Goal: Communication & Community: Answer question/provide support

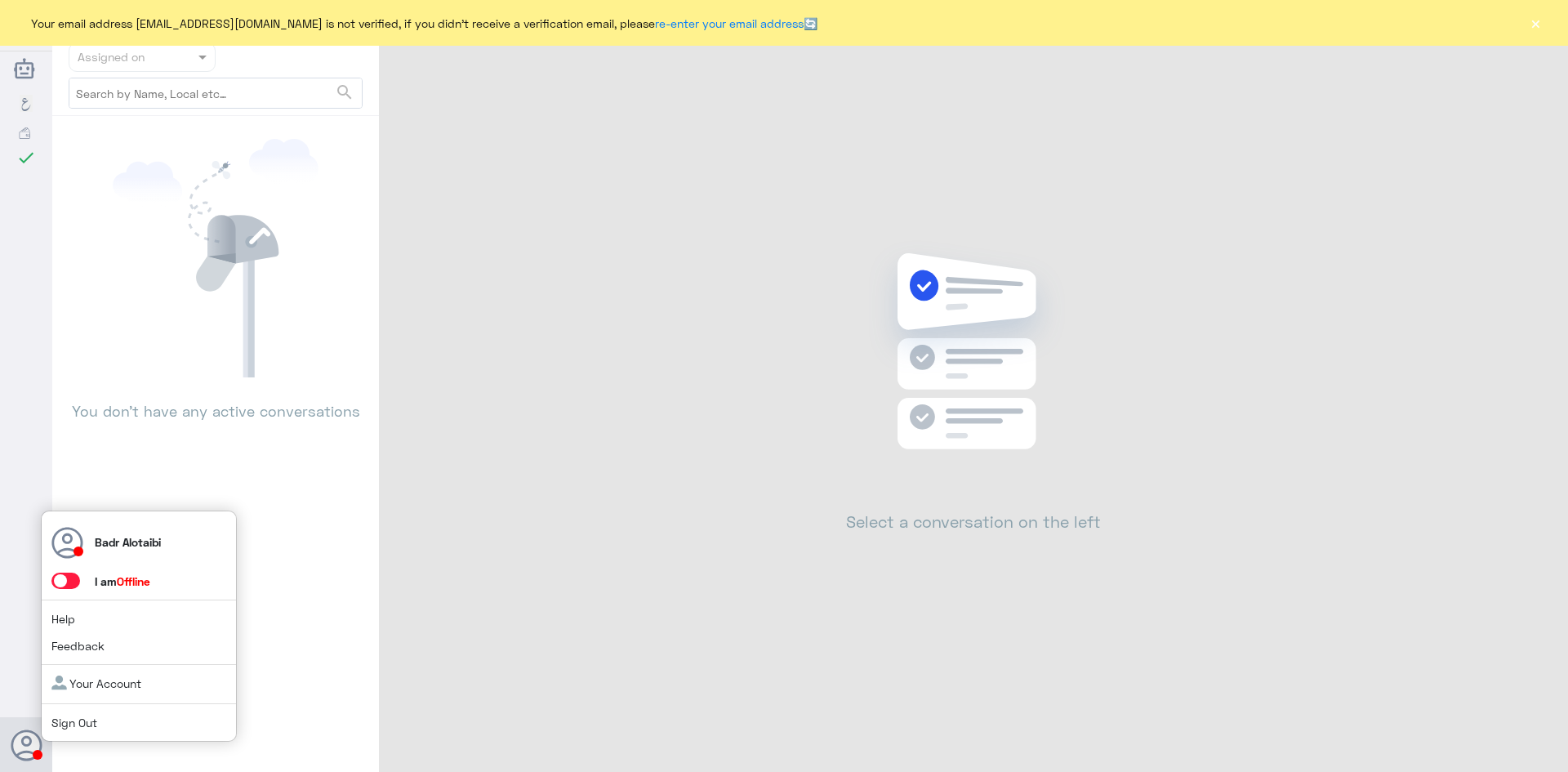
click at [69, 580] on span at bounding box center [66, 580] width 29 height 16
click at [0, 0] on input "checkbox" at bounding box center [0, 0] width 0 height 0
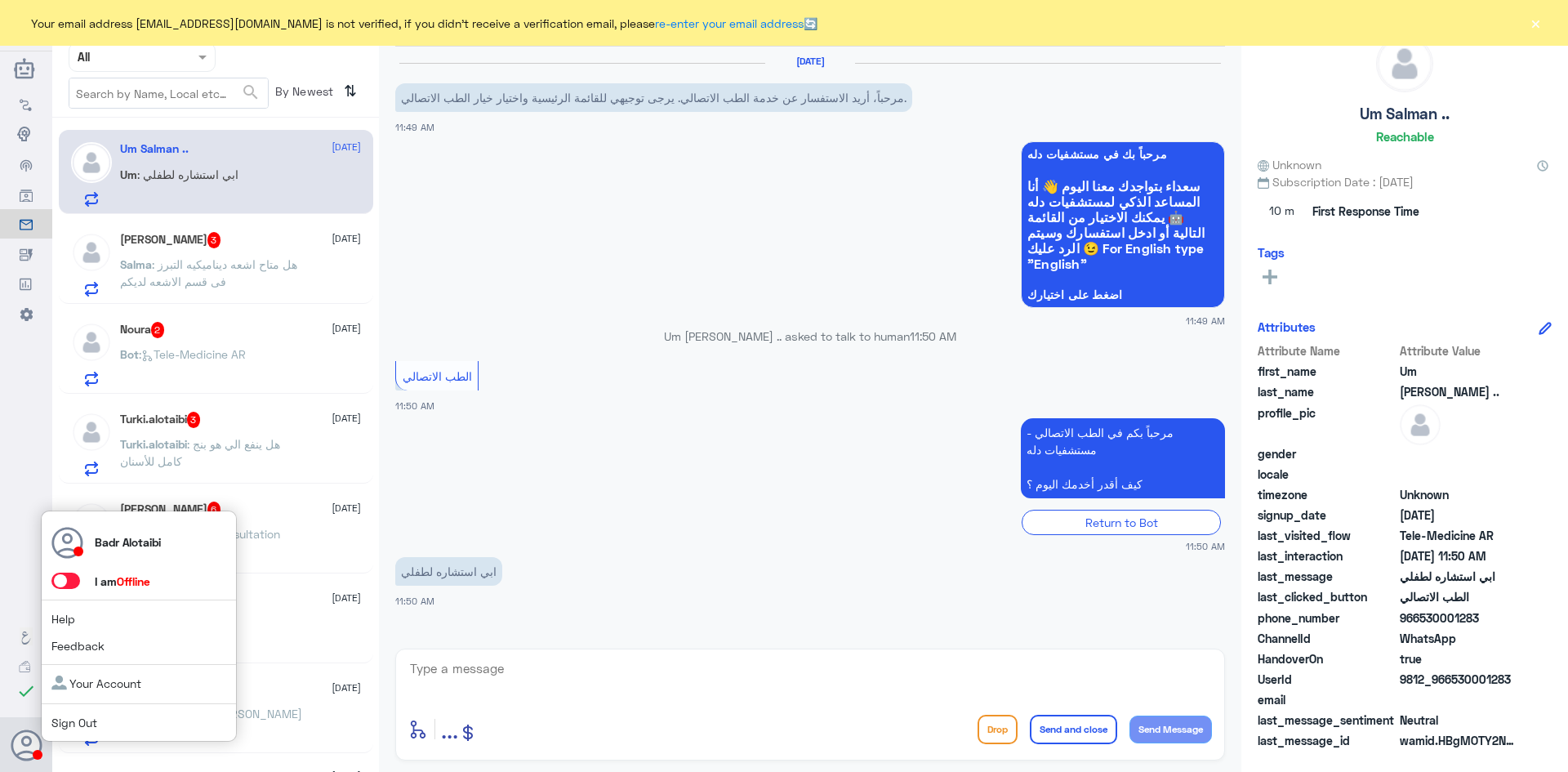
click at [68, 587] on span at bounding box center [66, 580] width 29 height 16
click at [0, 0] on input "checkbox" at bounding box center [0, 0] width 0 height 0
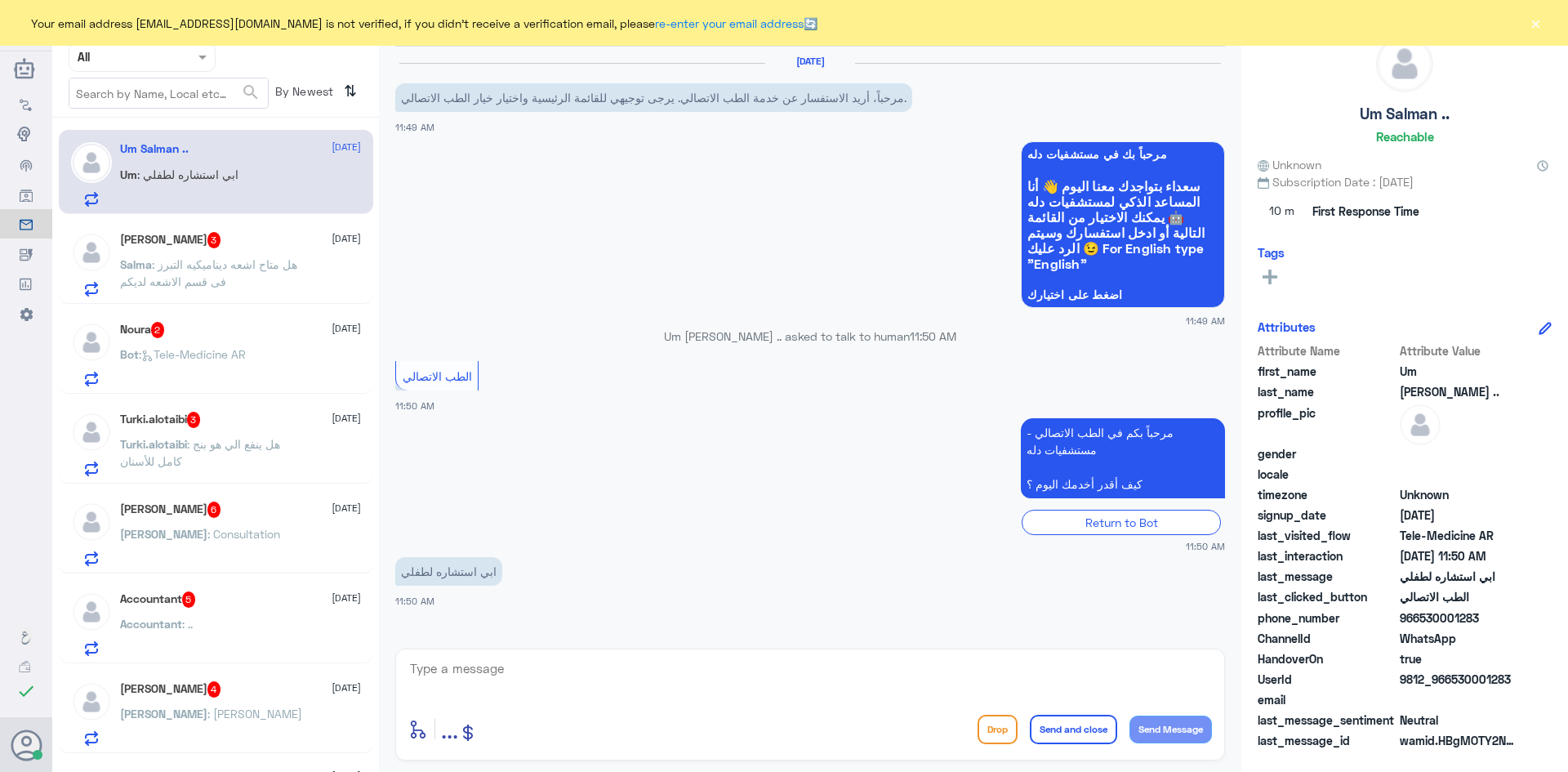
click at [1537, 23] on button "×" at bounding box center [1536, 22] width 16 height 16
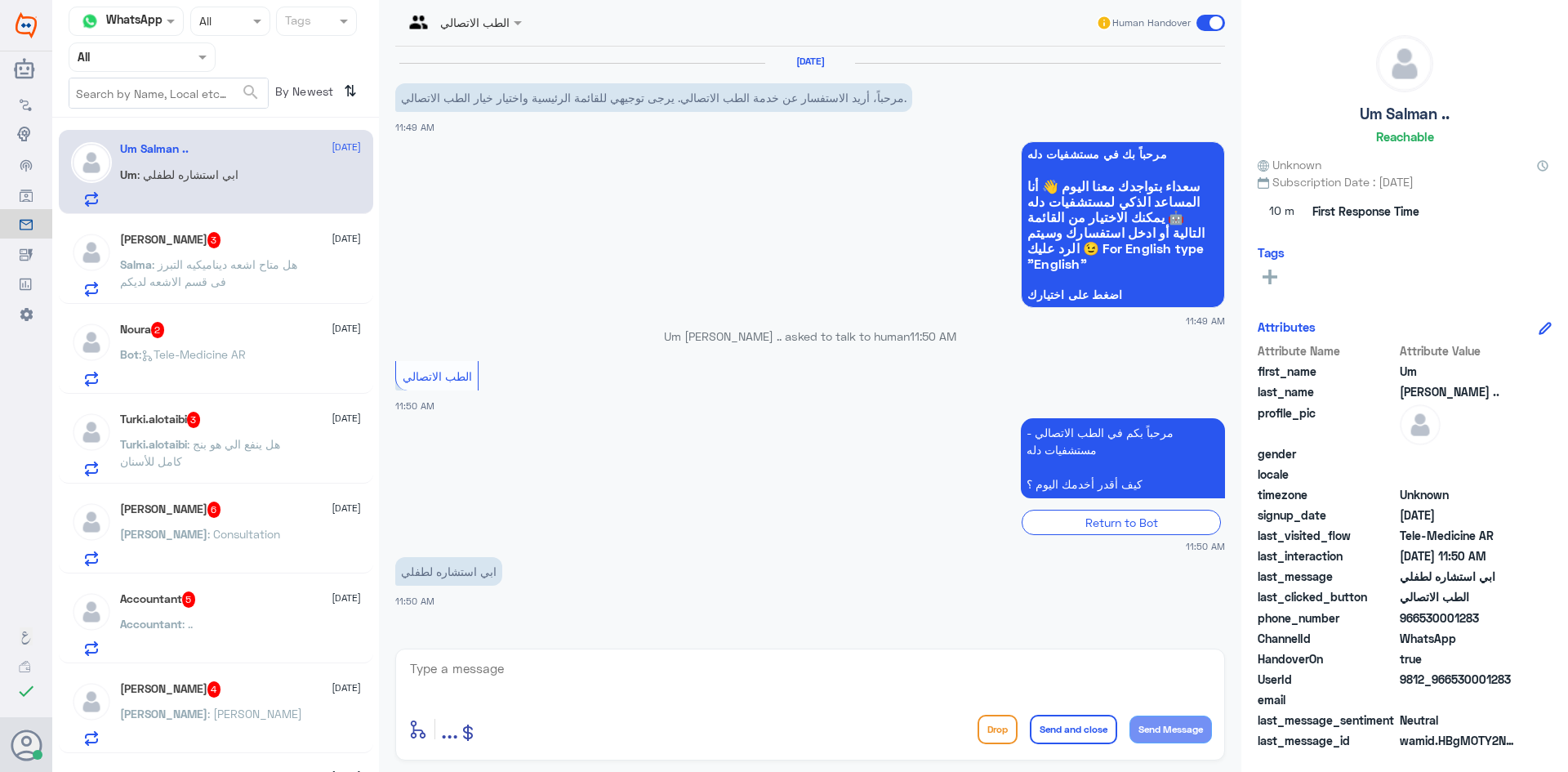
drag, startPoint x: 1510, startPoint y: 679, endPoint x: 1454, endPoint y: 683, distance: 56.1
click at [1454, 683] on span "9812_966530001283" at bounding box center [1459, 679] width 118 height 17
copy span "530001283"
click at [639, 666] on textarea at bounding box center [810, 678] width 804 height 40
type textarea "مرحبا معك بدر من الطب الاتصالي"
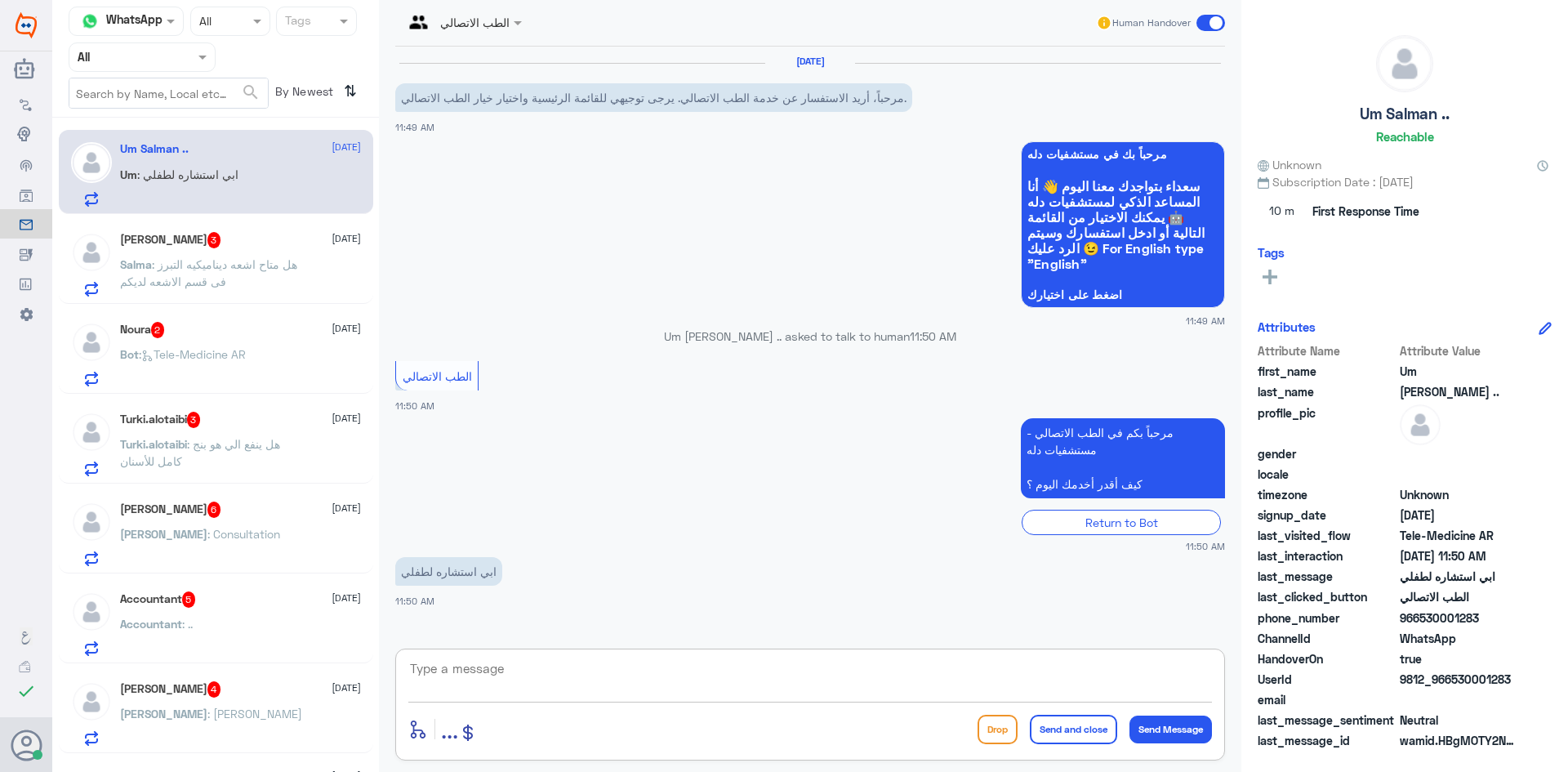
scroll to position [47, 0]
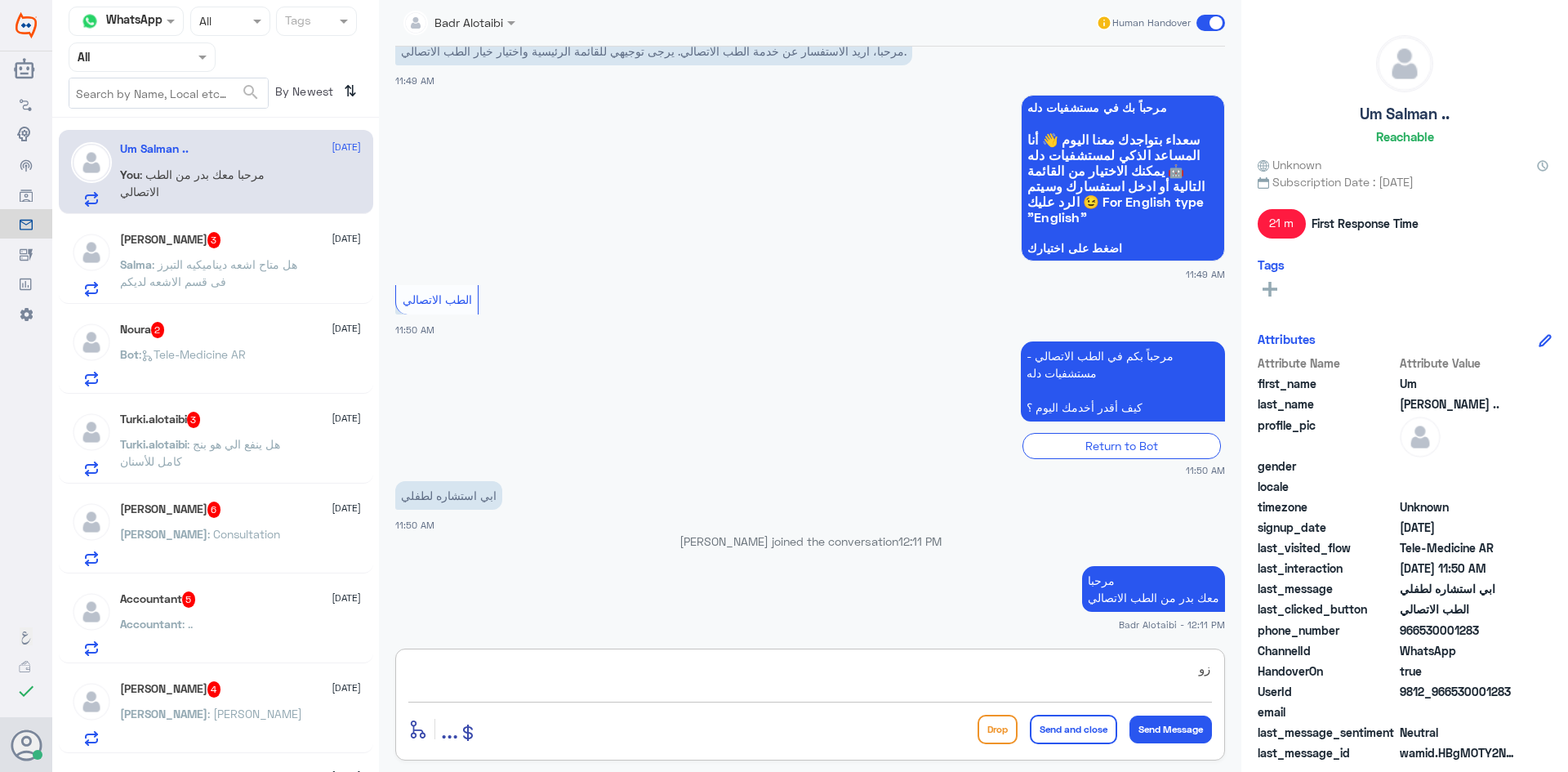
type textarea "ز"
type textarea "زودني برقم الهوية او الملف من فضلك"
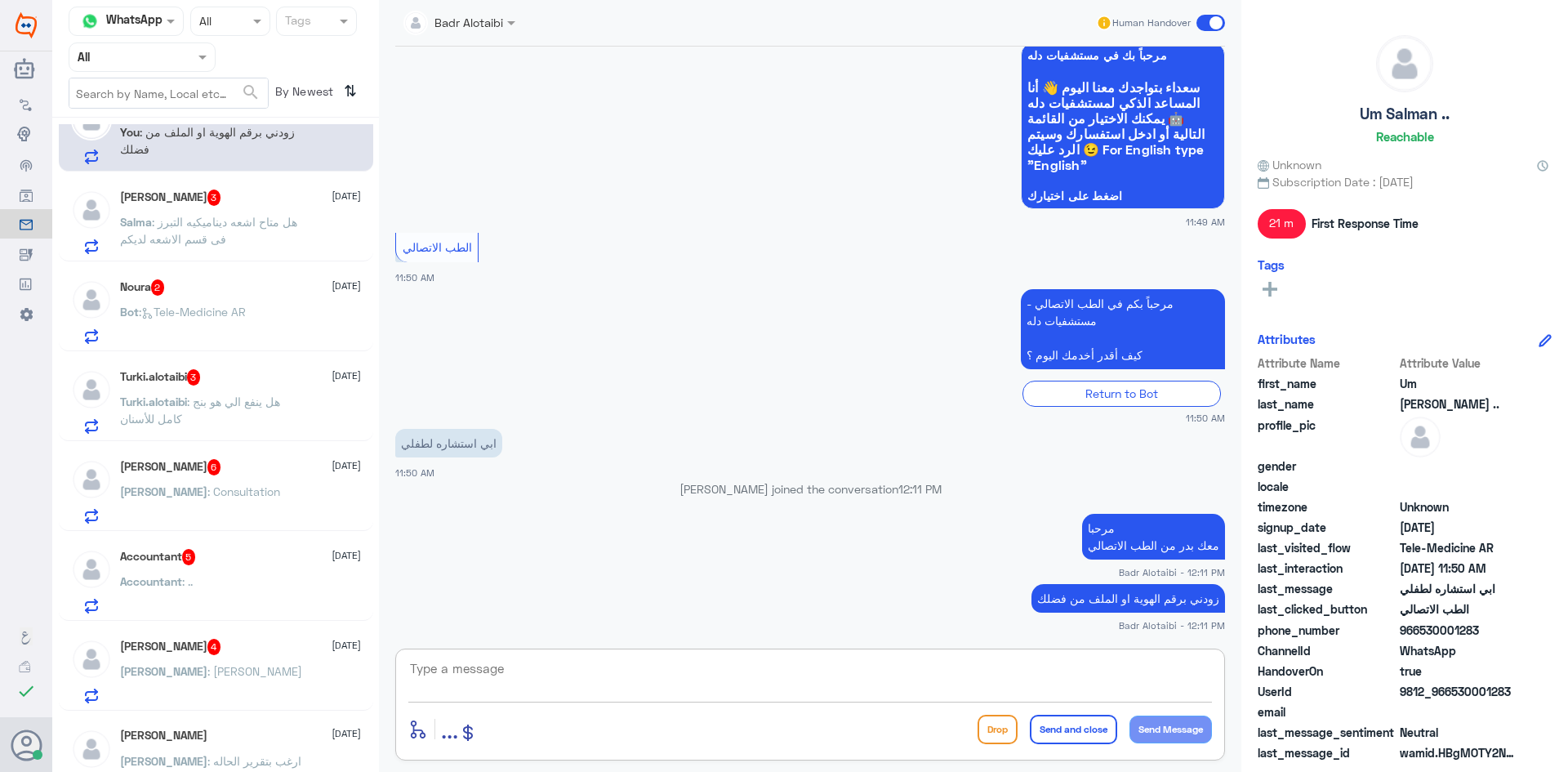
scroll to position [0, 0]
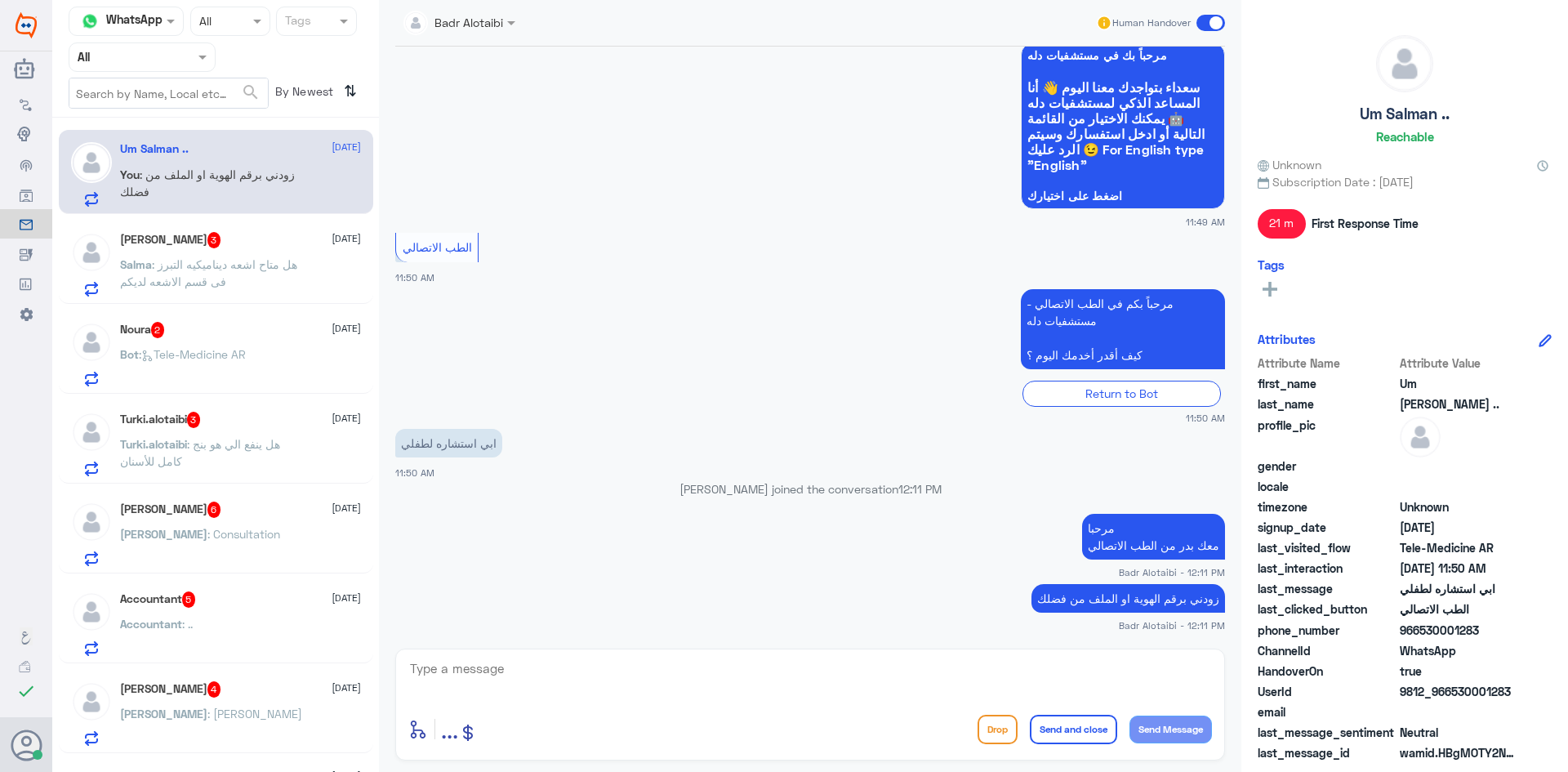
click at [284, 239] on div "Salma Abouelrayat 3 23 August" at bounding box center [240, 240] width 241 height 16
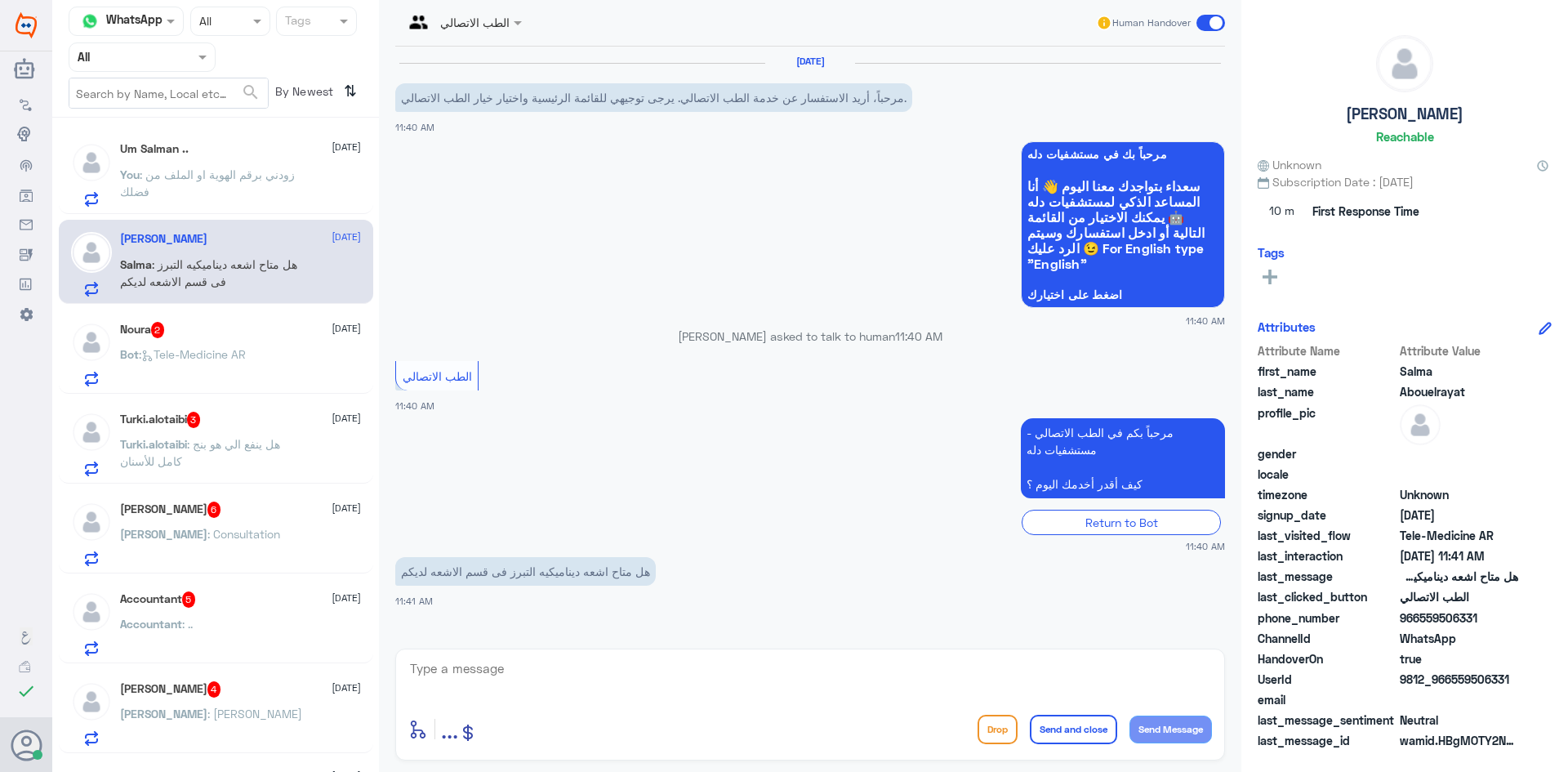
click at [173, 343] on div "Noura 2 23 August Bot : Tele-Medicine AR" at bounding box center [240, 354] width 241 height 65
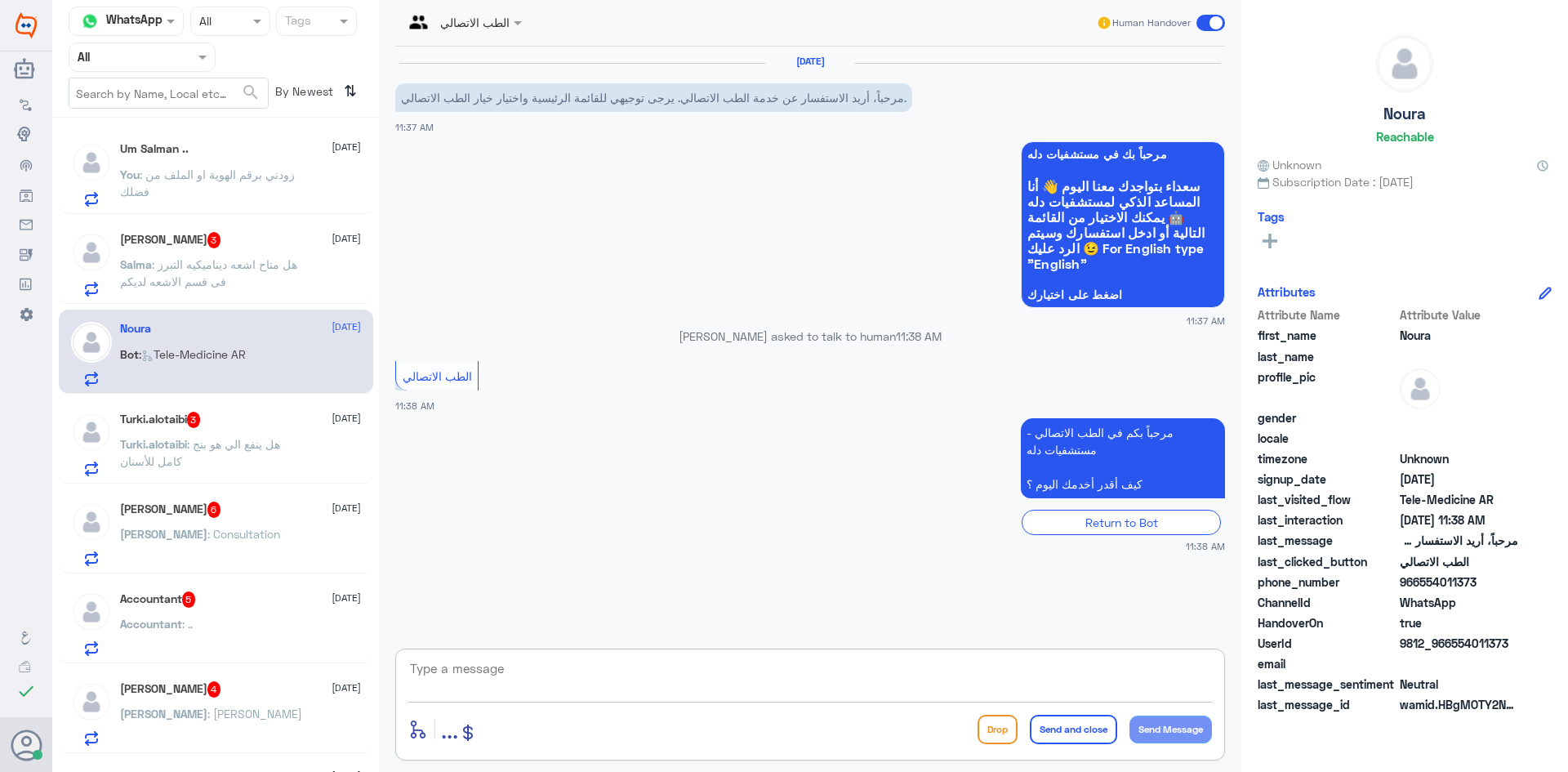
click at [654, 683] on textarea at bounding box center [810, 678] width 804 height 40
type textarea "مرحبا معك بدر من الطب الاتصالي تفضل كيف اقدر اساعدك؟"
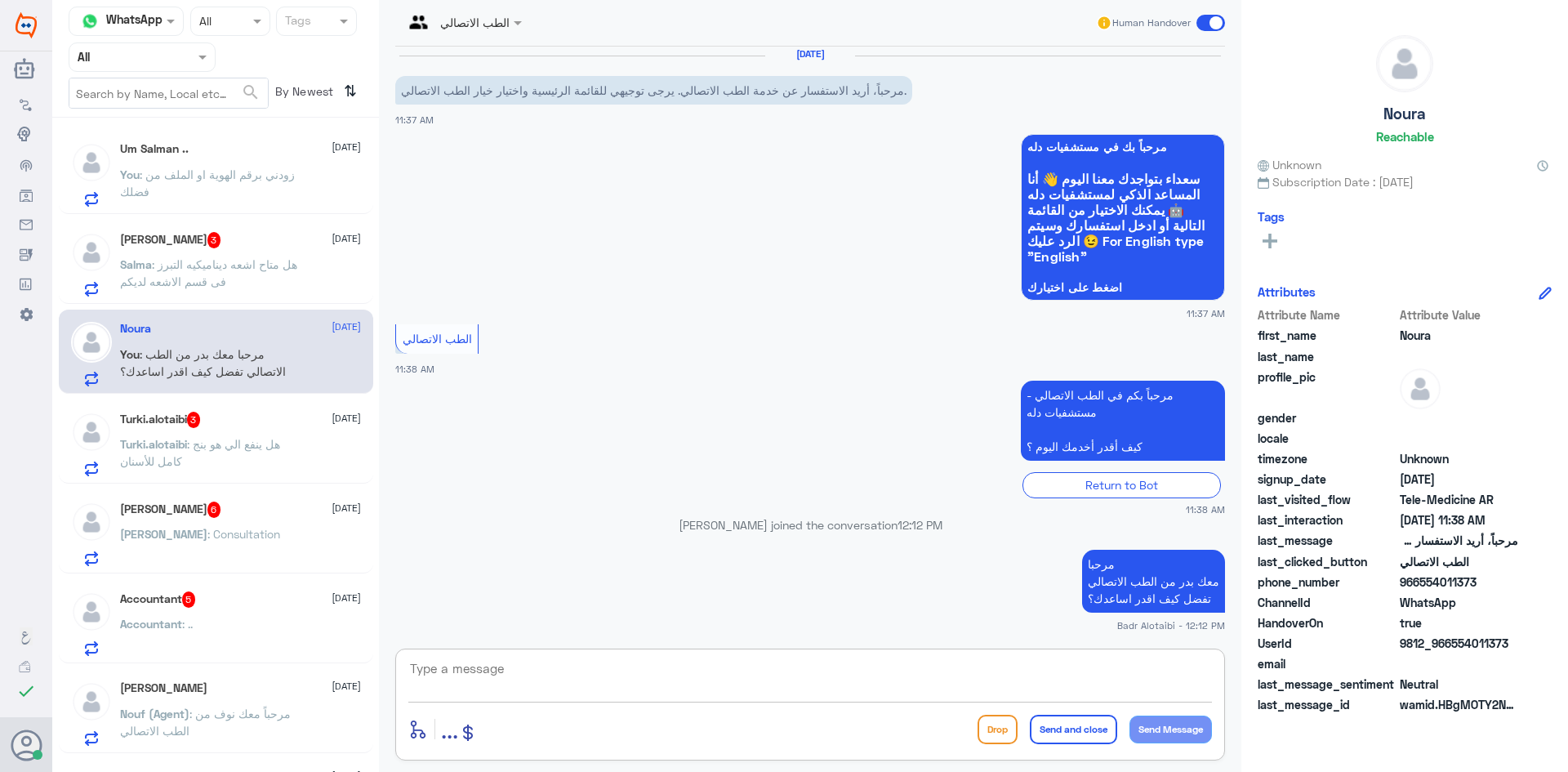
click at [319, 167] on div "Um Salman .. 23 August You : زودني برقم الهوية او الملف من فضلك" at bounding box center [240, 175] width 241 height 65
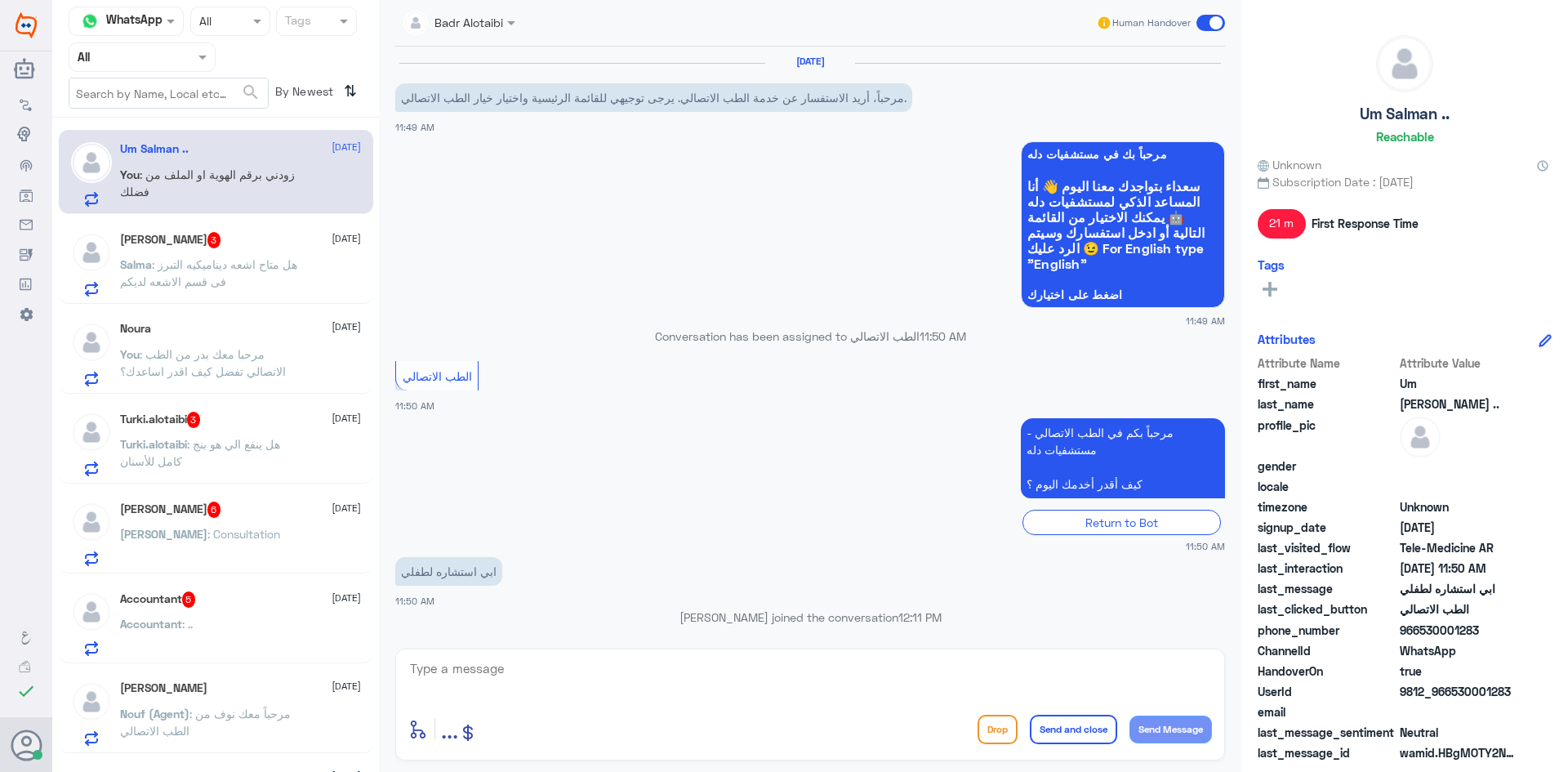
scroll to position [128, 0]
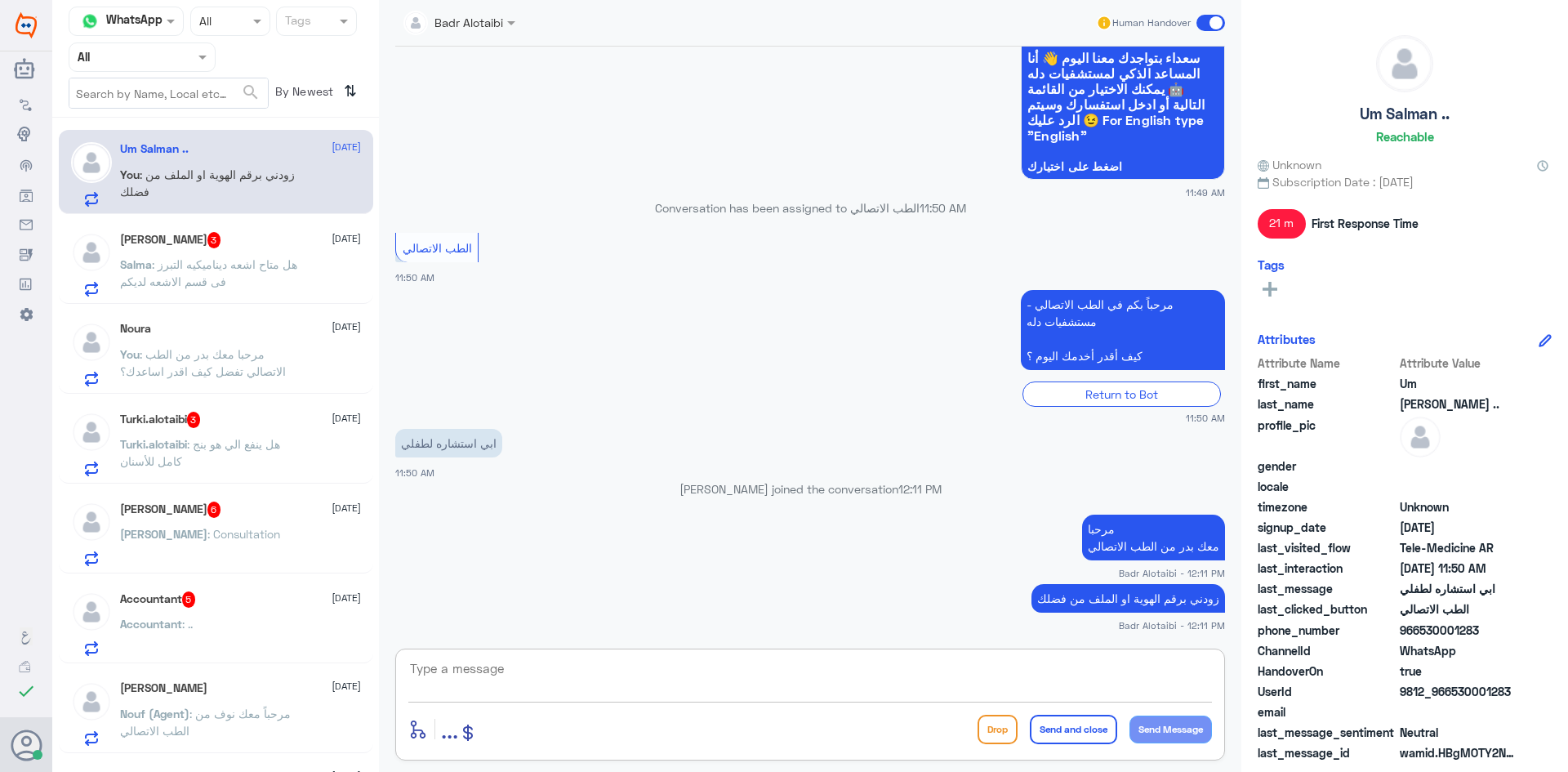
click at [757, 683] on textarea at bounding box center [810, 678] width 804 height 40
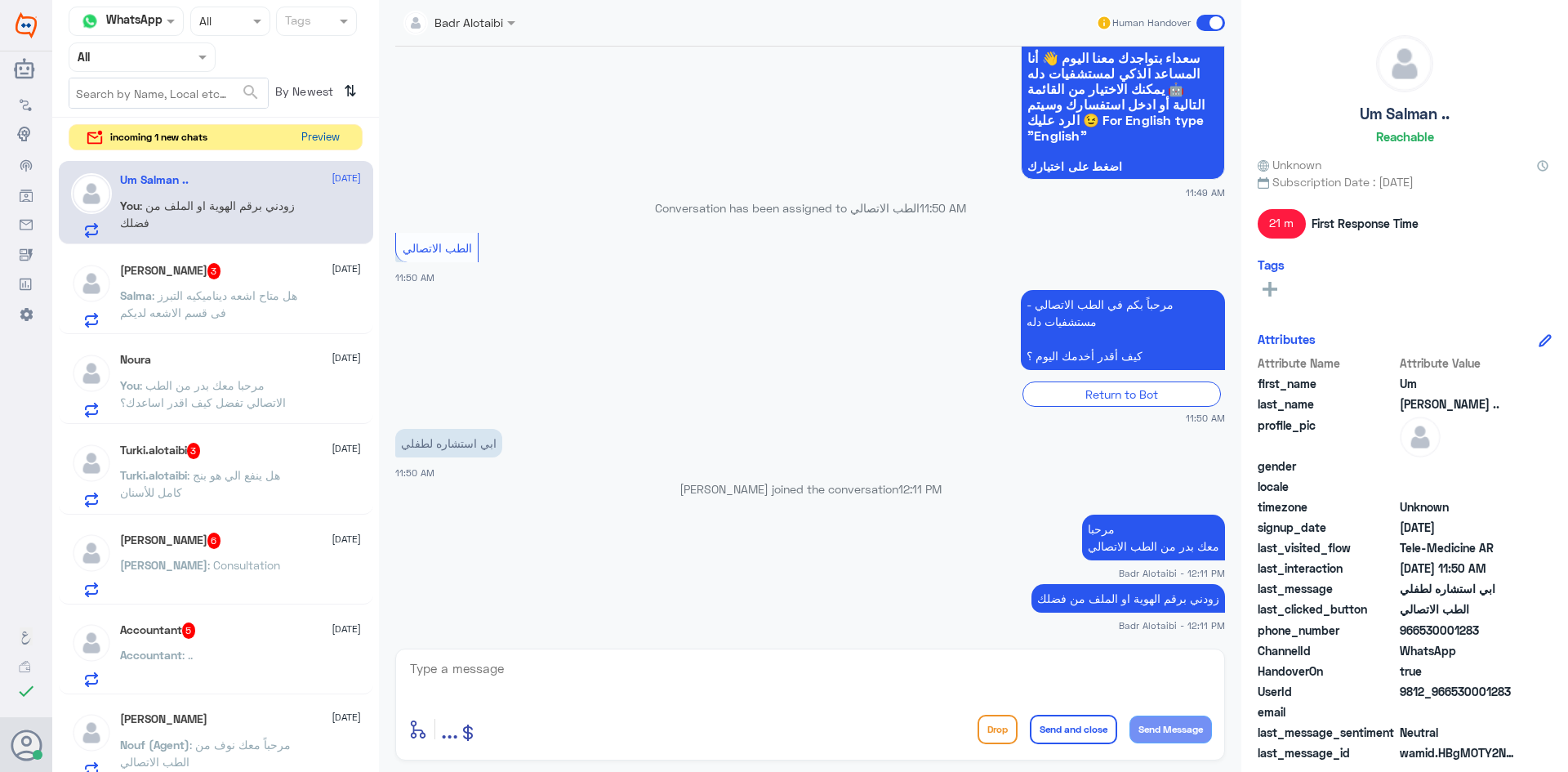
click at [325, 137] on button "Preview" at bounding box center [320, 137] width 51 height 26
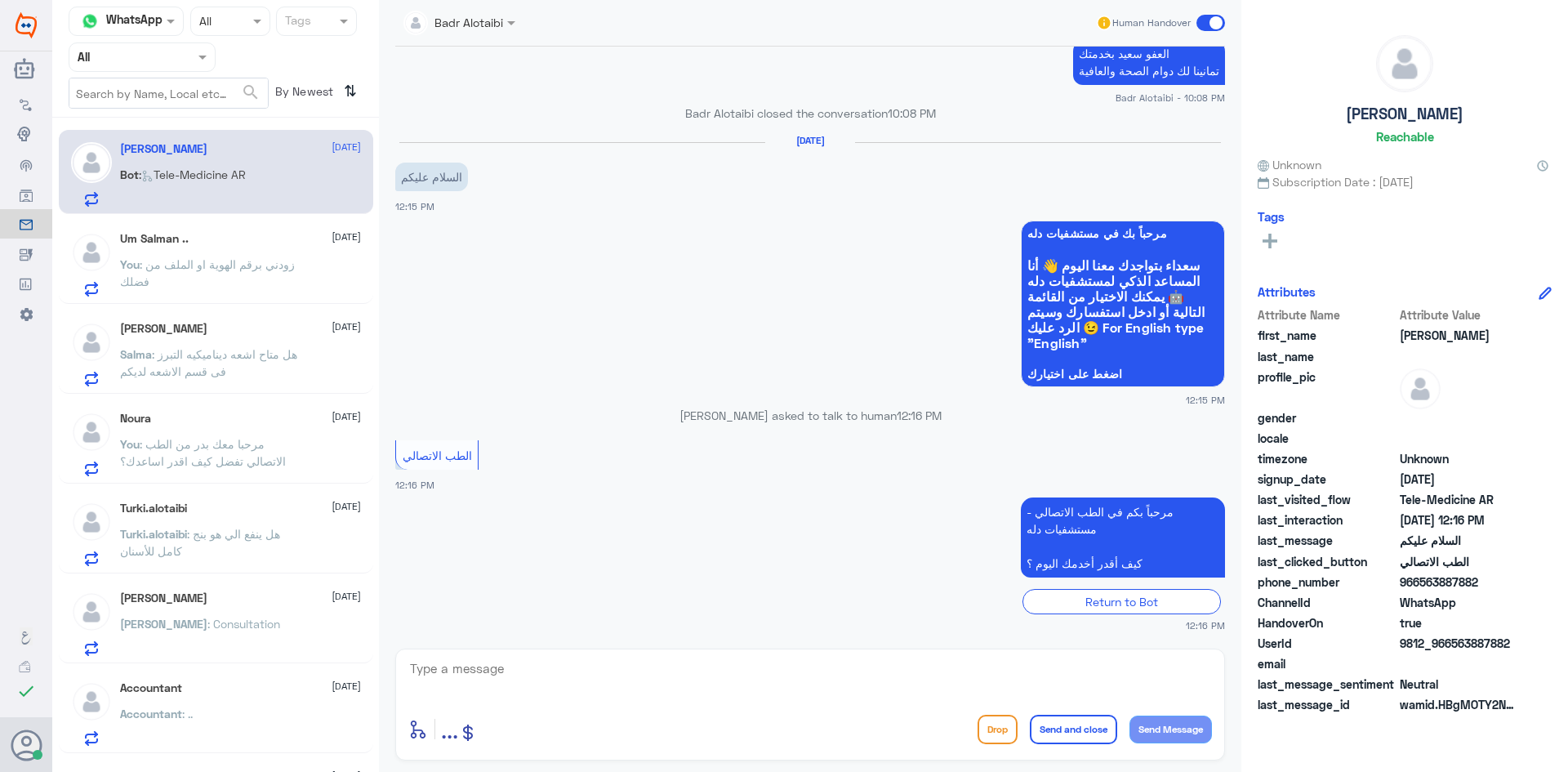
click at [594, 663] on textarea at bounding box center [810, 678] width 804 height 40
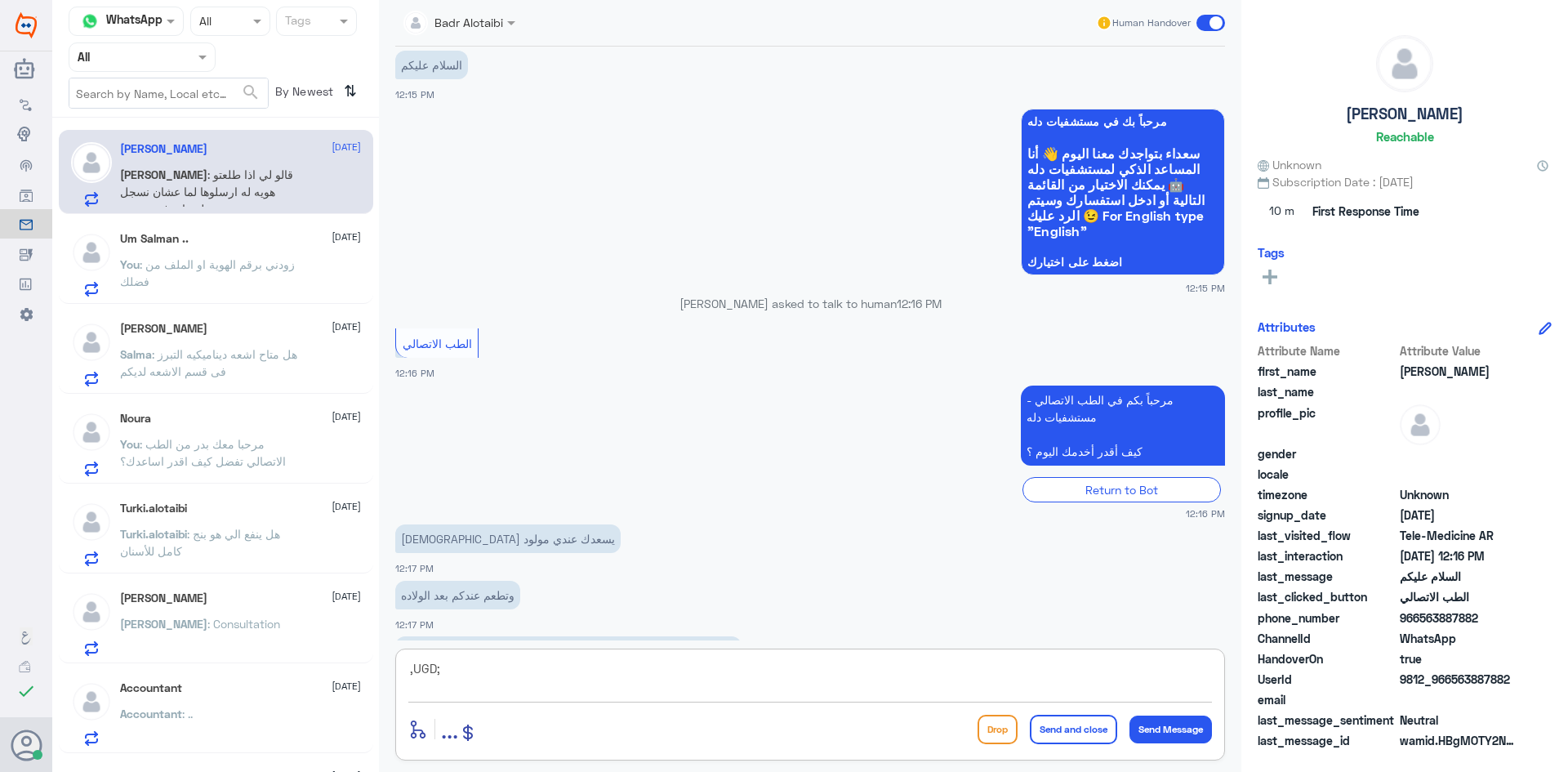
scroll to position [899, 0]
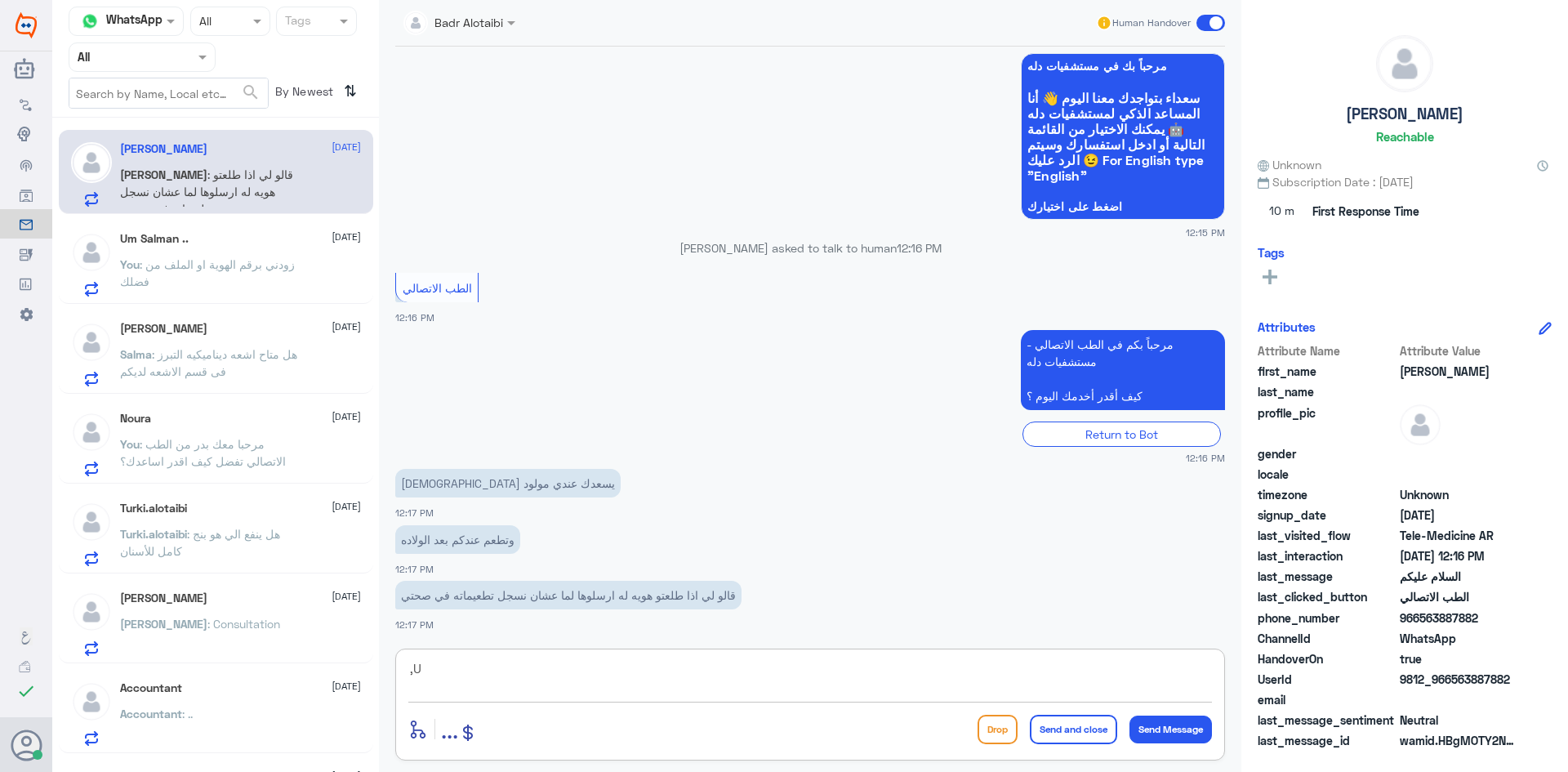
type textarea ","
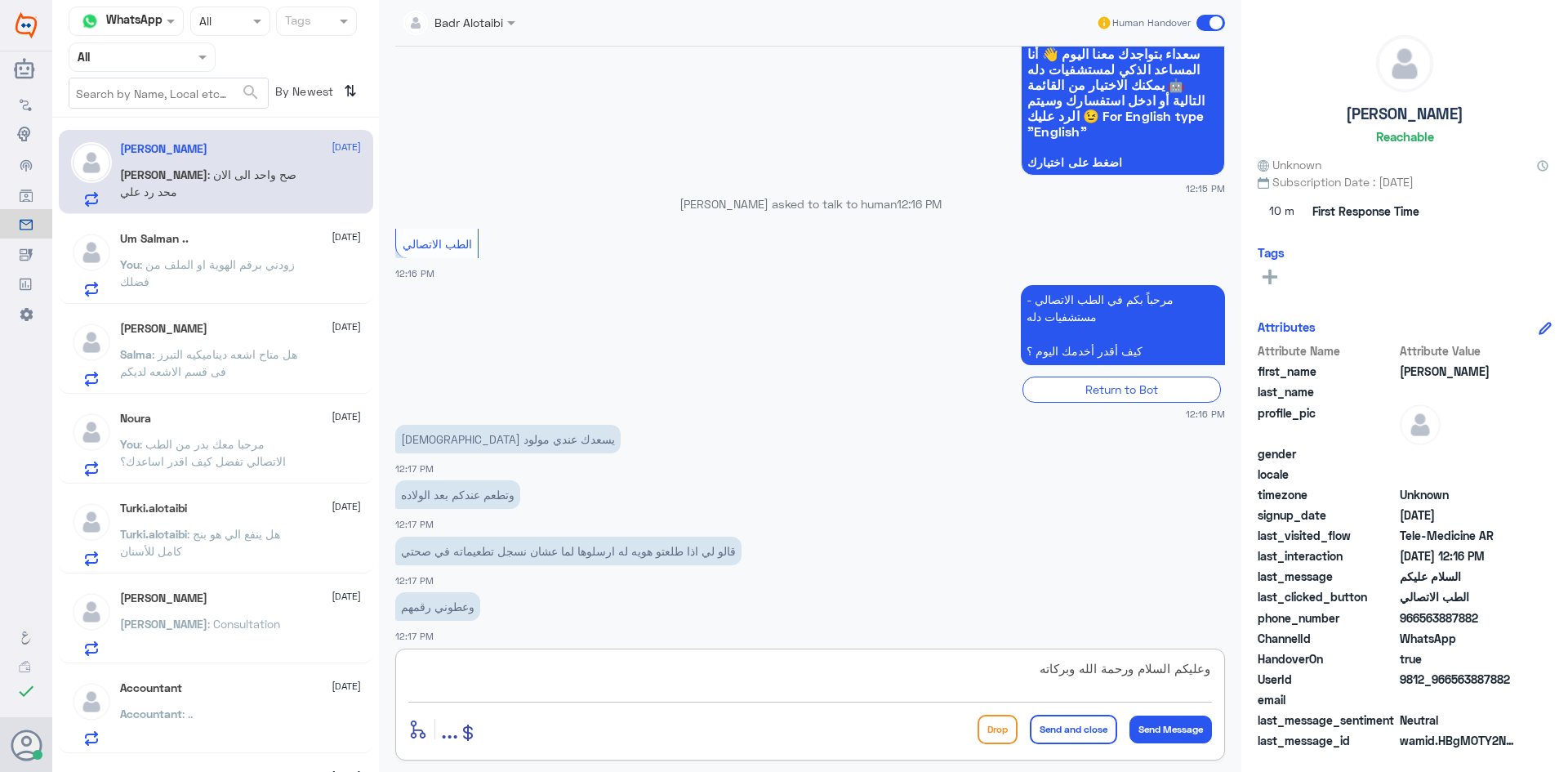
scroll to position [2118, 0]
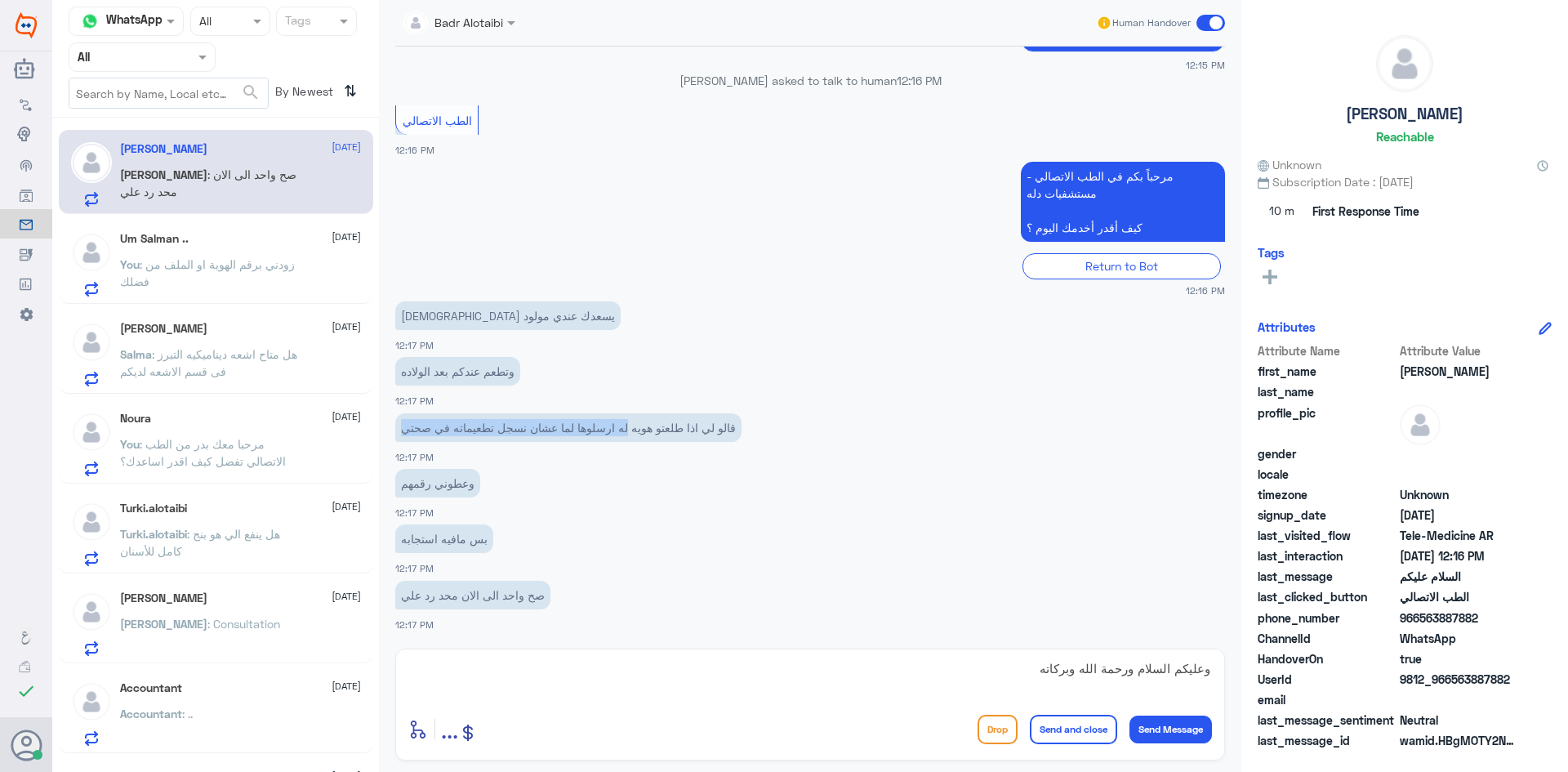
drag, startPoint x: 630, startPoint y: 428, endPoint x: 400, endPoint y: 432, distance: 230.0
click at [400, 432] on p "قالو لي اذا طلعتو هويه له ارسلوها لما عشان نسجل تطعيماته في صحتي" at bounding box center [568, 428] width 346 height 29
click at [435, 495] on p "وعطوني رقمهم" at bounding box center [437, 483] width 85 height 29
click at [470, 599] on p "صح واحد الى الان محد رد علي" at bounding box center [472, 595] width 156 height 29
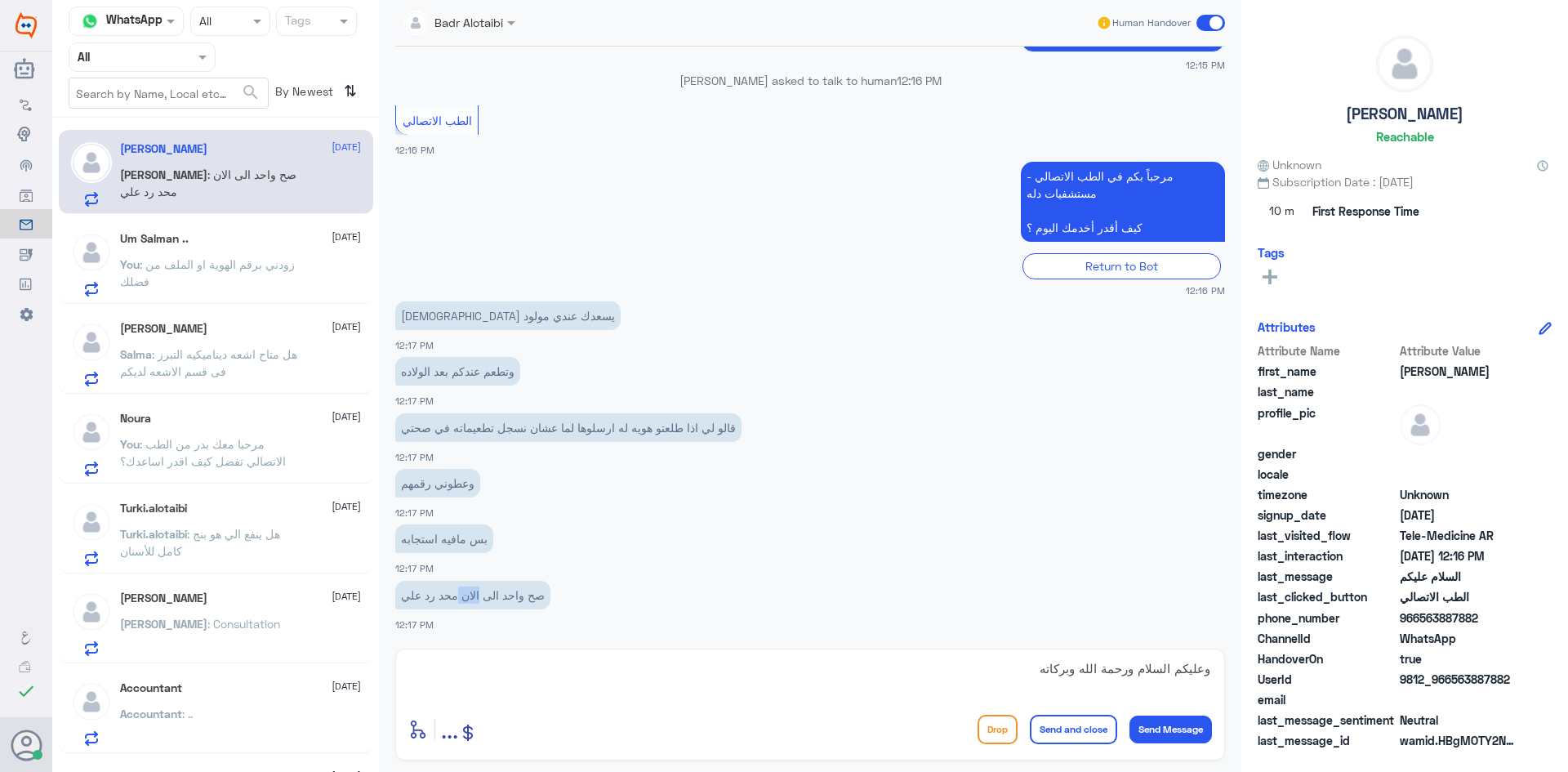
click at [462, 587] on p "صح واحد الى الان محد رد علي" at bounding box center [472, 595] width 156 height 29
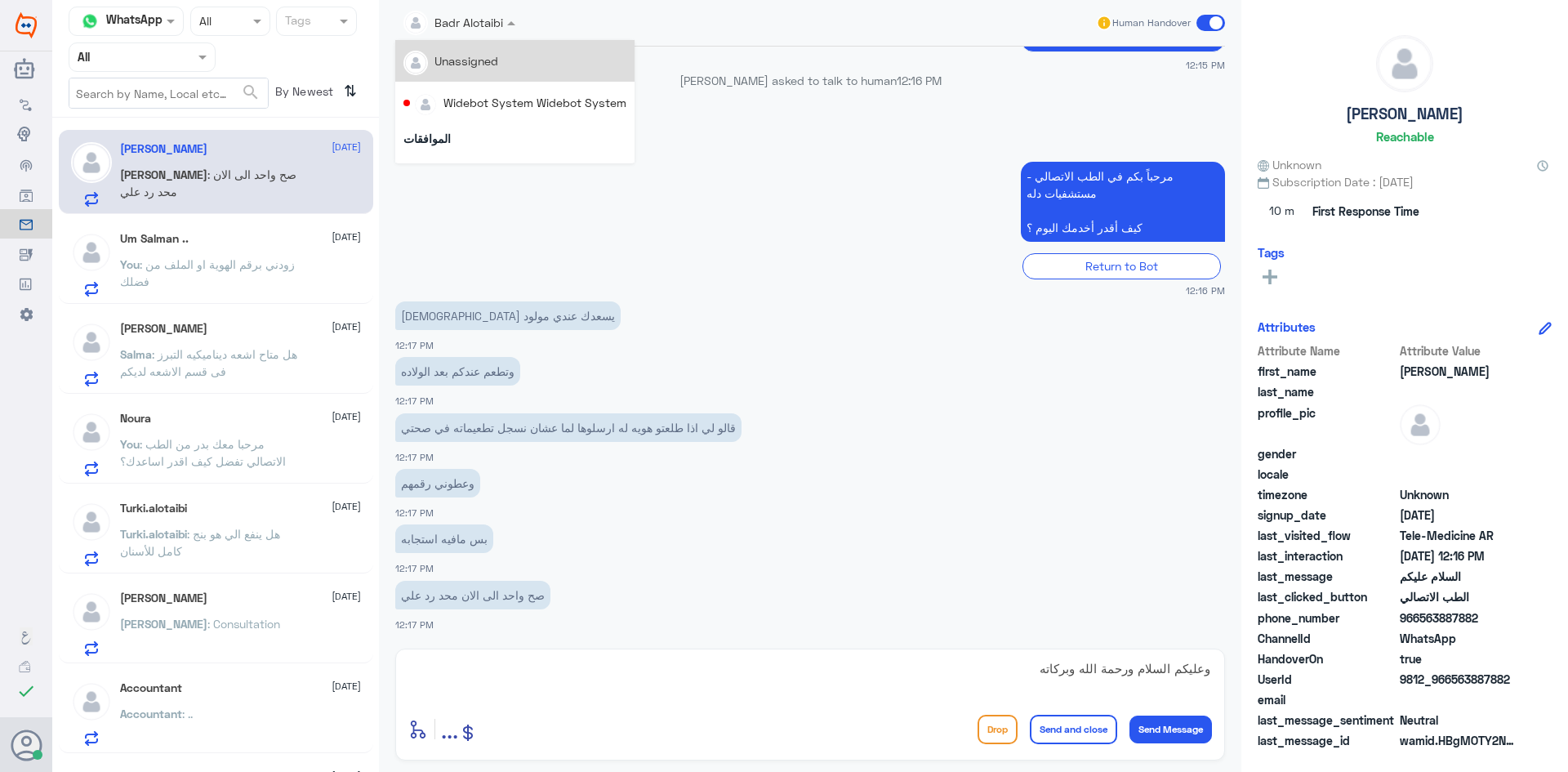
click at [496, 12] on div at bounding box center [459, 22] width 128 height 19
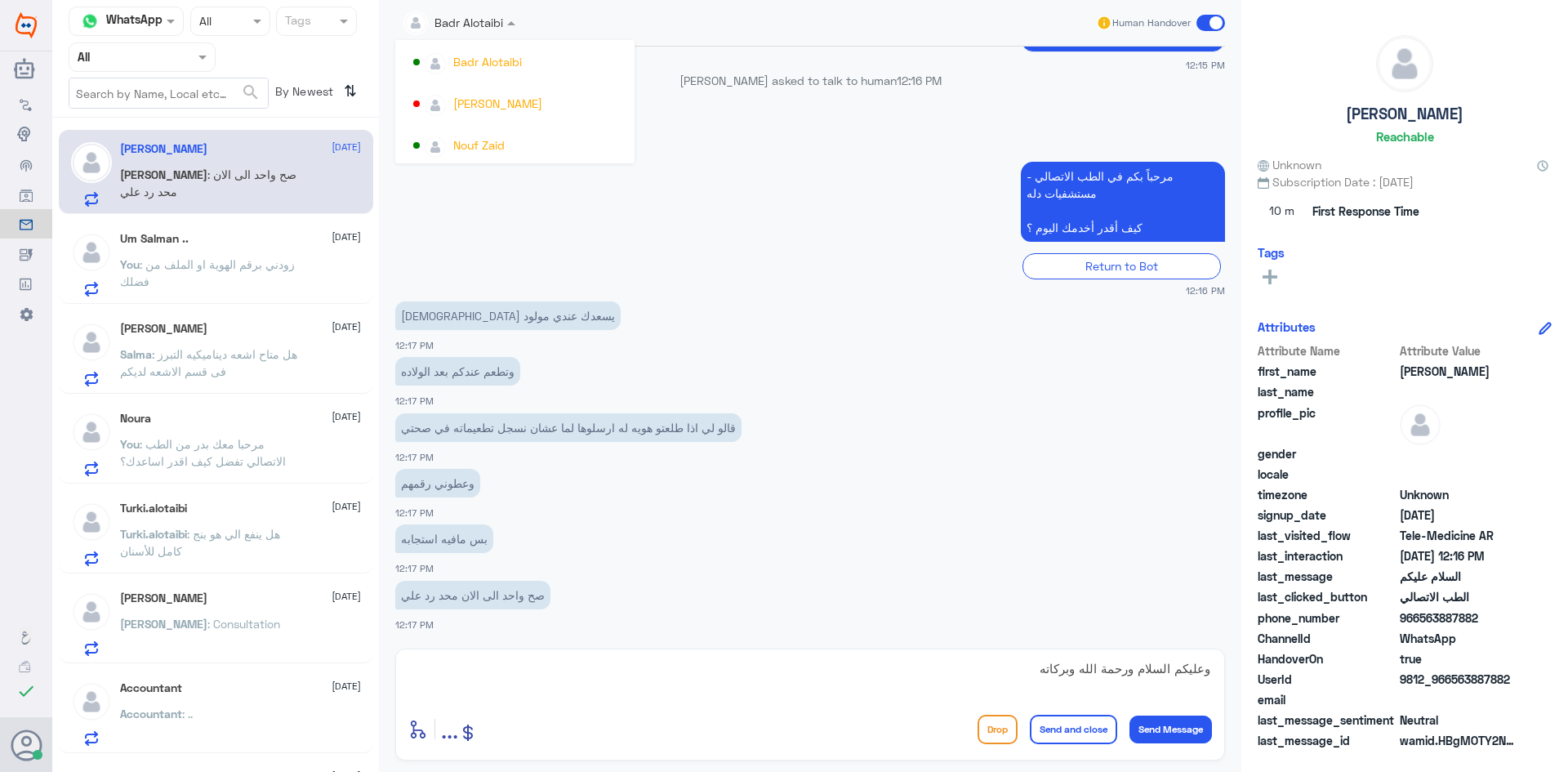
scroll to position [843, 0]
click at [834, 149] on div "الطب الاتصالي 12:16 PM" at bounding box center [810, 129] width 830 height 56
click at [972, 678] on textarea "وعليكم السلام ورحمة الله وبركاته" at bounding box center [810, 678] width 804 height 40
type textarea "وعليكم السلام ورحمة الله وبركاته مرحبا معك بدر من الطب الاتصالي"
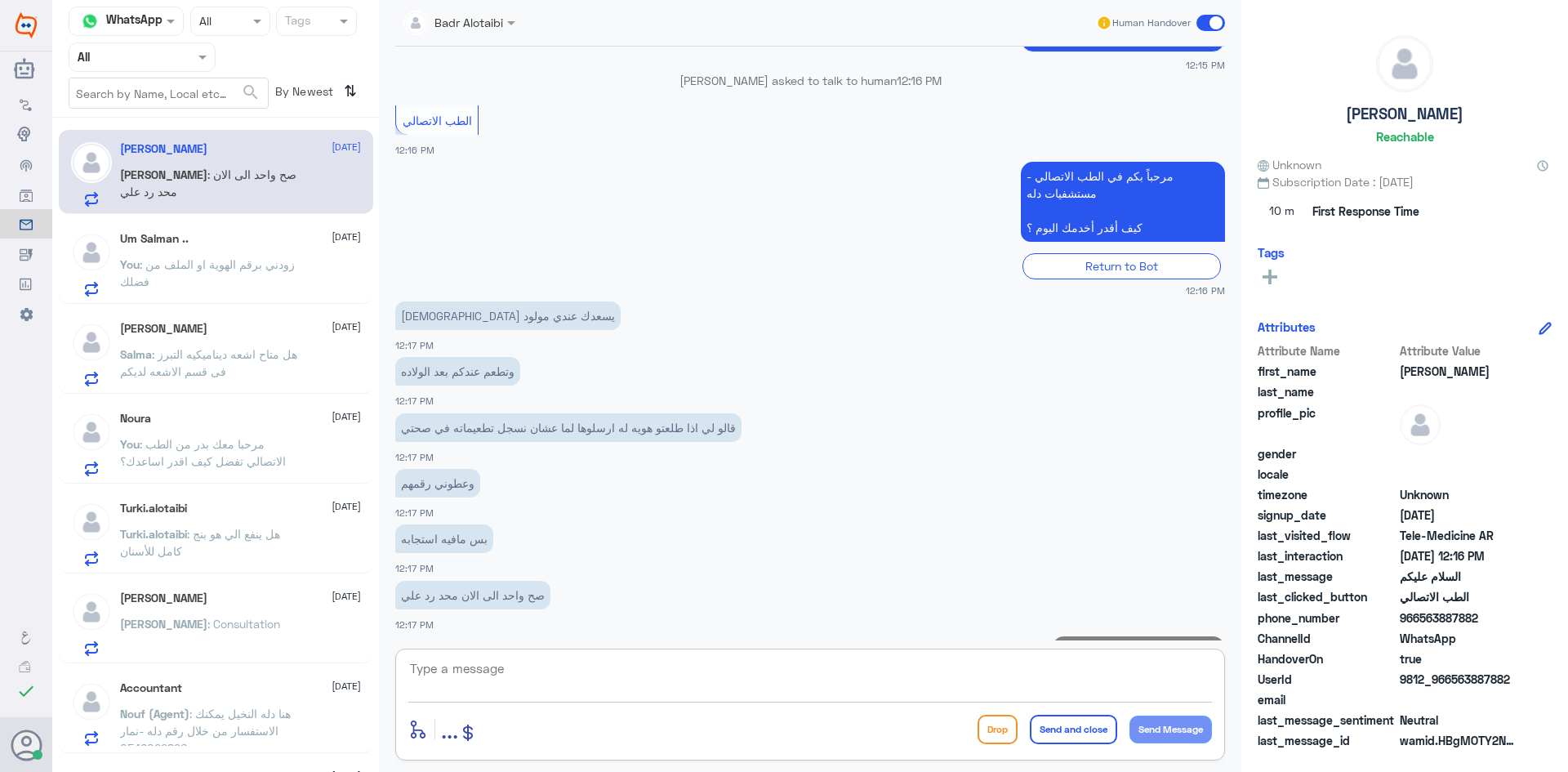
scroll to position [2187, 0]
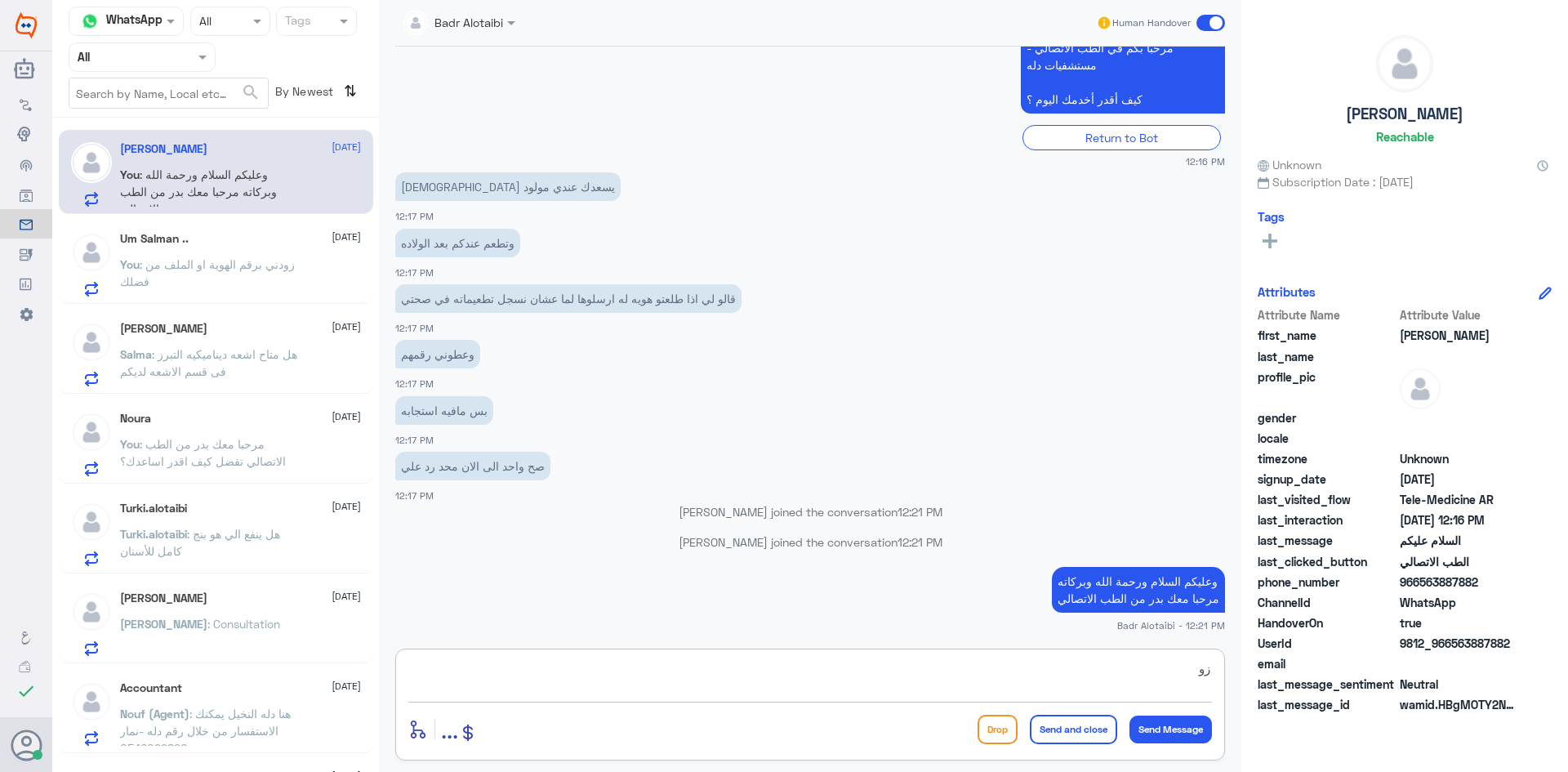
type textarea "ز"
type textarea "ه"
type textarea "ا"
type textarea "يرجى ترك رسالتك مع قسم التقارير الطبية وسوف يتم الرد"
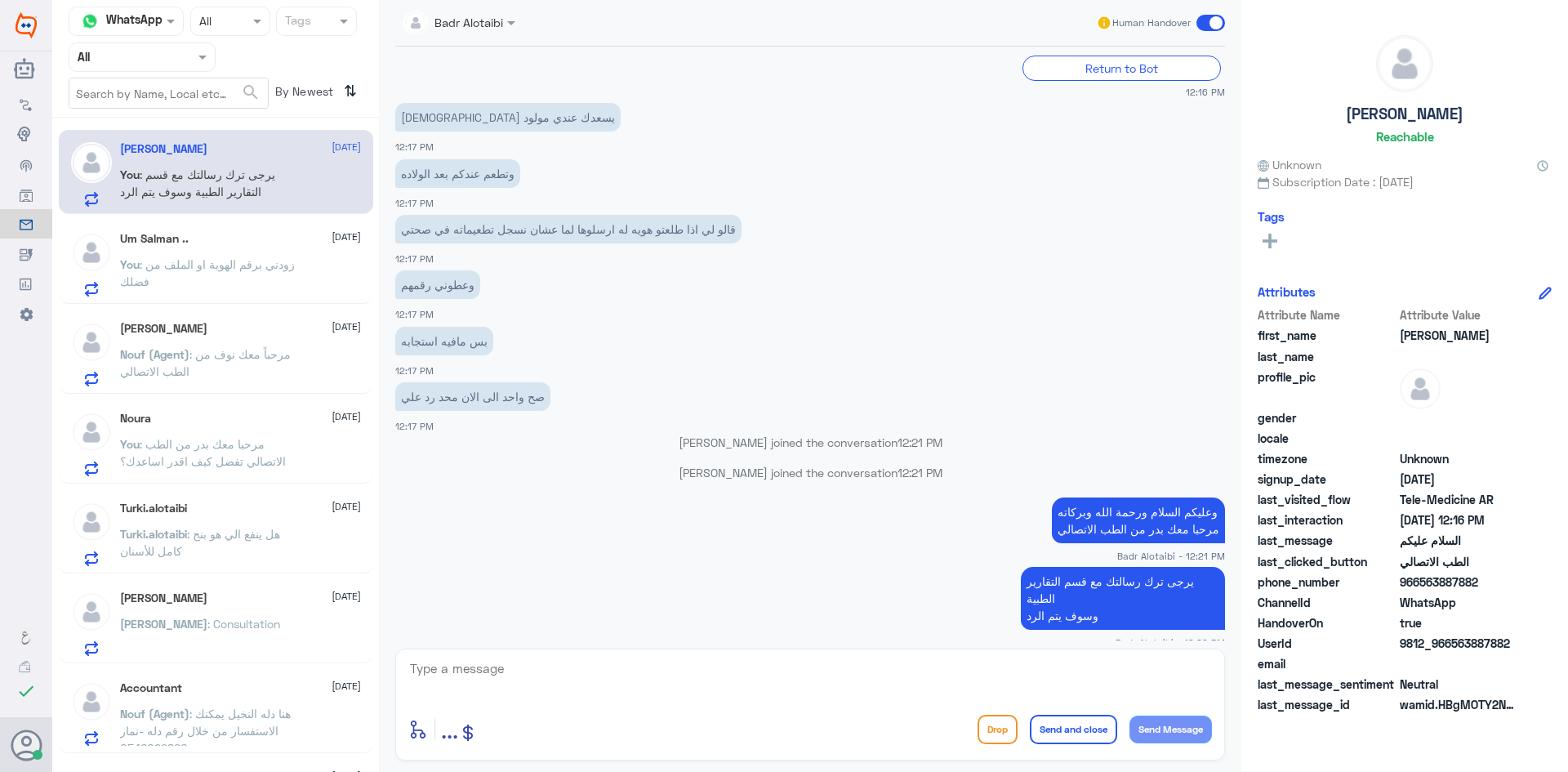
click at [192, 256] on p "You : زودني برقم الهوية او الملف من فضلك" at bounding box center [212, 276] width 184 height 41
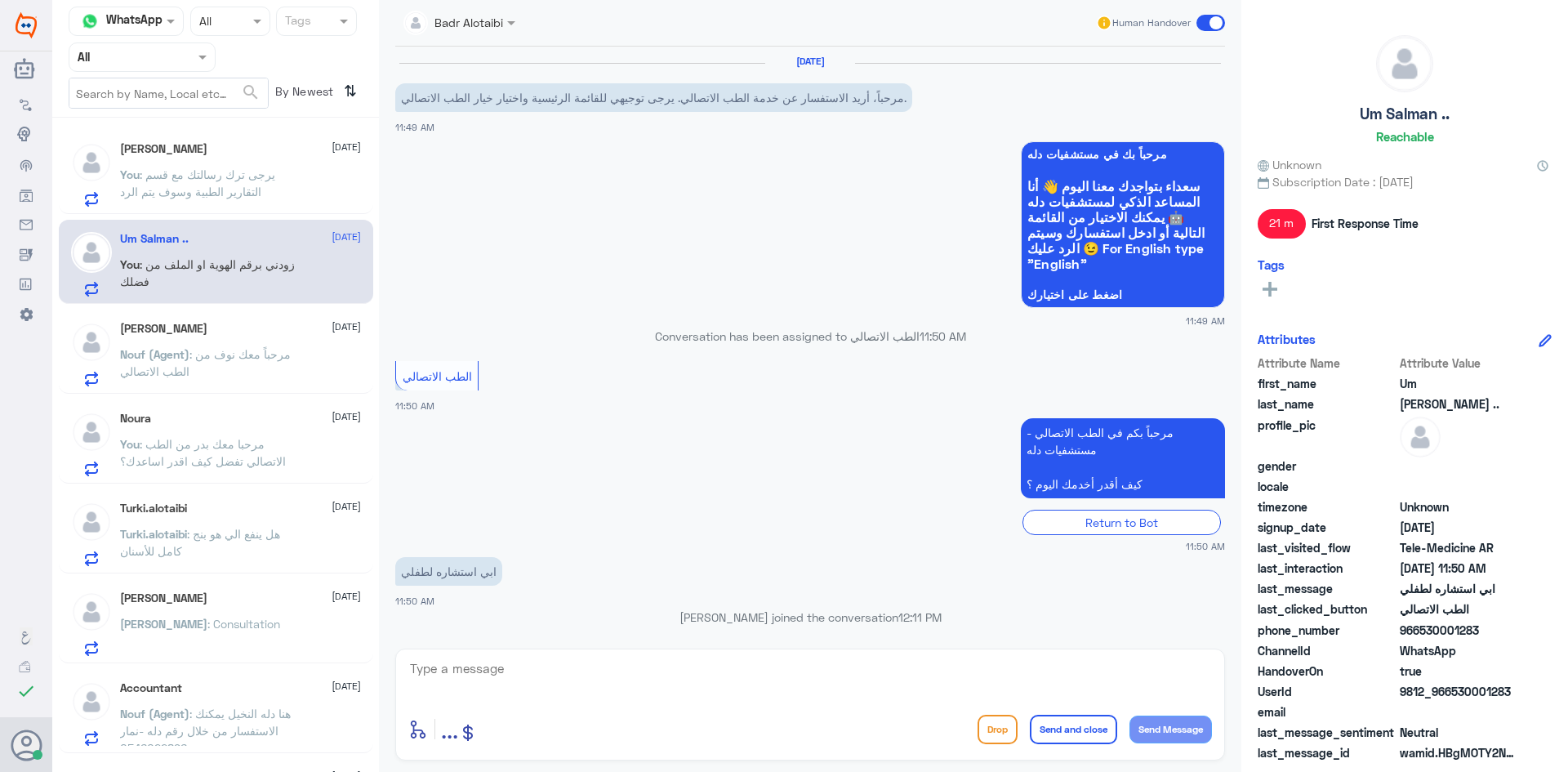
scroll to position [128, 0]
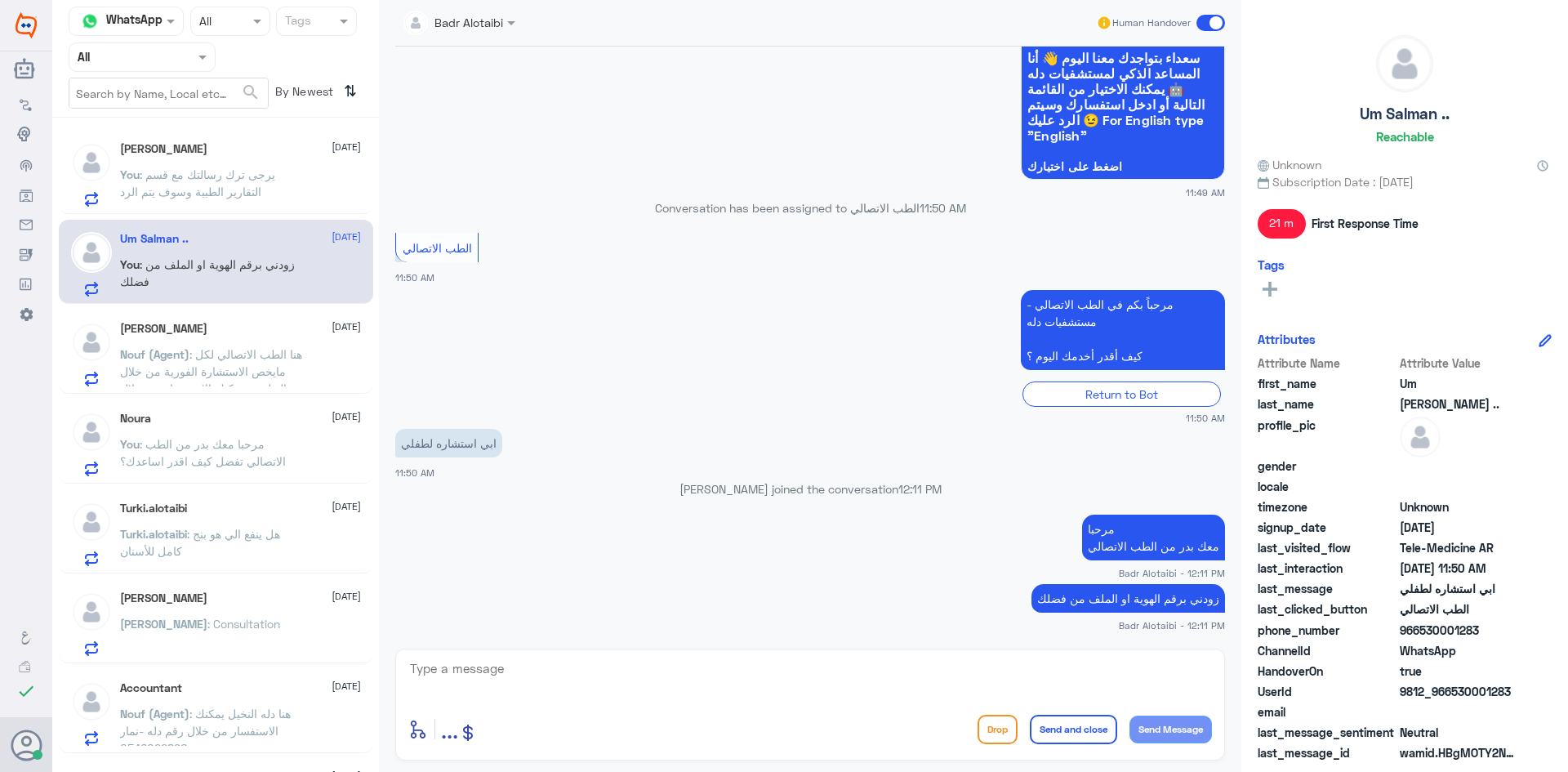
click at [232, 169] on span ": يرجى ترك رسالتك مع قسم التقارير الطبية وسوف يتم الرد" at bounding box center [198, 182] width 156 height 31
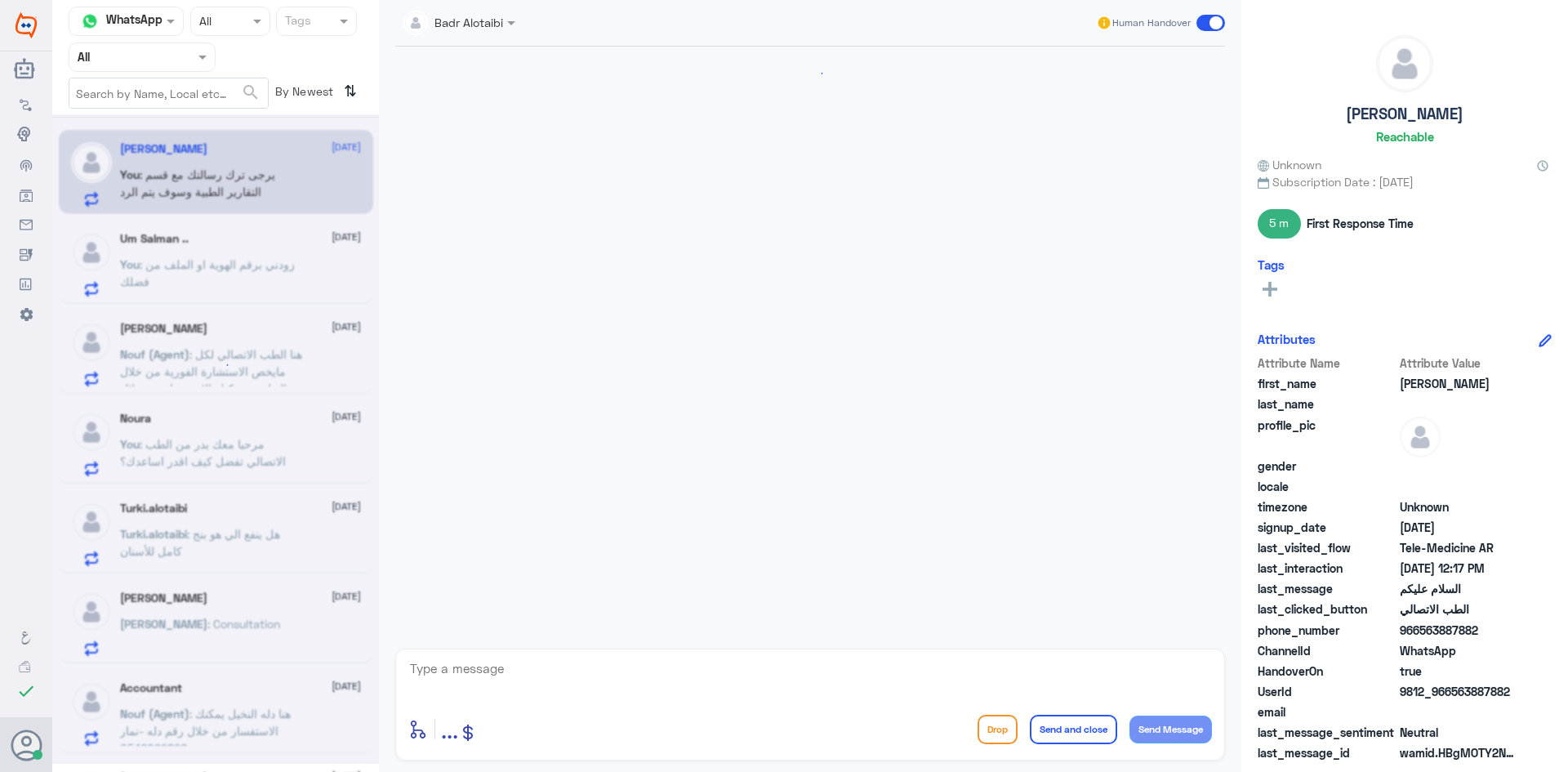
scroll to position [687, 0]
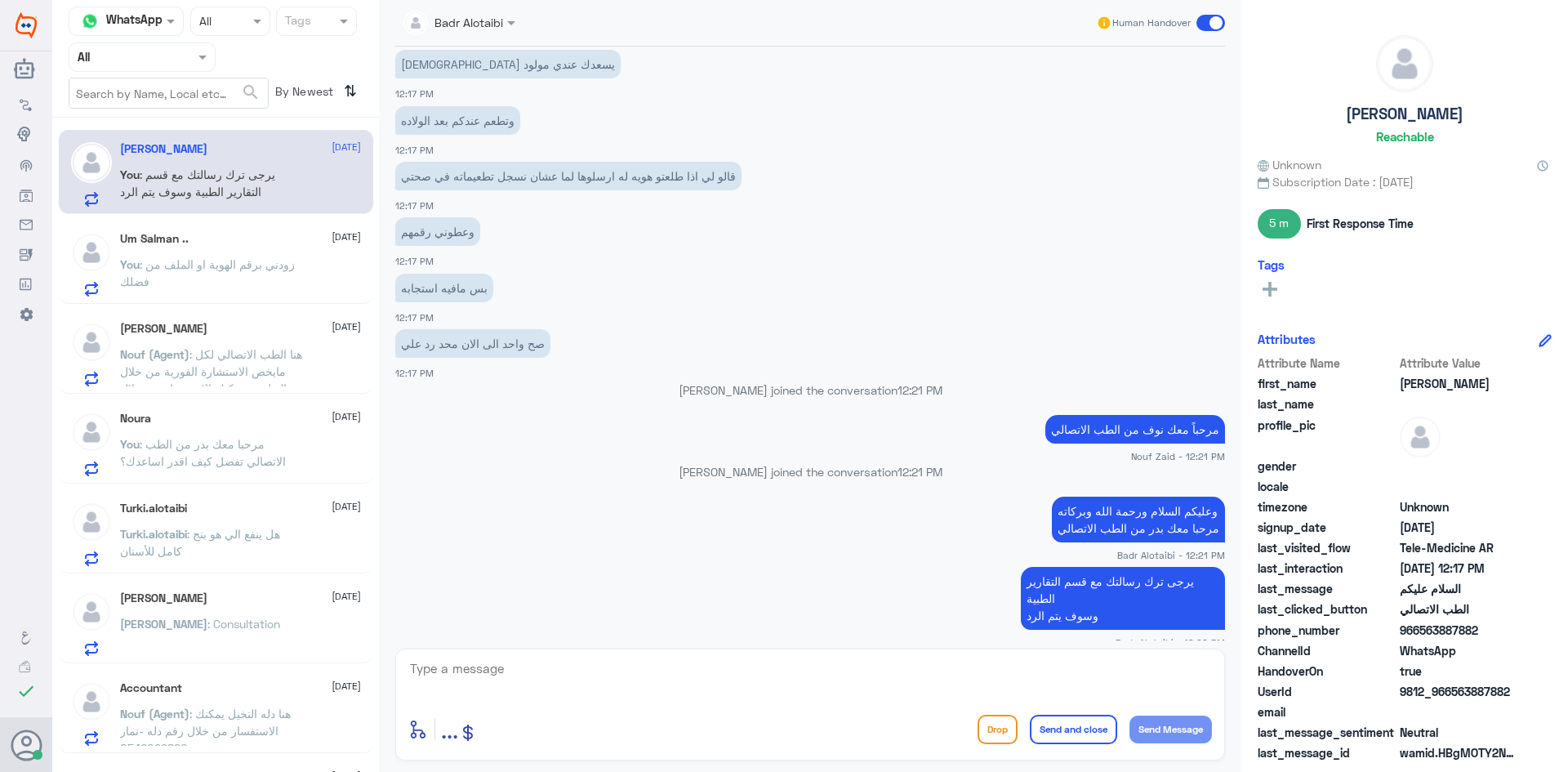
click at [165, 56] on input "text" at bounding box center [122, 57] width 90 height 19
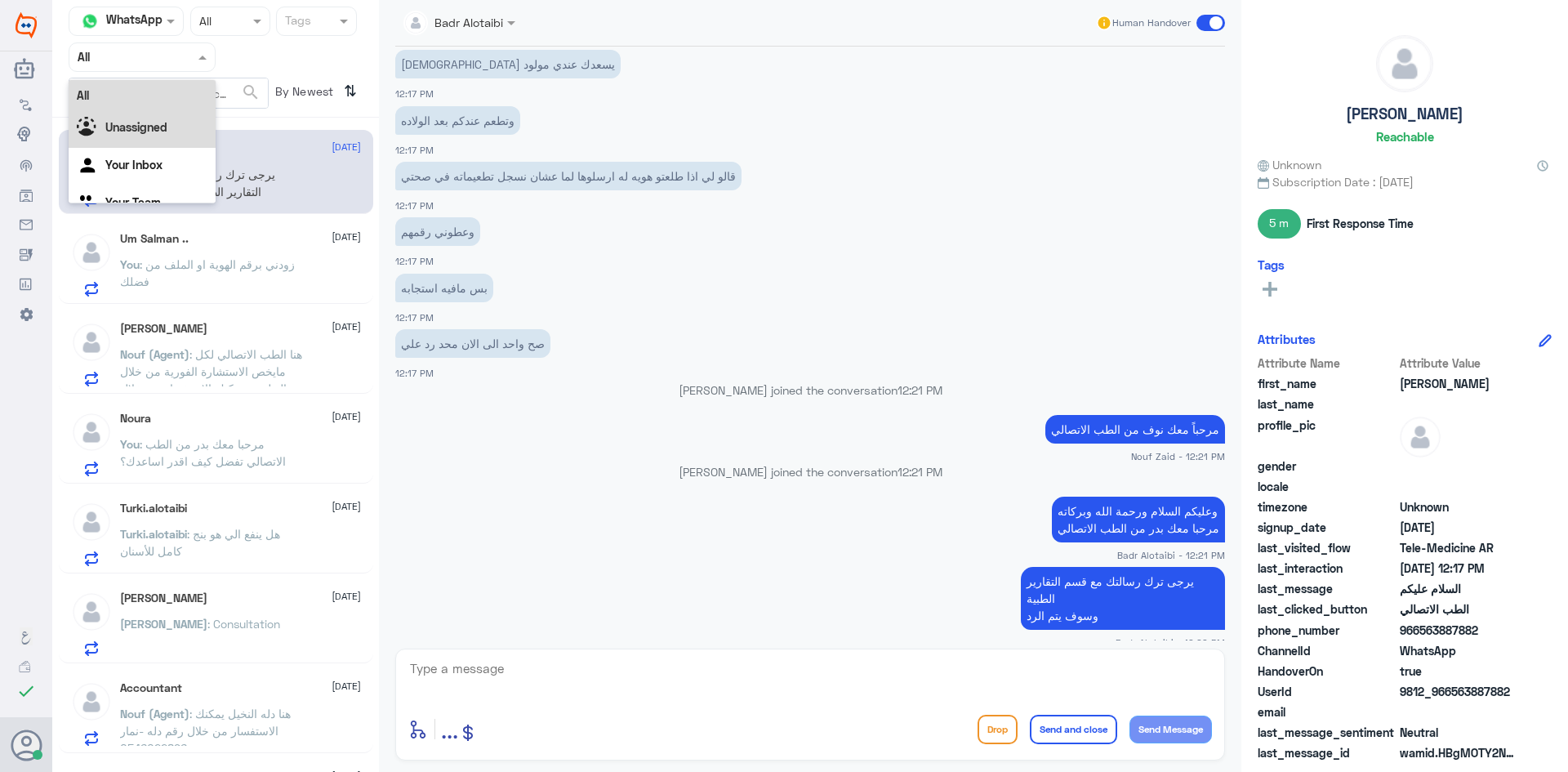
drag, startPoint x: 159, startPoint y: 109, endPoint x: 156, endPoint y: 117, distance: 8.5
click at [156, 115] on div "All Unassigned Your Inbox Your Team" at bounding box center [142, 152] width 147 height 143
click at [156, 118] on div "Unassigned" at bounding box center [142, 129] width 147 height 37
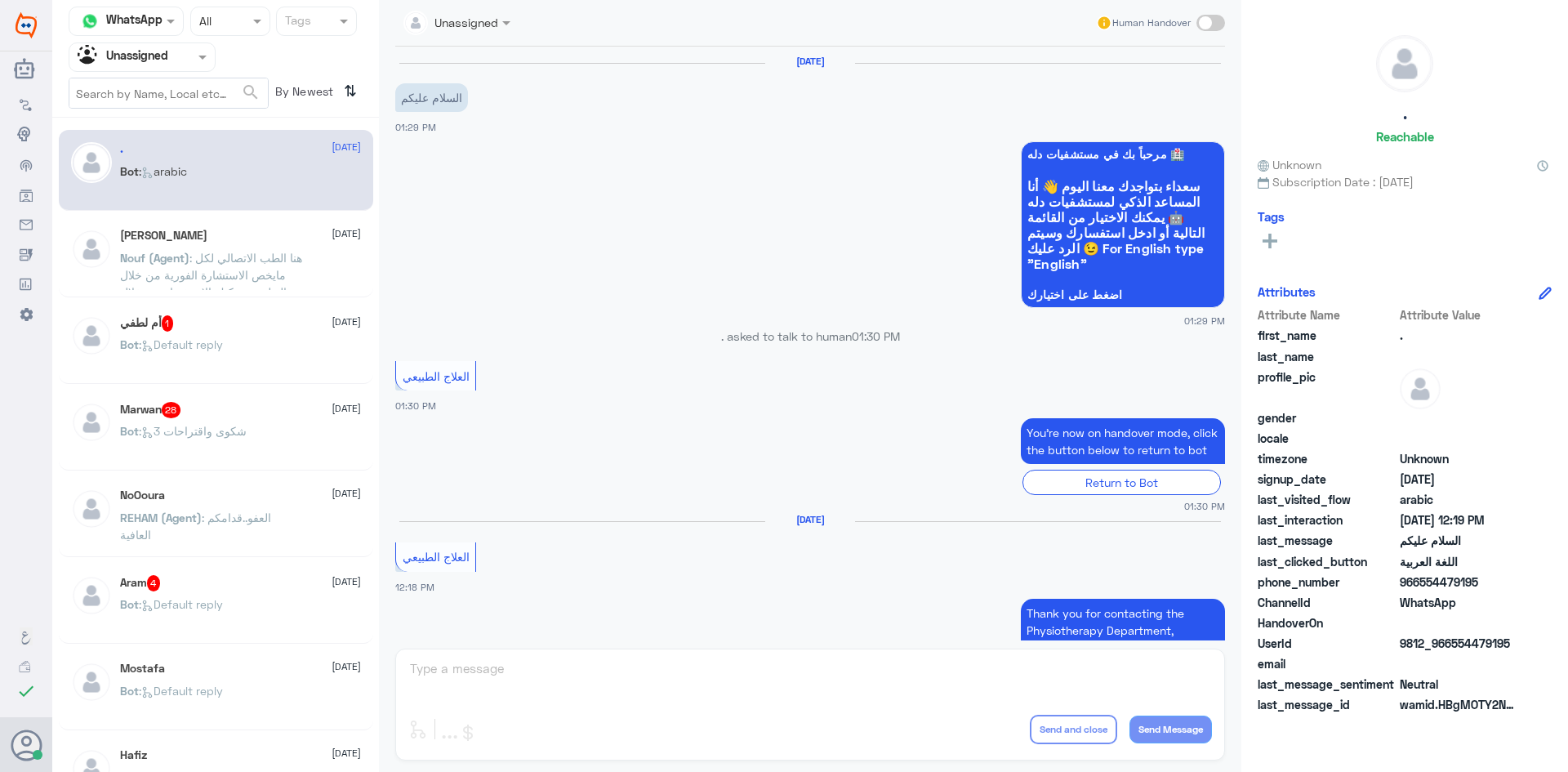
scroll to position [761, 0]
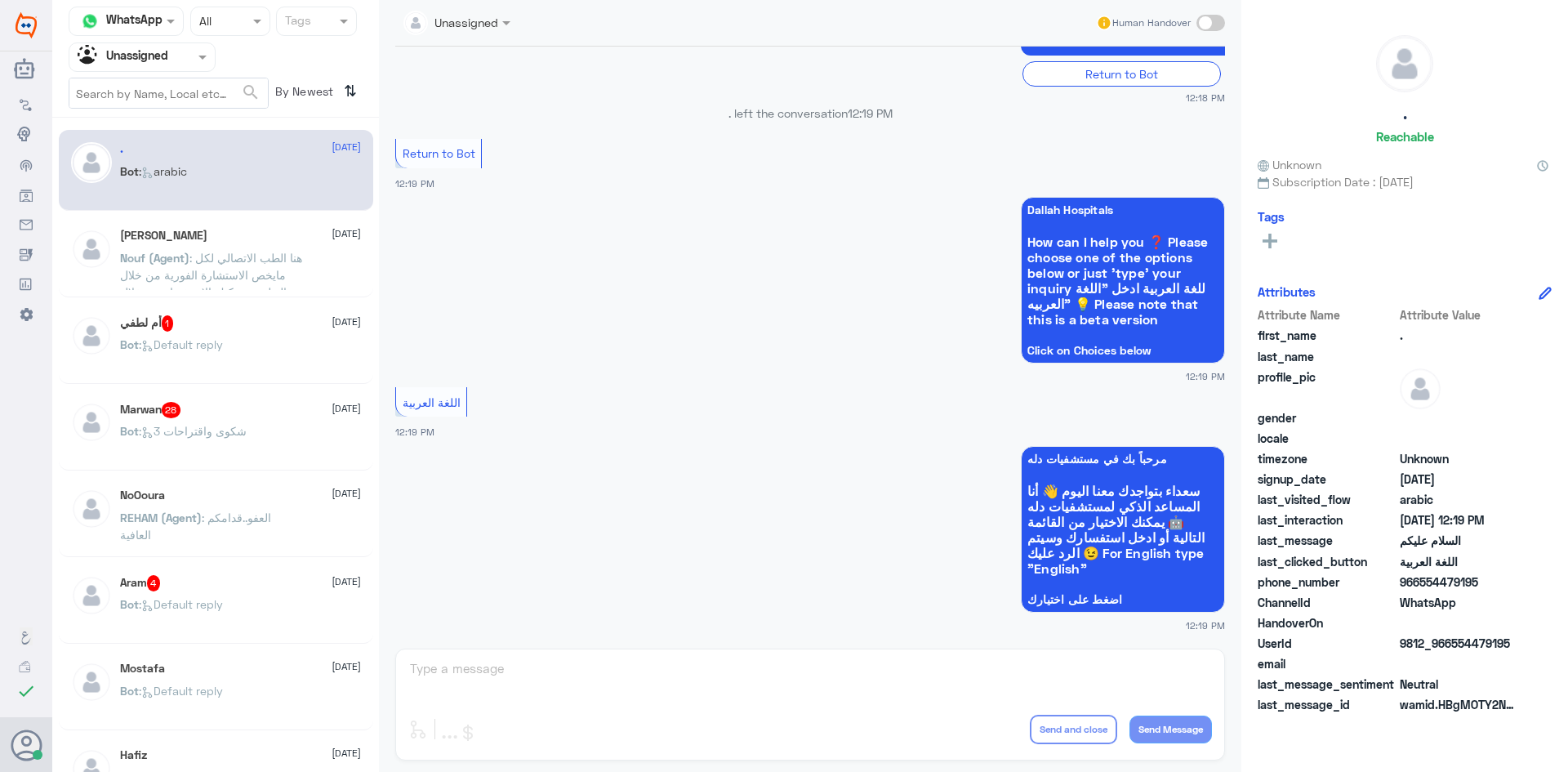
click at [309, 281] on div "Nouf (Agent) : هنا الطب الاتصالي لكل مايخص الاستشارة الفورية من خلال التطبيق، ي…" at bounding box center [240, 271] width 241 height 37
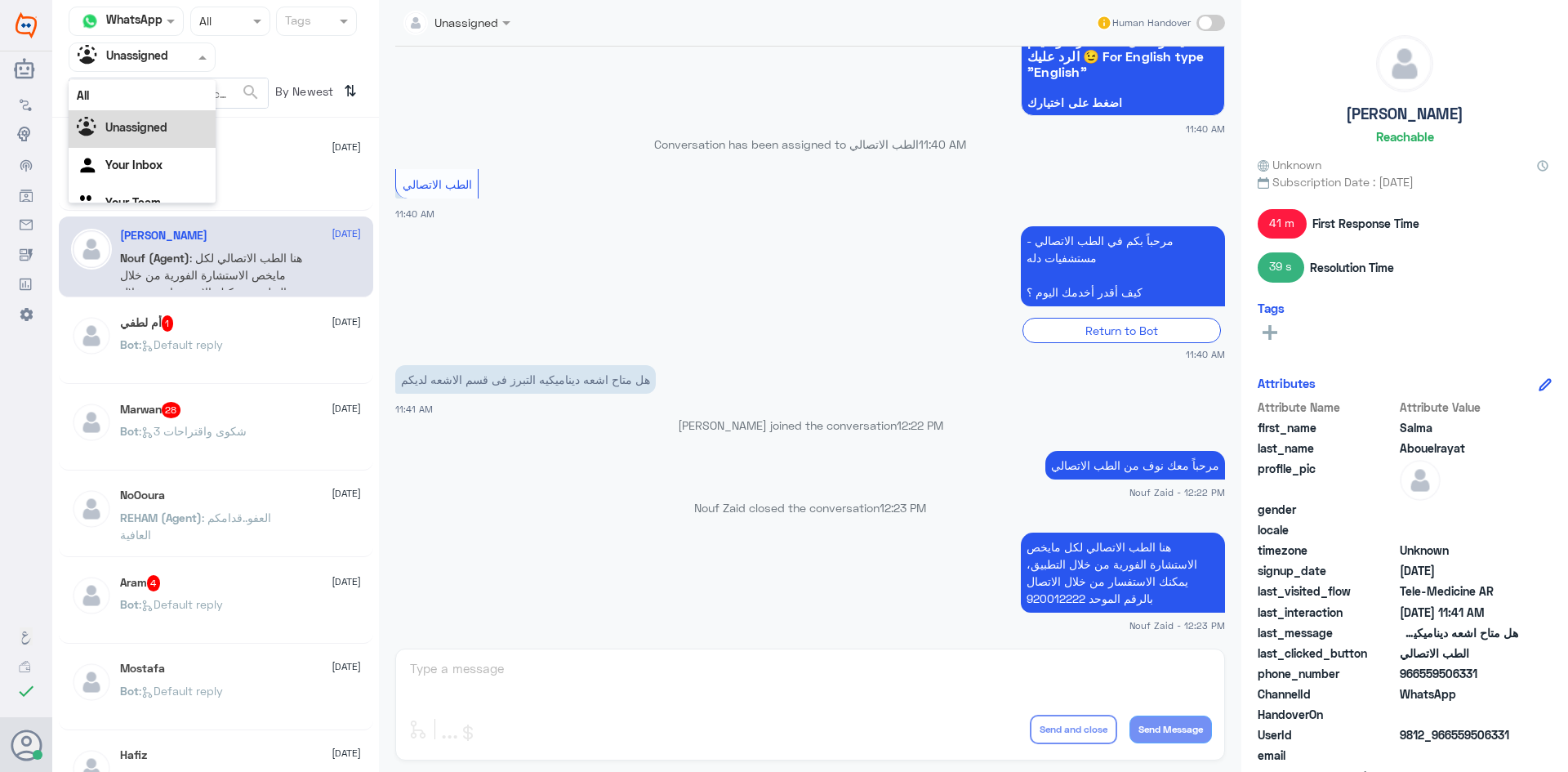
click at [139, 58] on input "text" at bounding box center [122, 57] width 90 height 19
click at [140, 97] on div "All" at bounding box center [142, 95] width 147 height 31
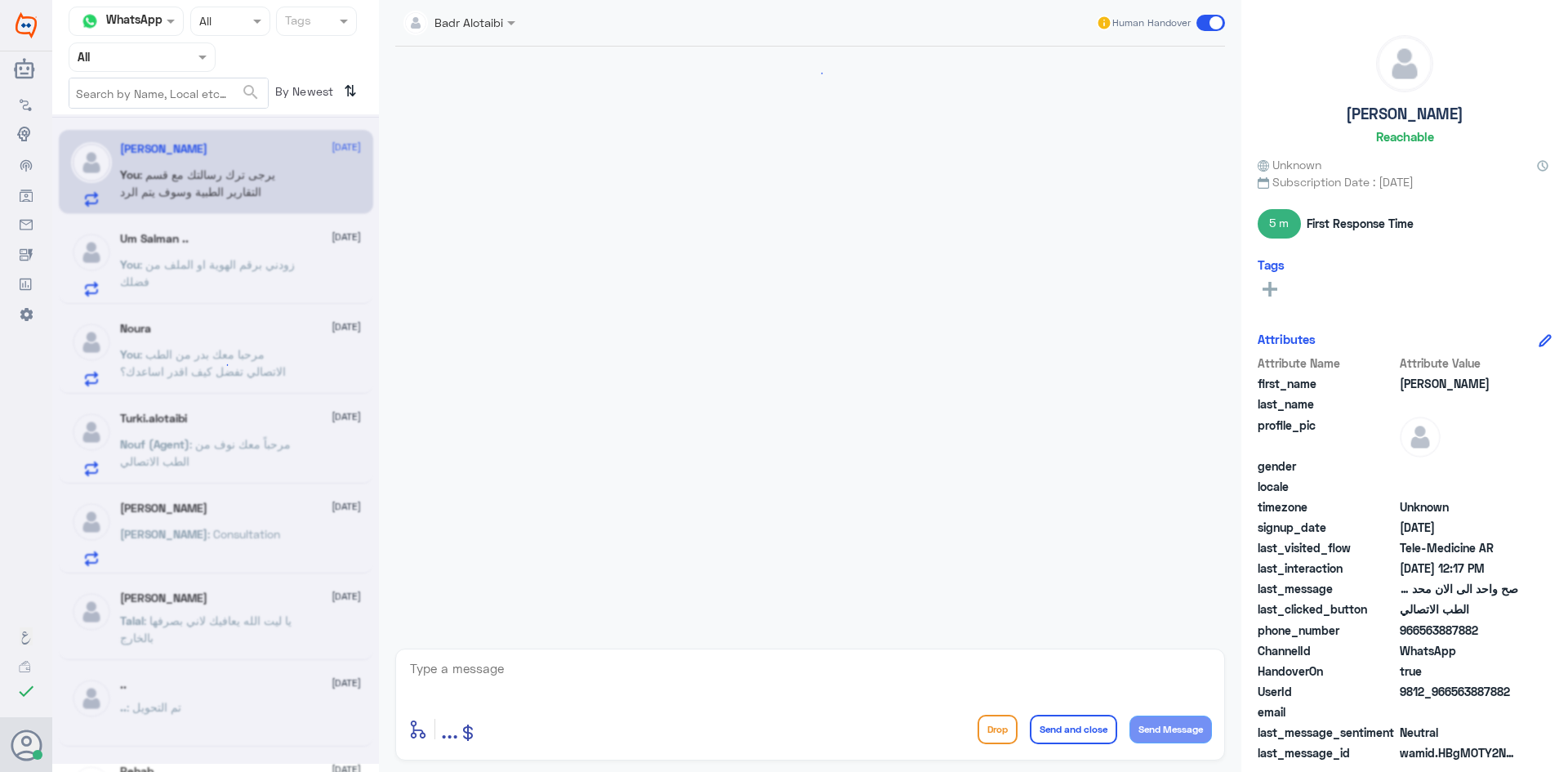
scroll to position [687, 0]
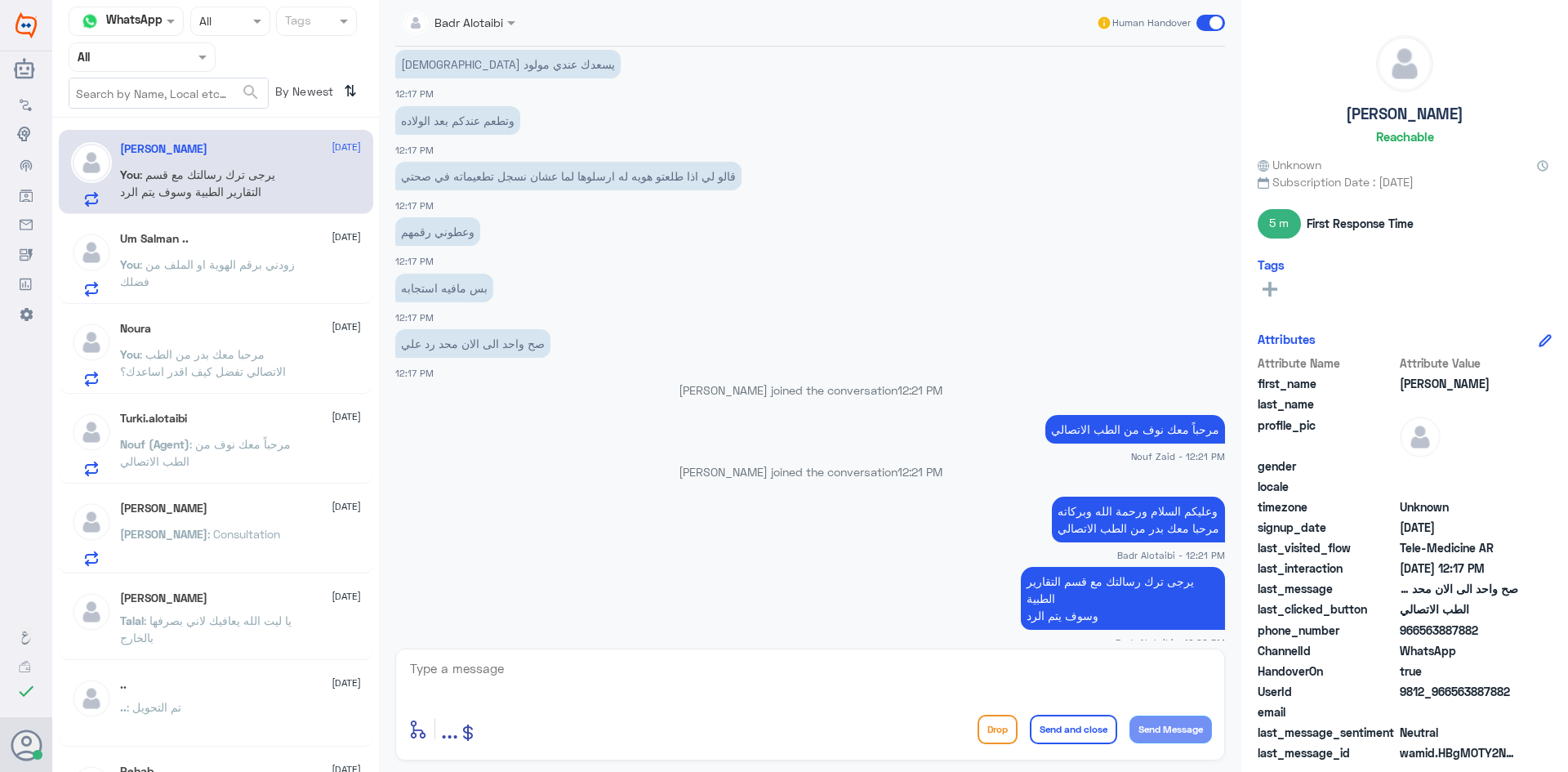
click at [1216, 20] on span at bounding box center [1211, 22] width 29 height 16
click at [0, 0] on input "checkbox" at bounding box center [0, 0] width 0 height 0
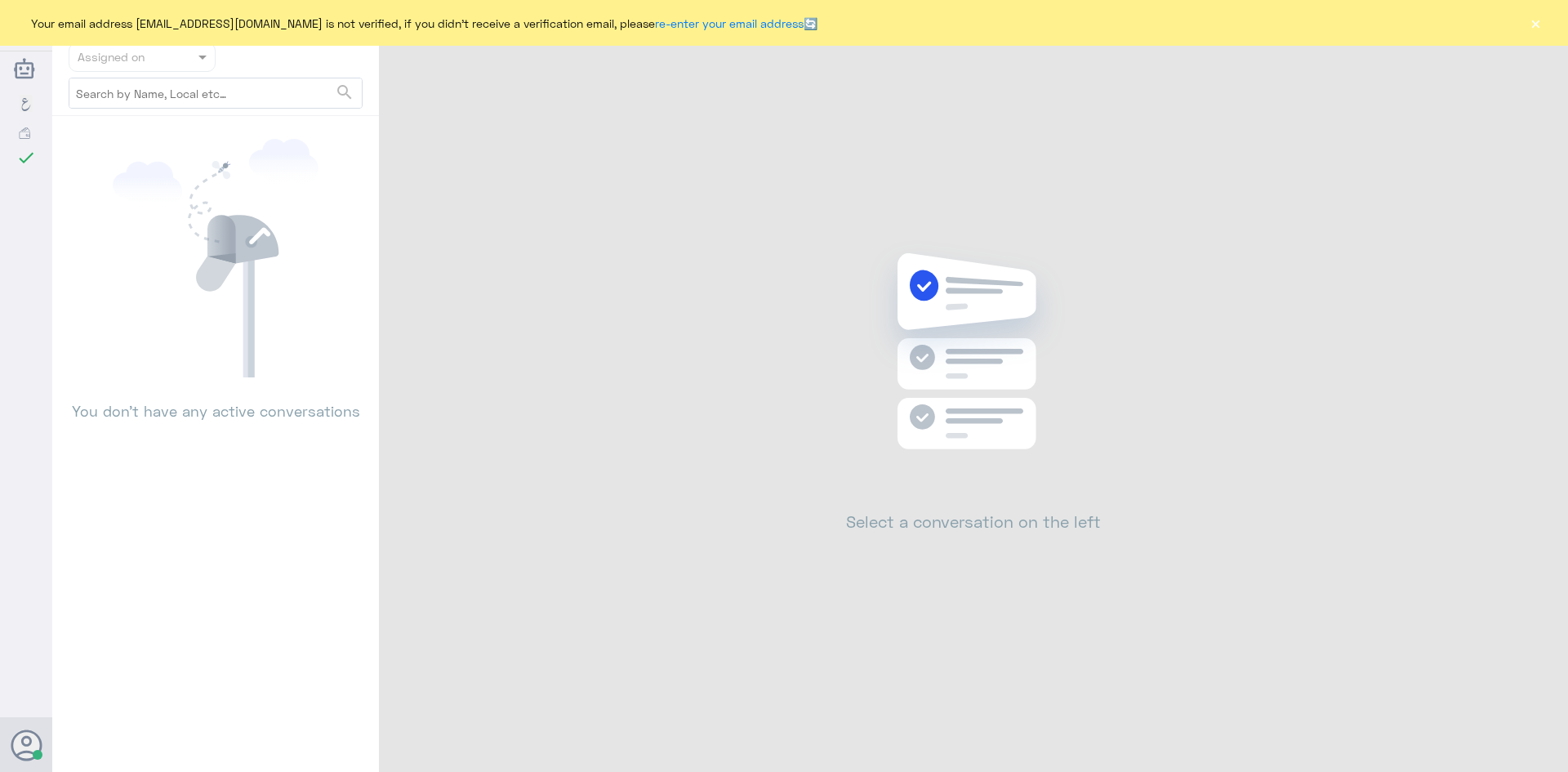
click at [1540, 31] on button "×" at bounding box center [1536, 22] width 16 height 16
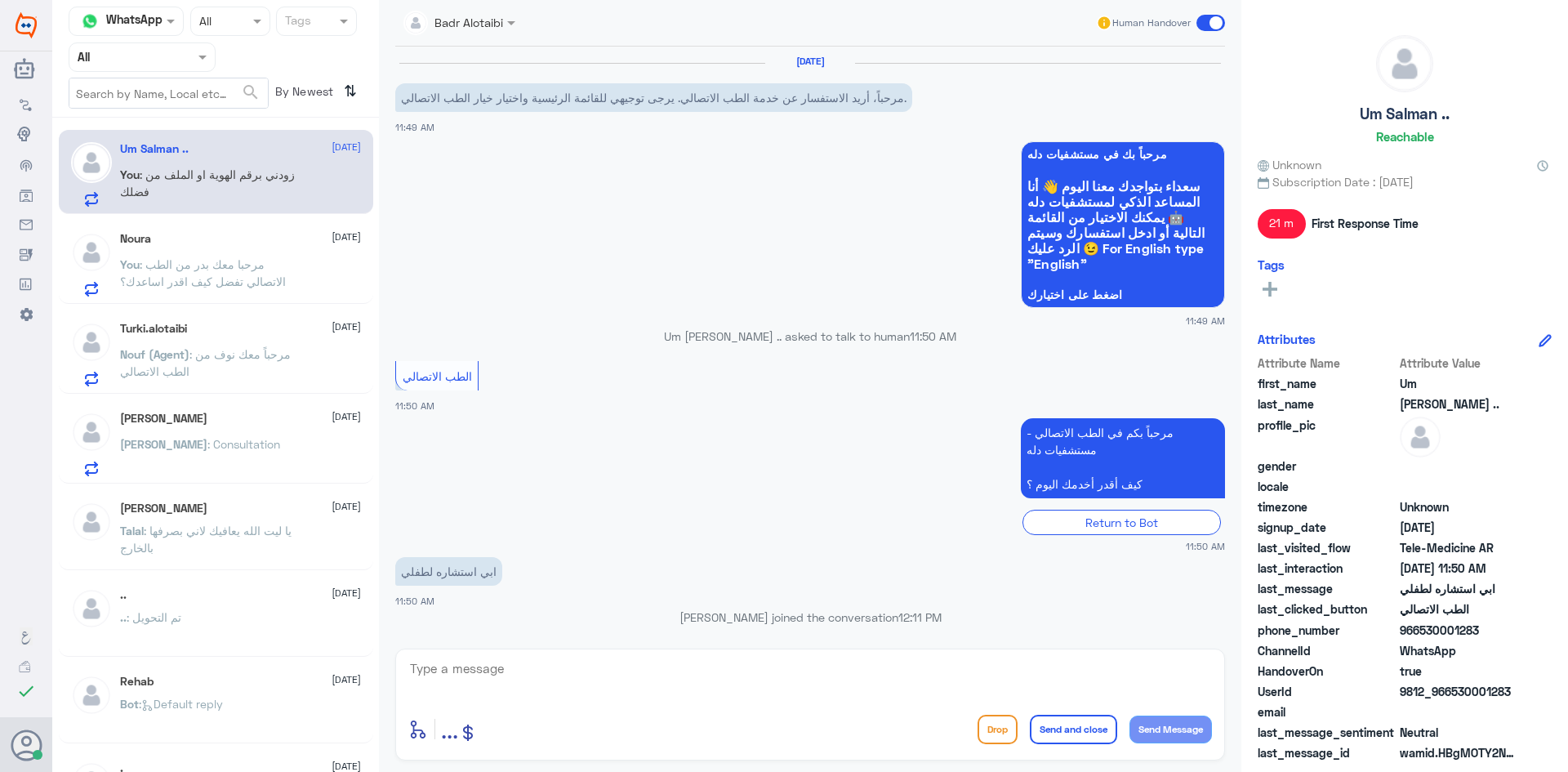
scroll to position [128, 0]
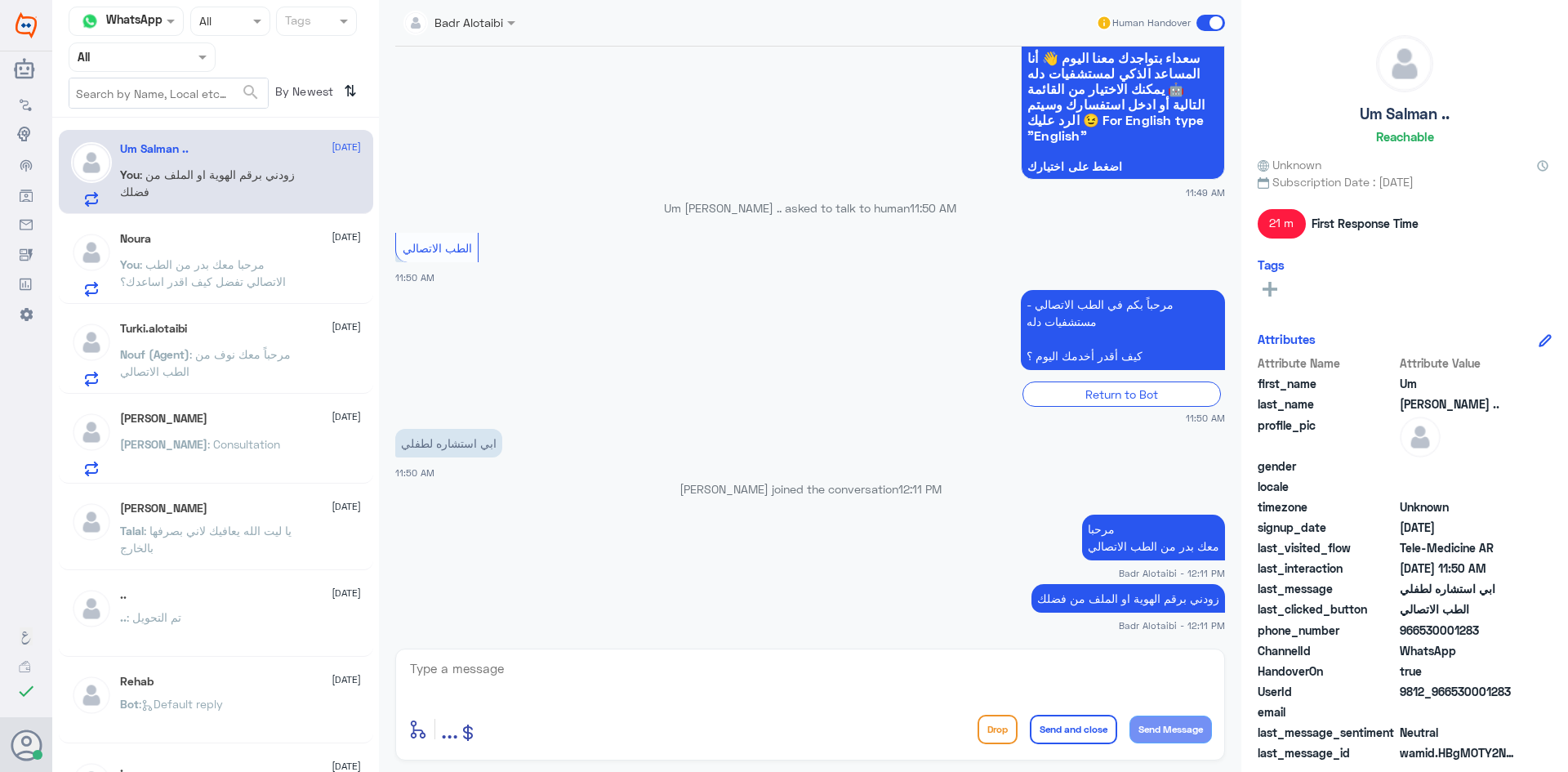
click at [345, 258] on div "Noura [DATE] You : مرحبا معك بدر من الطب الاتصالي تفضل كيف اقدر اساعدك؟" at bounding box center [240, 264] width 241 height 65
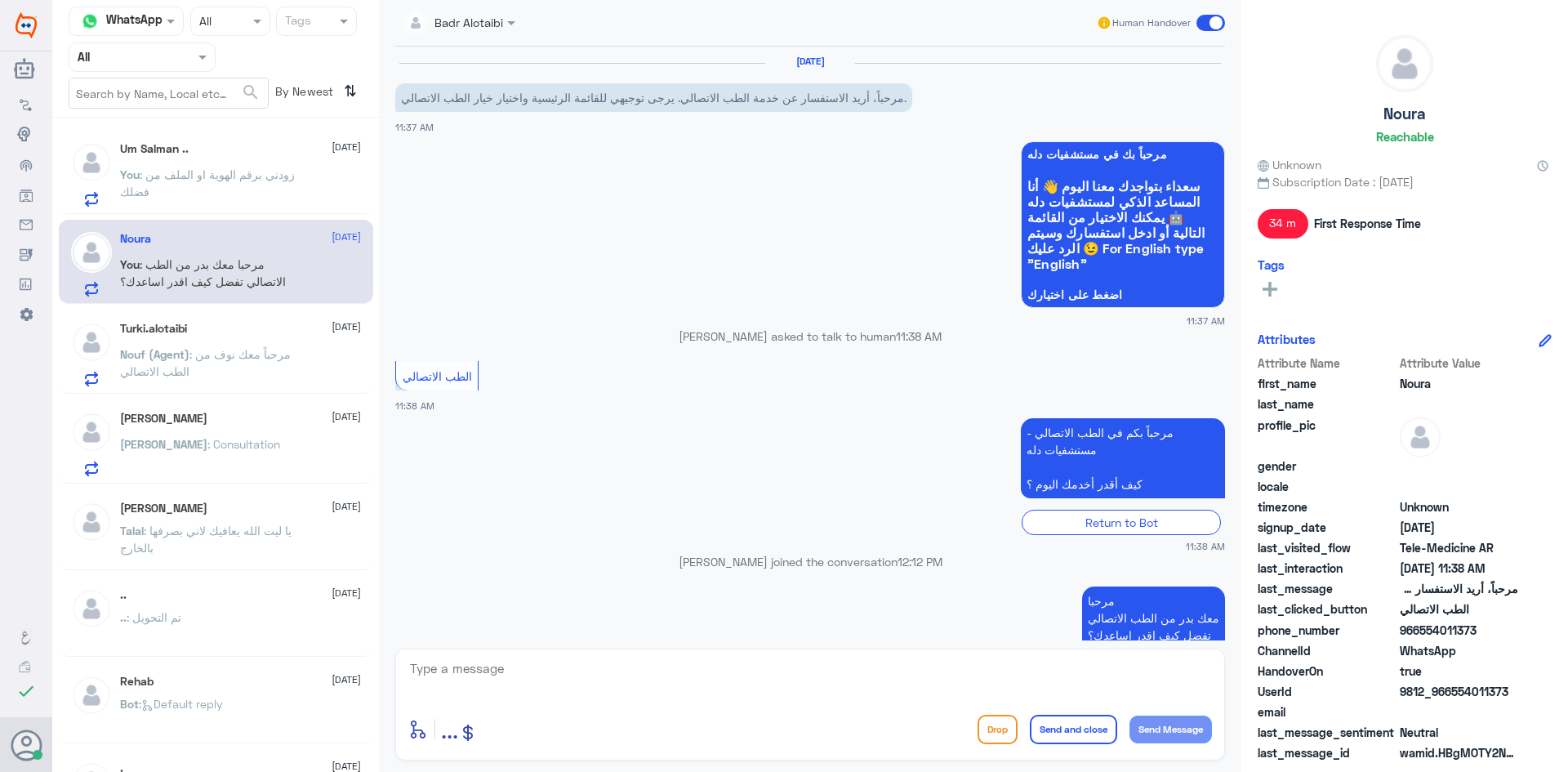
scroll to position [37, 0]
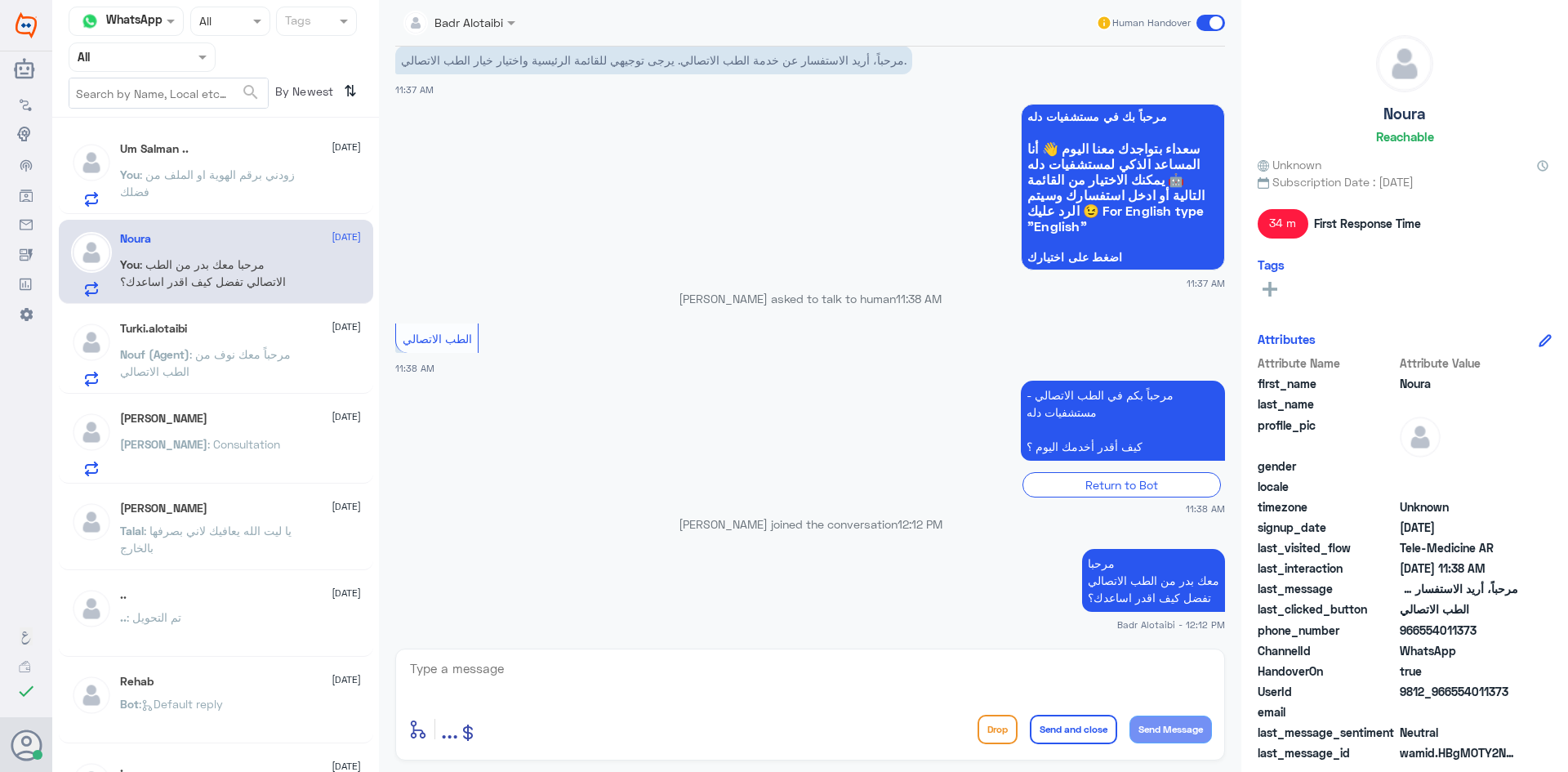
click at [1212, 25] on span at bounding box center [1211, 22] width 29 height 16
click at [0, 0] on input "checkbox" at bounding box center [0, 0] width 0 height 0
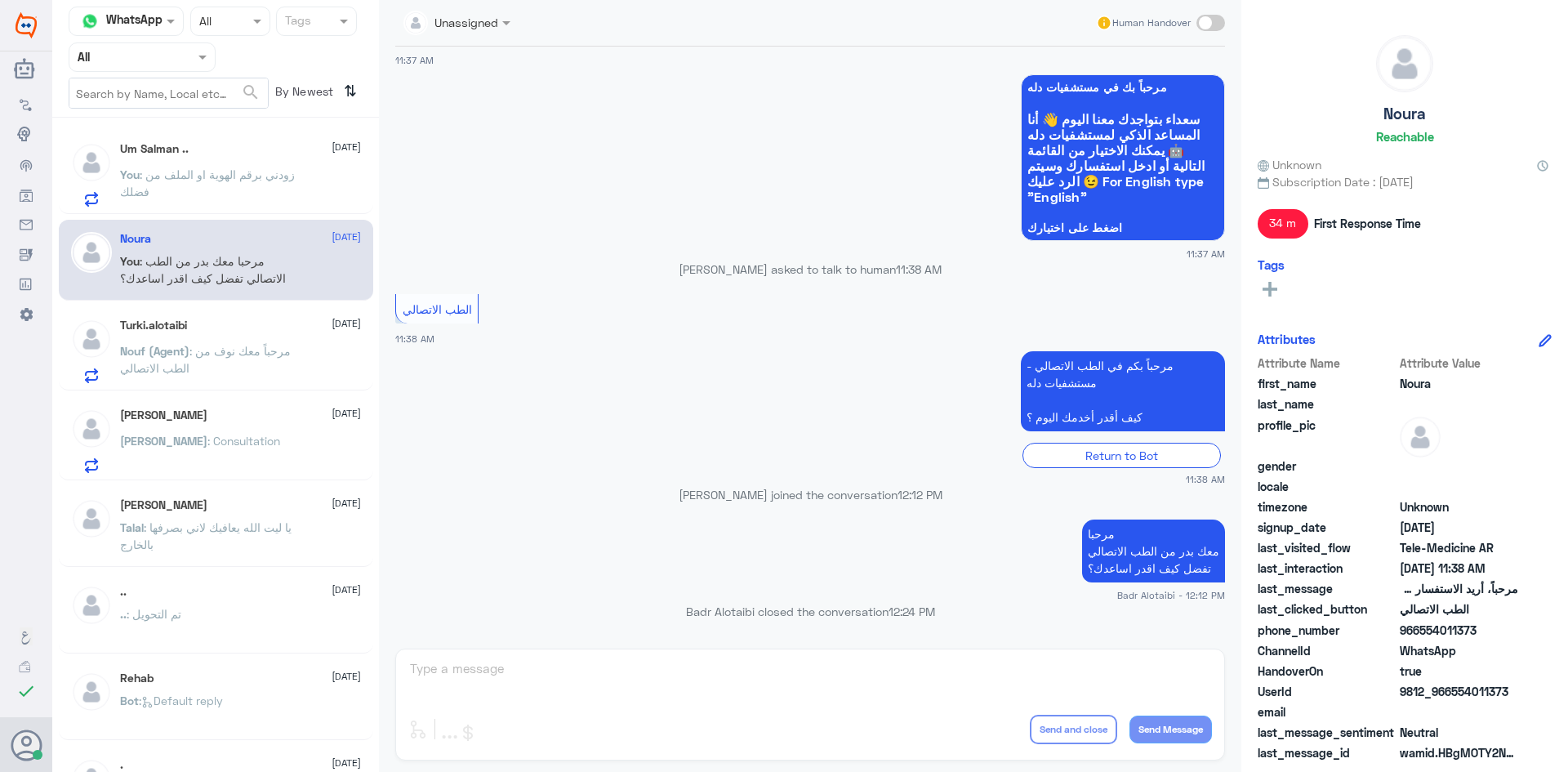
click at [312, 162] on div "Um Salman .. 23 August You : زودني برقم الهوية او الملف من فضلك" at bounding box center [240, 175] width 241 height 65
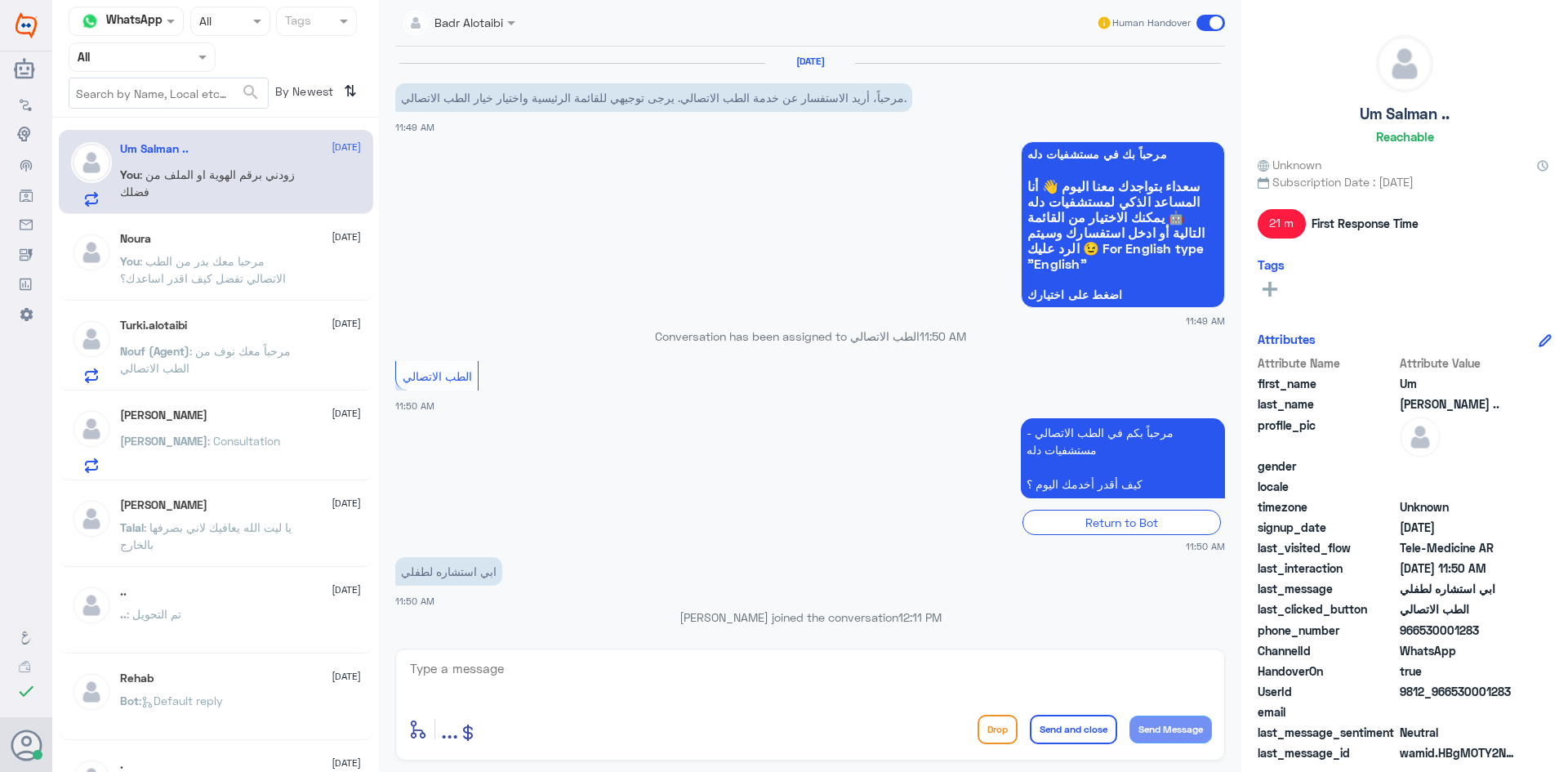
scroll to position [128, 0]
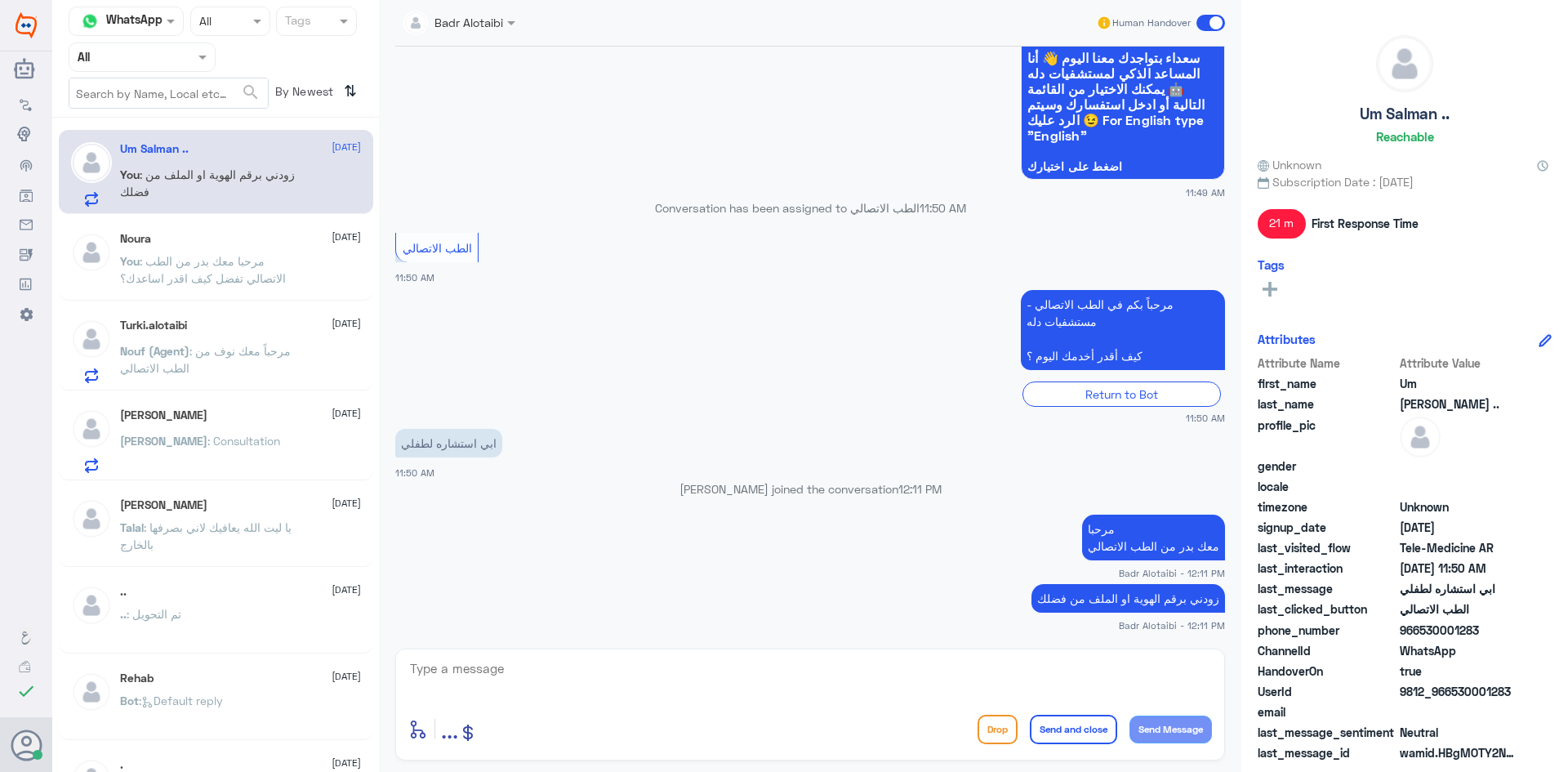
click at [264, 240] on div "Noura 23 August" at bounding box center [240, 239] width 241 height 14
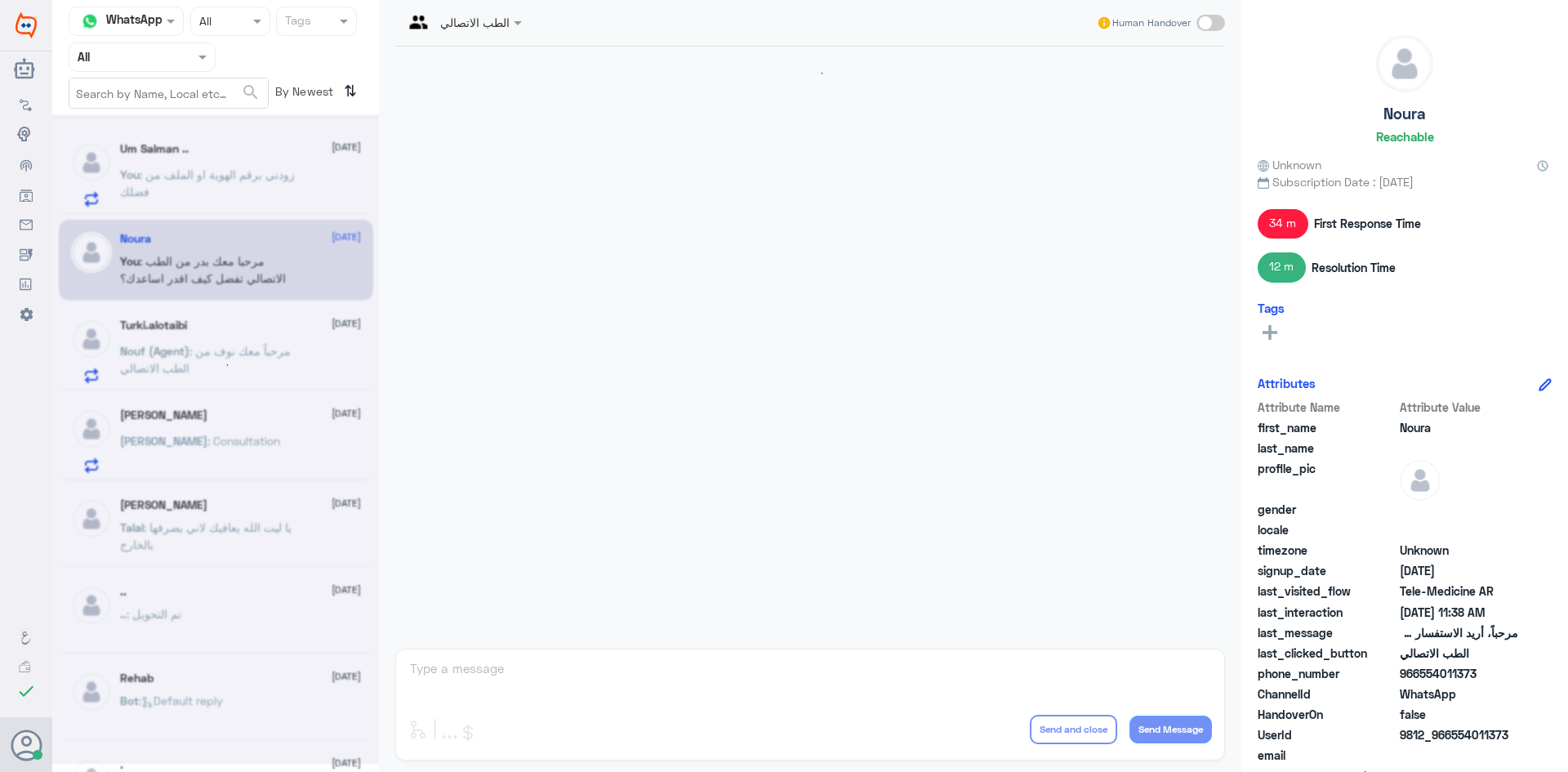
scroll to position [67, 0]
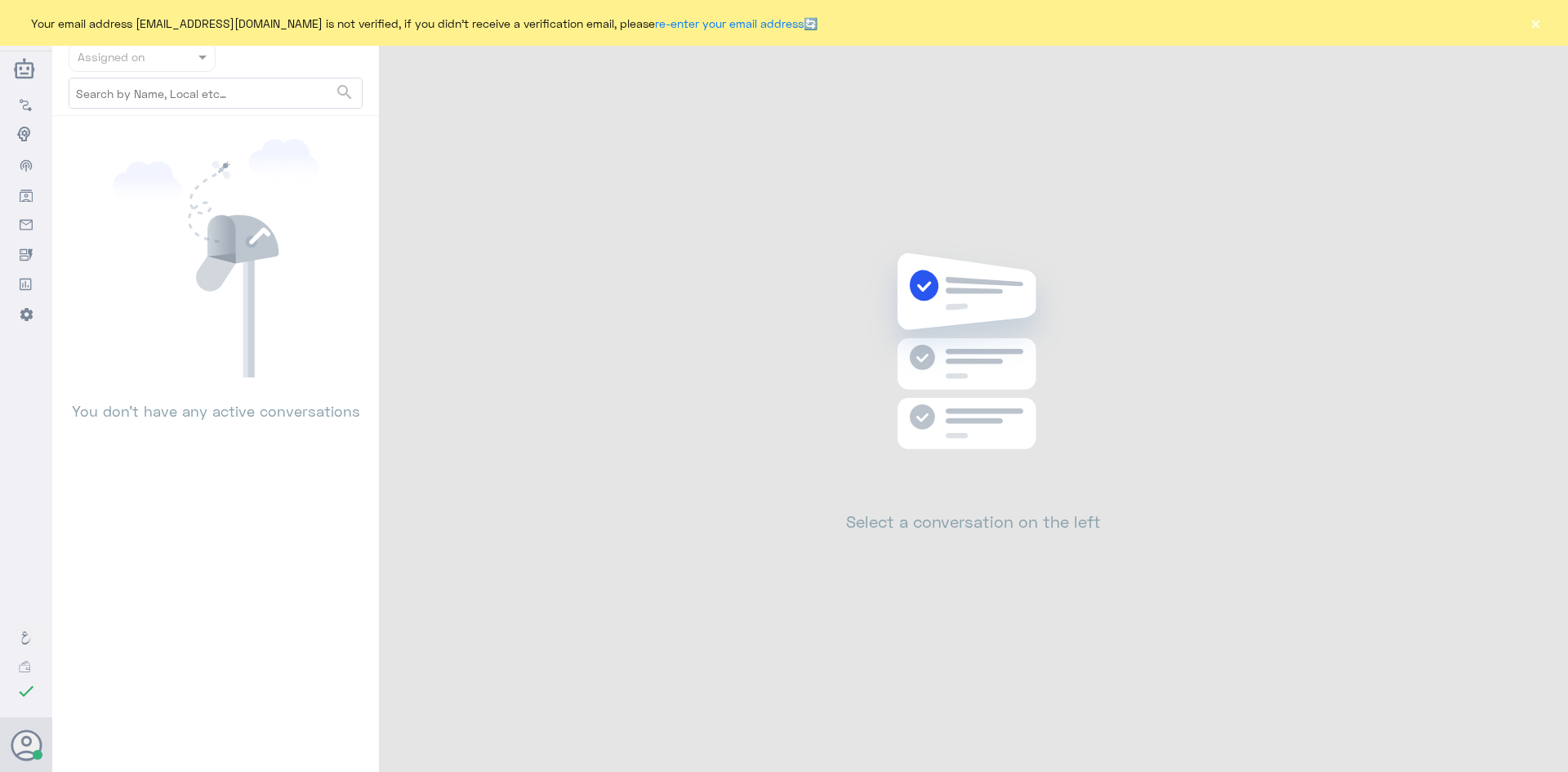
click at [1532, 24] on button "×" at bounding box center [1536, 22] width 16 height 16
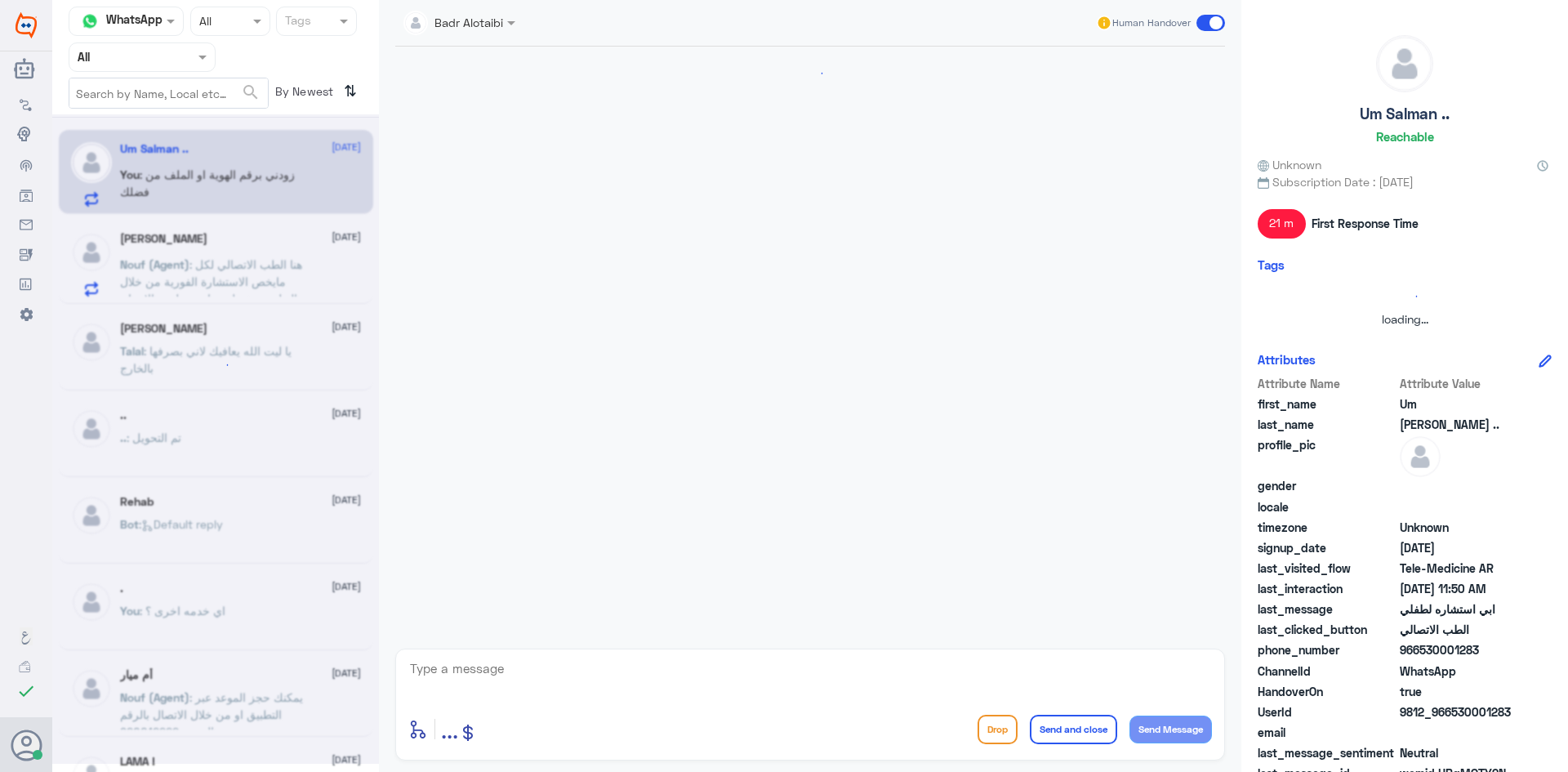
scroll to position [128, 0]
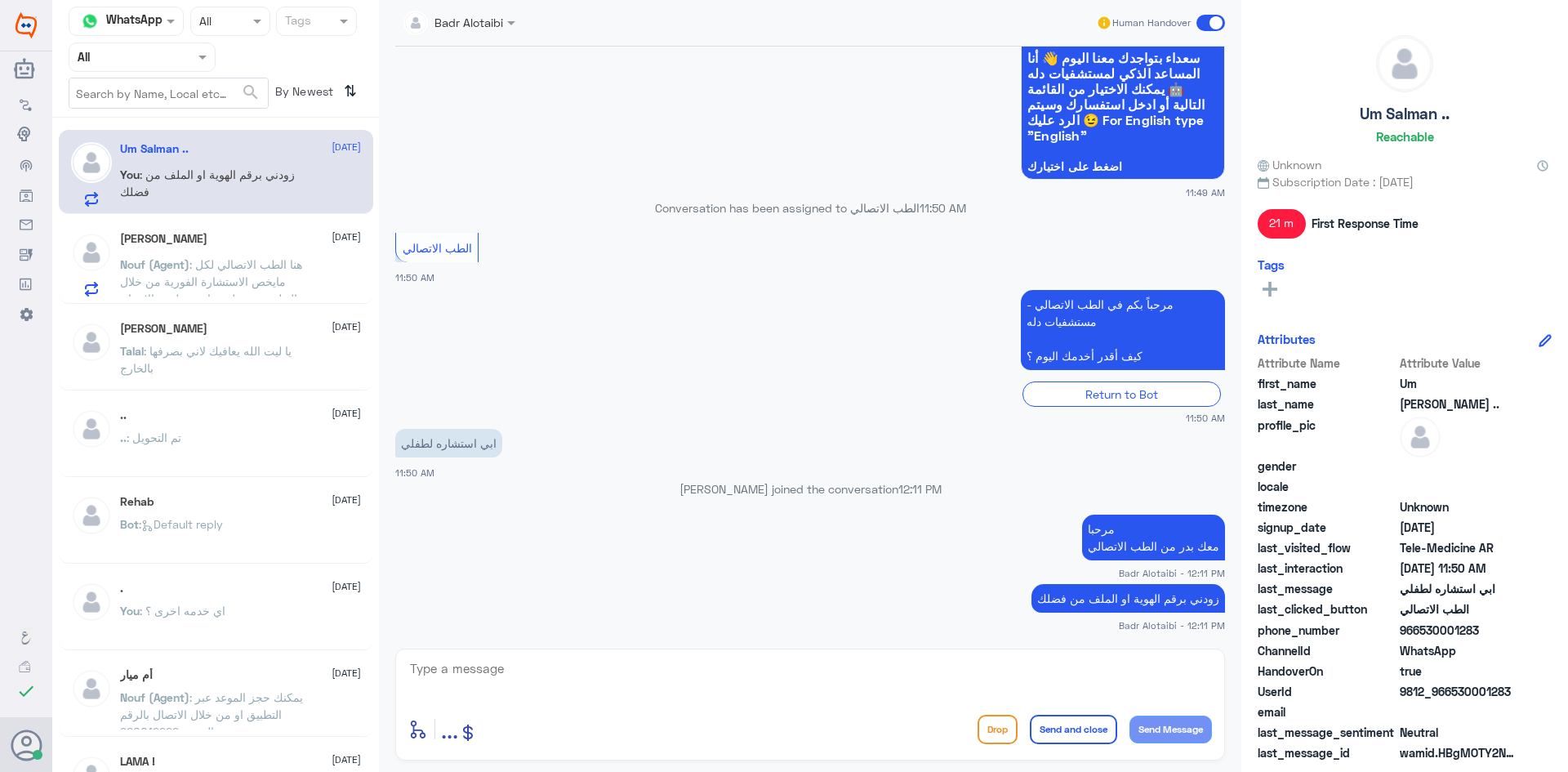
click at [244, 281] on span ": هنا الطب الاتصالي لكل مايخص الاستشارة الفورية من خلال التطبيق، يفضل مراجعة طب…" at bounding box center [211, 290] width 182 height 65
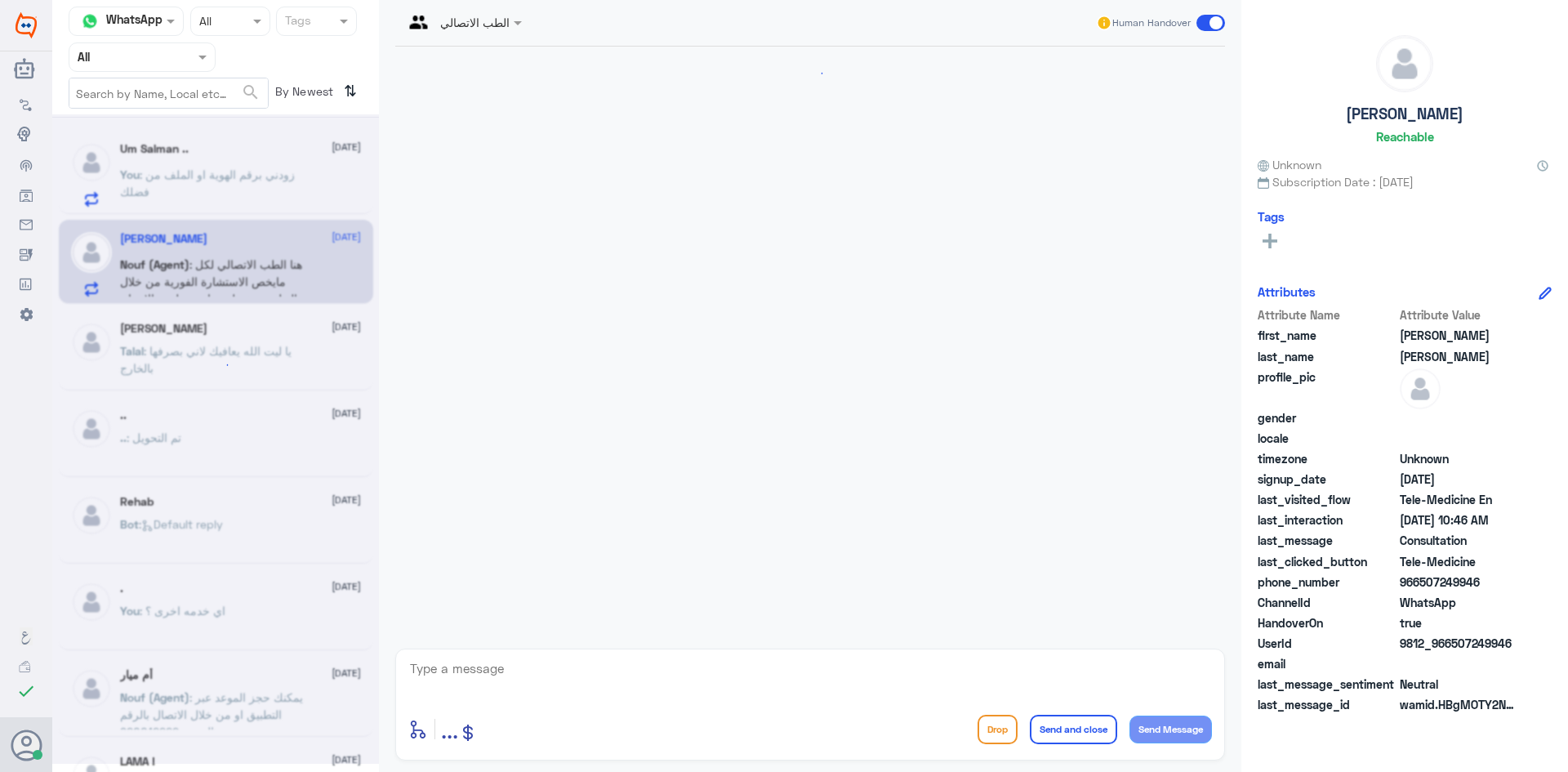
scroll to position [558, 0]
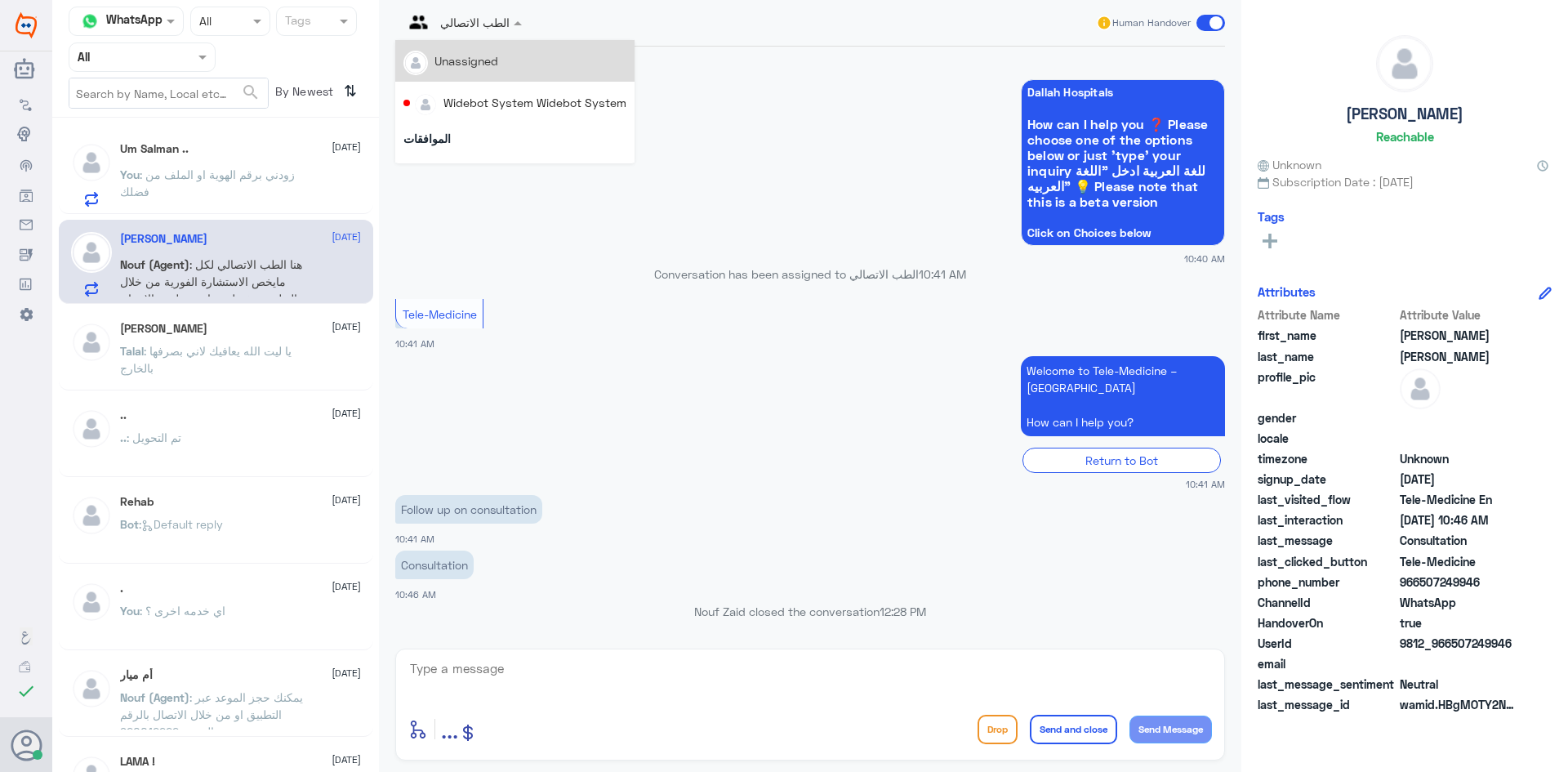
click at [504, 25] on div at bounding box center [462, 22] width 135 height 19
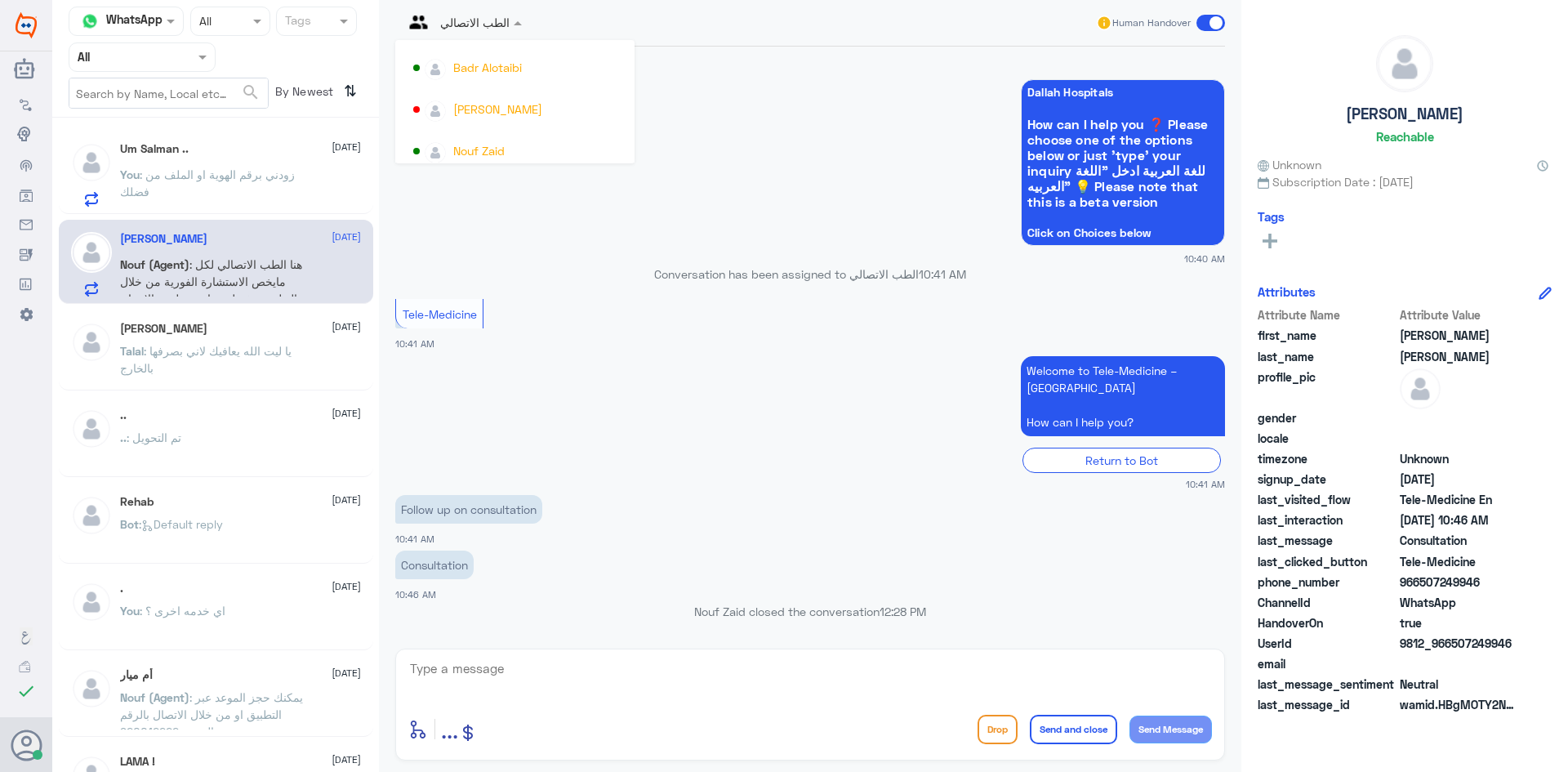
scroll to position [843, 0]
click at [496, 135] on div "Nouf Zaid" at bounding box center [479, 142] width 52 height 17
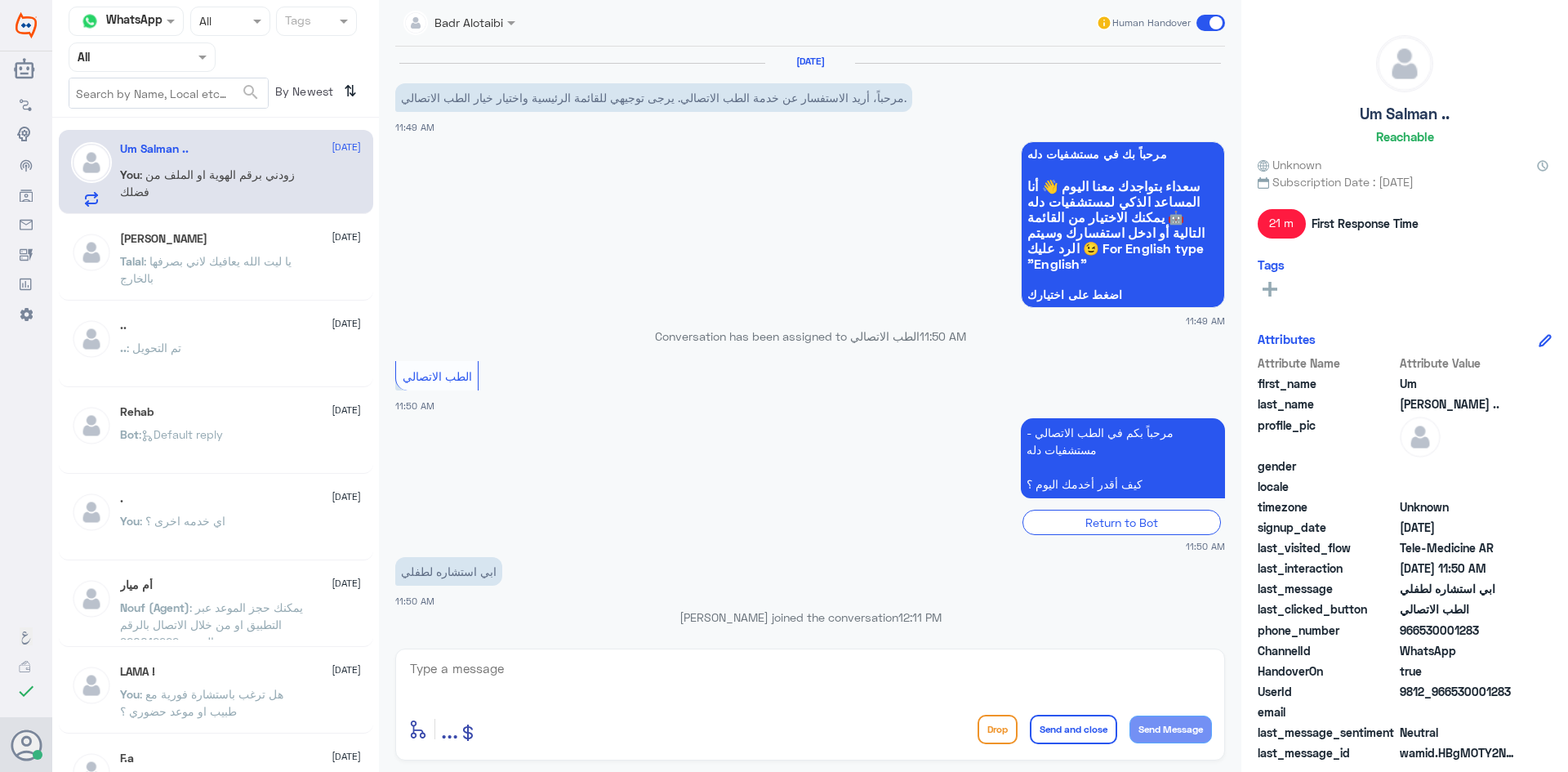
scroll to position [128, 0]
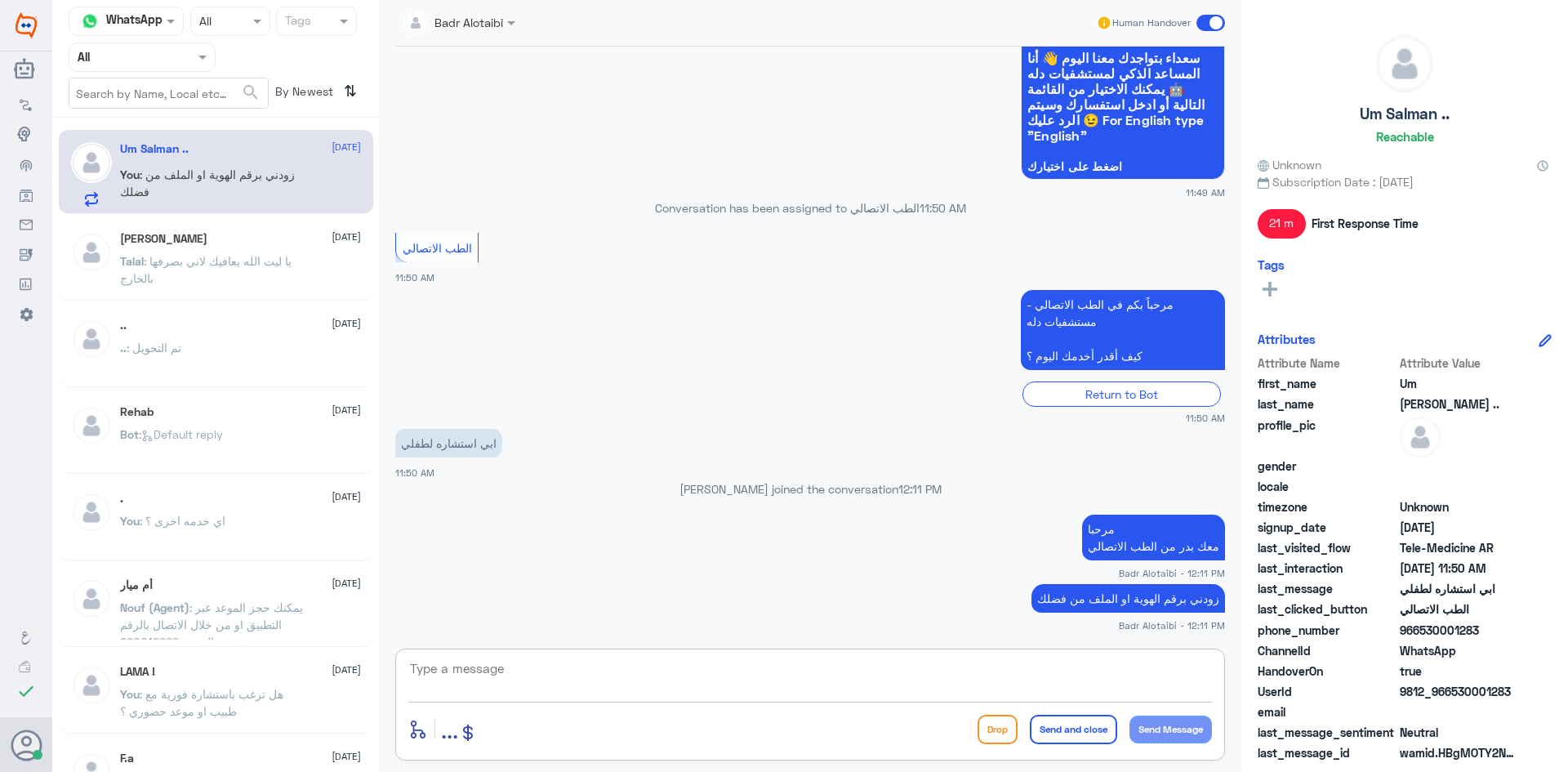
click at [621, 672] on textarea at bounding box center [810, 678] width 804 height 40
click at [897, 706] on div "enter flow name ... Drop Send and close Send Message" at bounding box center [810, 704] width 830 height 112
click at [882, 679] on textarea at bounding box center [810, 678] width 804 height 40
click at [195, 66] on div "Agent Filter All" at bounding box center [142, 57] width 147 height 30
click at [179, 115] on div "Unassigned" at bounding box center [142, 129] width 147 height 37
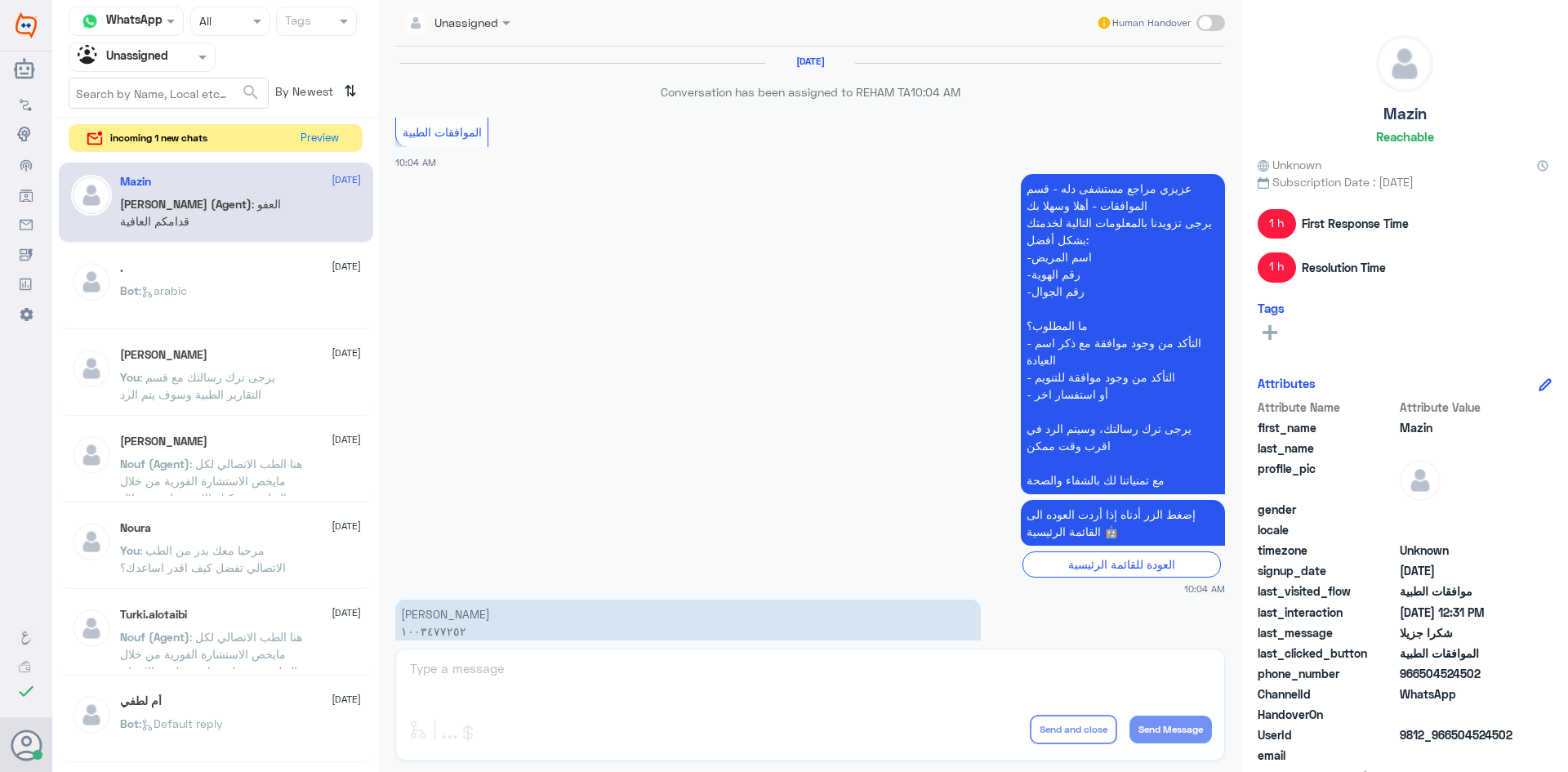
scroll to position [1073, 0]
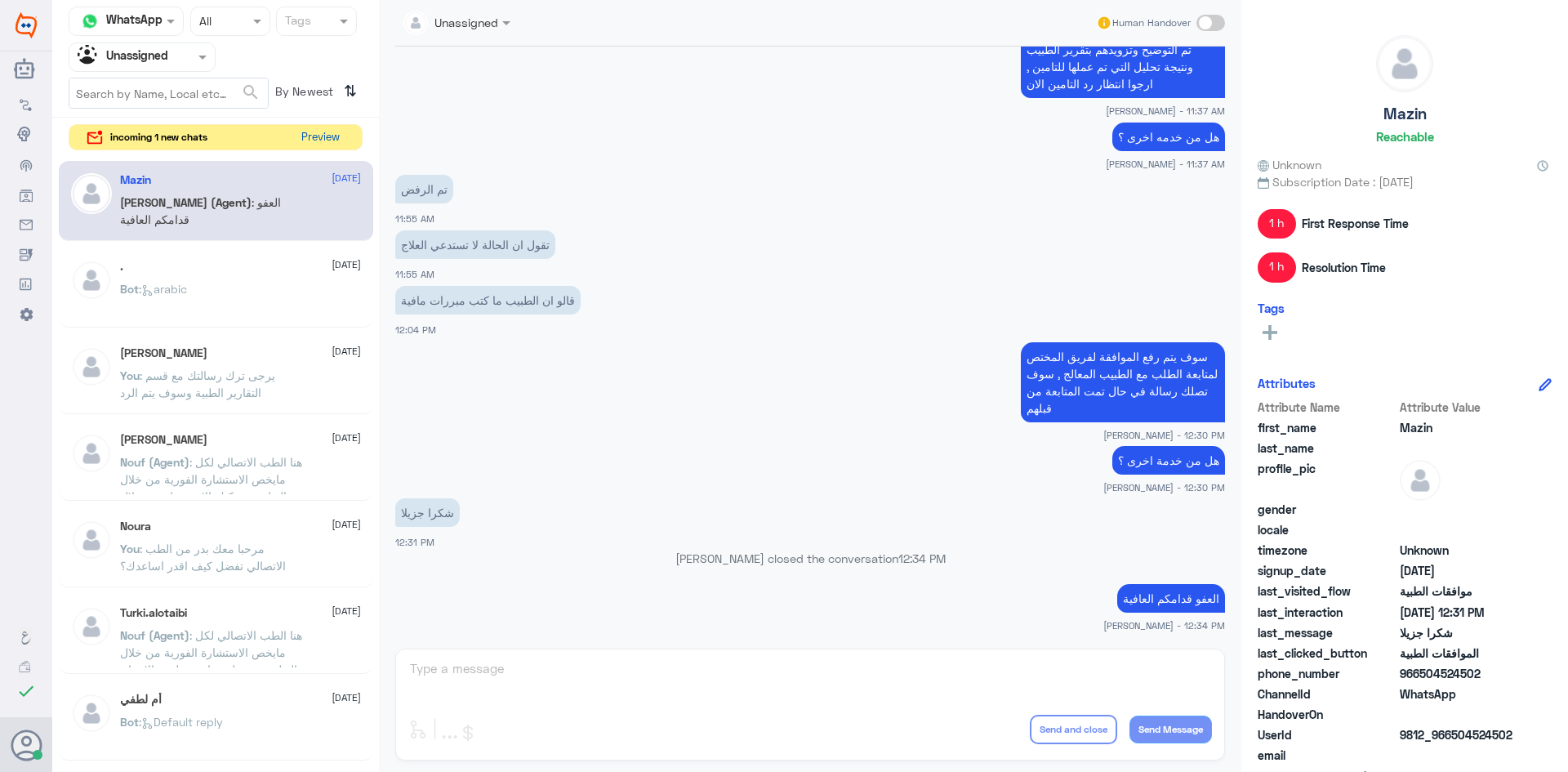
click at [329, 138] on button "Preview" at bounding box center [320, 137] width 51 height 26
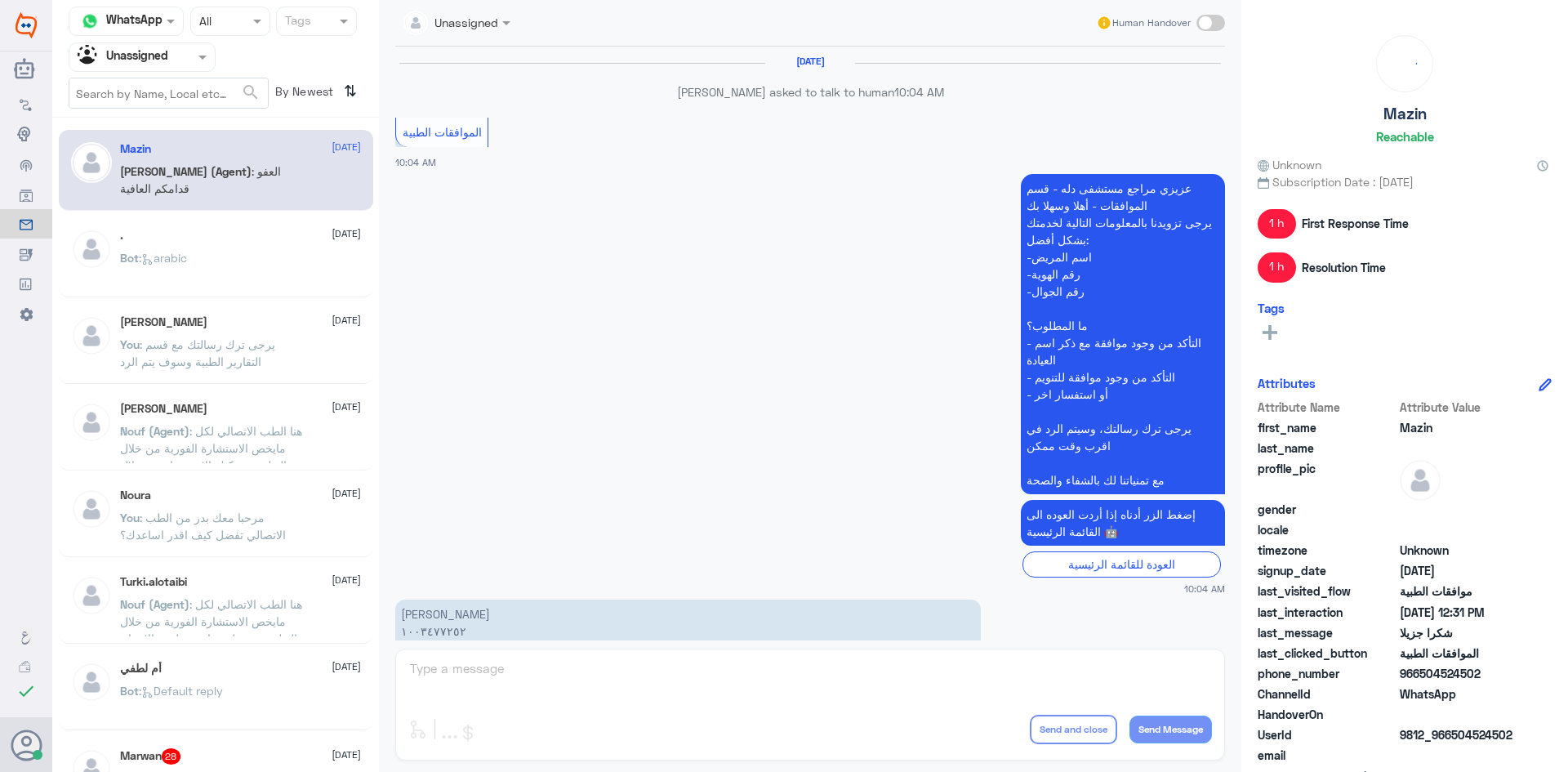
scroll to position [1073, 0]
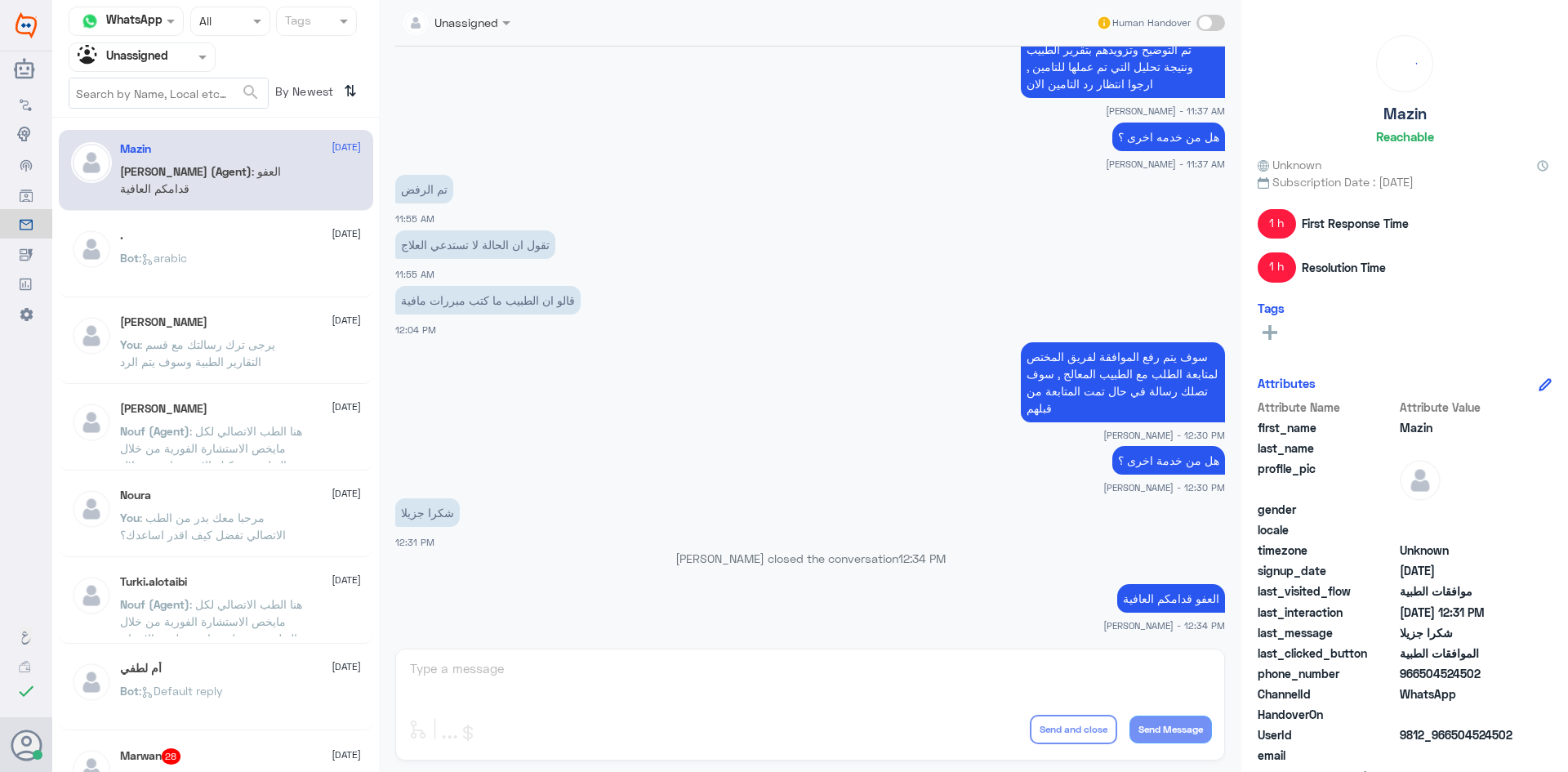
click at [268, 242] on div ". 23 August Bot : arabic" at bounding box center [240, 260] width 241 height 61
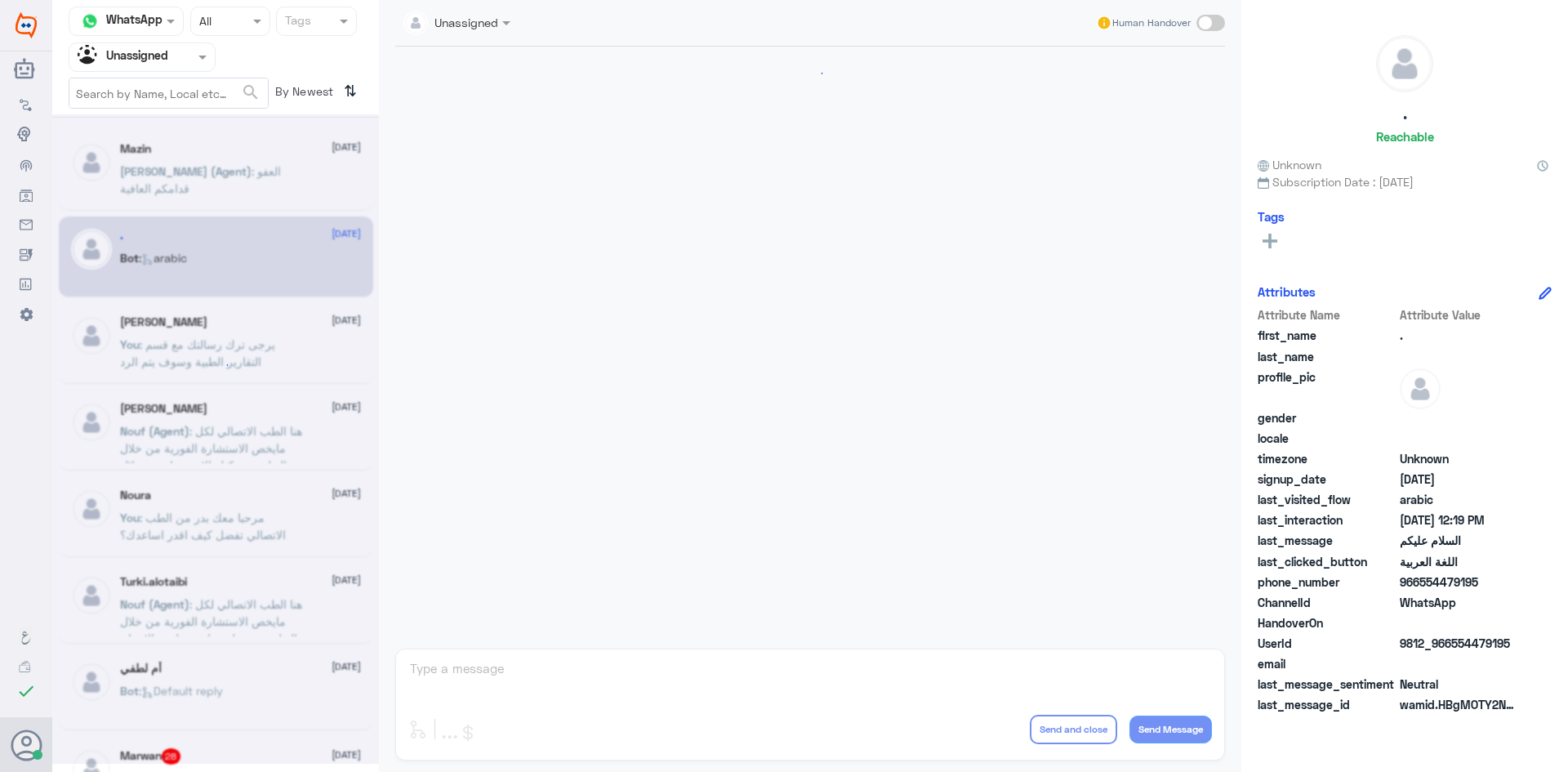
scroll to position [761, 0]
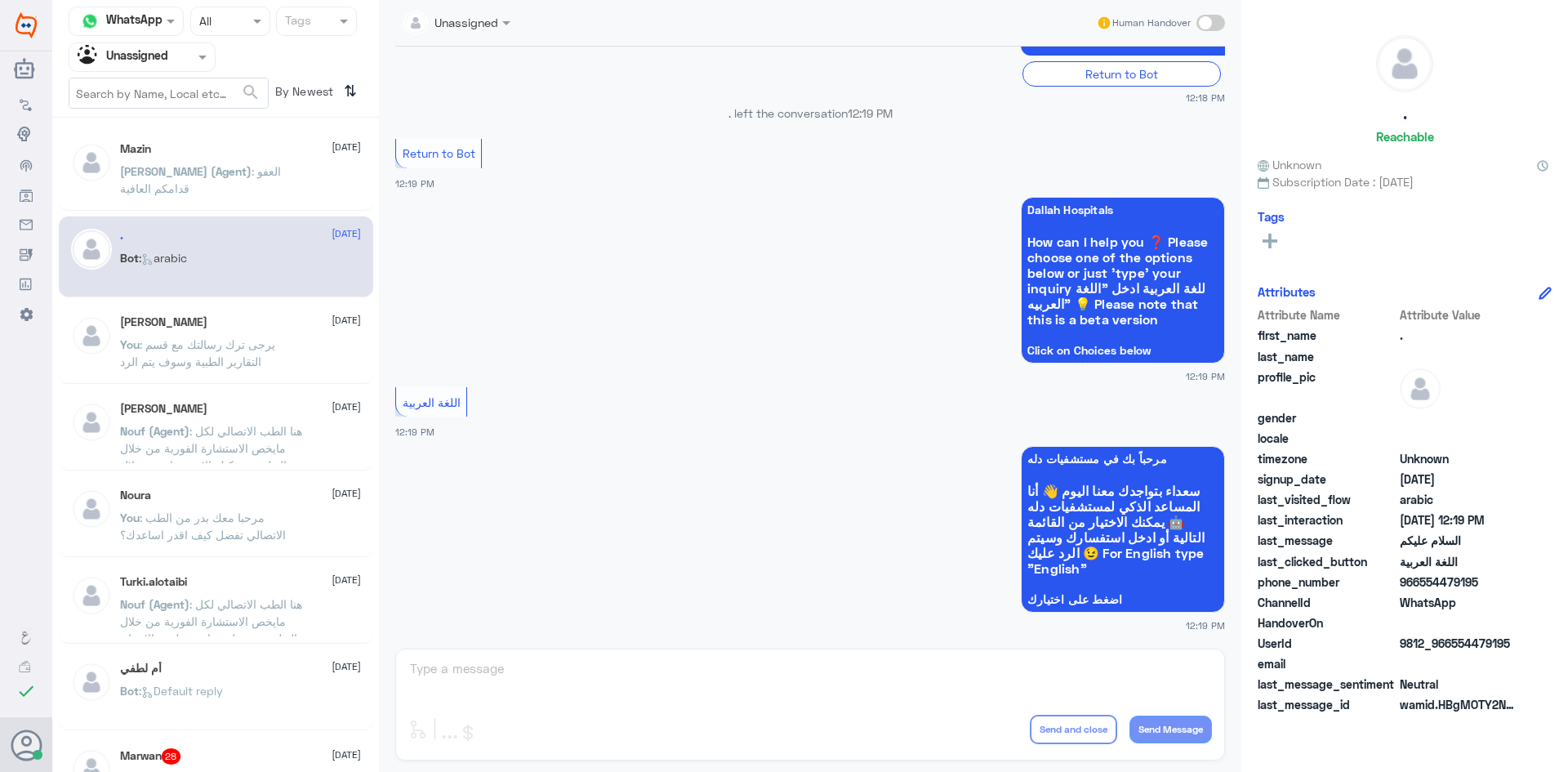
click at [233, 345] on span ": يرجى ترك رسالتك مع قسم التقارير الطبية وسوف يتم الرد" at bounding box center [198, 353] width 156 height 31
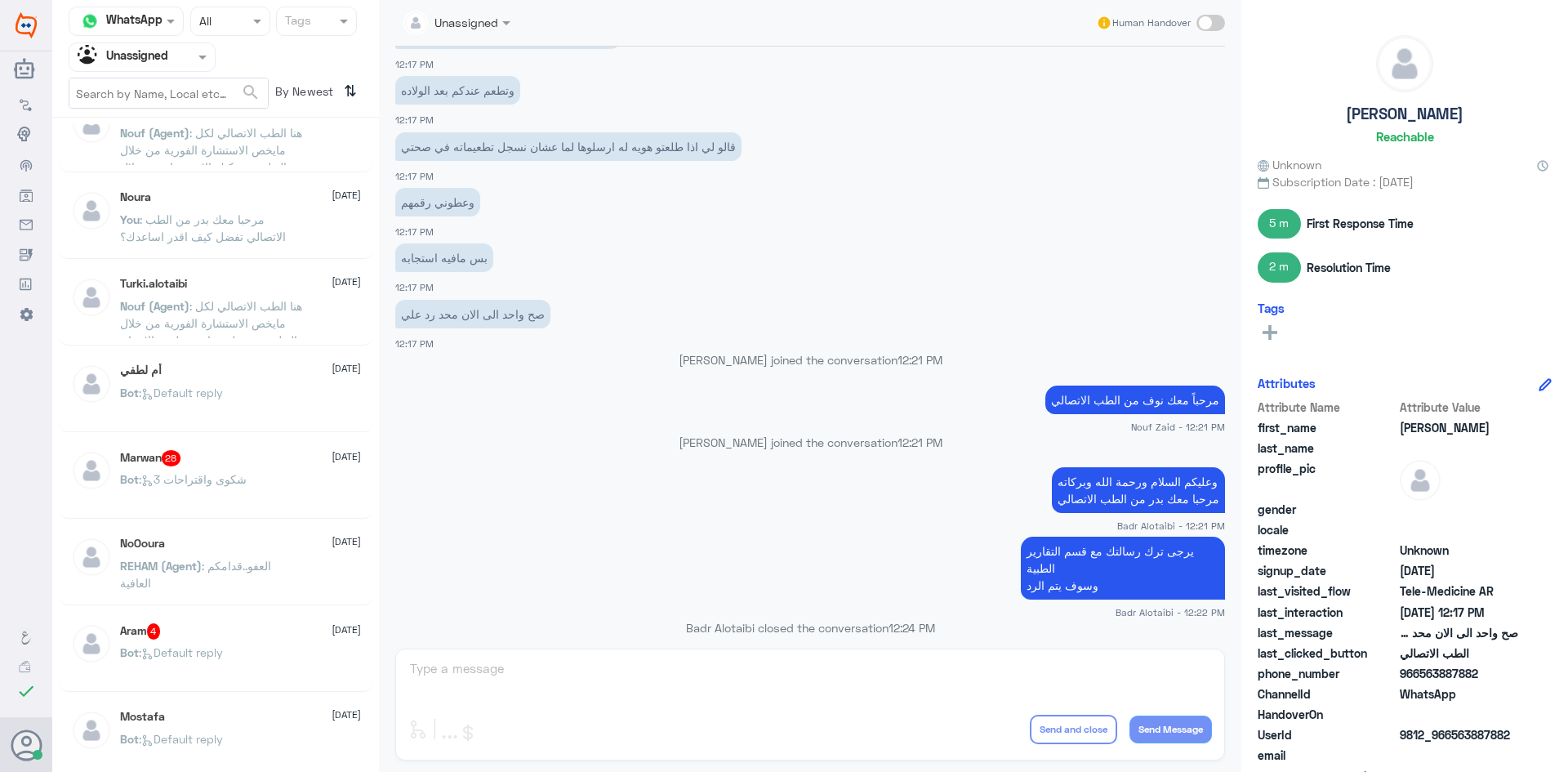
scroll to position [326, 0]
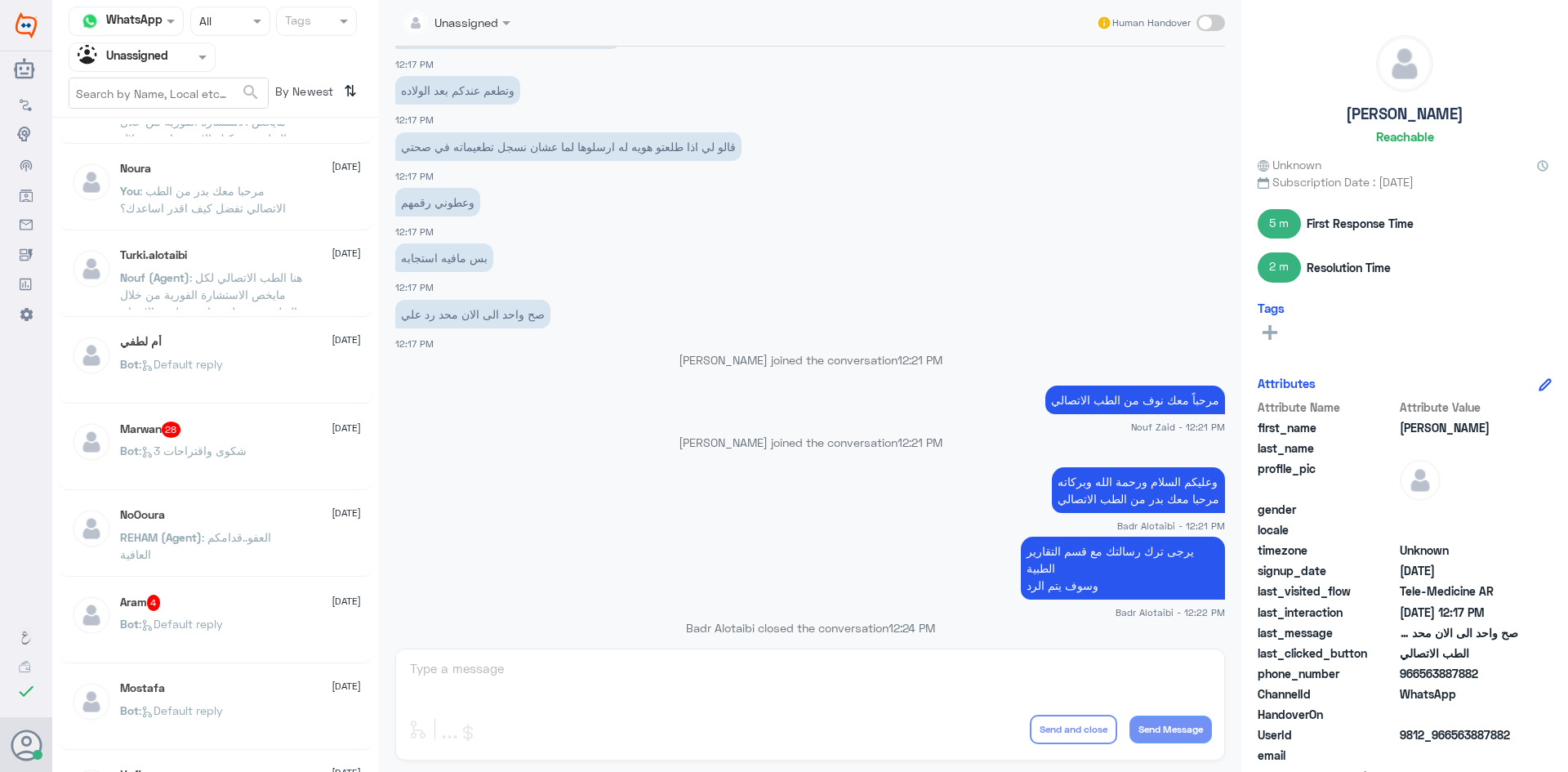
click at [293, 363] on div "Bot : Default reply" at bounding box center [240, 378] width 241 height 37
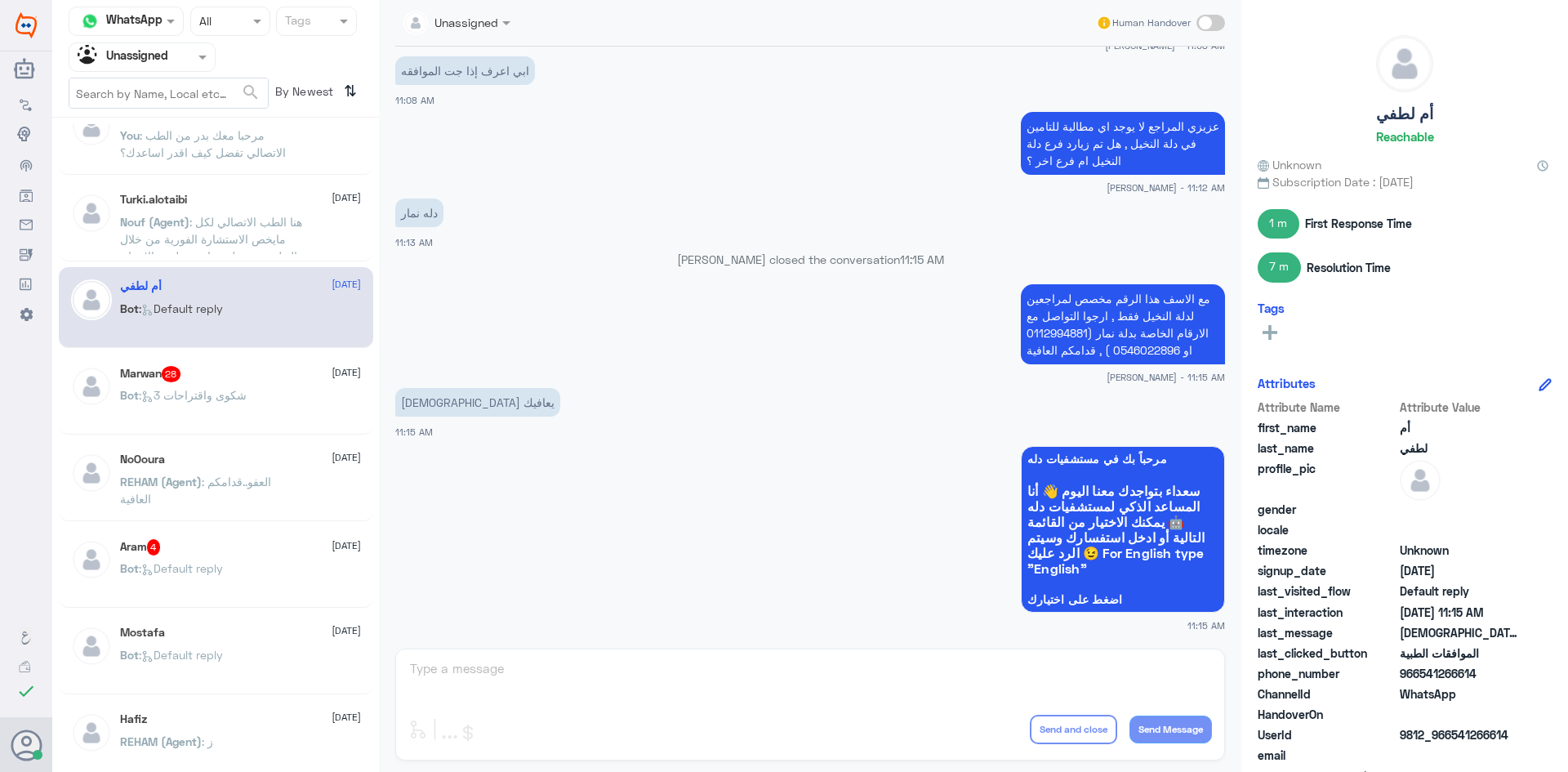
scroll to position [408, 0]
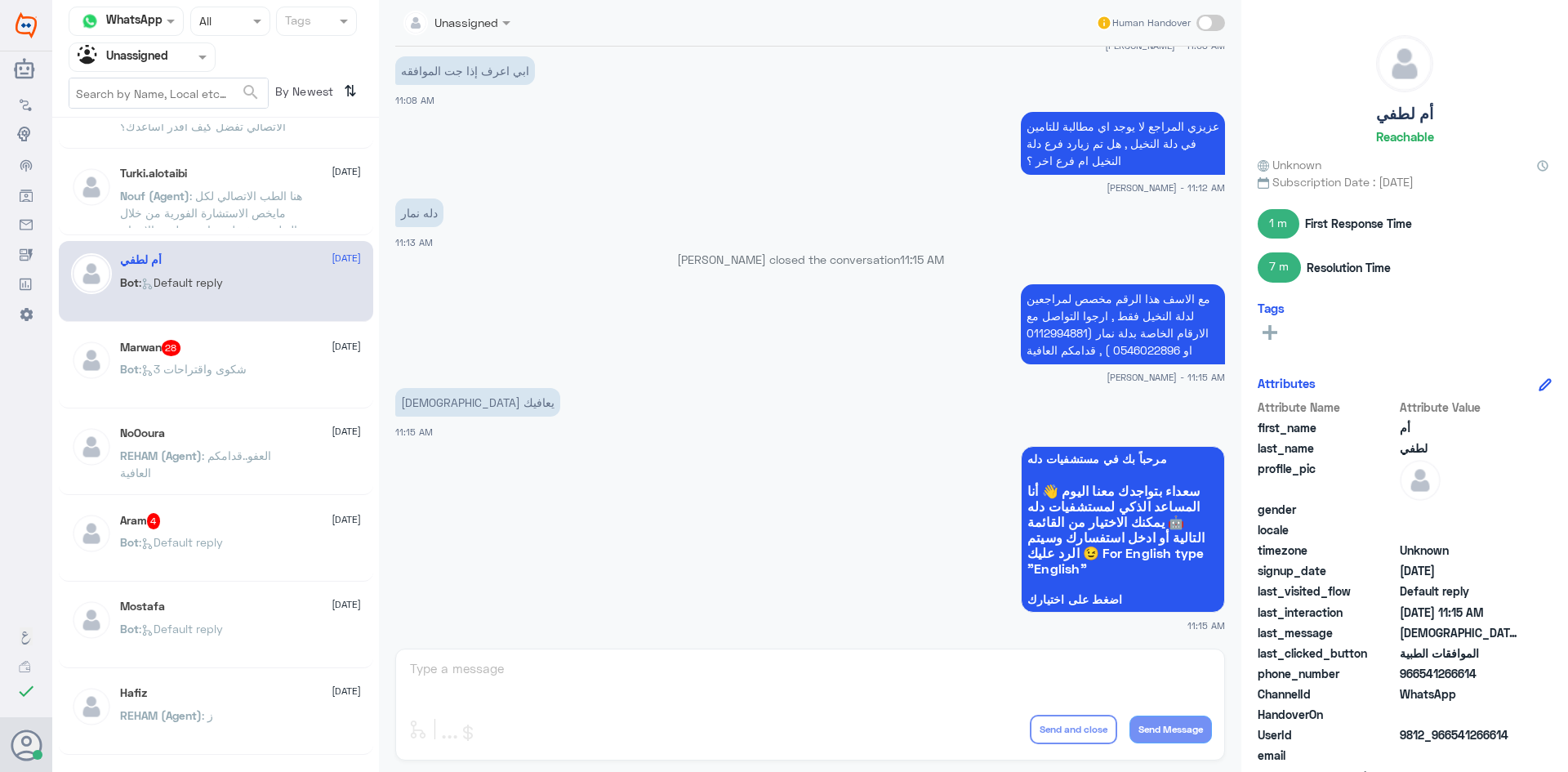
click at [275, 410] on div "Mazin 23 August Nasser (Agent) : العفو قدامكم العافية . 23 August Bot : arabic …" at bounding box center [216, 450] width 326 height 654
click at [275, 401] on div "Marwan 28 23 August Bot : شكوى واقتراحات 3" at bounding box center [217, 367] width 315 height 81
click at [275, 386] on div "Bot : شكوى واقتراحات 3" at bounding box center [240, 383] width 241 height 37
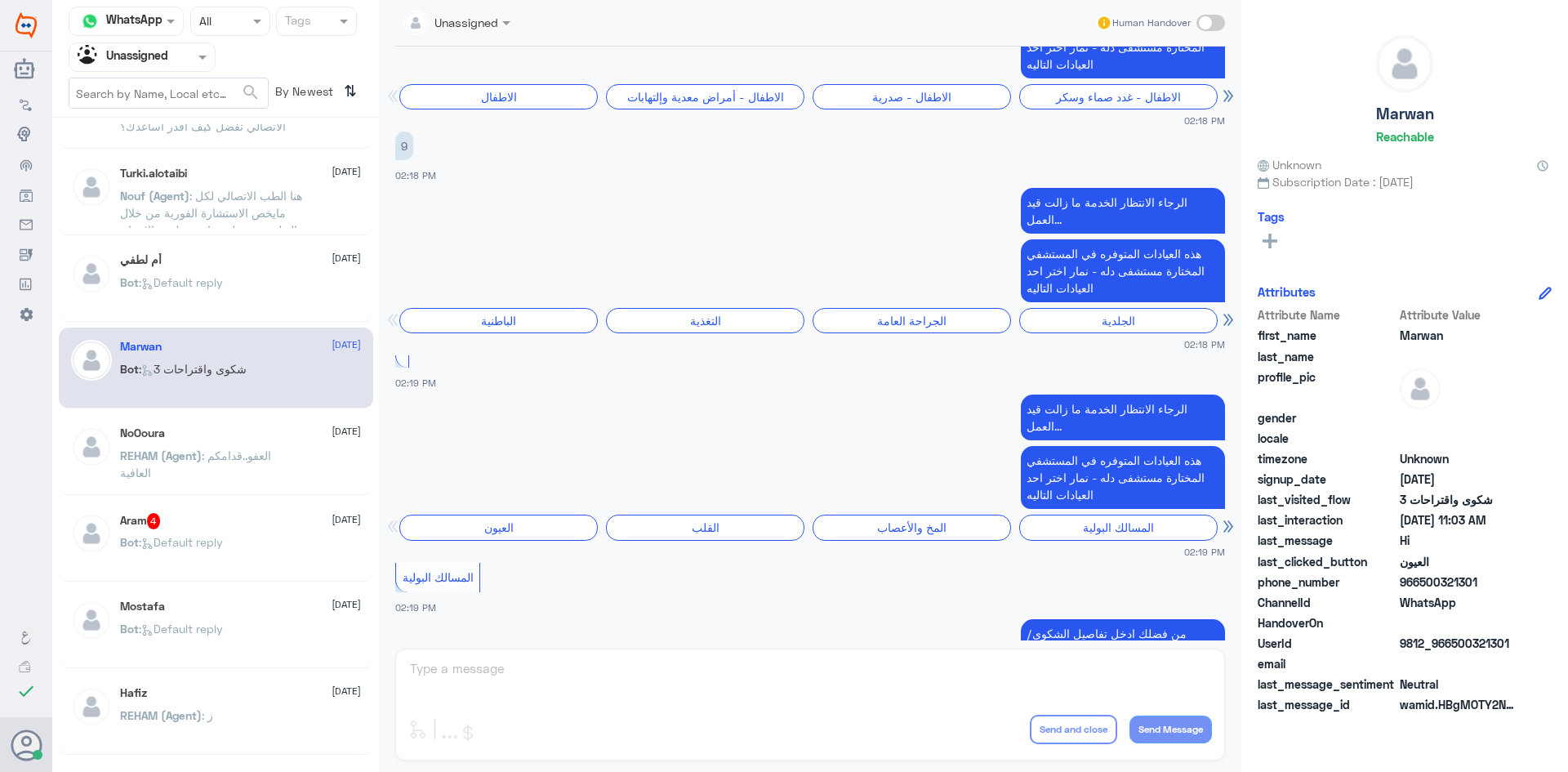
scroll to position [2940, 0]
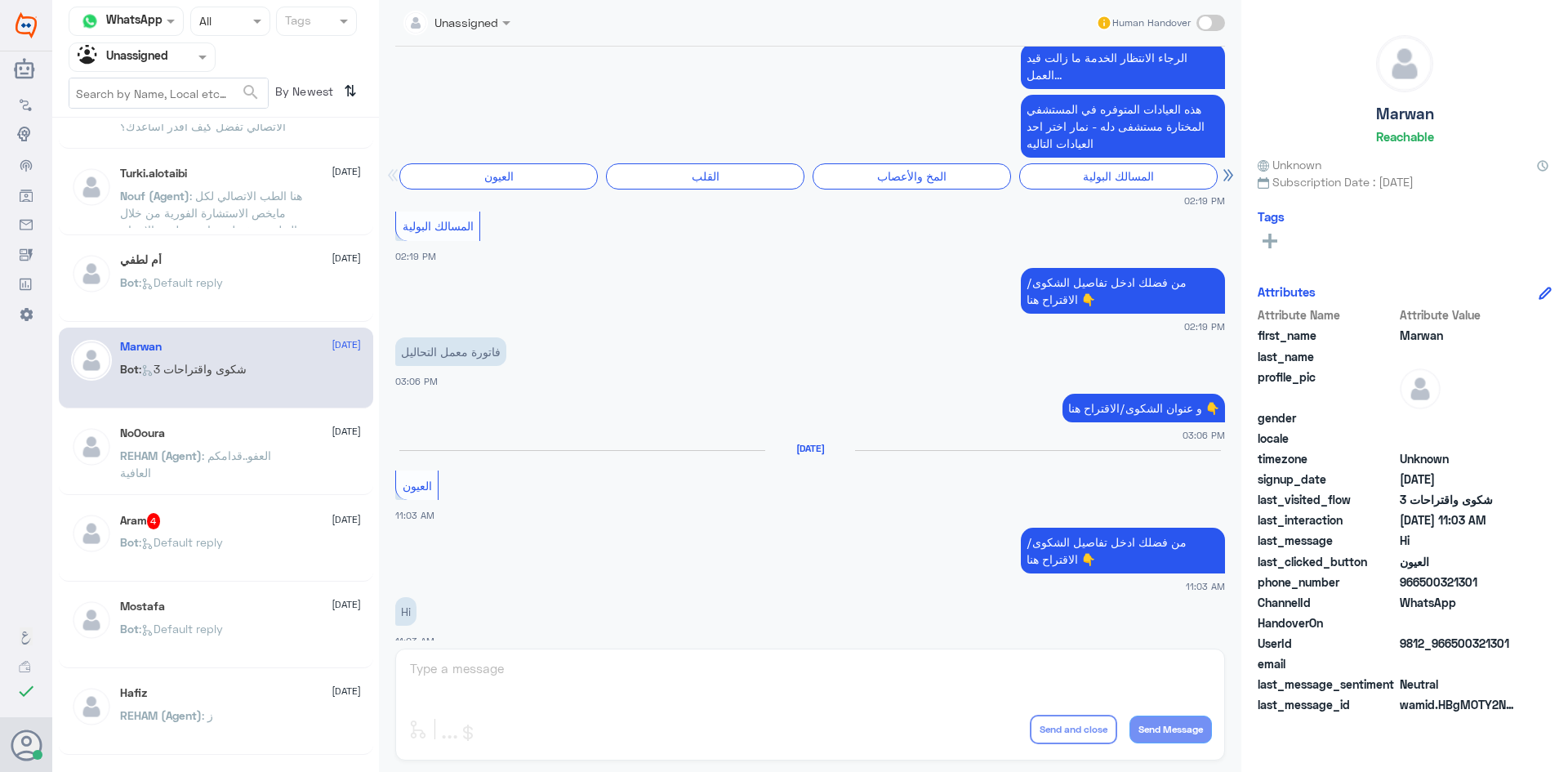
click at [232, 532] on div "Aram 4 23 August Bot : Default reply" at bounding box center [240, 544] width 241 height 61
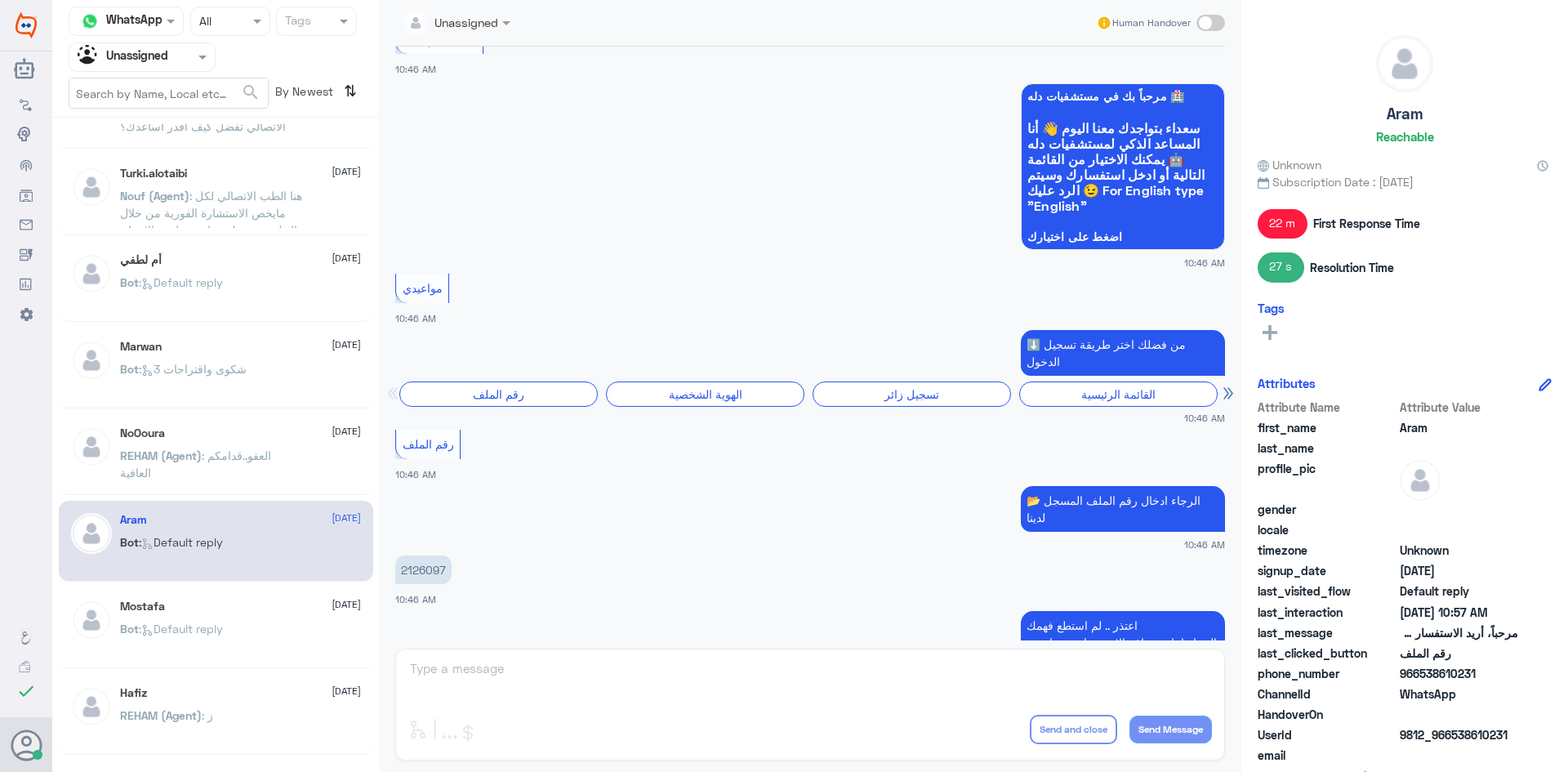
scroll to position [952, 0]
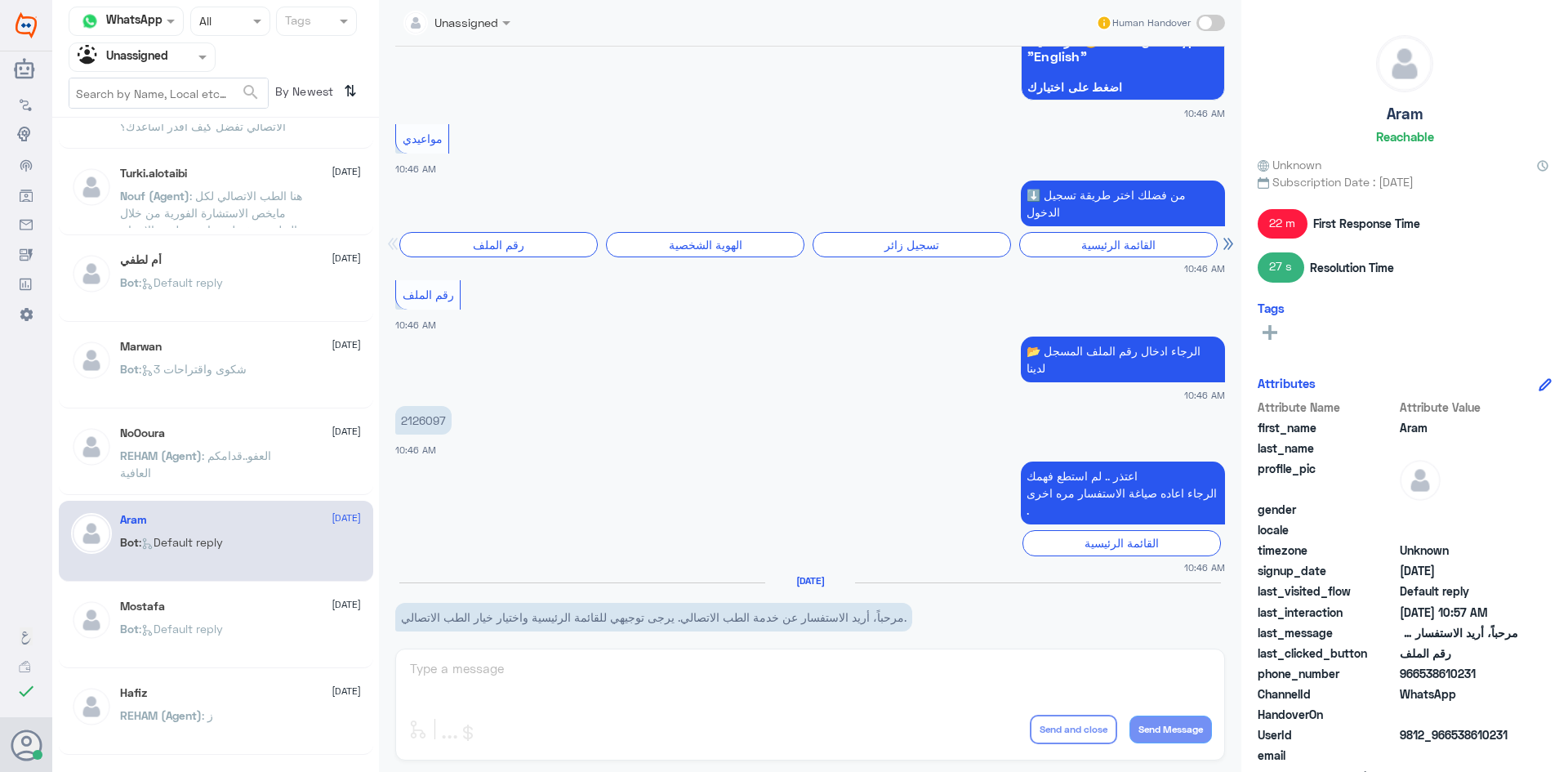
click at [414, 406] on p "2126097" at bounding box center [423, 420] width 56 height 29
copy p "2126097"
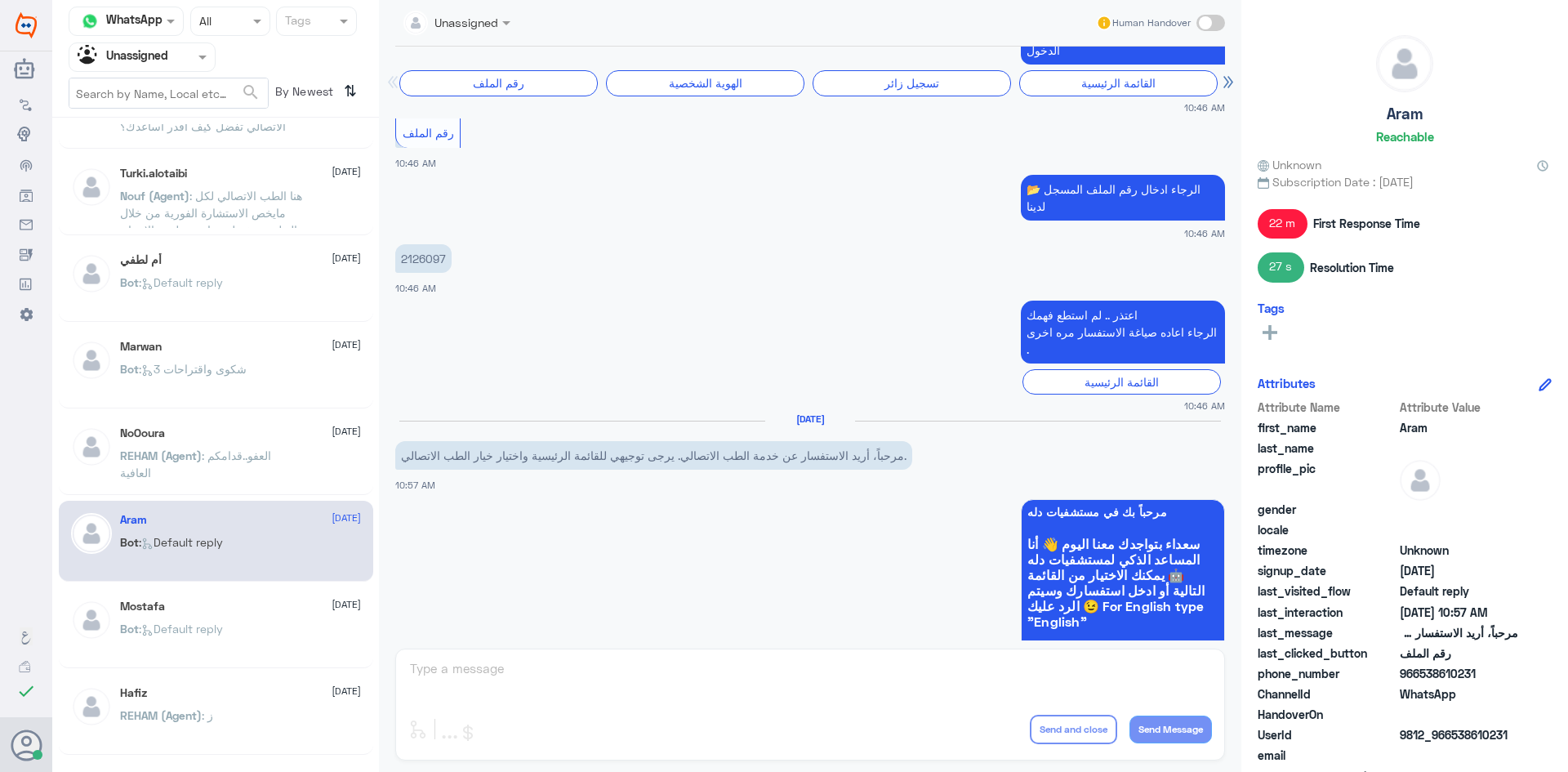
scroll to position [2125, 0]
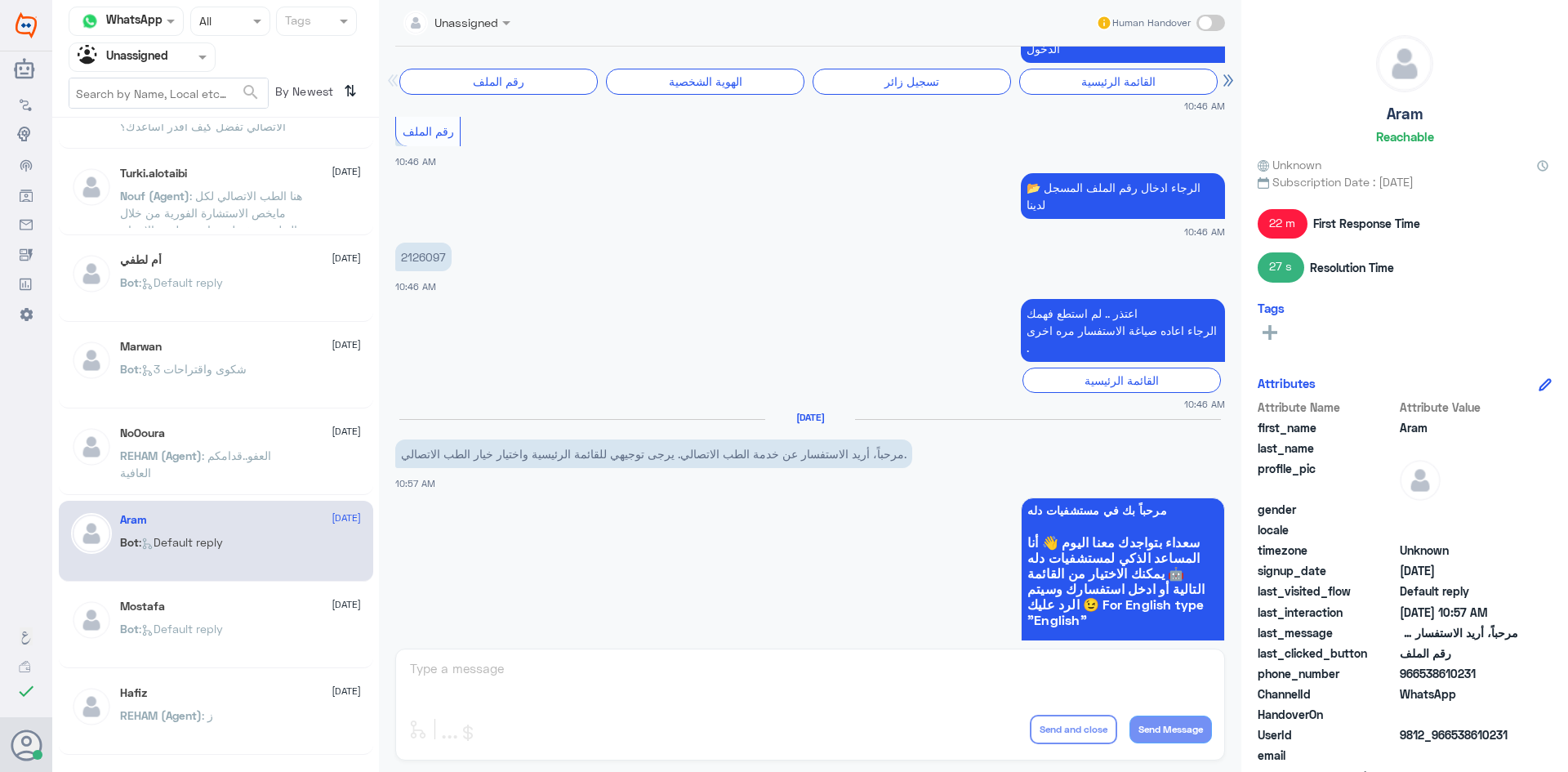
click at [208, 615] on div "Mostafa 23 August Bot : Default reply" at bounding box center [240, 630] width 241 height 61
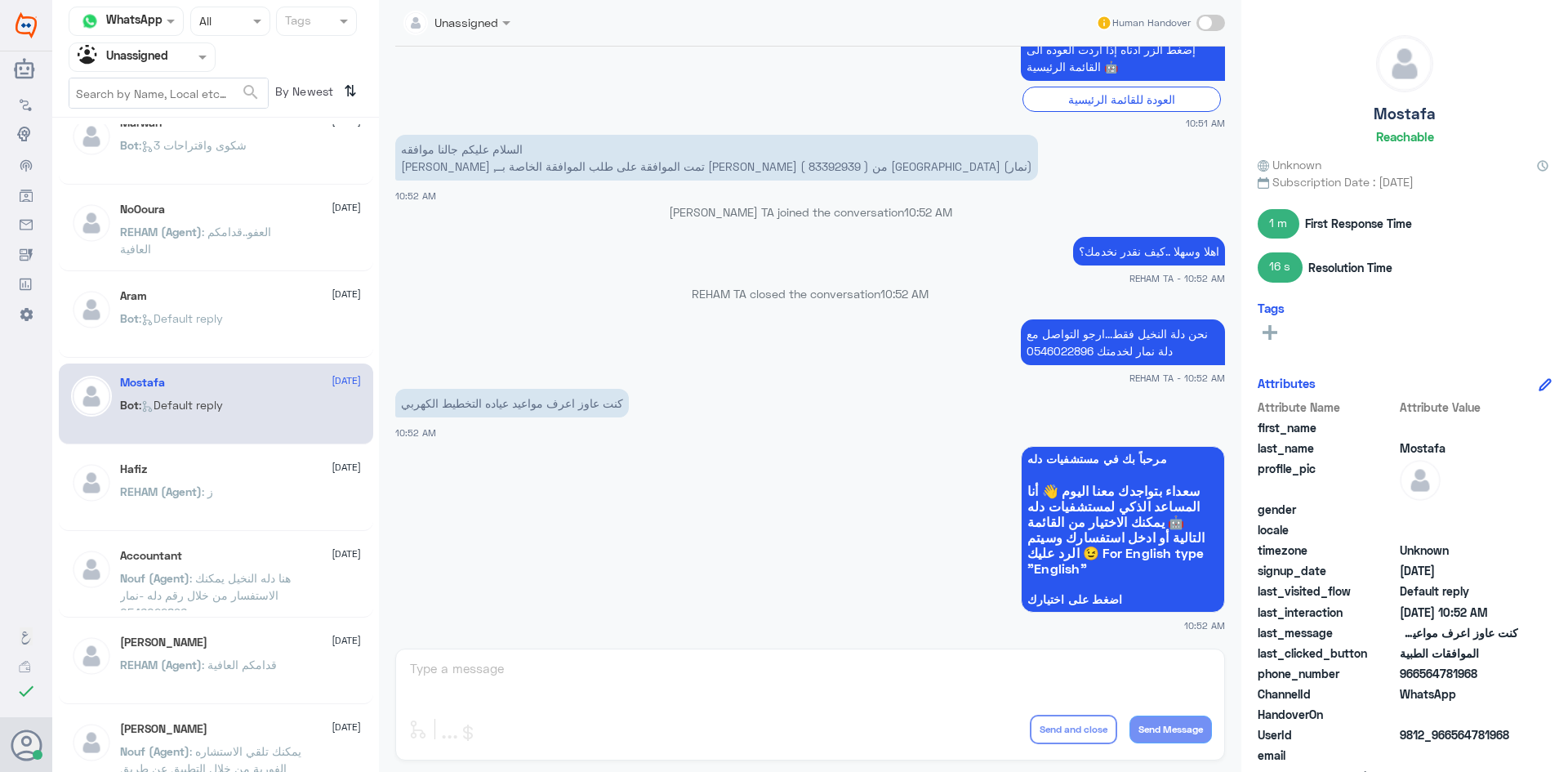
scroll to position [654, 0]
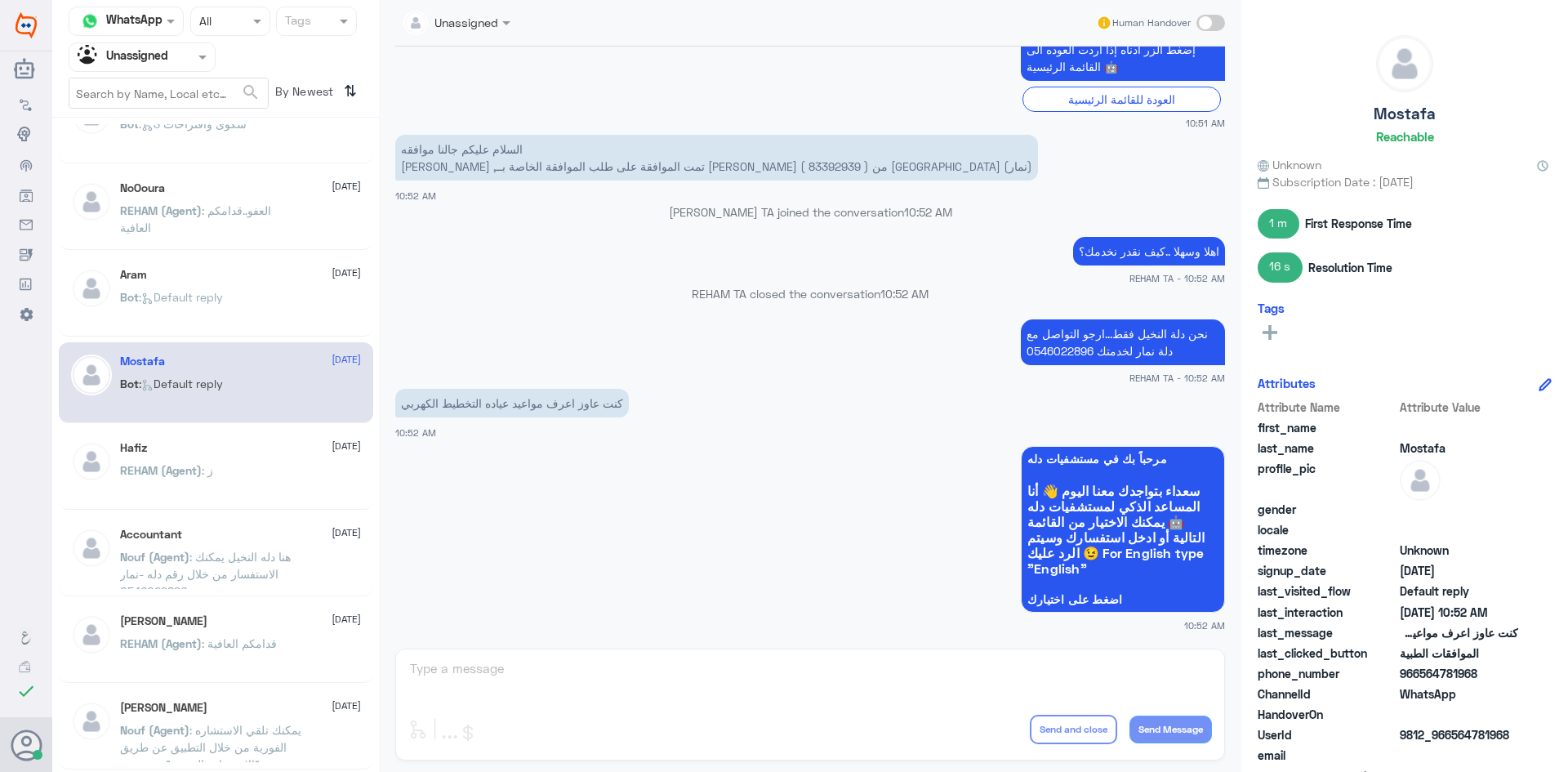
click at [201, 473] on span "REHAM (Agent)" at bounding box center [161, 469] width 82 height 14
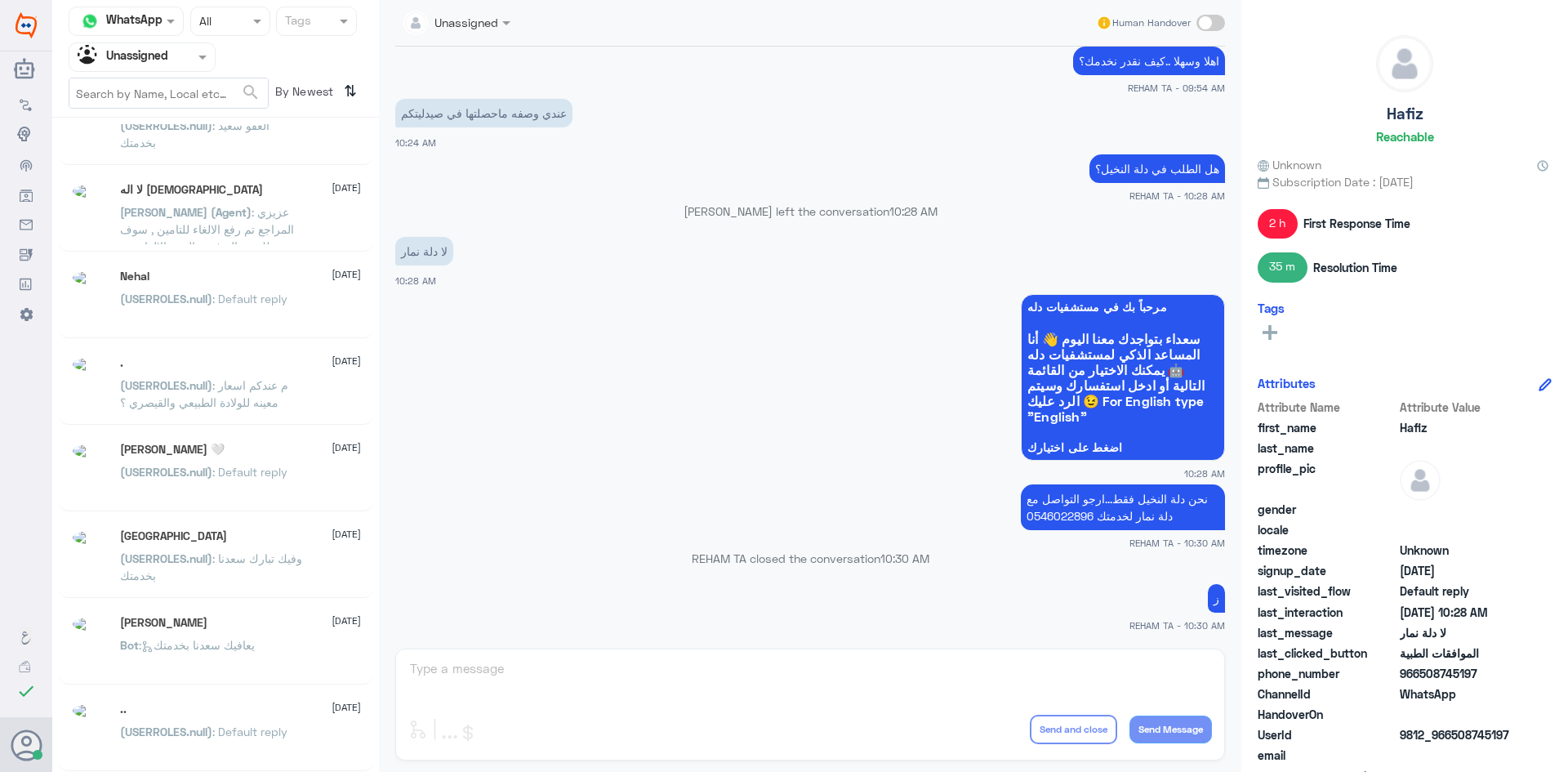
scroll to position [9, 0]
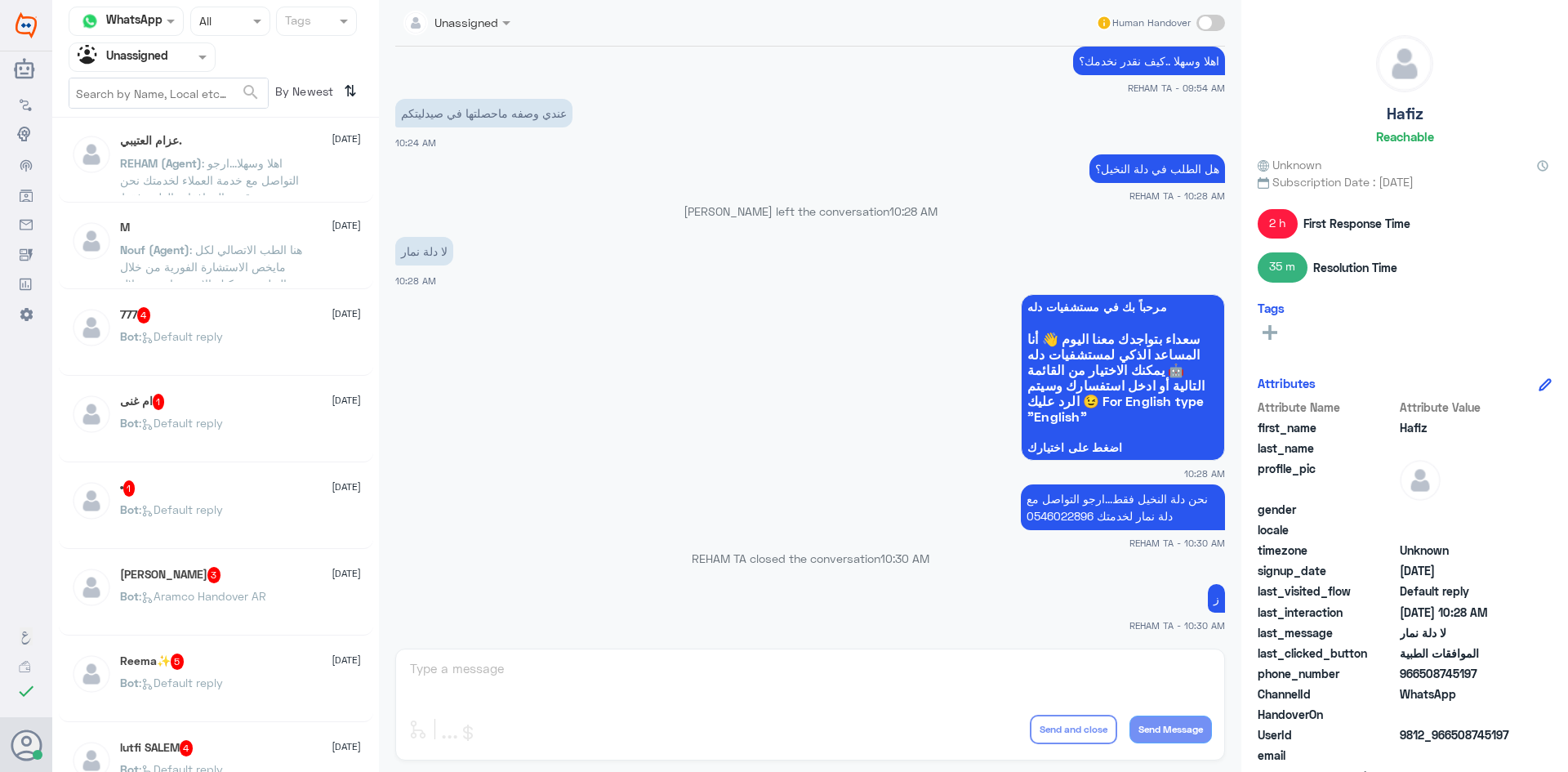
click at [252, 366] on div "Bot : Default reply" at bounding box center [240, 350] width 241 height 37
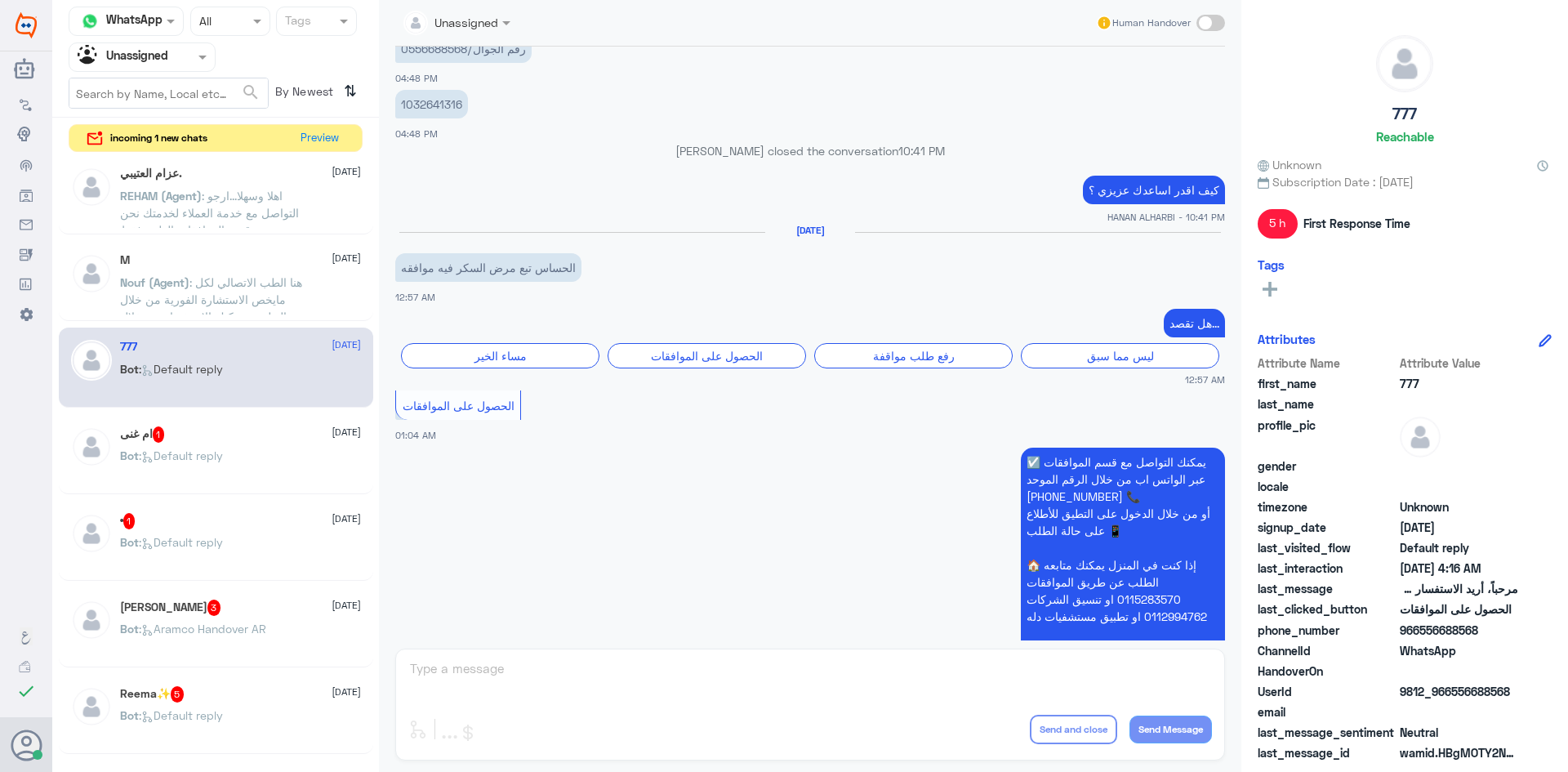
scroll to position [924, 0]
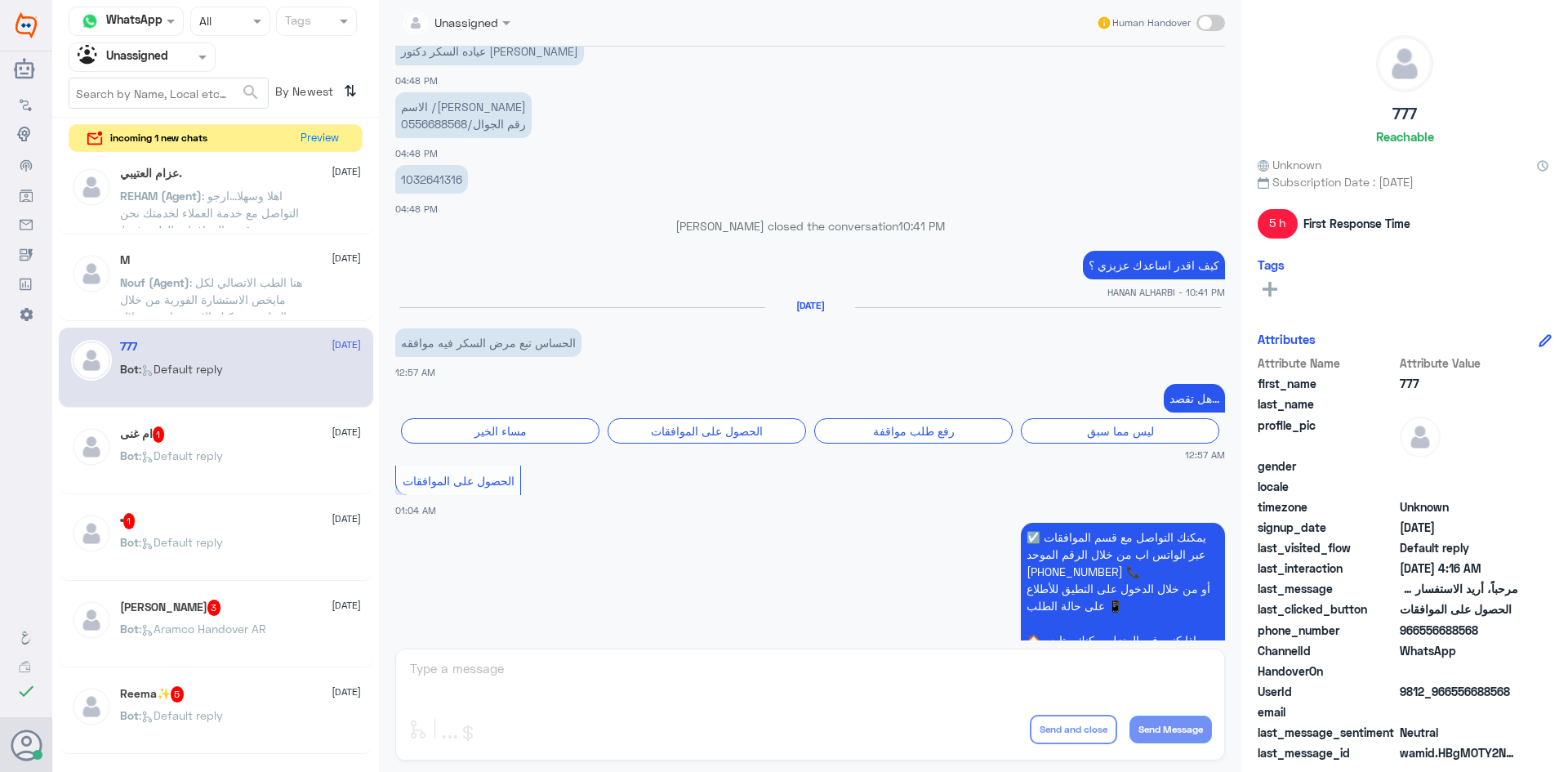
click at [166, 468] on p "Bot : Default reply" at bounding box center [172, 467] width 103 height 41
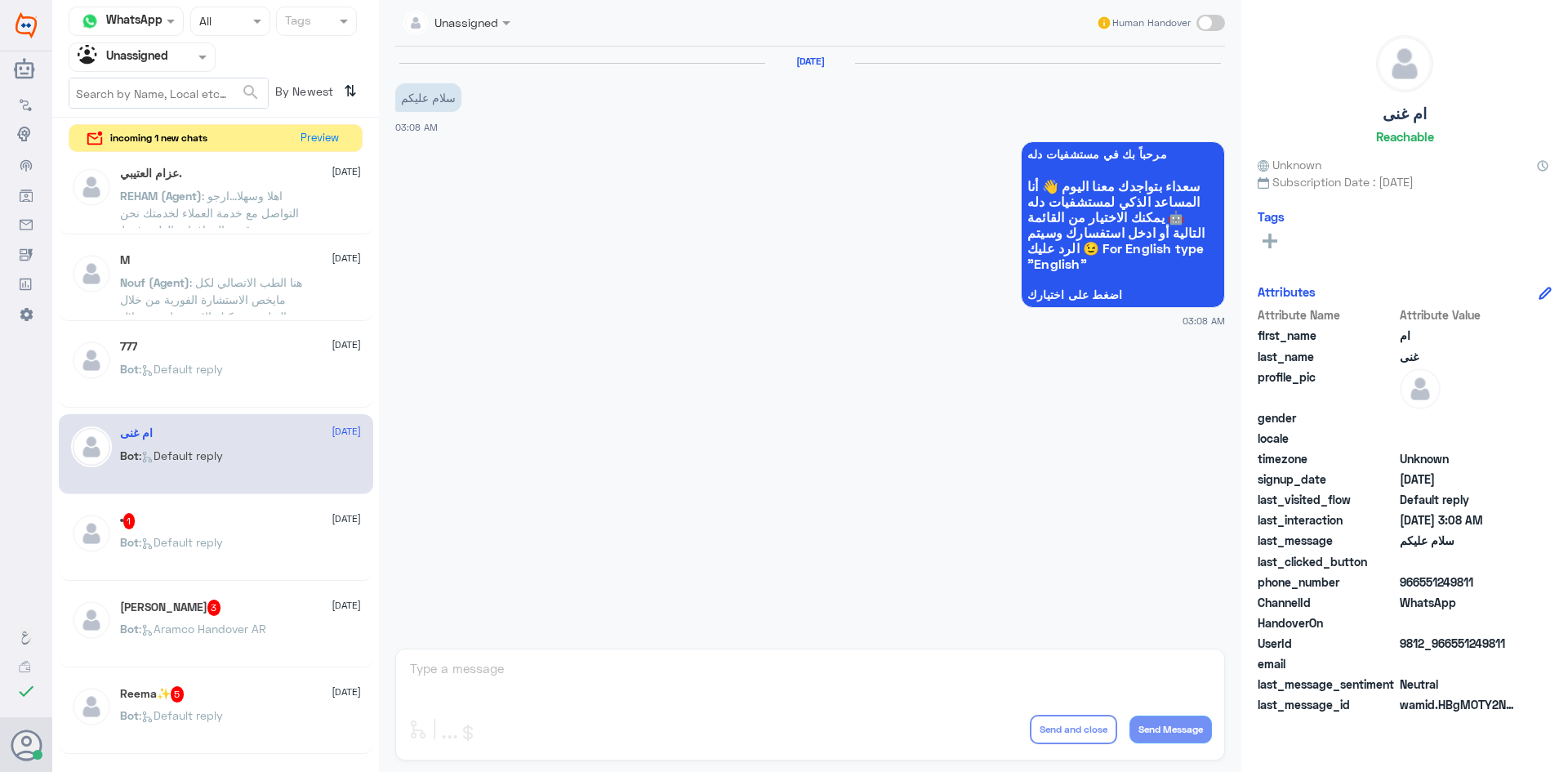
click at [165, 542] on span ": Default reply" at bounding box center [181, 542] width 84 height 14
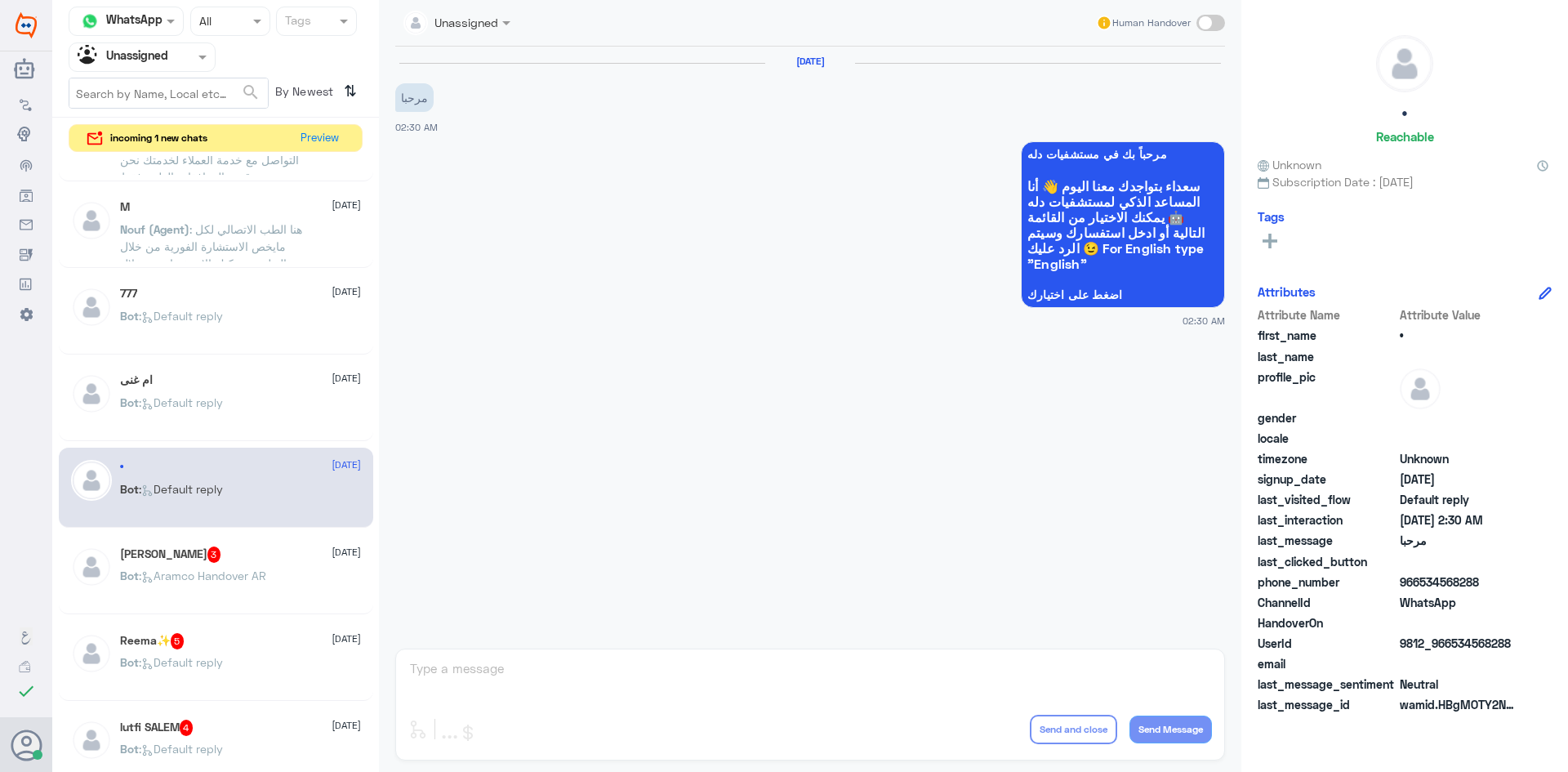
scroll to position [90, 0]
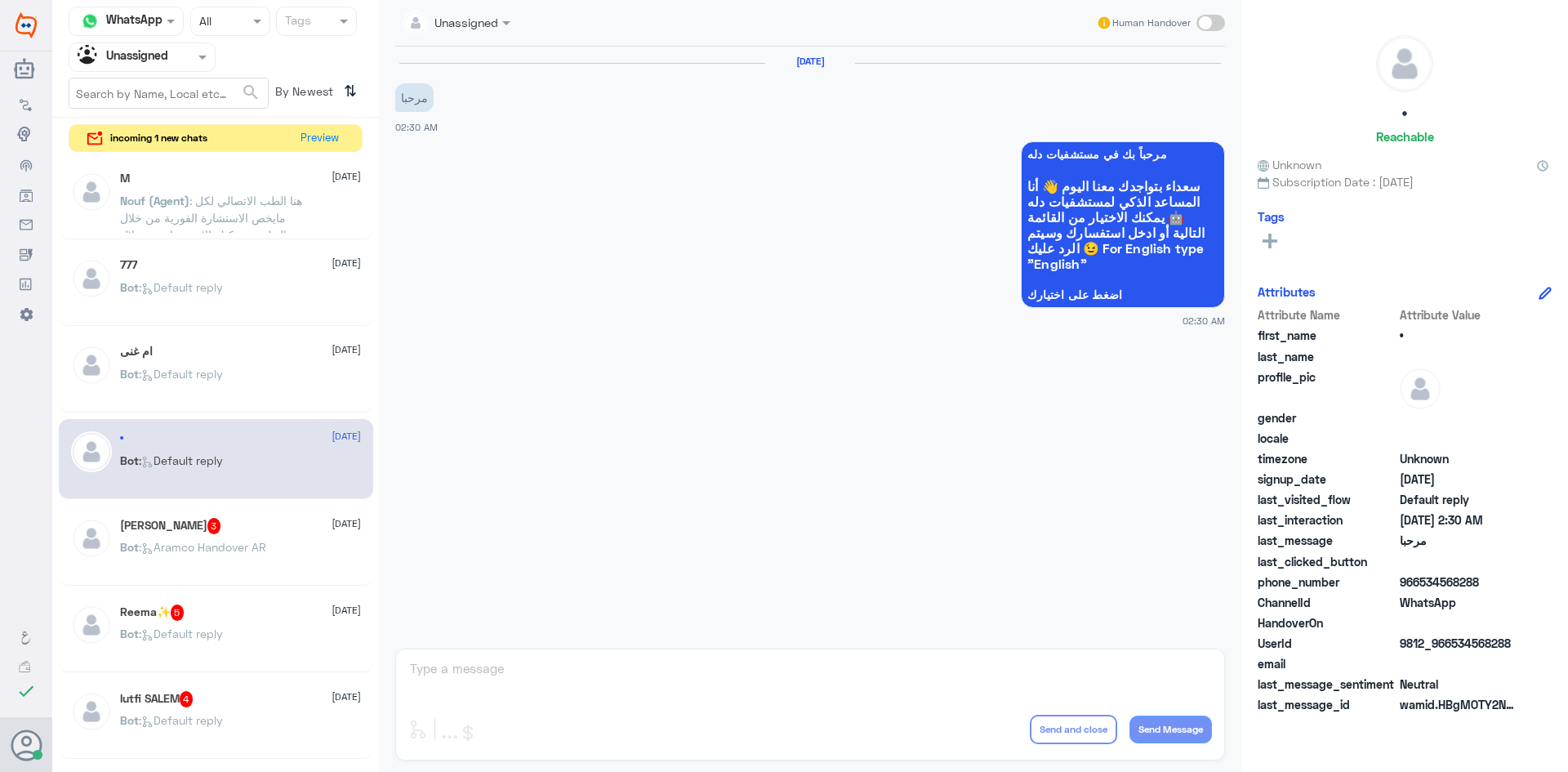
click at [226, 525] on div "محمد 3 23 August" at bounding box center [240, 526] width 241 height 16
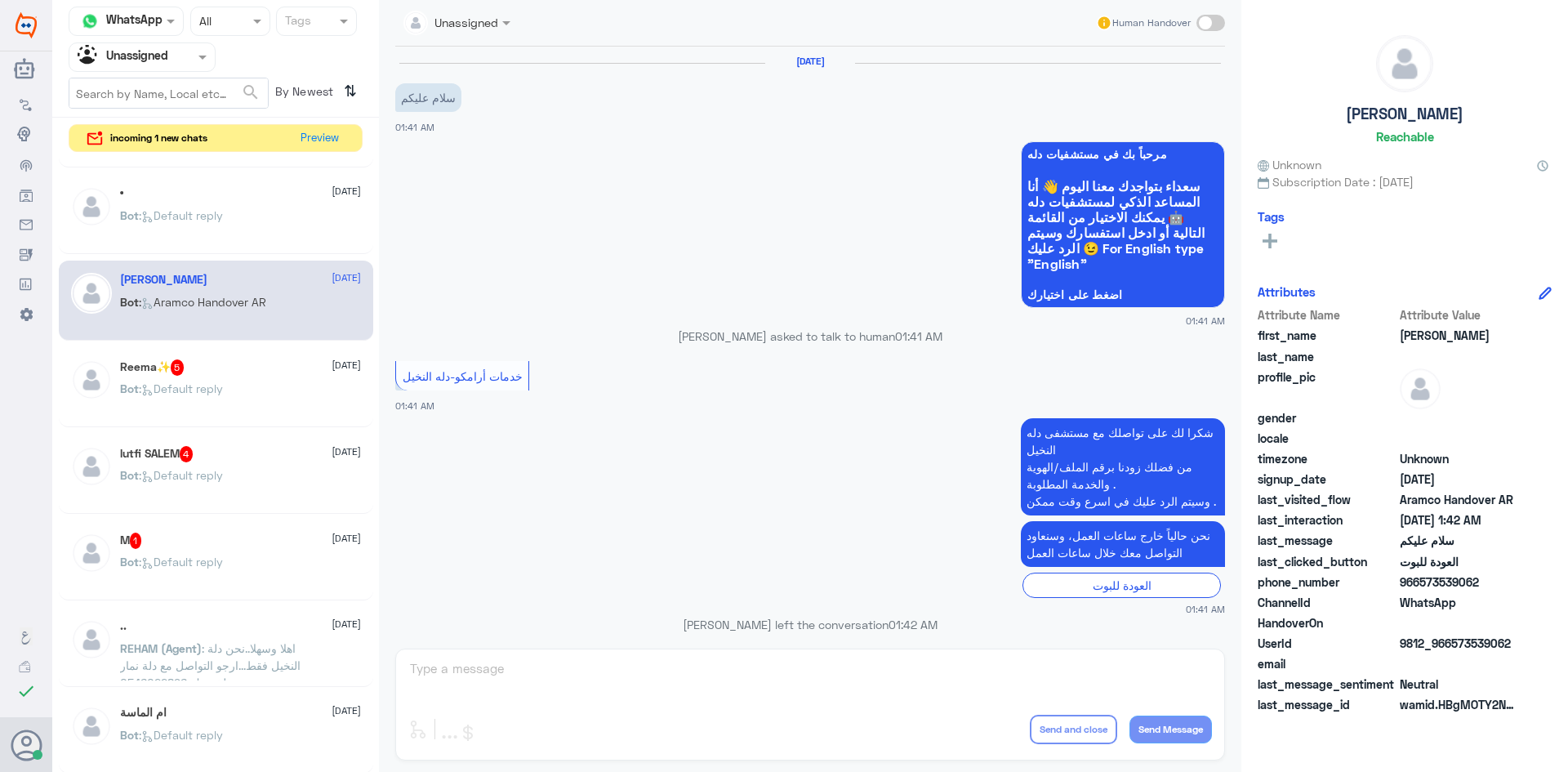
scroll to position [139, 0]
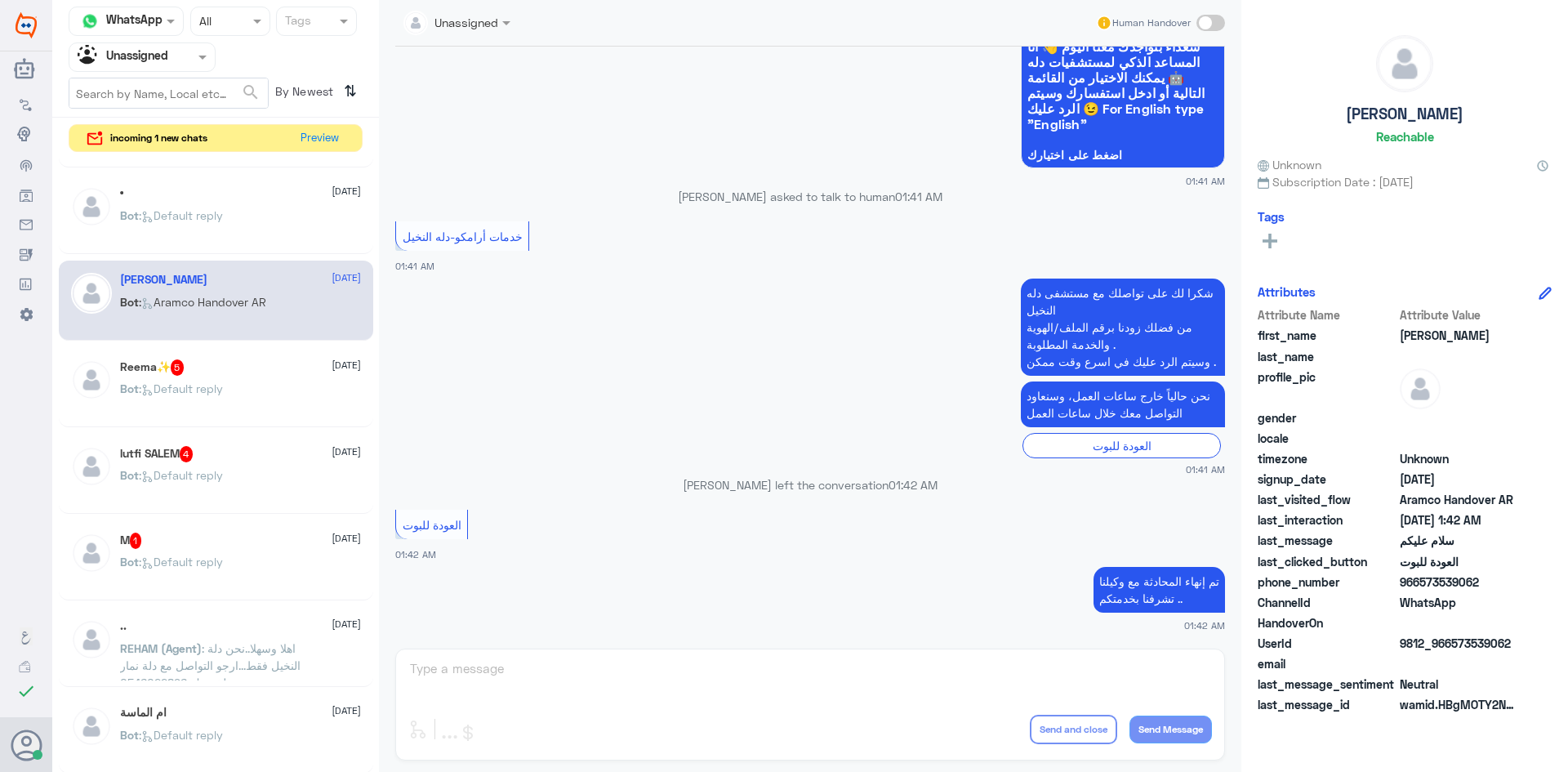
click at [207, 398] on p "Bot : Default reply" at bounding box center [172, 400] width 103 height 41
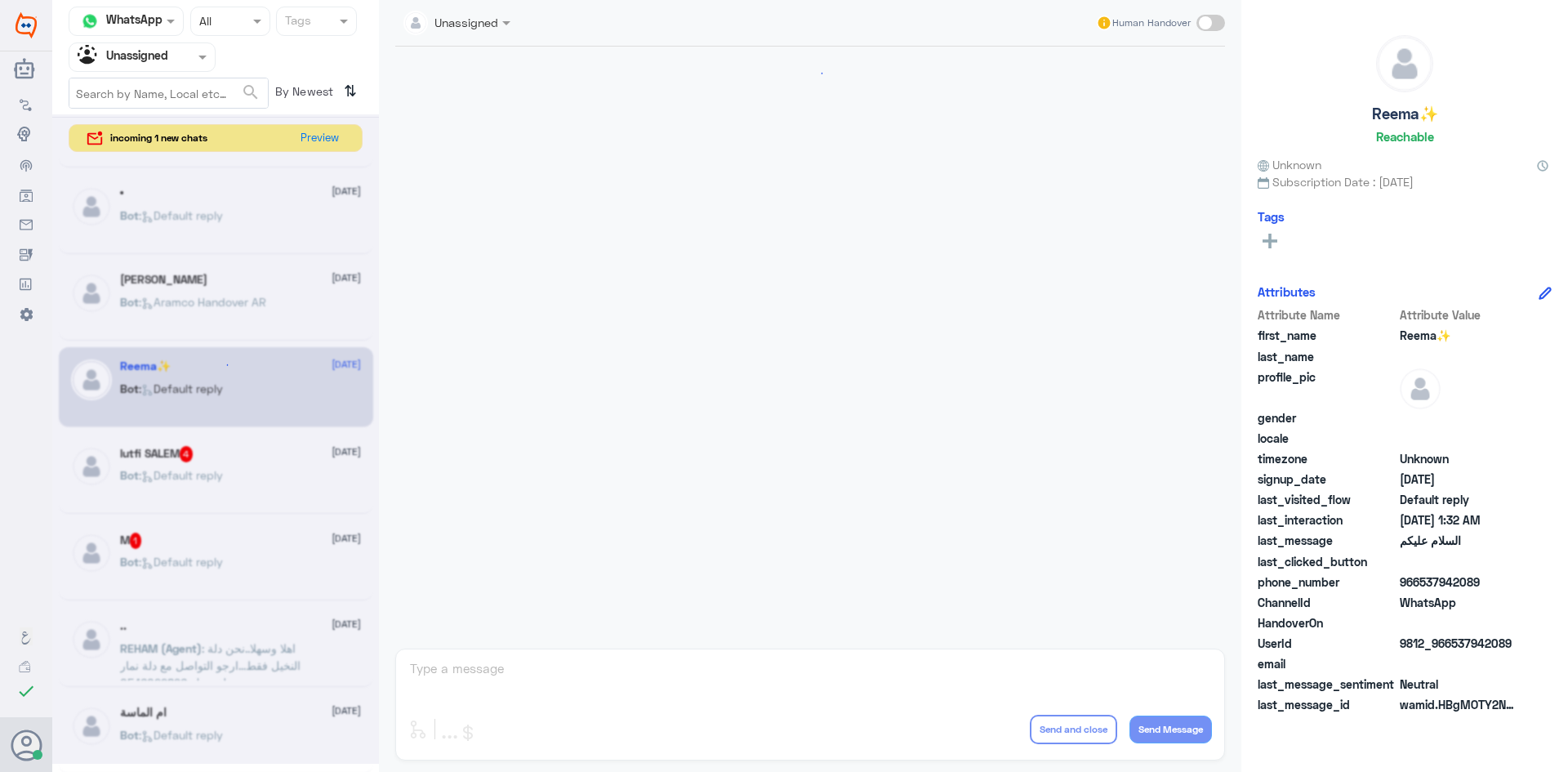
scroll to position [568, 0]
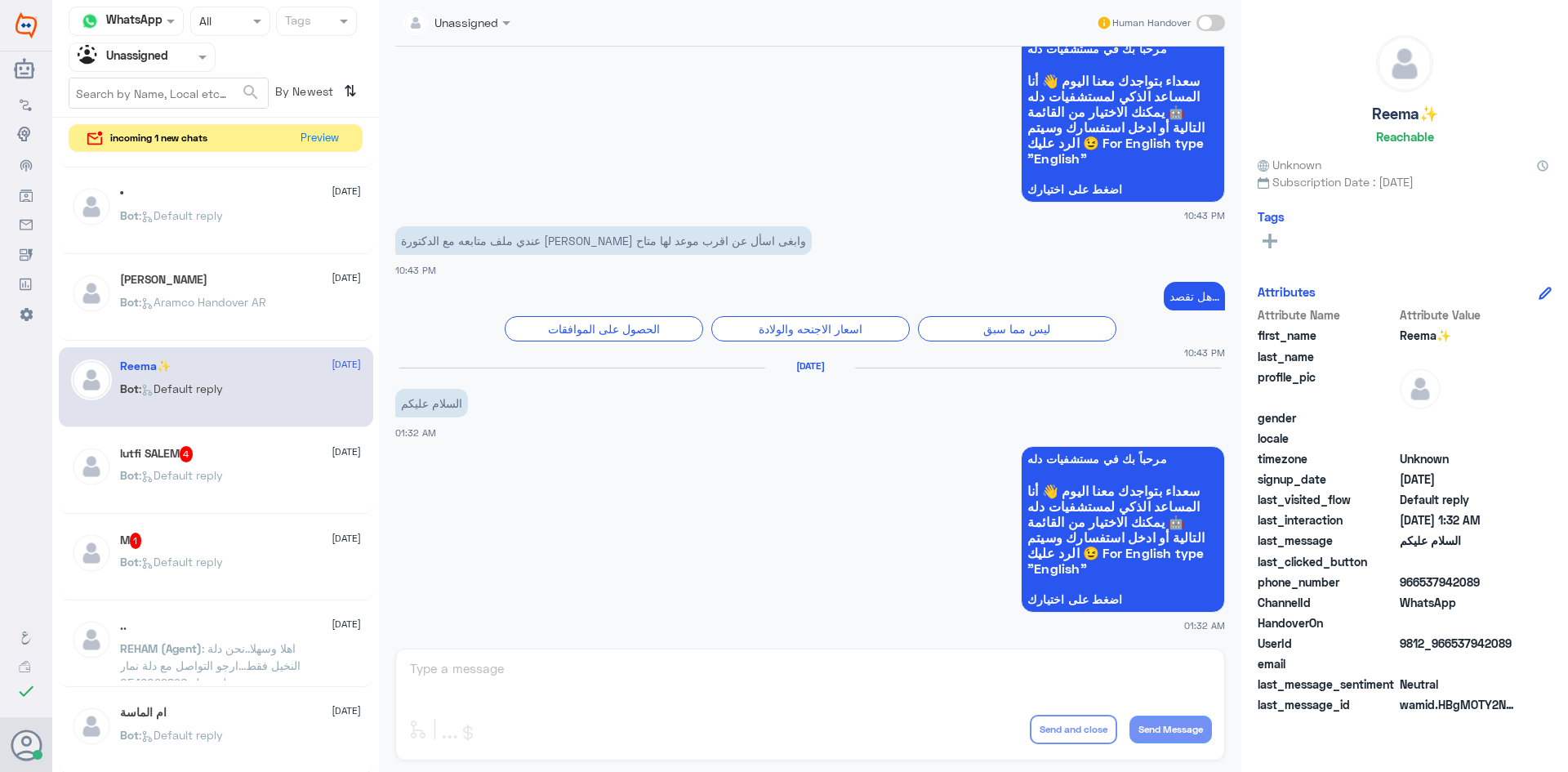
click at [262, 449] on div "lutfi SALEM 4 23 August" at bounding box center [240, 453] width 241 height 16
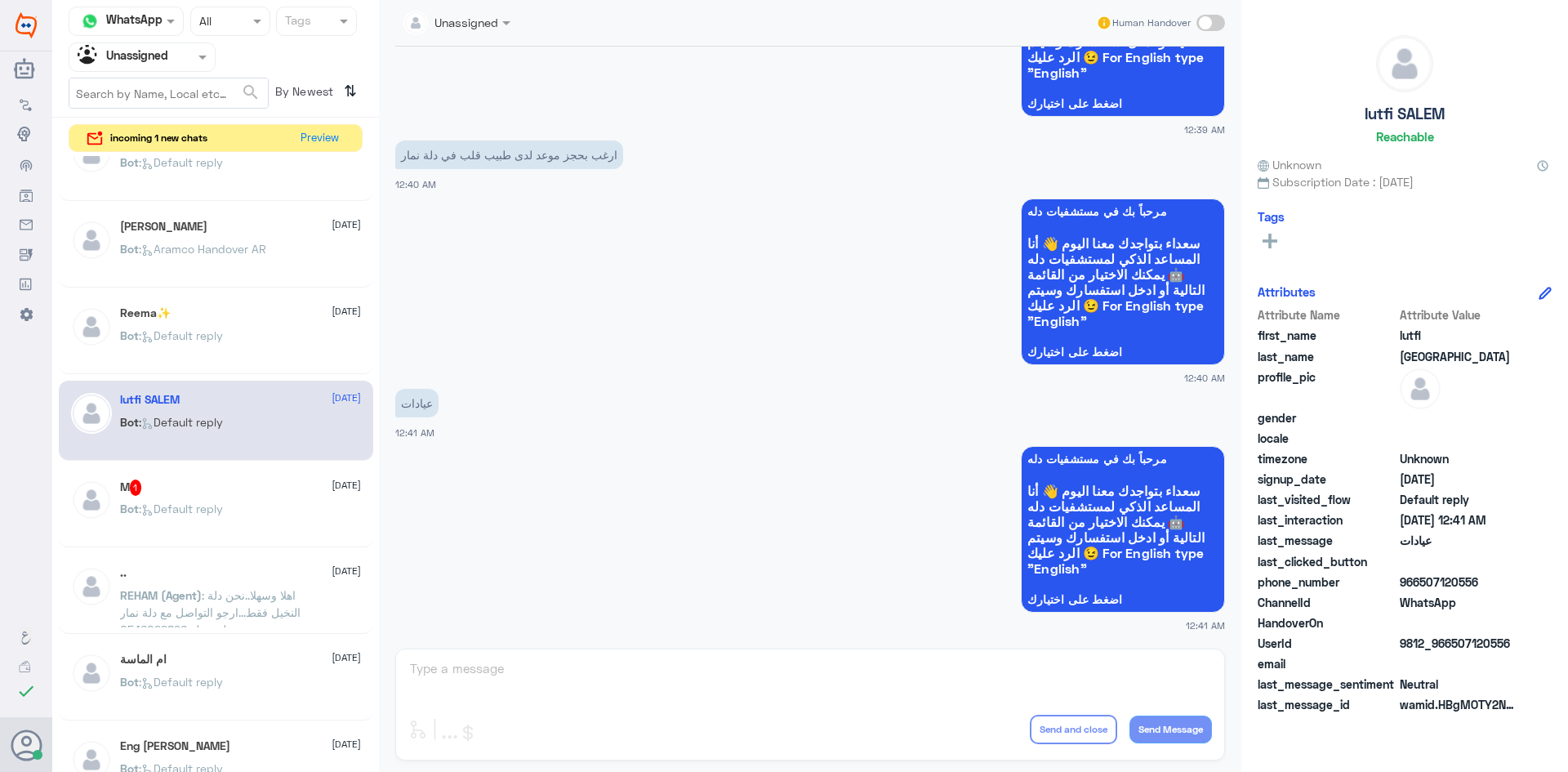
scroll to position [417, 0]
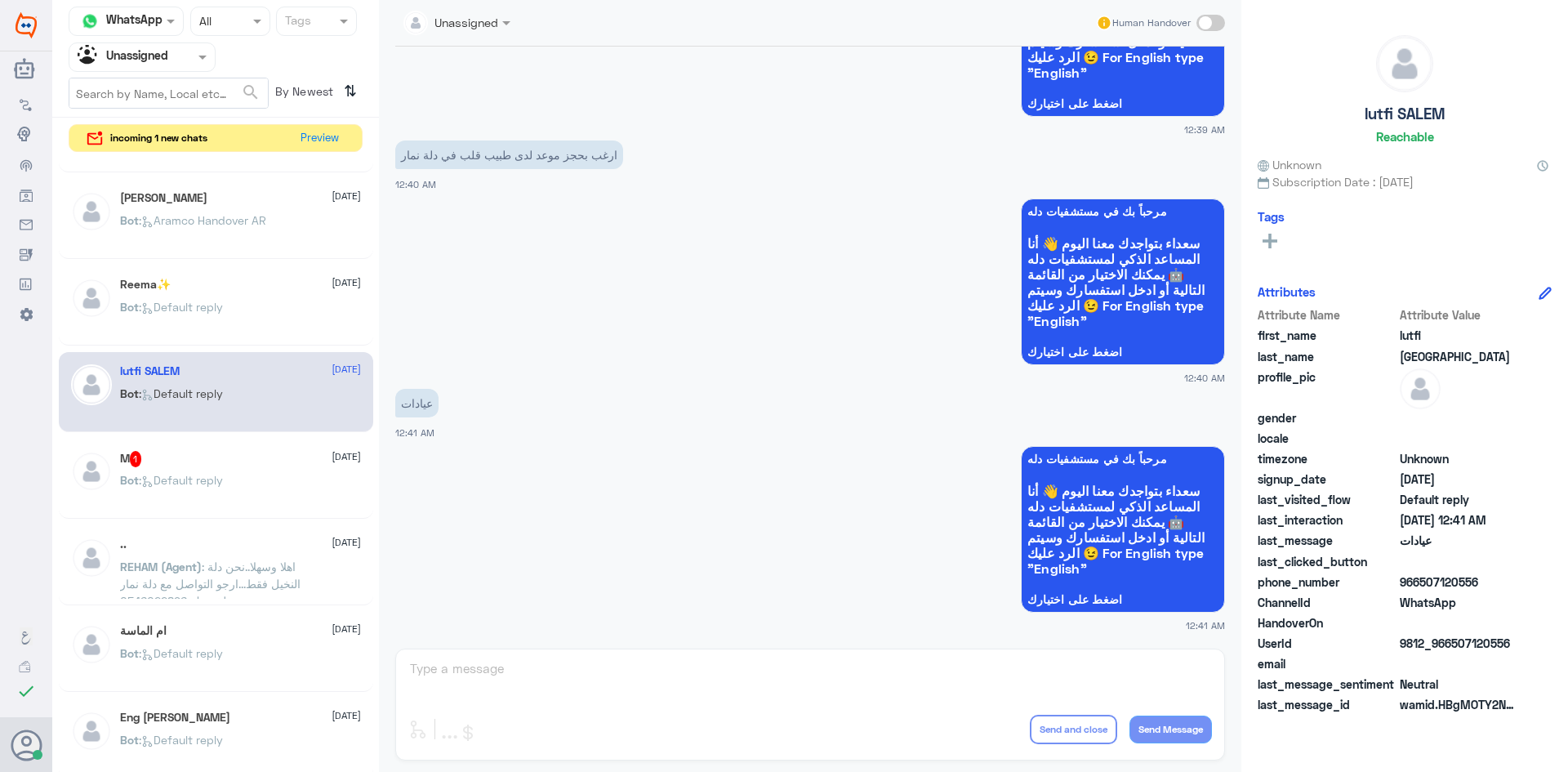
click at [247, 486] on div "Bot : Default reply" at bounding box center [240, 493] width 241 height 37
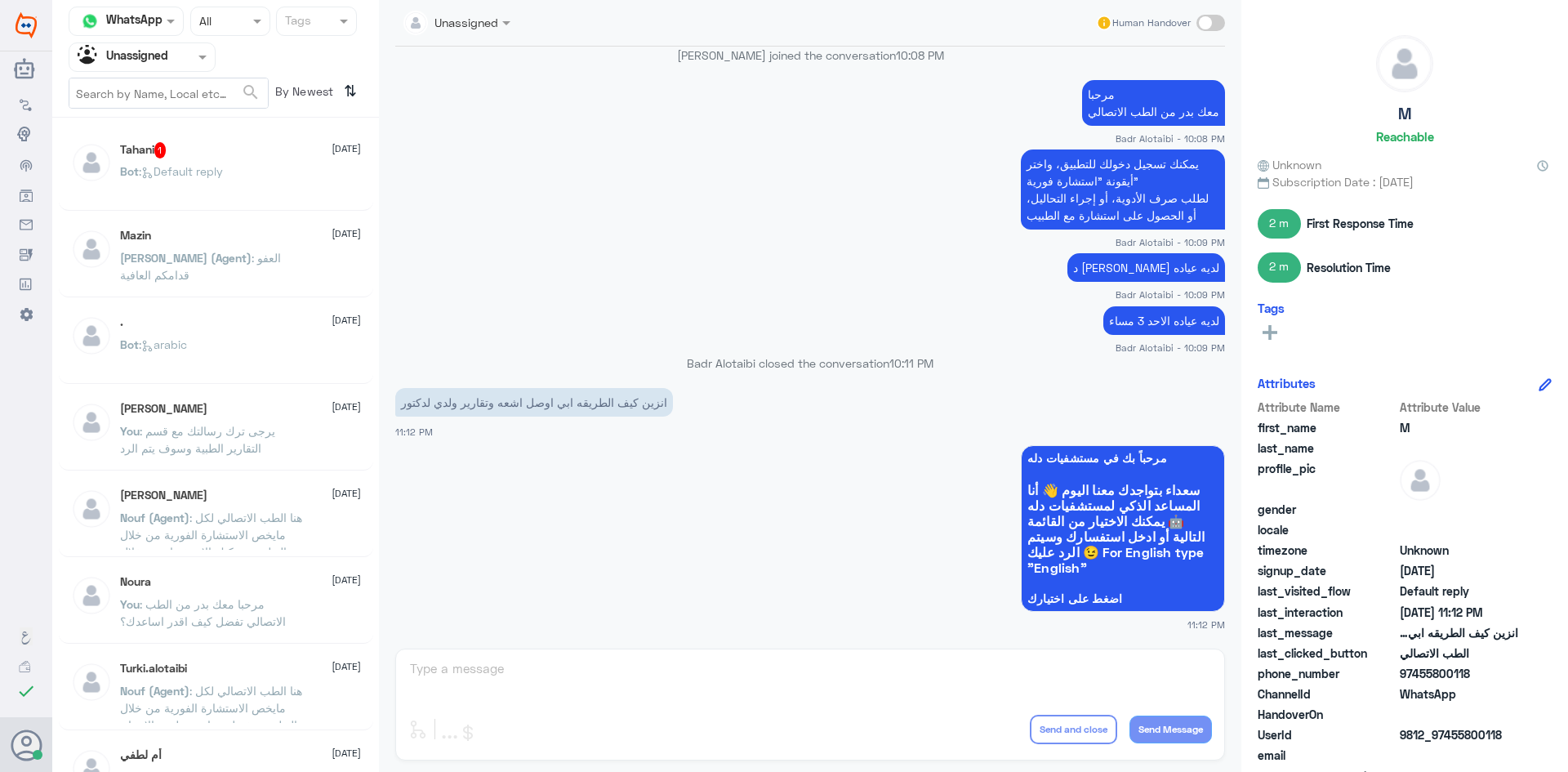
click at [206, 165] on span ": Default reply" at bounding box center [181, 171] width 84 height 14
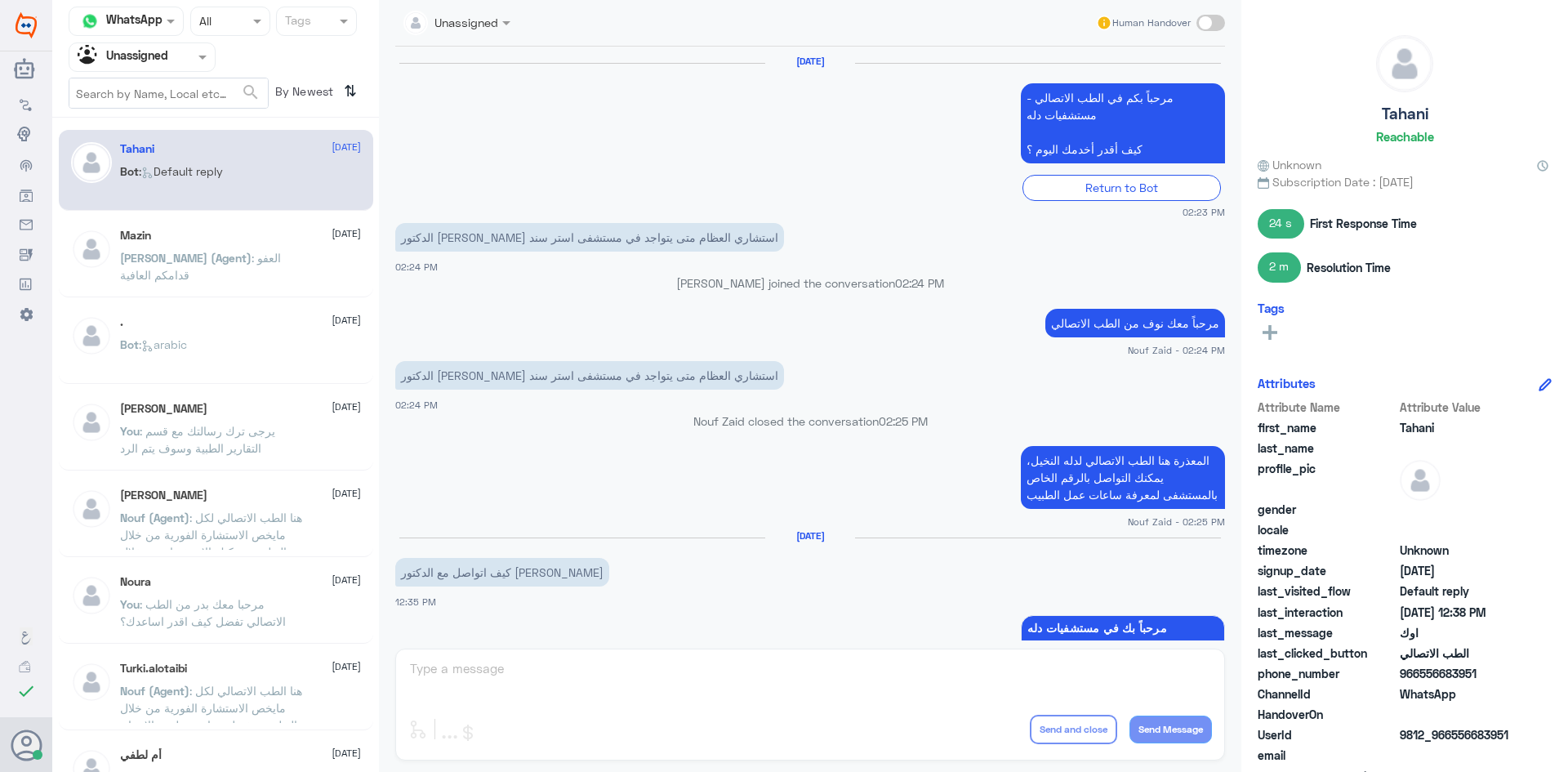
scroll to position [898, 0]
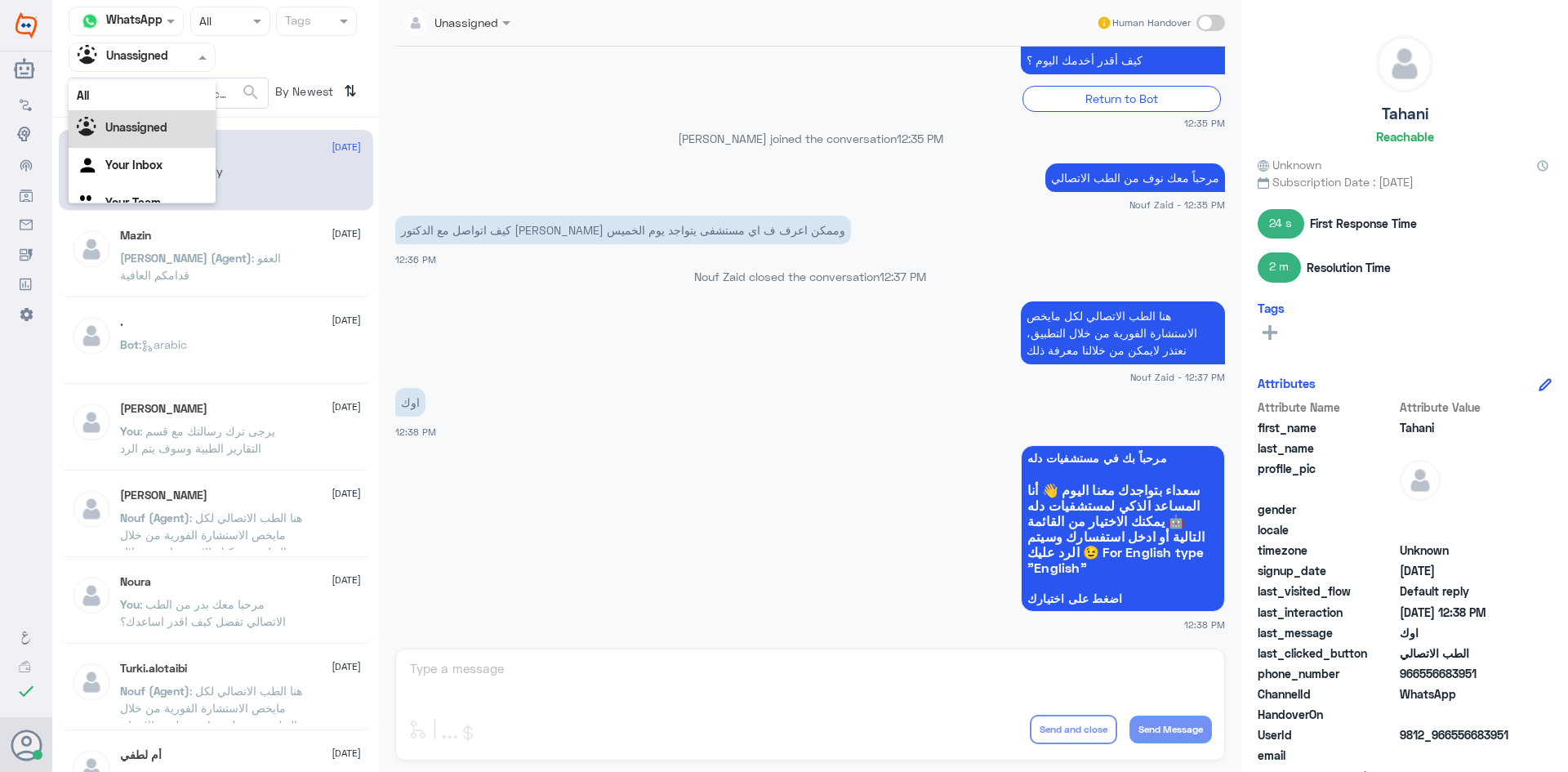
click at [165, 63] on input "text" at bounding box center [122, 57] width 90 height 19
click at [165, 94] on div "All" at bounding box center [142, 95] width 147 height 31
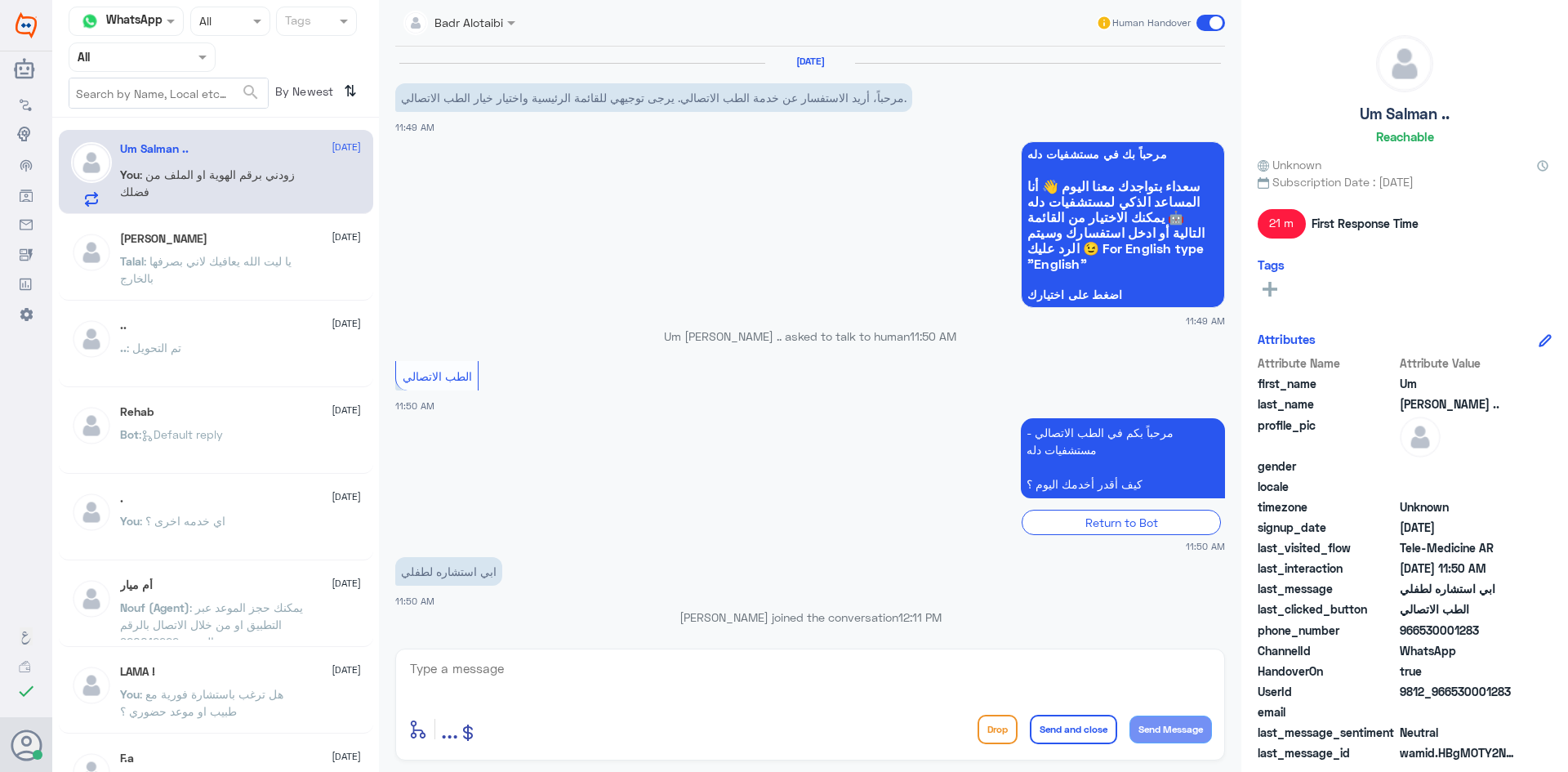
scroll to position [128, 0]
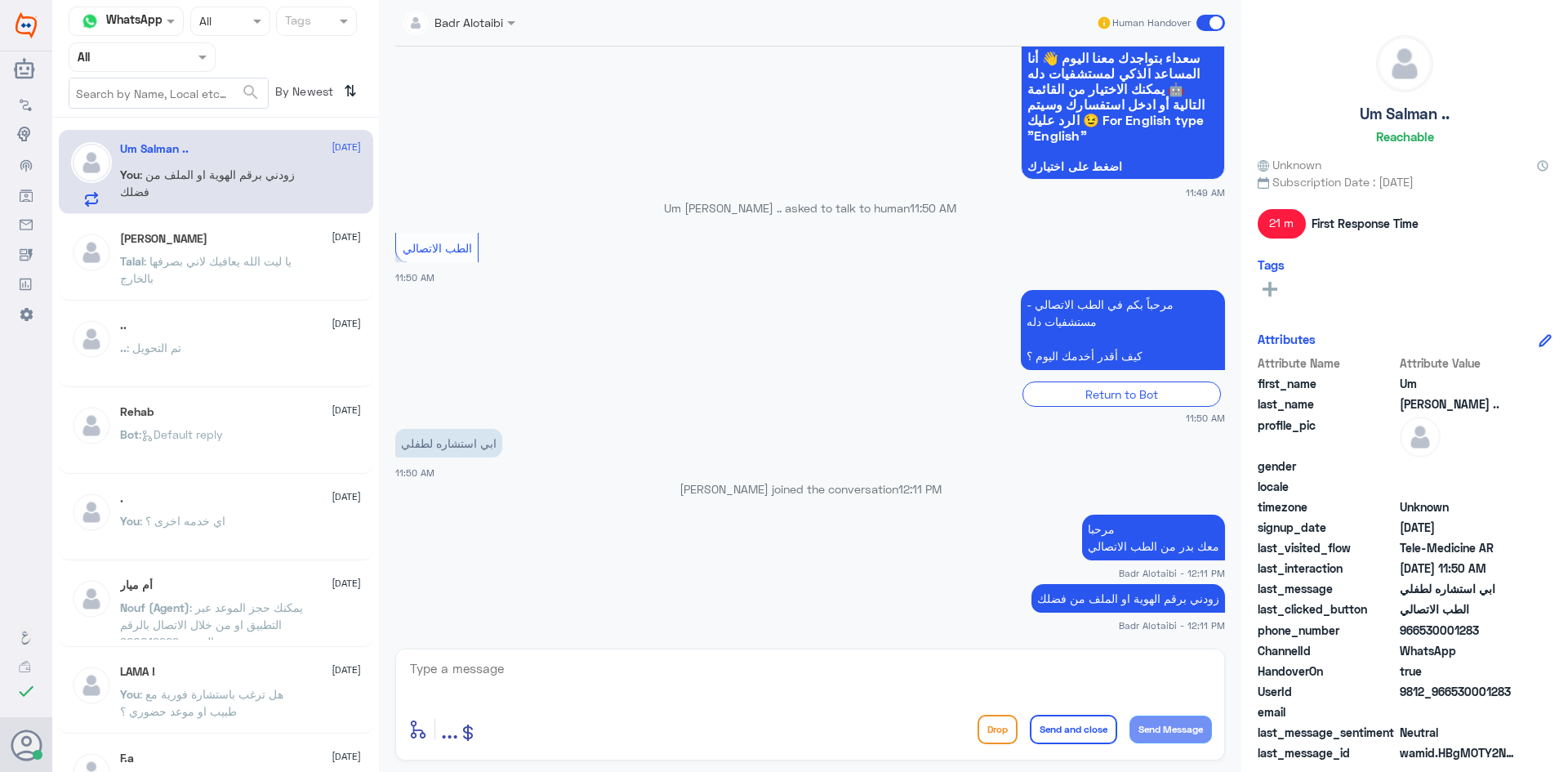
click at [1205, 20] on span at bounding box center [1211, 22] width 29 height 16
click at [0, 0] on input "checkbox" at bounding box center [0, 0] width 0 height 0
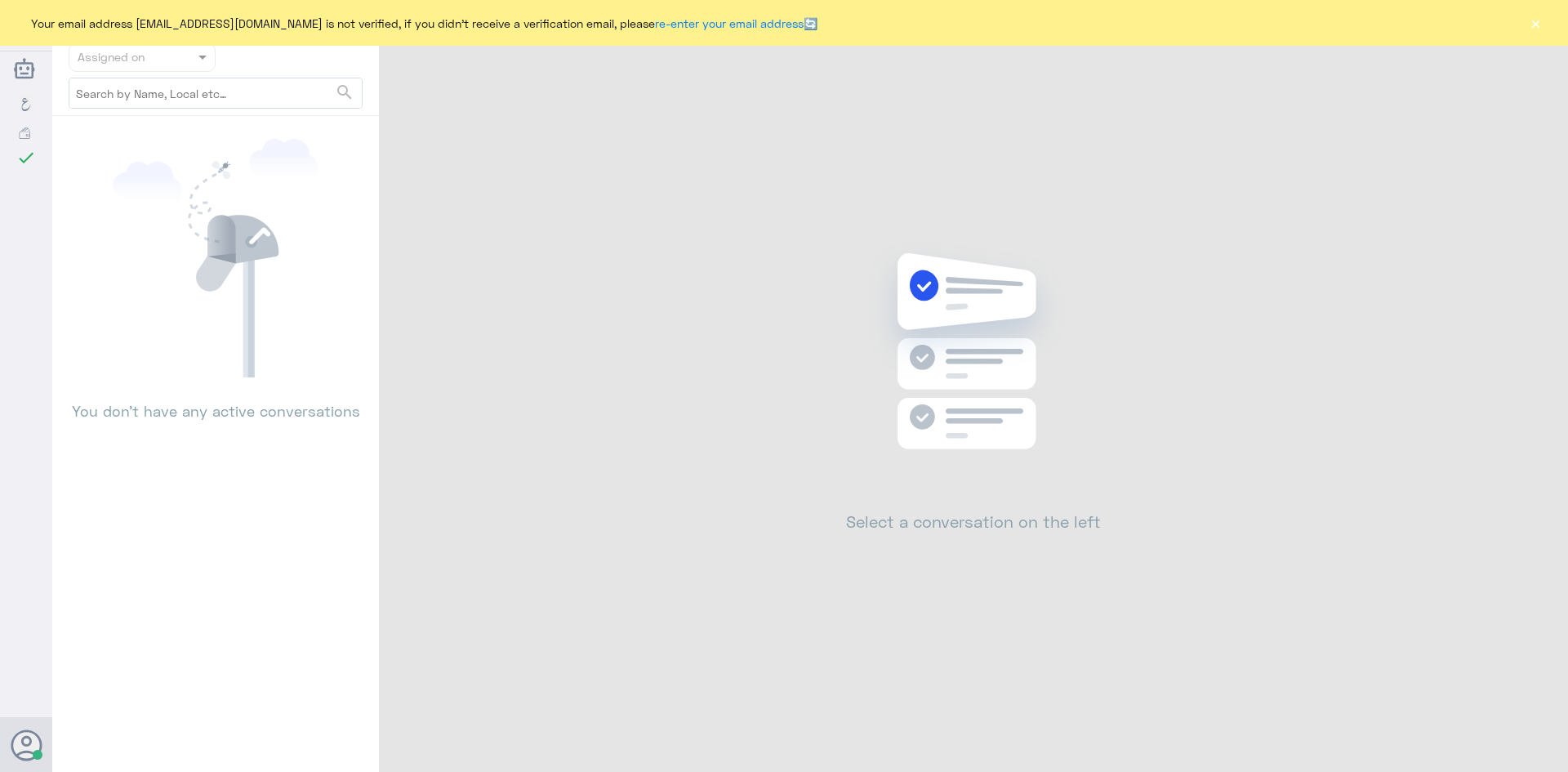
click at [1545, 26] on div "Your email address b_malotaibi@dallah-hospital.com is not verified, if you didn…" at bounding box center [784, 23] width 1568 height 46
click at [1539, 21] on button "×" at bounding box center [1536, 22] width 16 height 16
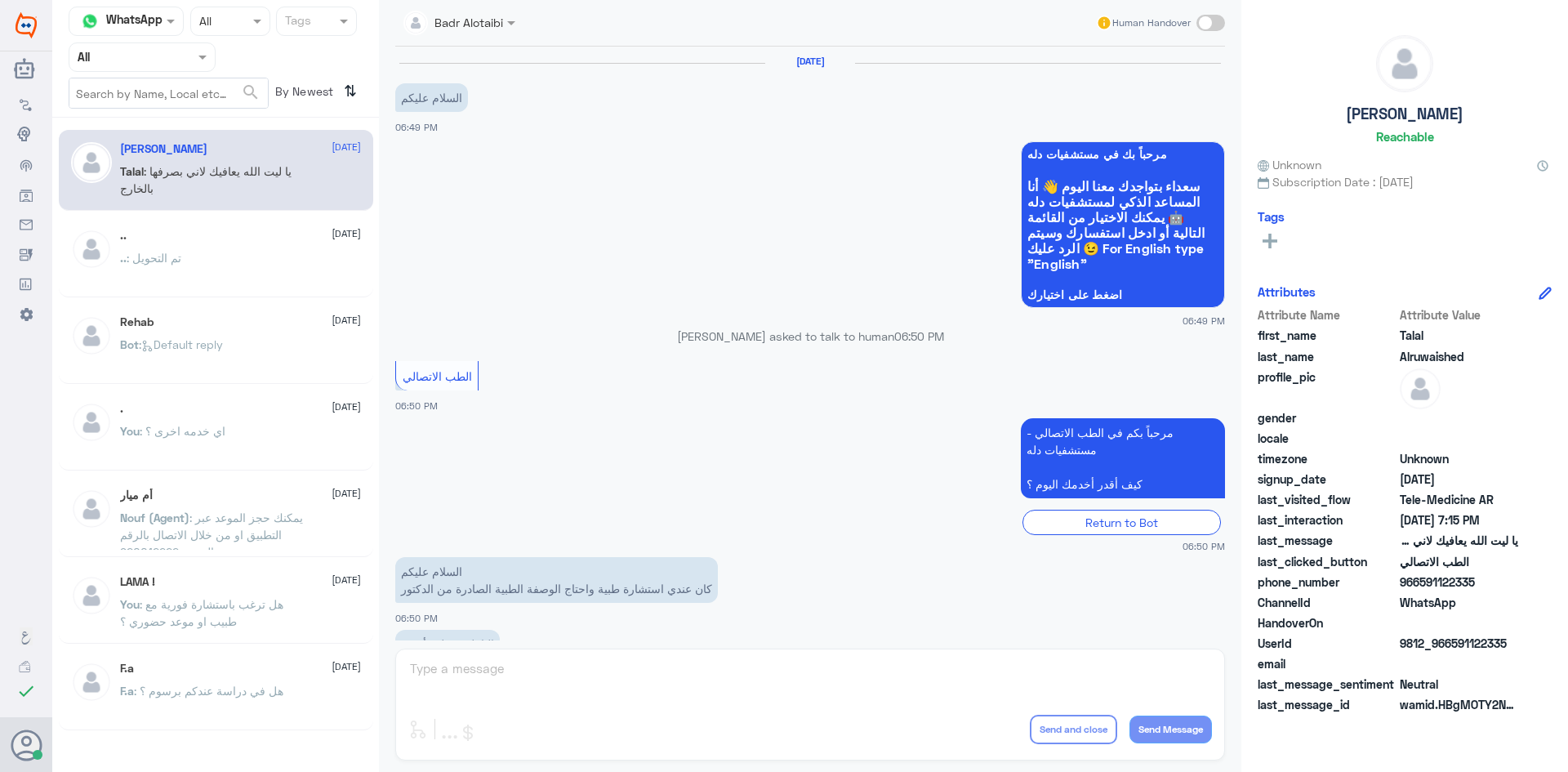
scroll to position [372, 0]
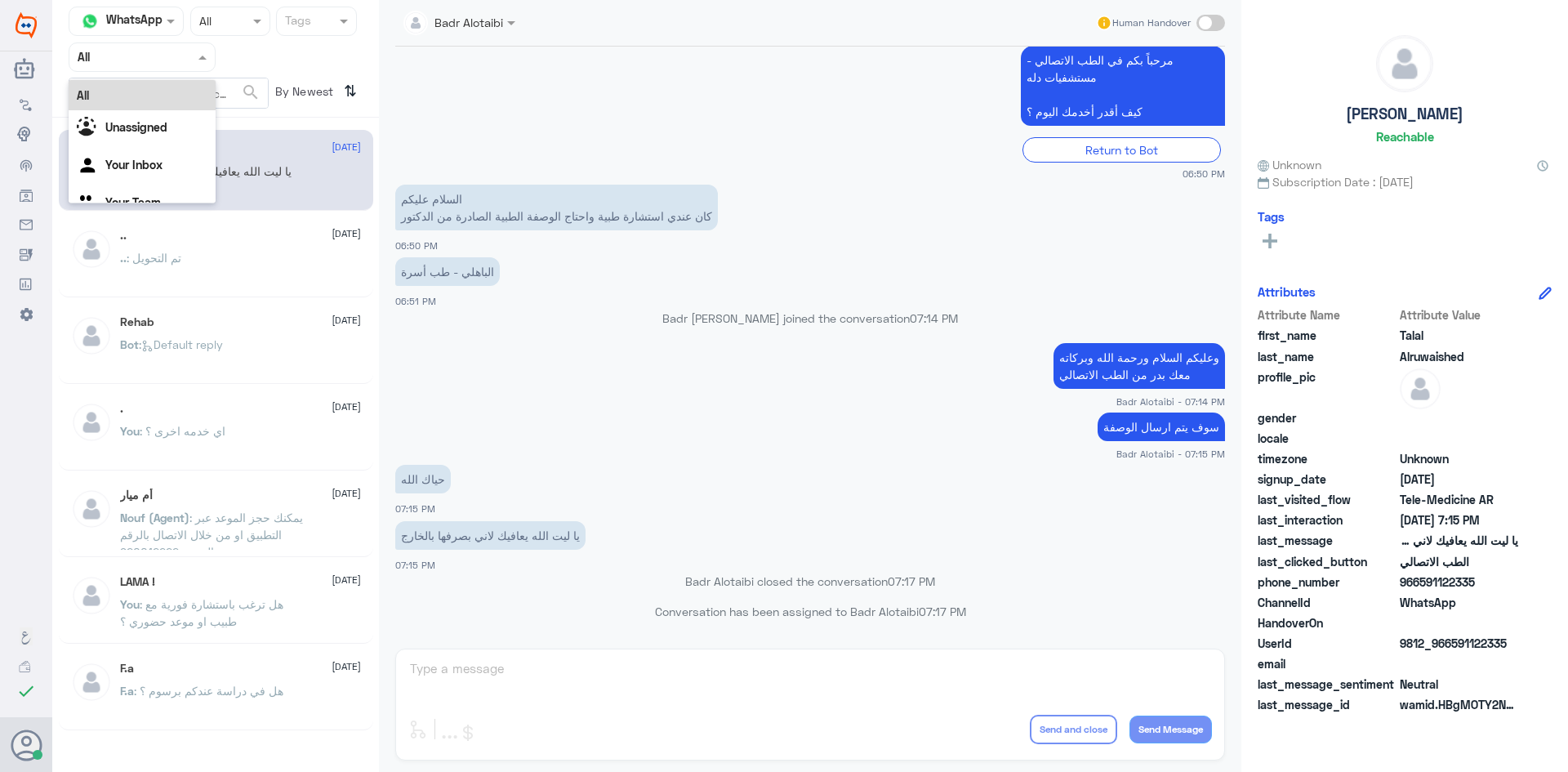
click at [161, 48] on input "text" at bounding box center [122, 57] width 90 height 19
drag, startPoint x: 173, startPoint y: 106, endPoint x: 170, endPoint y: 115, distance: 9.5
click at [170, 115] on div "All Unassigned Your Inbox Your Team" at bounding box center [142, 152] width 147 height 143
click at [170, 115] on div "Unassigned" at bounding box center [142, 129] width 147 height 37
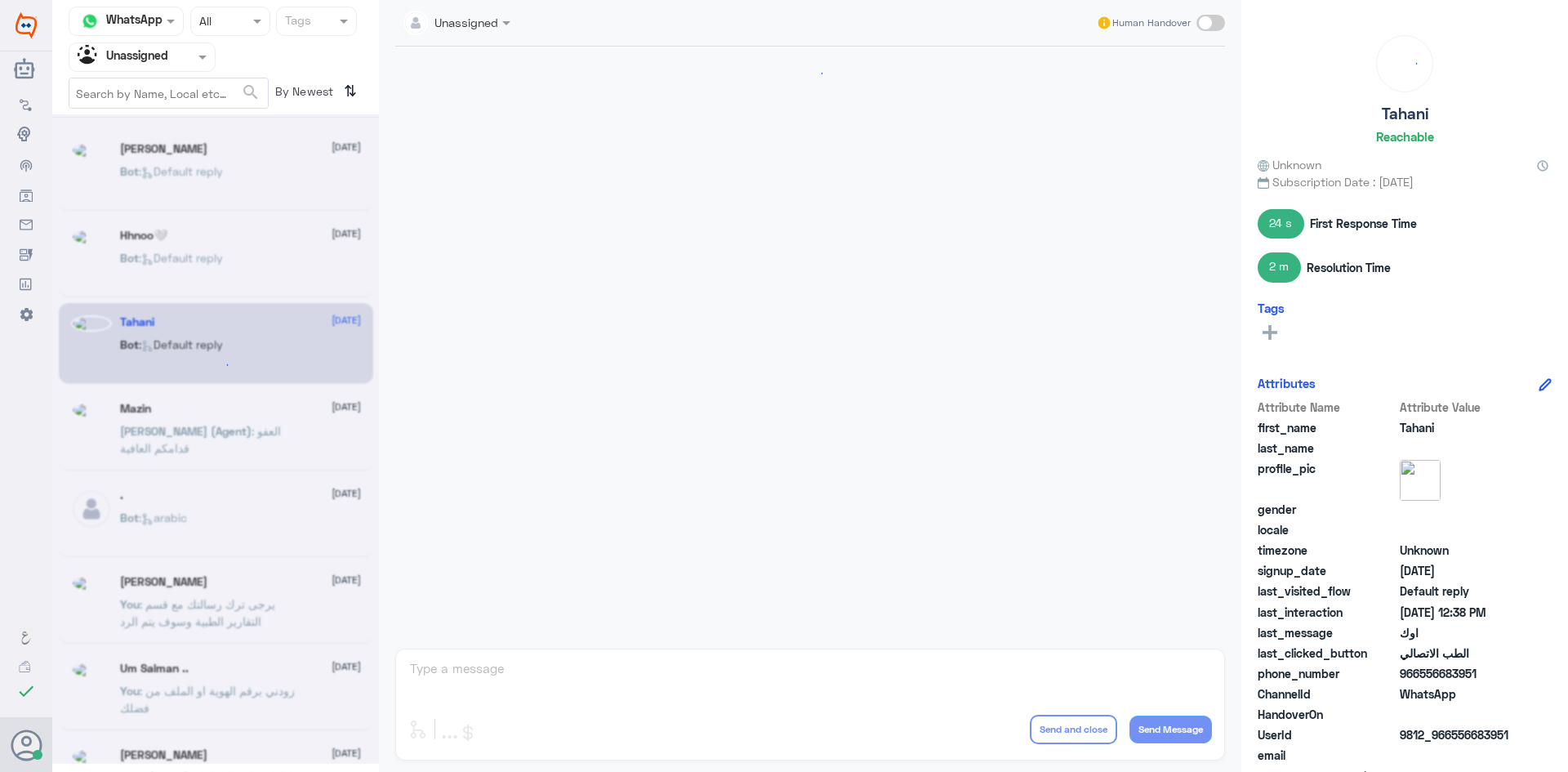
scroll to position [898, 0]
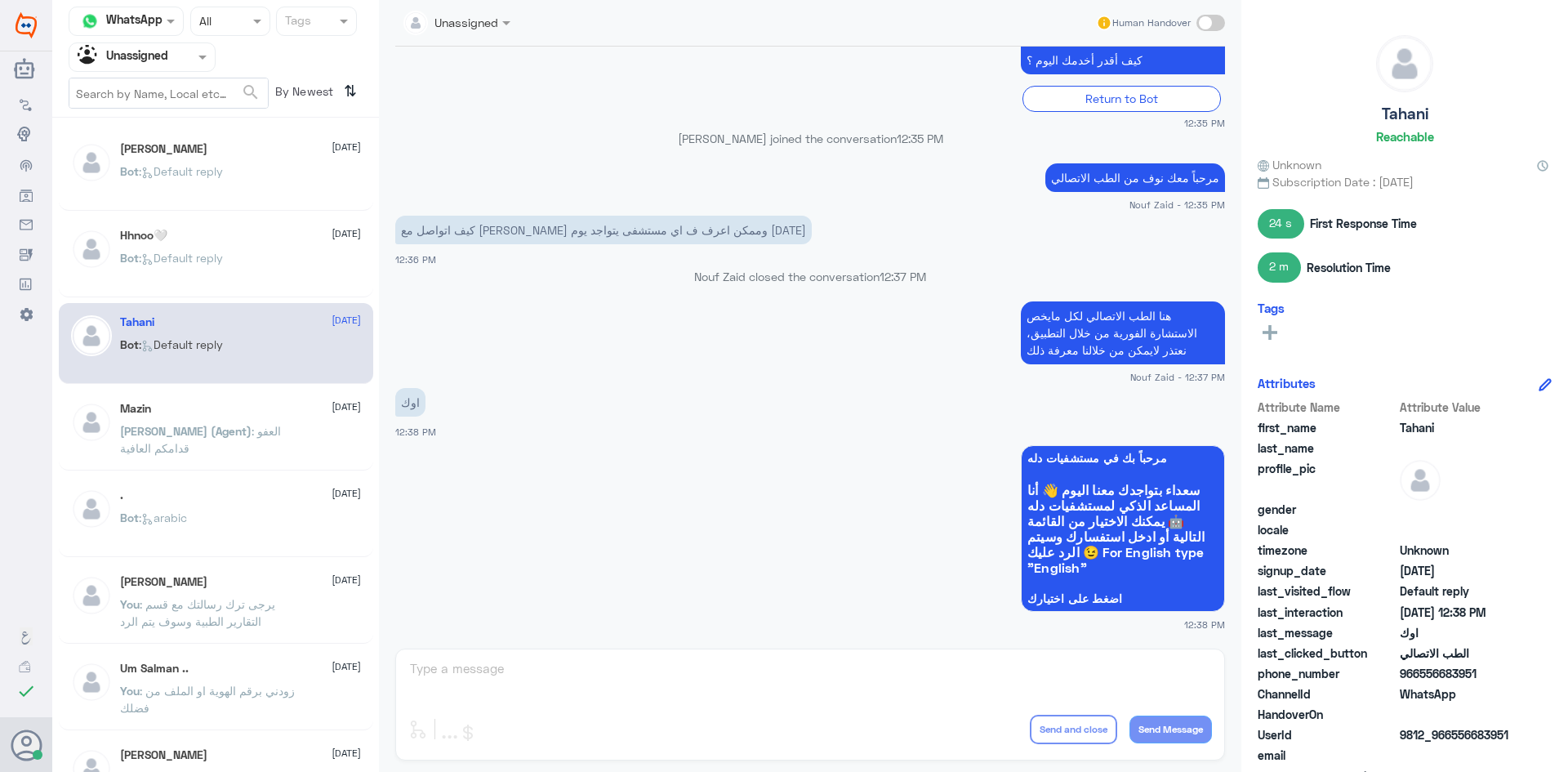
click at [207, 259] on span ": Default reply" at bounding box center [181, 258] width 84 height 14
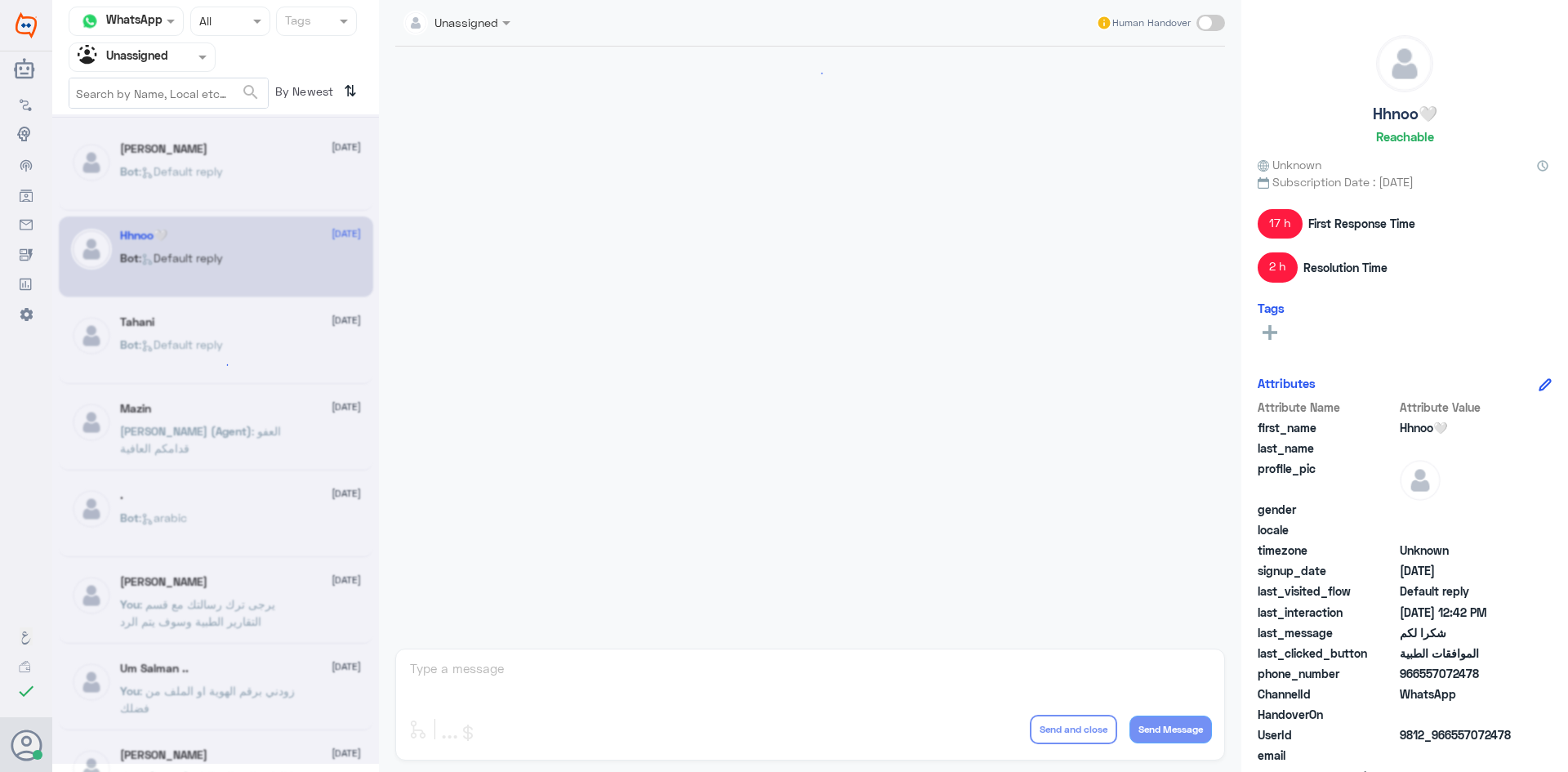
scroll to position [1449, 0]
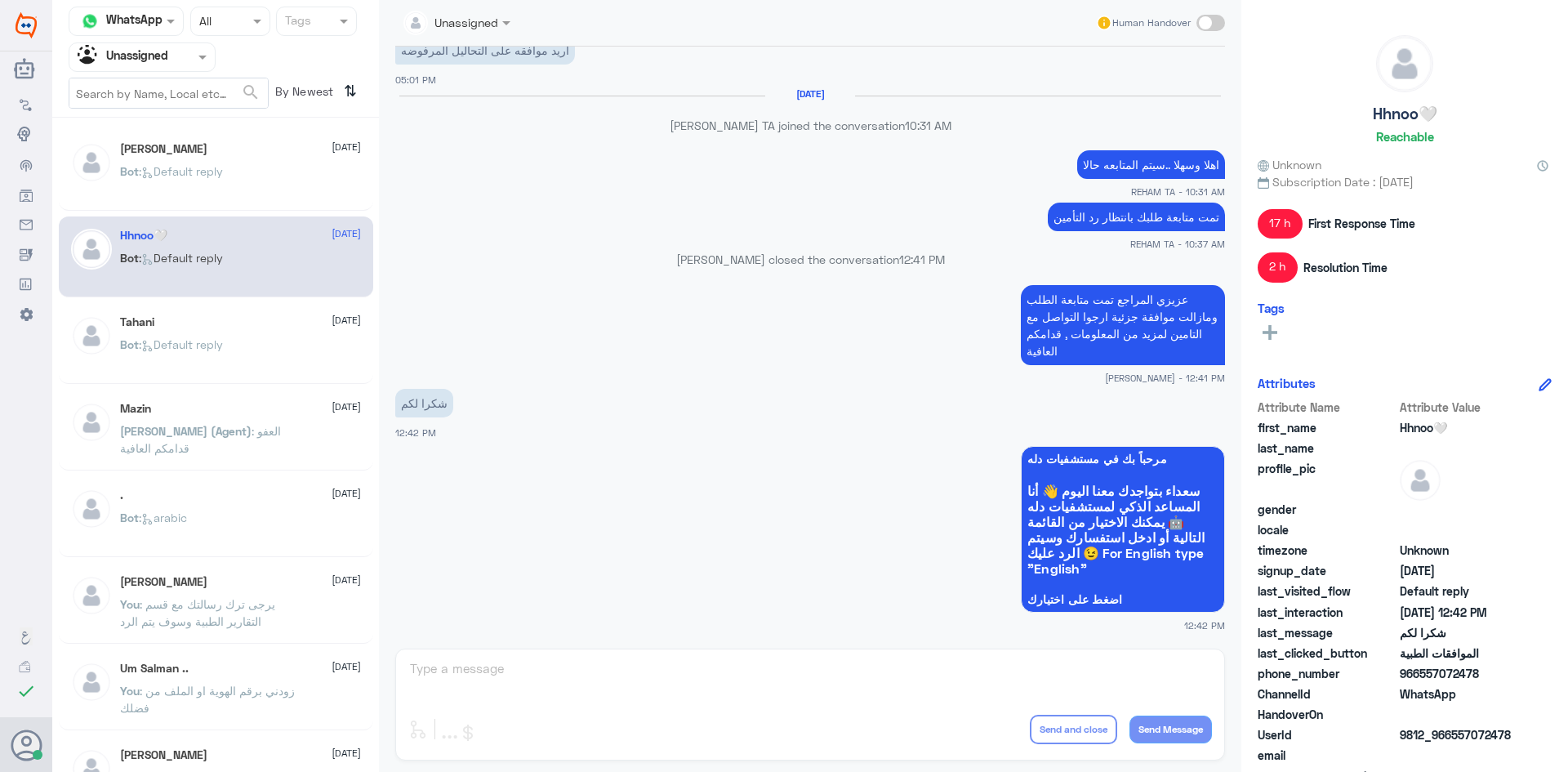
click at [218, 184] on p "Bot : Default reply" at bounding box center [172, 182] width 103 height 41
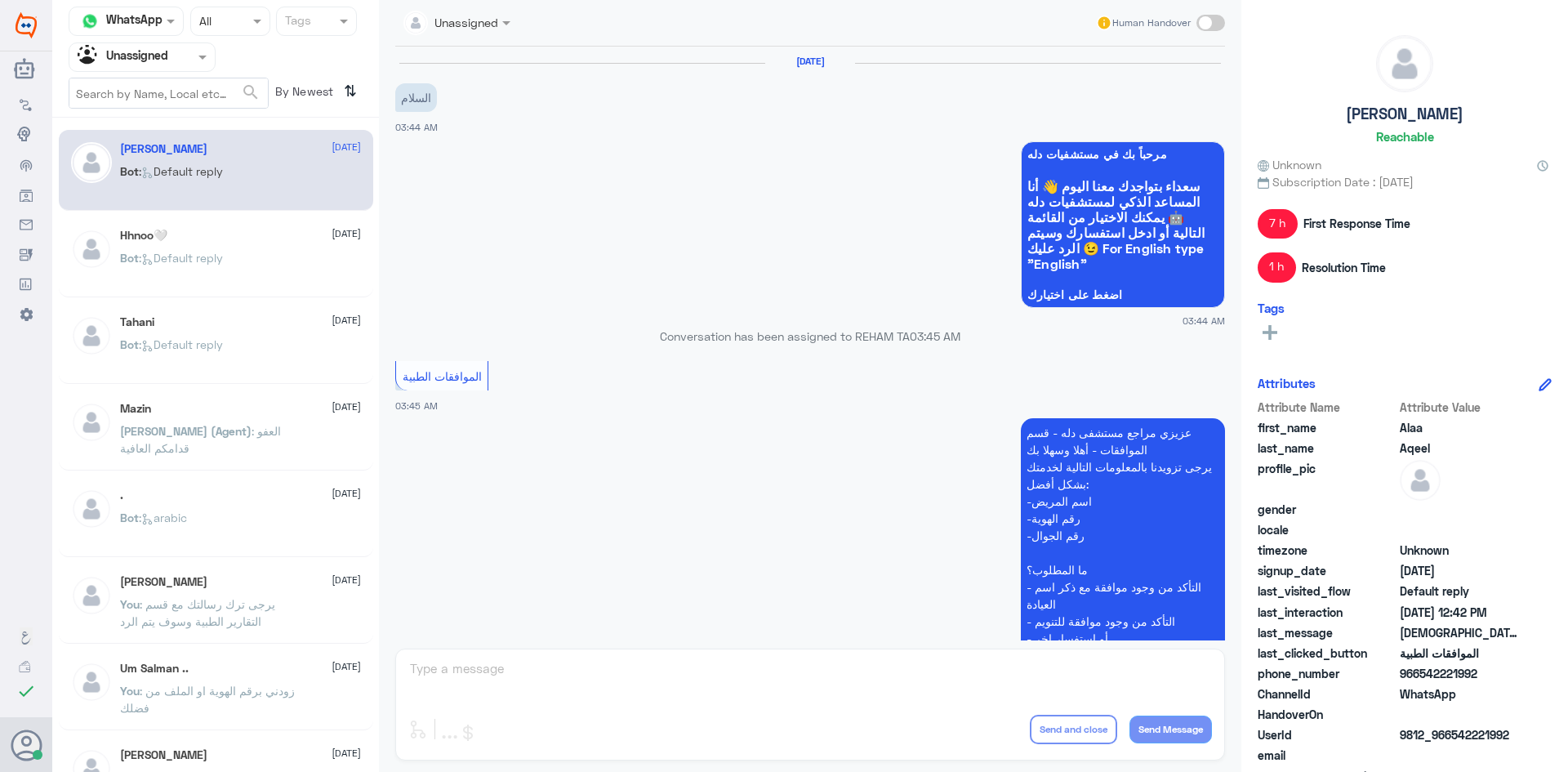
scroll to position [980, 0]
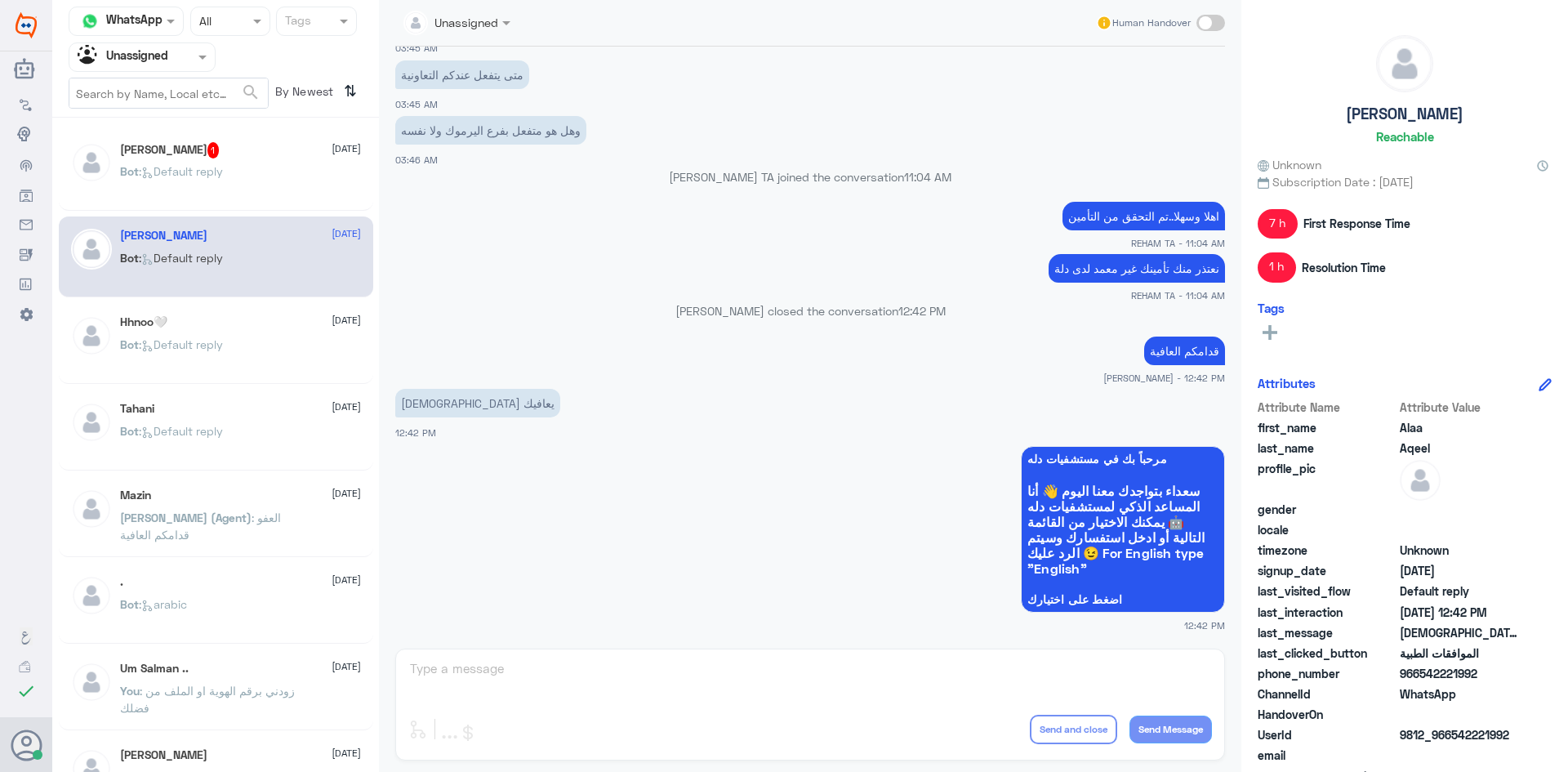
click at [183, 155] on div "Nora 1 23 August" at bounding box center [240, 150] width 241 height 16
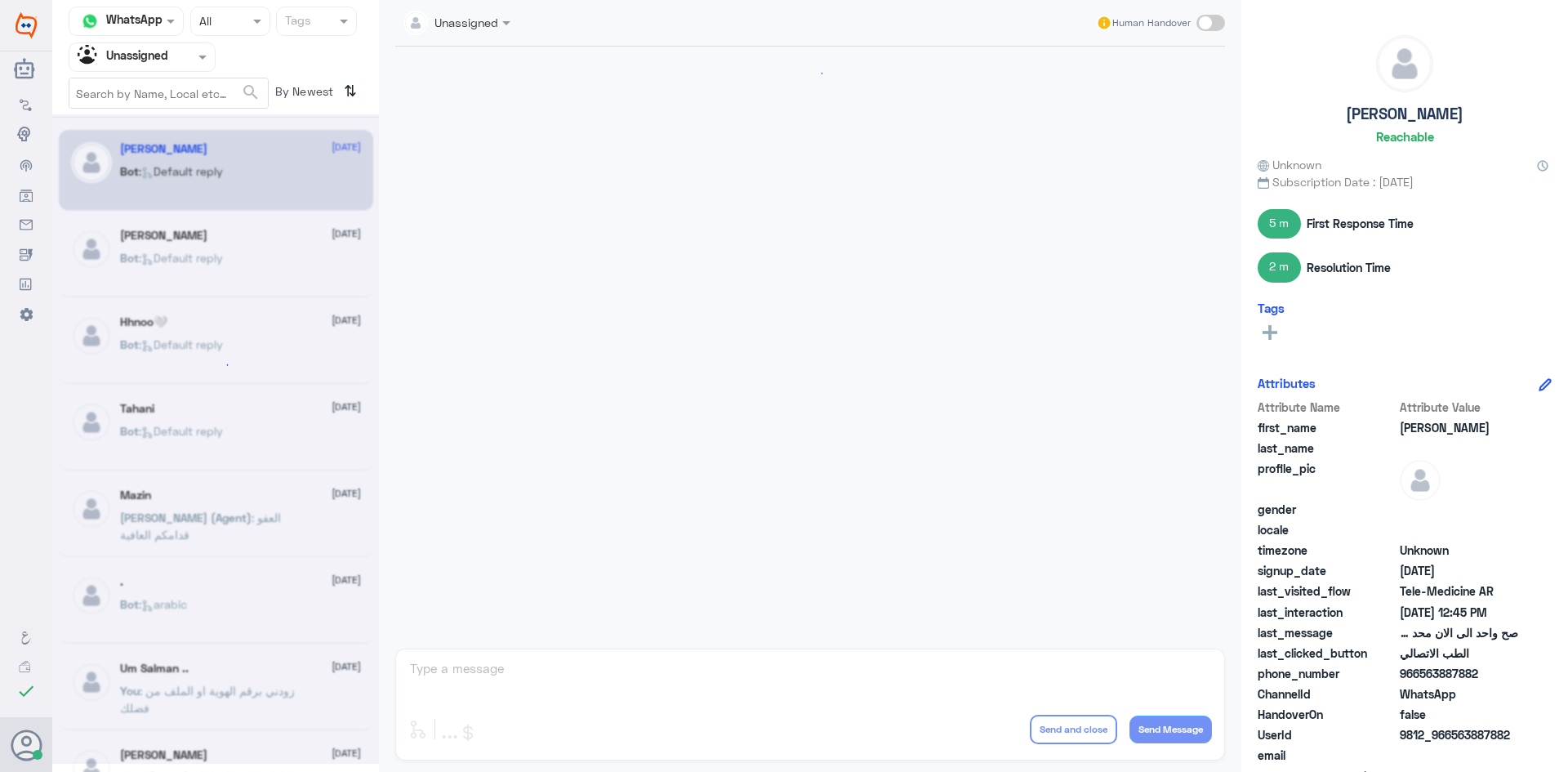
scroll to position [784, 0]
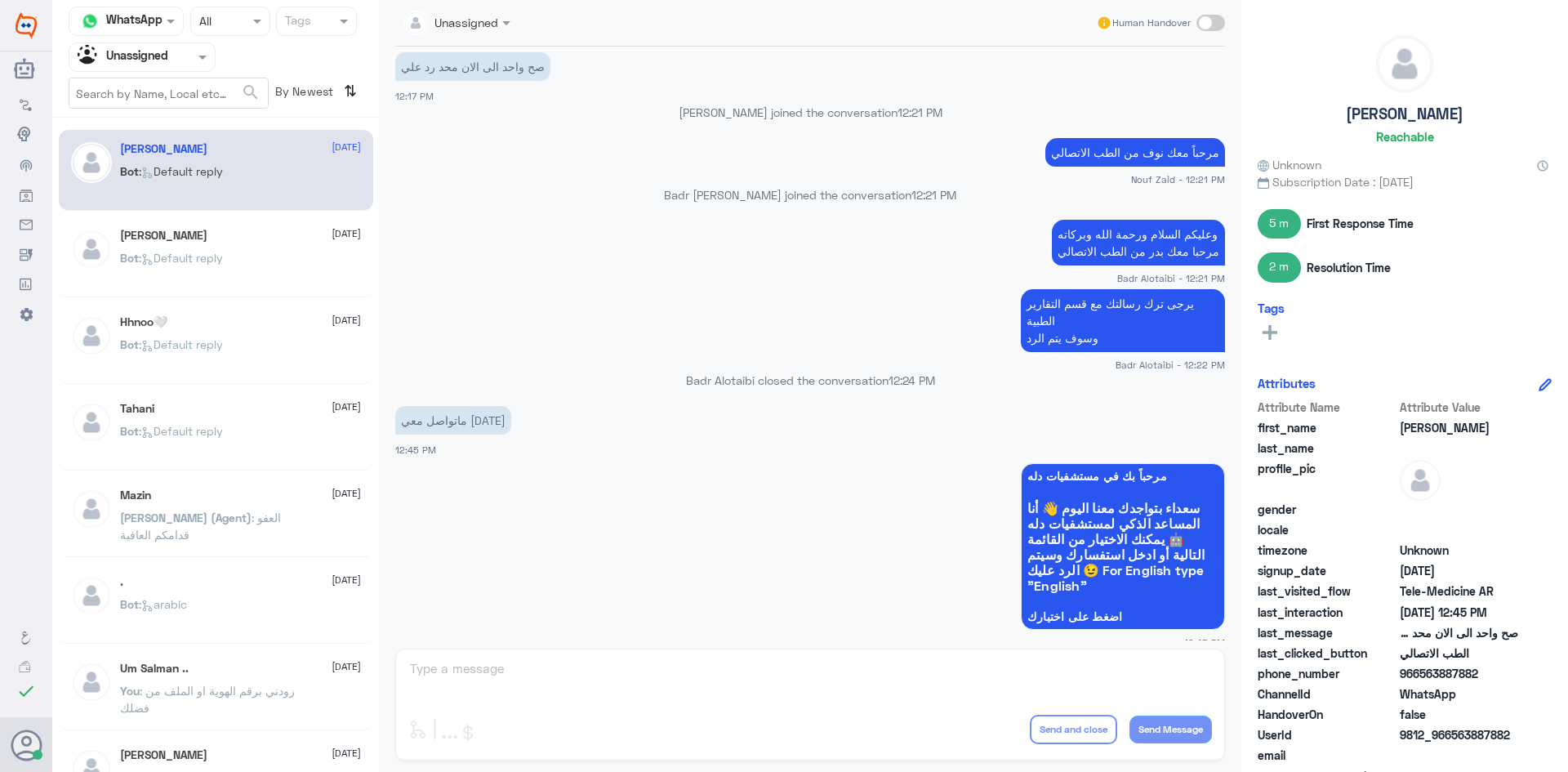
click at [157, 59] on input "text" at bounding box center [122, 57] width 90 height 19
click at [159, 168] on div "Your Team" at bounding box center [142, 183] width 147 height 37
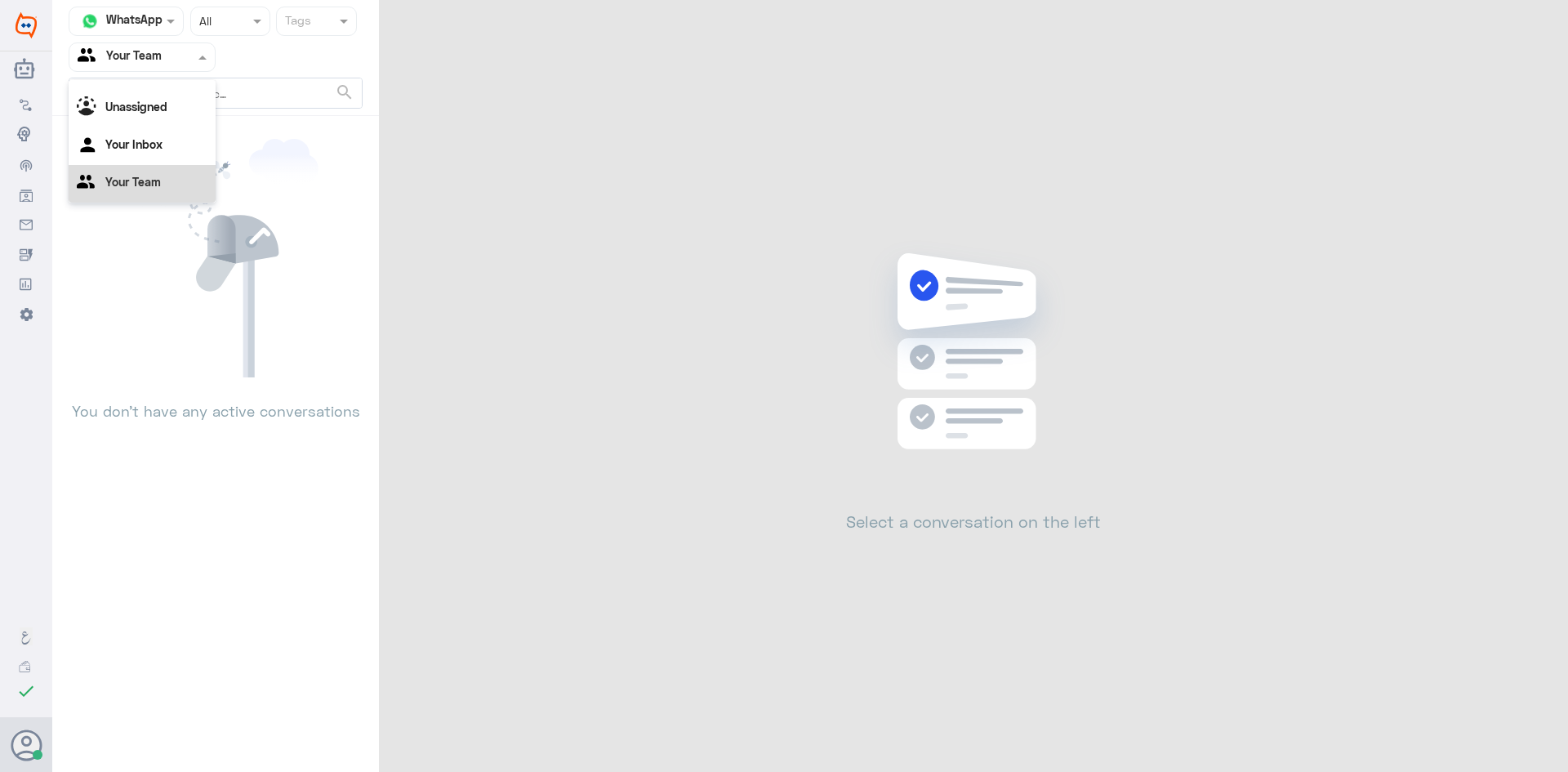
click at [158, 52] on input "text" at bounding box center [122, 57] width 90 height 19
click at [145, 143] on Inbox "Your Inbox" at bounding box center [134, 144] width 57 height 14
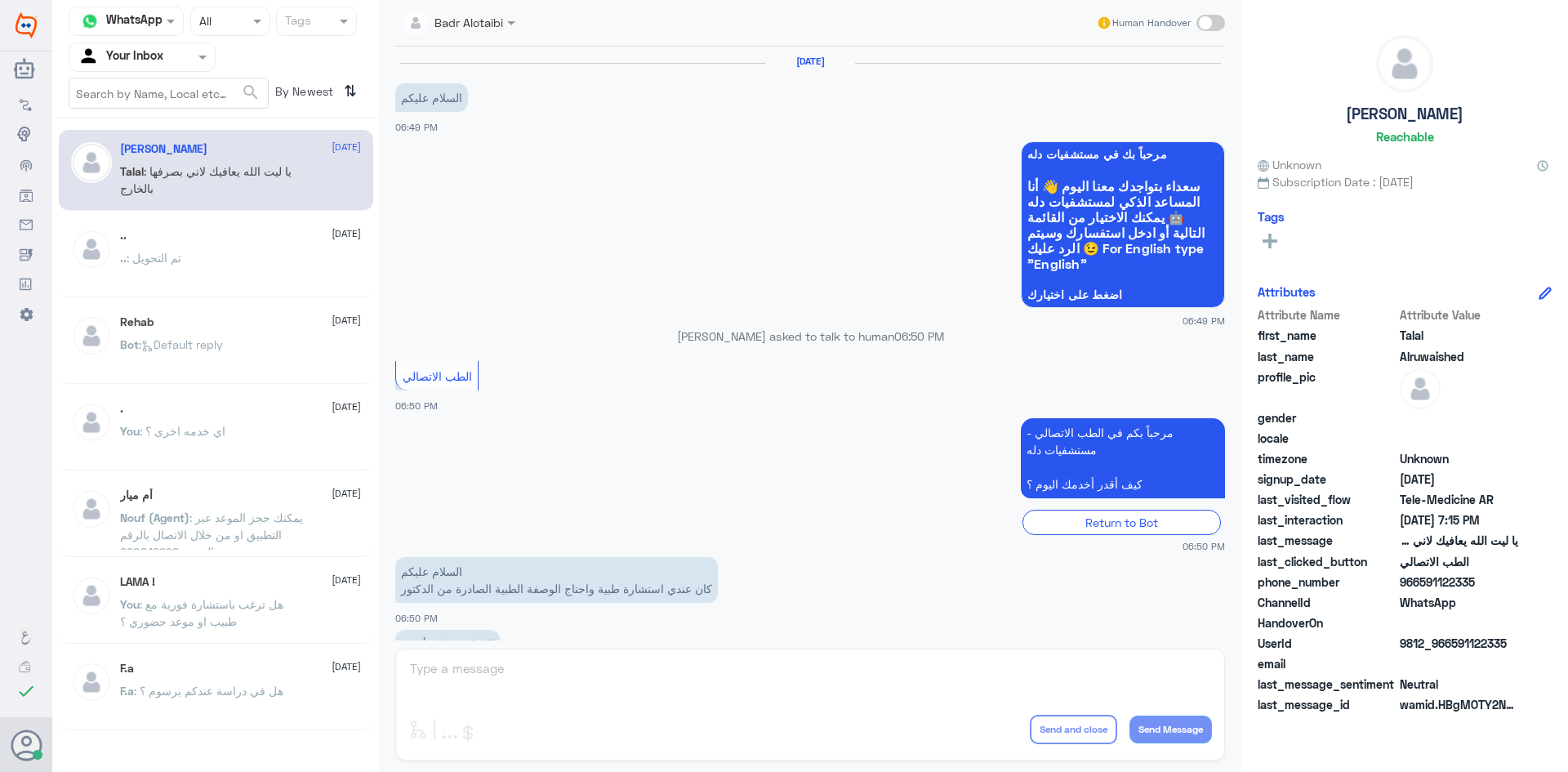
scroll to position [372, 0]
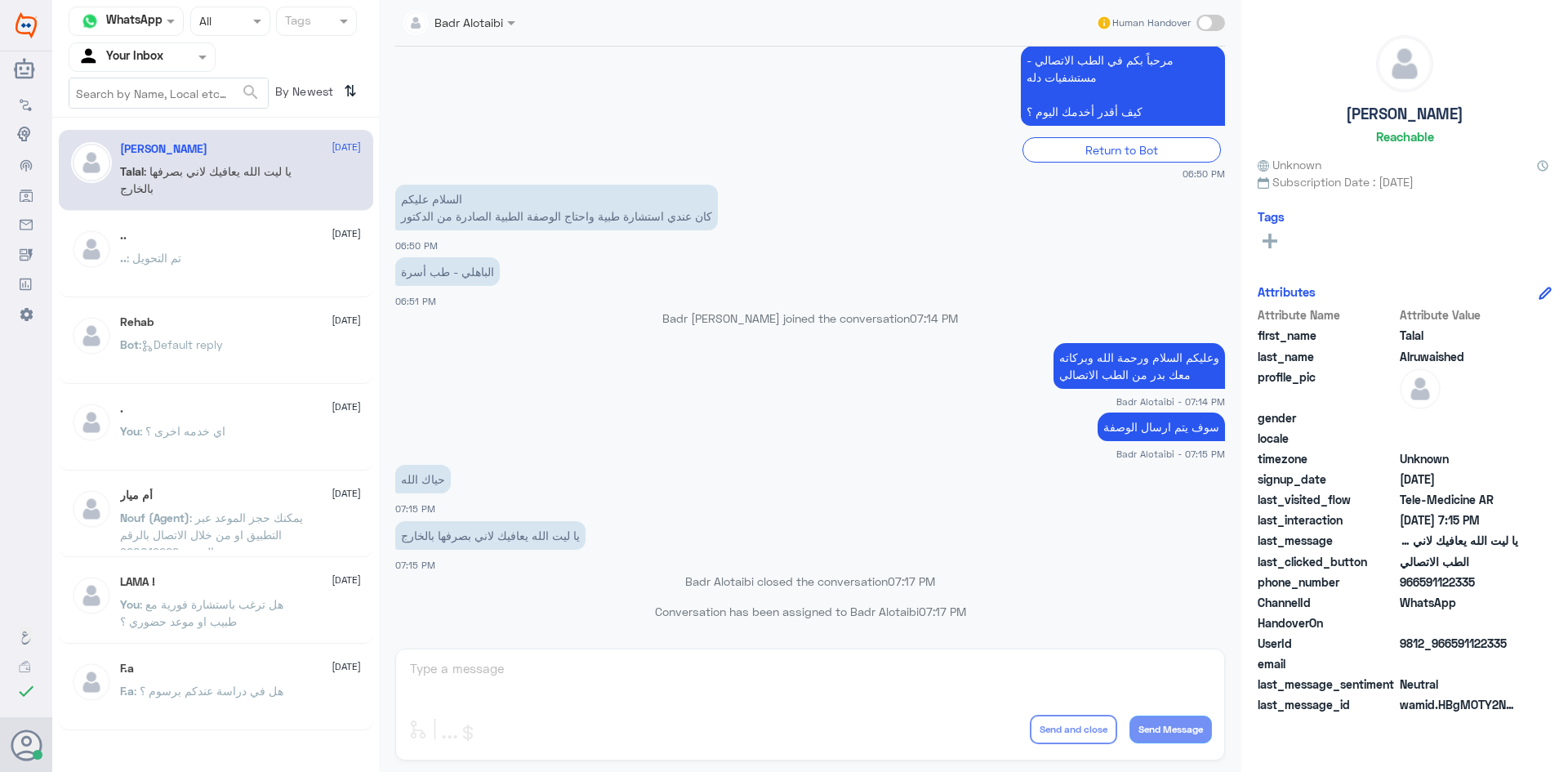
click at [184, 64] on div at bounding box center [142, 57] width 145 height 19
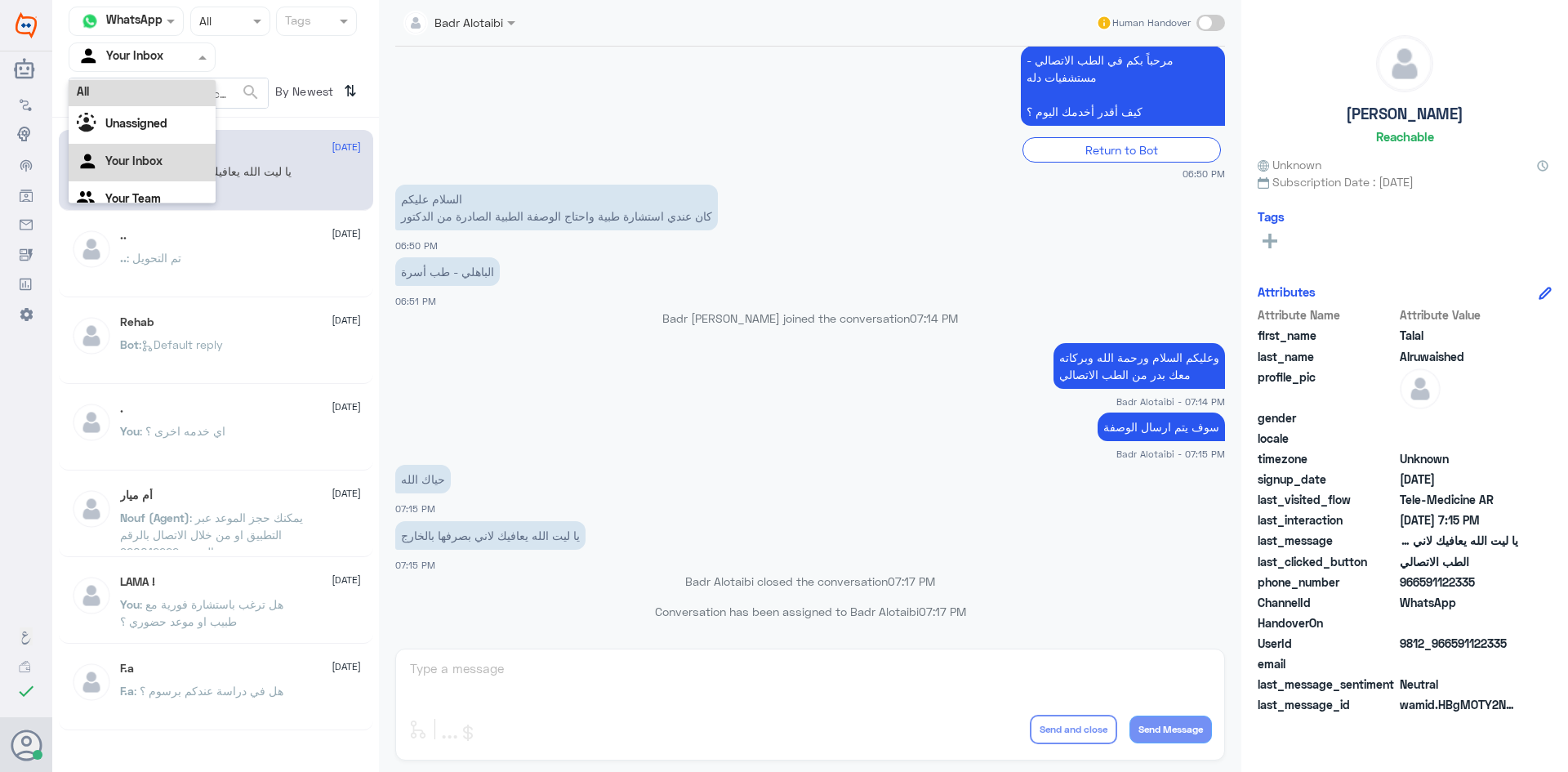
scroll to position [0, 0]
click at [180, 82] on div "All" at bounding box center [142, 95] width 147 height 31
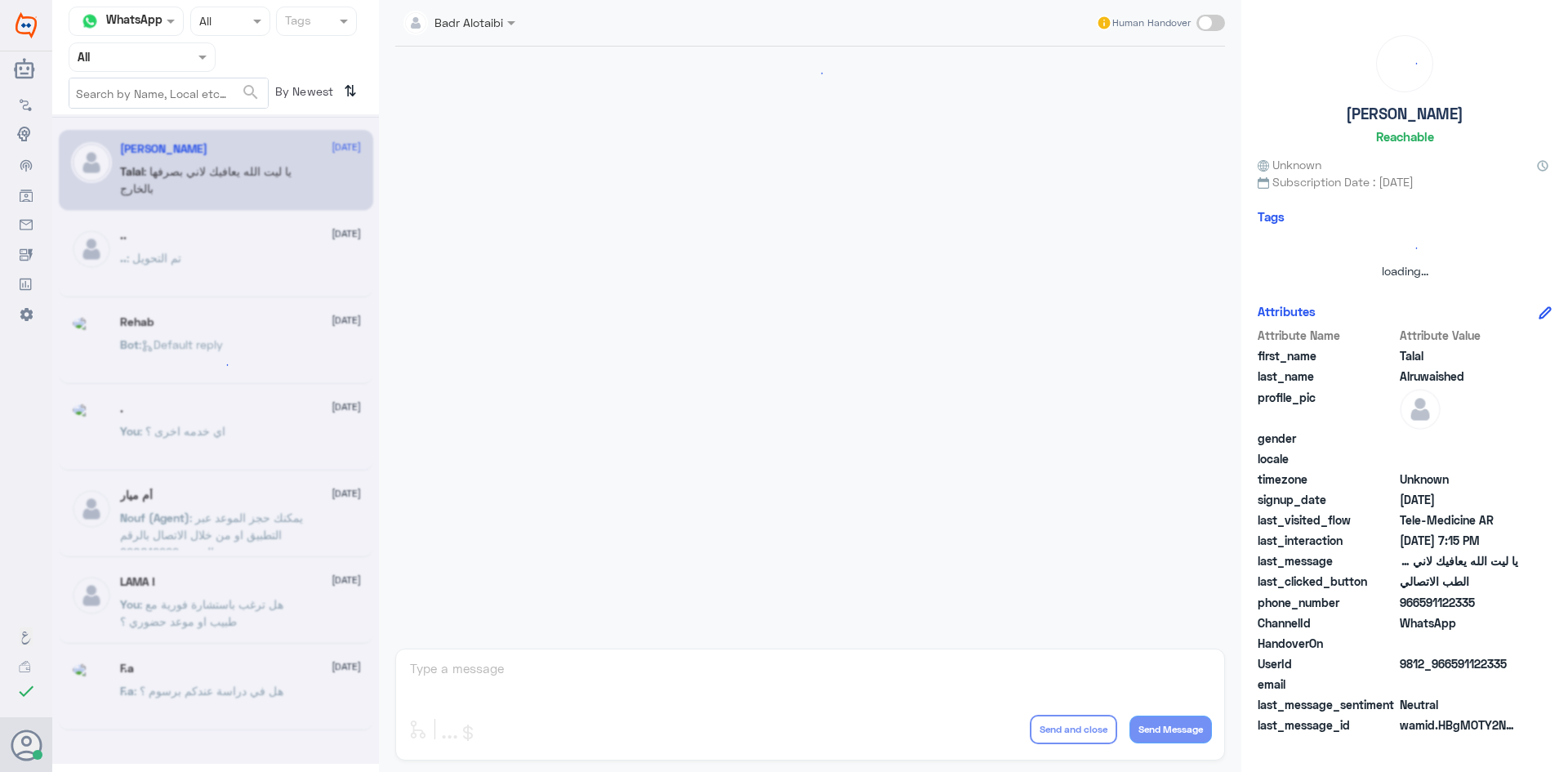
click at [185, 60] on div at bounding box center [142, 57] width 145 height 19
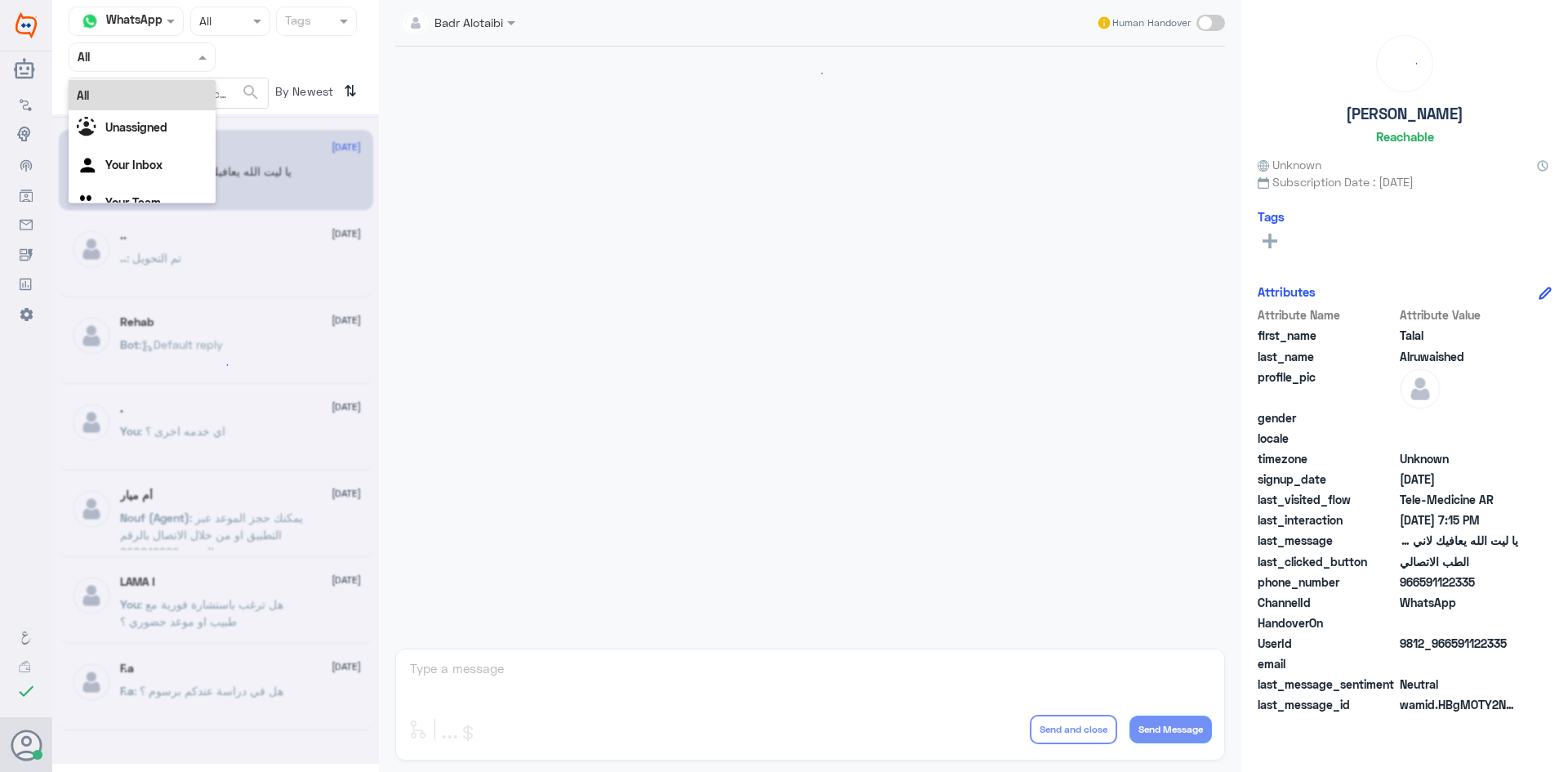
scroll to position [372, 0]
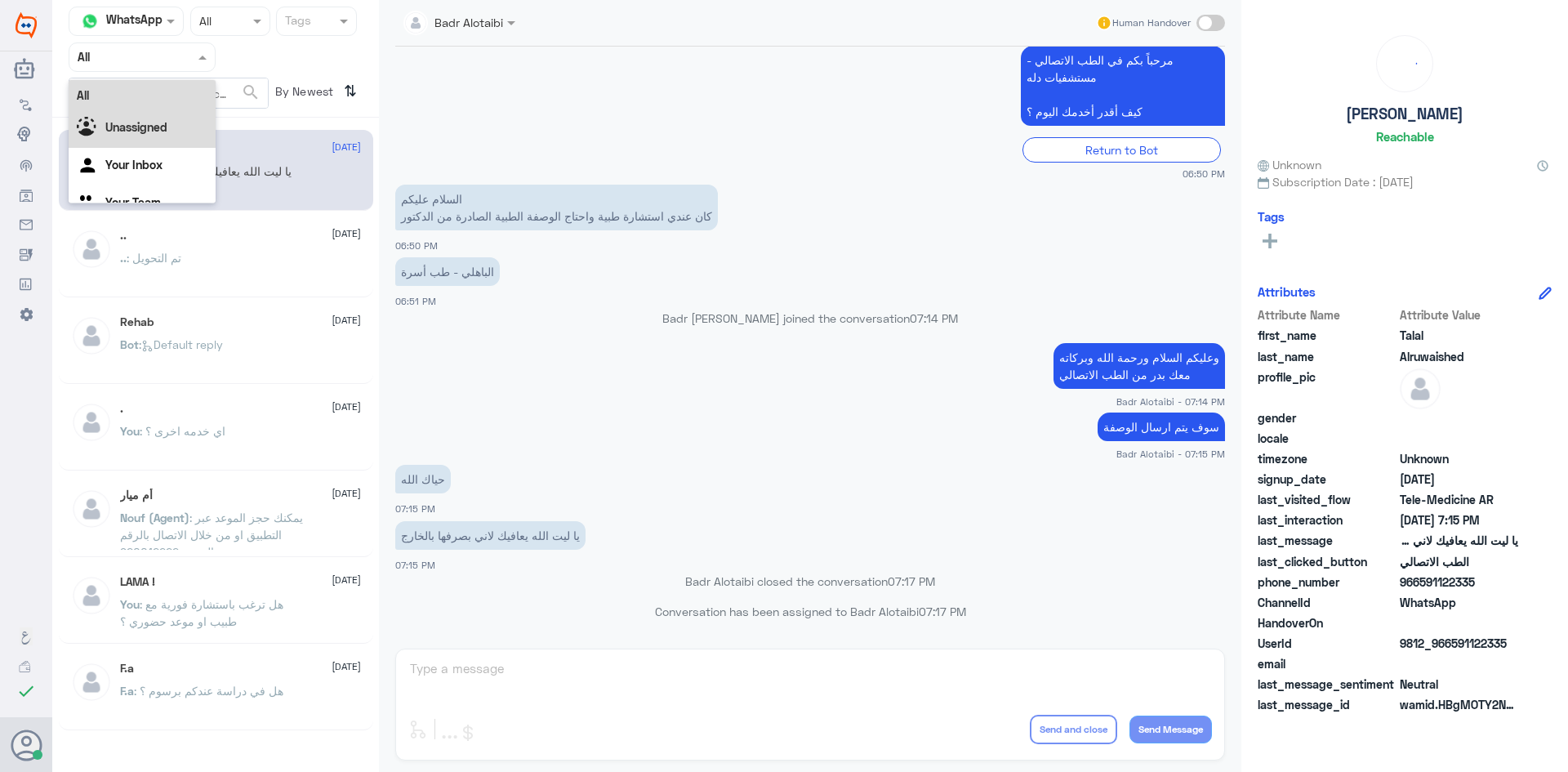
click at [190, 125] on div "Unassigned" at bounding box center [142, 129] width 147 height 37
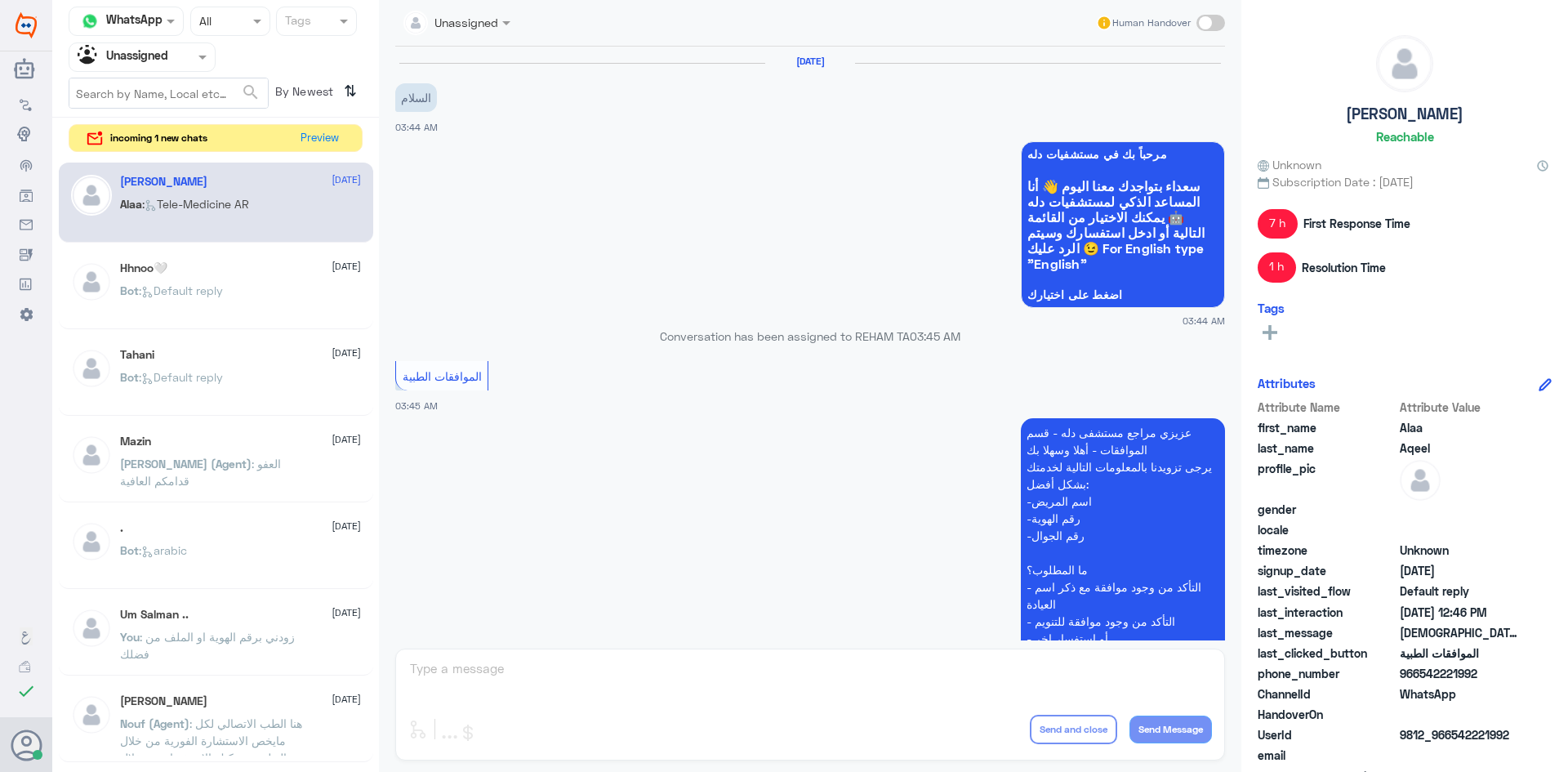
scroll to position [980, 0]
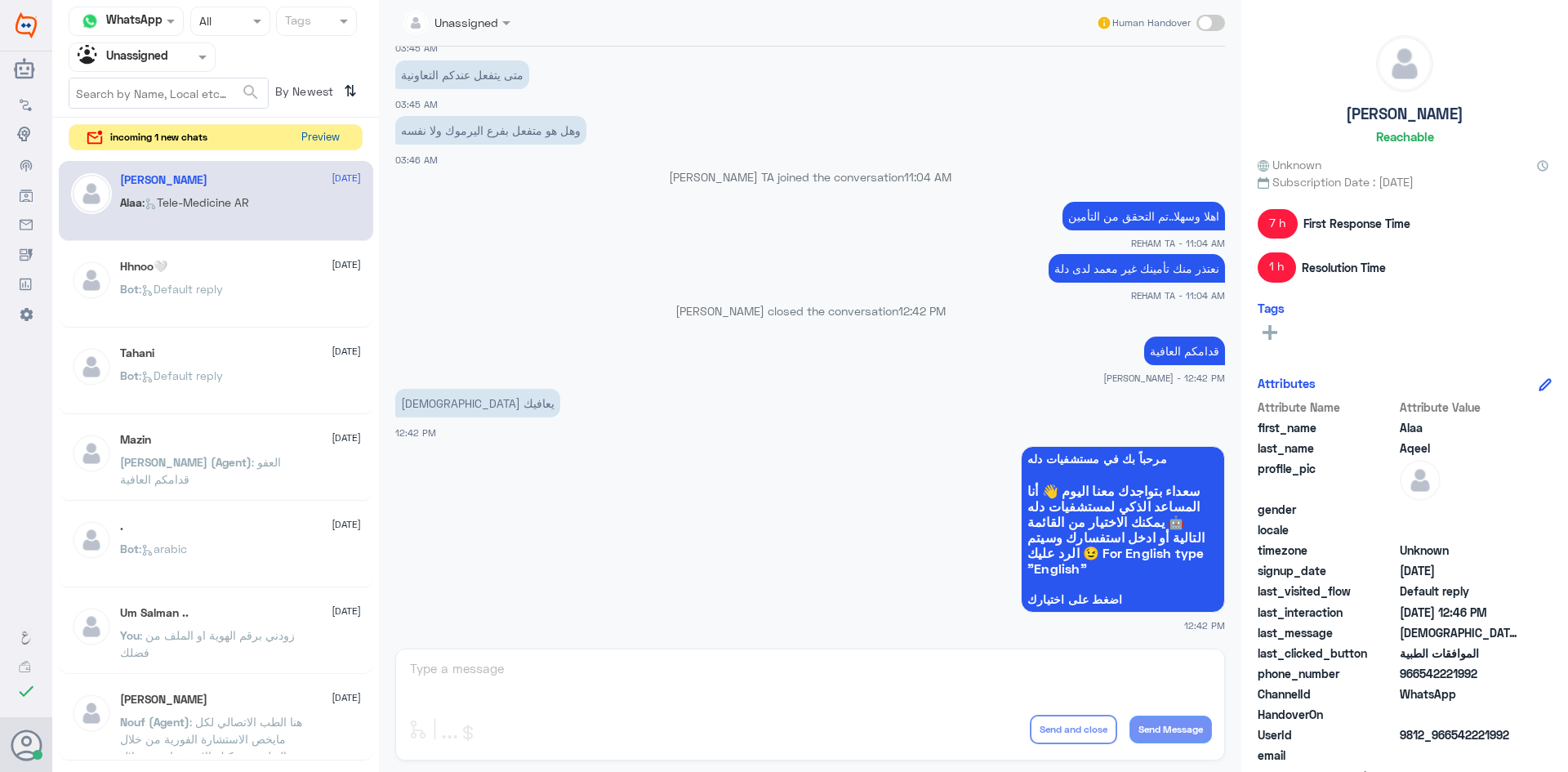
click at [331, 144] on button "Preview" at bounding box center [320, 137] width 51 height 26
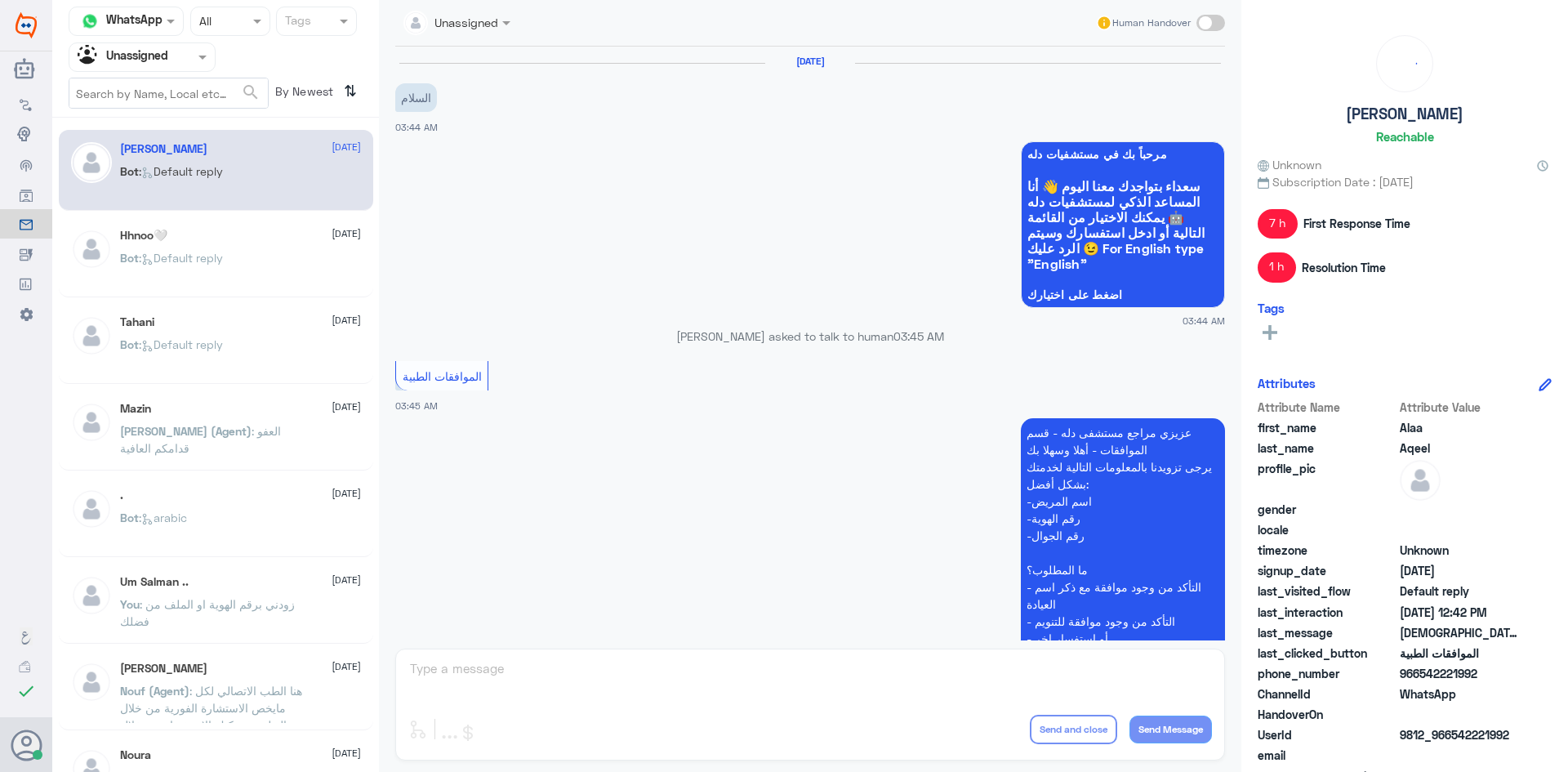
scroll to position [980, 0]
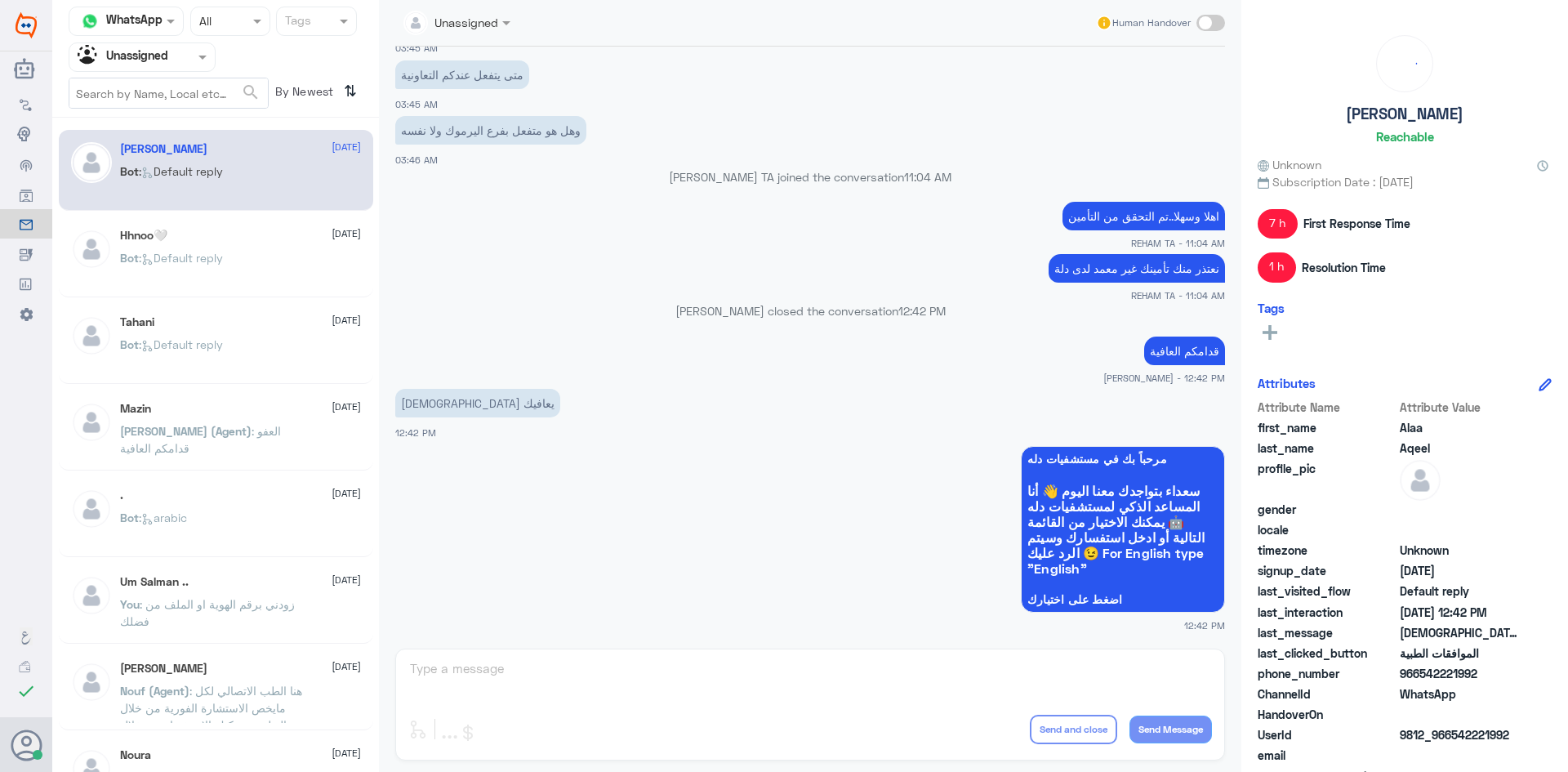
click at [207, 92] on input "text" at bounding box center [169, 93] width 199 height 30
click at [206, 84] on input "text" at bounding box center [169, 93] width 199 height 30
click at [196, 61] on span at bounding box center [204, 57] width 20 height 17
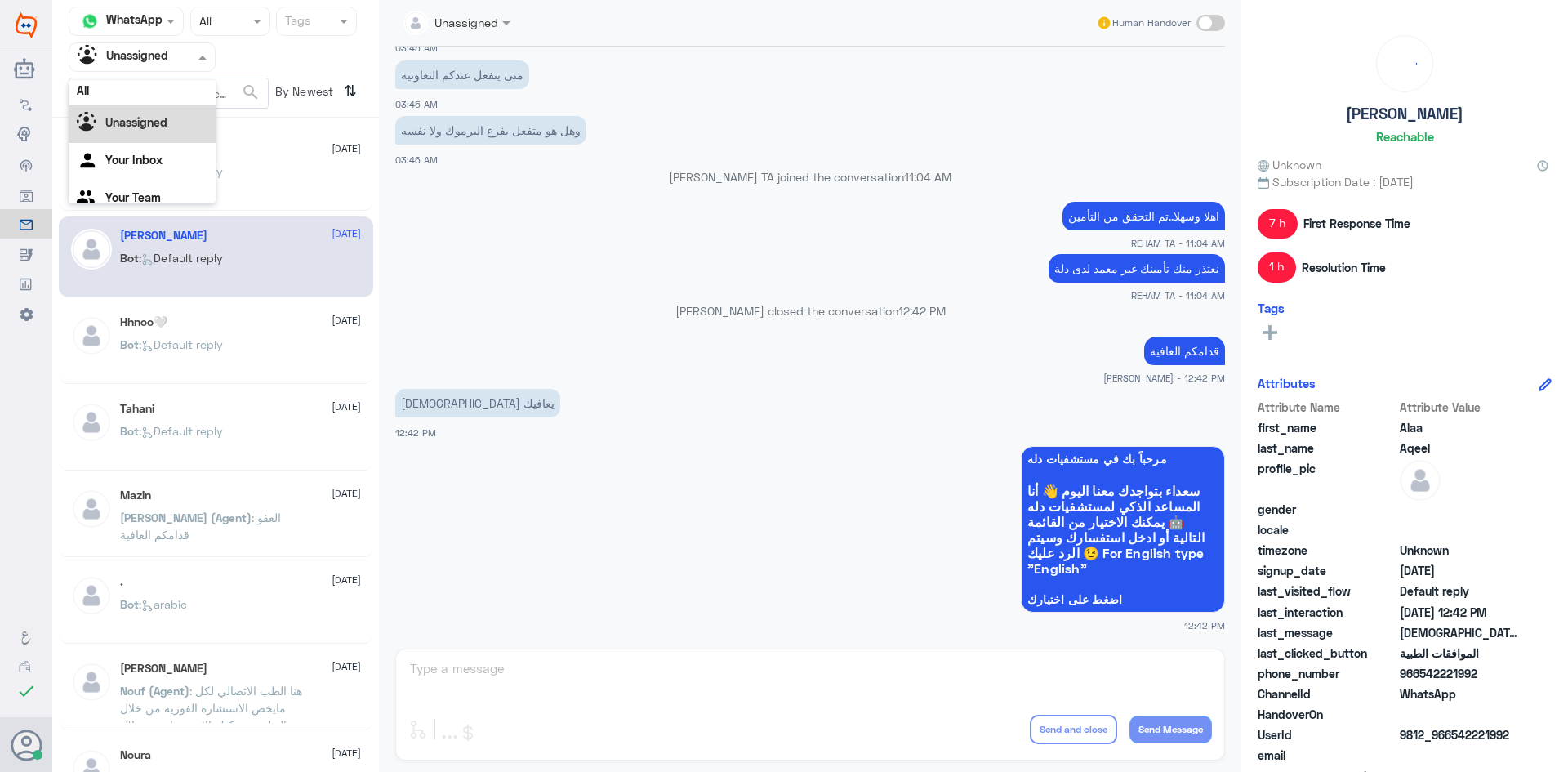
scroll to position [0, 0]
click at [324, 176] on div "Bot : Default reply" at bounding box center [240, 185] width 241 height 37
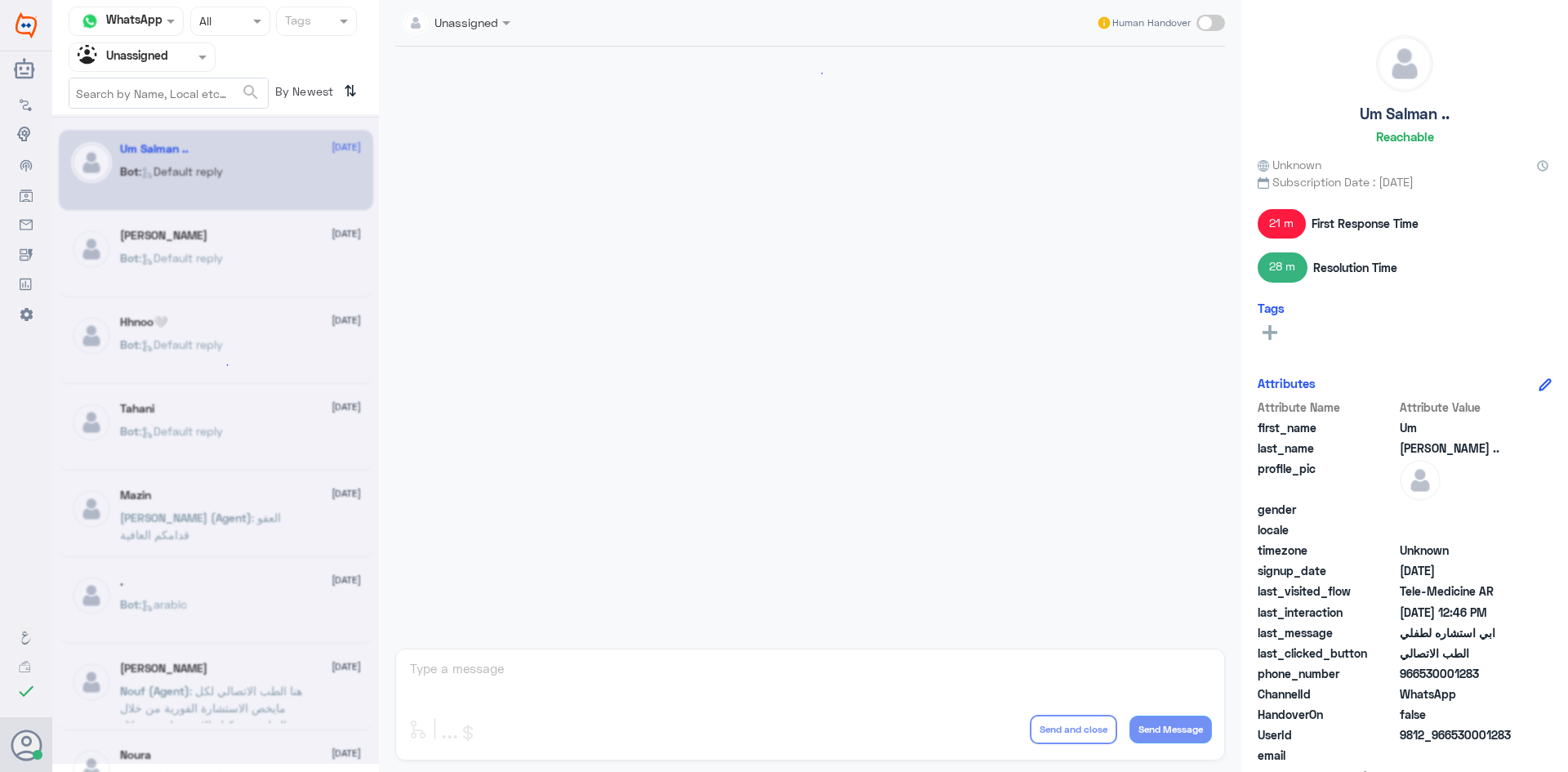
scroll to position [406, 0]
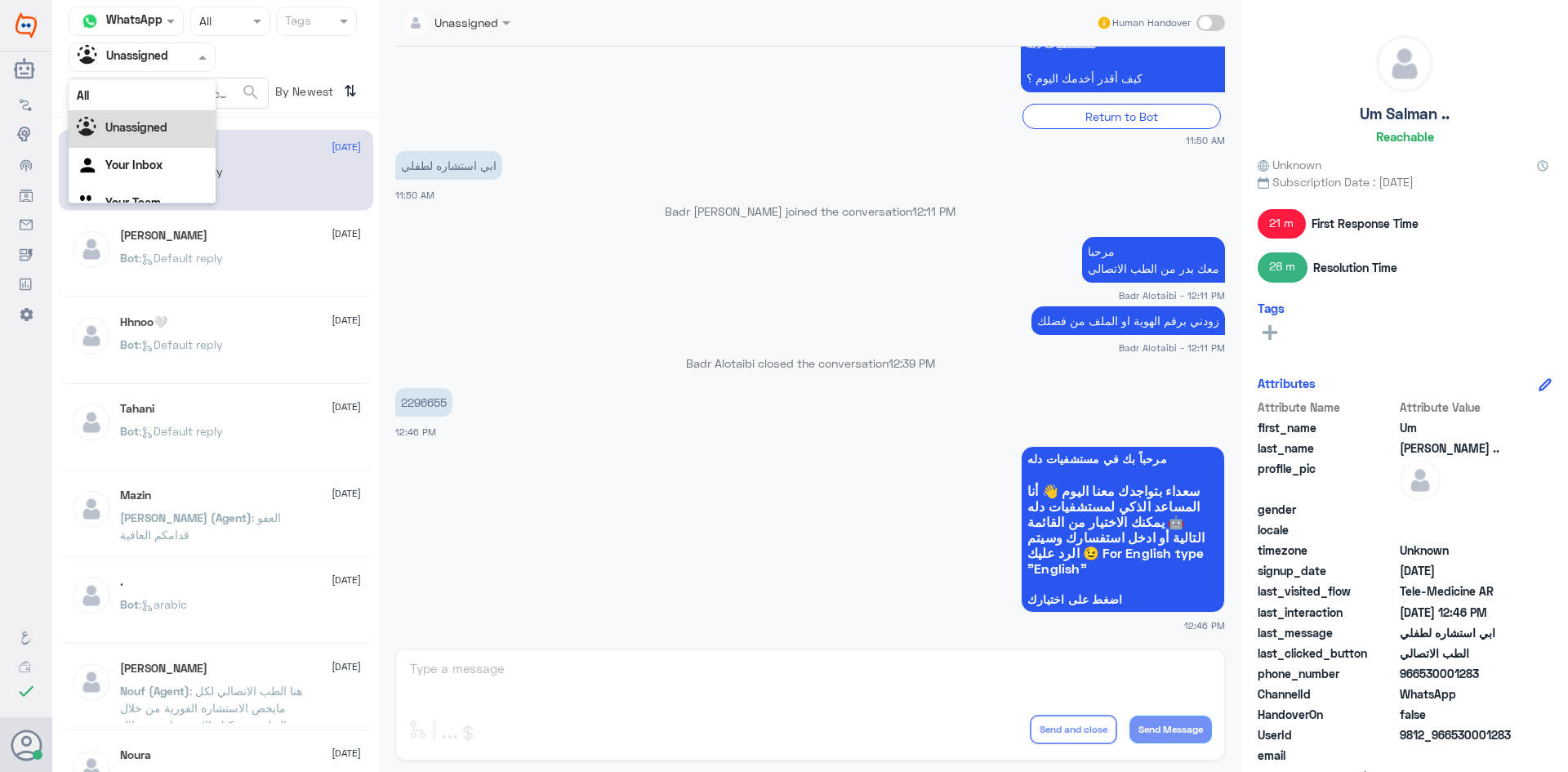
click at [181, 60] on div at bounding box center [142, 57] width 145 height 19
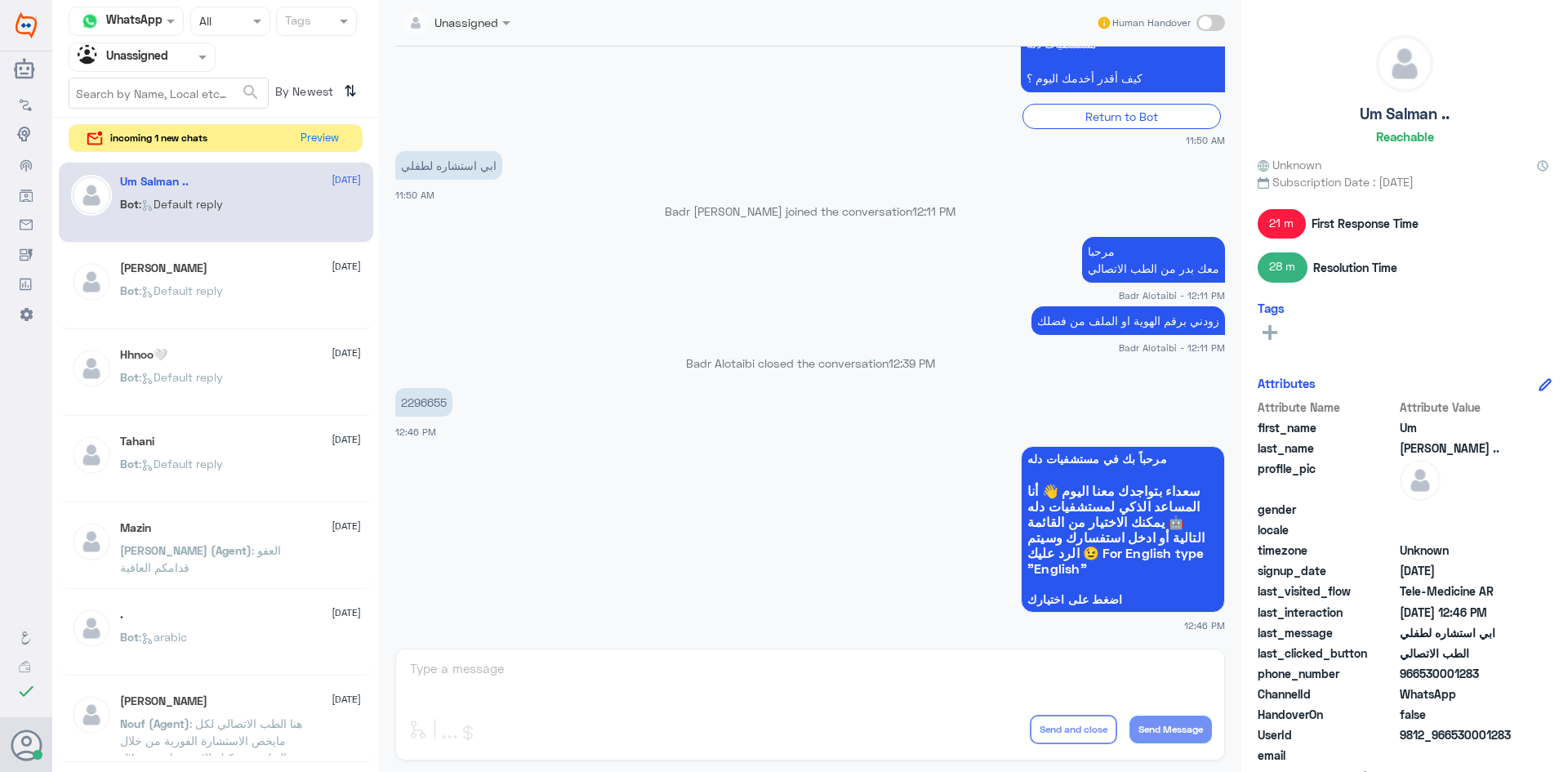
click at [1207, 26] on span at bounding box center [1211, 22] width 29 height 16
click at [0, 0] on input "checkbox" at bounding box center [0, 0] width 0 height 0
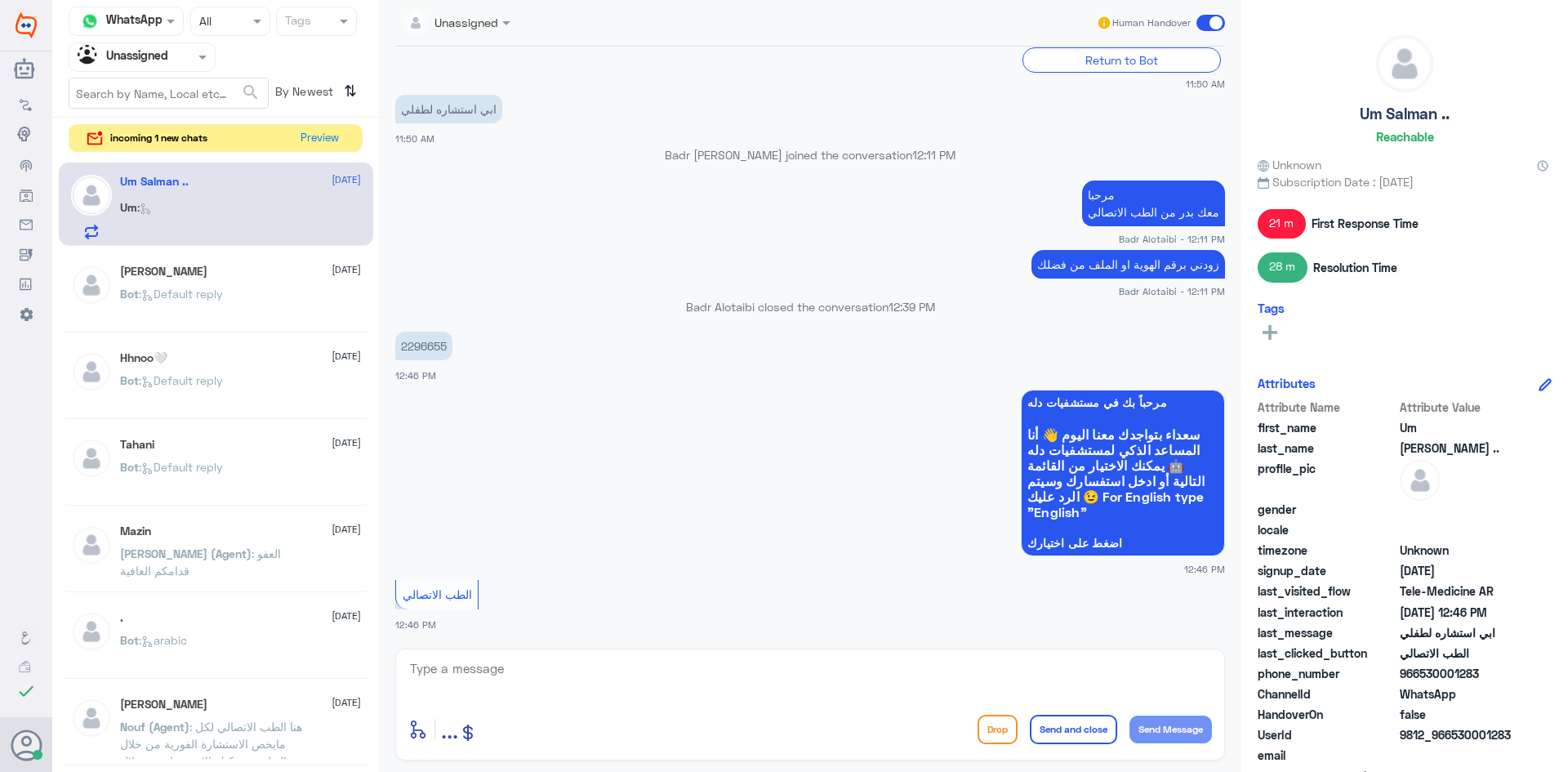
click at [526, 670] on textarea at bounding box center [810, 678] width 804 height 40
click at [528, 656] on div "enter flow name ... Drop Send and close Send Message" at bounding box center [810, 704] width 830 height 112
click at [531, 661] on textarea at bounding box center [810, 678] width 804 height 40
type textarea "اسم الطفل من فضلك"
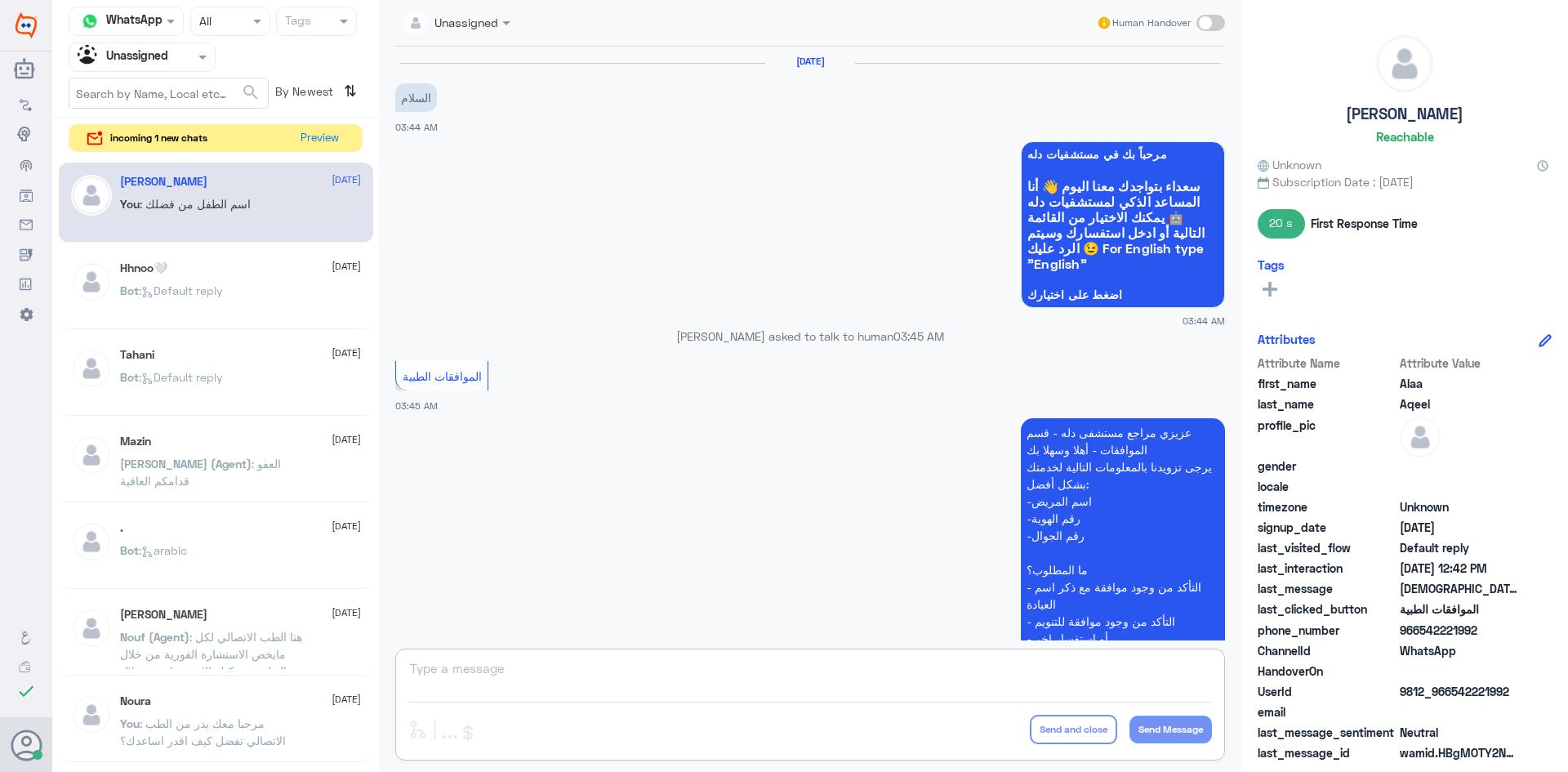
scroll to position [980, 0]
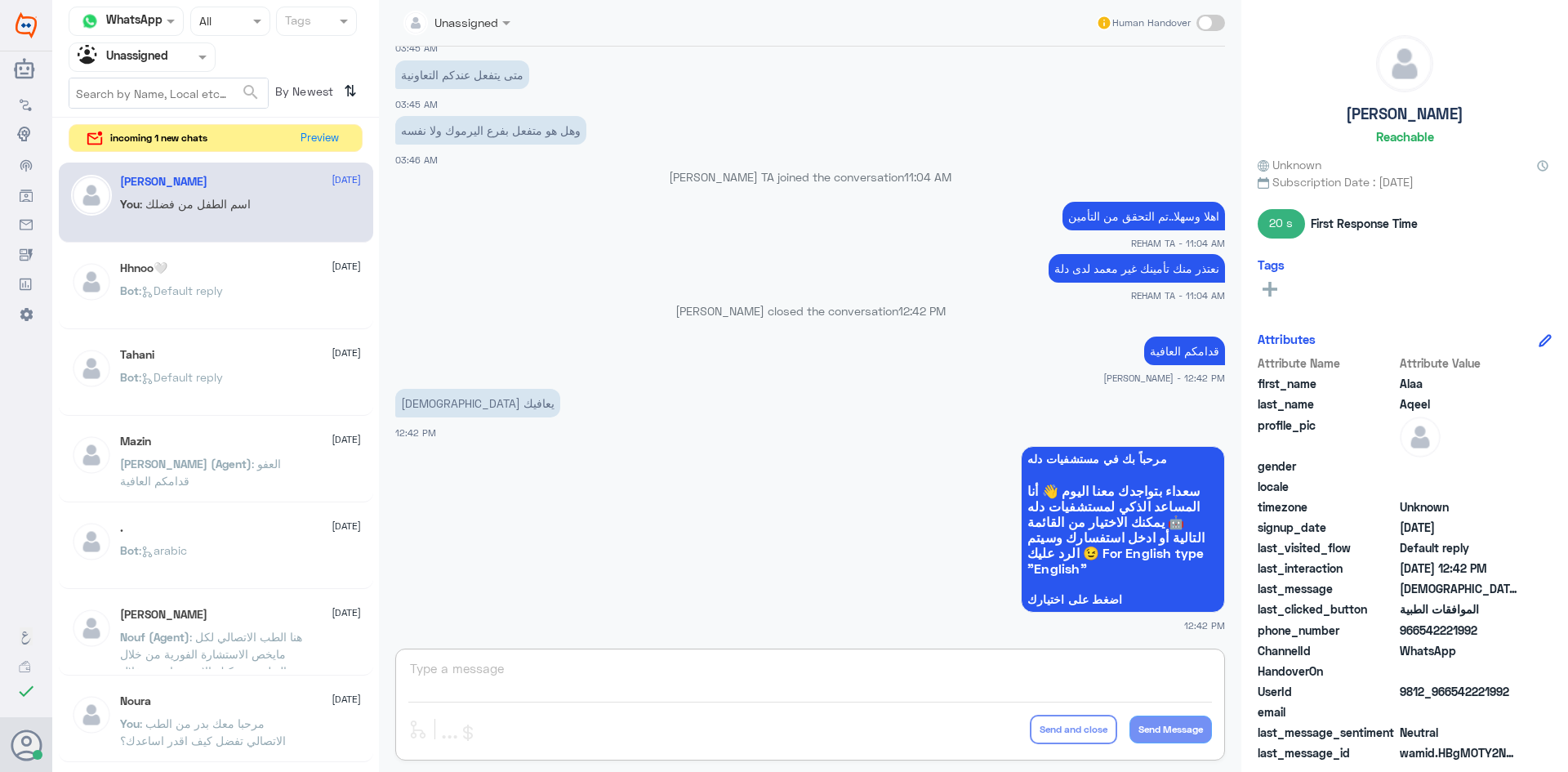
click at [200, 76] on nav "Channel WhatsApp Status × All Tags Agent Filter Unassigned search By Newest ⇅" at bounding box center [216, 62] width 326 height 111
click at [186, 60] on div at bounding box center [142, 57] width 145 height 19
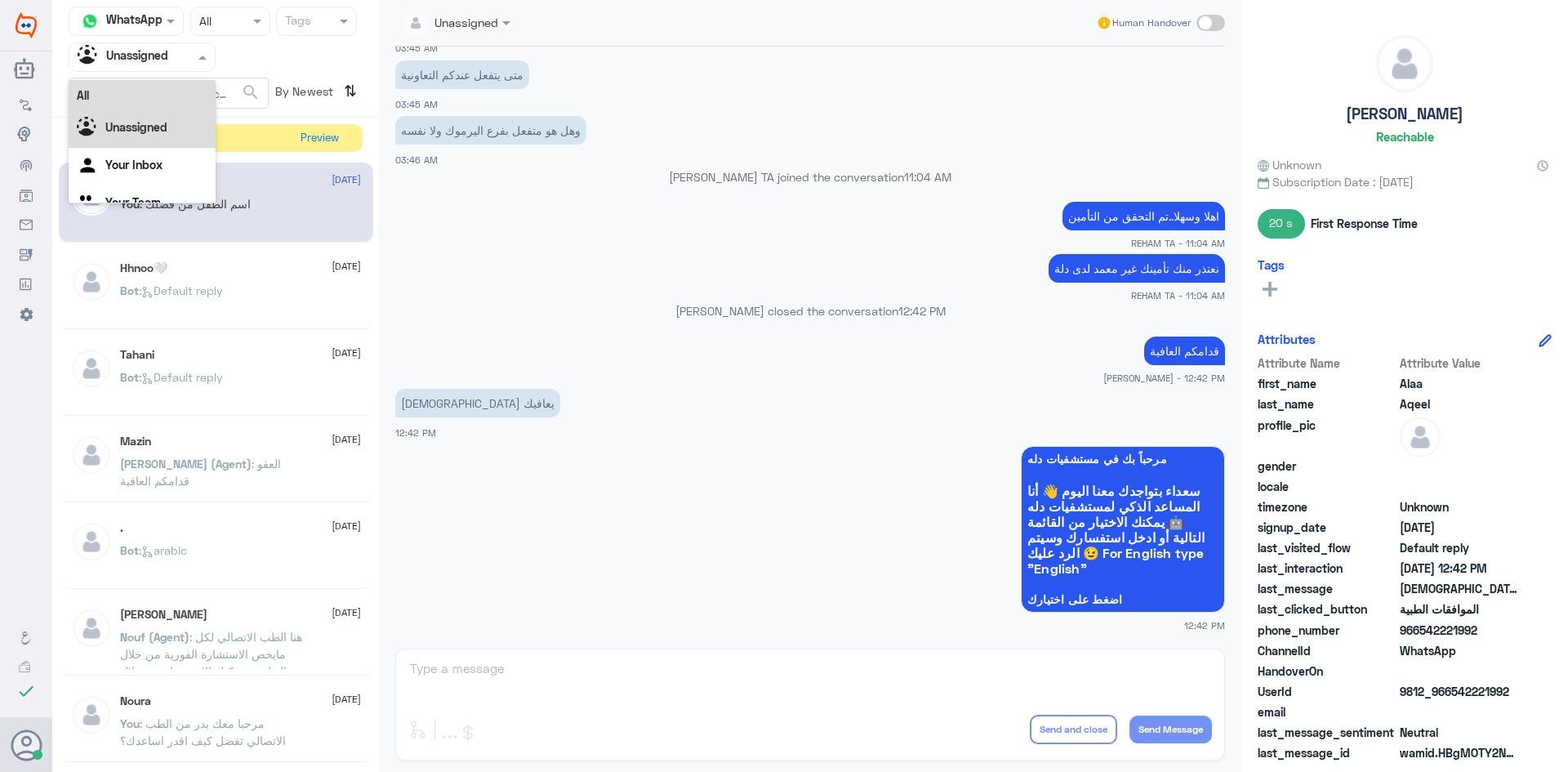
click at [170, 91] on div "All" at bounding box center [142, 95] width 147 height 31
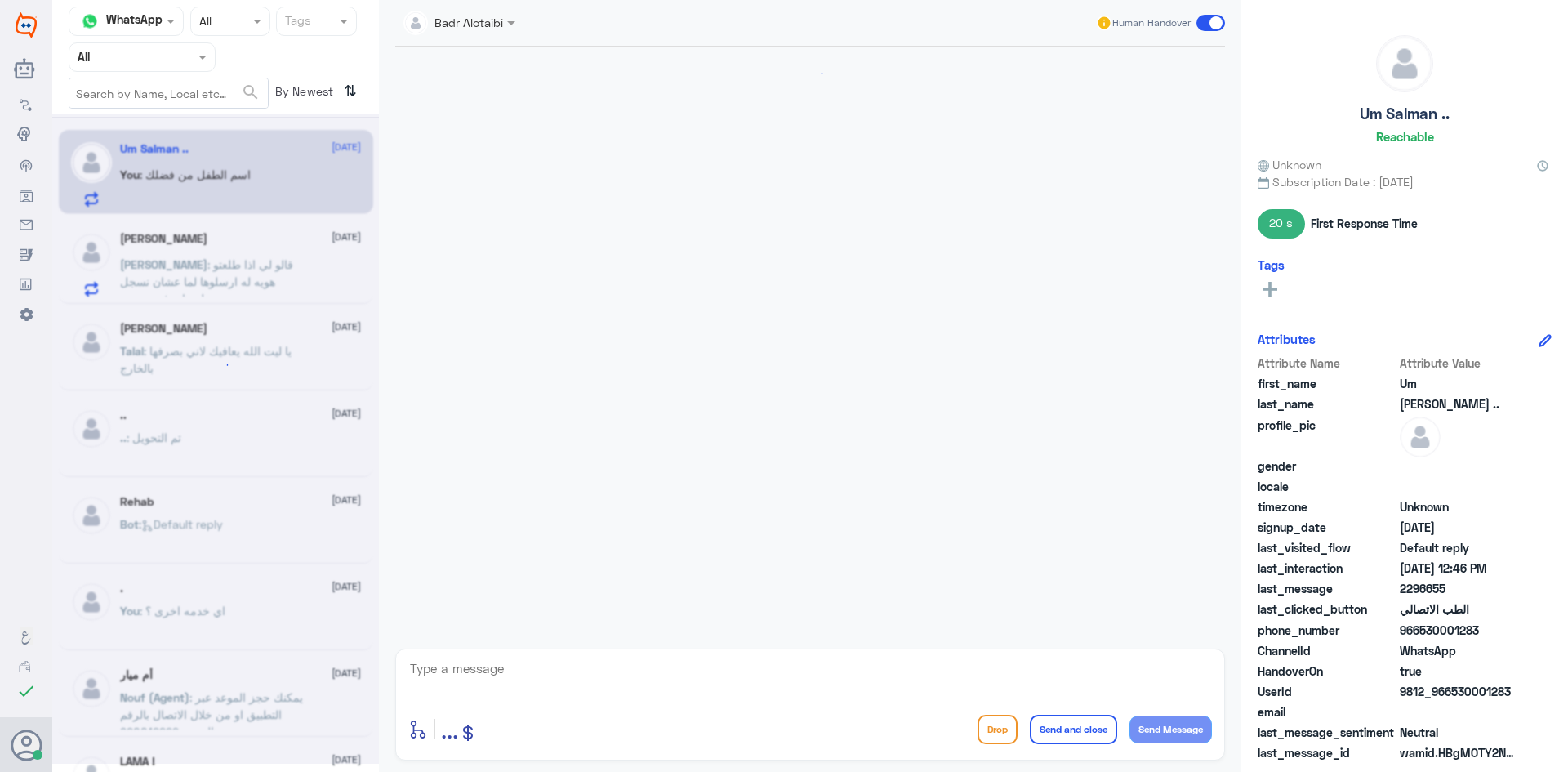
scroll to position [545, 0]
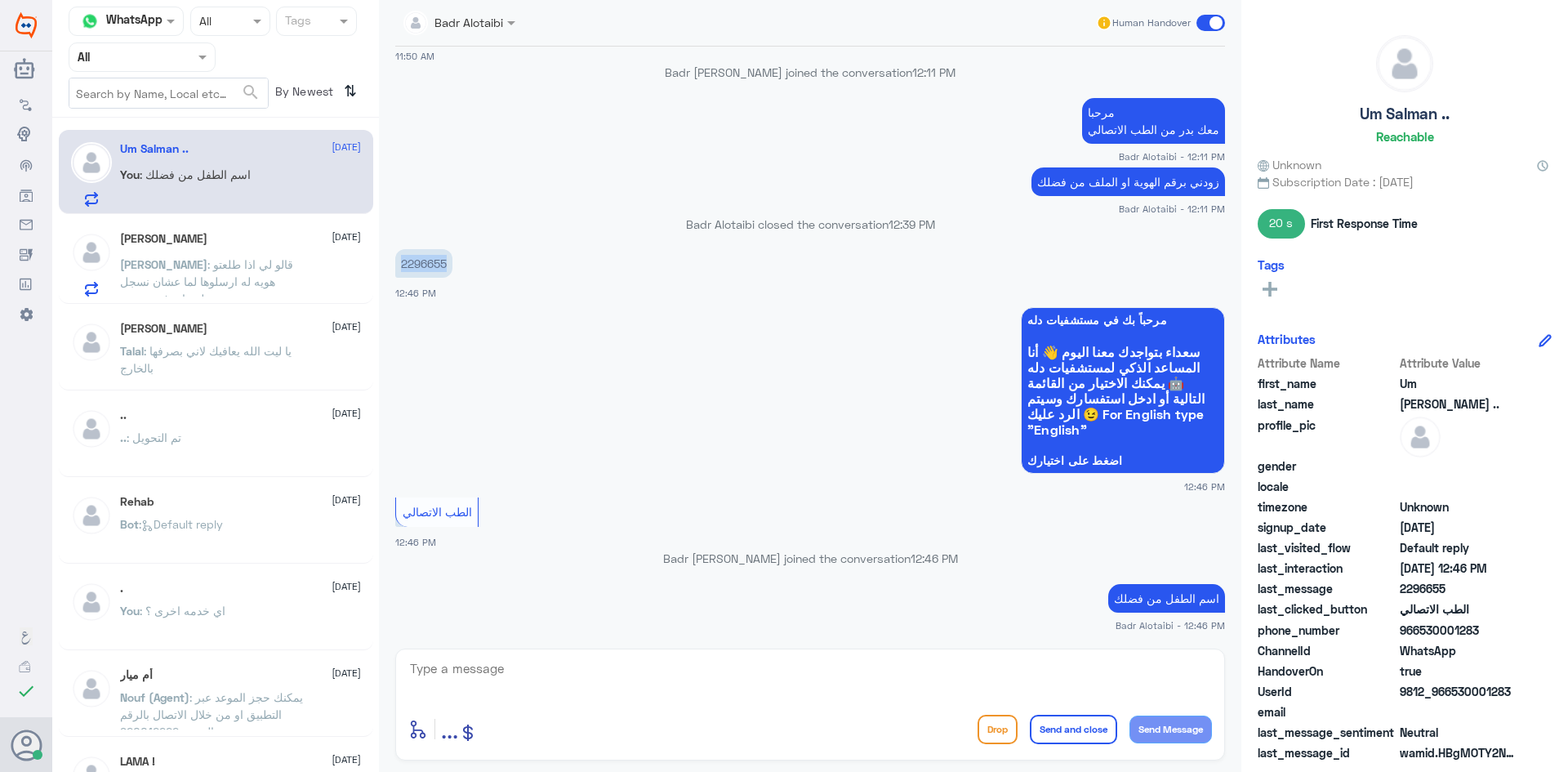
drag, startPoint x: 450, startPoint y: 262, endPoint x: 395, endPoint y: 258, distance: 55.1
click at [395, 258] on p "2296655" at bounding box center [424, 263] width 57 height 29
copy p "2296655"
click at [695, 378] on app-msgs-whats-app-list "مرحباً بك في مستشفيات دله سعداء بتواجدك معنا اليوم 👋 أنا المساعد الذكي لمستشفيا…" at bounding box center [810, 391] width 830 height 168
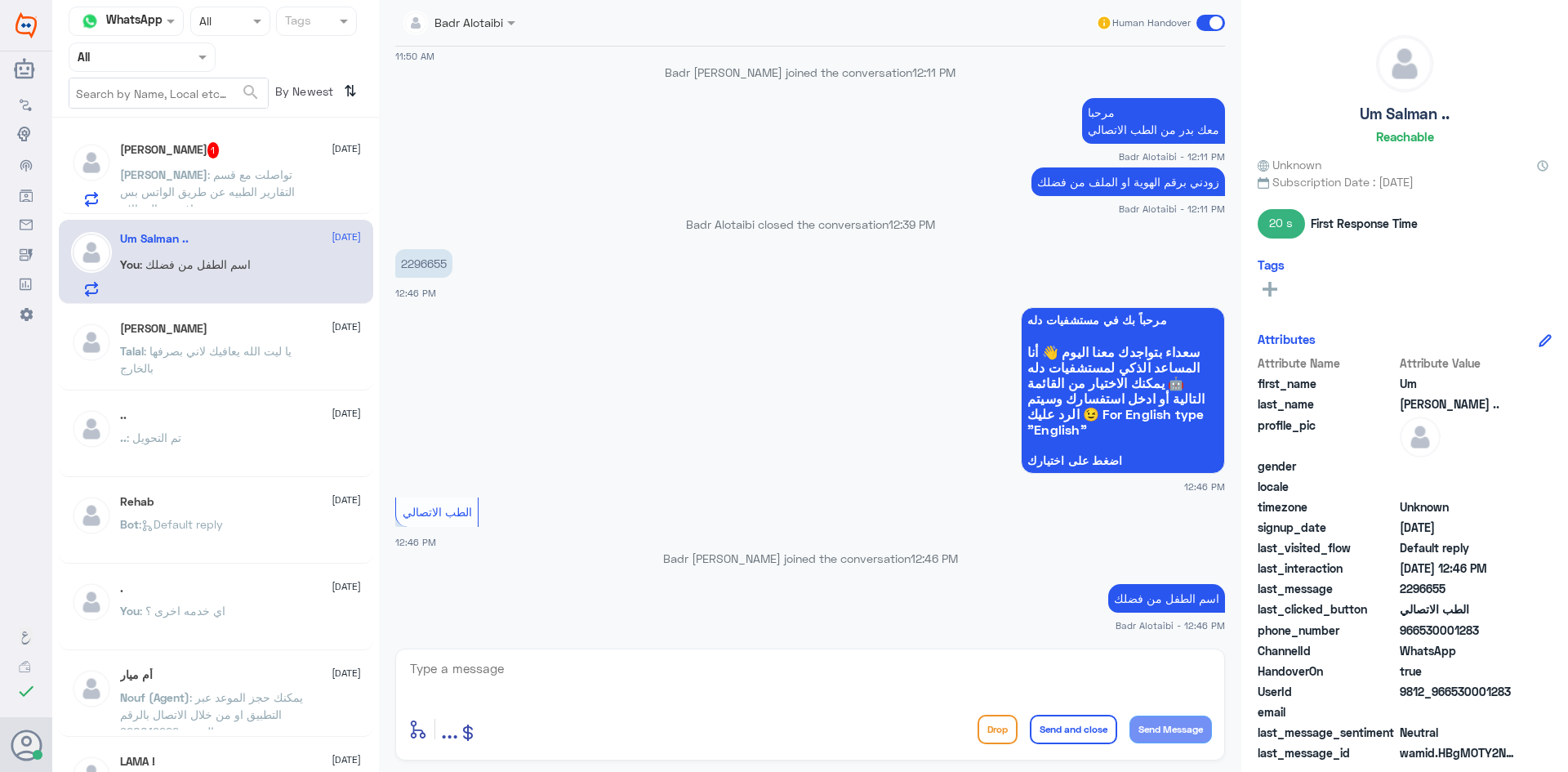
click at [321, 199] on div "Nora : تواصلت مع قسم التقارير الطبيه عن طريق الواتس بس مافيه رد الى الان" at bounding box center [240, 188] width 241 height 37
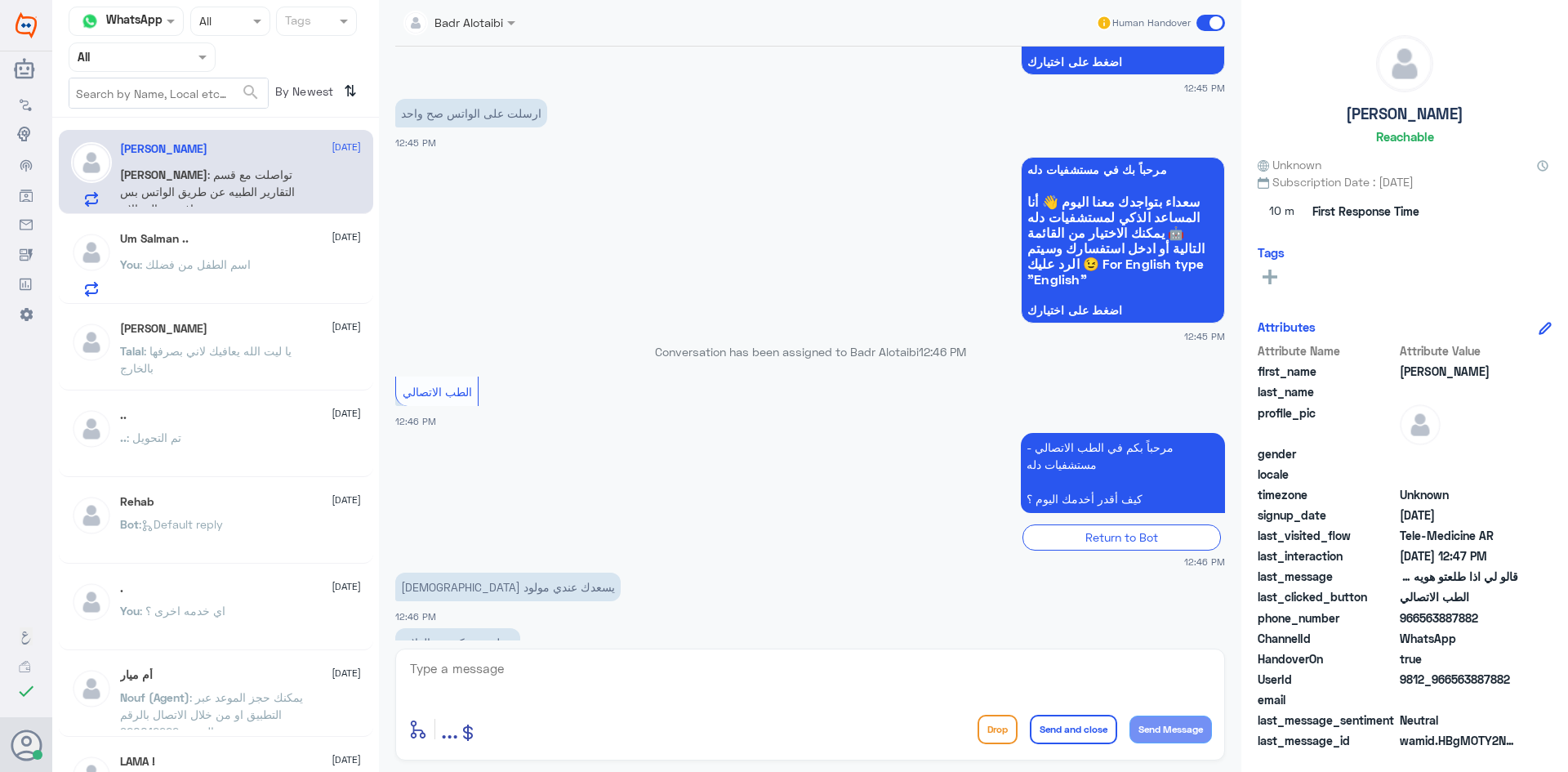
scroll to position [3343, 0]
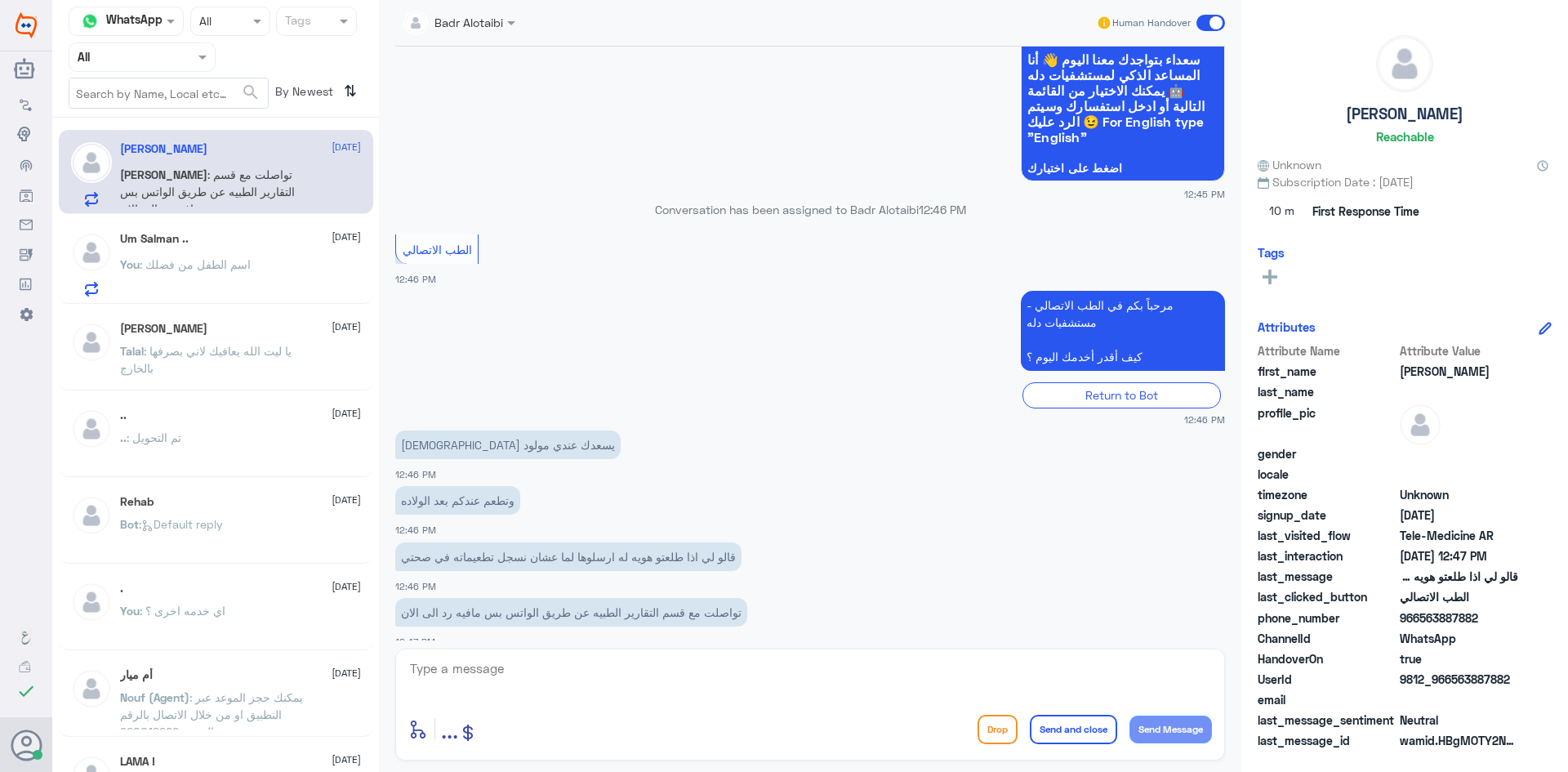
click at [199, 255] on div "Um Salman .. 23 August You : اسم الطفل من فضلك" at bounding box center [240, 264] width 241 height 65
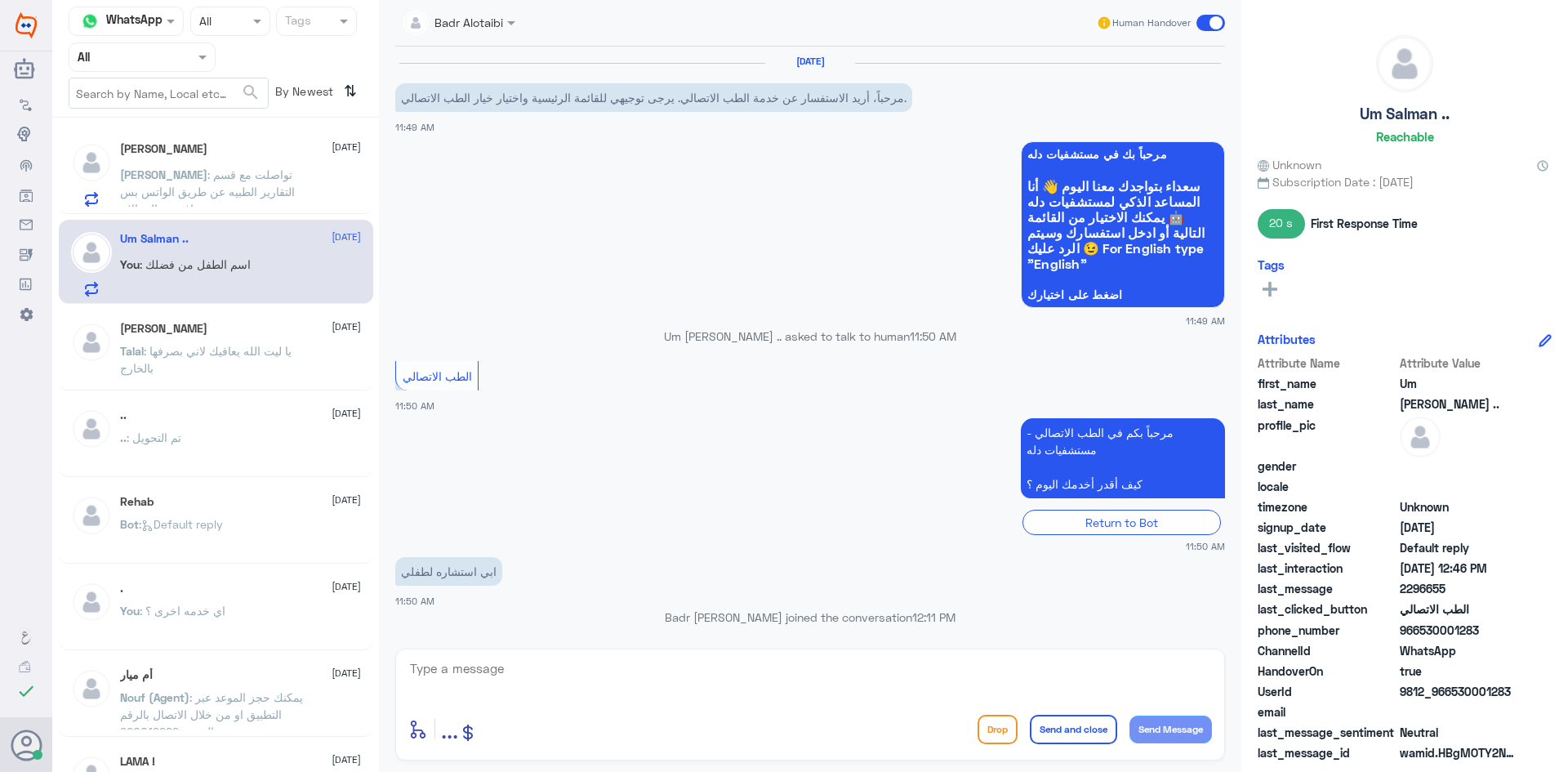
scroll to position [545, 0]
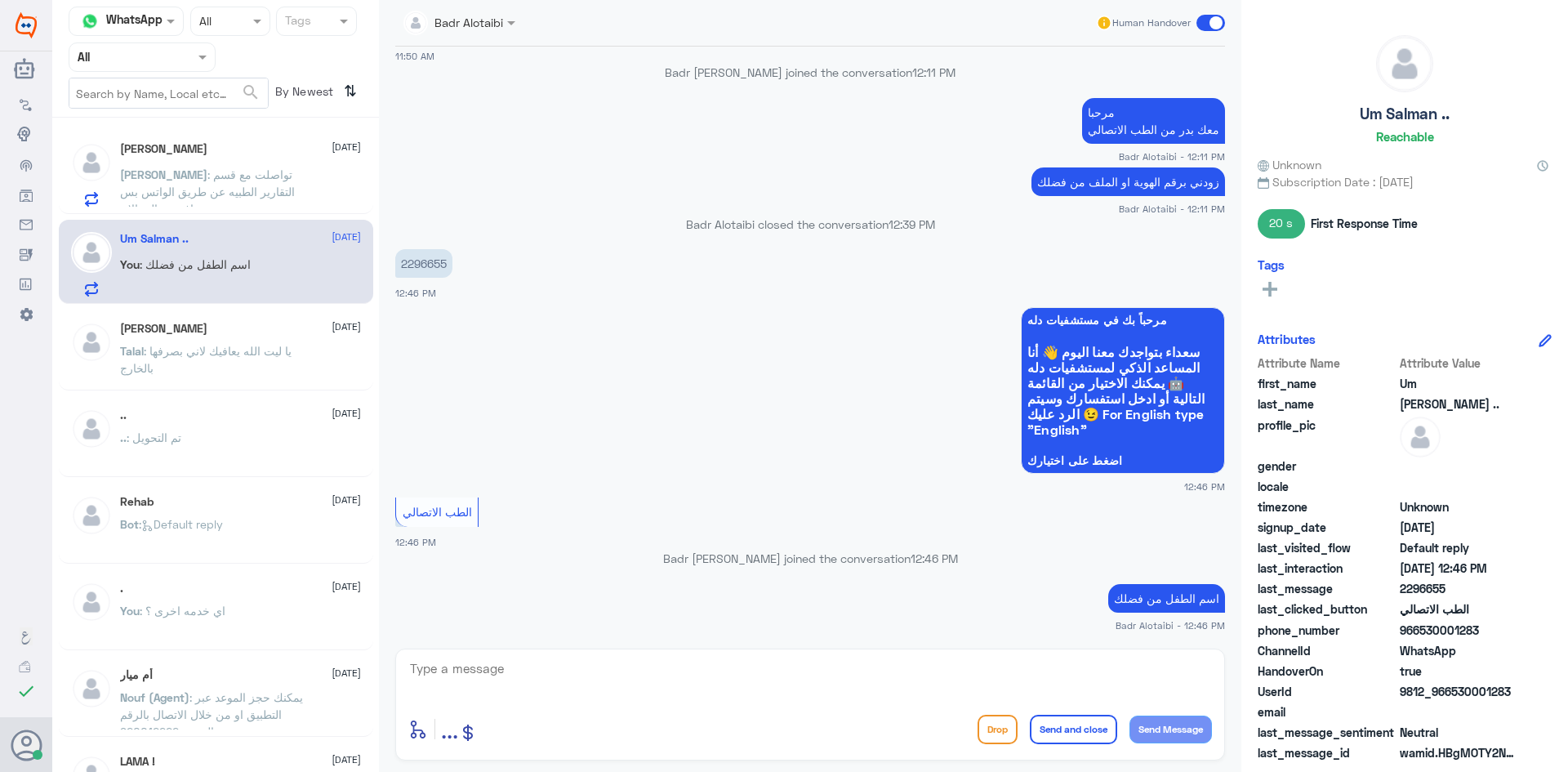
click at [225, 156] on div "Nora 23 August Nora : تواصلت مع قسم التقارير الطبيه عن طريق الواتس بس مافيه رد …" at bounding box center [240, 175] width 241 height 65
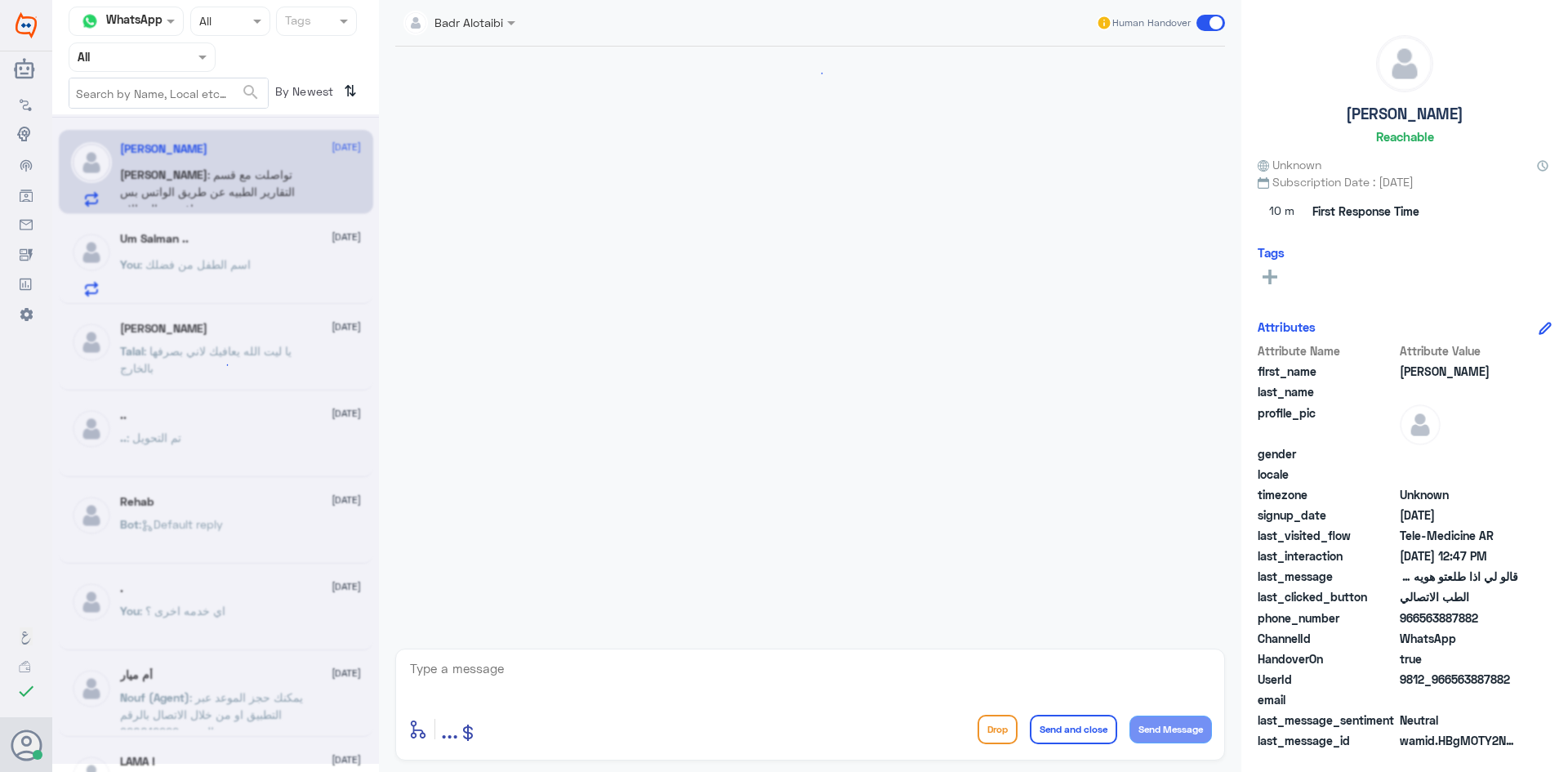
scroll to position [784, 0]
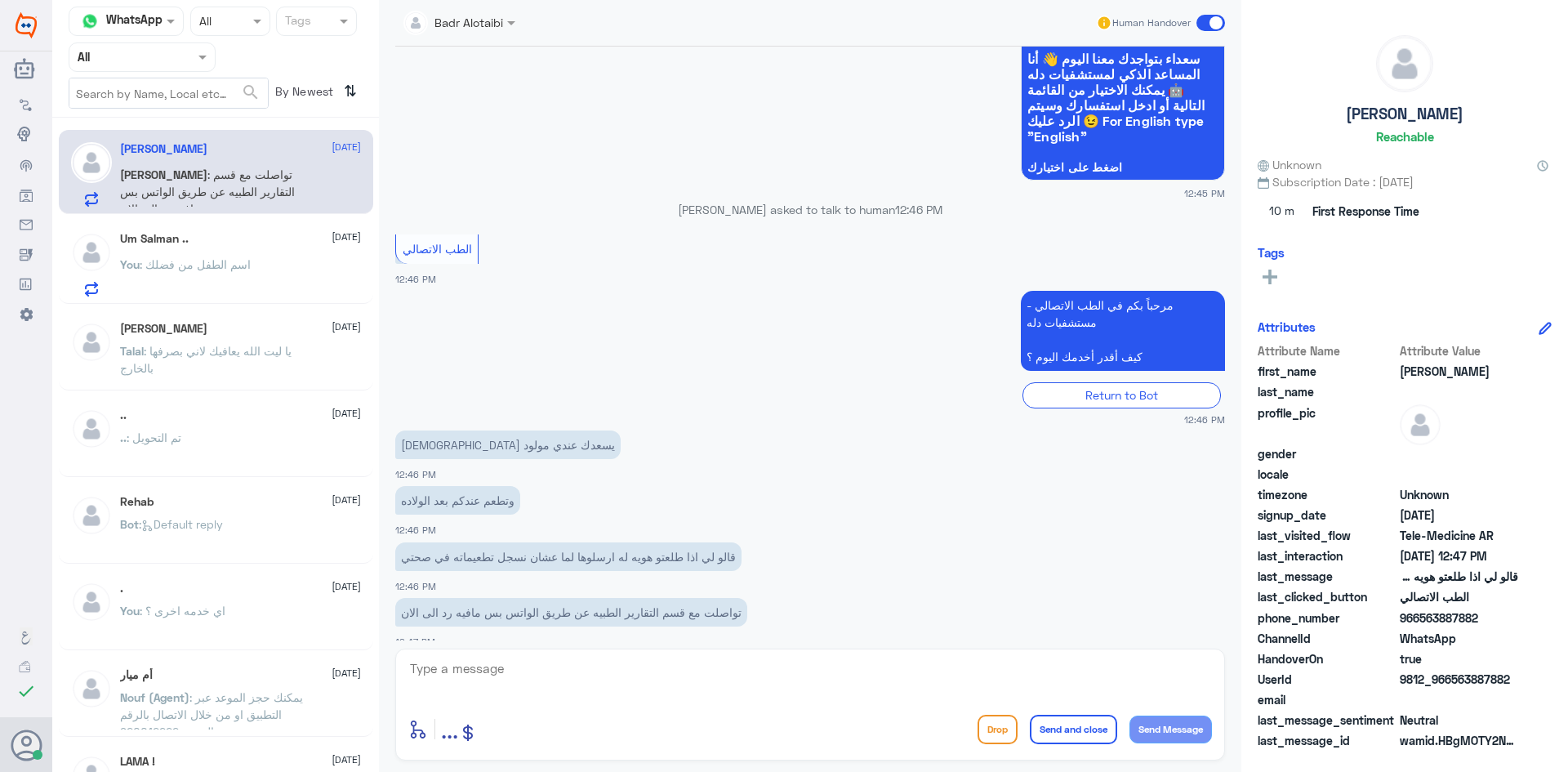
click at [1203, 21] on span at bounding box center [1211, 22] width 29 height 16
click at [0, 0] on input "checkbox" at bounding box center [0, 0] width 0 height 0
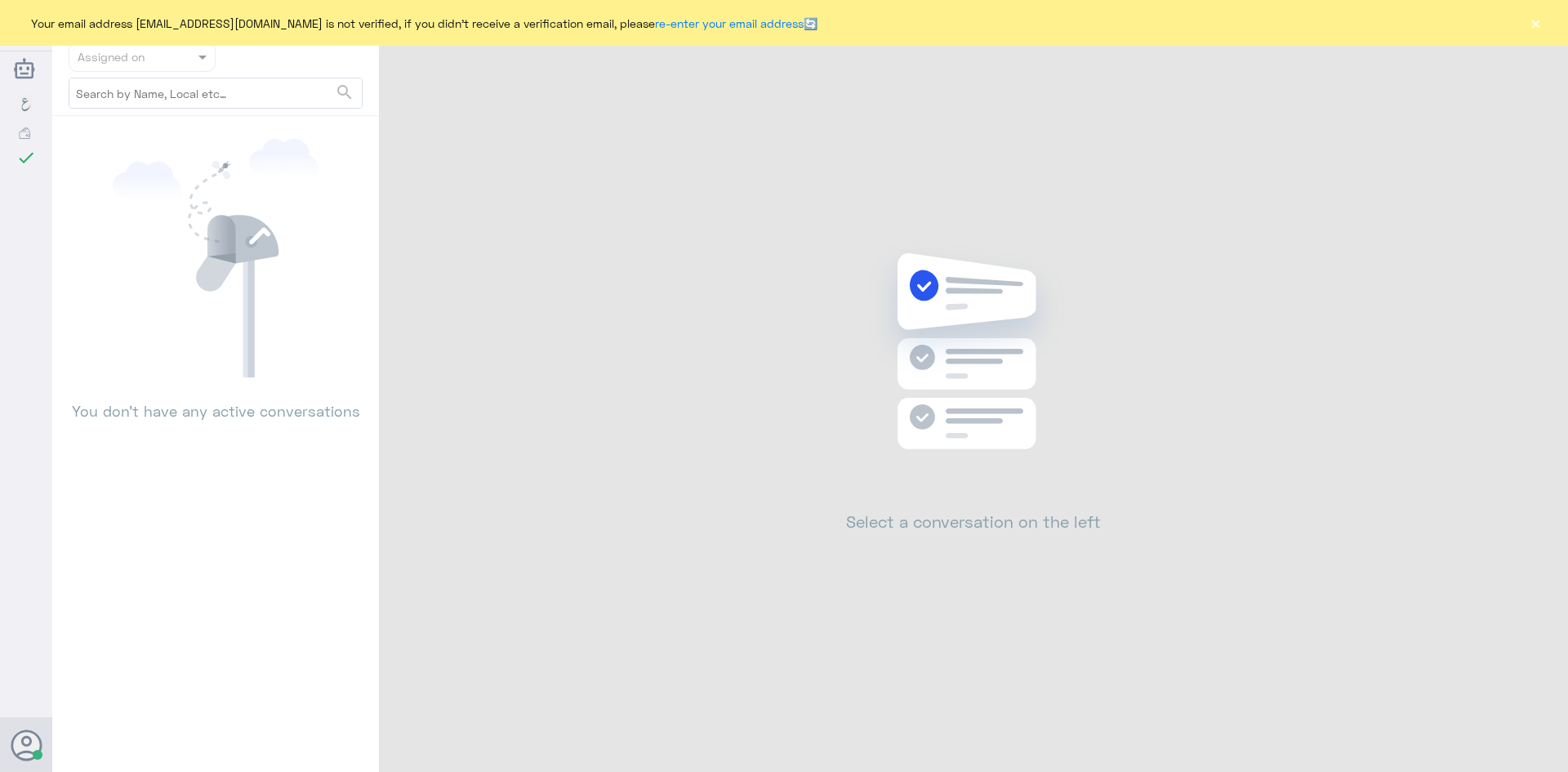
click at [1544, 26] on div "Your email address [EMAIL_ADDRESS][DOMAIN_NAME] is not verified, if you didn't …" at bounding box center [784, 23] width 1568 height 46
click at [1534, 22] on button "×" at bounding box center [1536, 22] width 16 height 16
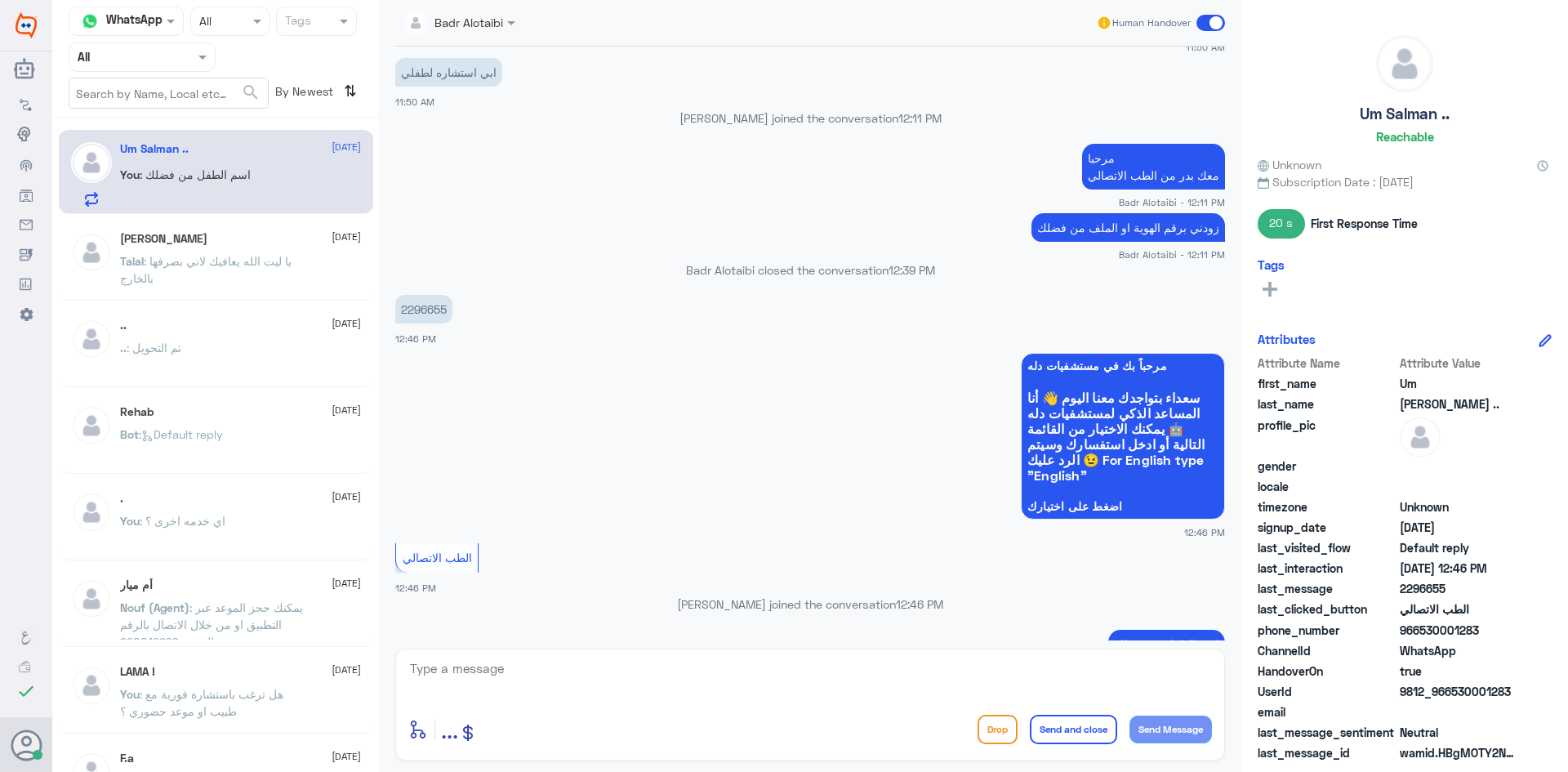
scroll to position [382, 0]
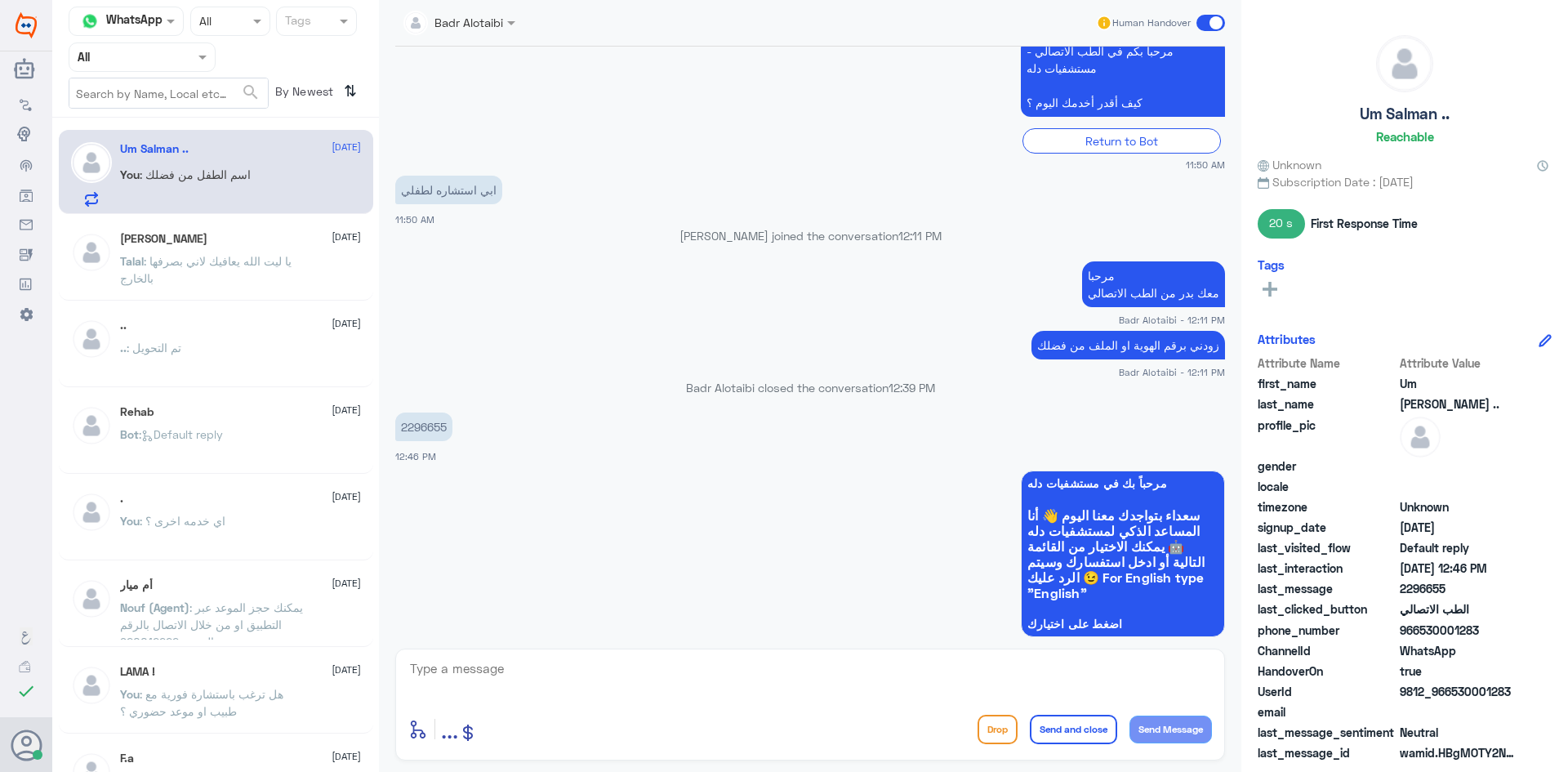
click at [435, 426] on p "2296655" at bounding box center [424, 427] width 57 height 29
copy p "2296655"
click at [1202, 24] on span at bounding box center [1211, 22] width 29 height 16
click at [0, 0] on input "checkbox" at bounding box center [0, 0] width 0 height 0
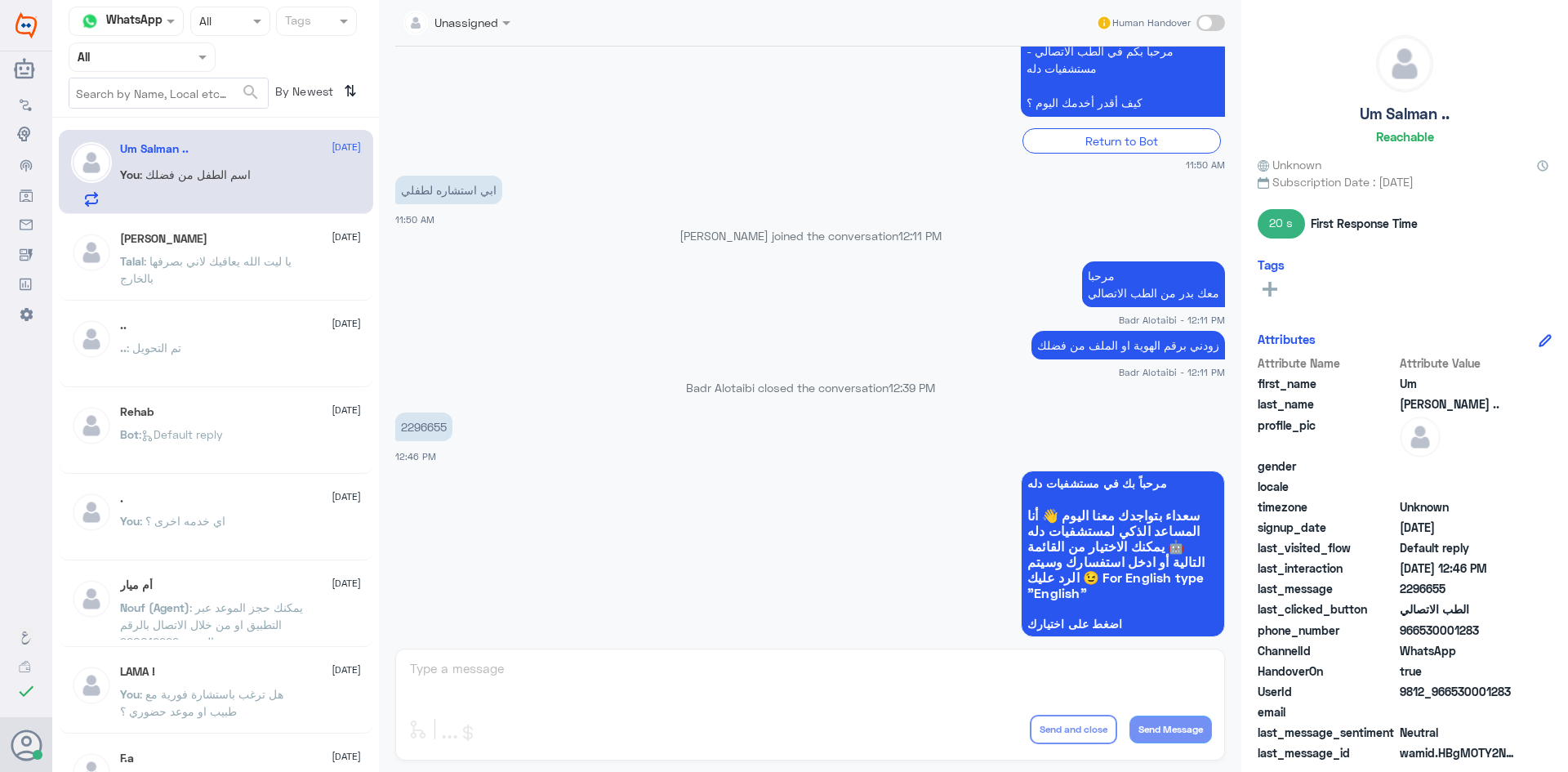
scroll to position [574, 0]
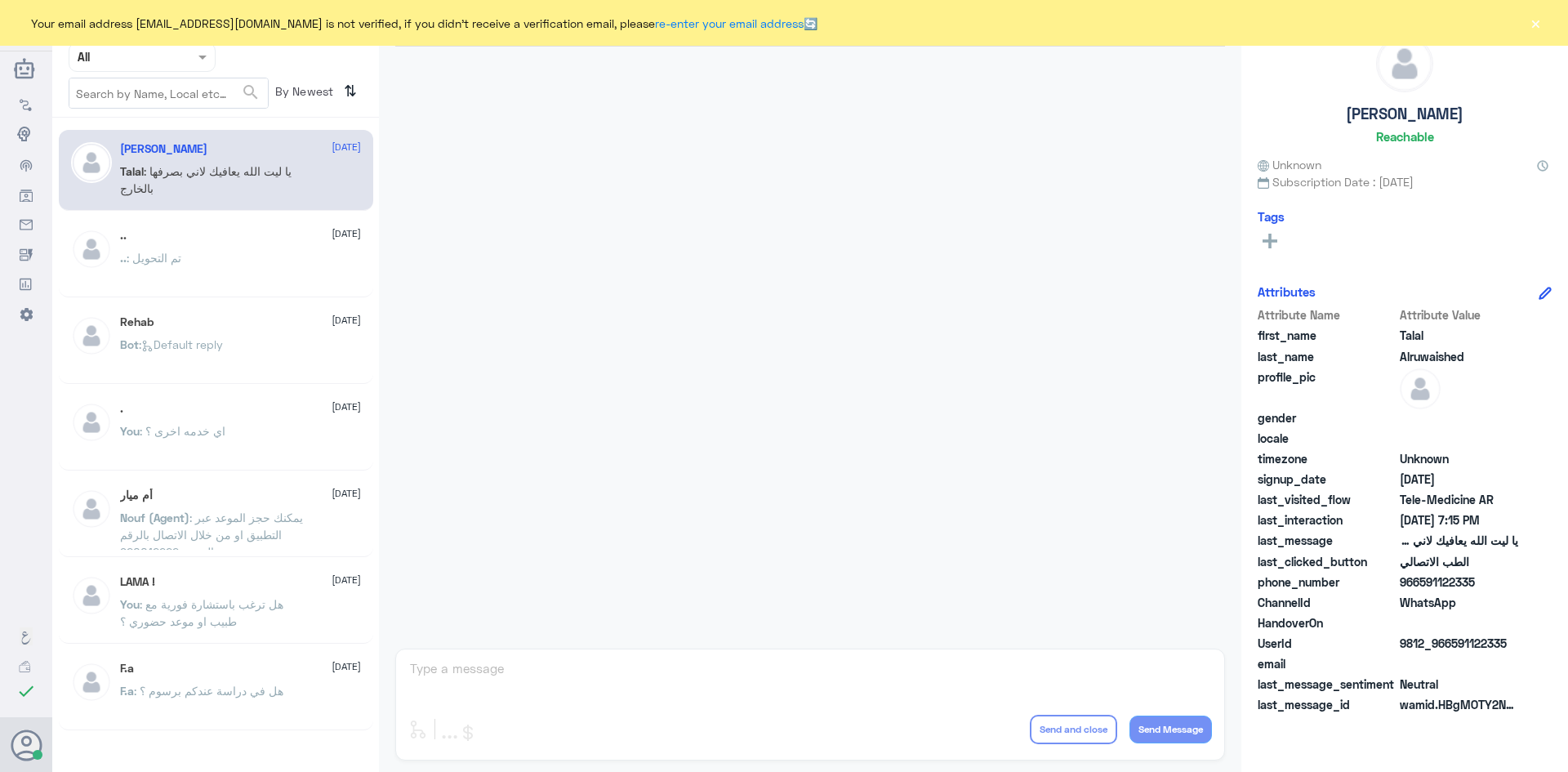
click at [1544, 26] on div "Your email address [EMAIL_ADDRESS][DOMAIN_NAME] is not verified, if you didn't …" at bounding box center [784, 23] width 1568 height 46
click at [1539, 25] on button "×" at bounding box center [1536, 22] width 16 height 16
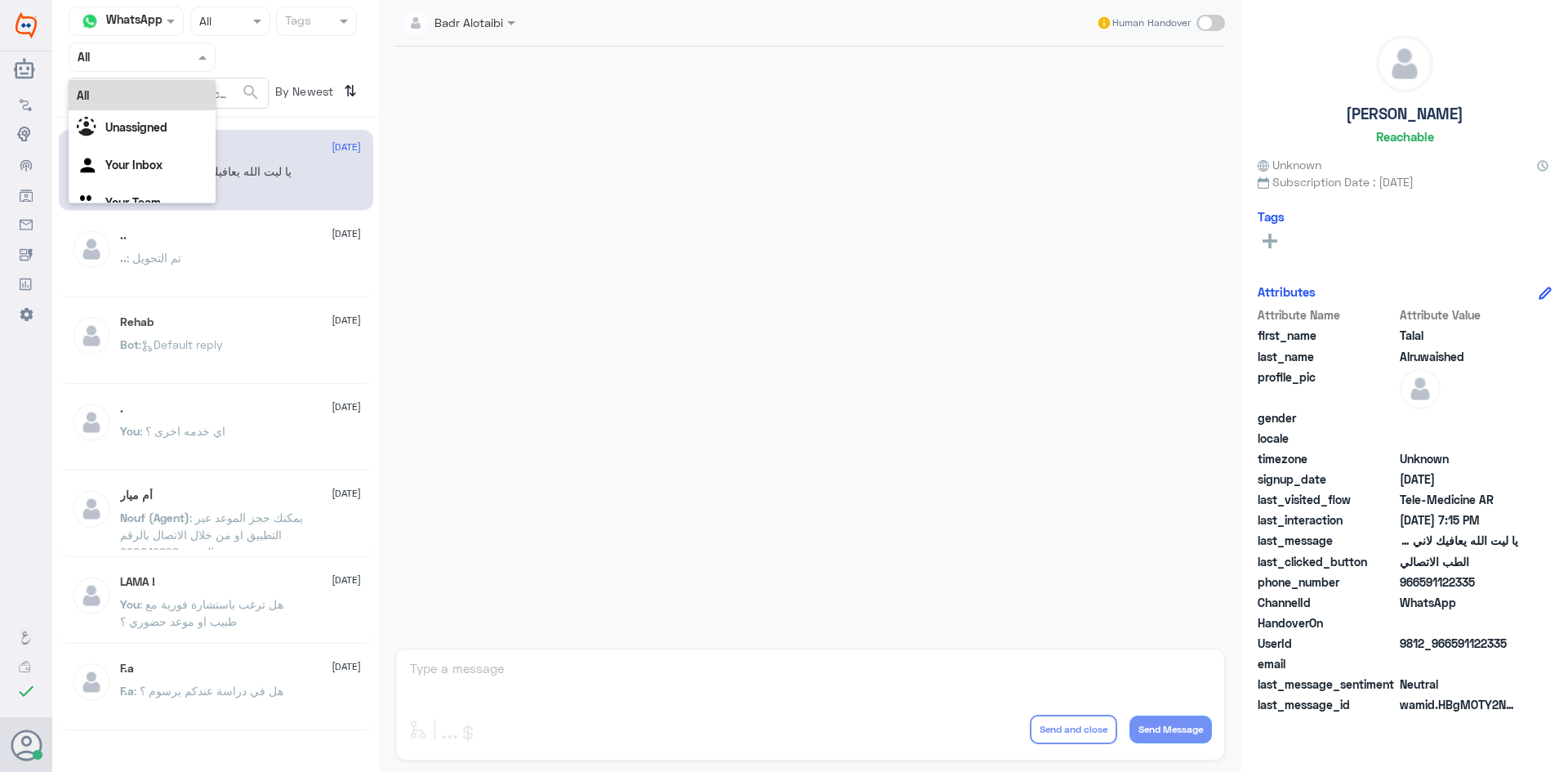
click at [174, 65] on div at bounding box center [142, 57] width 145 height 19
click at [165, 119] on div "Unassigned" at bounding box center [142, 129] width 147 height 37
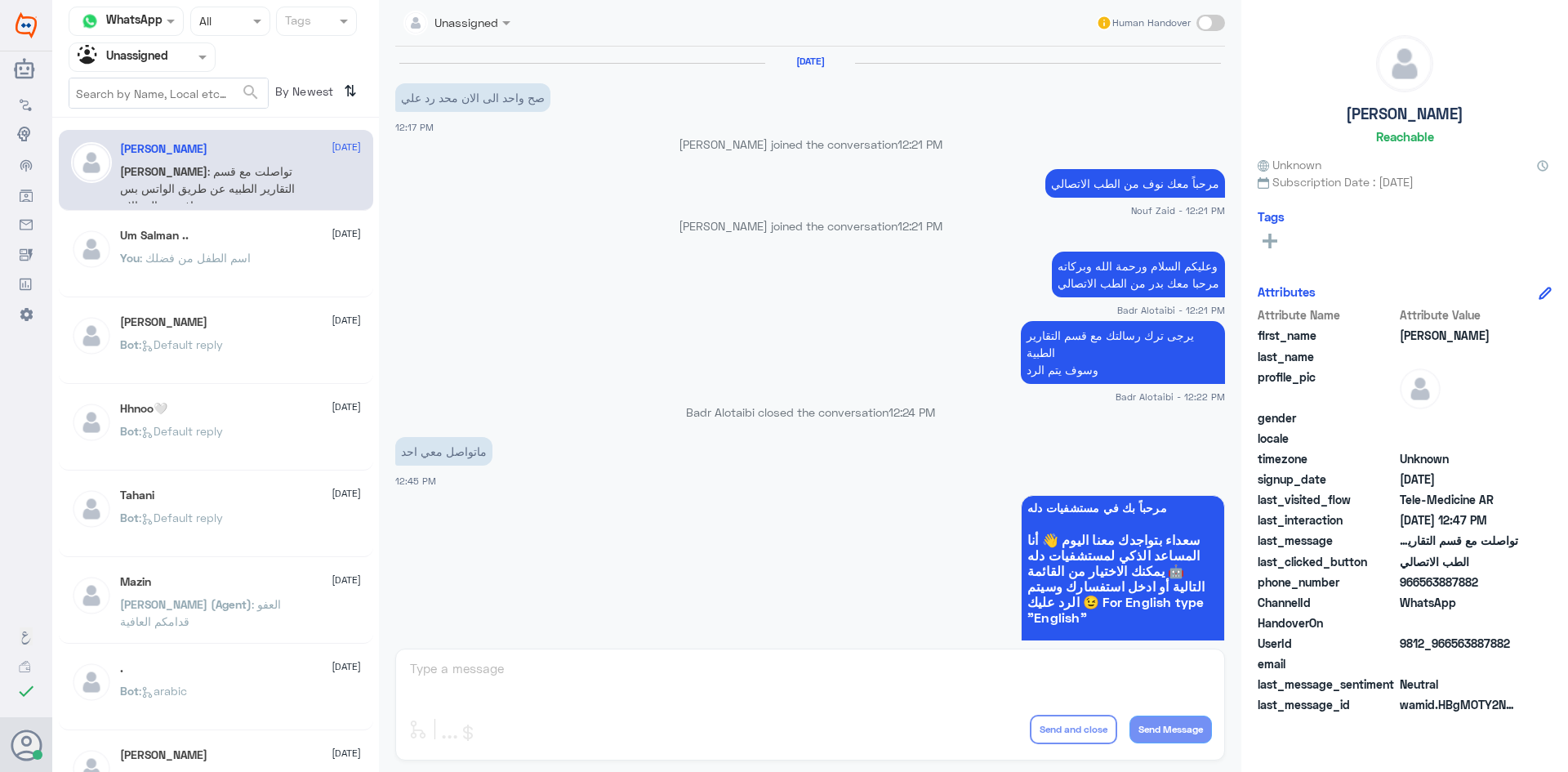
scroll to position [758, 0]
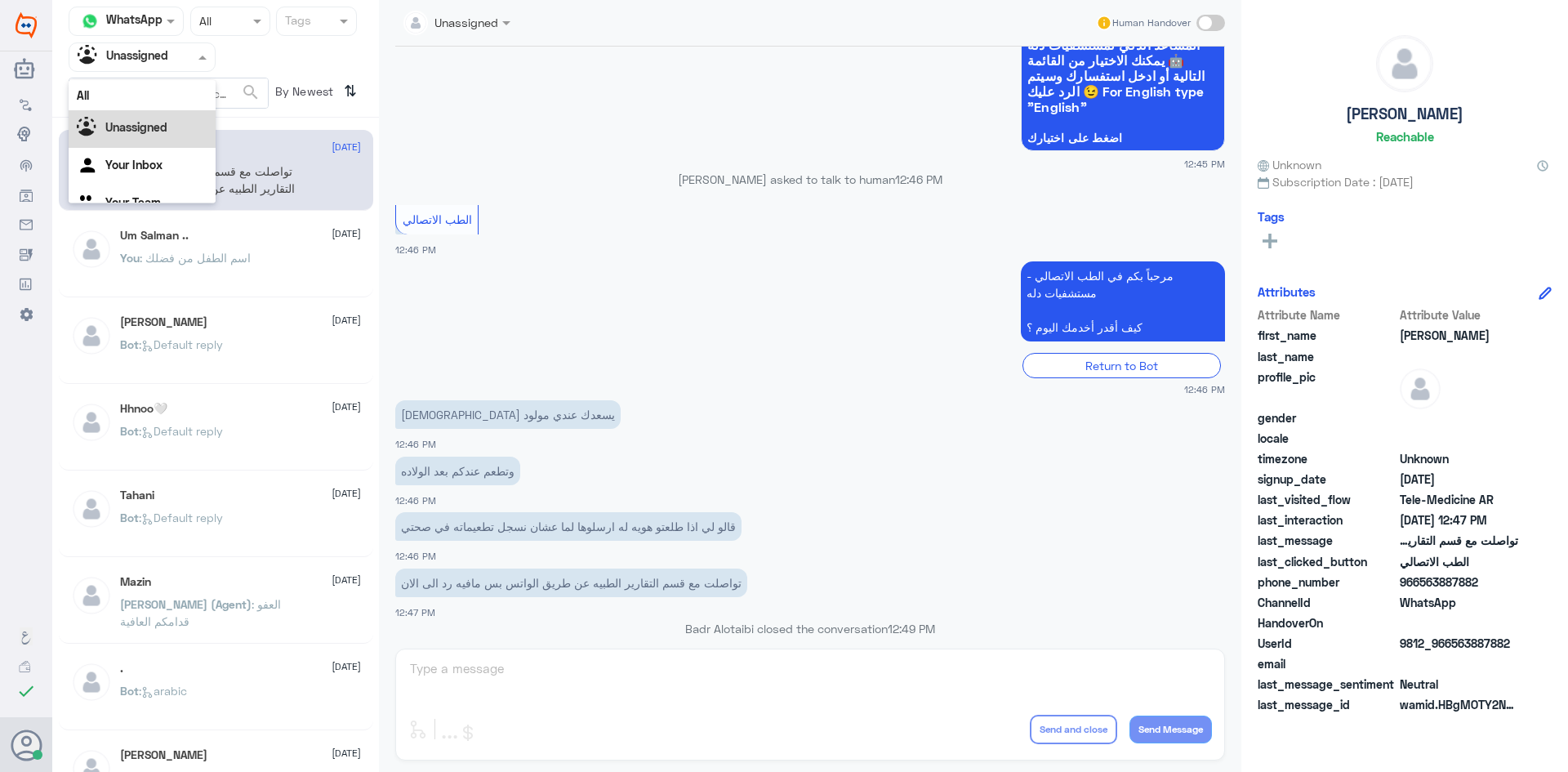
click at [211, 58] on span at bounding box center [204, 57] width 20 height 17
click at [194, 91] on div "All" at bounding box center [142, 95] width 147 height 31
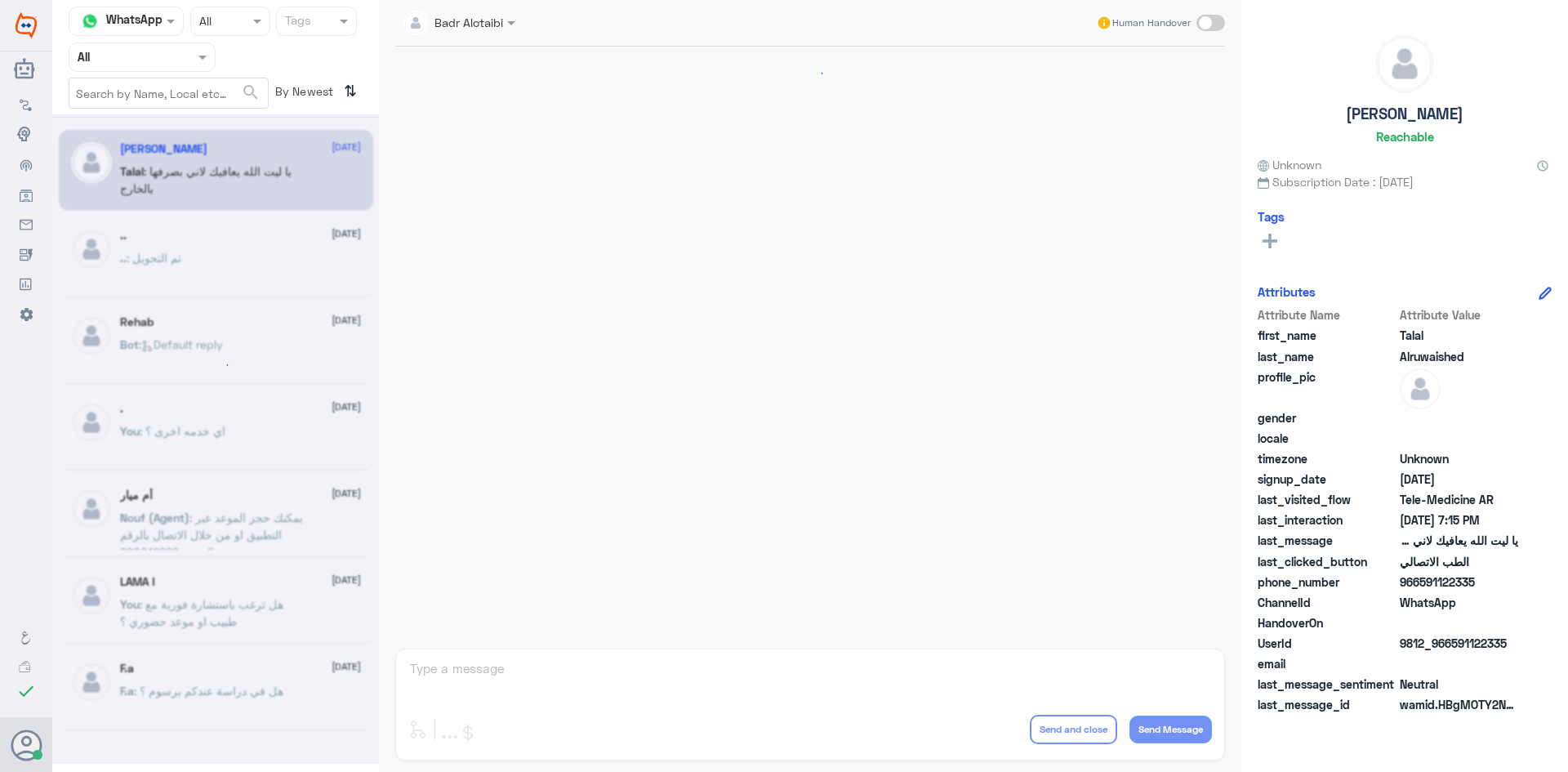
scroll to position [372, 0]
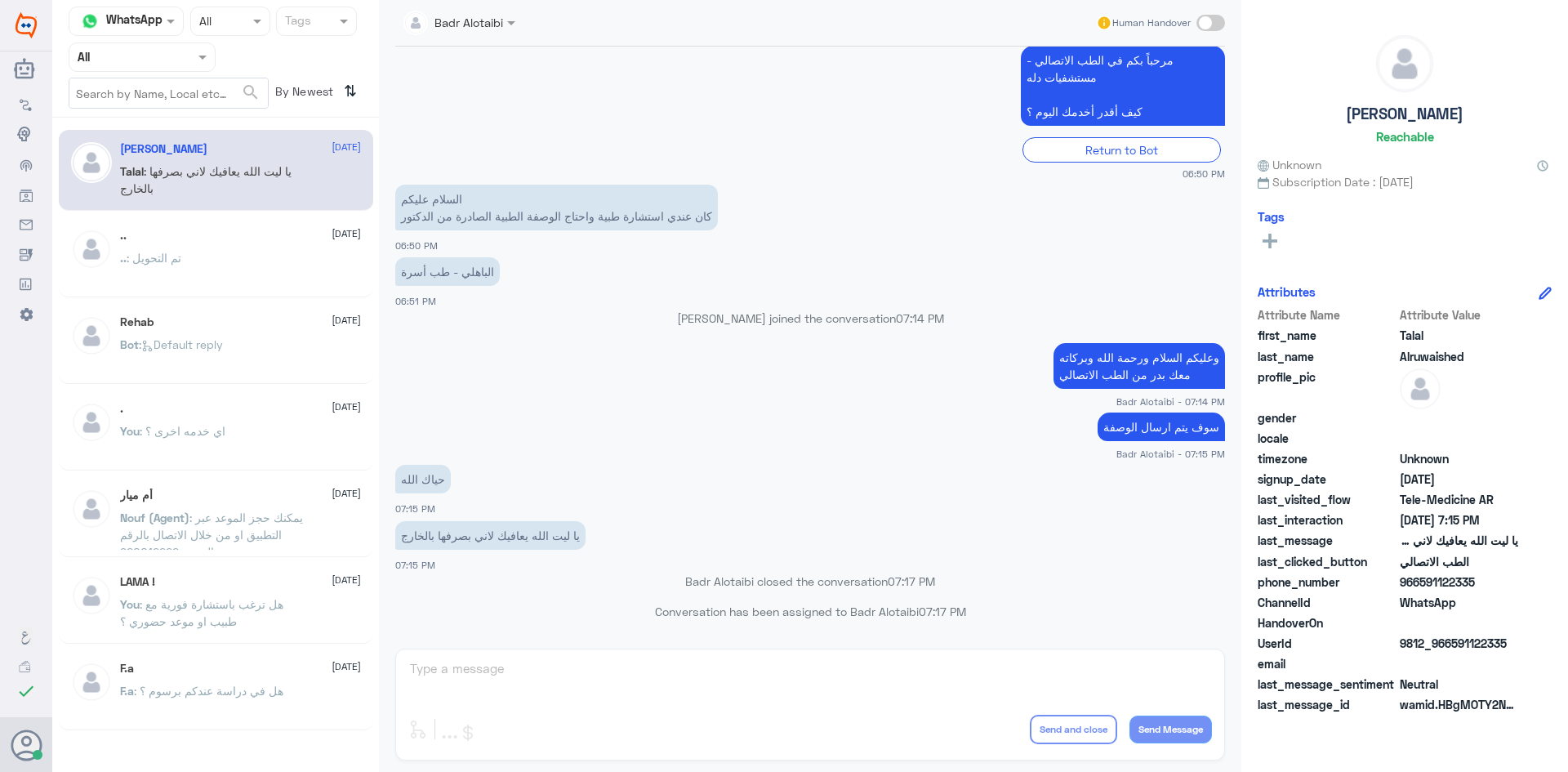
click at [409, 267] on p "الباهلي - طب أسرة" at bounding box center [448, 272] width 105 height 29
click at [433, 269] on p "الباهلي - طب أسرة" at bounding box center [448, 272] width 105 height 29
click at [477, 265] on p "الباهلي - طب أسرة" at bounding box center [448, 272] width 105 height 29
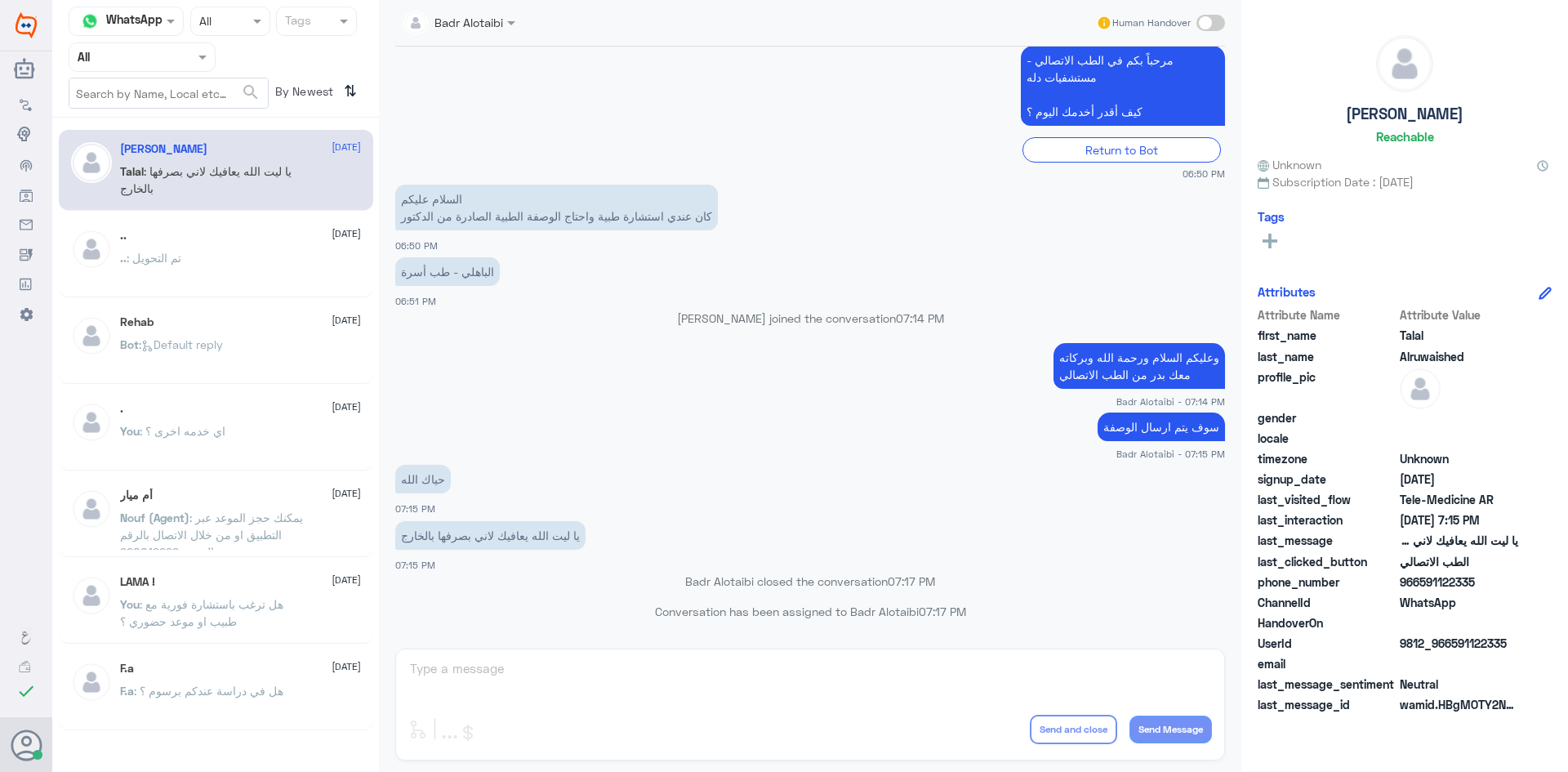
click at [477, 265] on p "الباهلي - طب أسرة" at bounding box center [448, 272] width 105 height 29
click at [468, 271] on p "الباهلي - طب أسرة" at bounding box center [448, 272] width 105 height 29
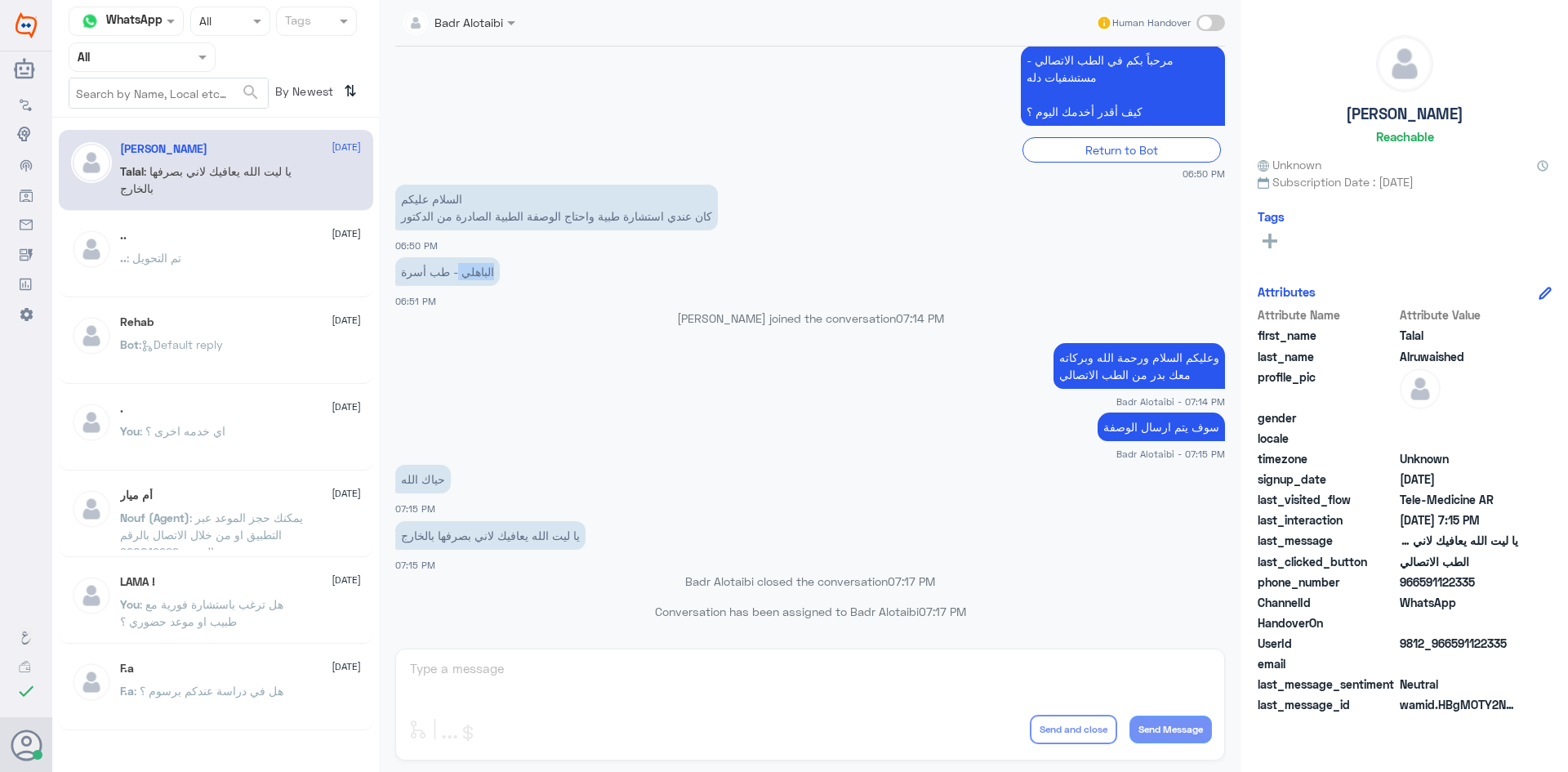
click at [473, 273] on p "الباهلي - طب أسرة" at bounding box center [448, 272] width 105 height 29
click at [431, 277] on p "الباهلي - طب أسرة" at bounding box center [448, 272] width 105 height 29
click at [404, 277] on p "الباهلي - طب أسرة" at bounding box center [448, 272] width 105 height 29
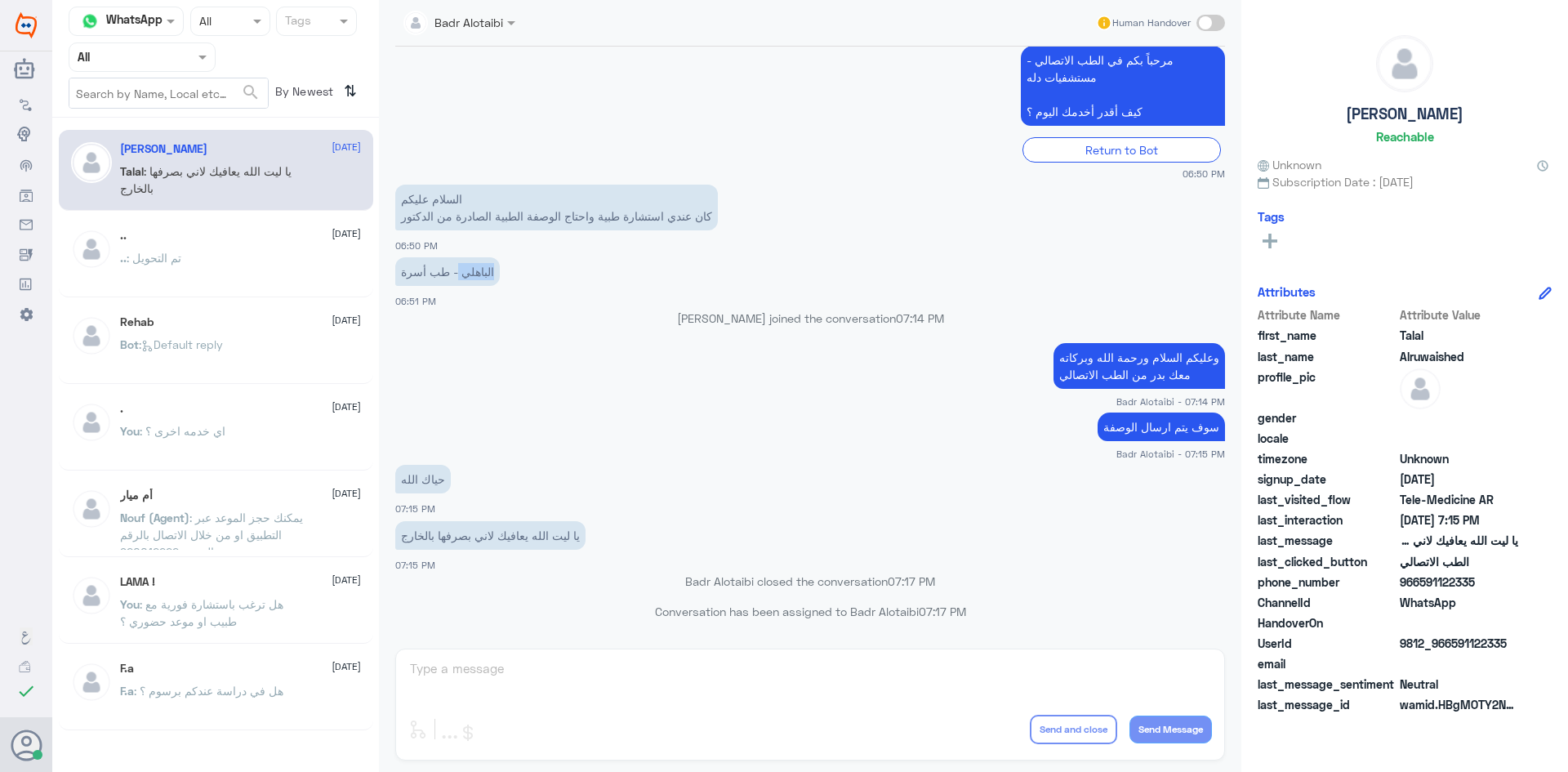
click at [486, 276] on p "الباهلي - طب أسرة" at bounding box center [448, 272] width 105 height 29
click at [159, 53] on input "text" at bounding box center [122, 57] width 90 height 19
click at [148, 122] on b "Unassigned" at bounding box center [136, 127] width 62 height 14
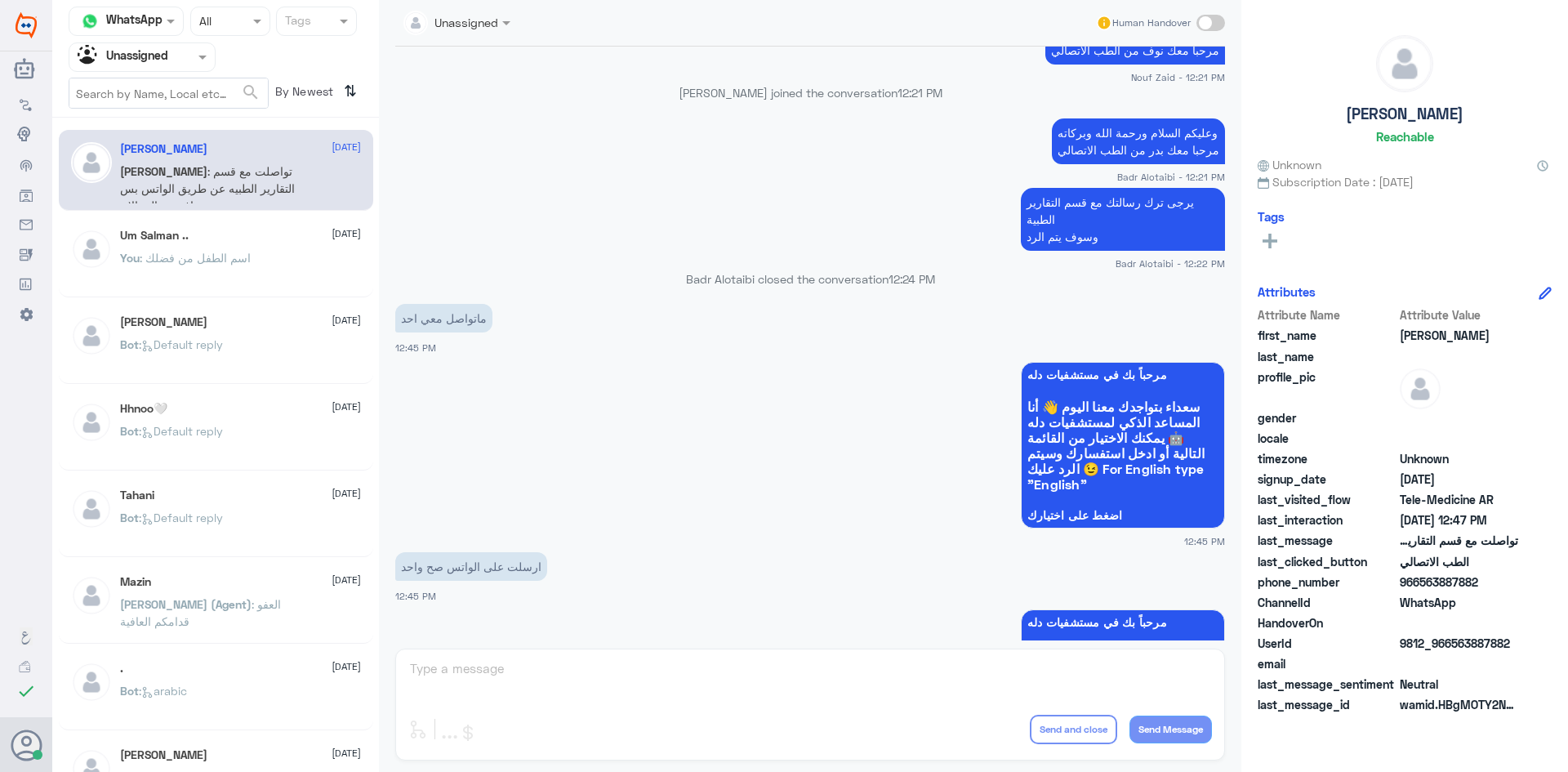
scroll to position [105, 0]
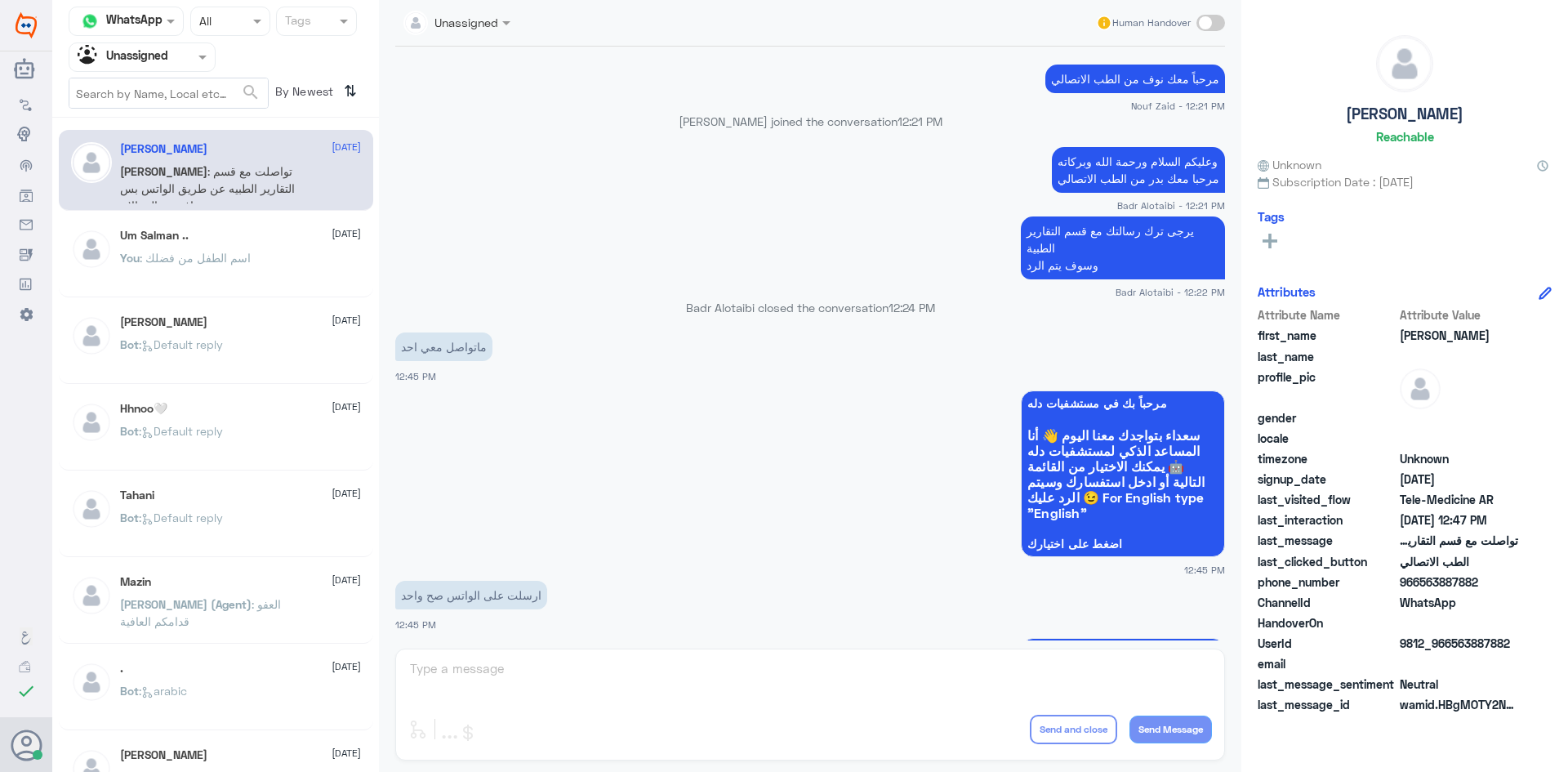
drag, startPoint x: 1512, startPoint y: 649, endPoint x: 1452, endPoint y: 652, distance: 60.1
click at [1452, 652] on span "9812_966563887882" at bounding box center [1459, 643] width 118 height 17
copy span "563887882"
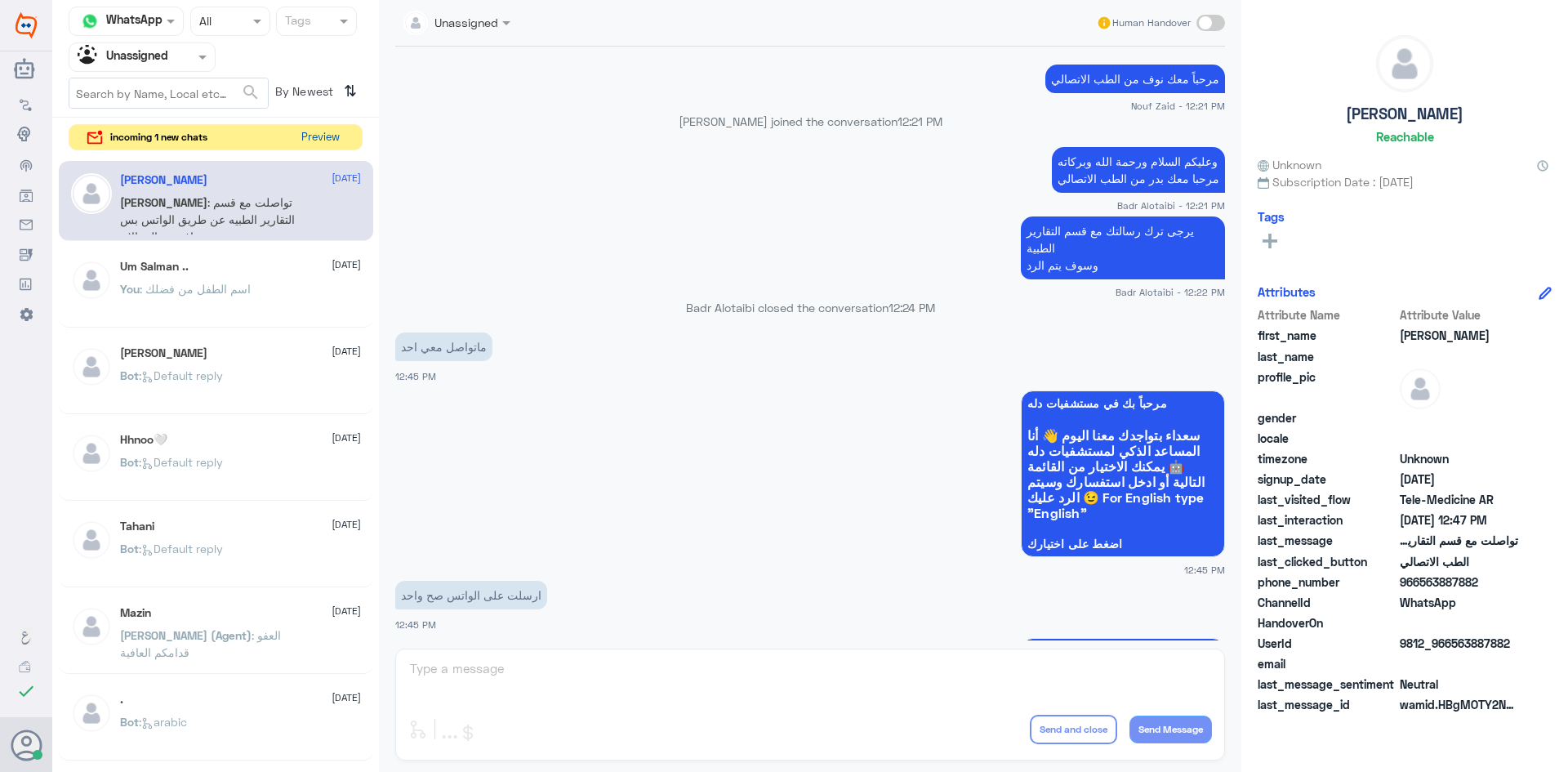
click at [326, 136] on button "Preview" at bounding box center [320, 137] width 51 height 26
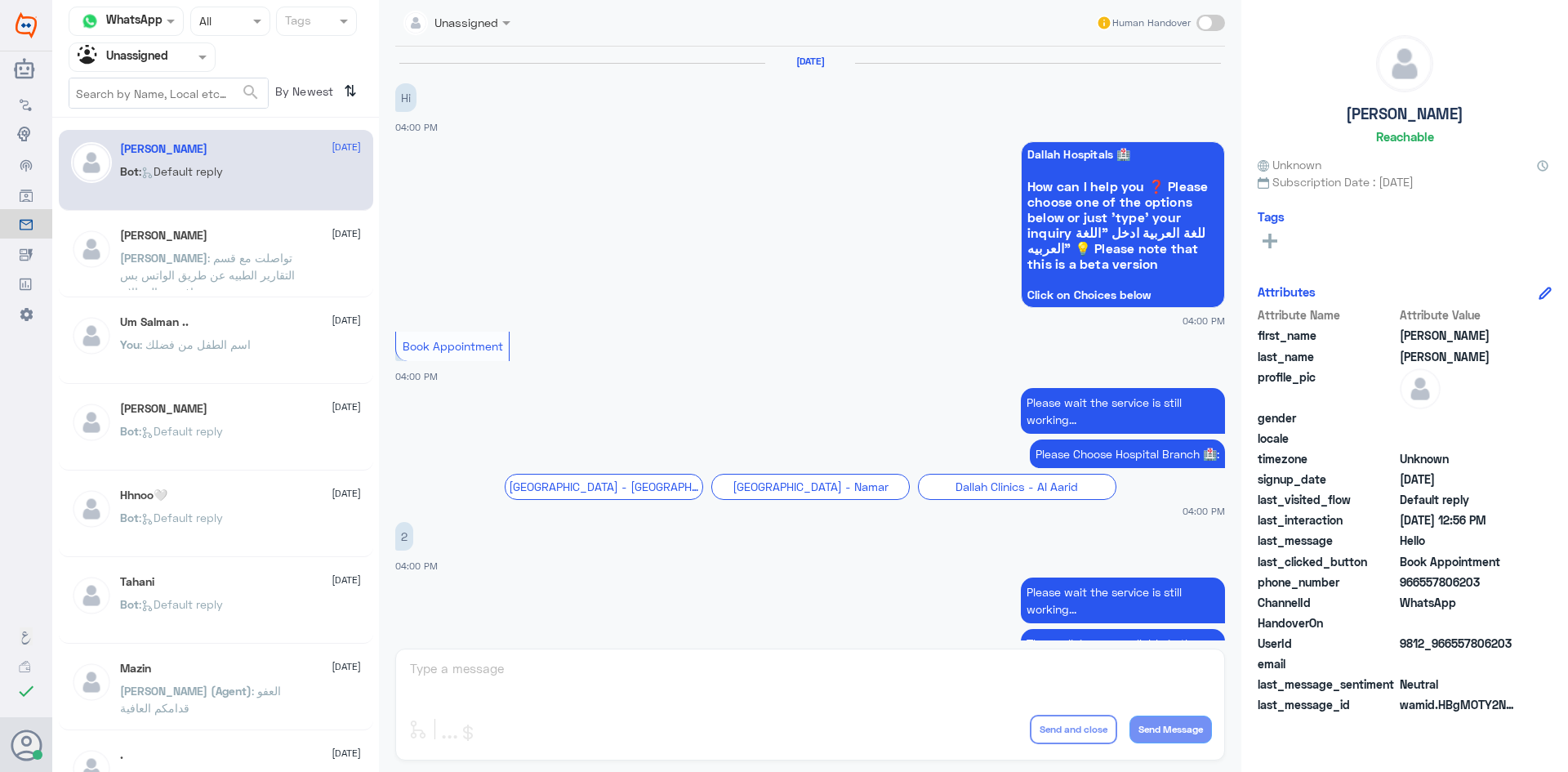
scroll to position [1550, 0]
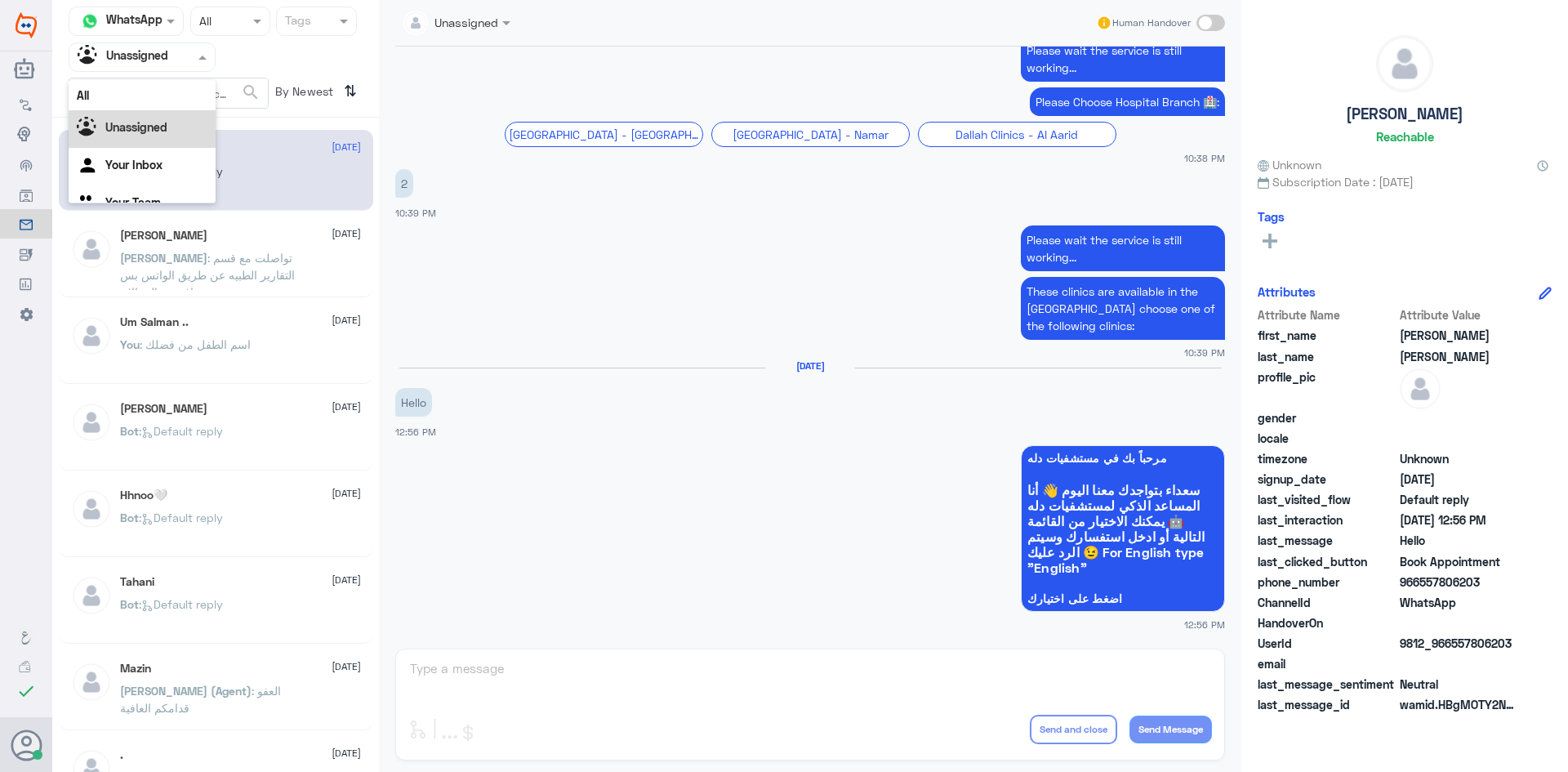
click at [202, 66] on div "Agent Filter Unassigned" at bounding box center [142, 57] width 147 height 30
click at [178, 97] on div "All" at bounding box center [142, 95] width 147 height 31
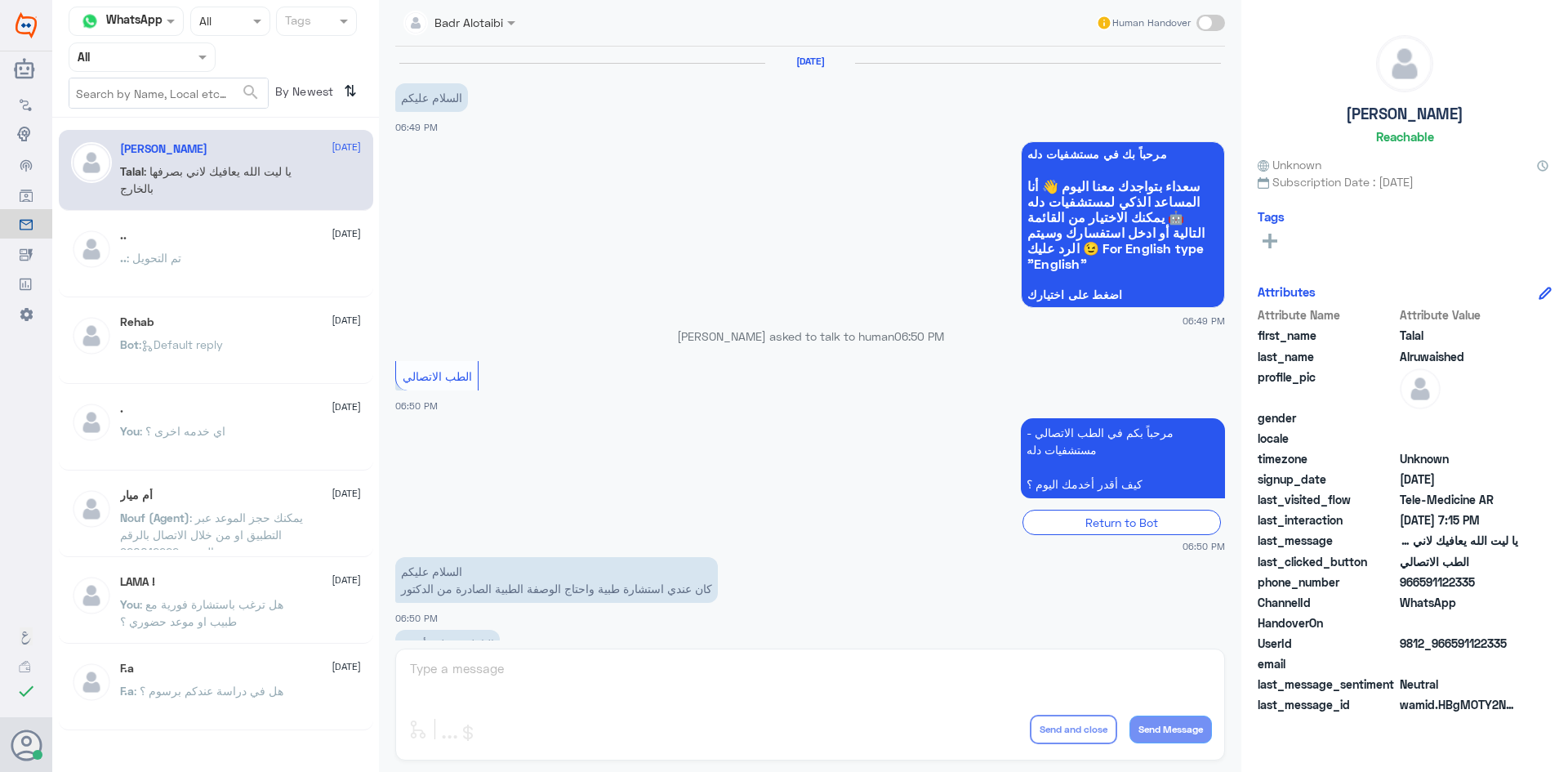
scroll to position [372, 0]
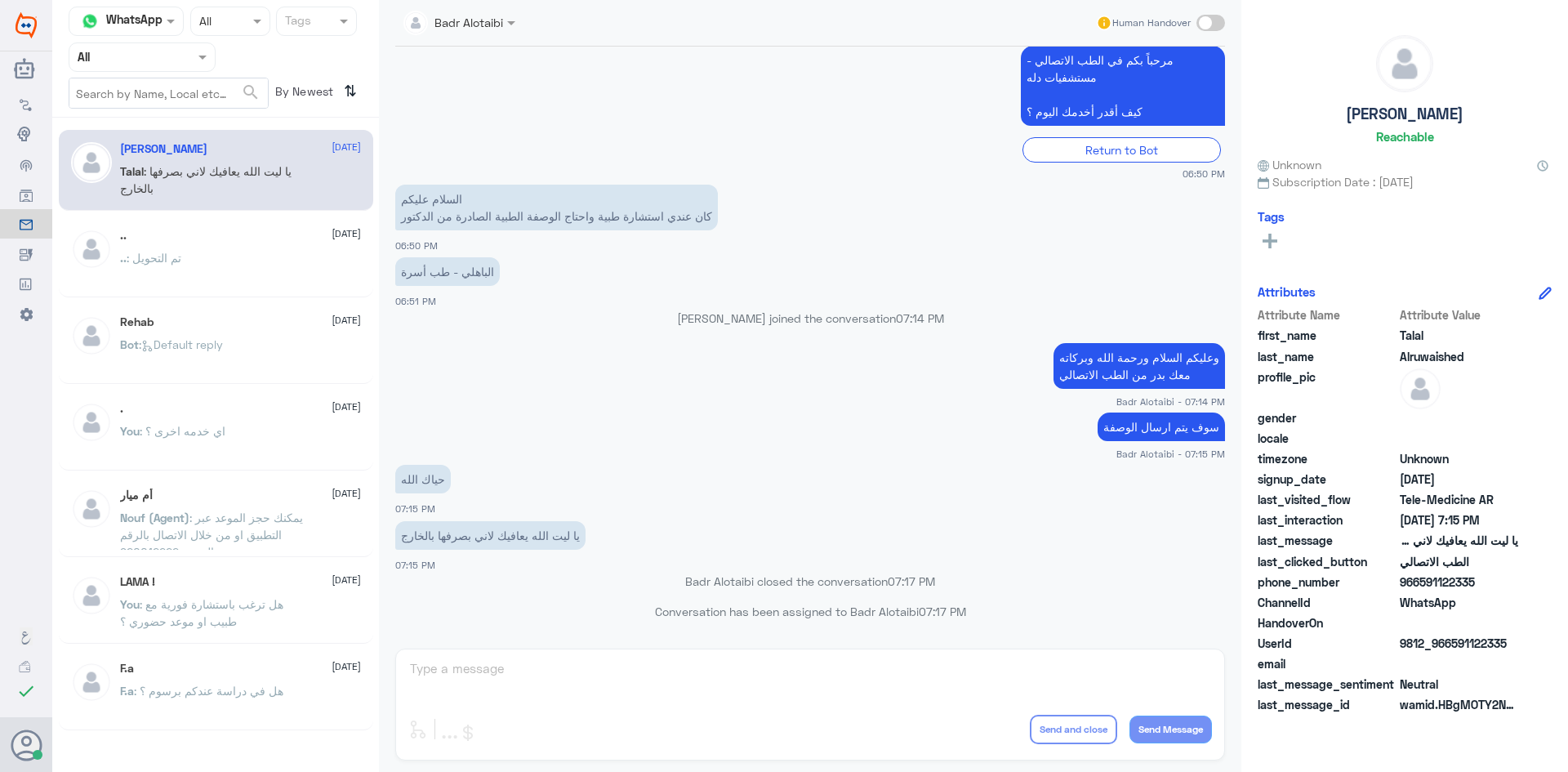
click at [173, 72] on nav "Channel WhatsApp Status × All Tags Agent Filter All search By Newest ⇅" at bounding box center [216, 62] width 326 height 111
click at [167, 62] on input "text" at bounding box center [122, 57] width 90 height 19
click at [178, 126] on div "Unassigned" at bounding box center [142, 129] width 147 height 37
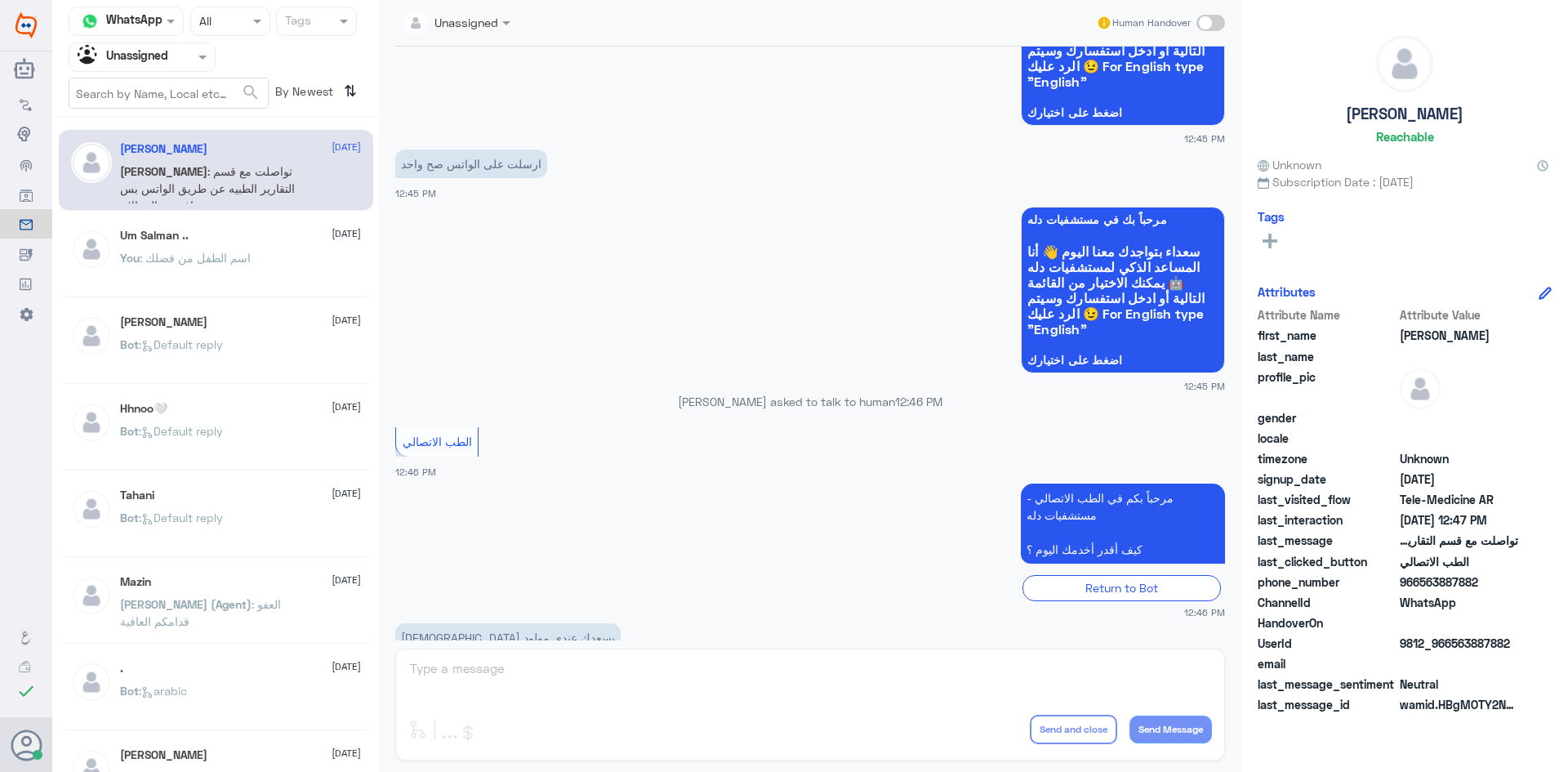
scroll to position [2033, 0]
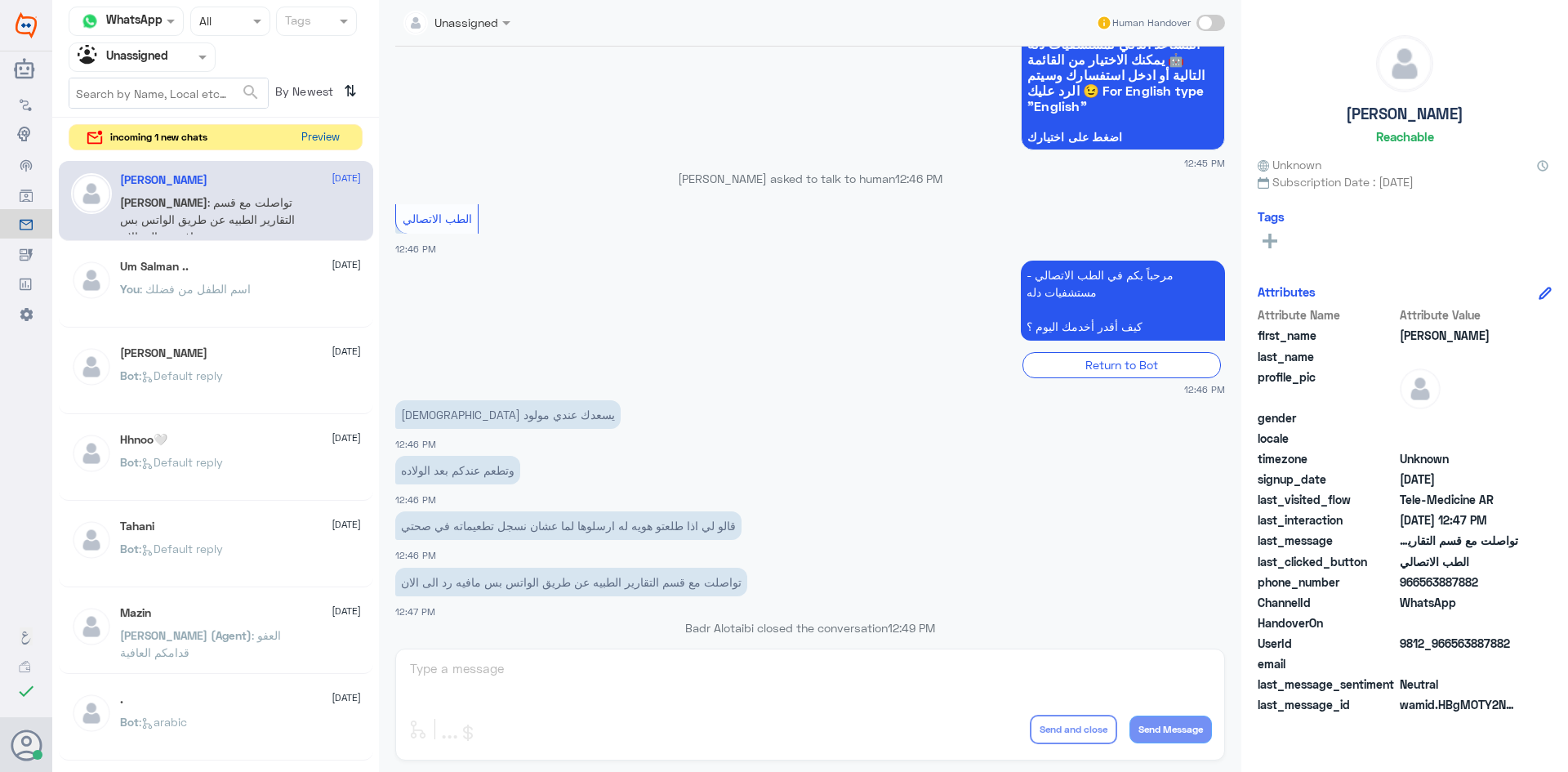
click at [333, 126] on button "Preview" at bounding box center [320, 137] width 51 height 26
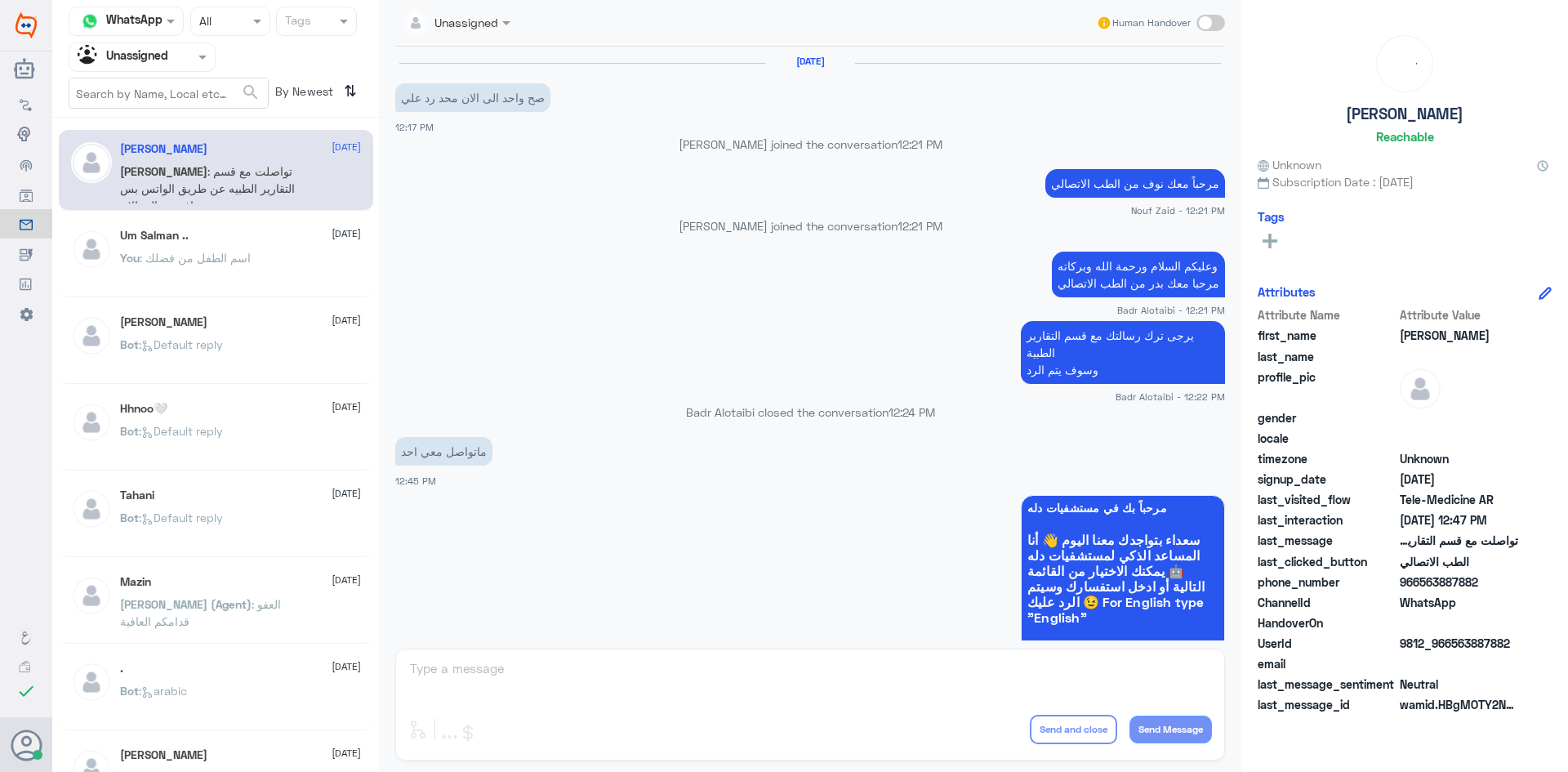
scroll to position [758, 0]
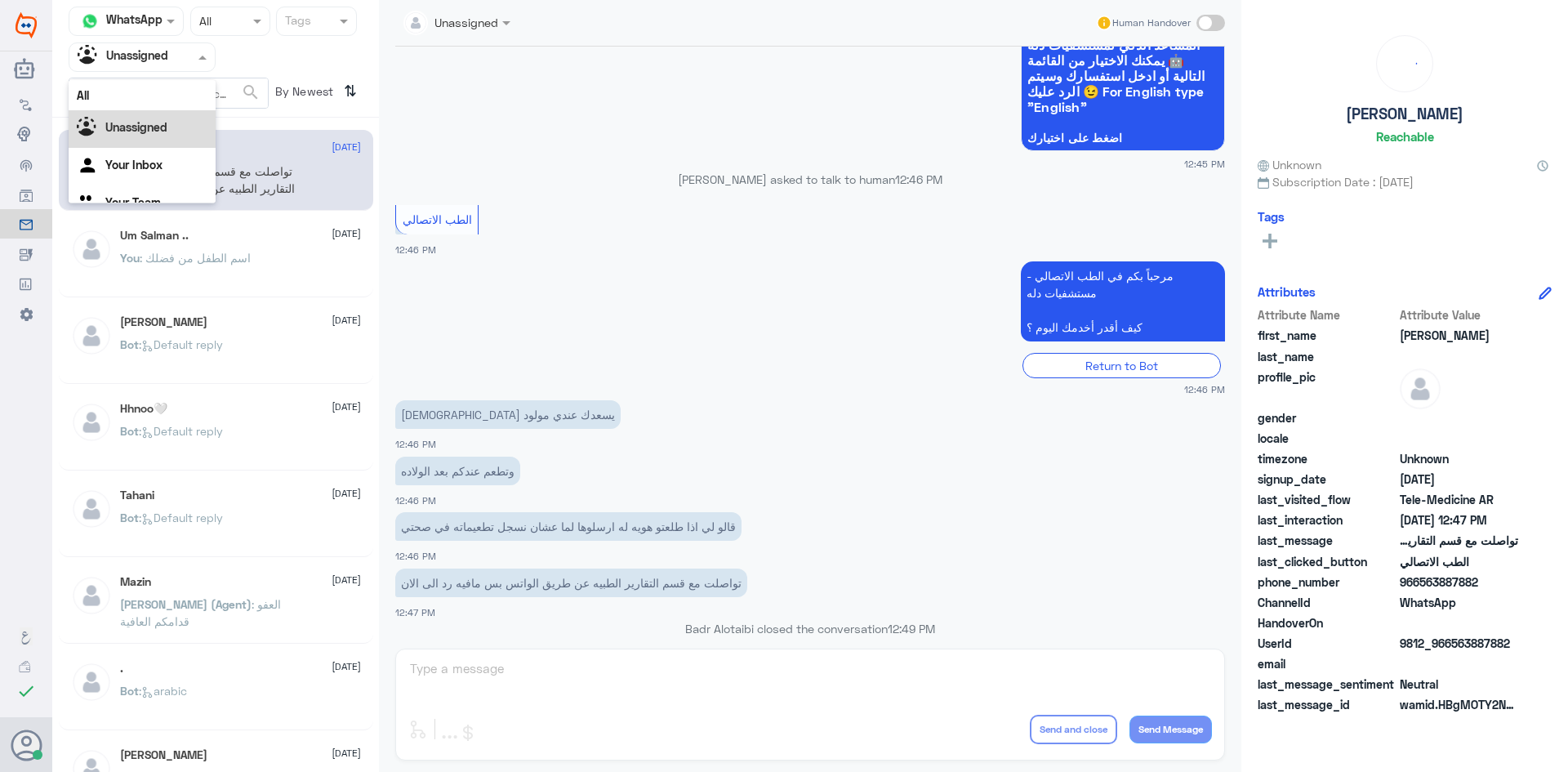
click at [184, 65] on div at bounding box center [142, 57] width 145 height 19
click at [173, 94] on div "All" at bounding box center [142, 95] width 147 height 31
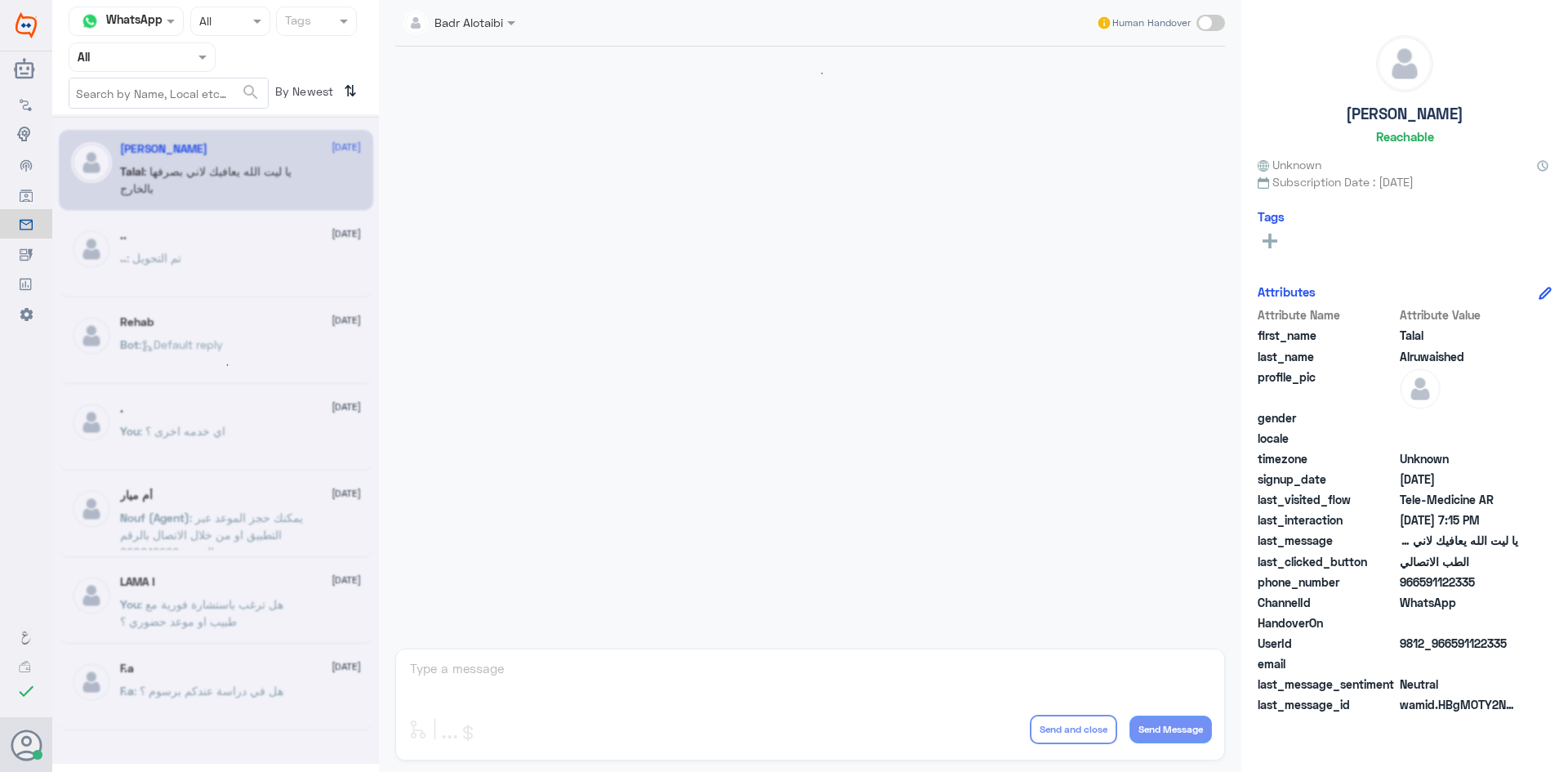
scroll to position [372, 0]
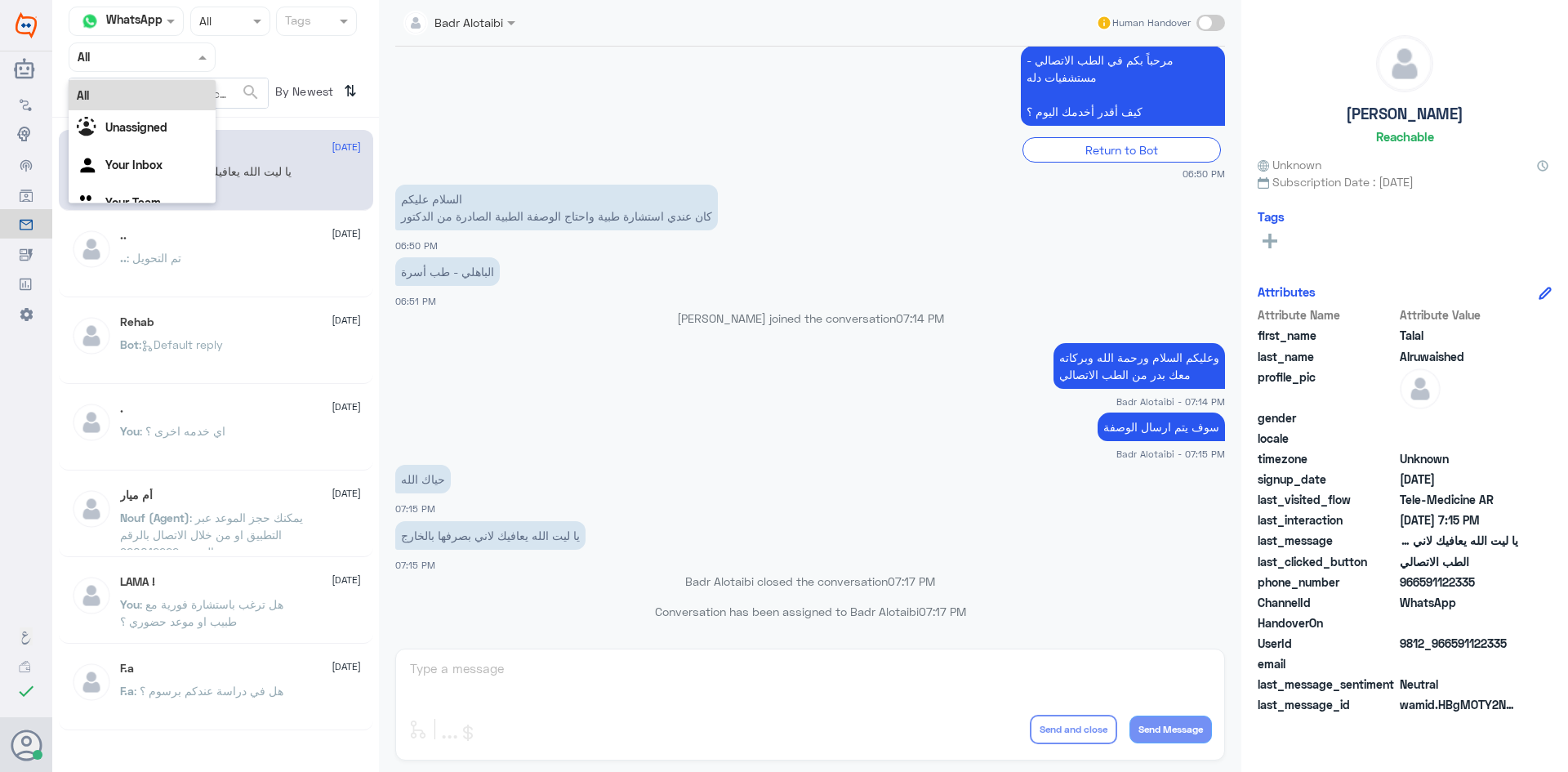
click at [158, 55] on input "text" at bounding box center [122, 57] width 90 height 19
click at [158, 126] on b "Unassigned" at bounding box center [136, 127] width 62 height 14
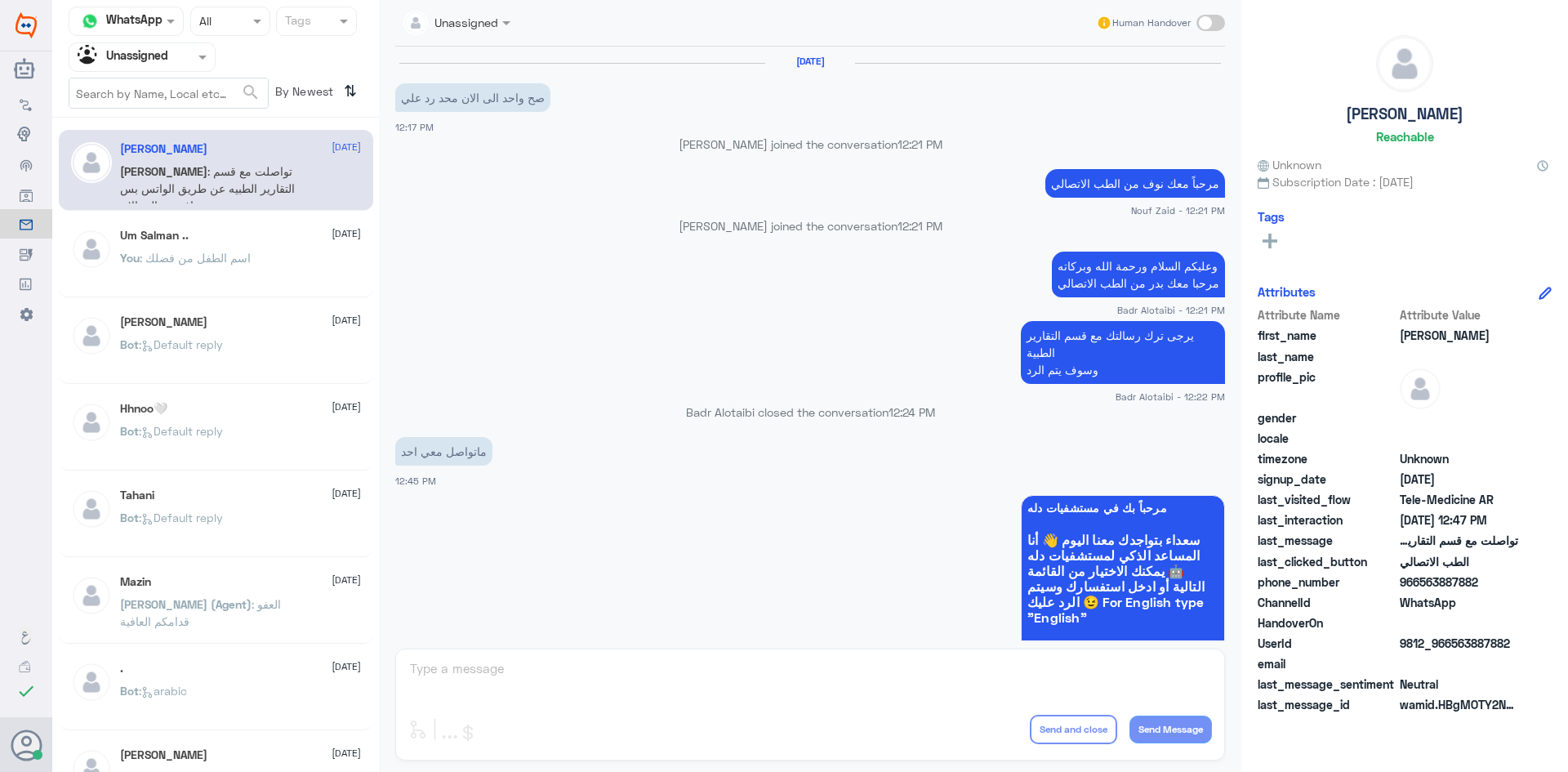
scroll to position [758, 0]
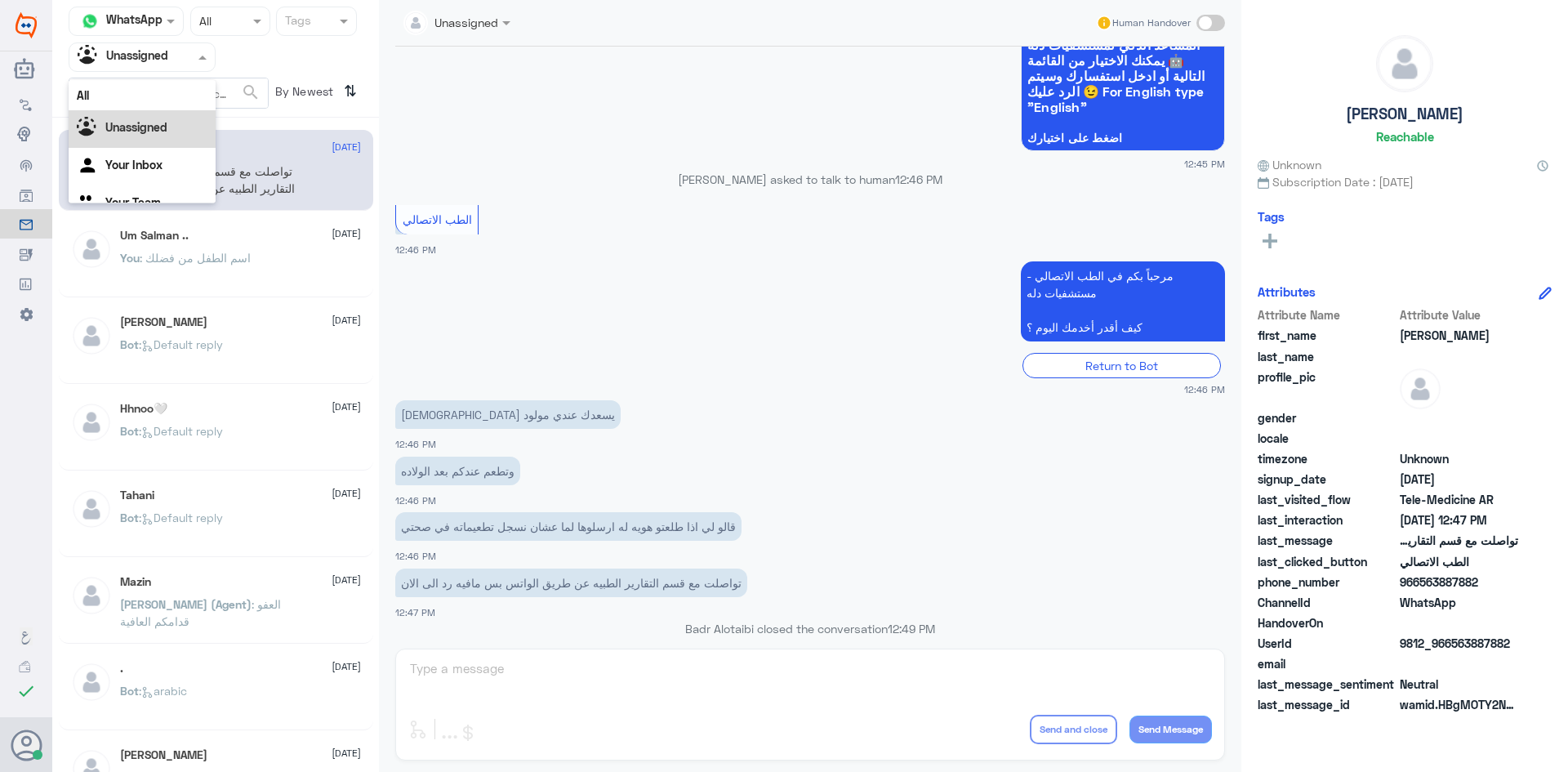
click at [213, 68] on div "Agent Filter Unassigned" at bounding box center [142, 57] width 147 height 30
click at [134, 92] on div "All" at bounding box center [142, 95] width 147 height 31
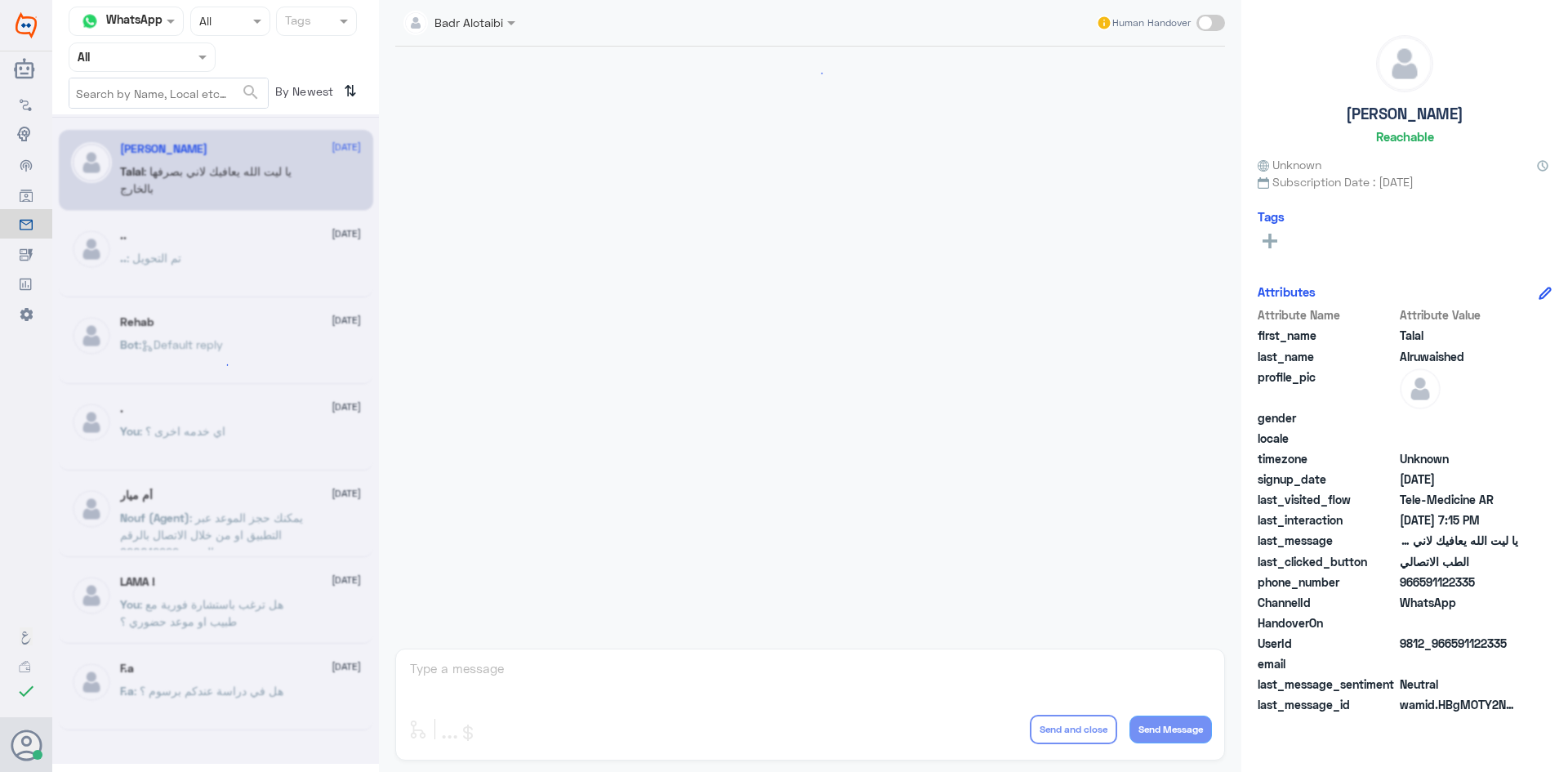
scroll to position [372, 0]
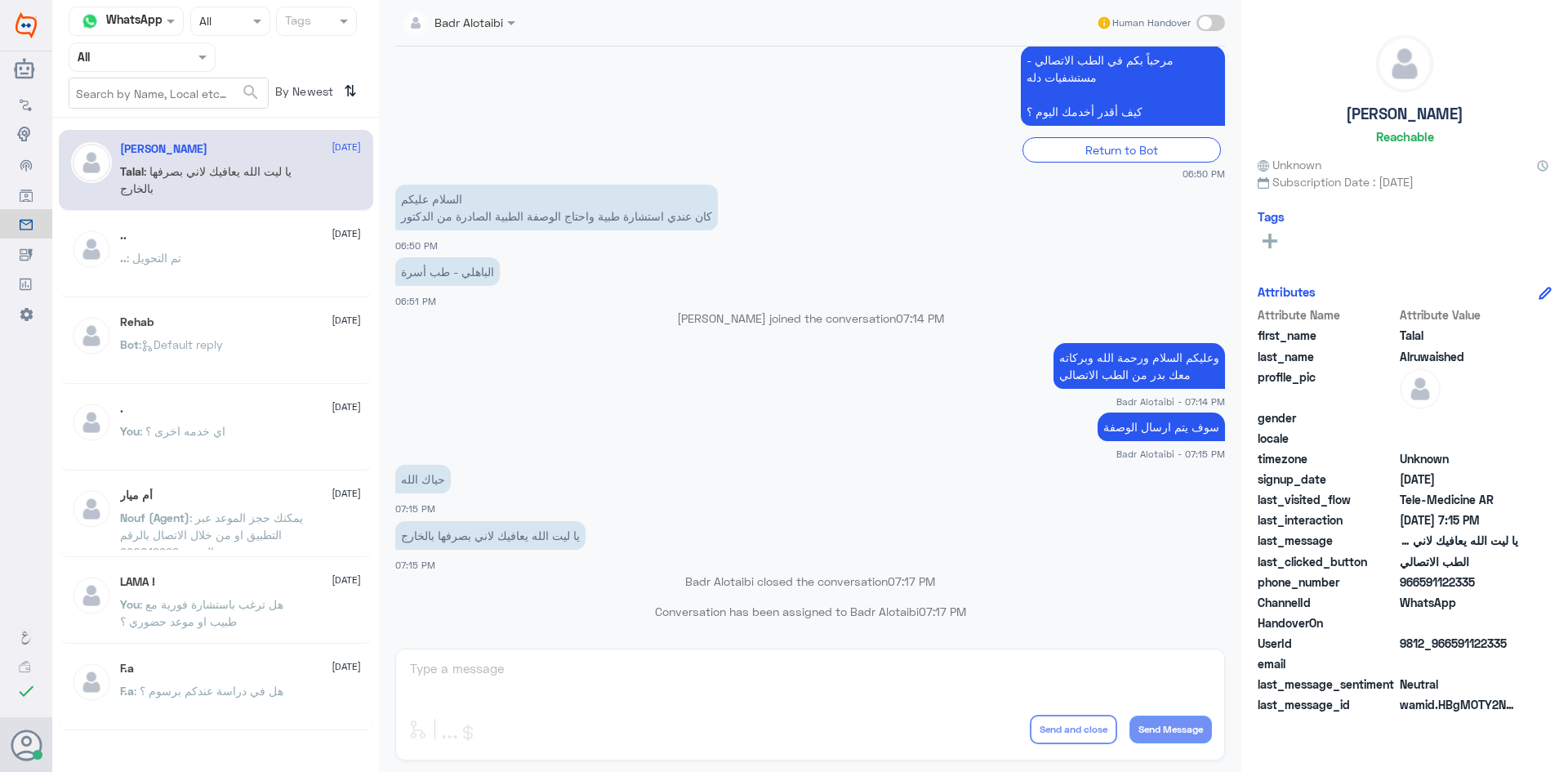
click at [437, 270] on p "الباهلي - طب أسرة" at bounding box center [448, 272] width 105 height 29
click at [425, 271] on p "الباهلي - طب أسرة" at bounding box center [448, 272] width 105 height 29
click at [414, 271] on p "الباهلي - طب أسرة" at bounding box center [448, 272] width 105 height 29
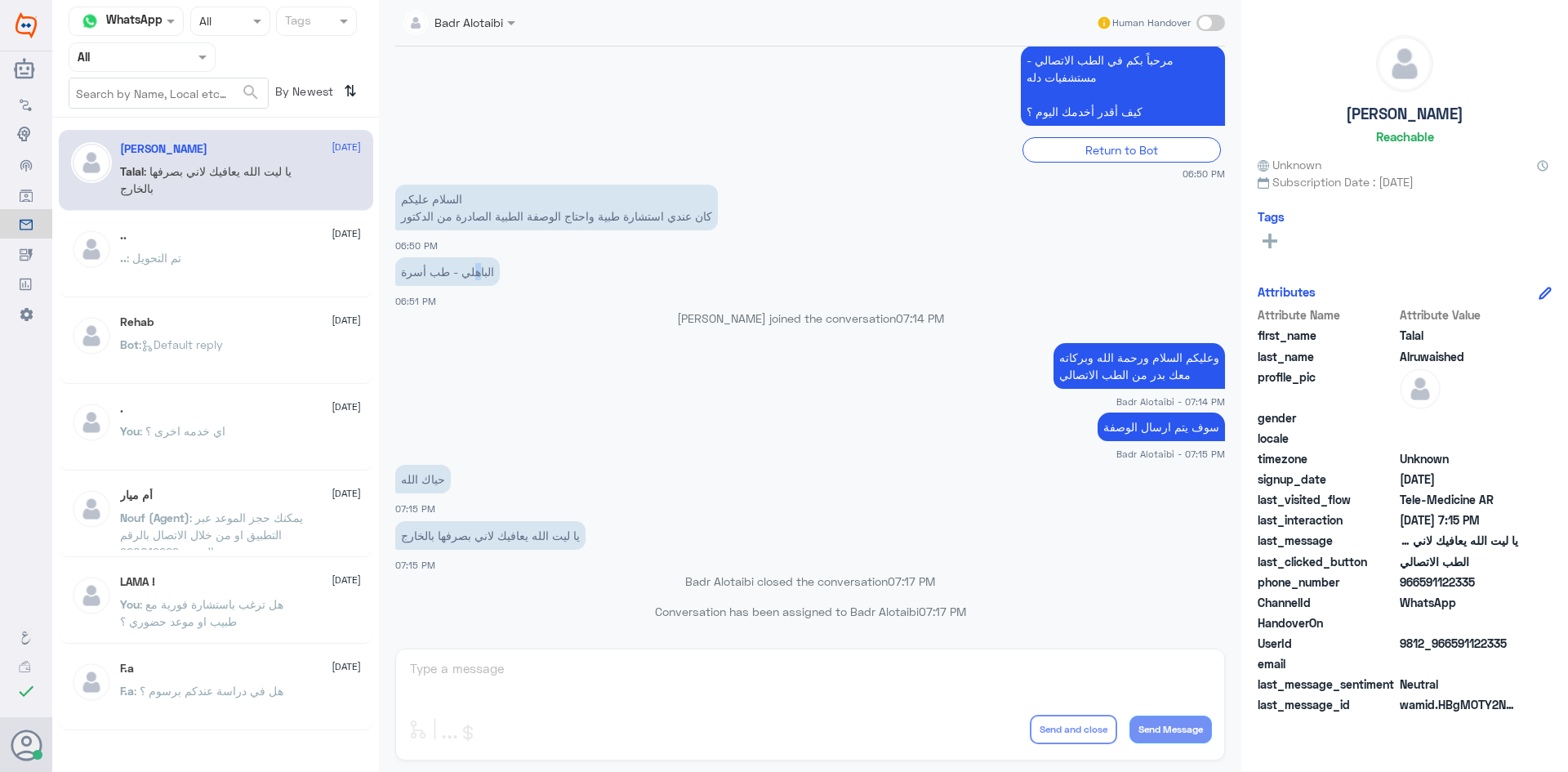
click at [475, 274] on p "الباهلي - طب أسرة" at bounding box center [448, 272] width 105 height 29
click at [480, 273] on p "الباهلي - طب أسرة" at bounding box center [448, 272] width 105 height 29
click at [431, 275] on p "الباهلي - طب أسرة" at bounding box center [448, 272] width 105 height 29
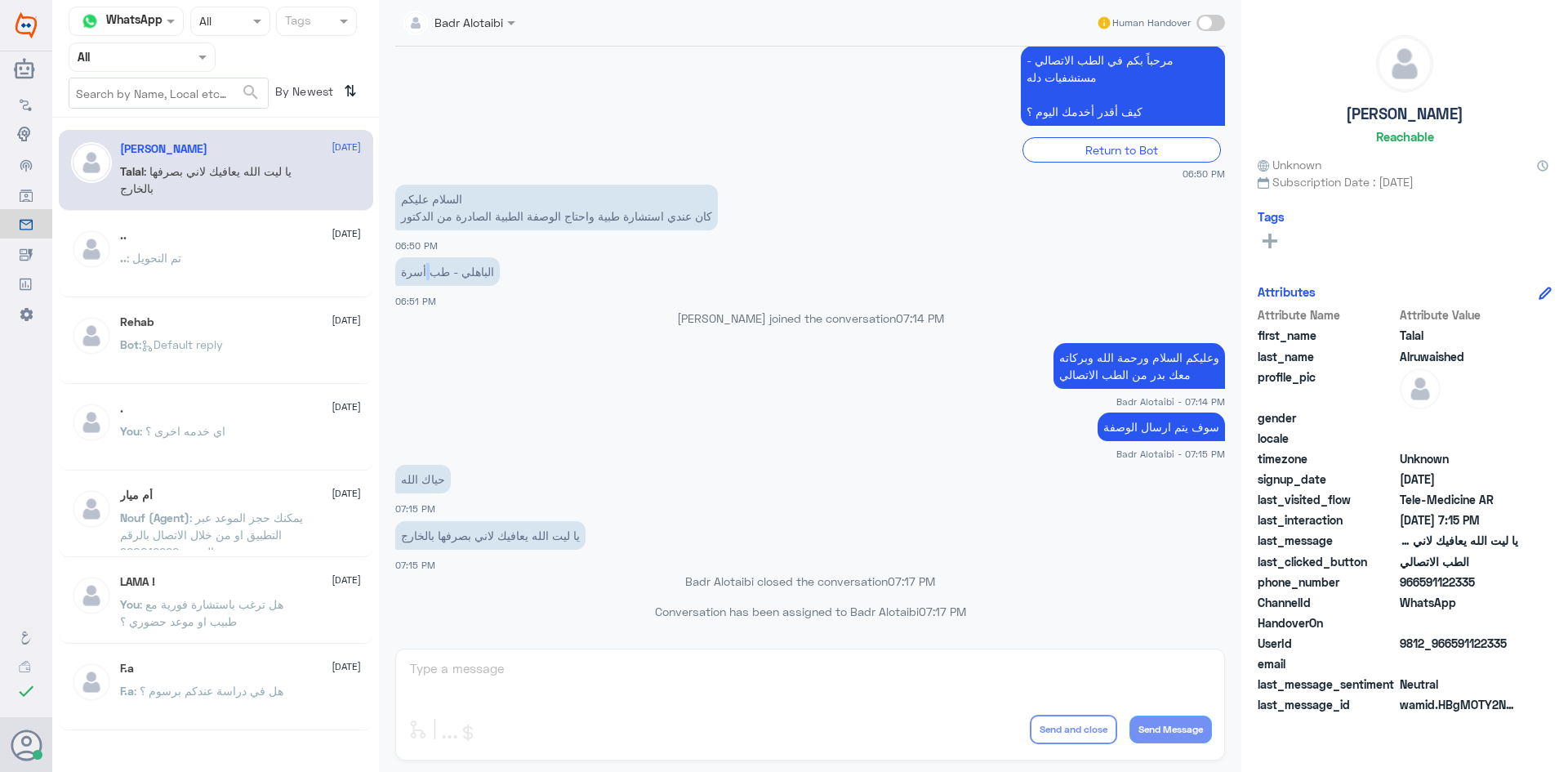
click at [431, 275] on p "الباهلي - طب أسرة" at bounding box center [448, 272] width 105 height 29
click at [412, 273] on p "الباهلي - طب أسرة" at bounding box center [448, 272] width 105 height 29
click at [457, 268] on p "الباهلي - طب أسرة" at bounding box center [448, 272] width 105 height 29
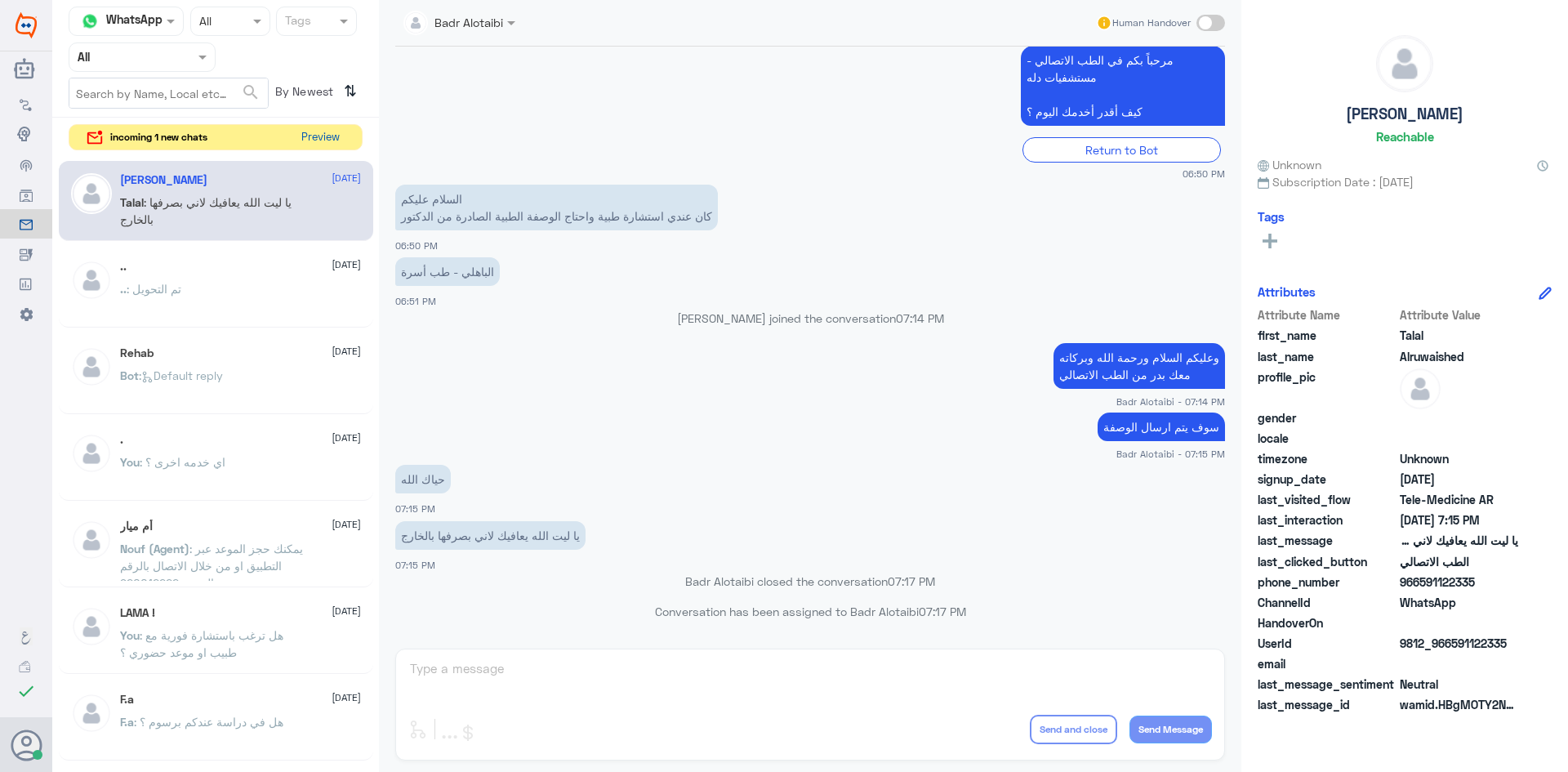
click at [314, 135] on button "Preview" at bounding box center [320, 137] width 51 height 26
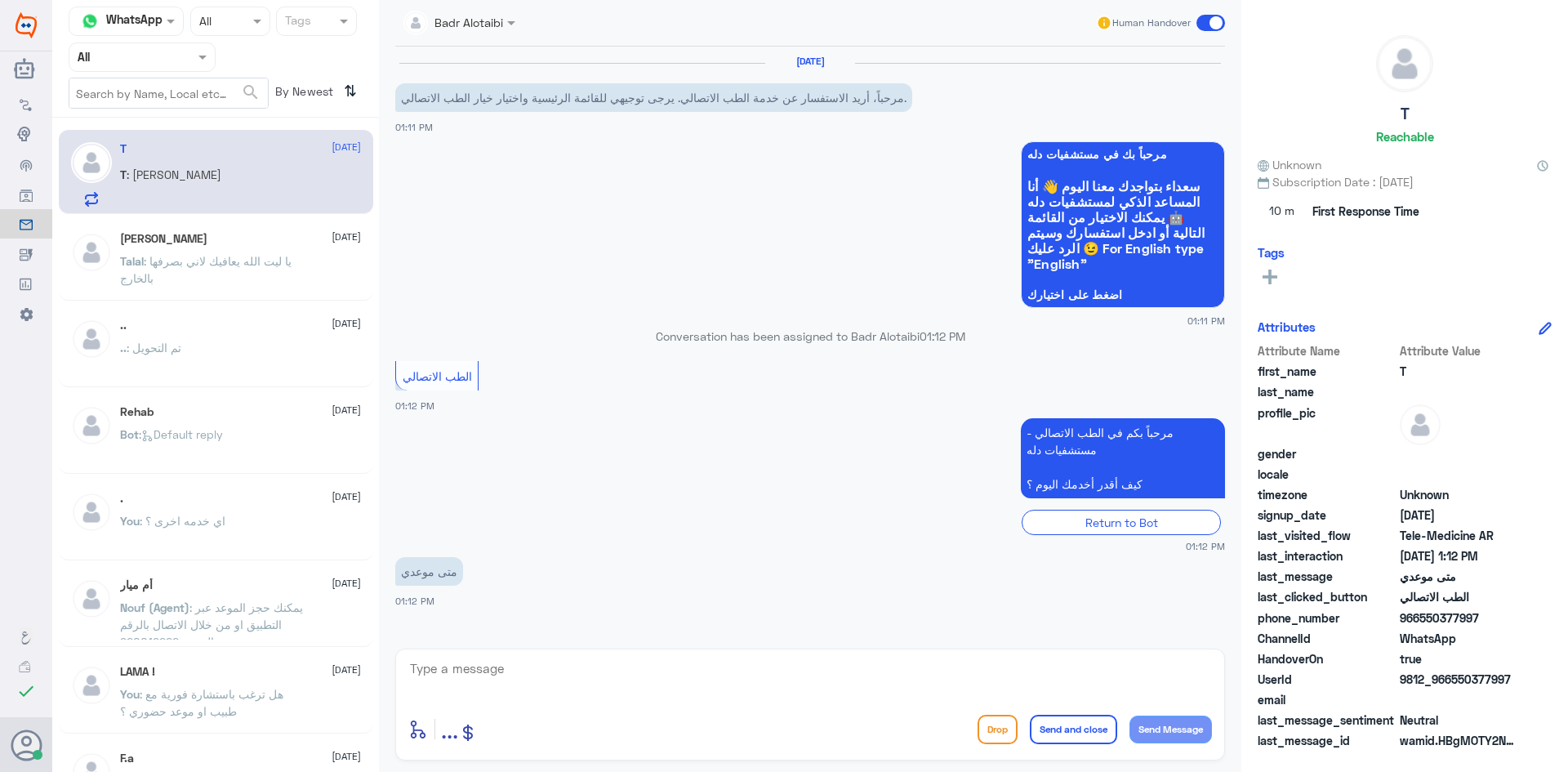
scroll to position [32, 0]
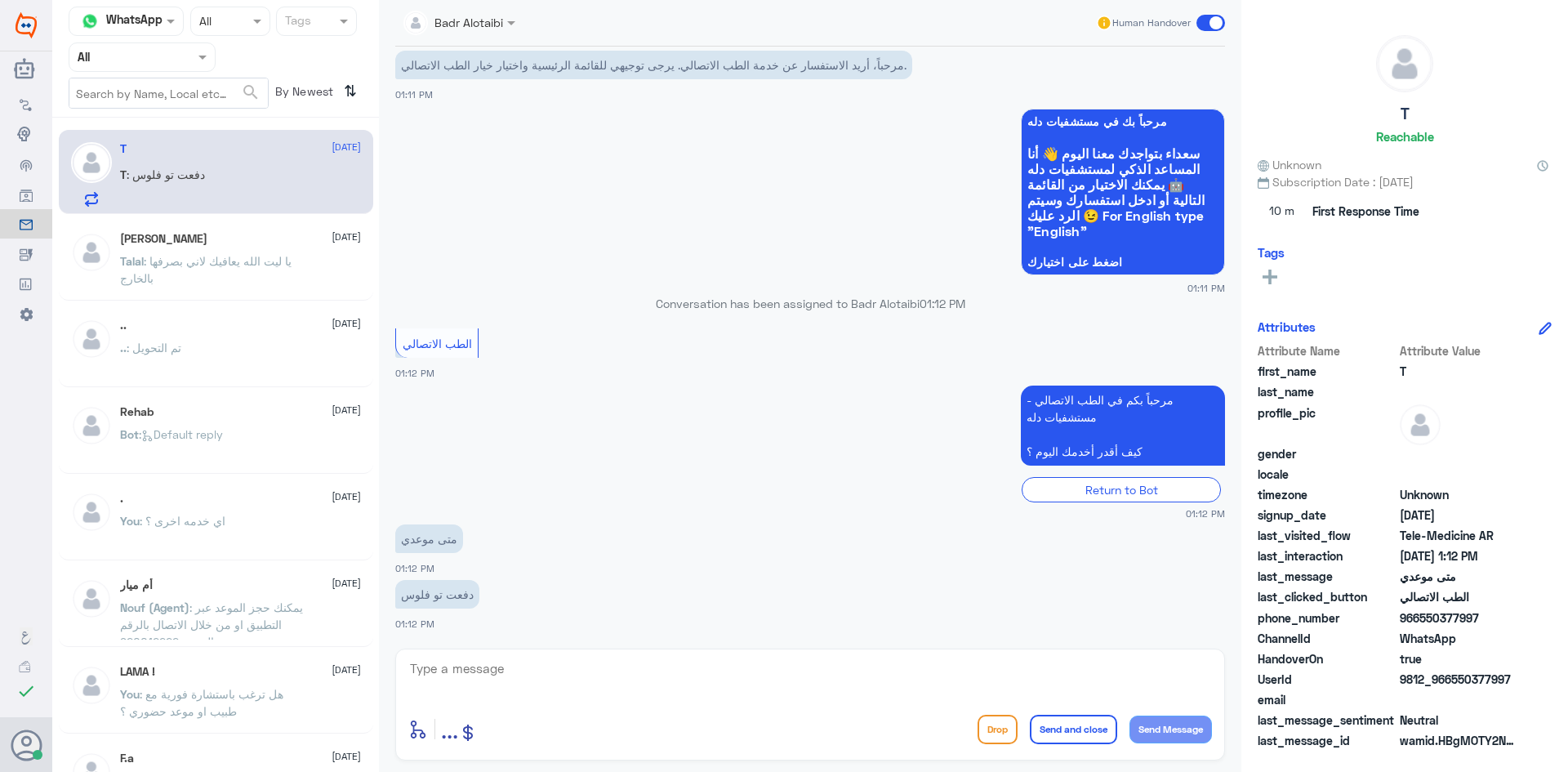
drag, startPoint x: 1511, startPoint y: 678, endPoint x: 1453, endPoint y: 678, distance: 58.0
click at [1453, 678] on span "9812_966550377997" at bounding box center [1459, 679] width 118 height 17
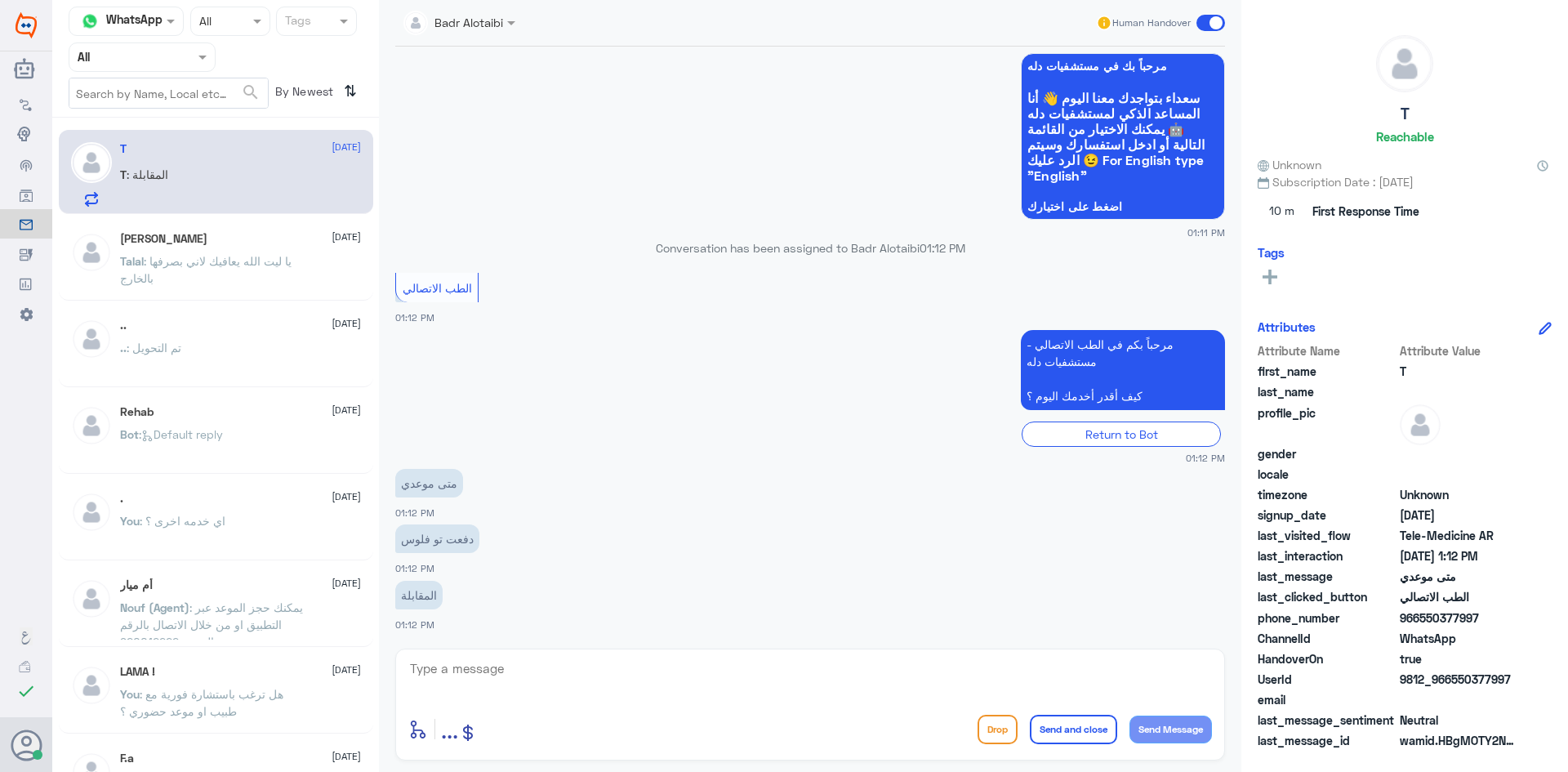
copy span "550377997"
click at [848, 691] on textarea at bounding box center [810, 678] width 804 height 40
type textarea "مرحبا معك بدر من الطب الاتصالي"
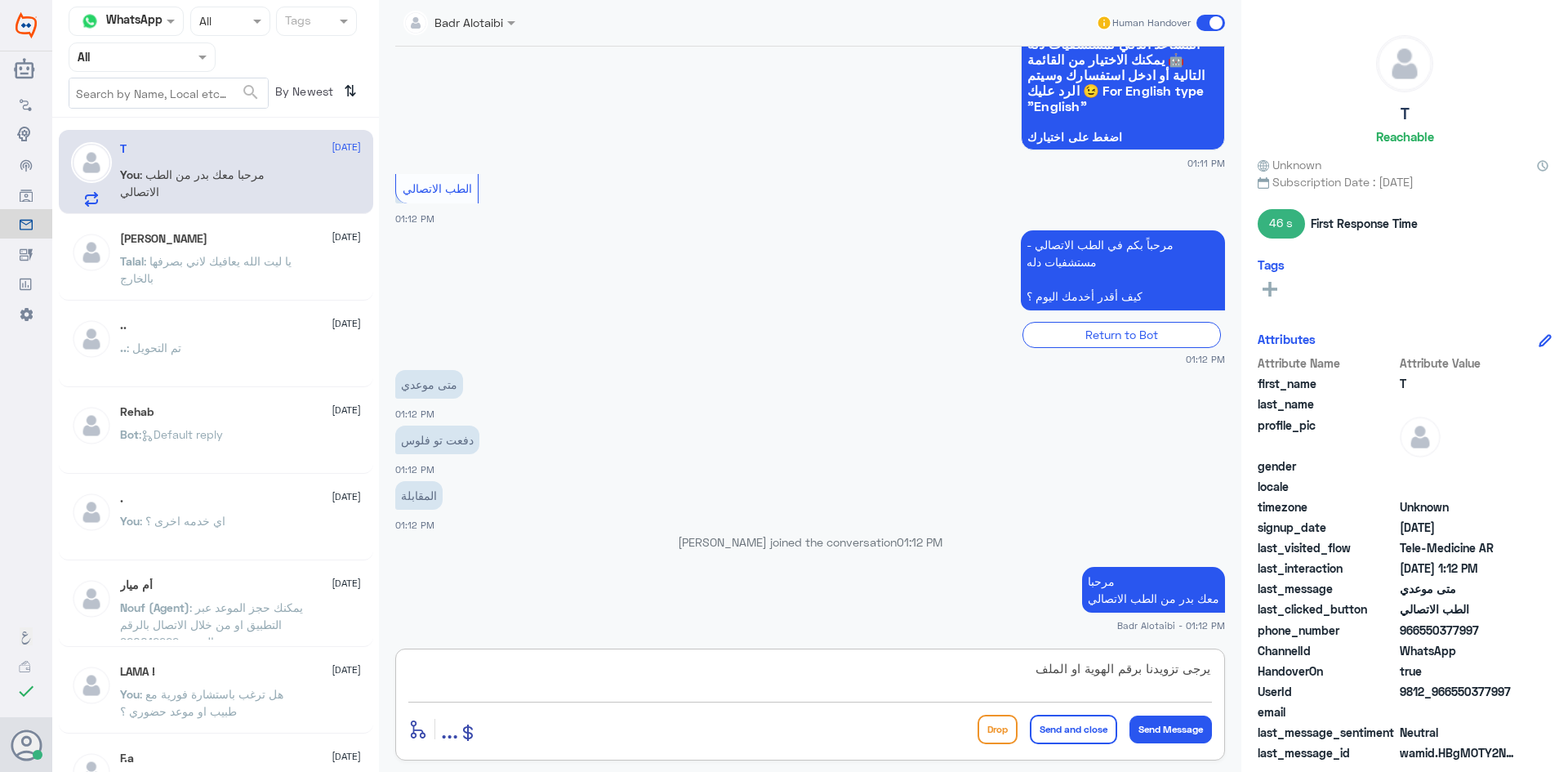
type textarea "يرجى تزويدنا برقم الهوية او الملف"
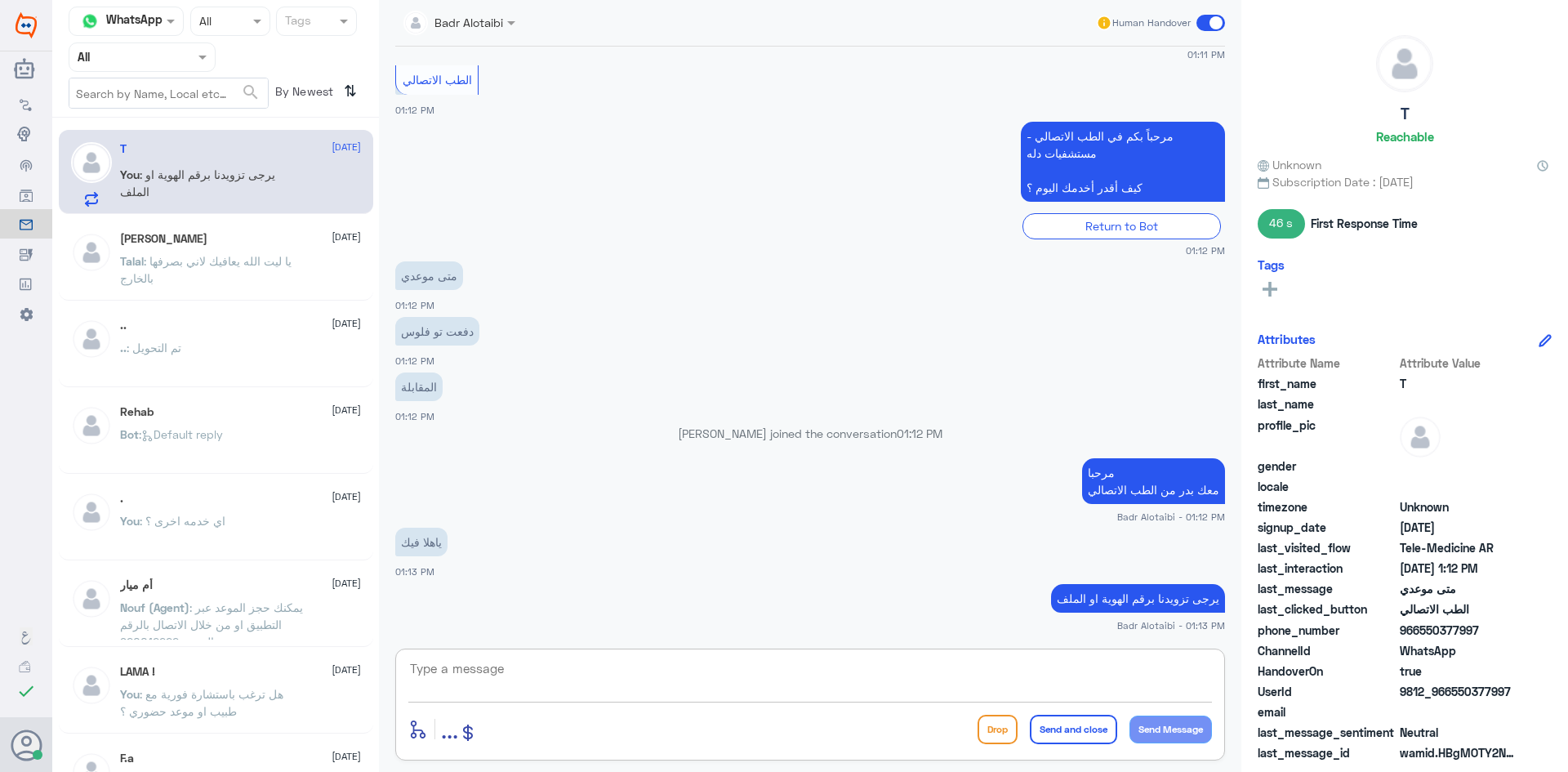
scroll to position [322, 0]
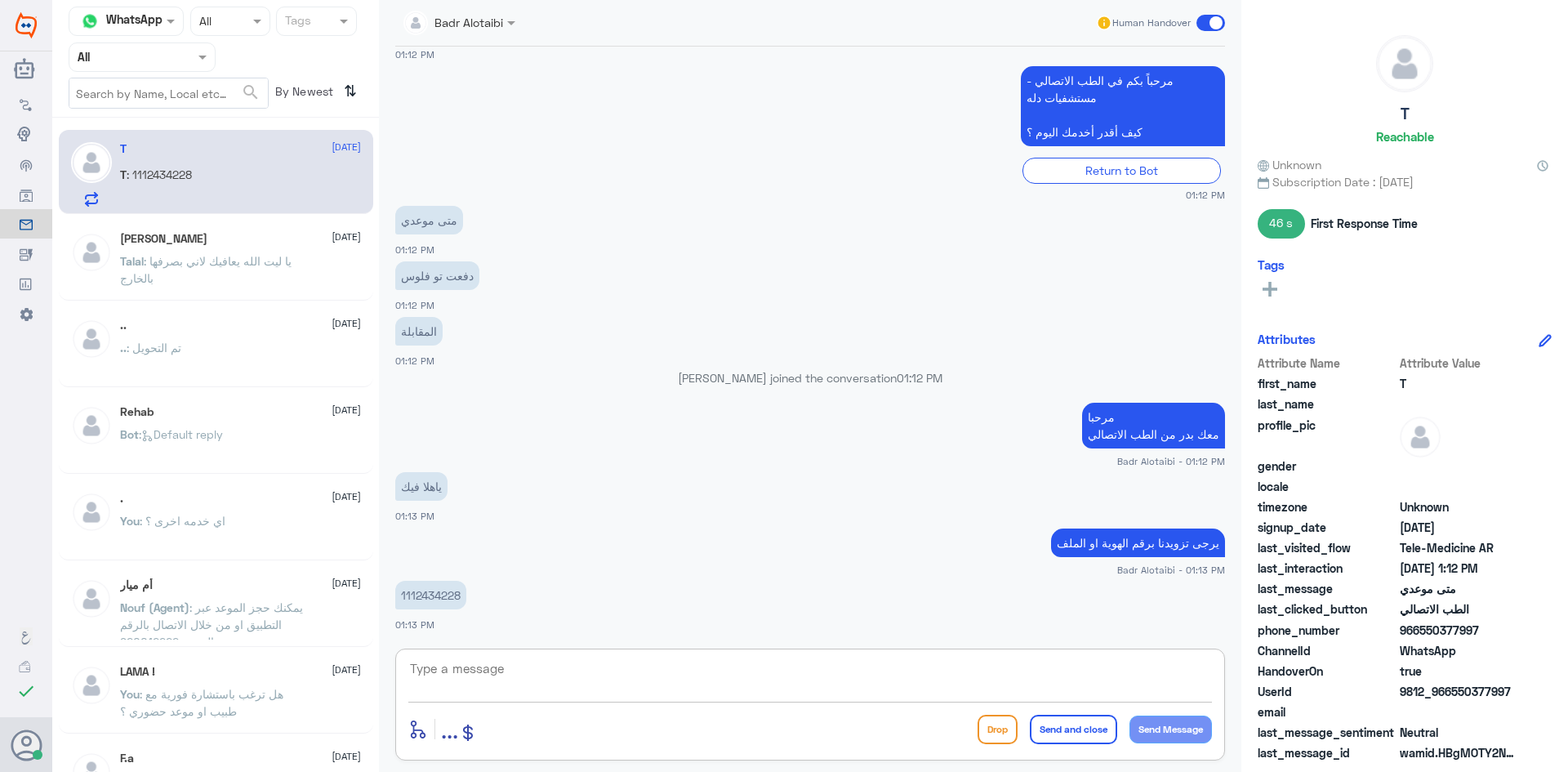
click at [434, 590] on p "1112434228" at bounding box center [430, 595] width 71 height 29
copy p "1112434228"
click at [803, 676] on textarea at bounding box center [810, 678] width 804 height 40
click at [744, 685] on textarea at bounding box center [810, 678] width 804 height 40
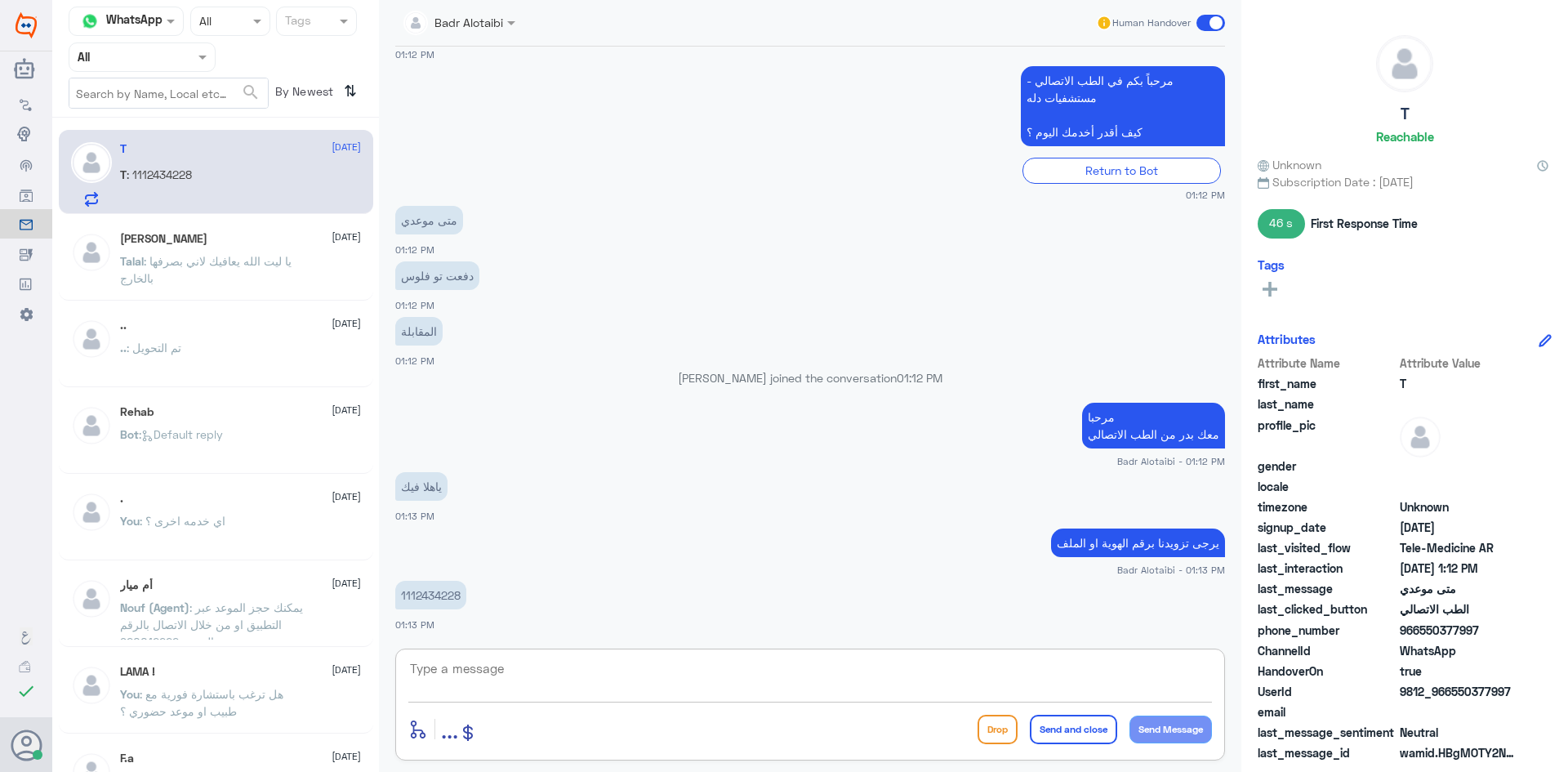
click at [927, 678] on textarea at bounding box center [810, 678] width 804 height 40
type textarea "لحظات من فضلك"
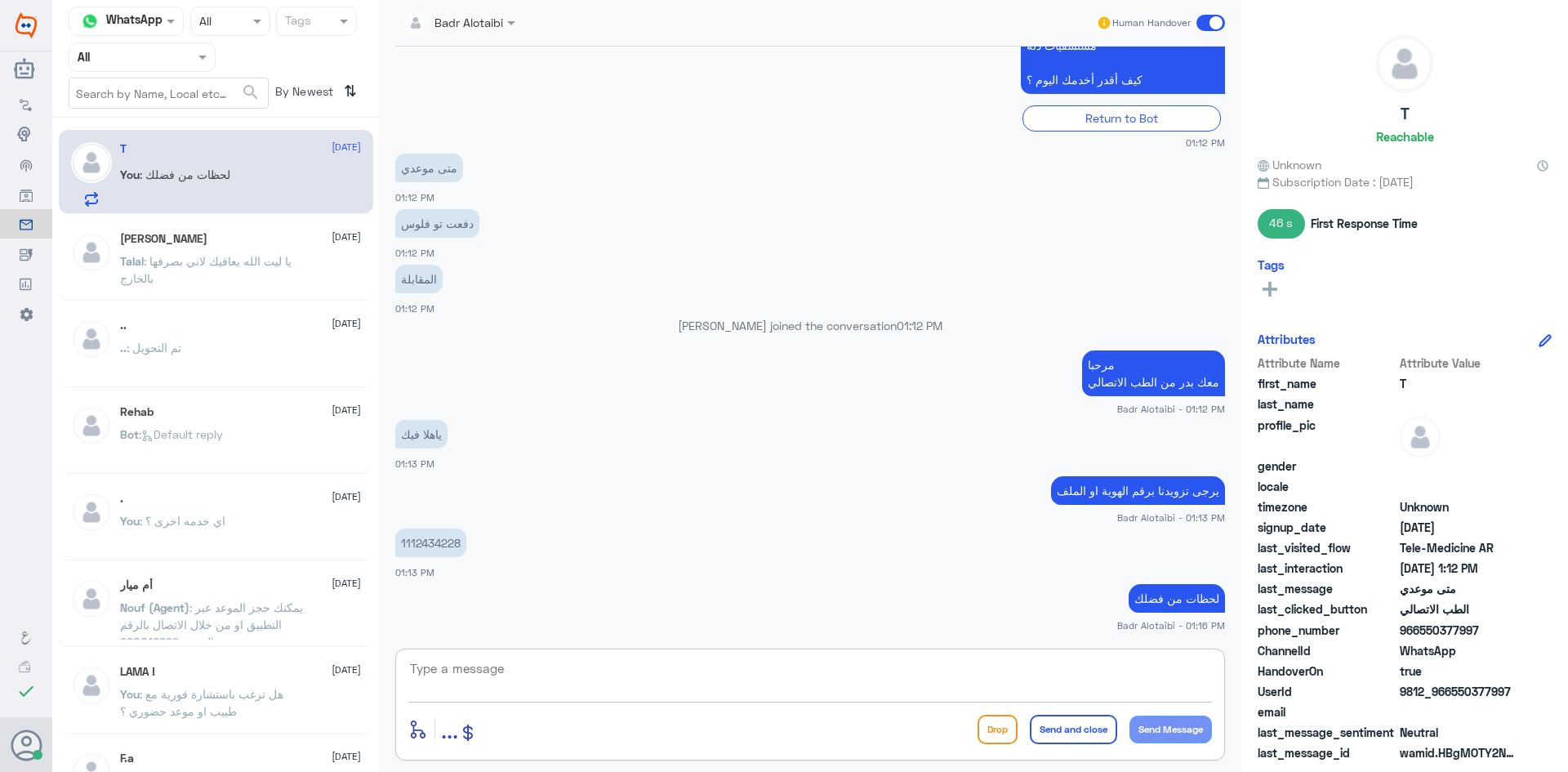
click at [882, 678] on textarea at bounding box center [810, 678] width 804 height 40
type textarea "الطبيب ينتظرك في التطبيق"
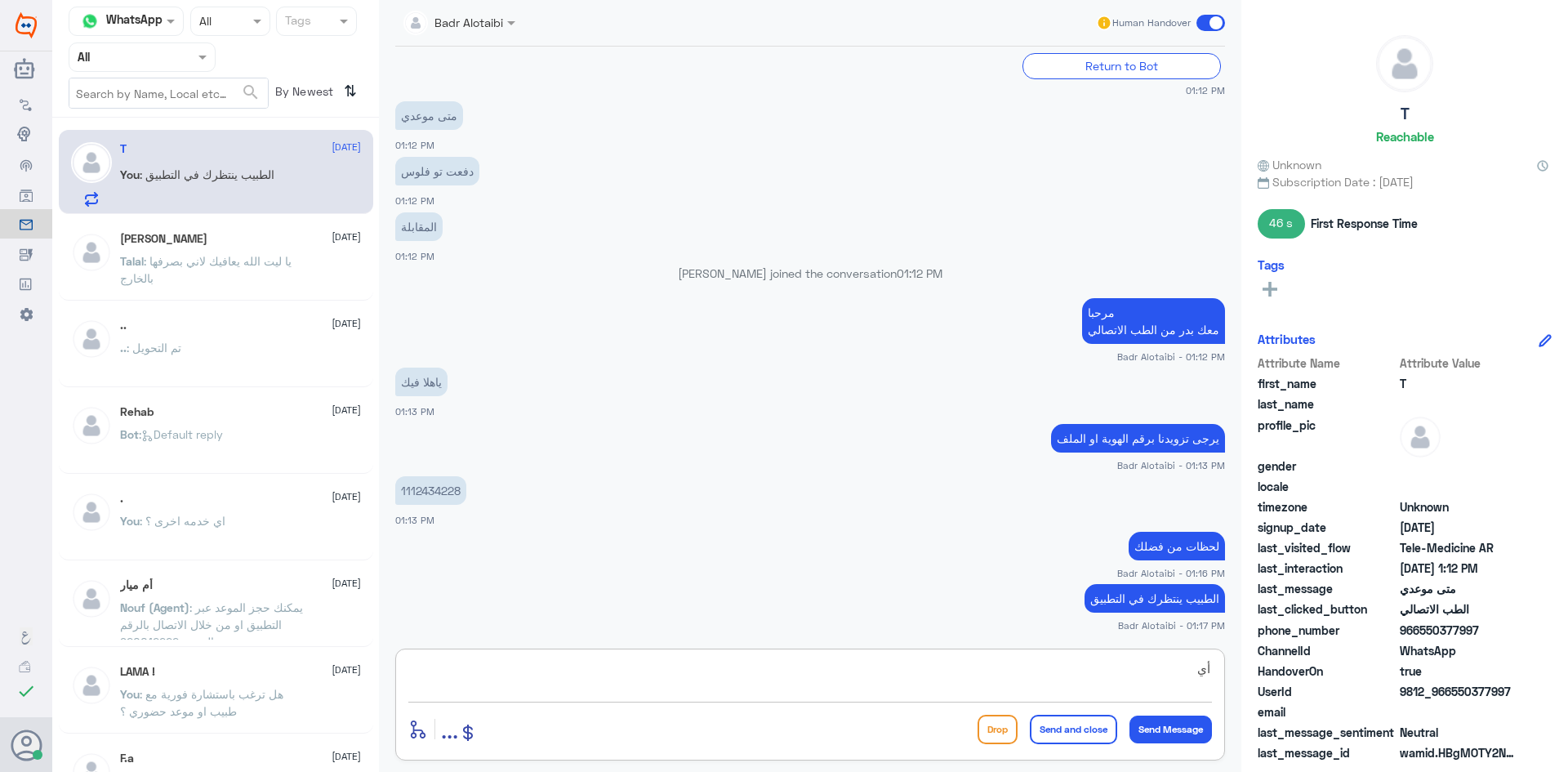
type textarea "أ"
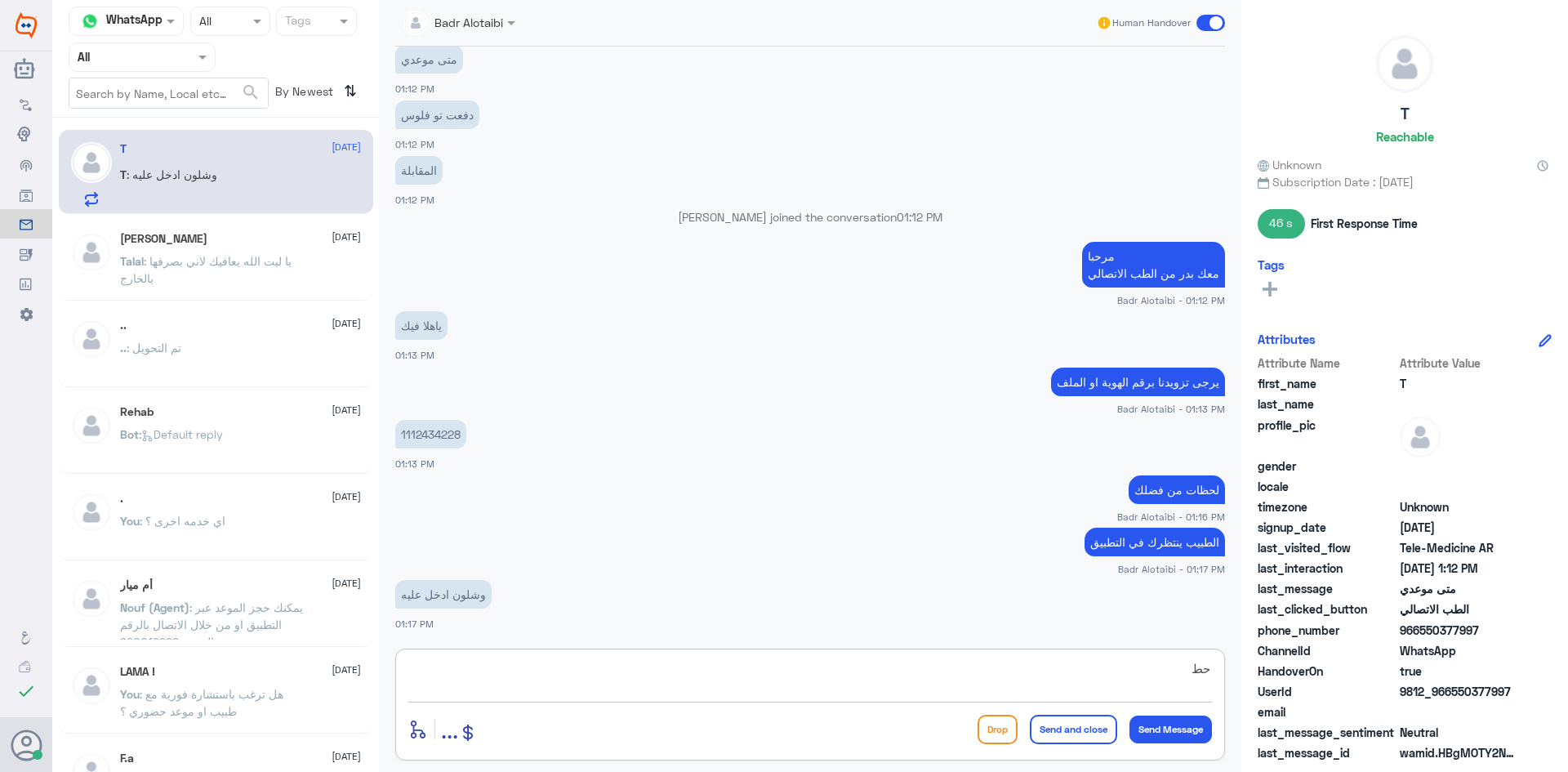
type textarea "ح"
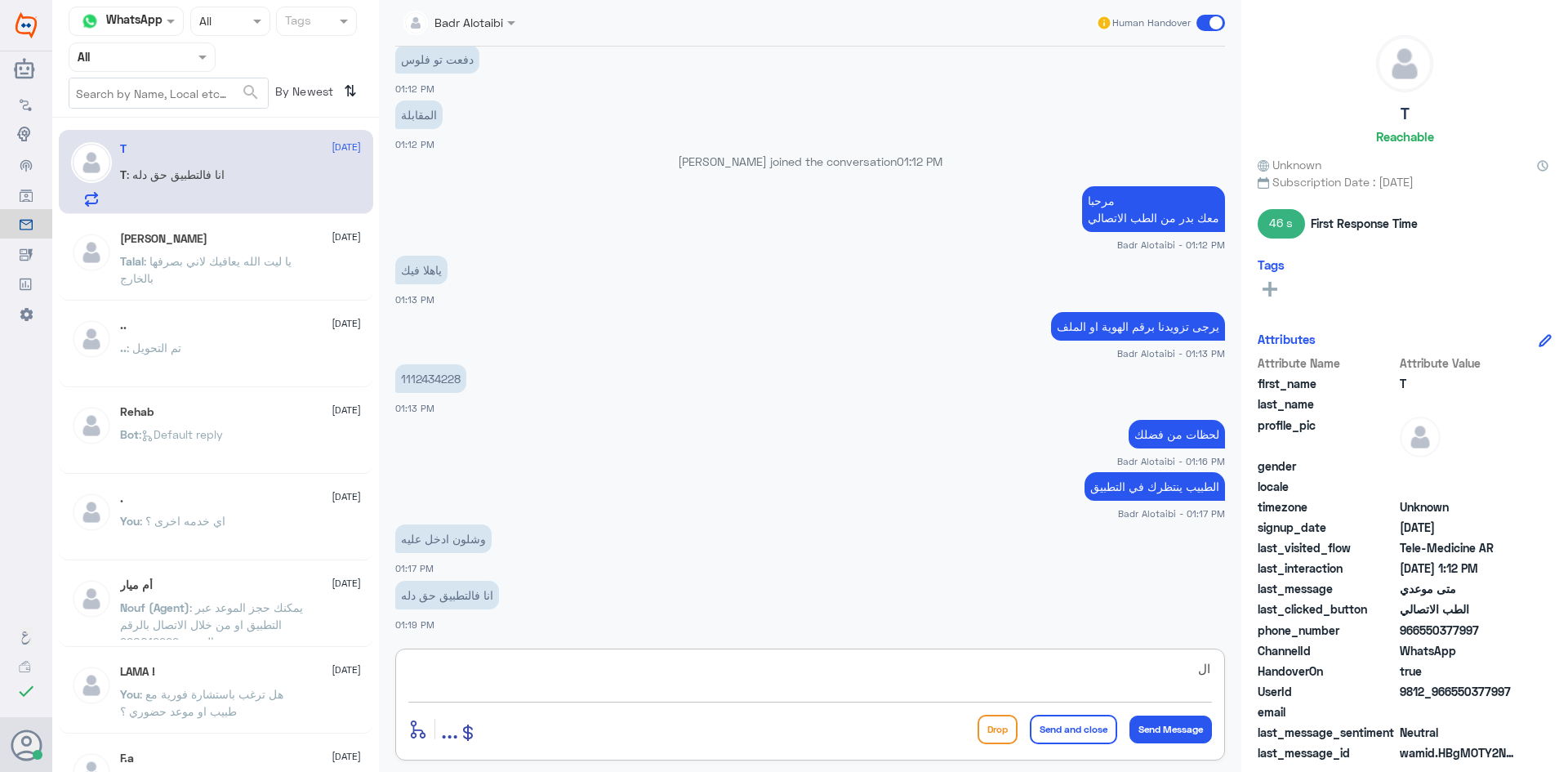
type textarea "ا"
type textarea "ح"
type textarea "اضغط على ايقونة انضمام"
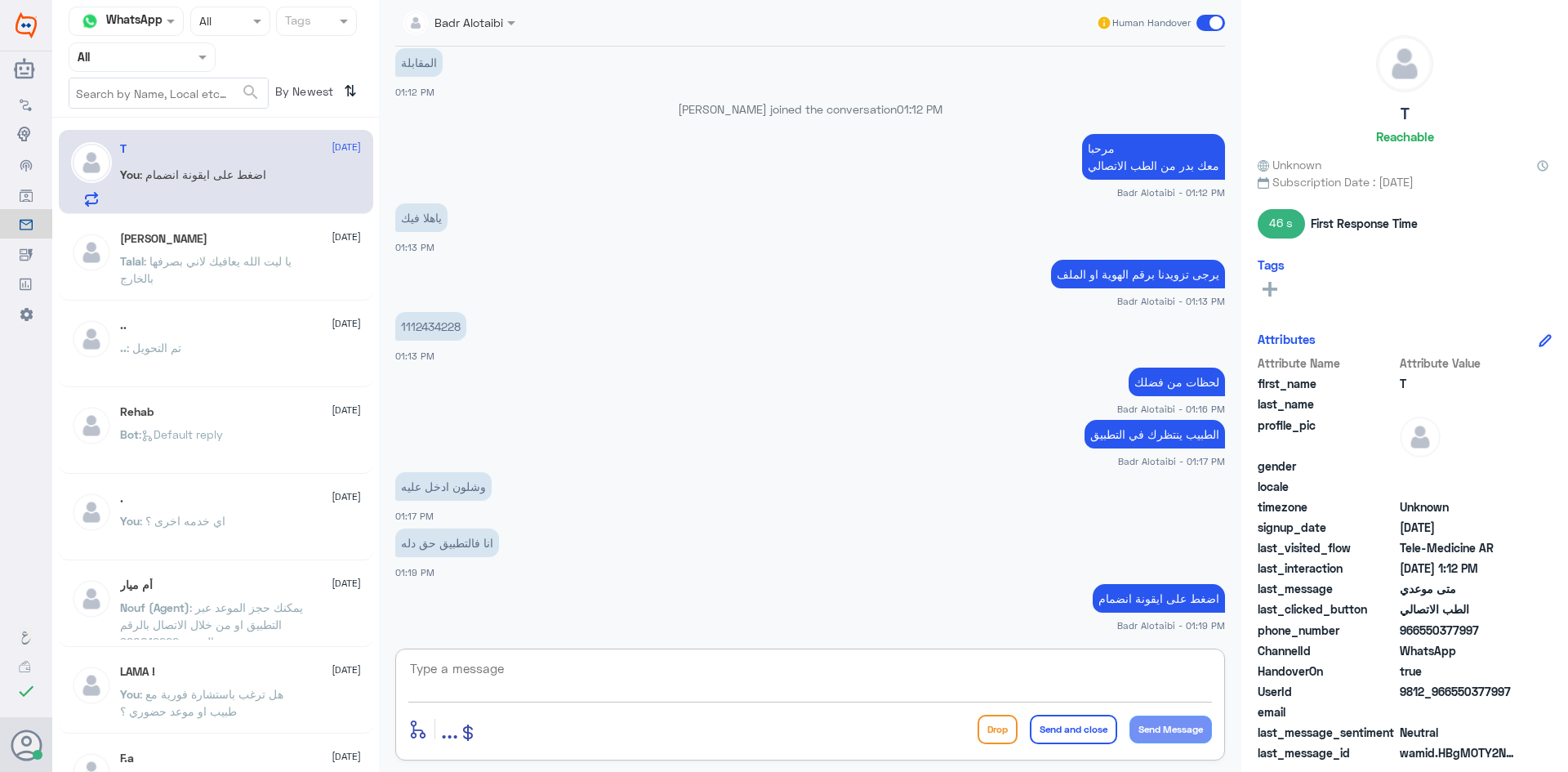
type textarea "ا"
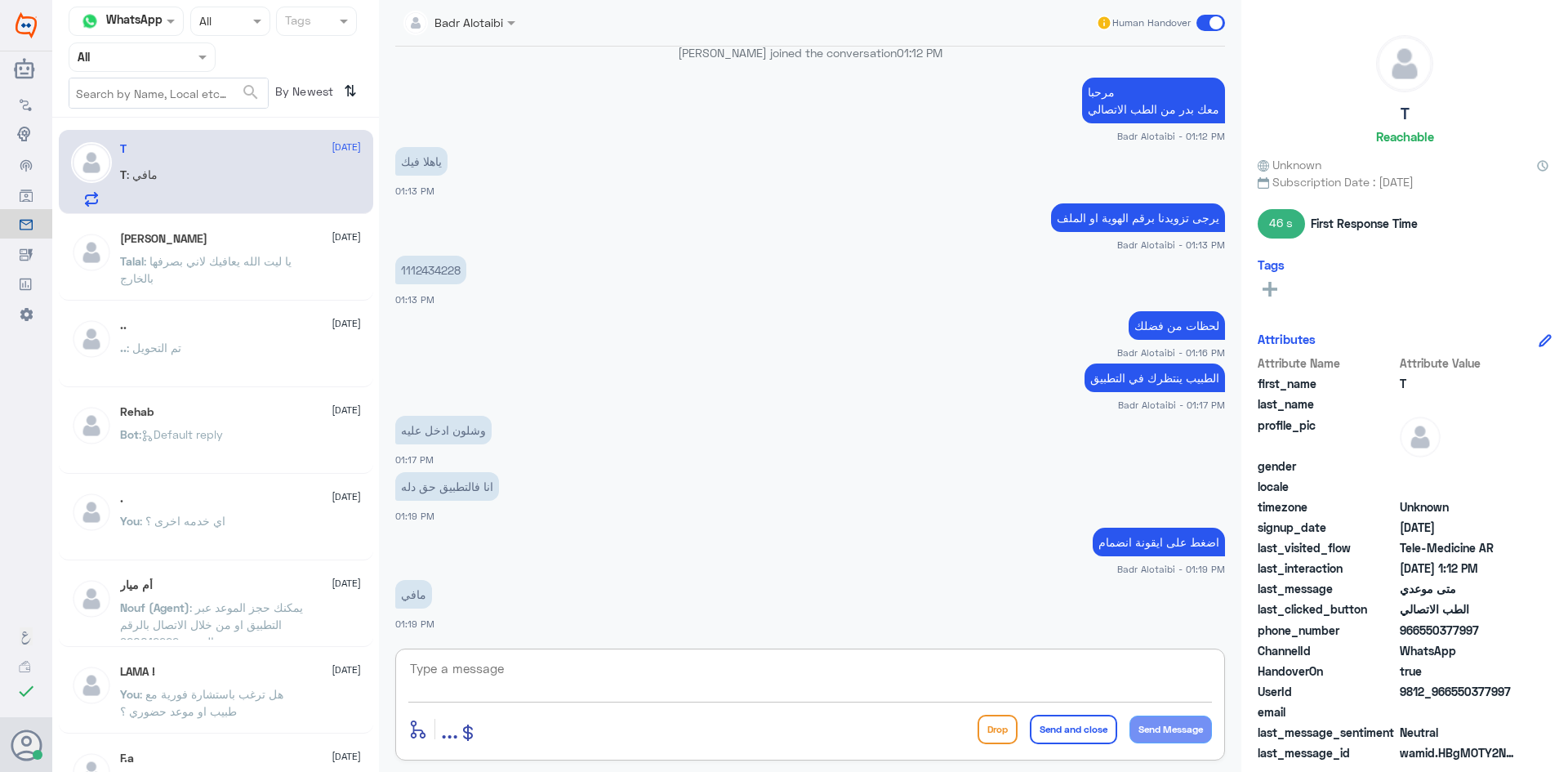
scroll to position [872, 0]
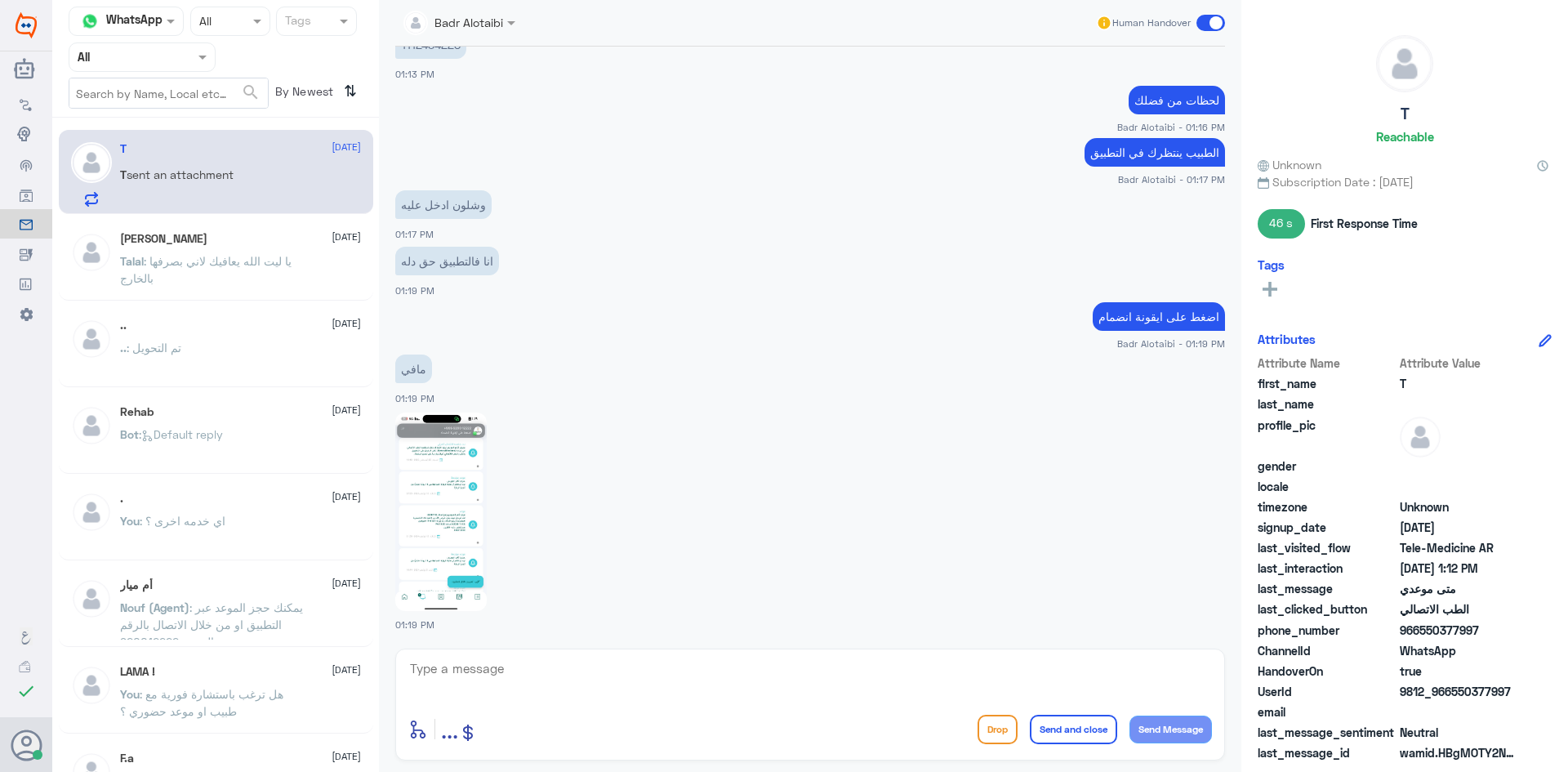
click at [437, 522] on img at bounding box center [441, 511] width 92 height 198
click at [654, 686] on textarea at bounding box center [810, 678] width 804 height 40
click at [475, 557] on img at bounding box center [441, 511] width 92 height 198
click at [555, 670] on textarea at bounding box center [810, 678] width 804 height 40
click at [910, 666] on textarea at bounding box center [810, 678] width 804 height 40
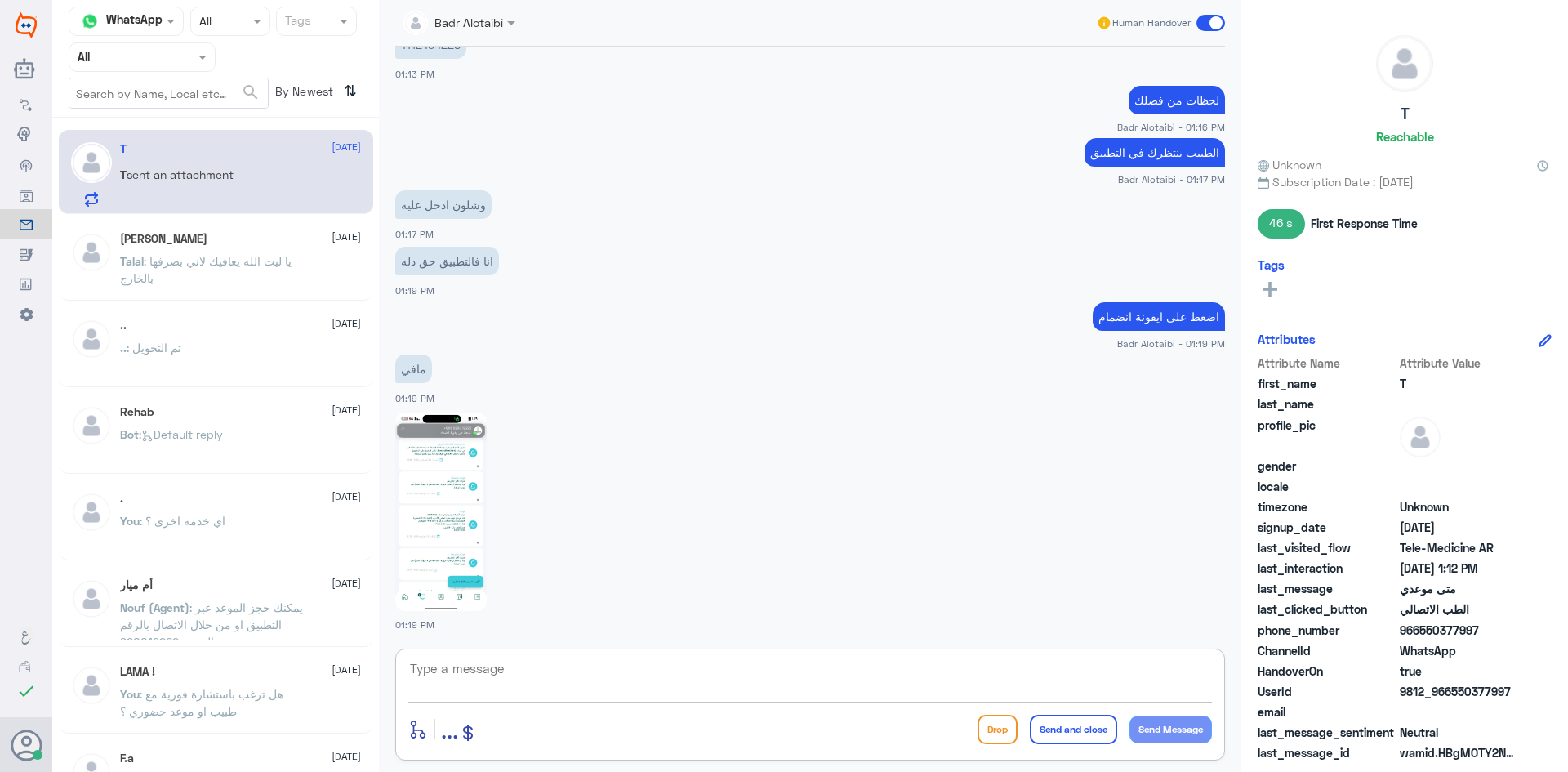
click at [450, 587] on img at bounding box center [441, 511] width 92 height 198
click at [627, 668] on textarea at bounding box center [810, 678] width 804 height 40
type textarea "سوف يتم التواصل معك من قبل الطبيب"
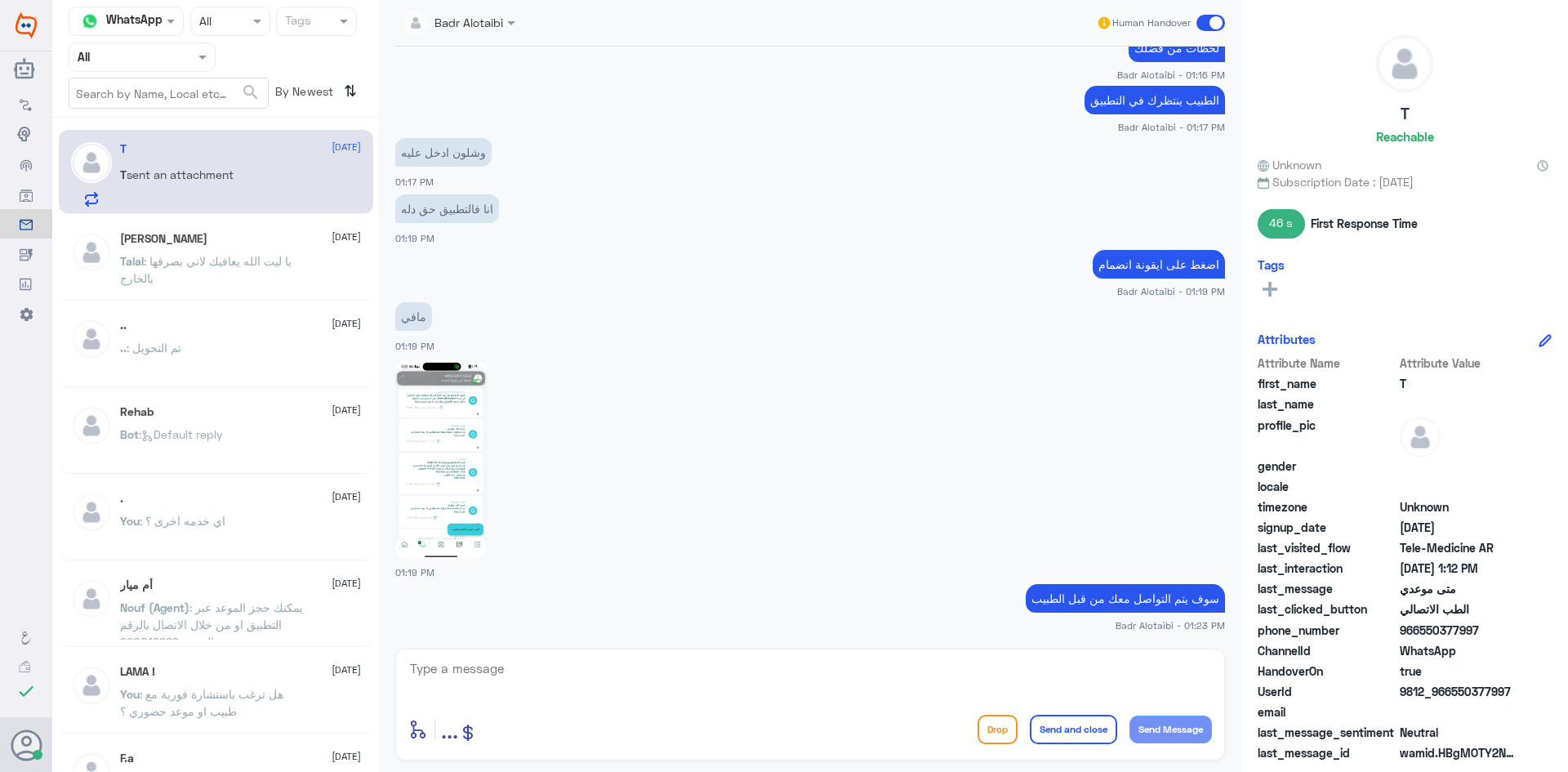
click at [1209, 16] on span at bounding box center [1211, 22] width 29 height 16
click at [0, 0] on input "checkbox" at bounding box center [0, 0] width 0 height 0
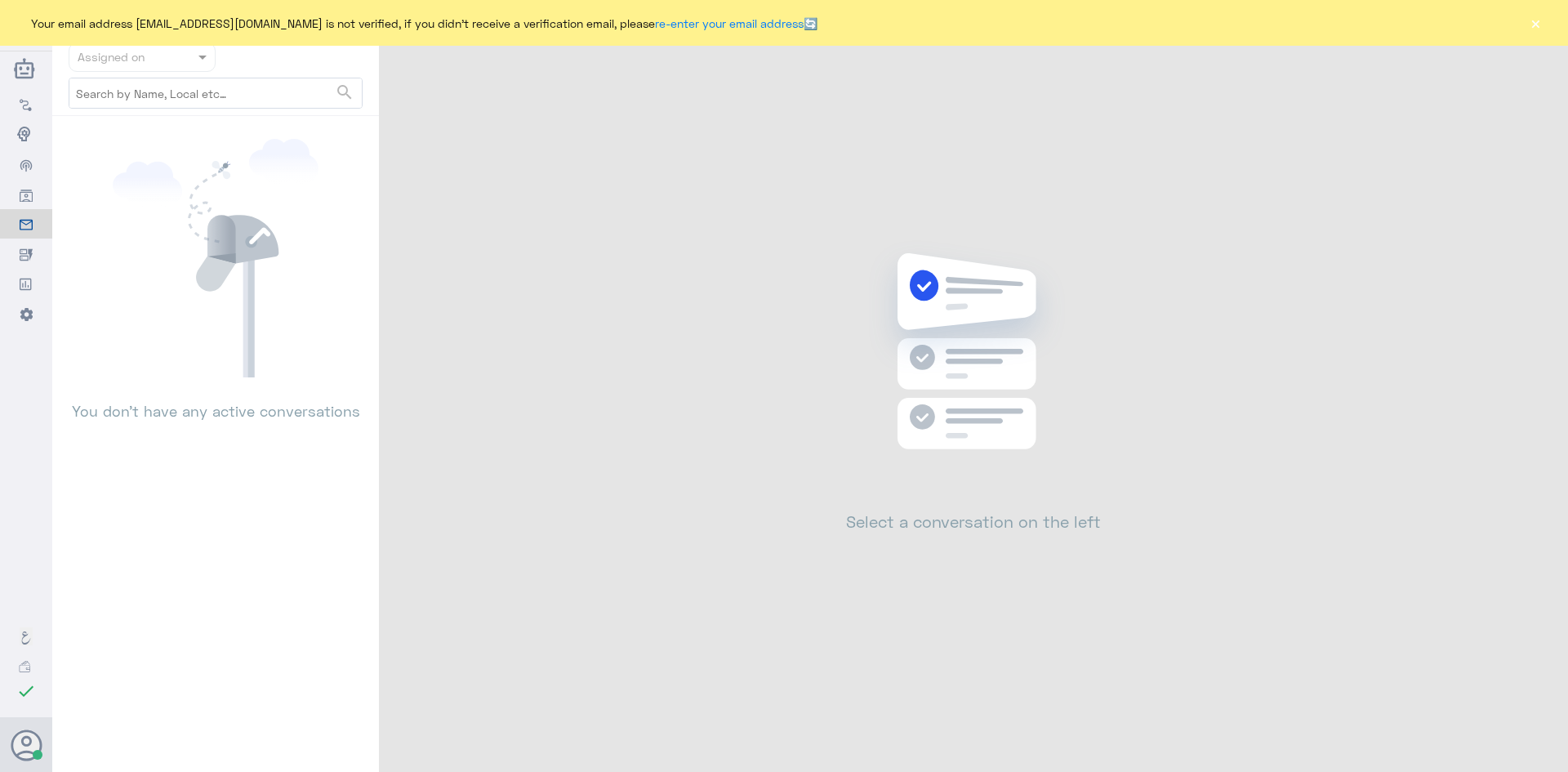
click at [1533, 20] on button "×" at bounding box center [1536, 22] width 16 height 16
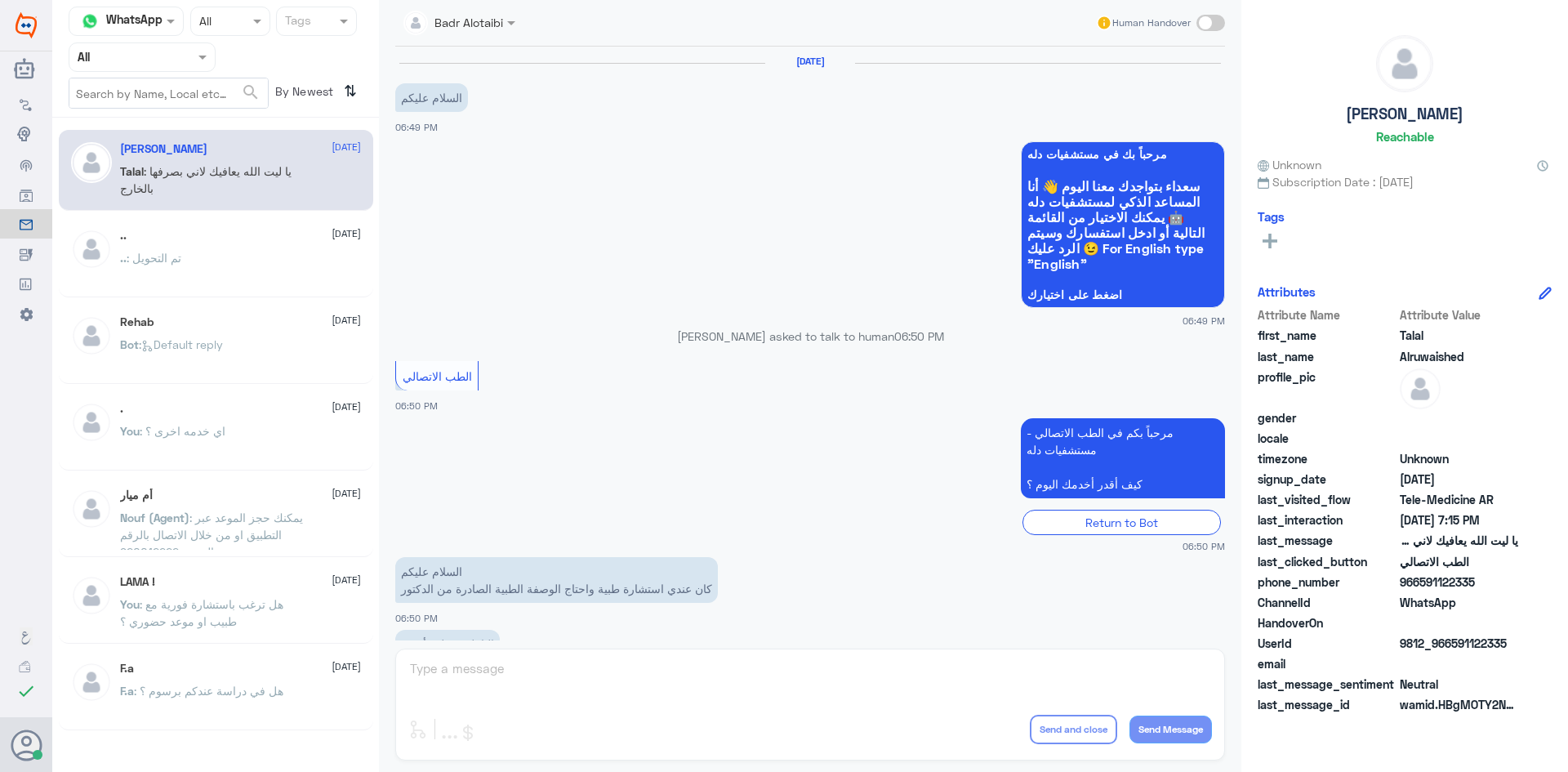
scroll to position [372, 0]
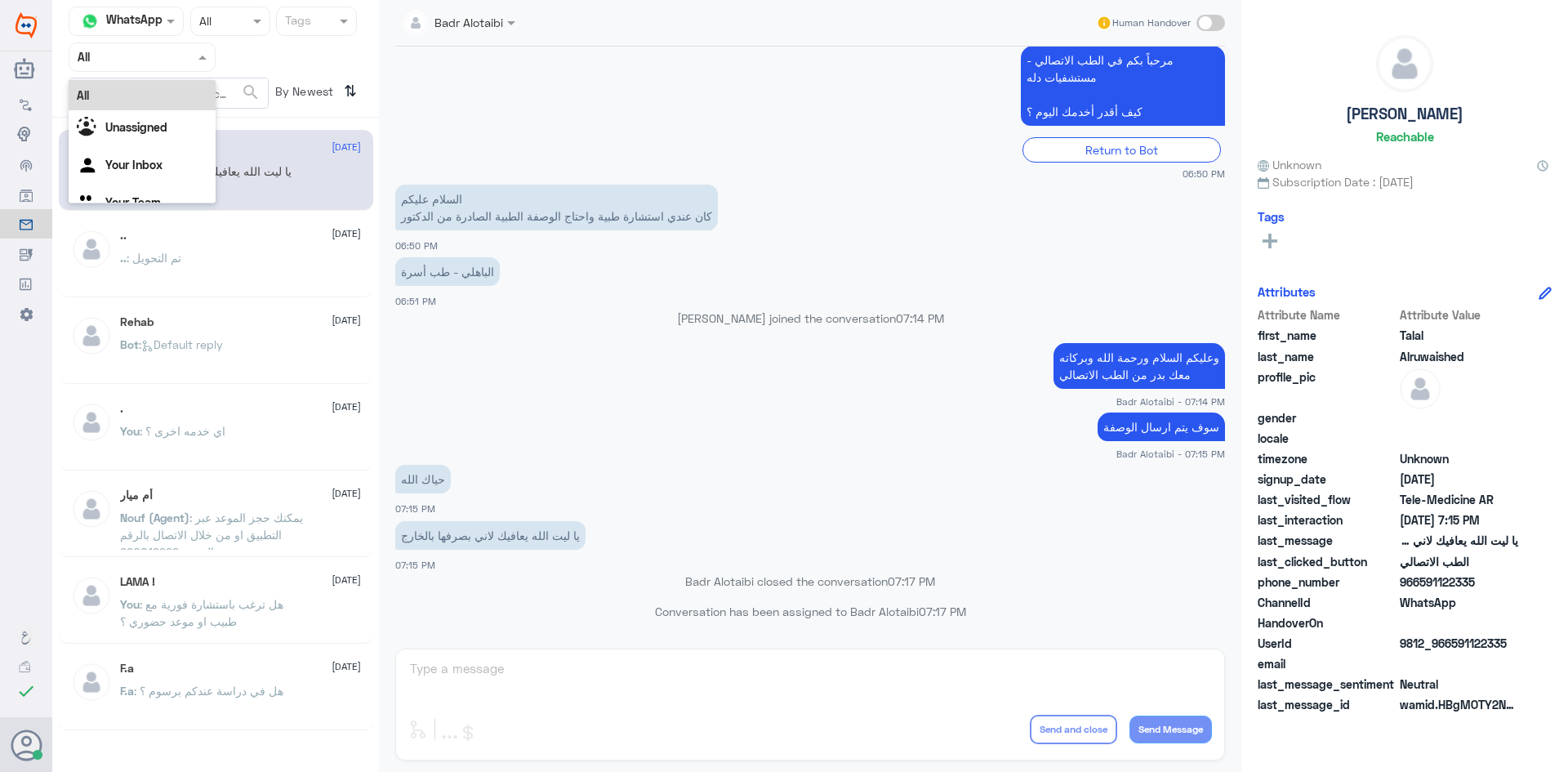
click at [169, 64] on div at bounding box center [142, 57] width 145 height 19
click at [165, 117] on div "Unassigned" at bounding box center [142, 129] width 147 height 37
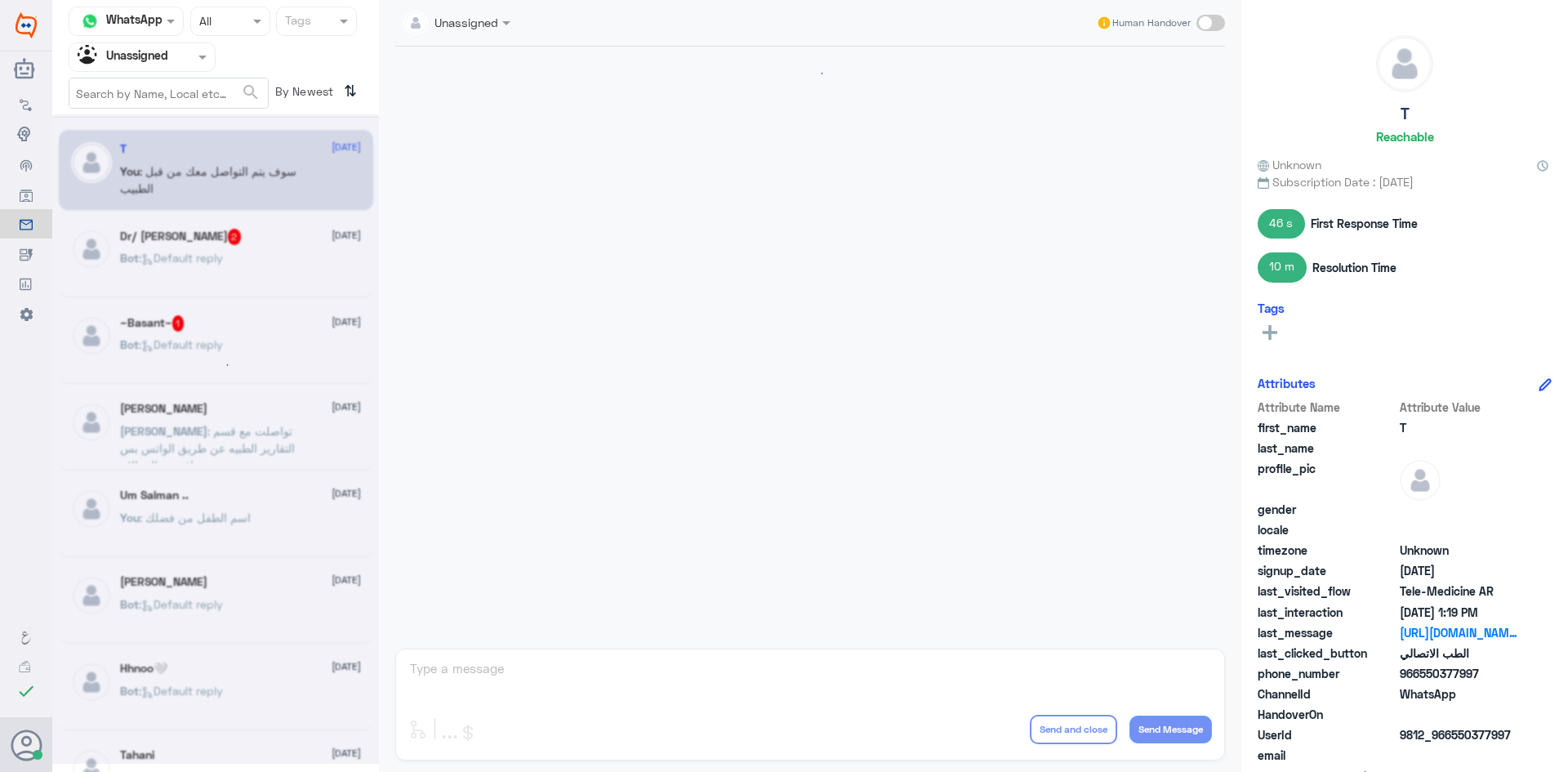
scroll to position [740, 0]
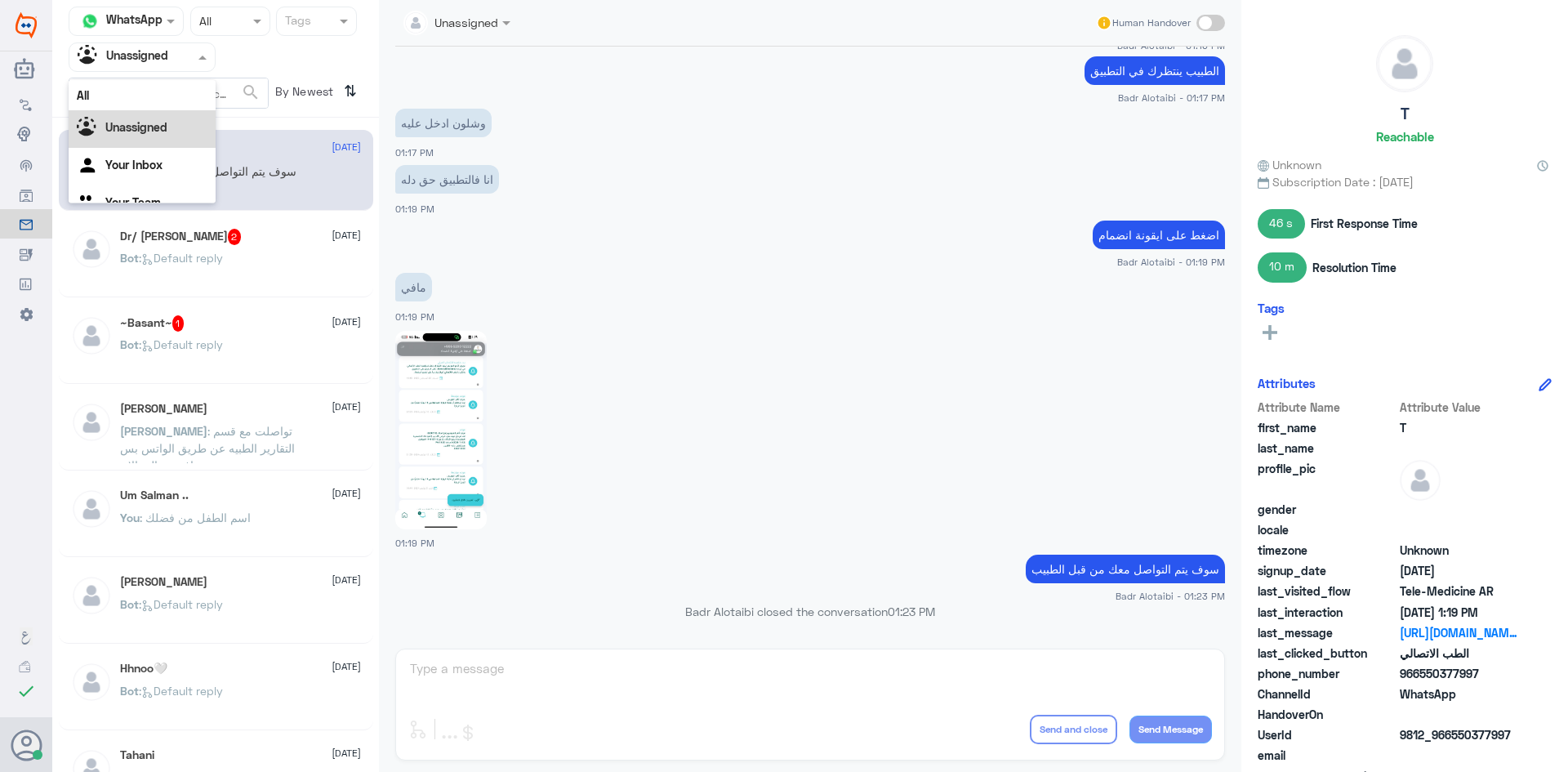
click at [165, 60] on input "text" at bounding box center [122, 57] width 90 height 19
click at [174, 99] on div "All" at bounding box center [142, 95] width 147 height 31
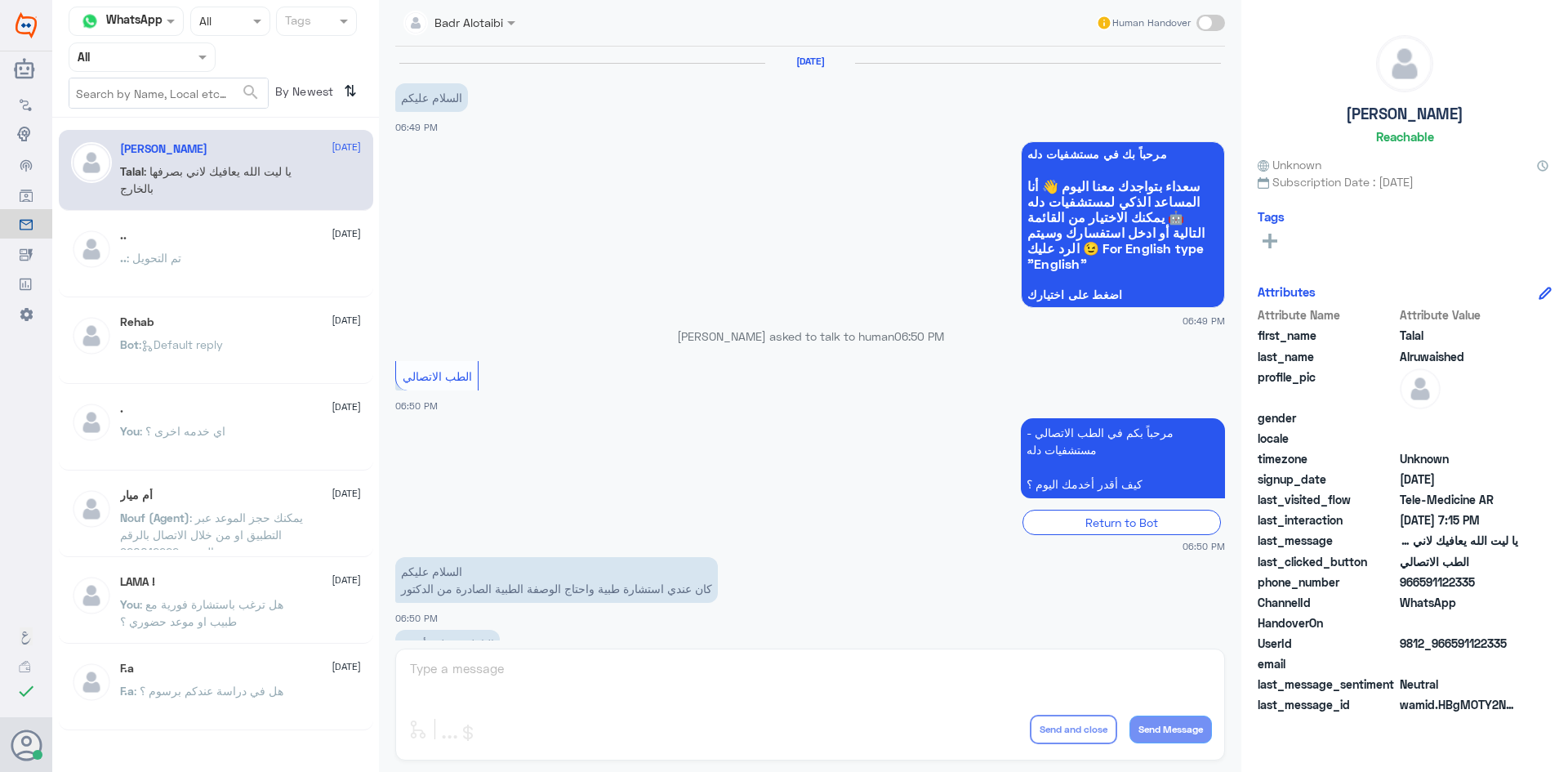
scroll to position [372, 0]
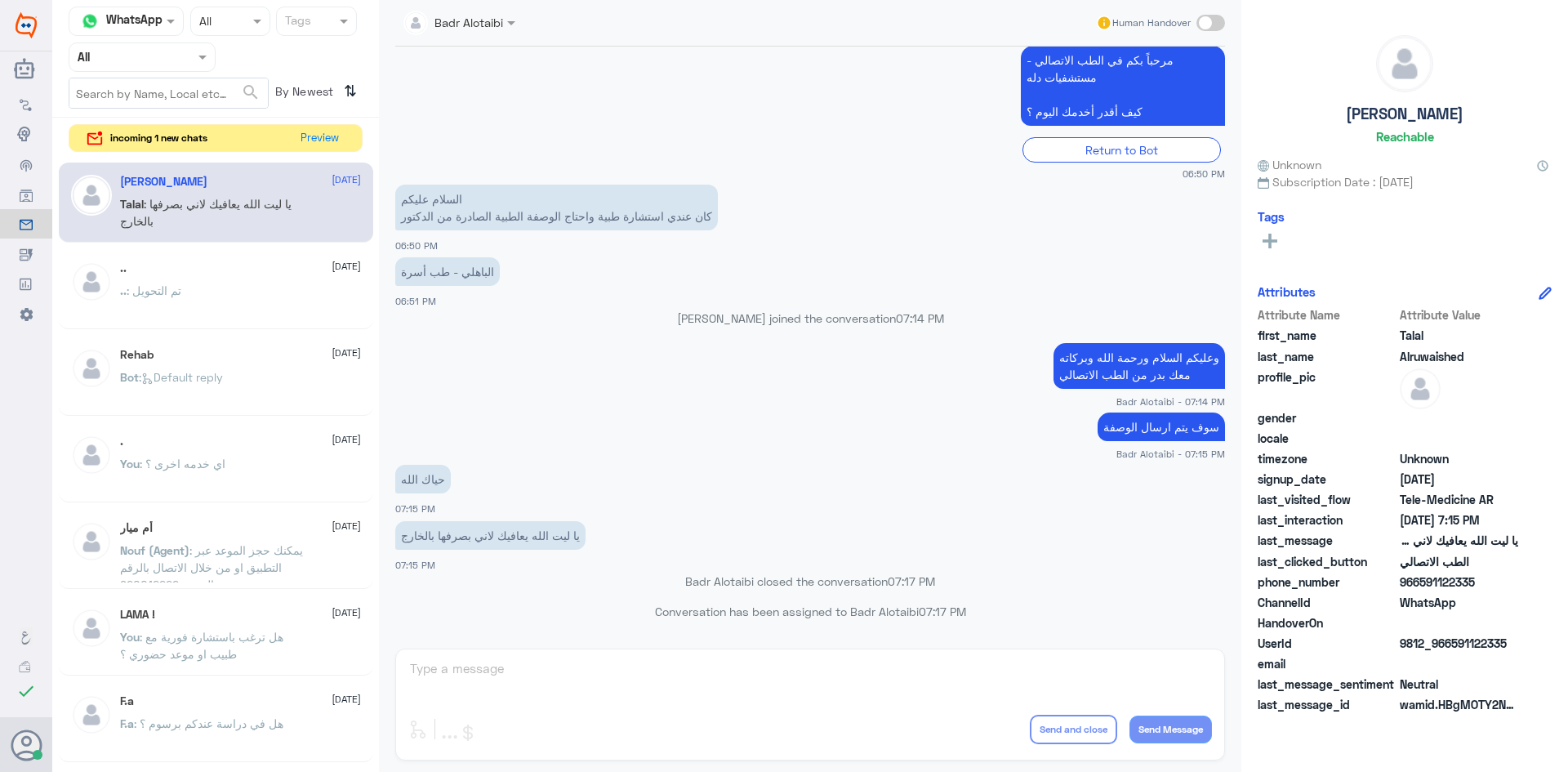
click at [327, 134] on button "Preview" at bounding box center [319, 138] width 52 height 27
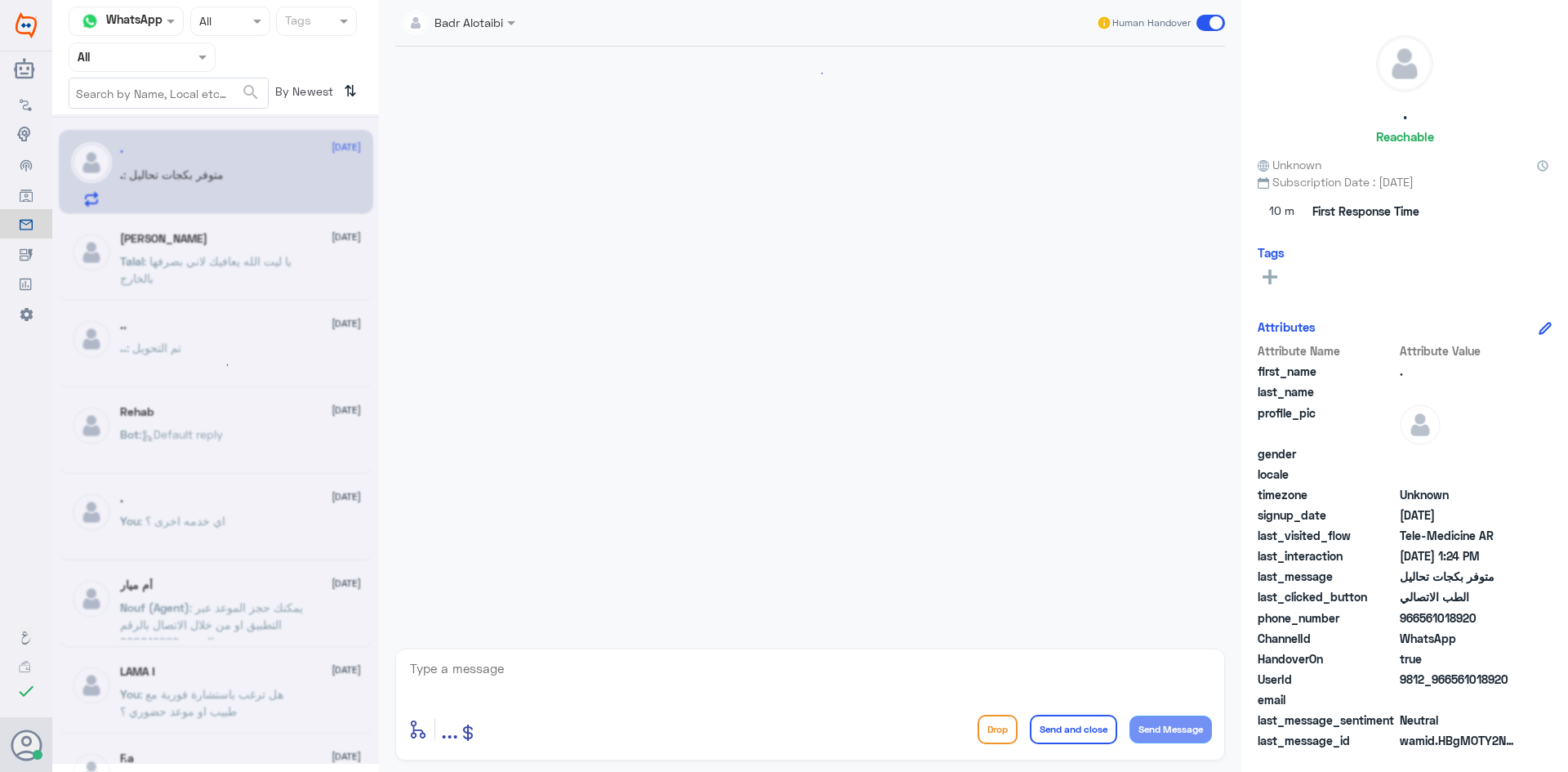
scroll to position [224, 0]
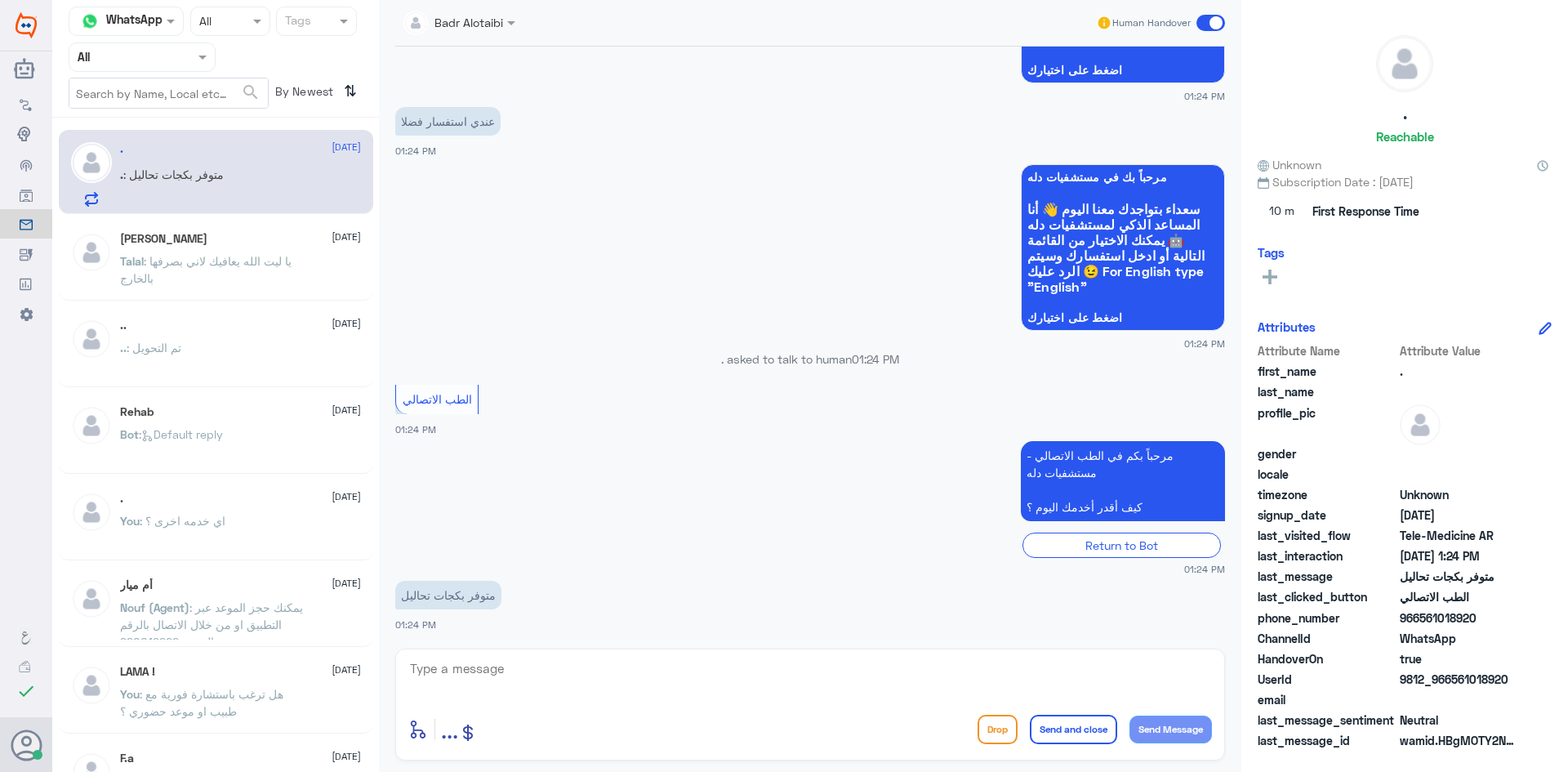
drag, startPoint x: 1516, startPoint y: 678, endPoint x: 1449, endPoint y: 672, distance: 67.3
click at [1449, 672] on div "UserId 9812_966561018920" at bounding box center [1405, 680] width 294 height 20
copy span "561018920"
click at [678, 678] on textarea at bounding box center [810, 678] width 804 height 40
type textarea "مرحبا معك بدر من الطب الاتصالي"
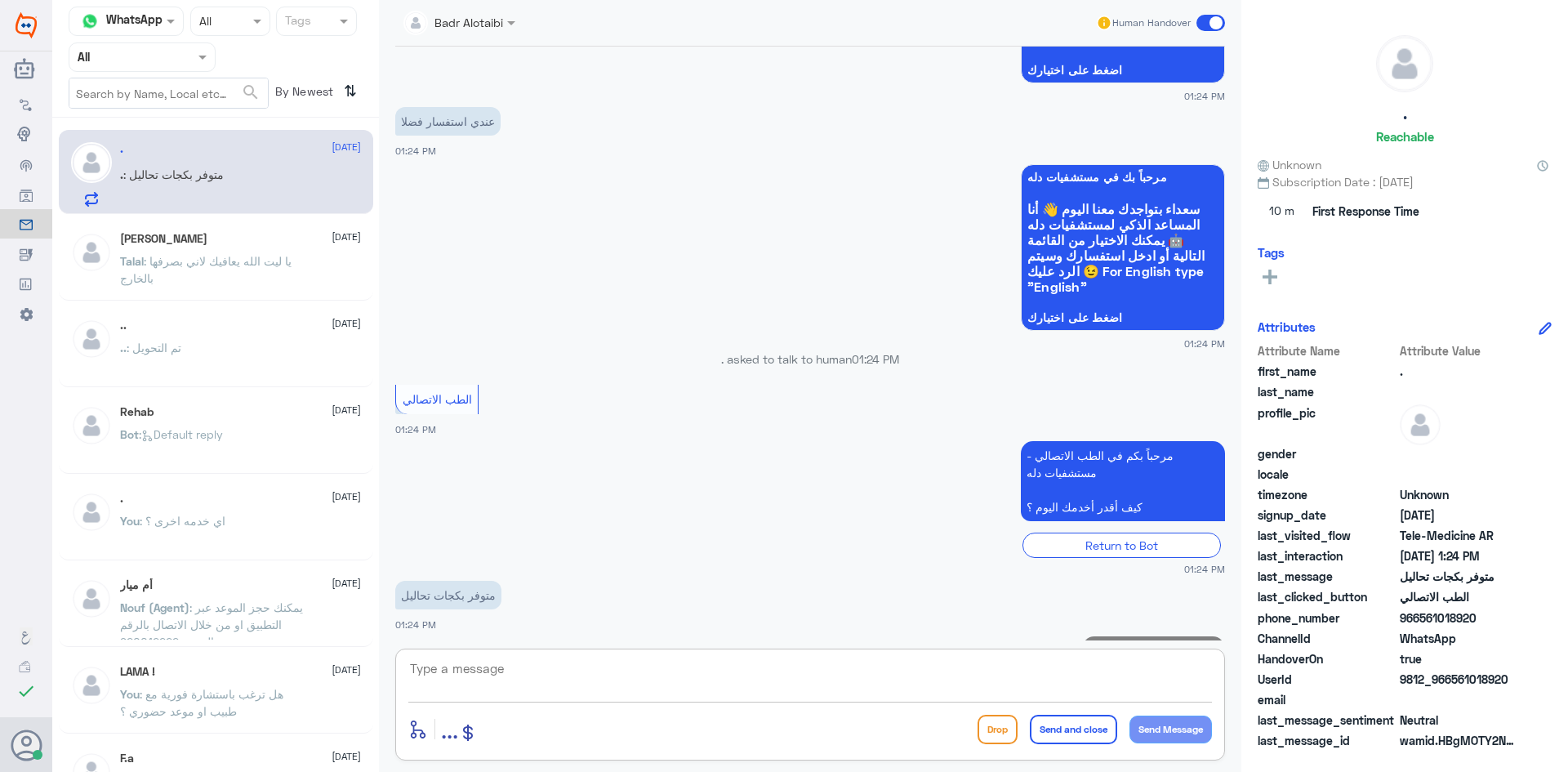
scroll to position [294, 0]
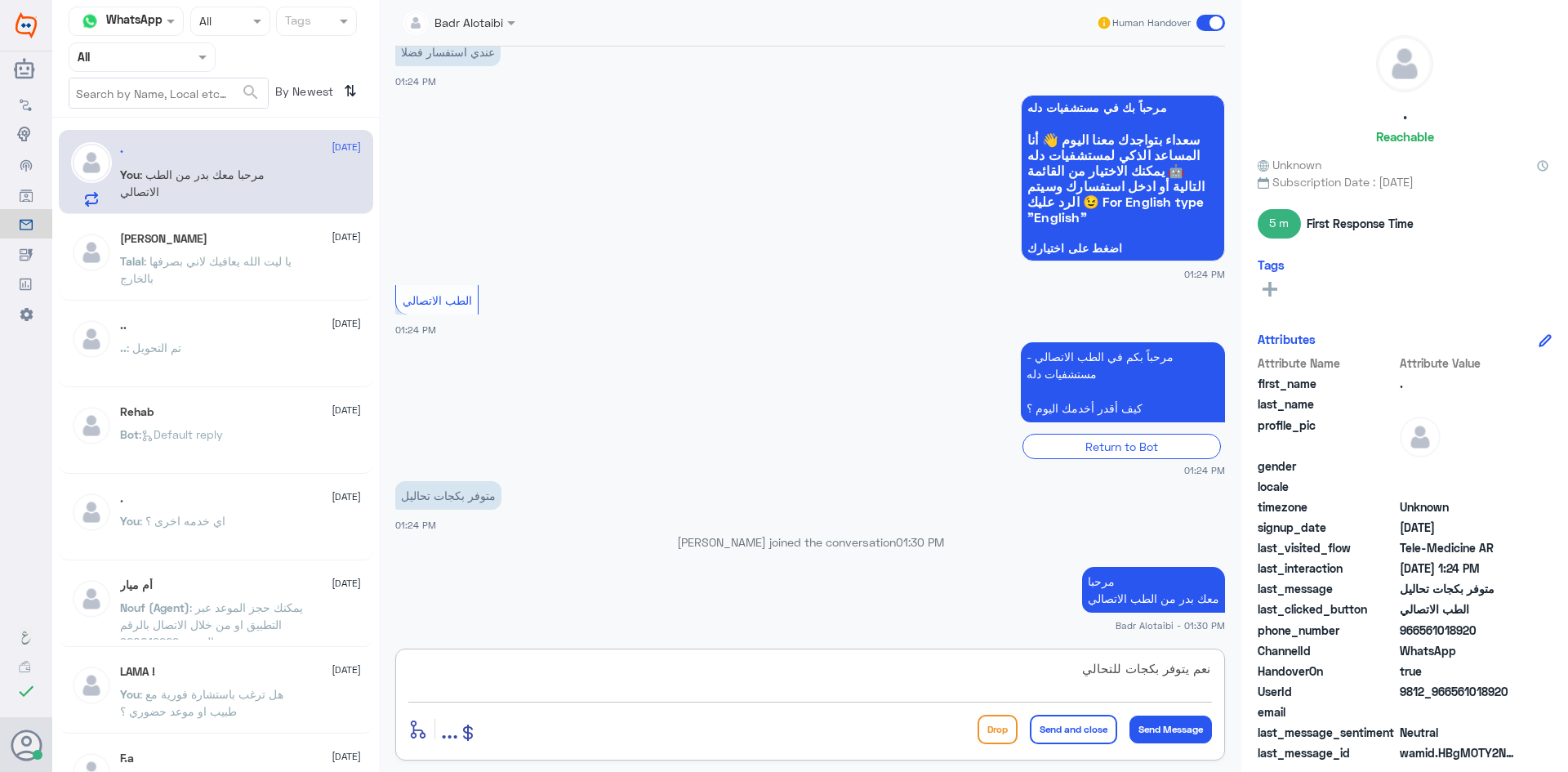
type textarea "نعم يتوفر بكجات للتحاليل"
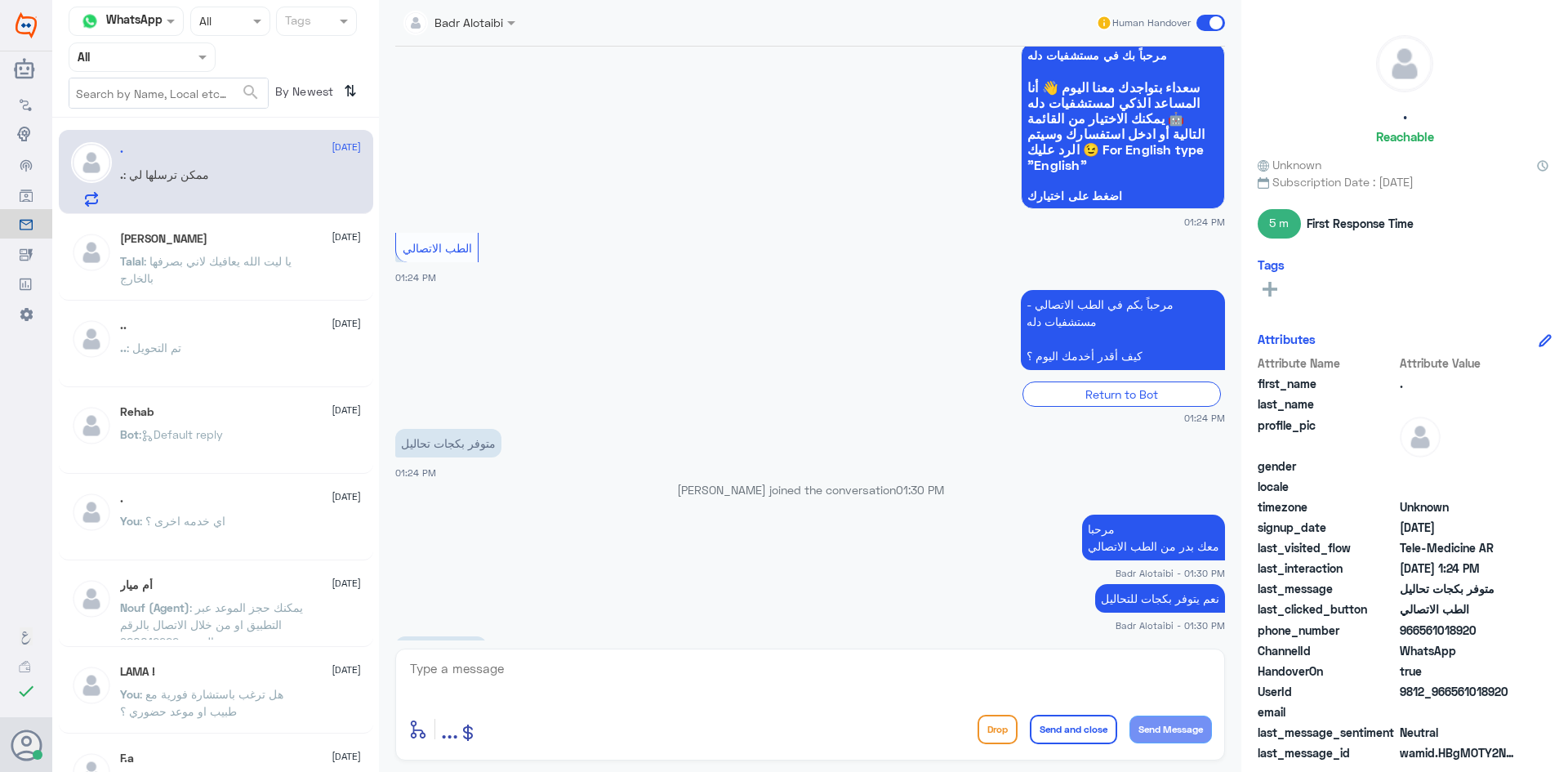
scroll to position [403, 0]
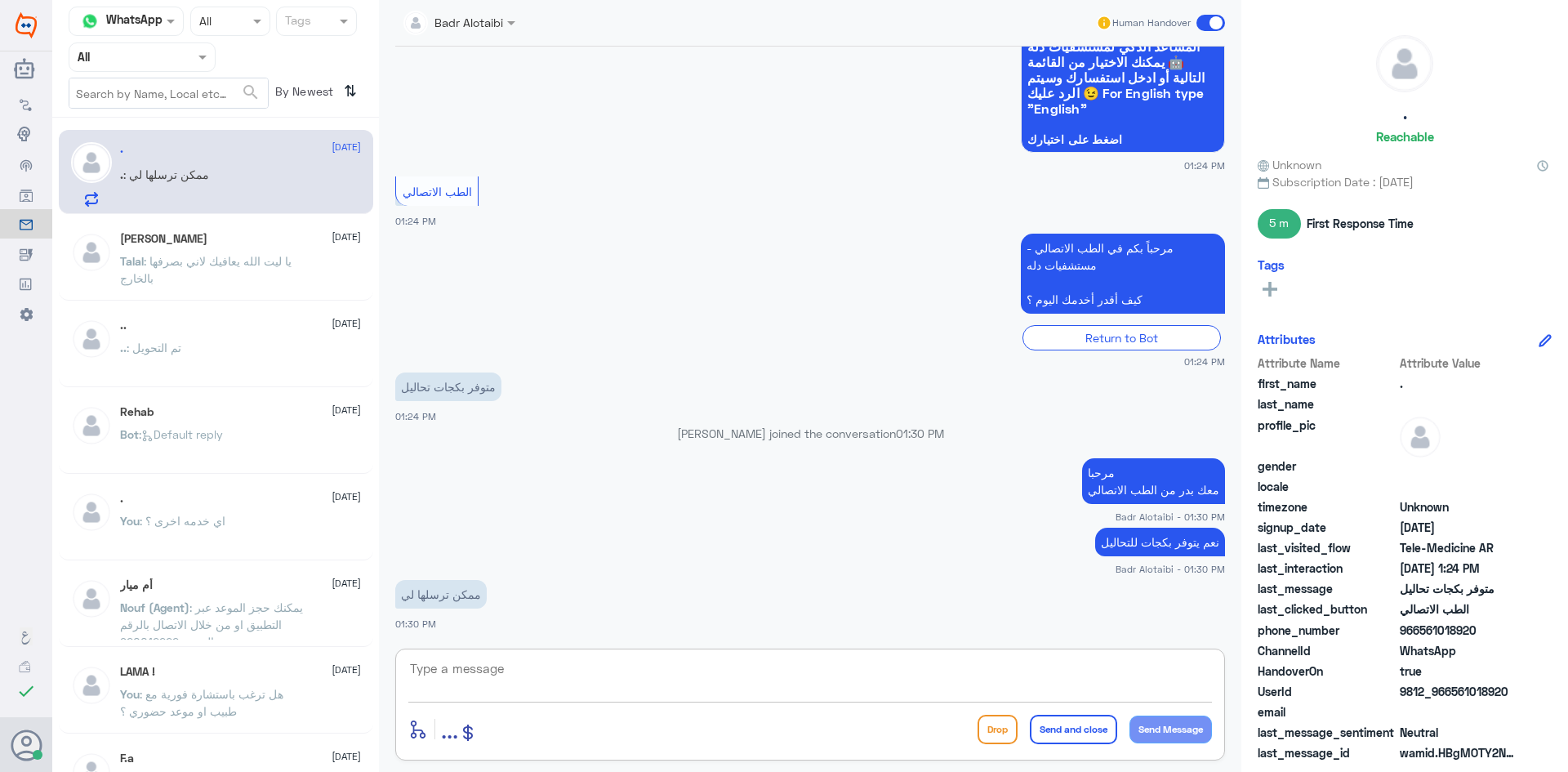
click at [702, 657] on textarea at bounding box center [810, 678] width 804 height 40
type textarea "يمكنك الاستفسار على الرقم الموحد 920012222"
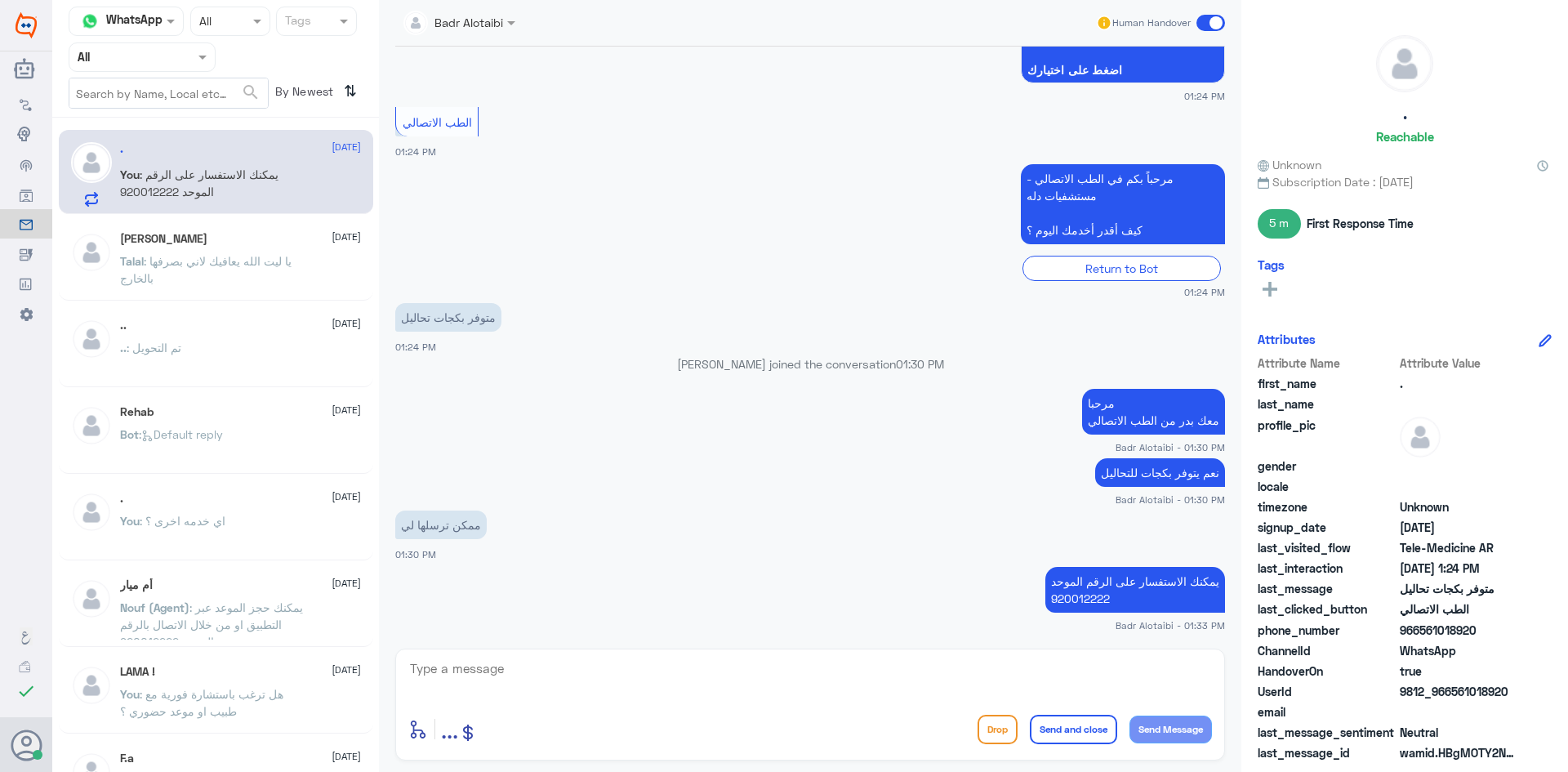
click at [1213, 28] on span at bounding box center [1211, 22] width 29 height 16
click at [0, 0] on input "checkbox" at bounding box center [0, 0] width 0 height 0
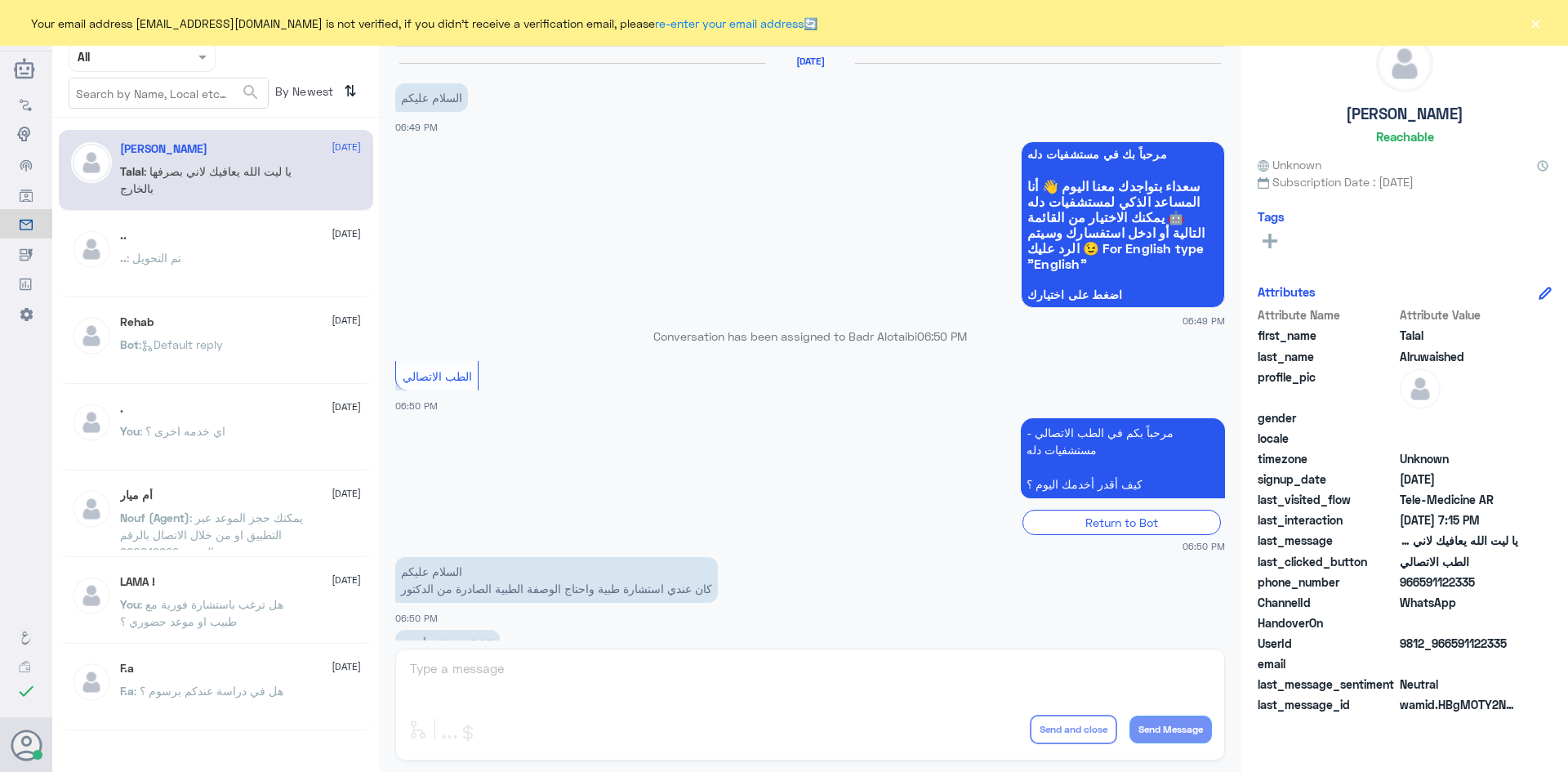
scroll to position [372, 0]
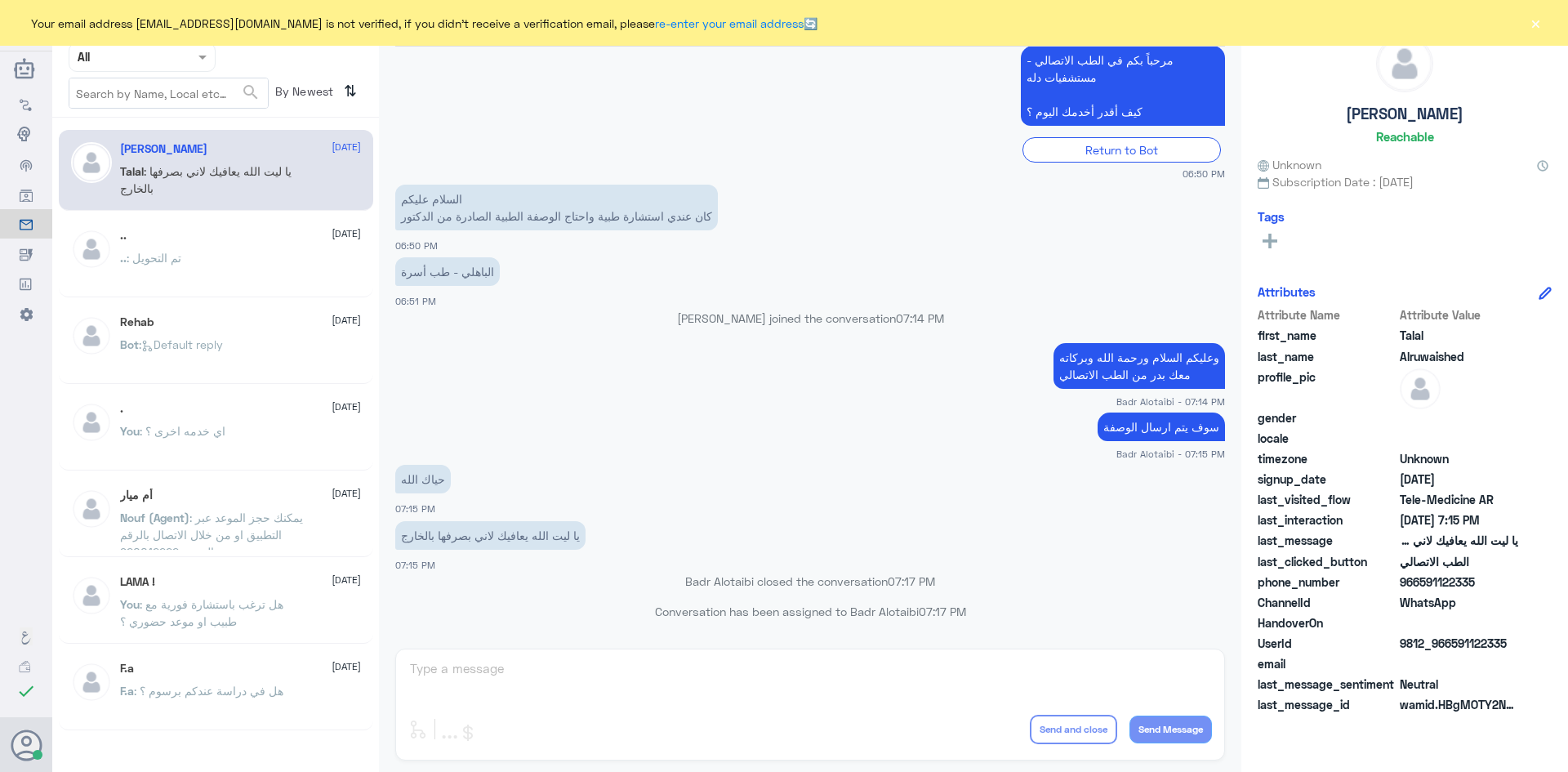
click at [1544, 21] on div "Your email address [EMAIL_ADDRESS][DOMAIN_NAME] is not verified, if you didn't …" at bounding box center [784, 23] width 1568 height 46
click at [1544, 13] on div "Your email address [EMAIL_ADDRESS][DOMAIN_NAME] is not verified, if you didn't …" at bounding box center [784, 23] width 1568 height 46
click at [1539, 18] on button "×" at bounding box center [1536, 22] width 16 height 16
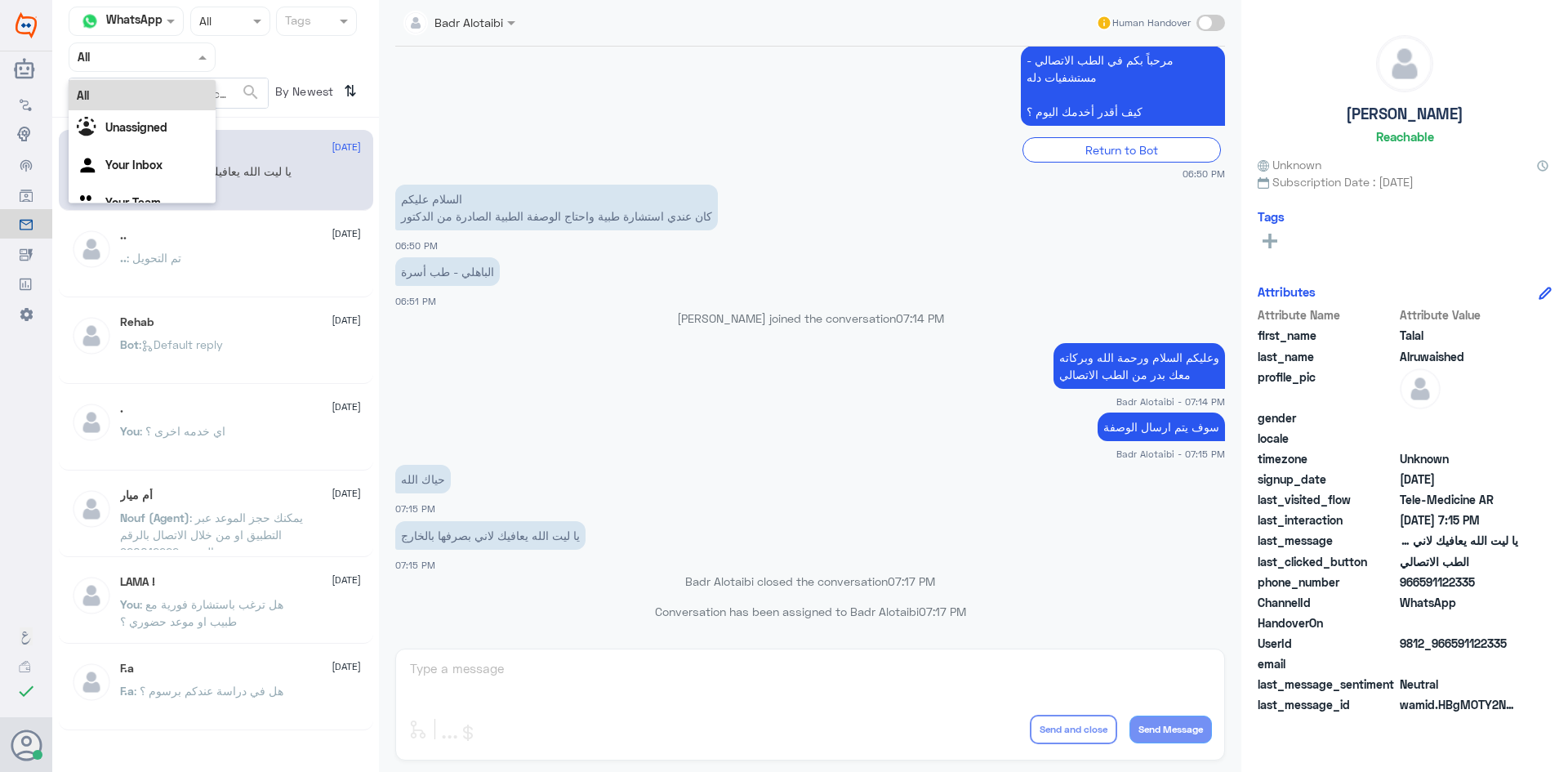
click at [191, 70] on div "Agent Filter All" at bounding box center [142, 57] width 147 height 30
click at [184, 111] on div "All Unassigned Your Inbox Your Team" at bounding box center [142, 152] width 147 height 143
click at [184, 113] on div "Unassigned" at bounding box center [142, 129] width 147 height 37
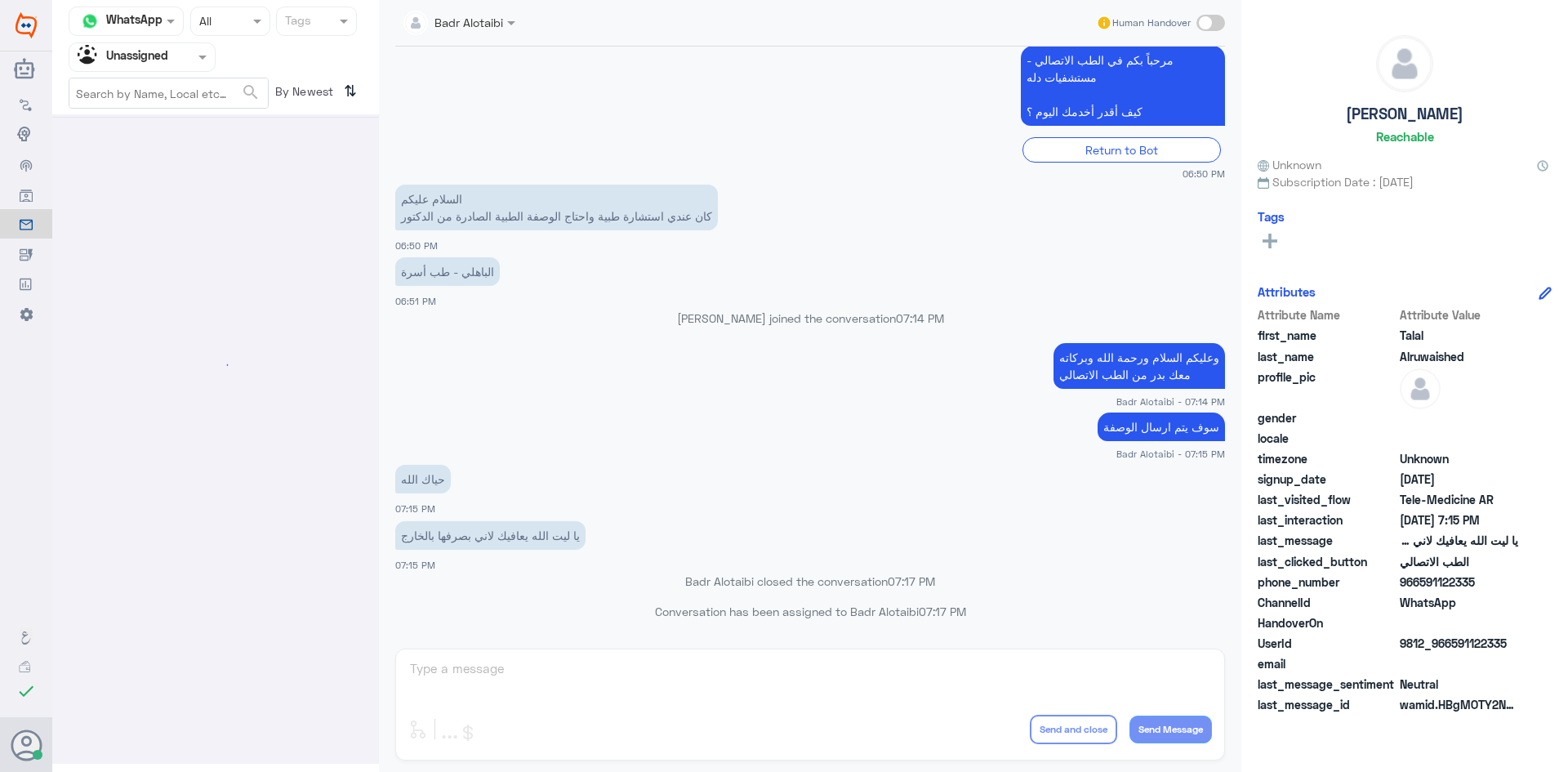
scroll to position [0, 0]
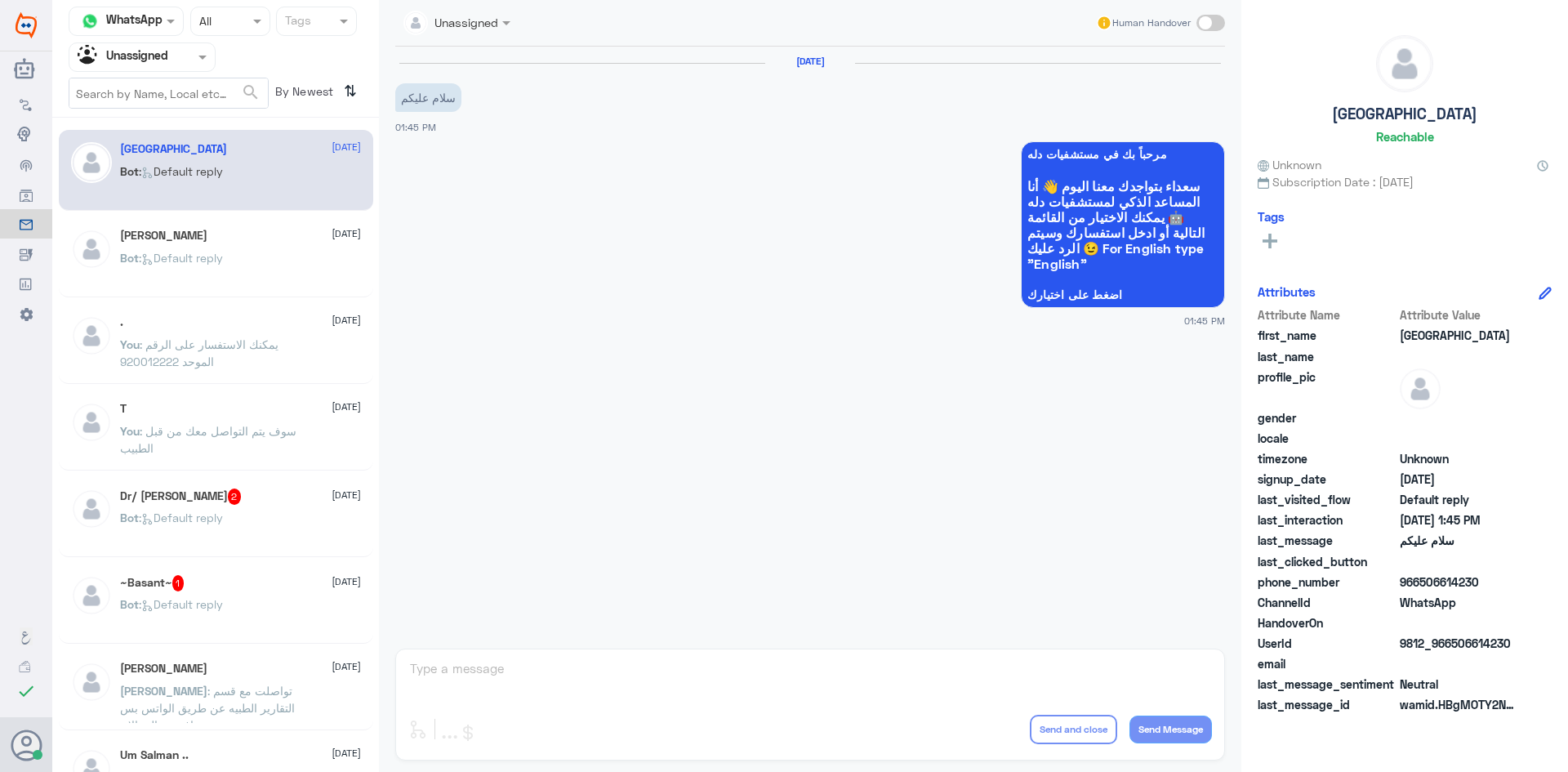
drag, startPoint x: 214, startPoint y: 189, endPoint x: 220, endPoint y: 208, distance: 19.9
click at [217, 201] on p "Bot : Default reply" at bounding box center [172, 182] width 103 height 41
click at [226, 231] on div "[PERSON_NAME] [DATE]" at bounding box center [240, 236] width 241 height 14
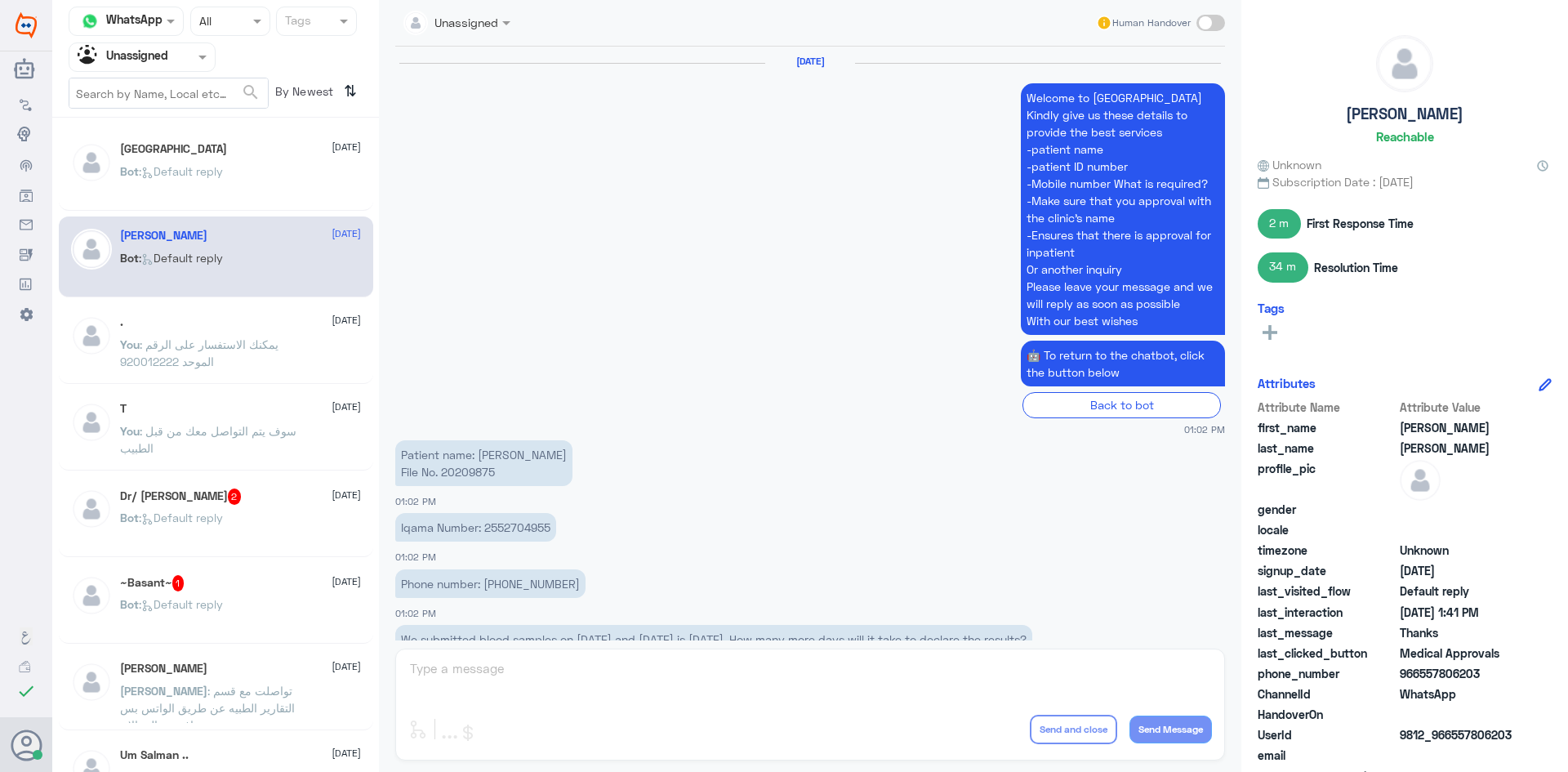
scroll to position [1256, 0]
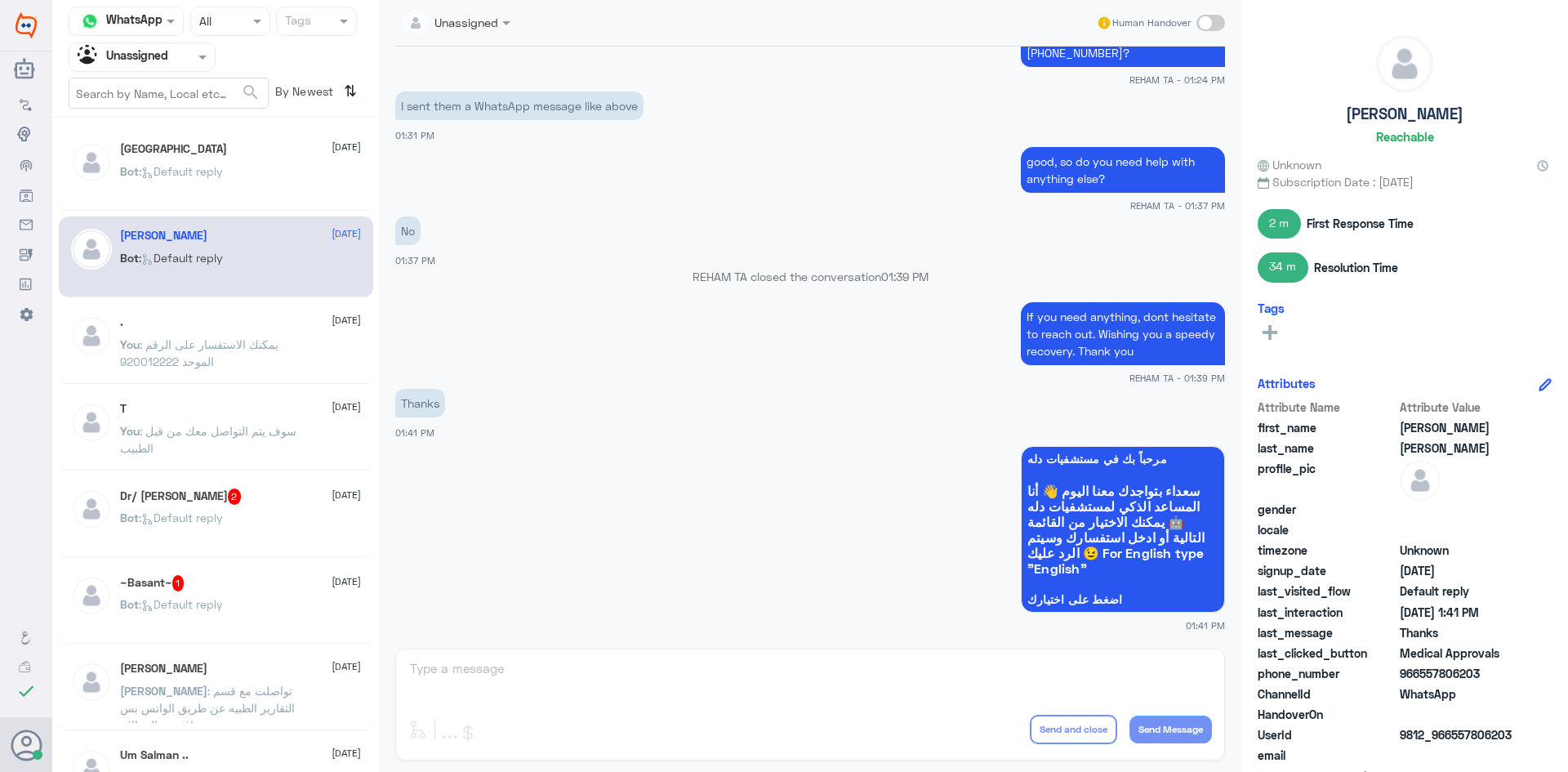
click at [253, 325] on div ". [DATE]" at bounding box center [240, 322] width 241 height 14
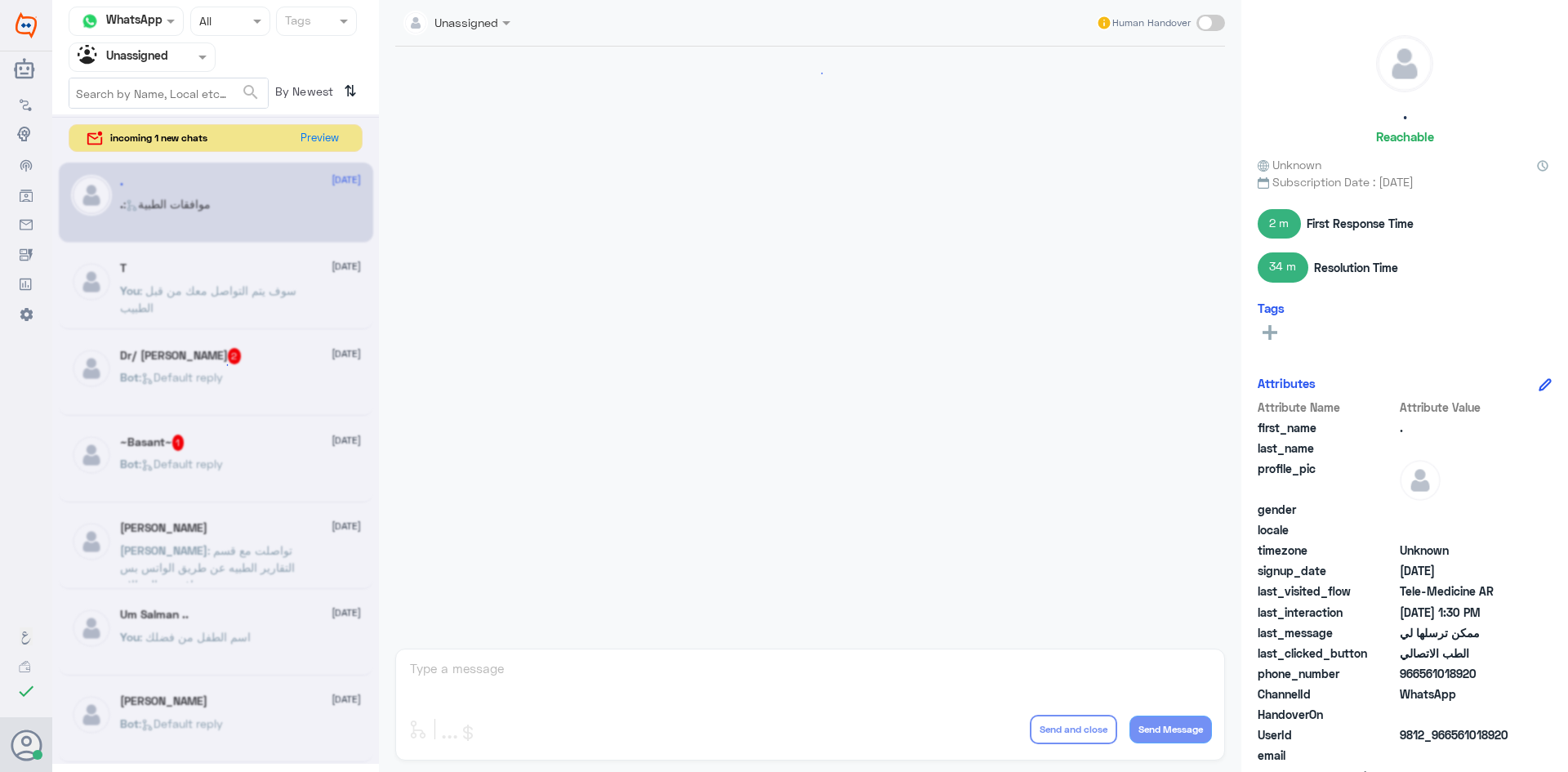
scroll to position [1256, 0]
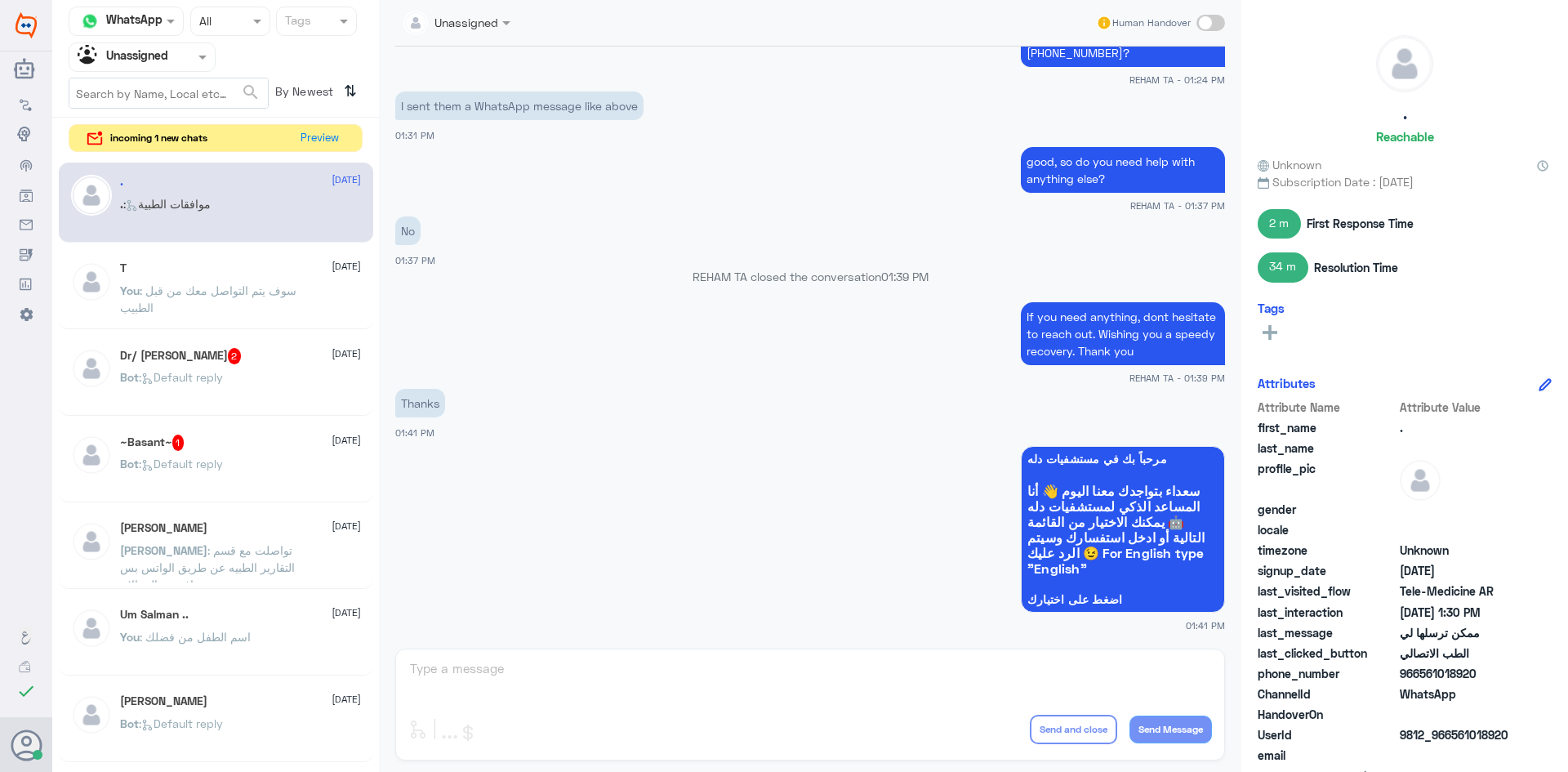
click at [193, 60] on div at bounding box center [142, 57] width 145 height 19
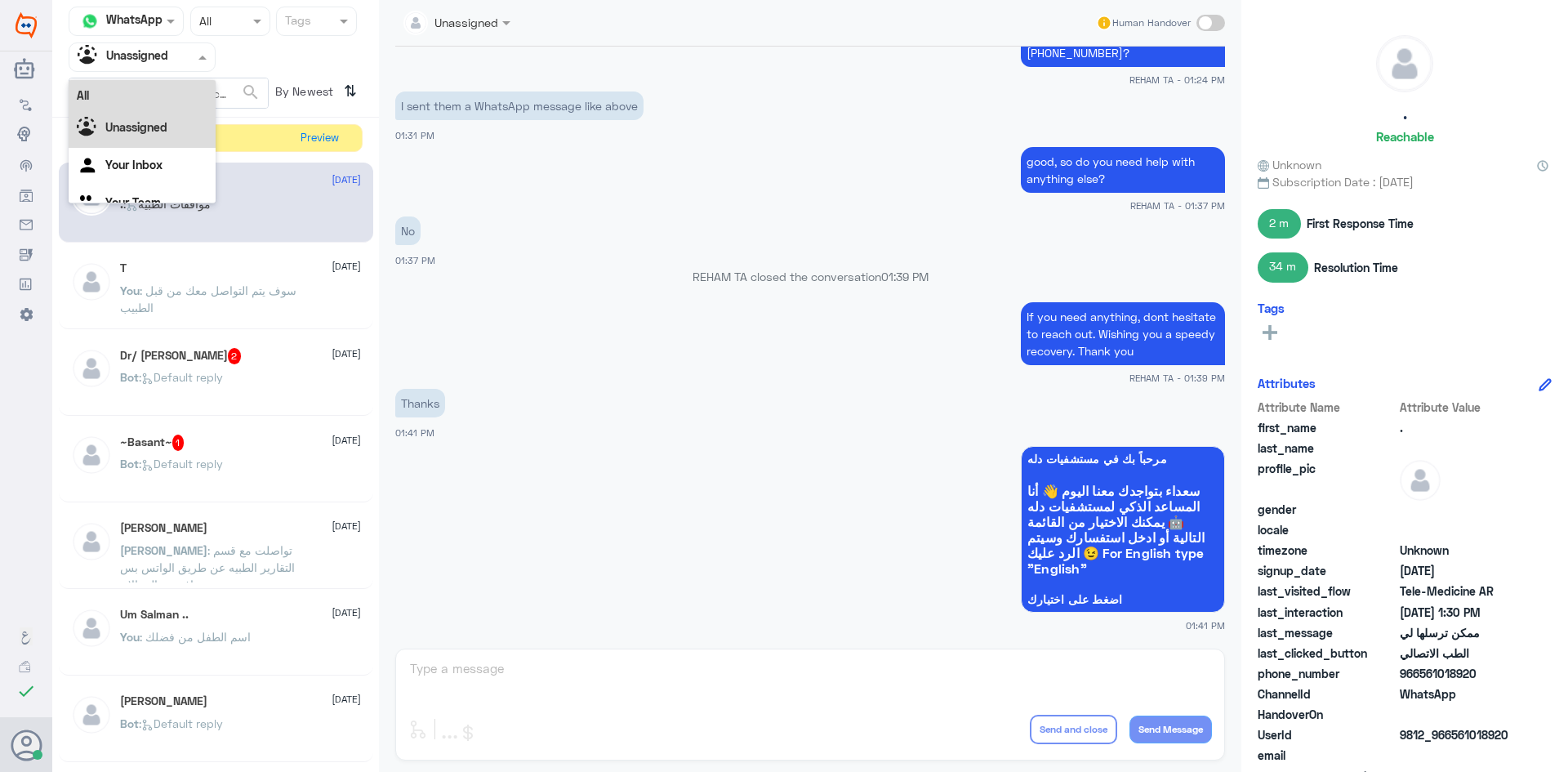
click at [157, 94] on div "All" at bounding box center [142, 95] width 147 height 31
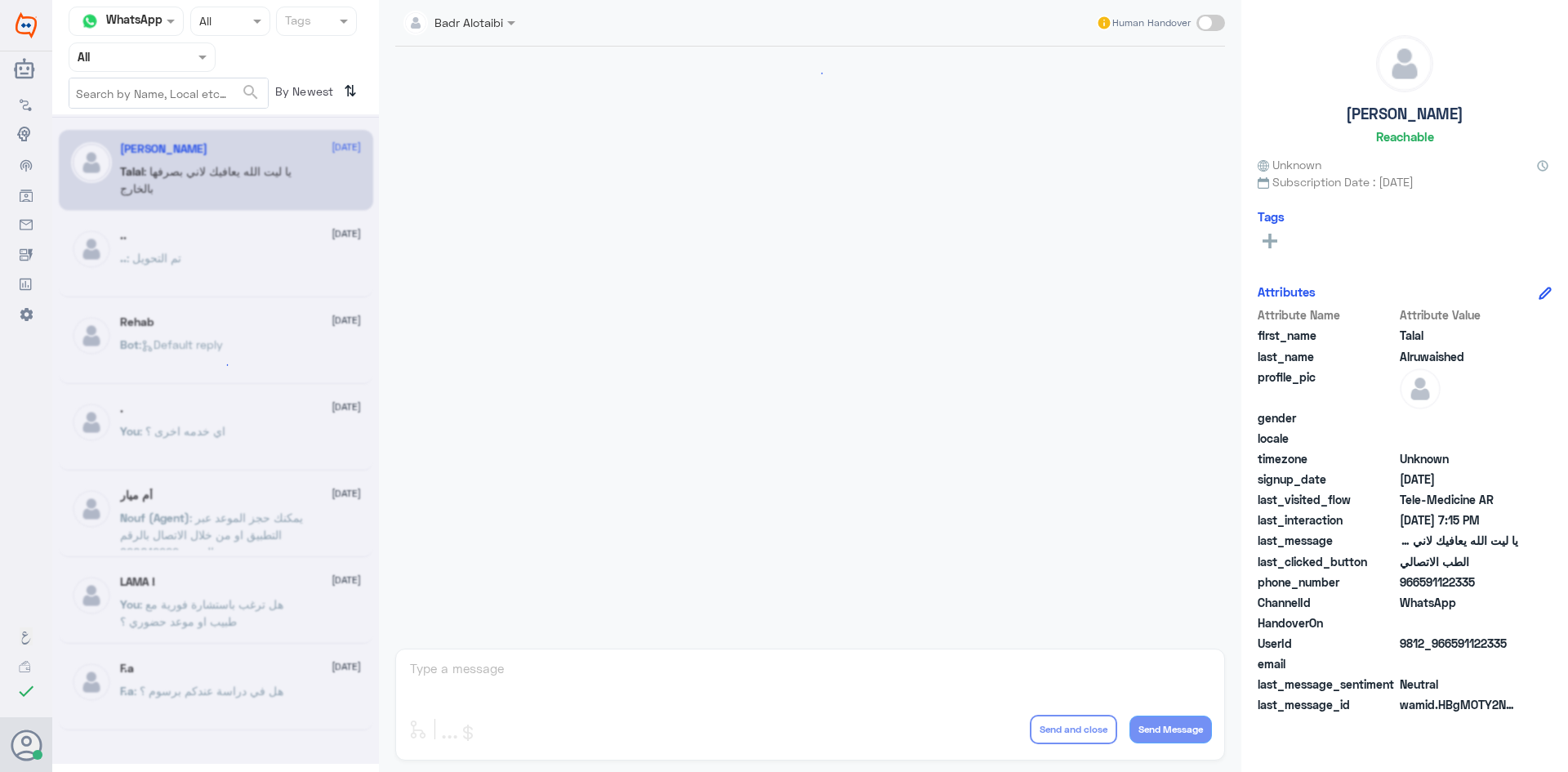
scroll to position [372, 0]
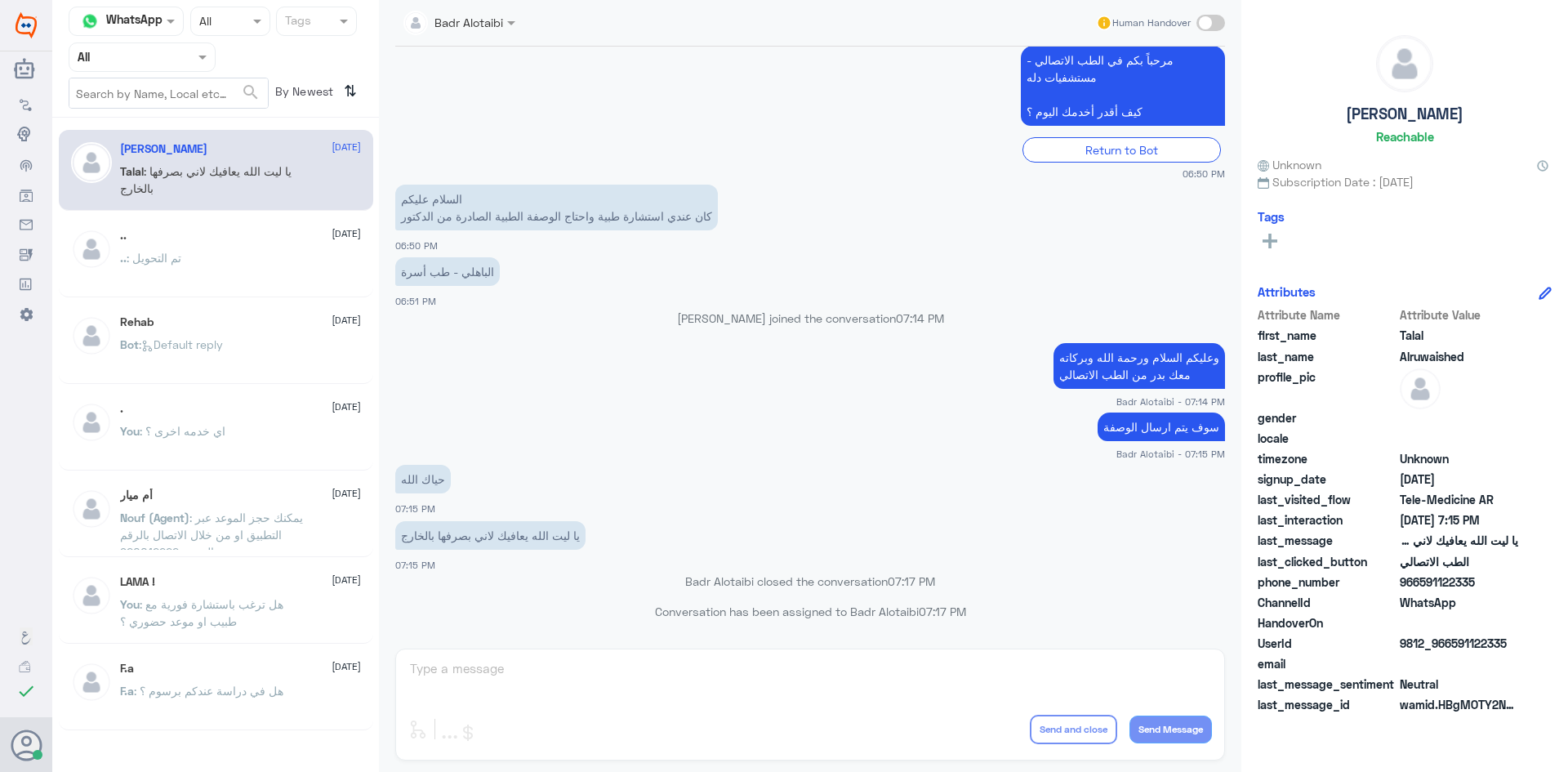
click at [199, 61] on span at bounding box center [204, 57] width 20 height 17
click at [180, 121] on div "Unassigned" at bounding box center [142, 129] width 147 height 37
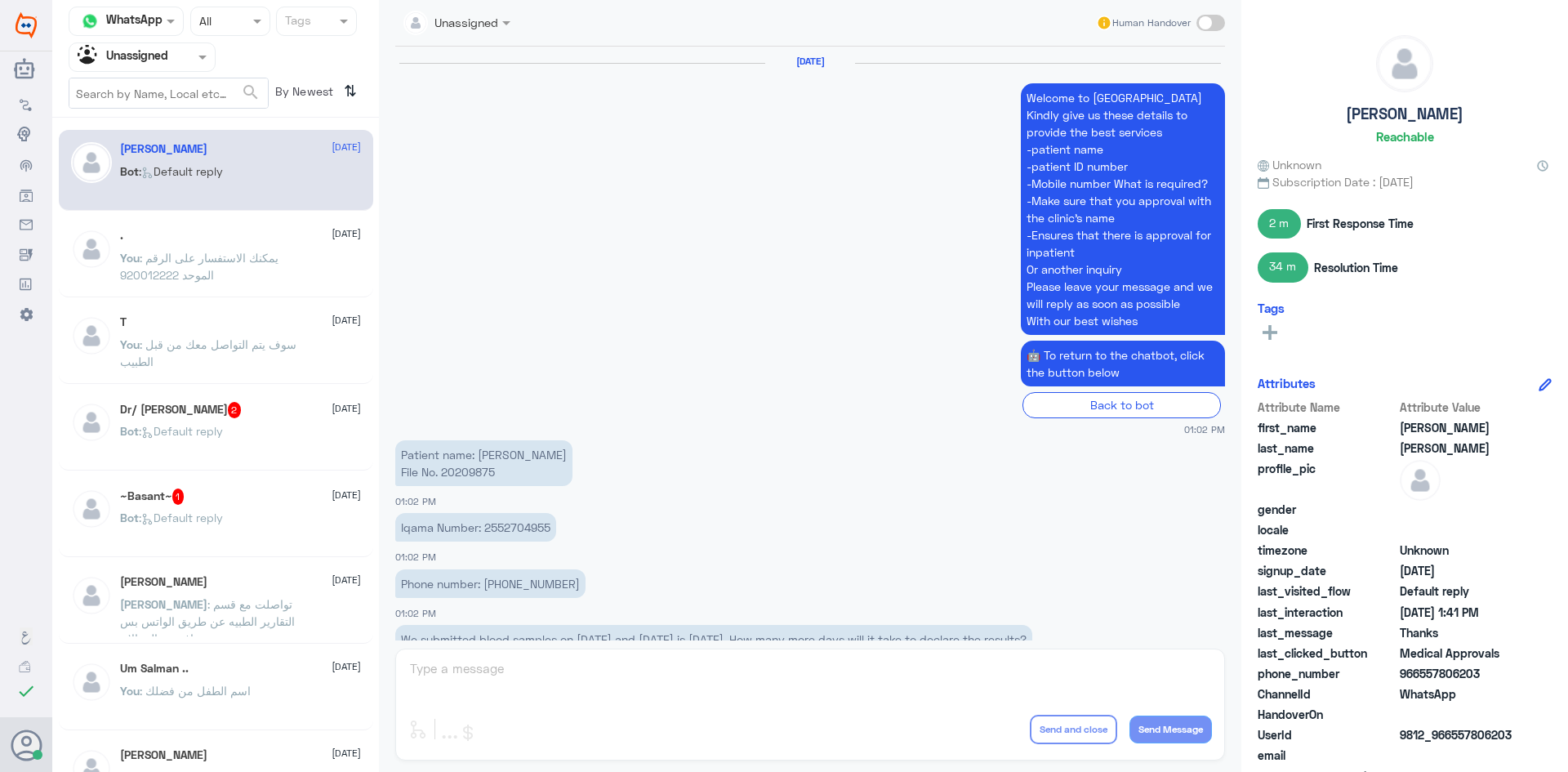
scroll to position [1256, 0]
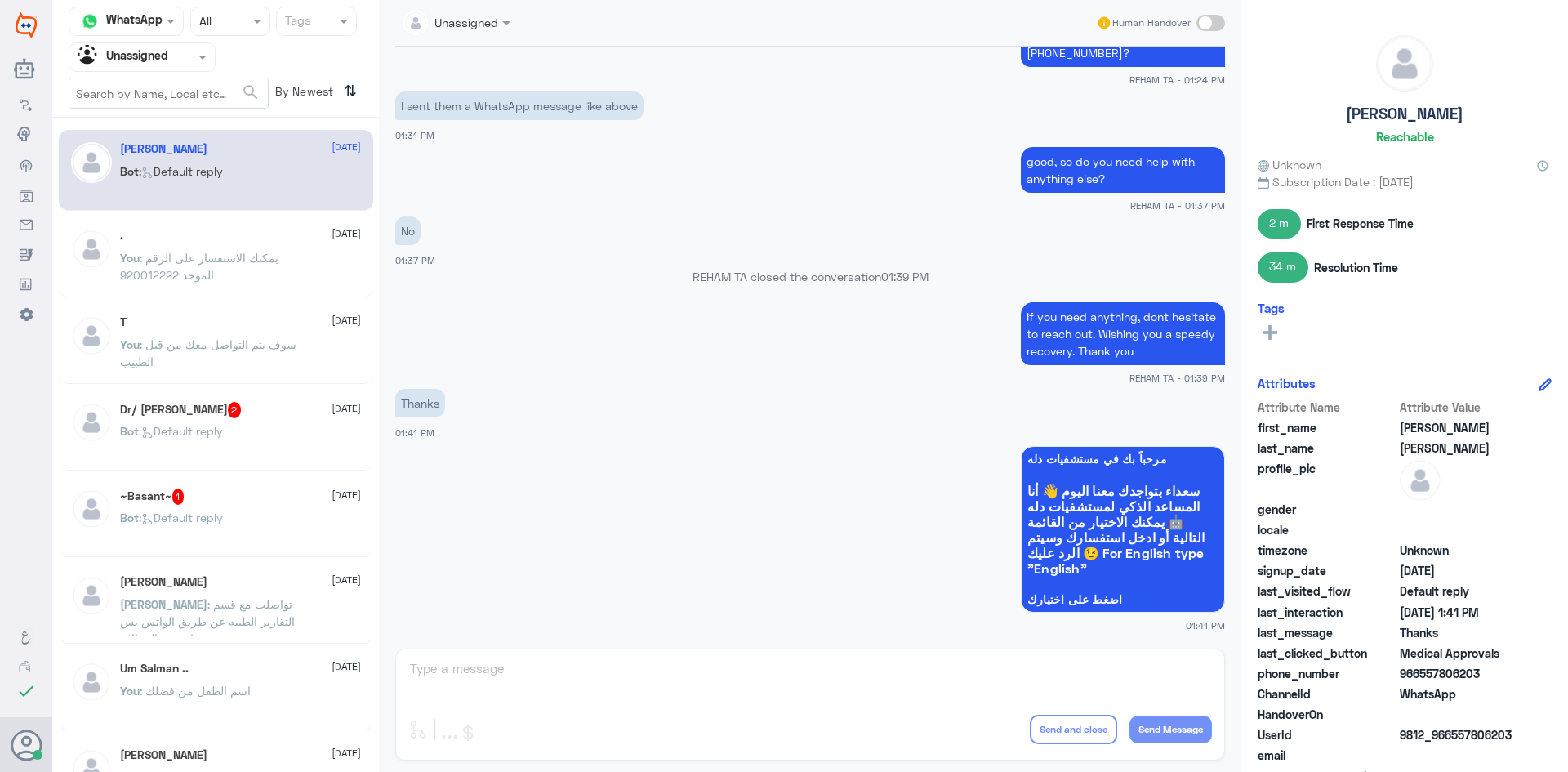
click at [224, 221] on div ". [DATE] You : يمكنك الاستفسار على الرقم الموحد 920012222" at bounding box center [217, 257] width 315 height 81
click at [228, 238] on div ". [DATE]" at bounding box center [240, 236] width 241 height 14
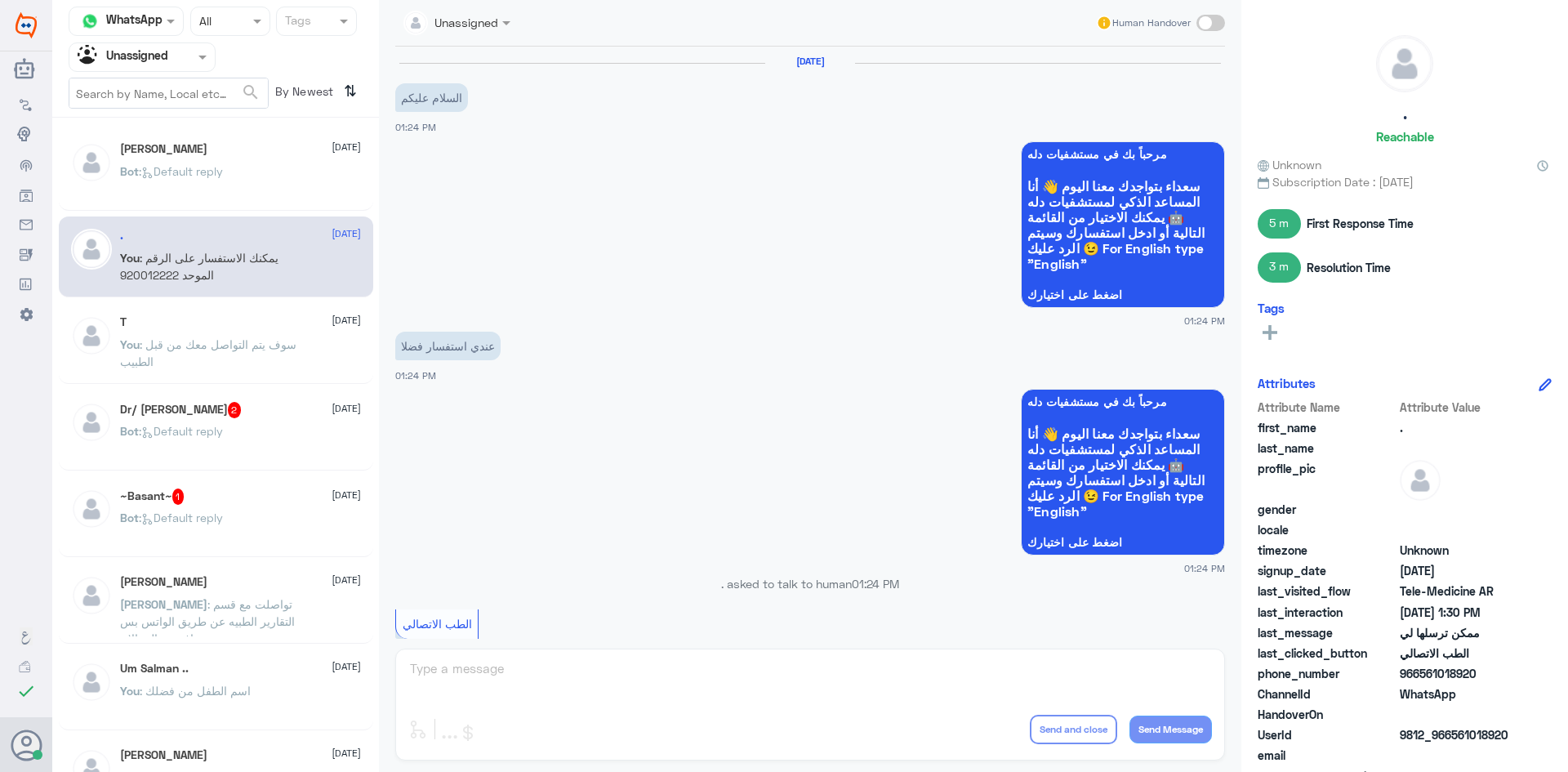
scroll to position [531, 0]
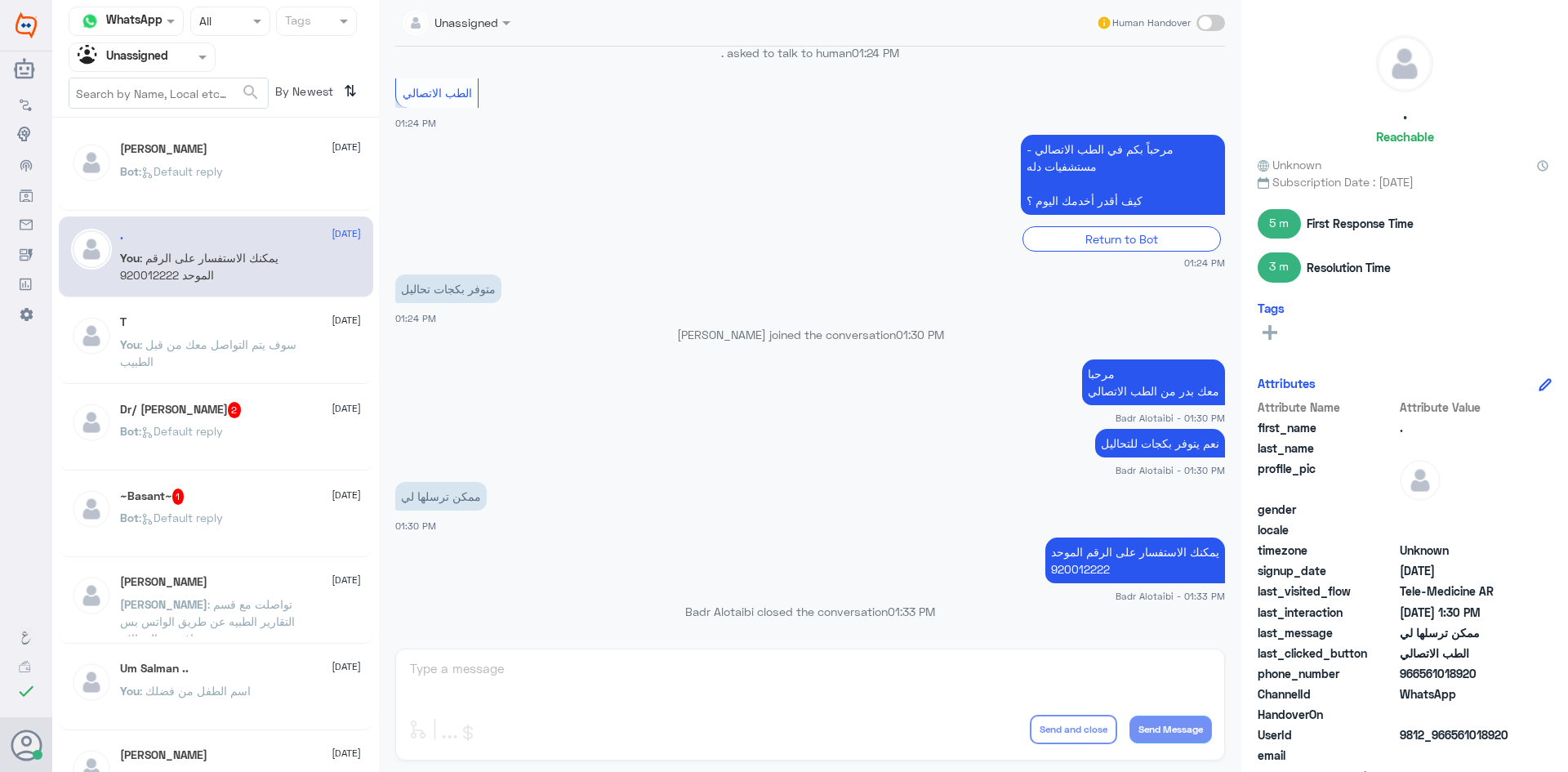
click at [181, 64] on div at bounding box center [142, 57] width 145 height 19
click at [164, 94] on div "All" at bounding box center [142, 95] width 147 height 31
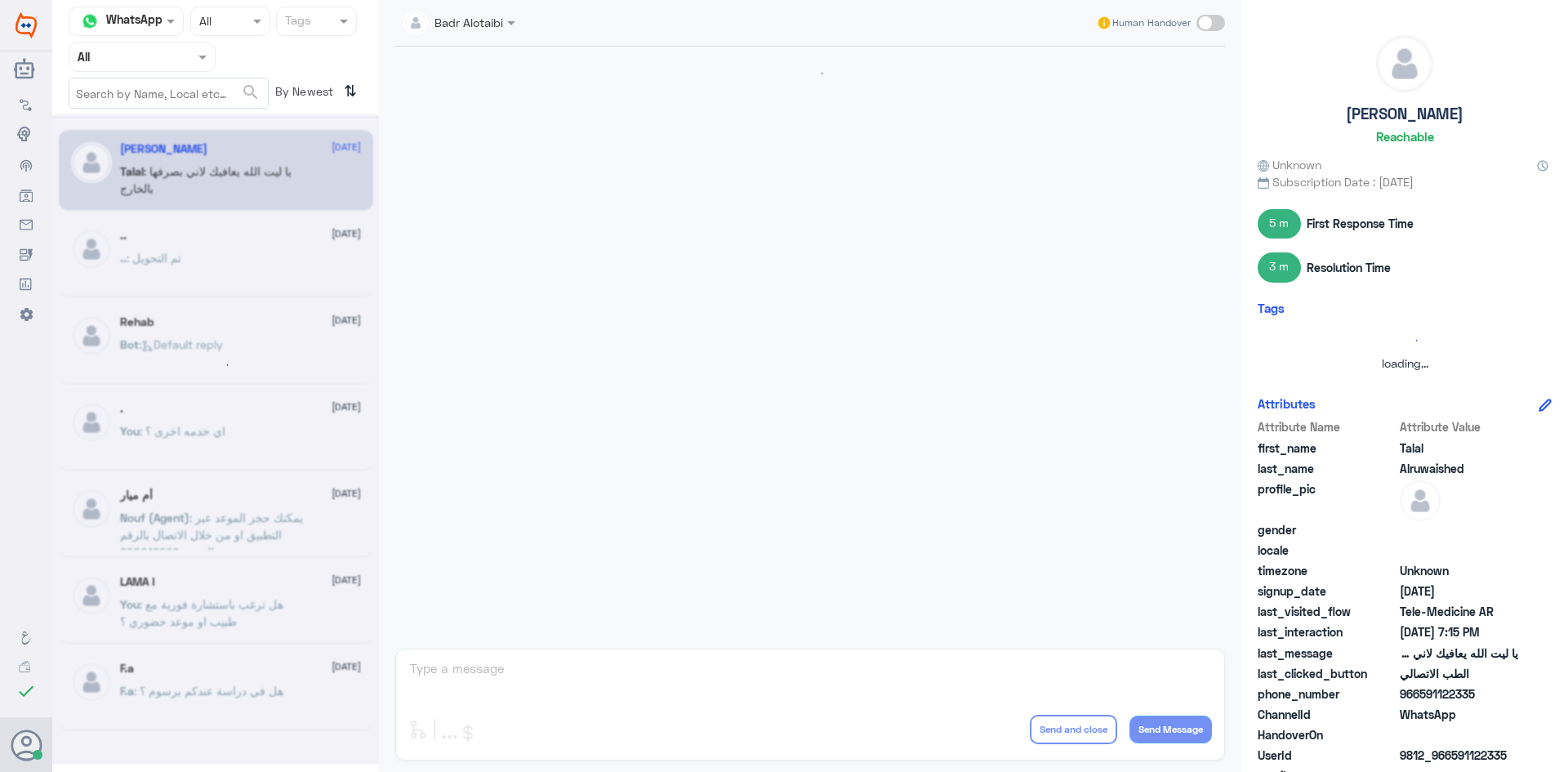
scroll to position [372, 0]
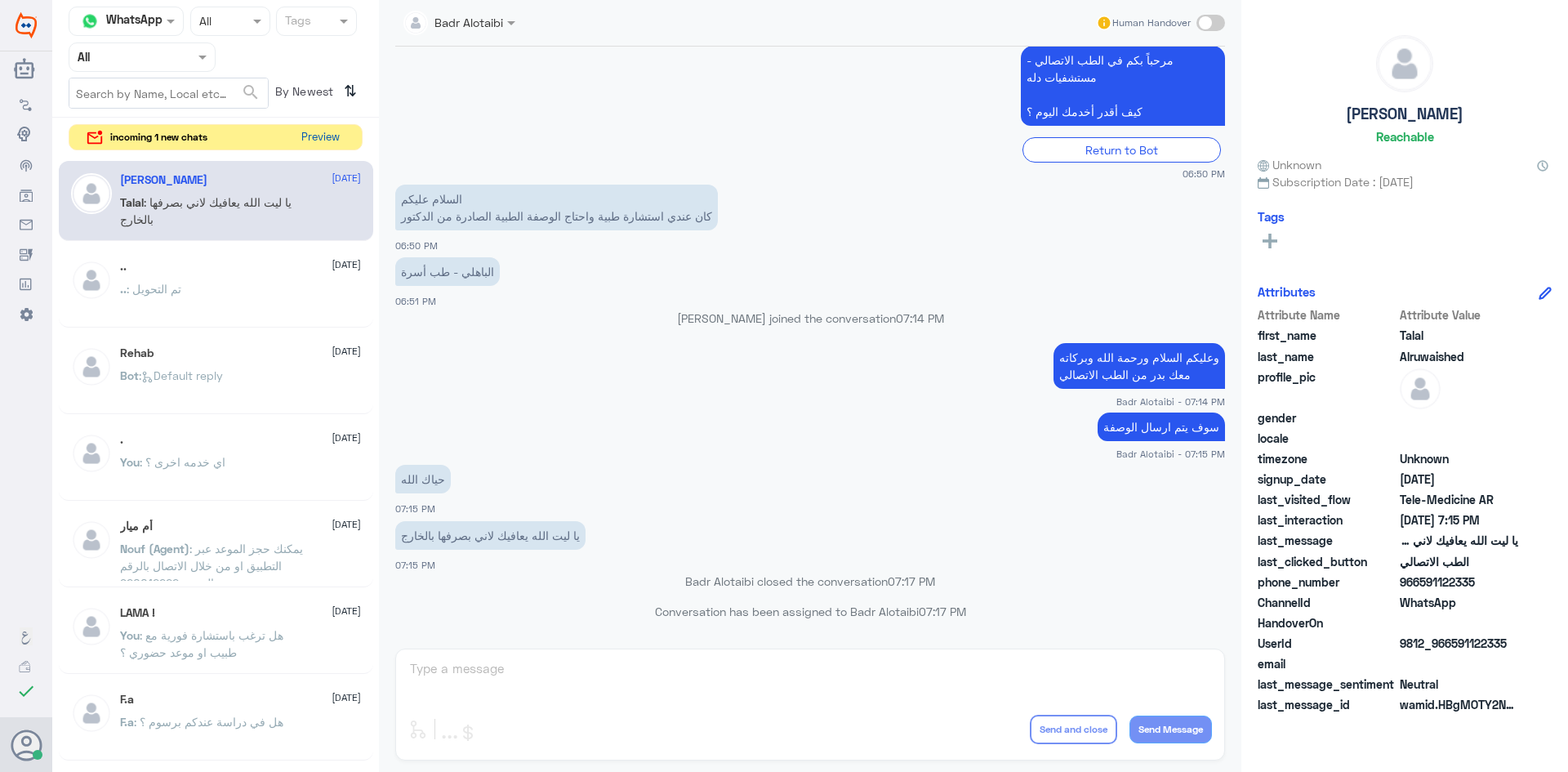
click at [318, 134] on button "Preview" at bounding box center [320, 137] width 51 height 26
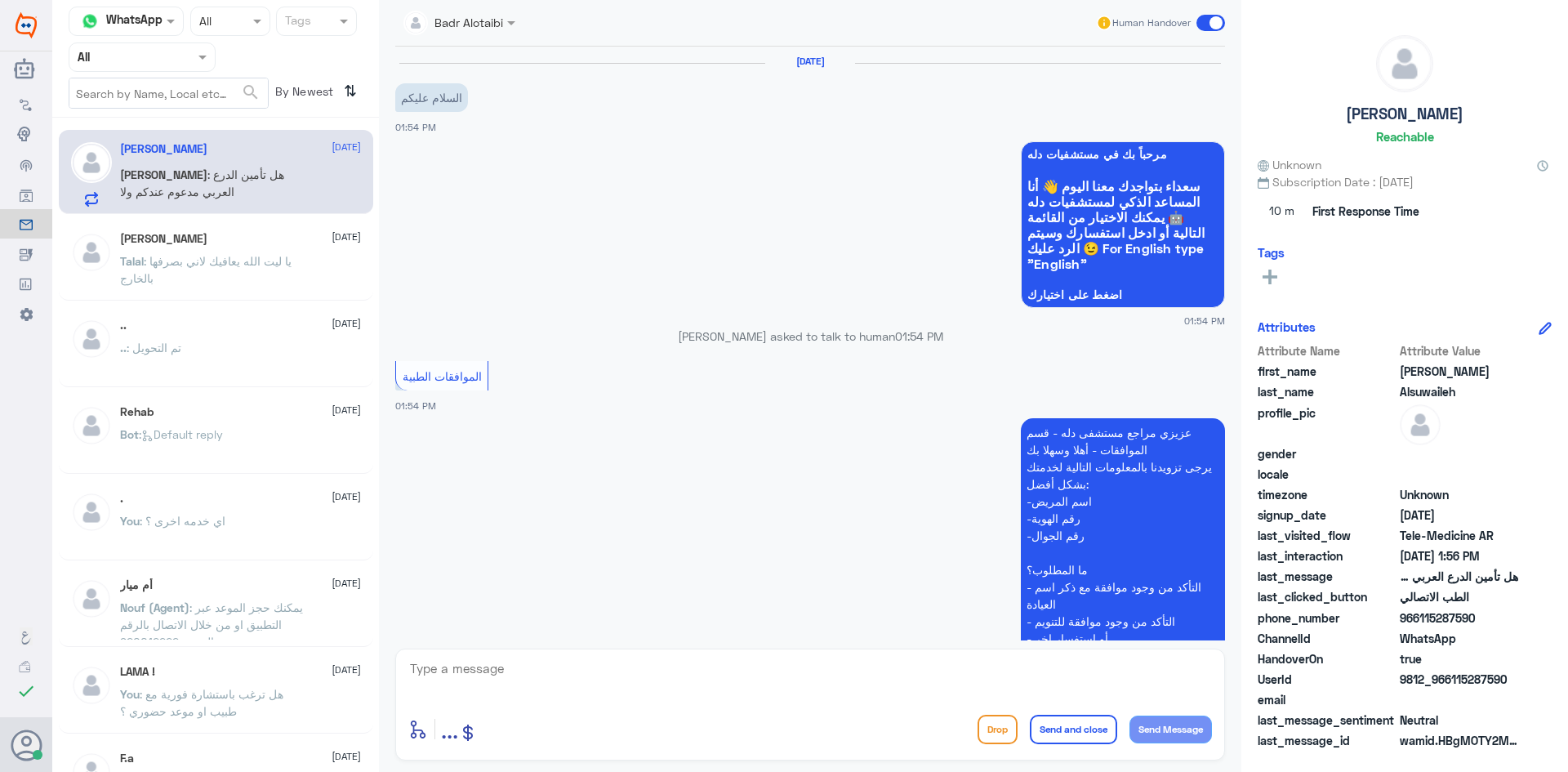
scroll to position [892, 0]
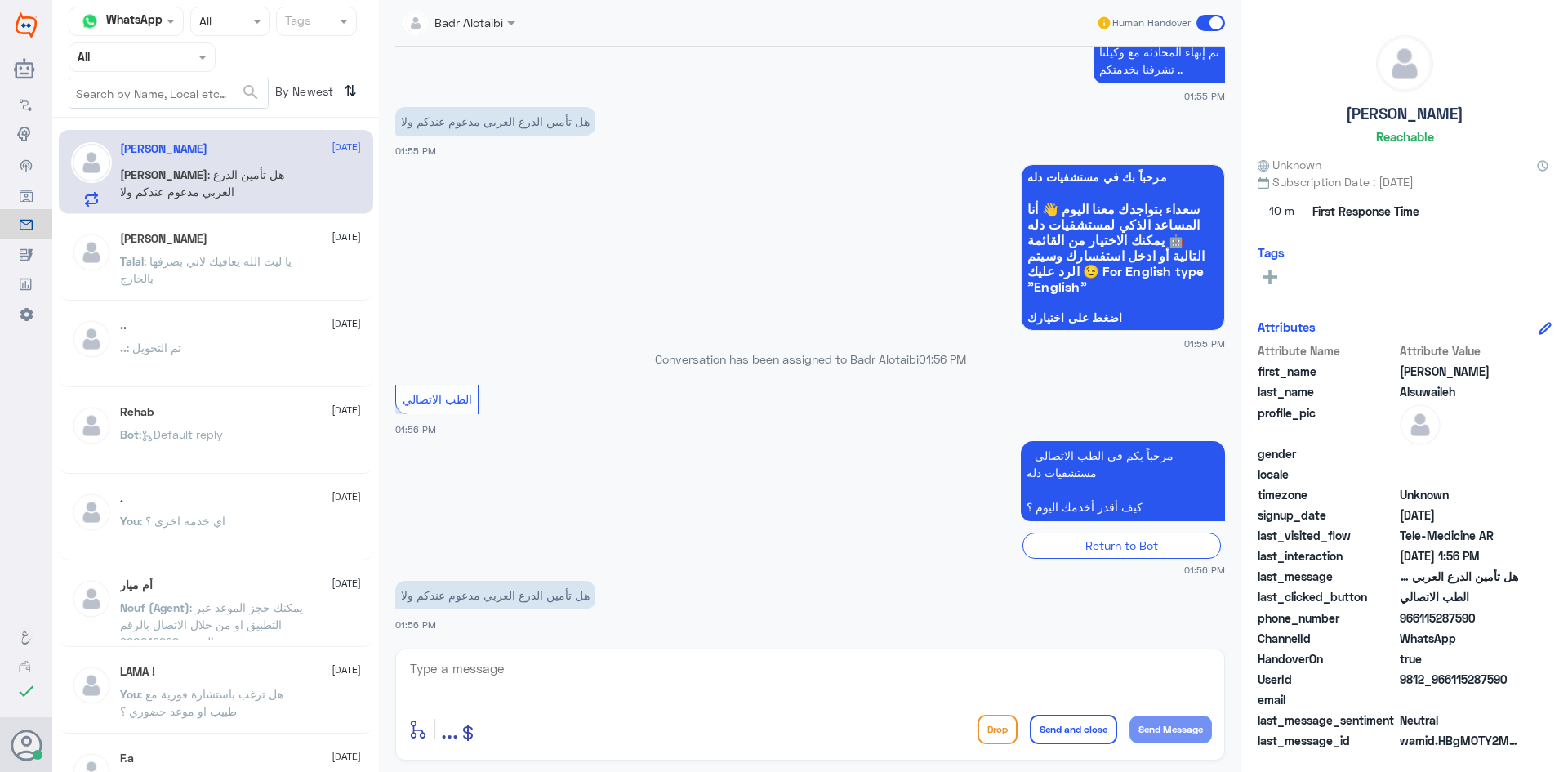
click at [689, 662] on textarea at bounding box center [810, 678] width 804 height 40
type textarea "مرحبا معك بدر من الطب الاتصالي"
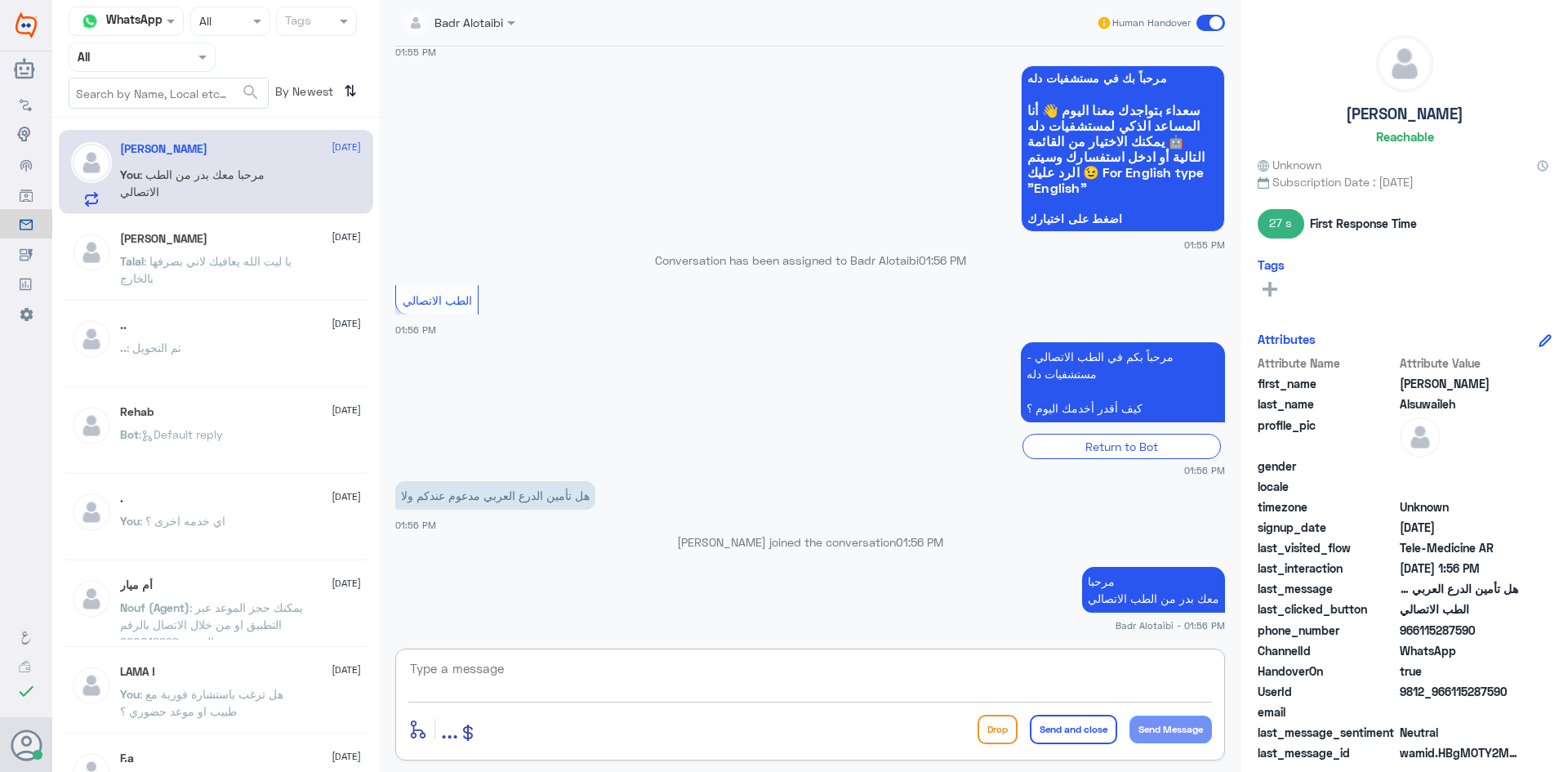
click at [780, 680] on textarea at bounding box center [810, 678] width 804 height 40
type textarea "ن"
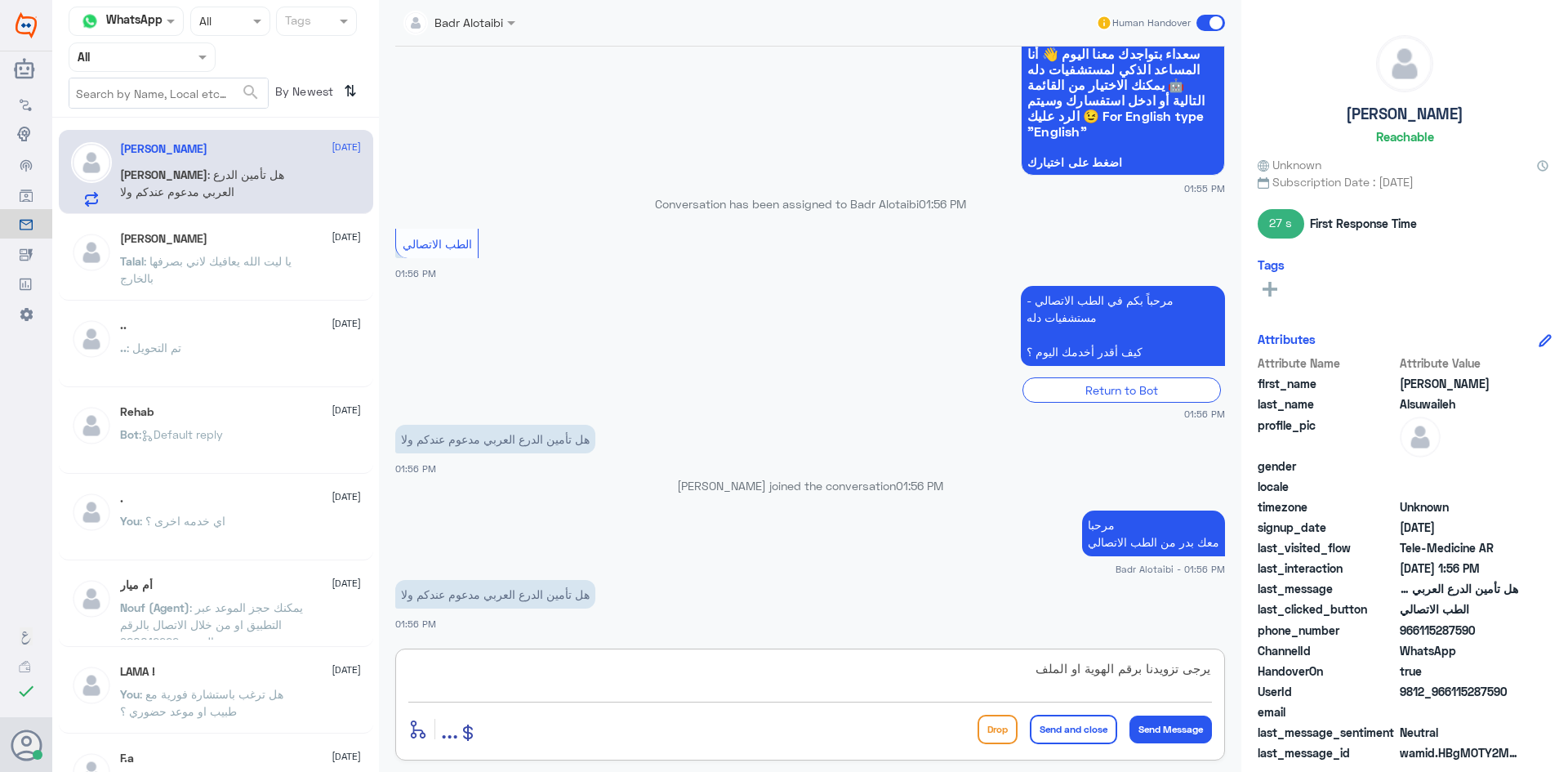
type textarea "يرجى تزويدنا برقم الهوية او الملف"
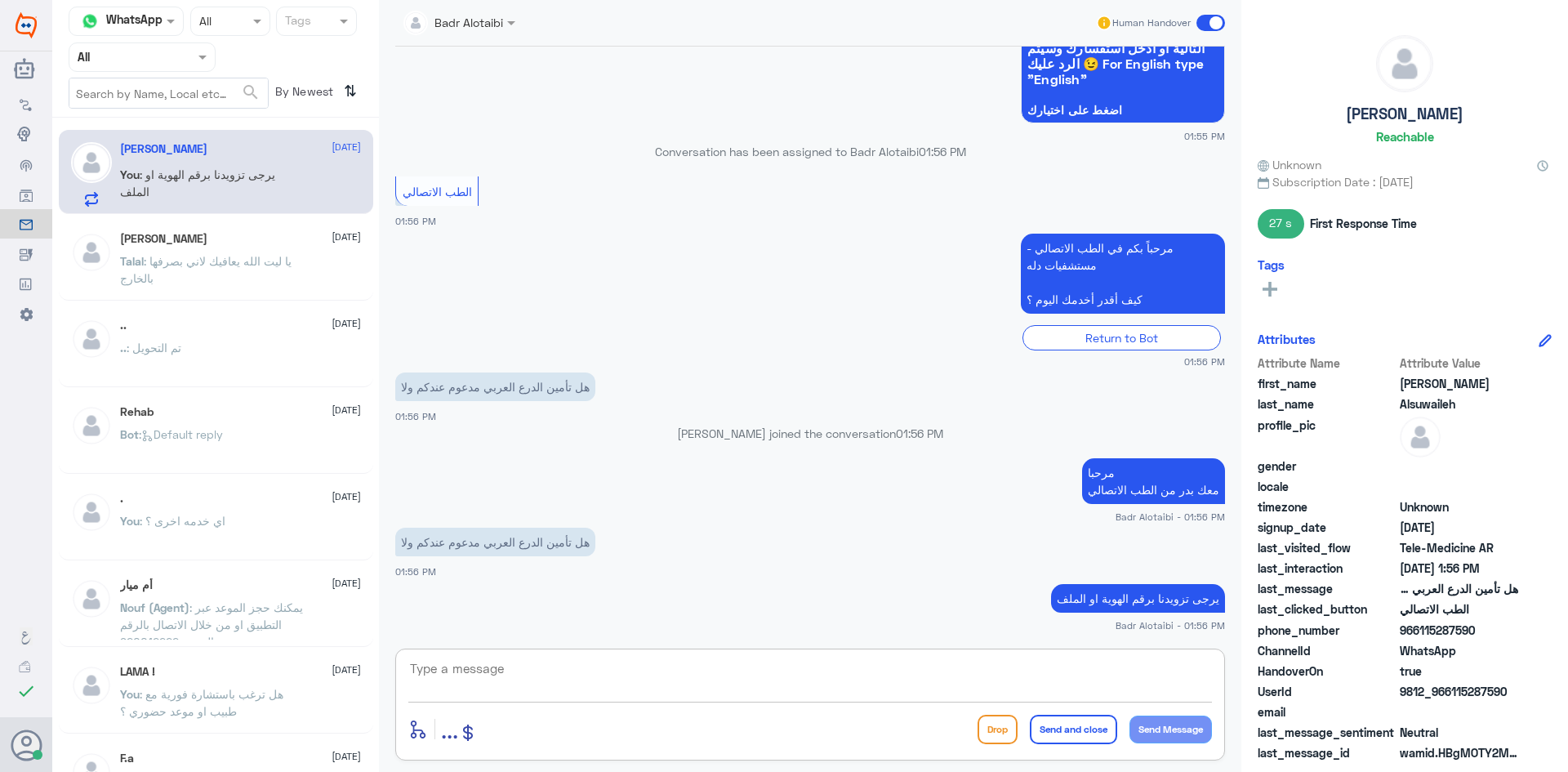
scroll to position [1125, 0]
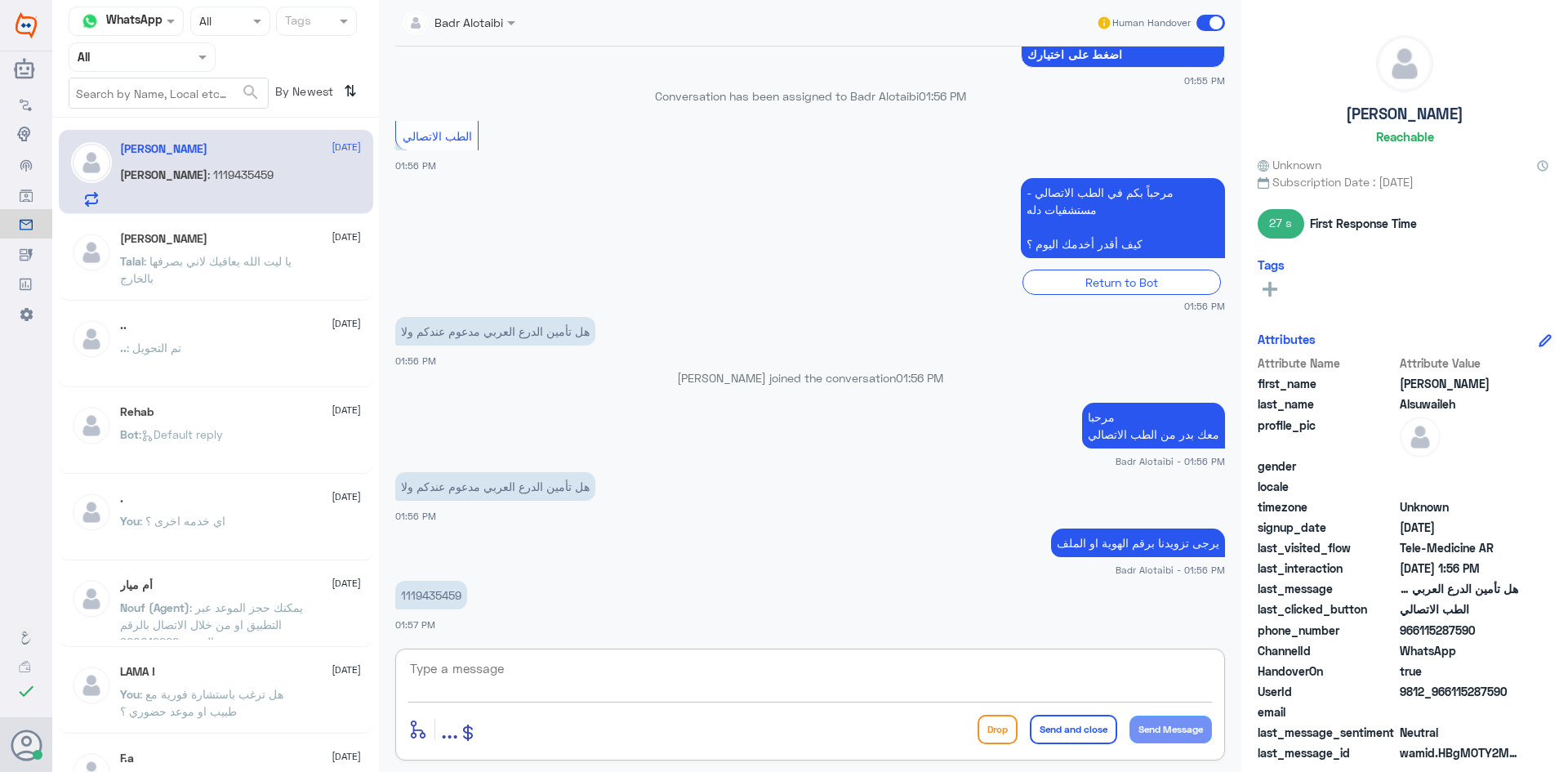
click at [439, 594] on p "1119435459" at bounding box center [430, 595] width 72 height 29
copy p "1119435459"
click at [832, 694] on textarea at bounding box center [810, 678] width 804 height 40
click at [806, 677] on textarea at bounding box center [810, 678] width 804 height 40
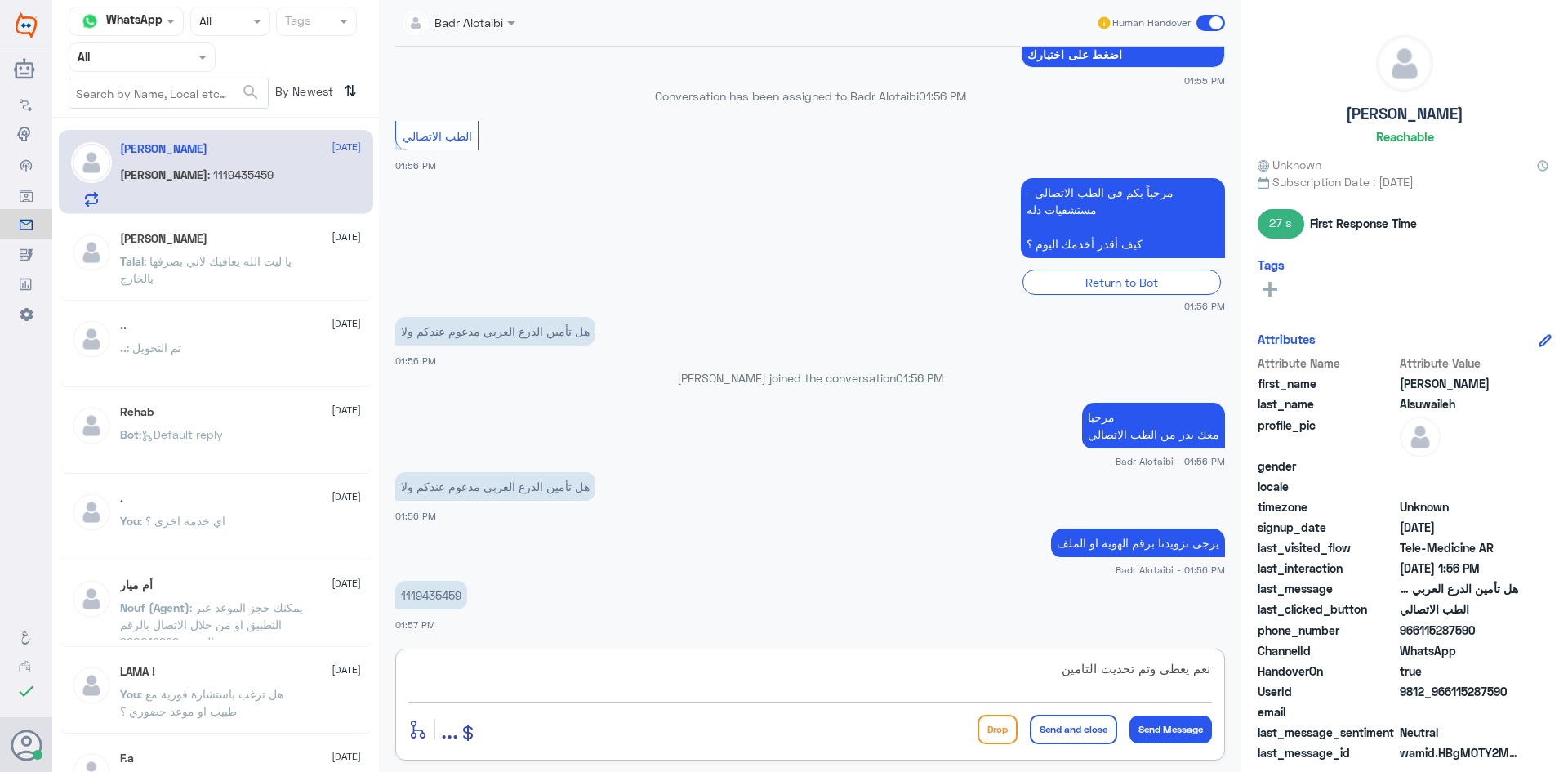
type textarea "نعم يغطي وتم تحديث التامين"
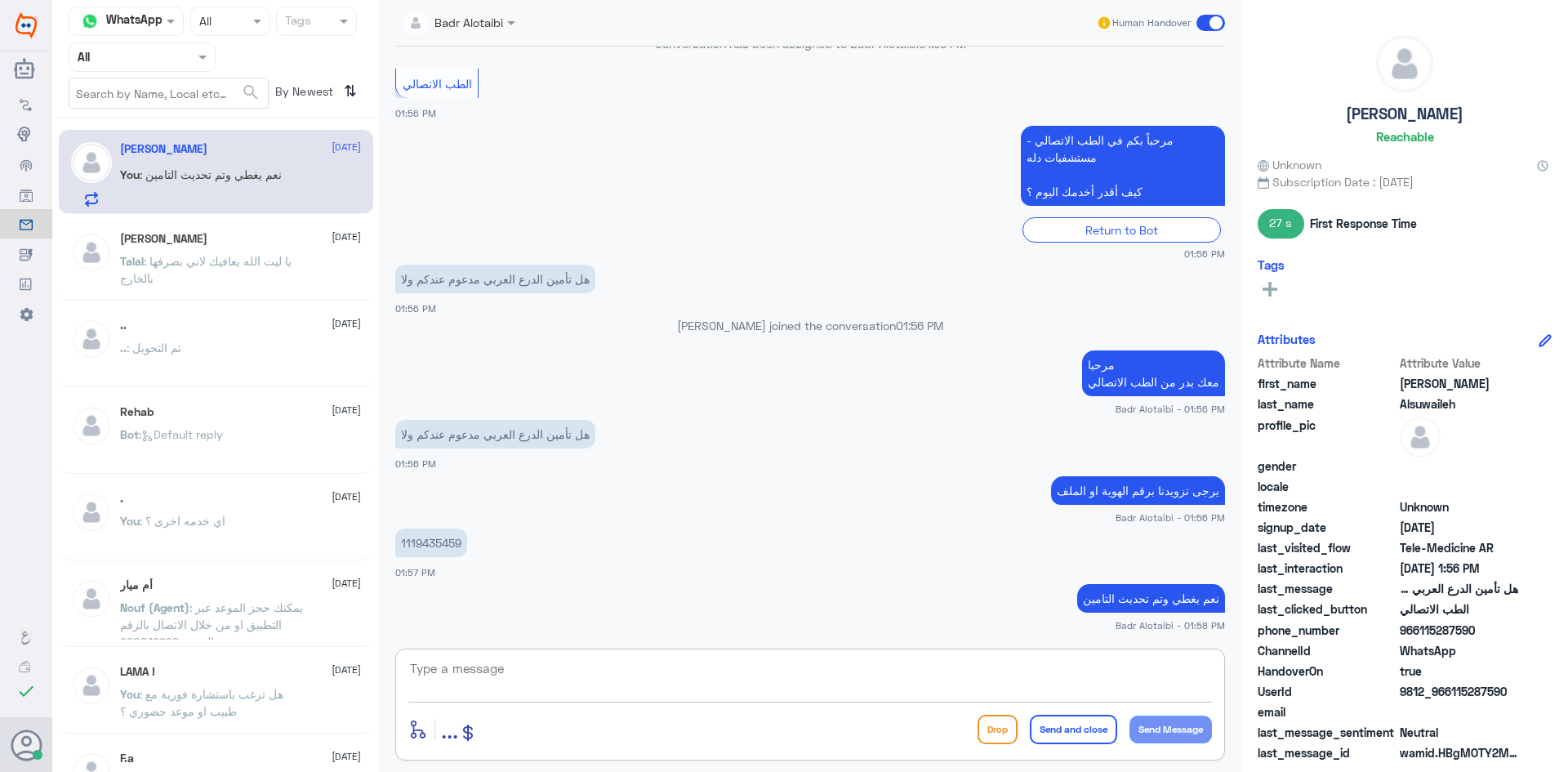
paste textarea "يمكنك تسجيل دخولك للتطبيق، واختر أيقونة "استشارة فورية" لطلب صرف الأدوية، أو إج…"
type textarea "يمكنك تسجيل دخولك للتطبيق، واختر أيقونة "استشارة فورية" لطلب صرف الأدوية، أو إج…"
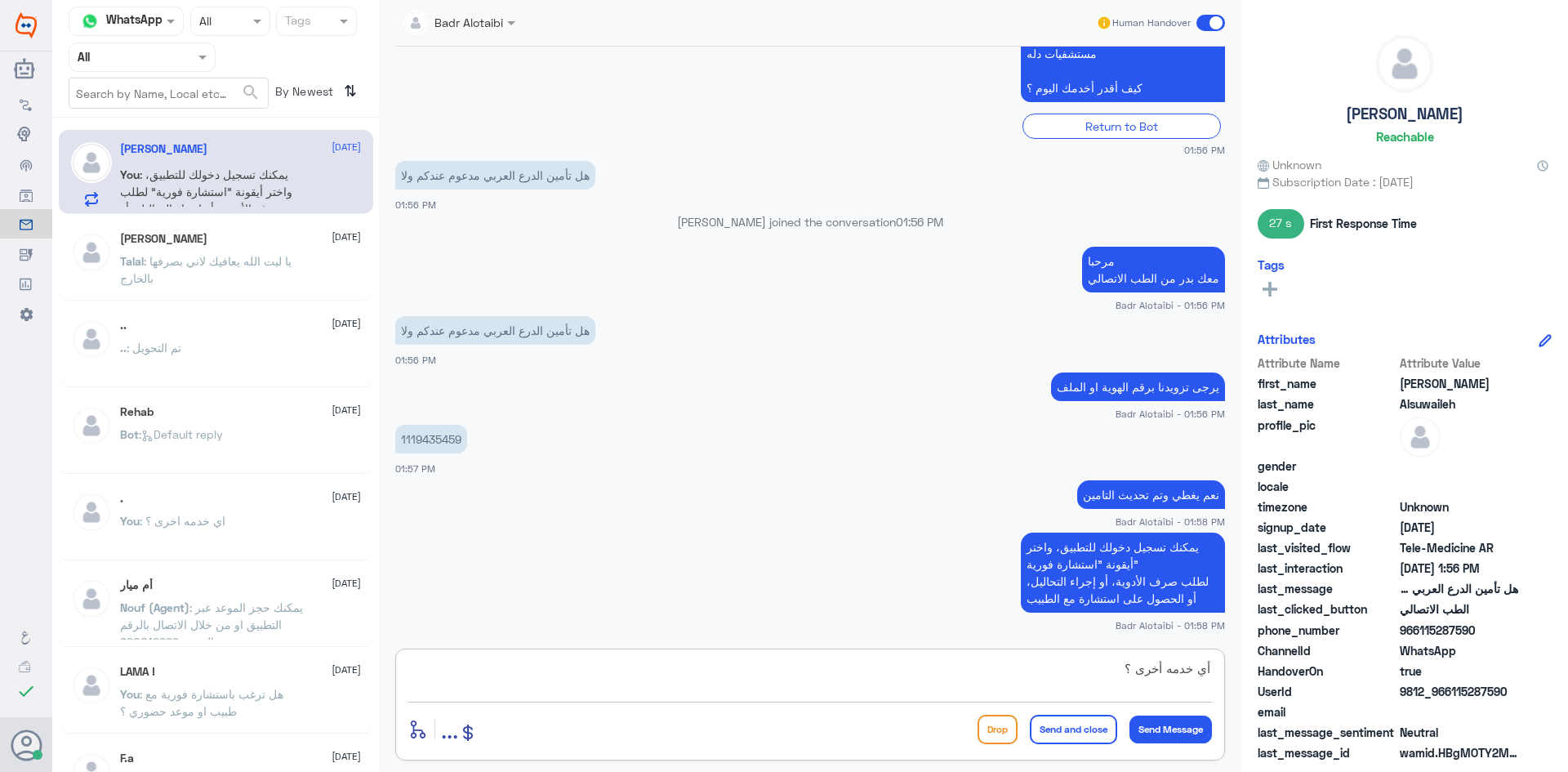
type textarea "أي خدمه أخرى ؟"
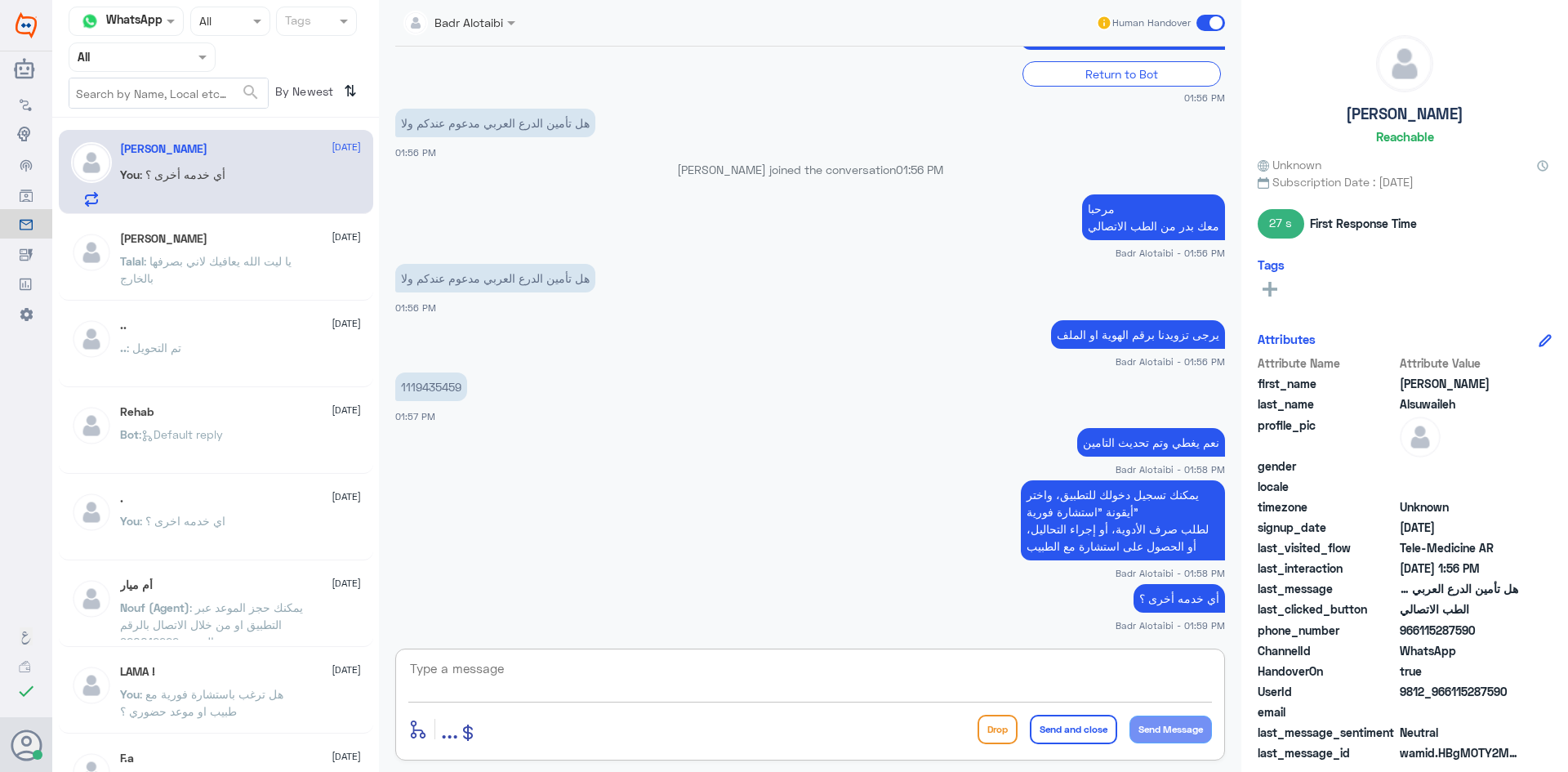
scroll to position [1390, 0]
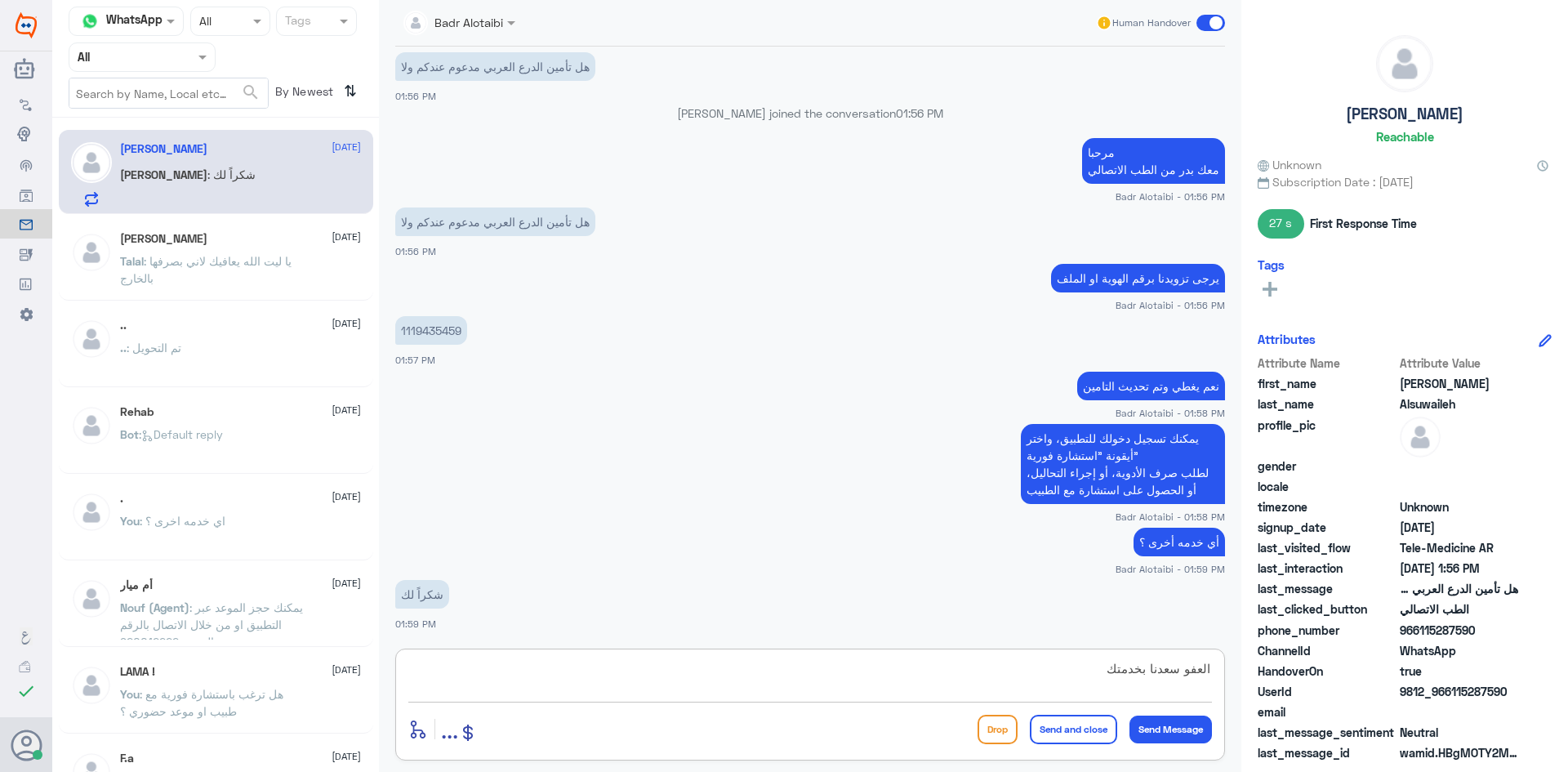
type textarea "العفو سعدنا بخدمتك"
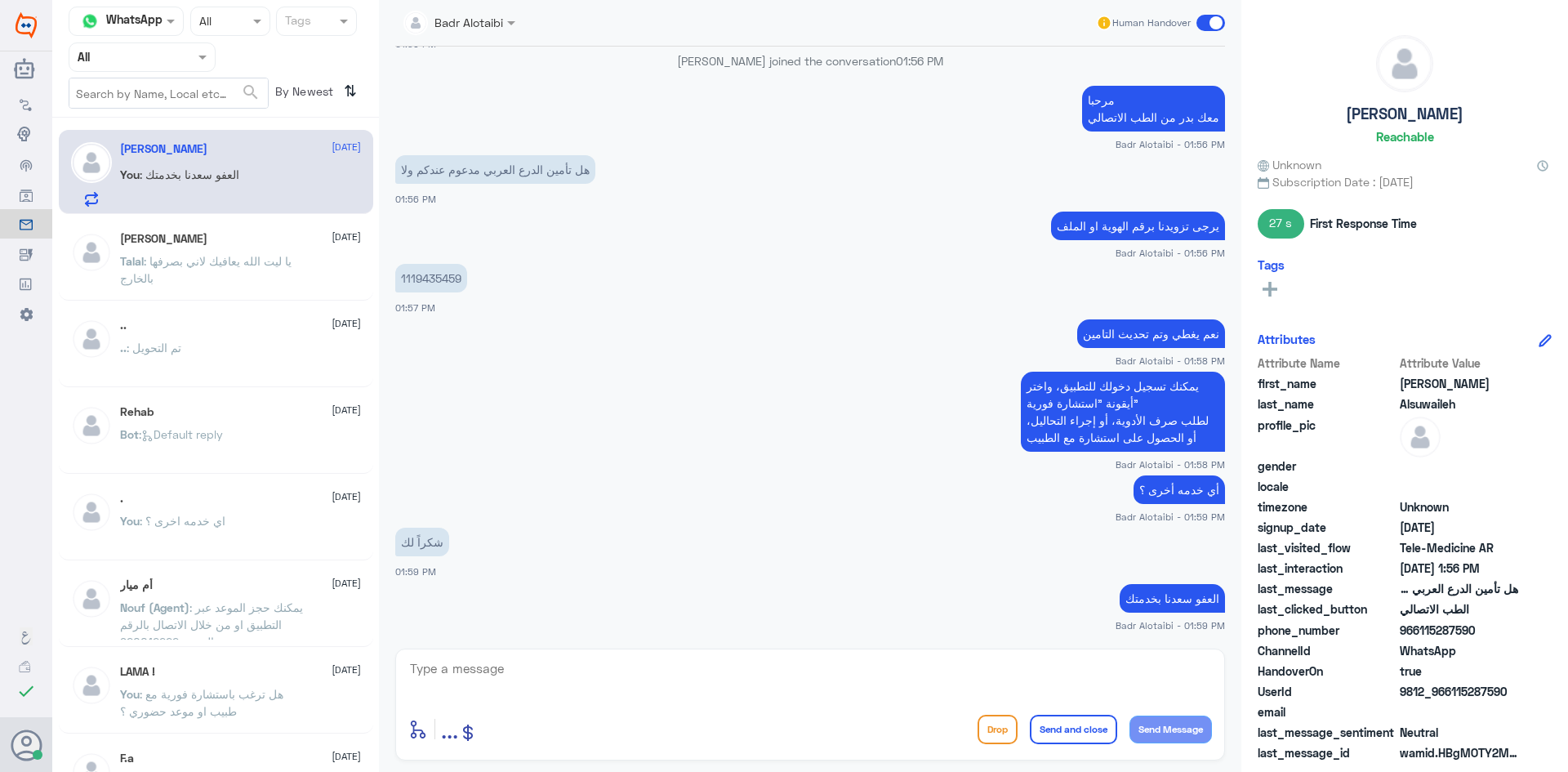
click at [1216, 24] on span at bounding box center [1211, 22] width 29 height 16
click at [0, 0] on input "checkbox" at bounding box center [0, 0] width 0 height 0
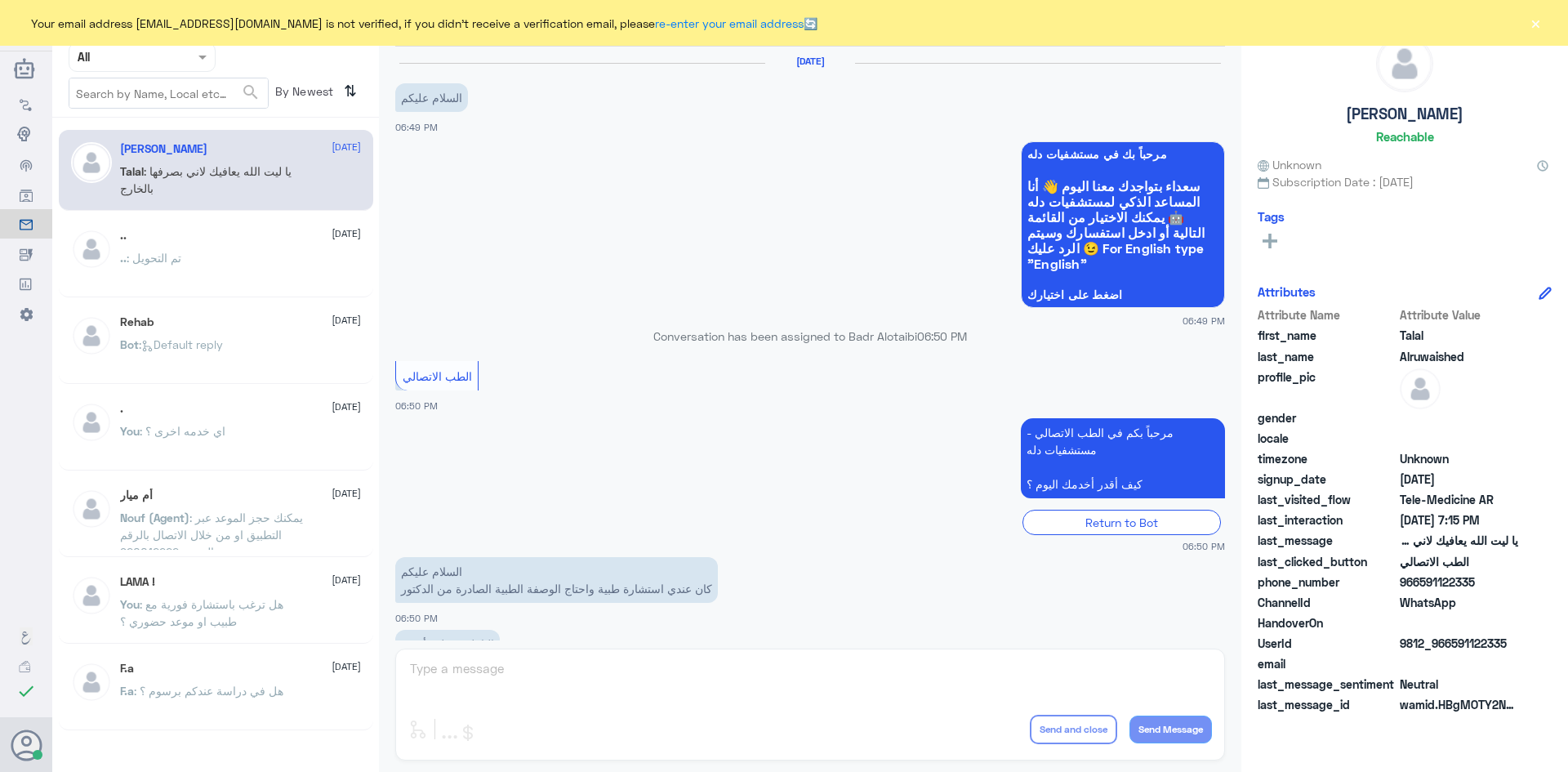
scroll to position [372, 0]
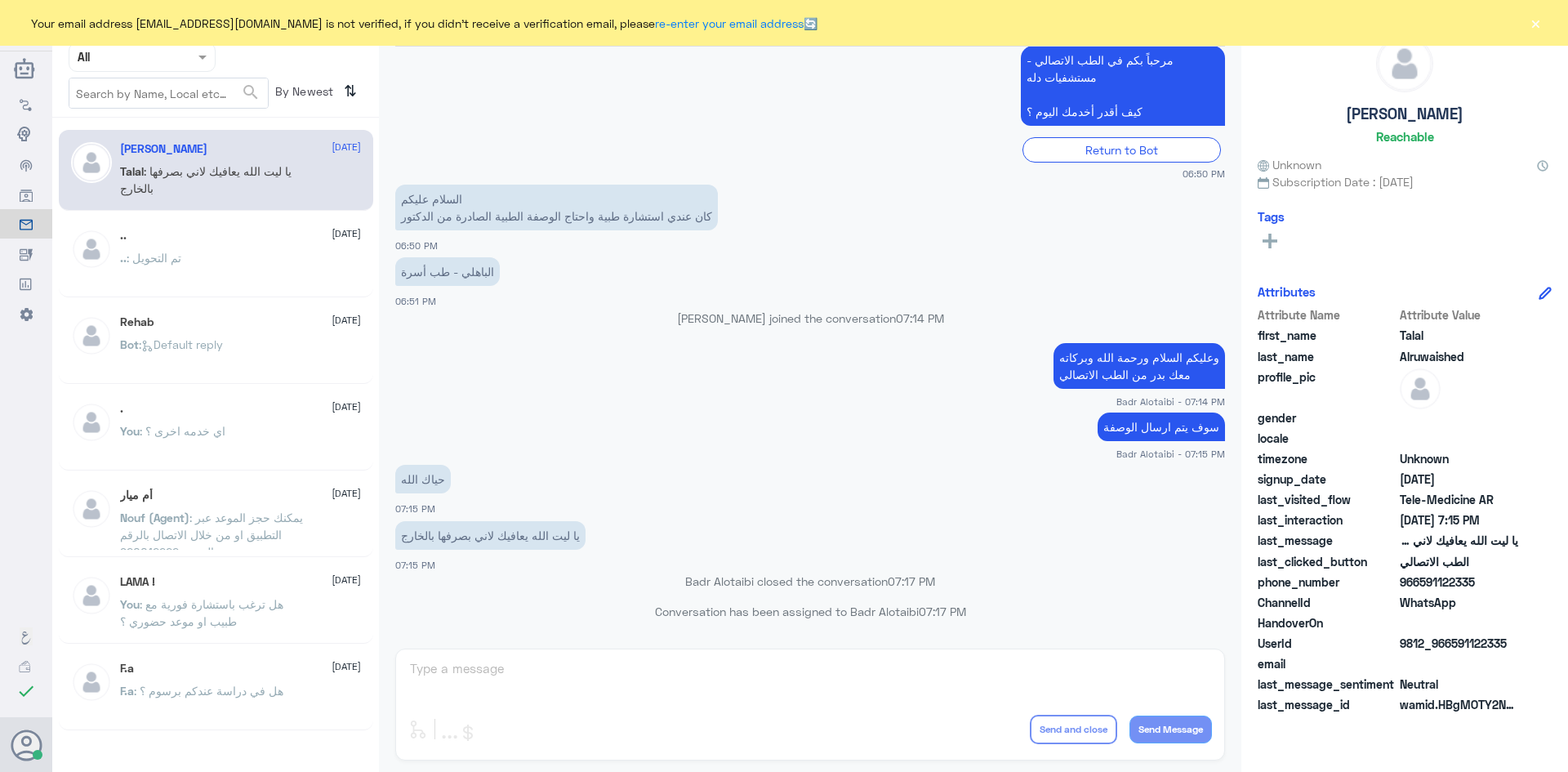
click at [1546, 26] on div "Your email address [EMAIL_ADDRESS][DOMAIN_NAME] is not verified, if you didn't …" at bounding box center [784, 23] width 1568 height 46
click at [1541, 17] on button "×" at bounding box center [1536, 22] width 16 height 16
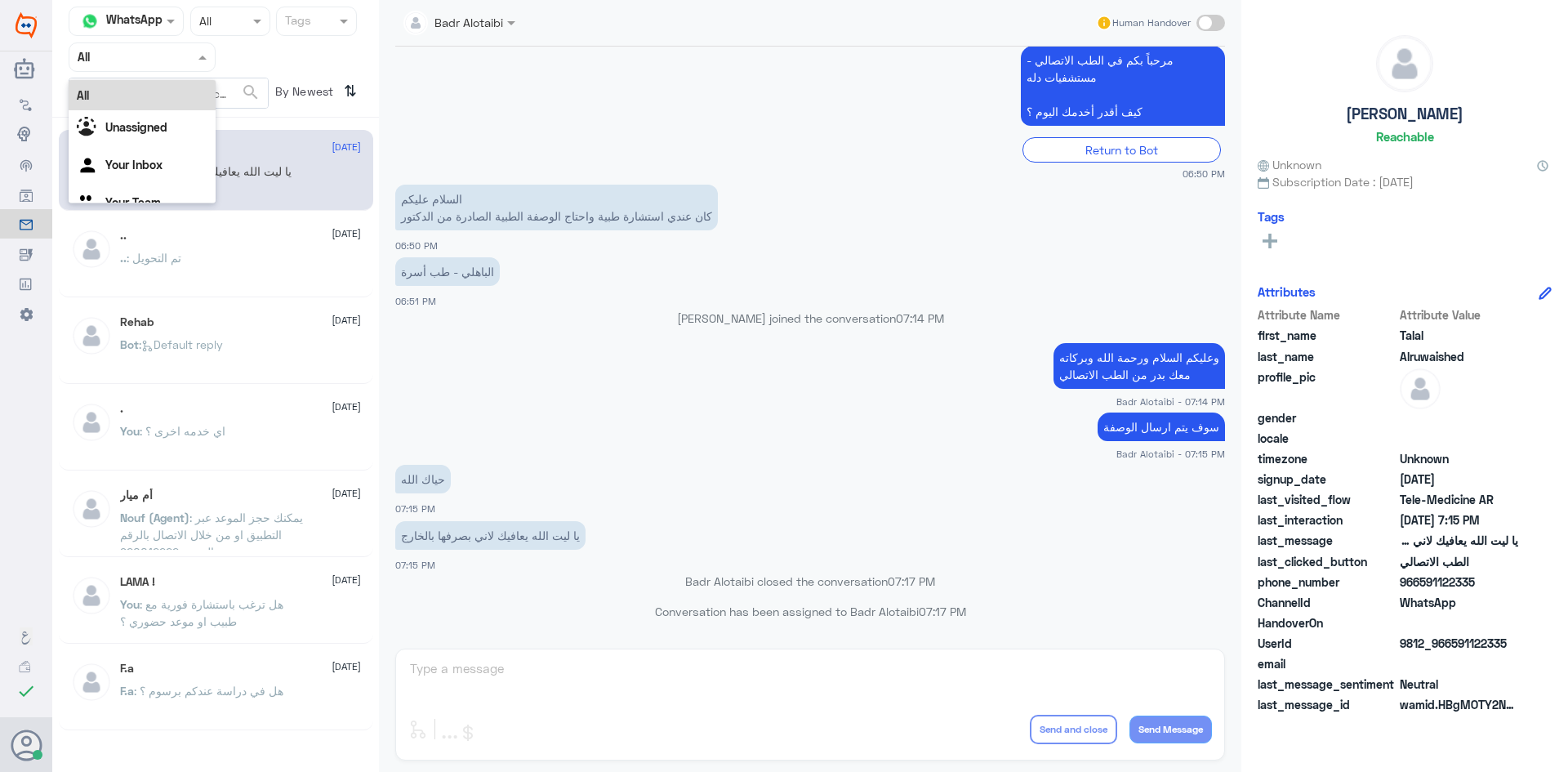
click at [167, 67] on div "Agent Filter All" at bounding box center [142, 57] width 147 height 30
click at [154, 122] on b "Unassigned" at bounding box center [136, 127] width 62 height 14
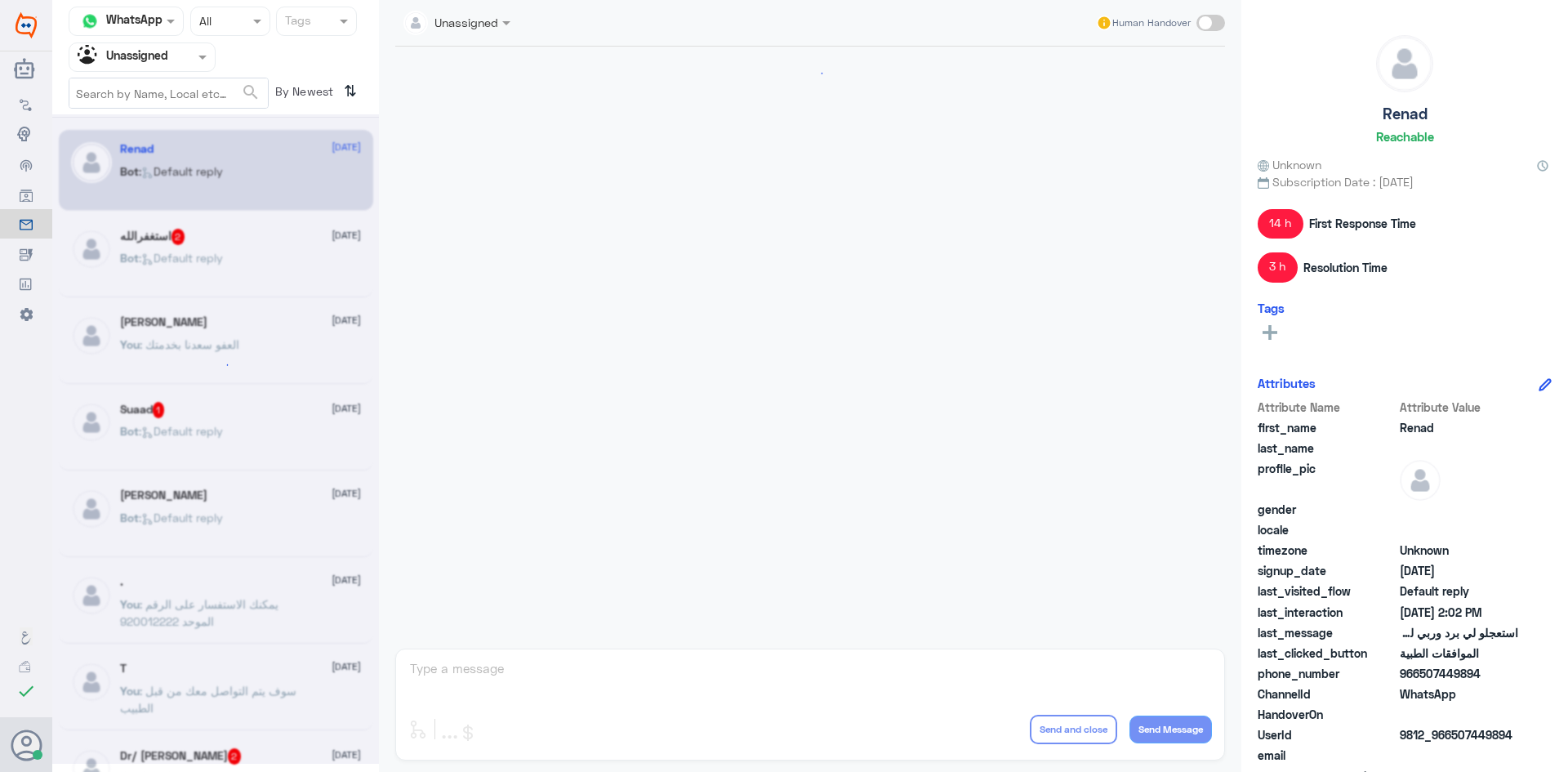
scroll to position [1398, 0]
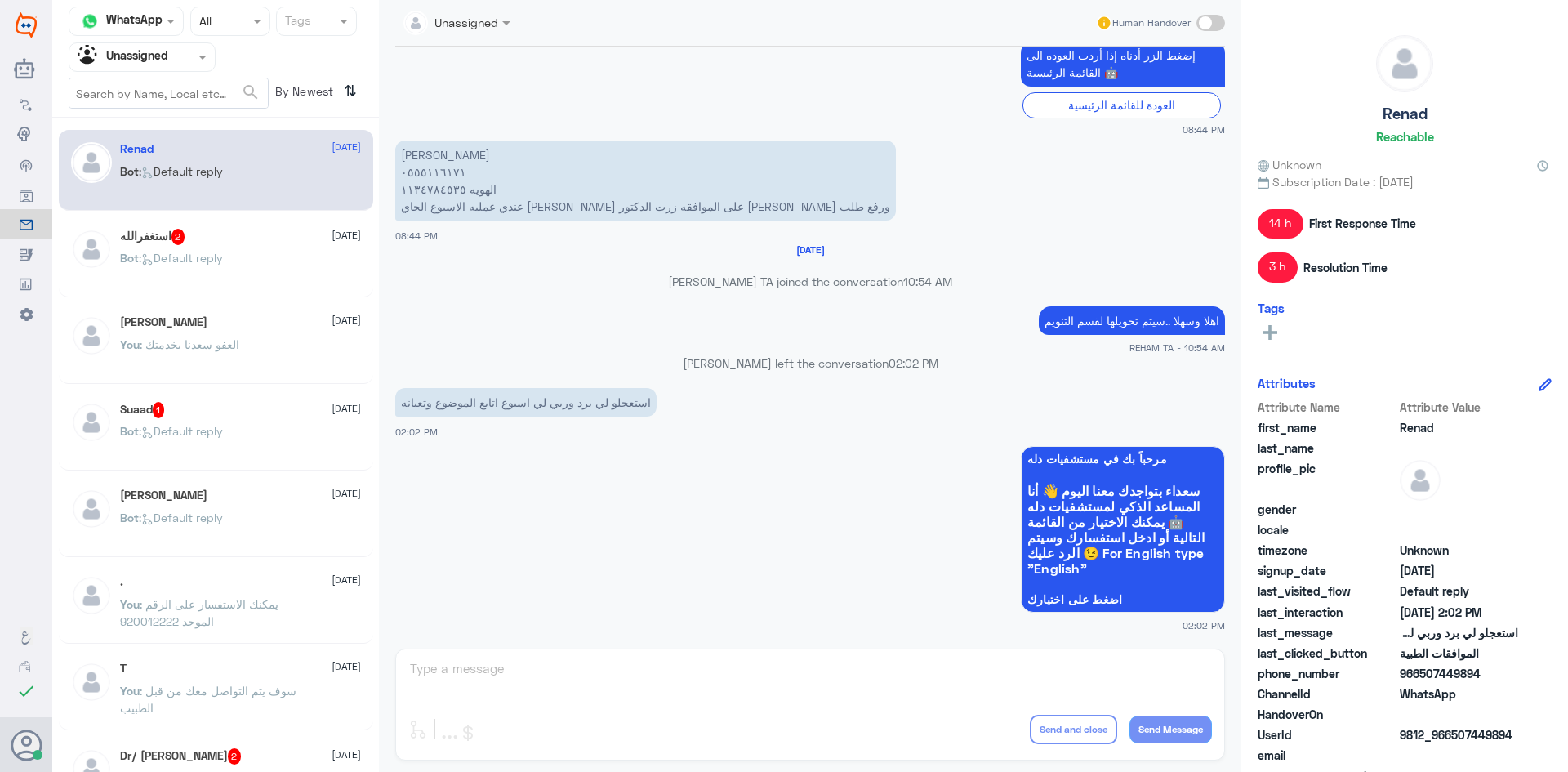
click at [214, 226] on div "استغفرالله 2 [DATE] Bot : Default reply" at bounding box center [217, 257] width 315 height 81
click at [222, 239] on div "استغفرالله 2 [DATE]" at bounding box center [240, 237] width 241 height 16
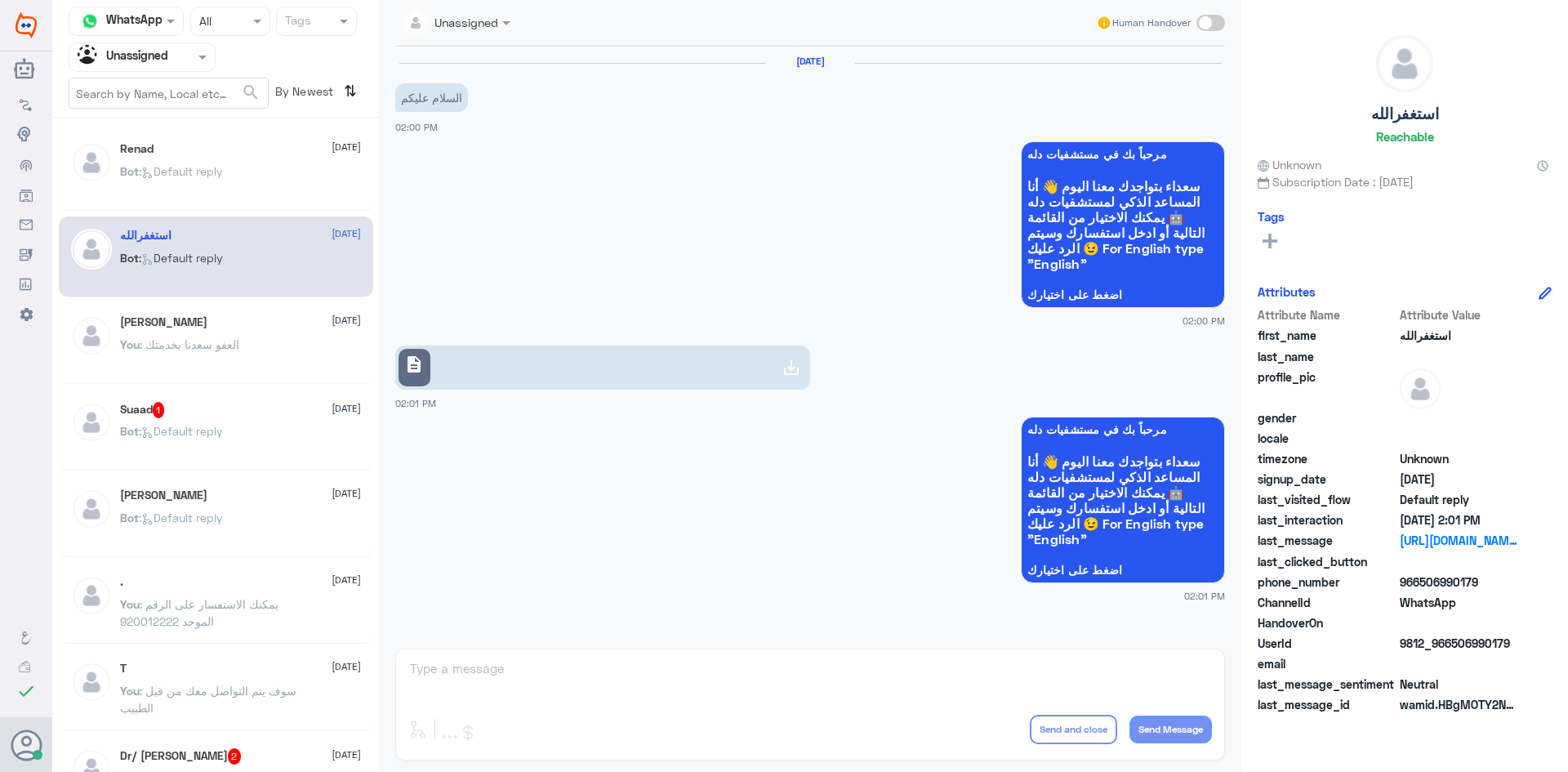
click at [229, 333] on div "[PERSON_NAME] [DATE] You : العفو سعدنا بخدمتك" at bounding box center [240, 345] width 241 height 61
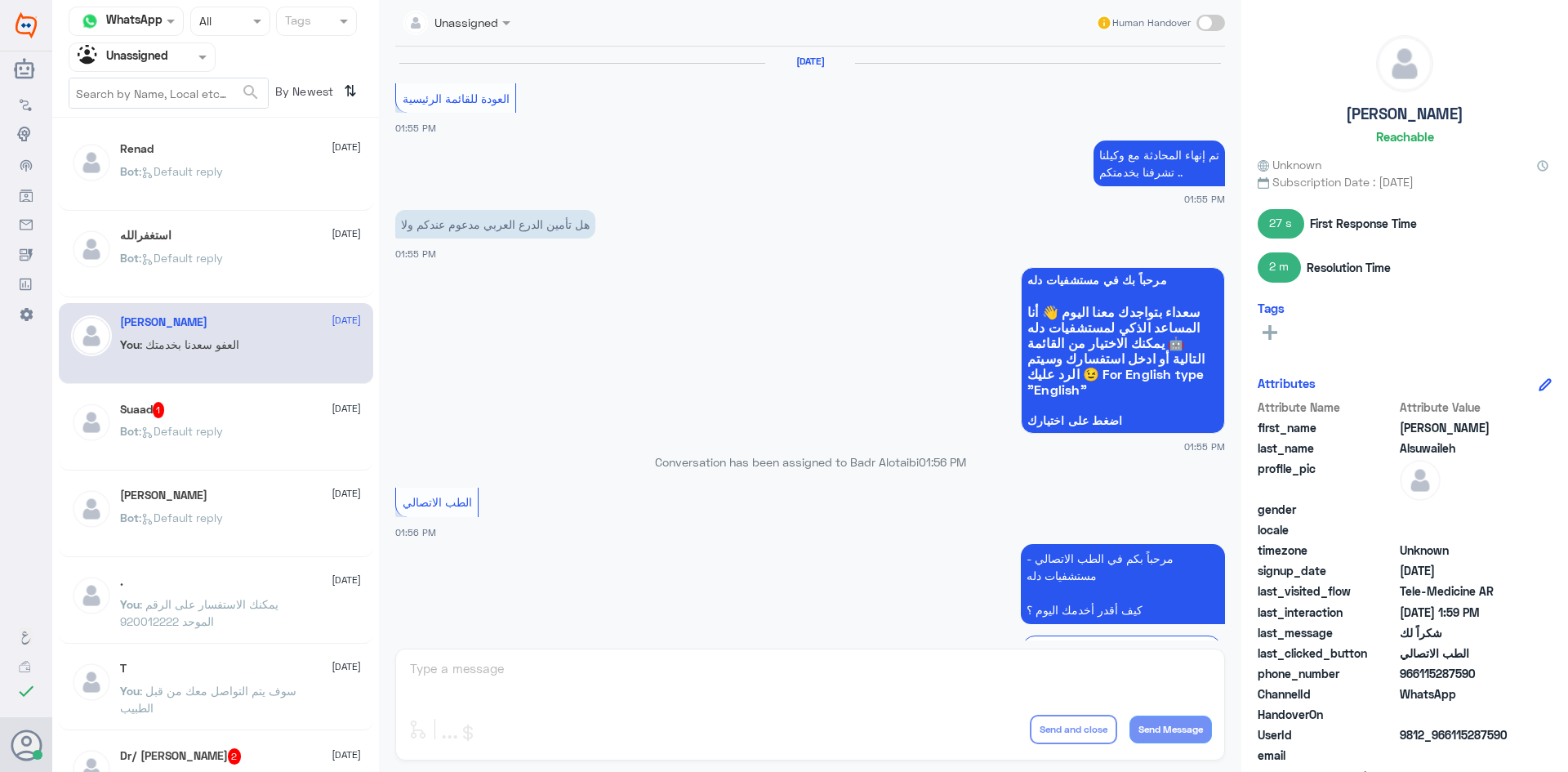
scroll to position [713, 0]
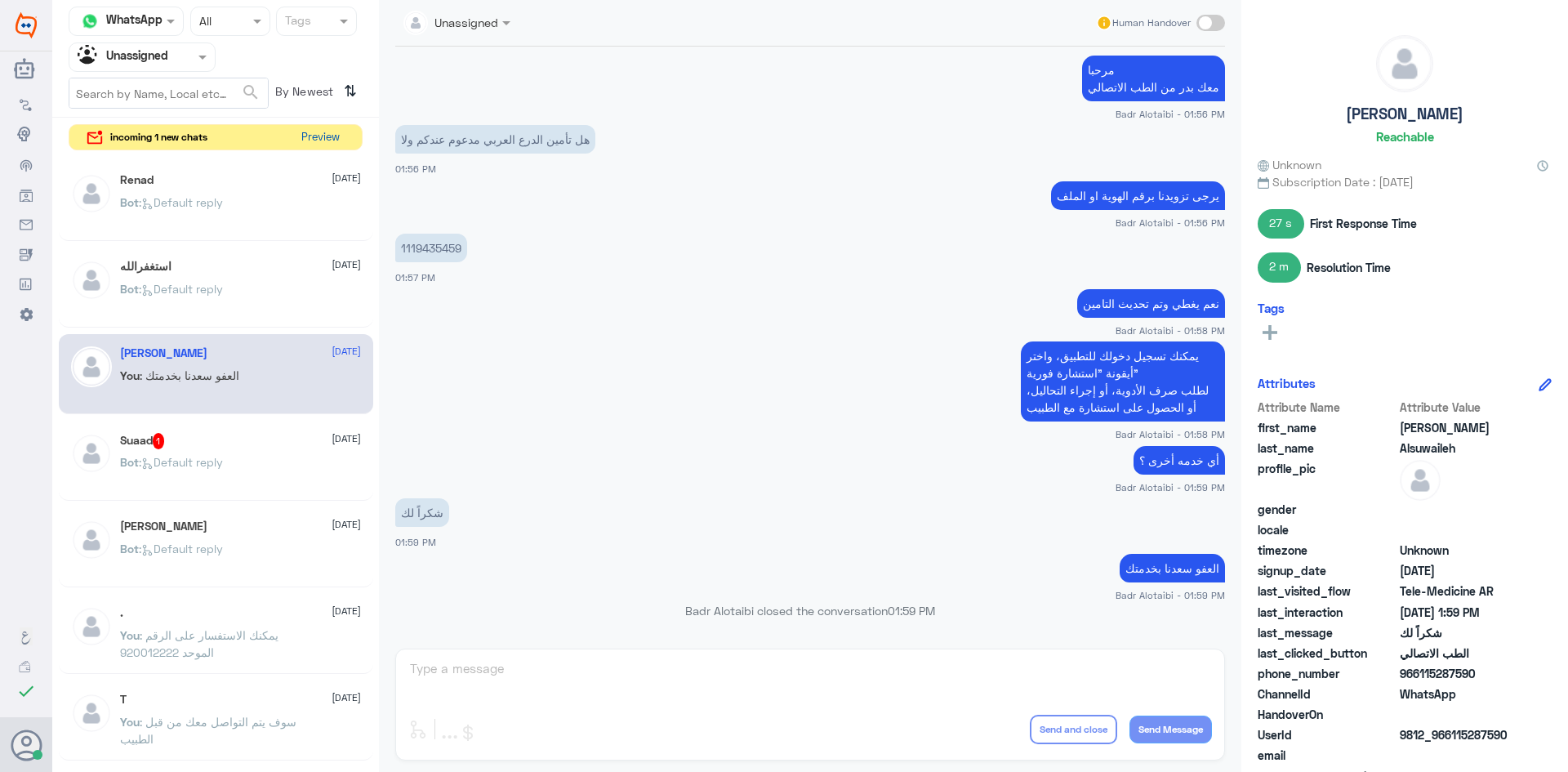
click at [318, 137] on button "Preview" at bounding box center [320, 137] width 51 height 26
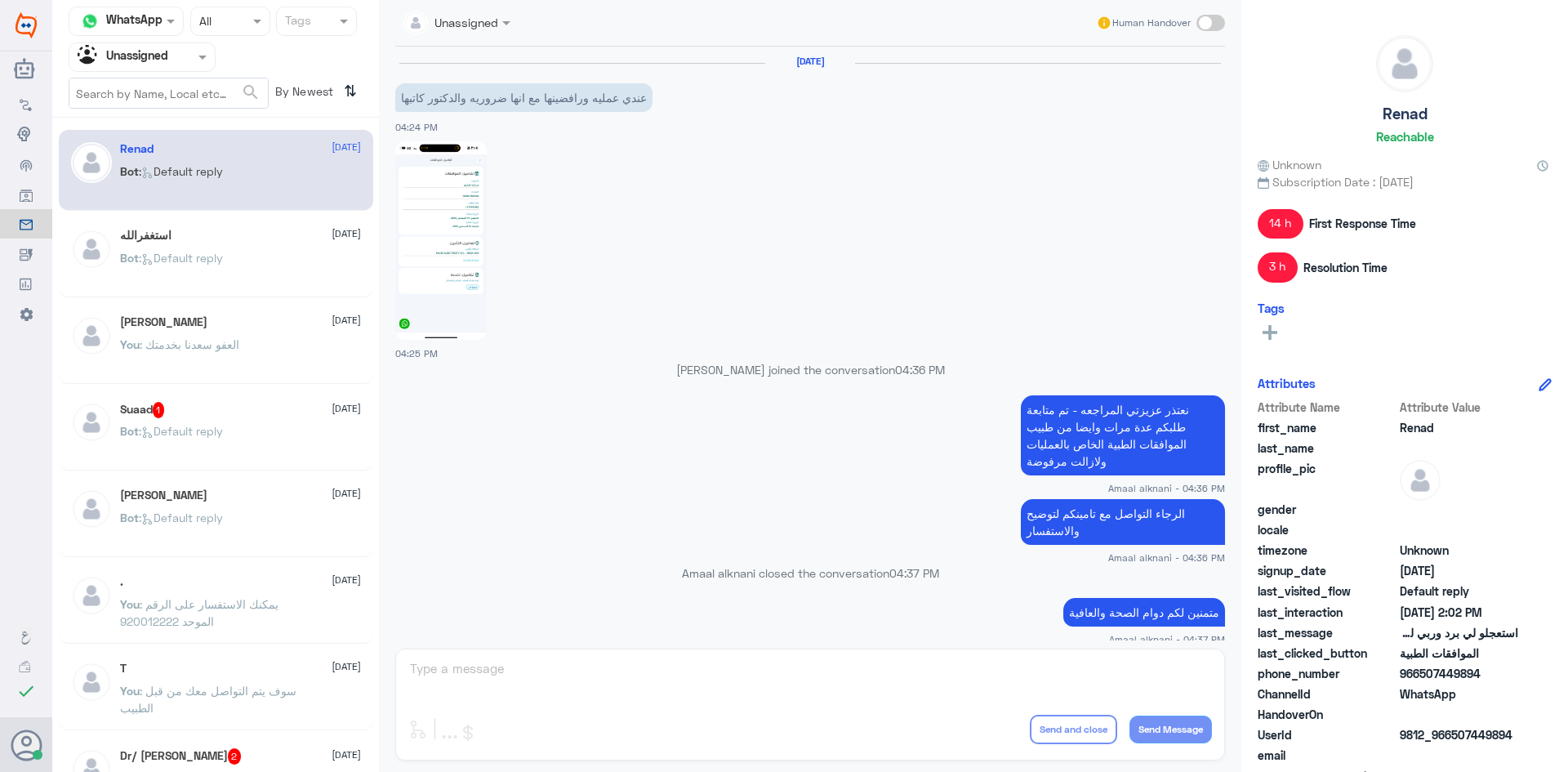
scroll to position [1398, 0]
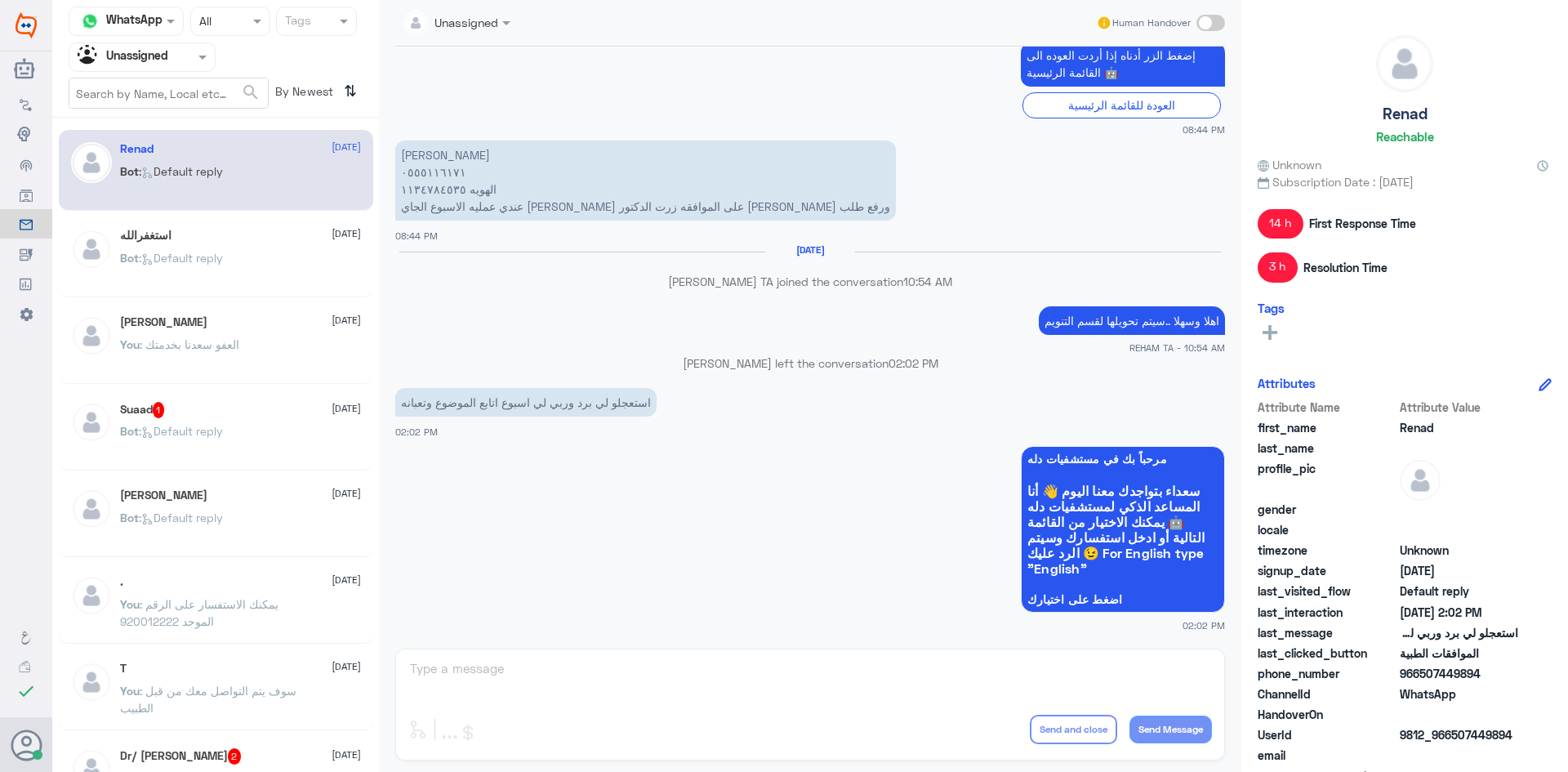
click at [201, 62] on span at bounding box center [204, 57] width 20 height 17
click at [178, 96] on div "All" at bounding box center [142, 95] width 147 height 31
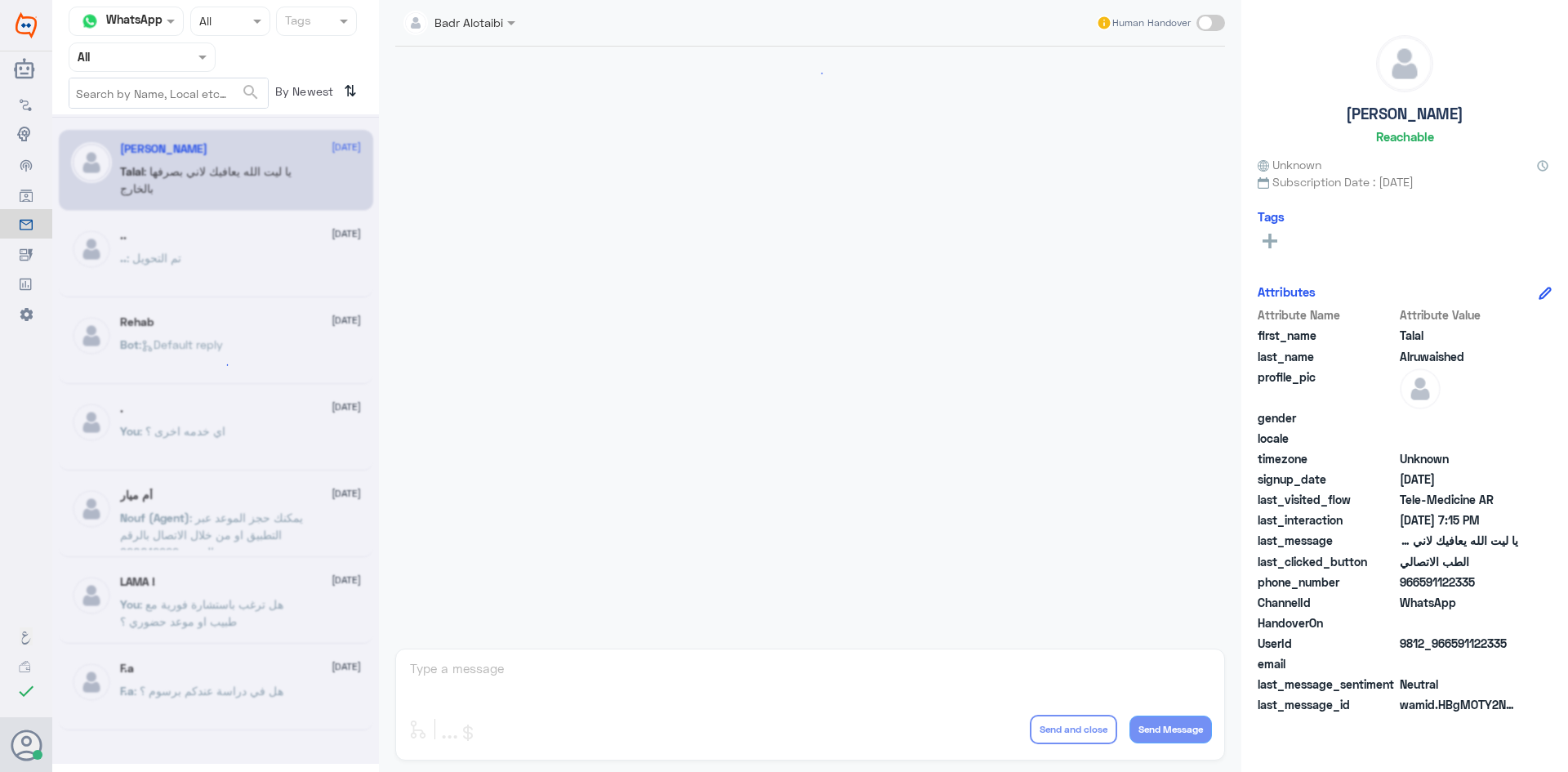
scroll to position [372, 0]
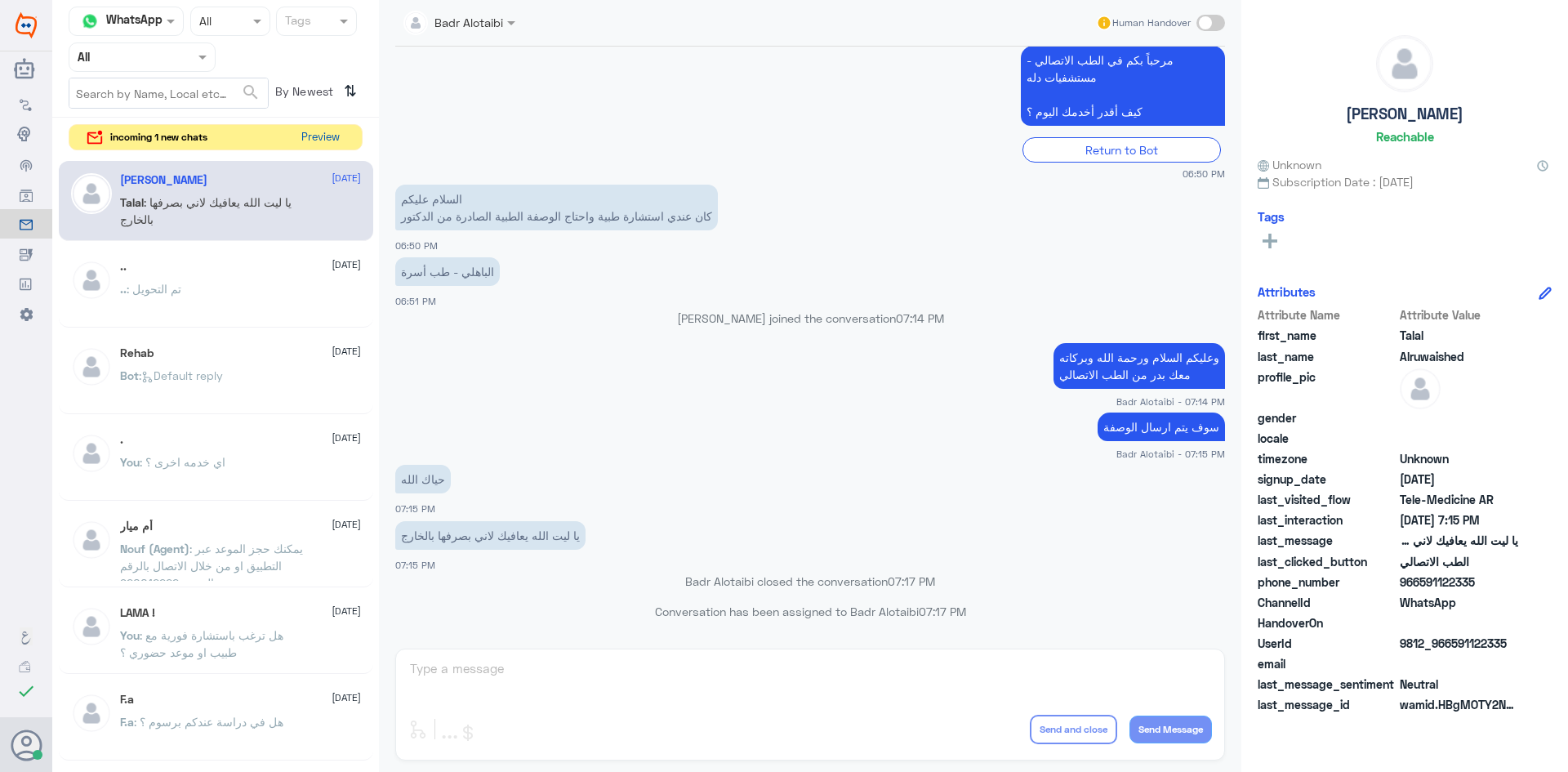
click at [308, 133] on button "Preview" at bounding box center [320, 137] width 51 height 26
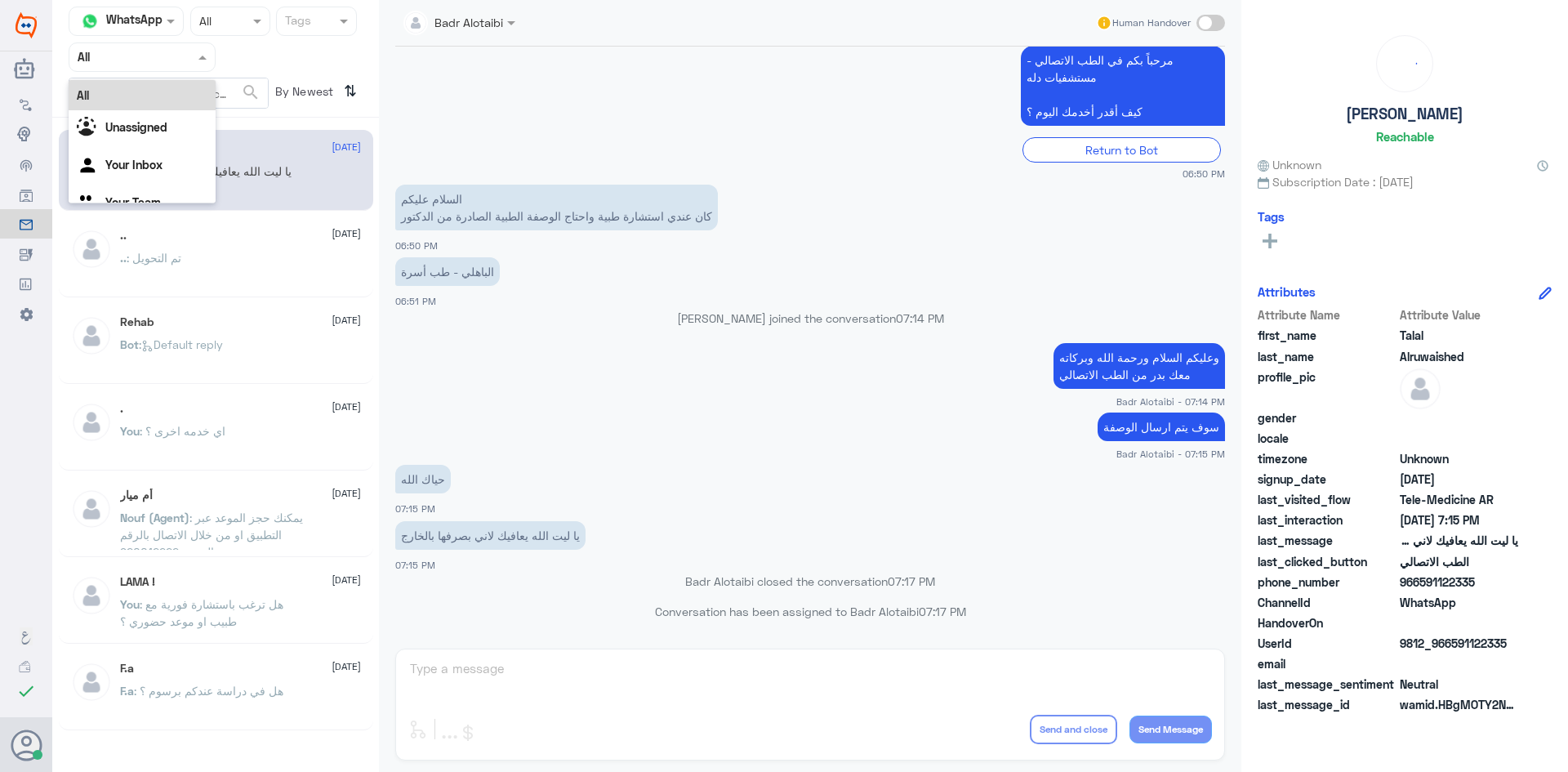
drag, startPoint x: 190, startPoint y: 48, endPoint x: 183, endPoint y: 112, distance: 64.4
click at [192, 64] on div at bounding box center [142, 57] width 145 height 19
click at [178, 124] on div "Unassigned" at bounding box center [142, 129] width 147 height 37
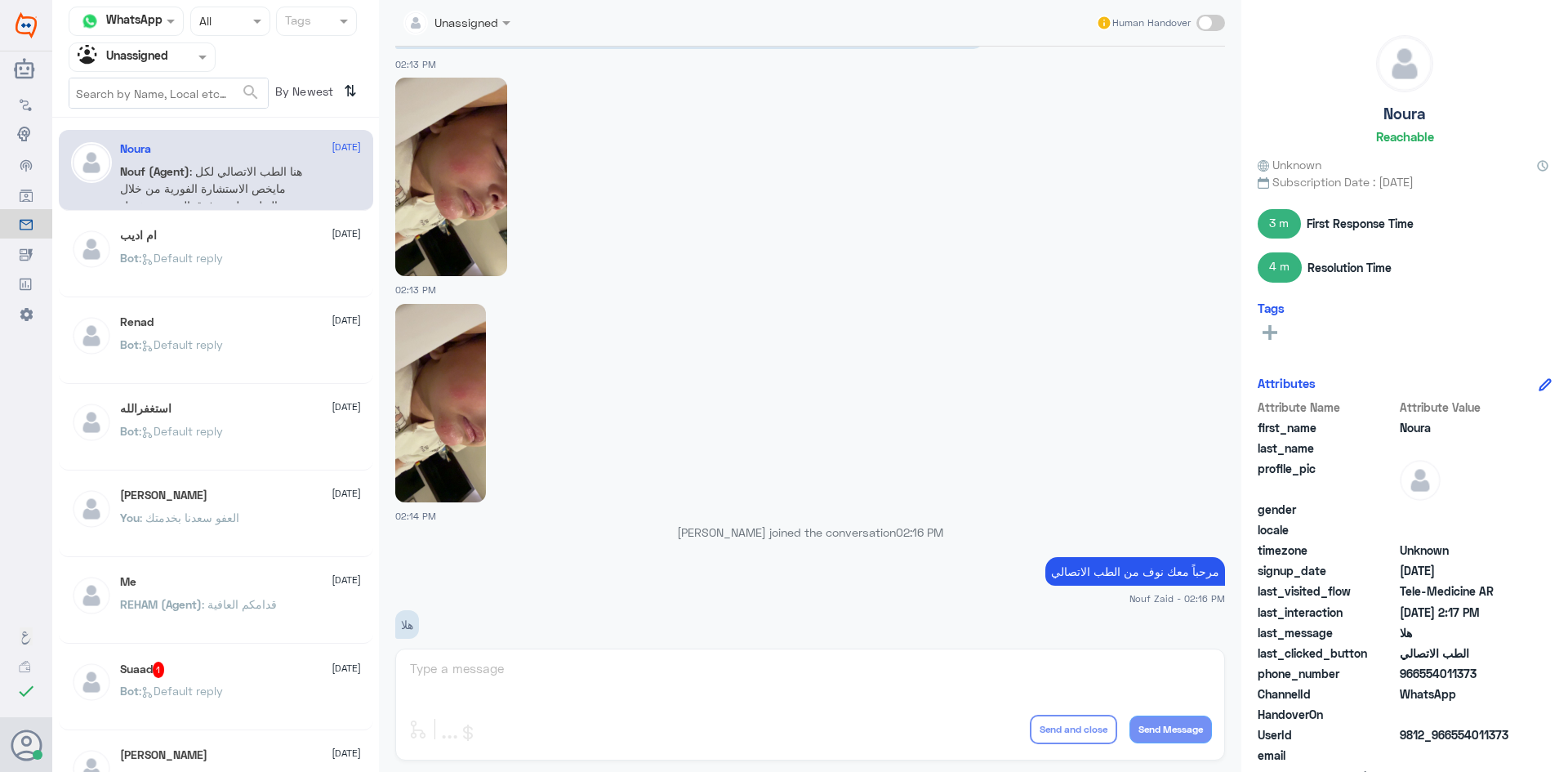
scroll to position [1239, 0]
click at [484, 189] on img at bounding box center [450, 177] width 112 height 198
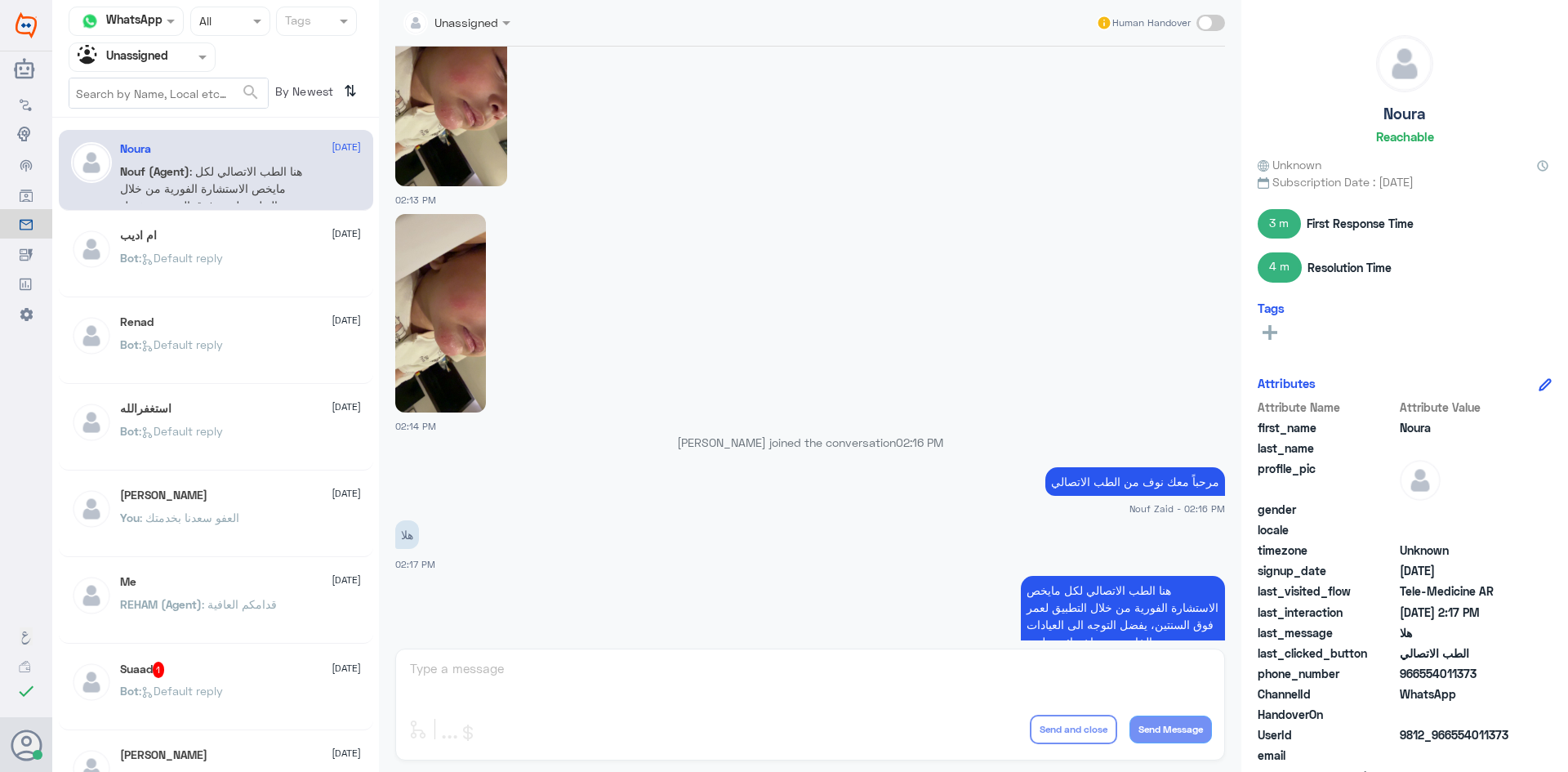
scroll to position [1403, 0]
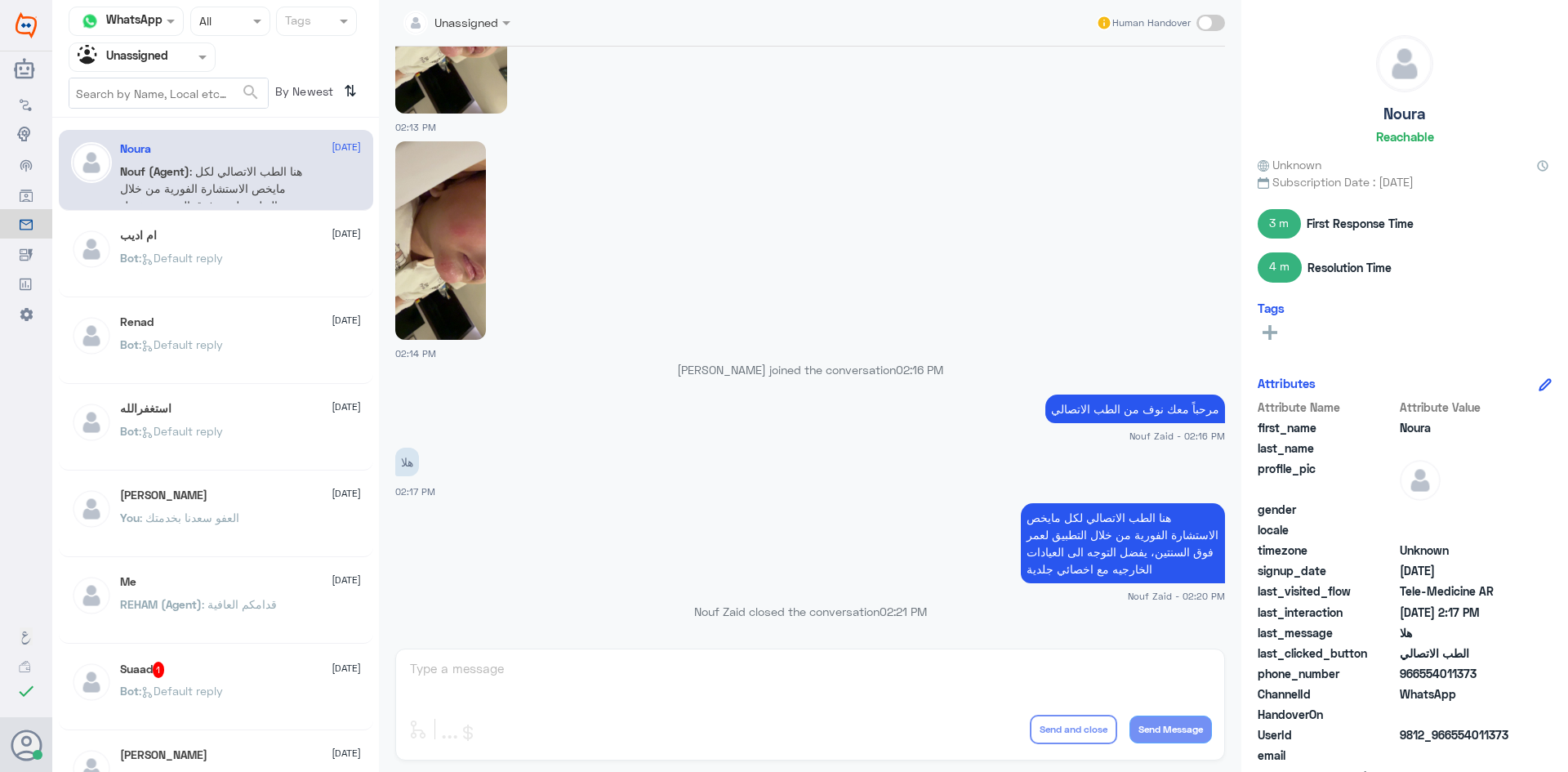
drag, startPoint x: 1485, startPoint y: 675, endPoint x: 1421, endPoint y: 678, distance: 64.1
click at [1421, 678] on span "966554011373" at bounding box center [1459, 674] width 118 height 17
copy span "554011373"
click at [1035, 762] on div "Unassigned Human Handover [DATE] مرحباً بكم في الطب الاتصالي - مستشفيات دله كيف…" at bounding box center [810, 388] width 863 height 777
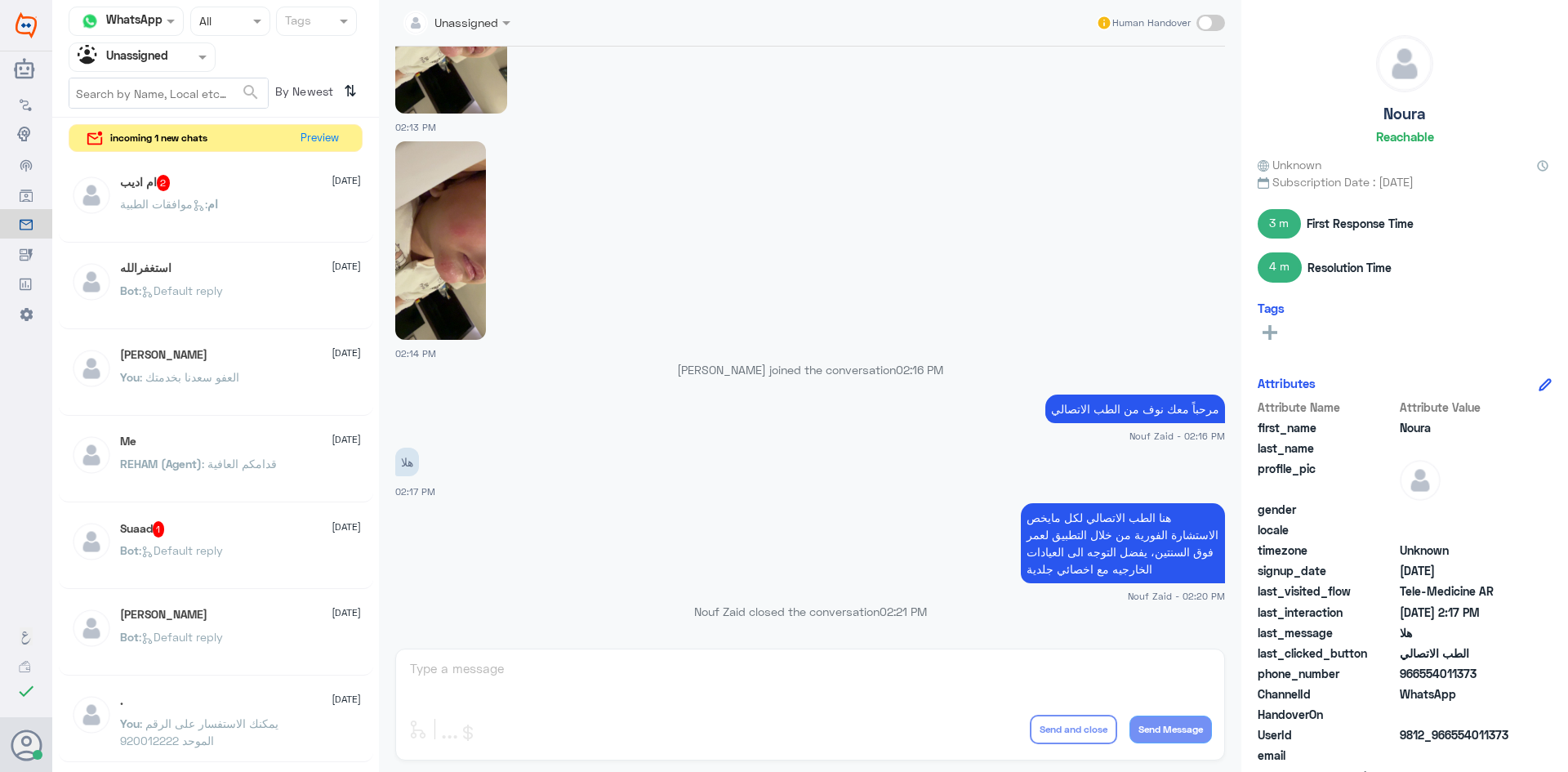
click at [223, 553] on span ": Default reply" at bounding box center [181, 550] width 84 height 14
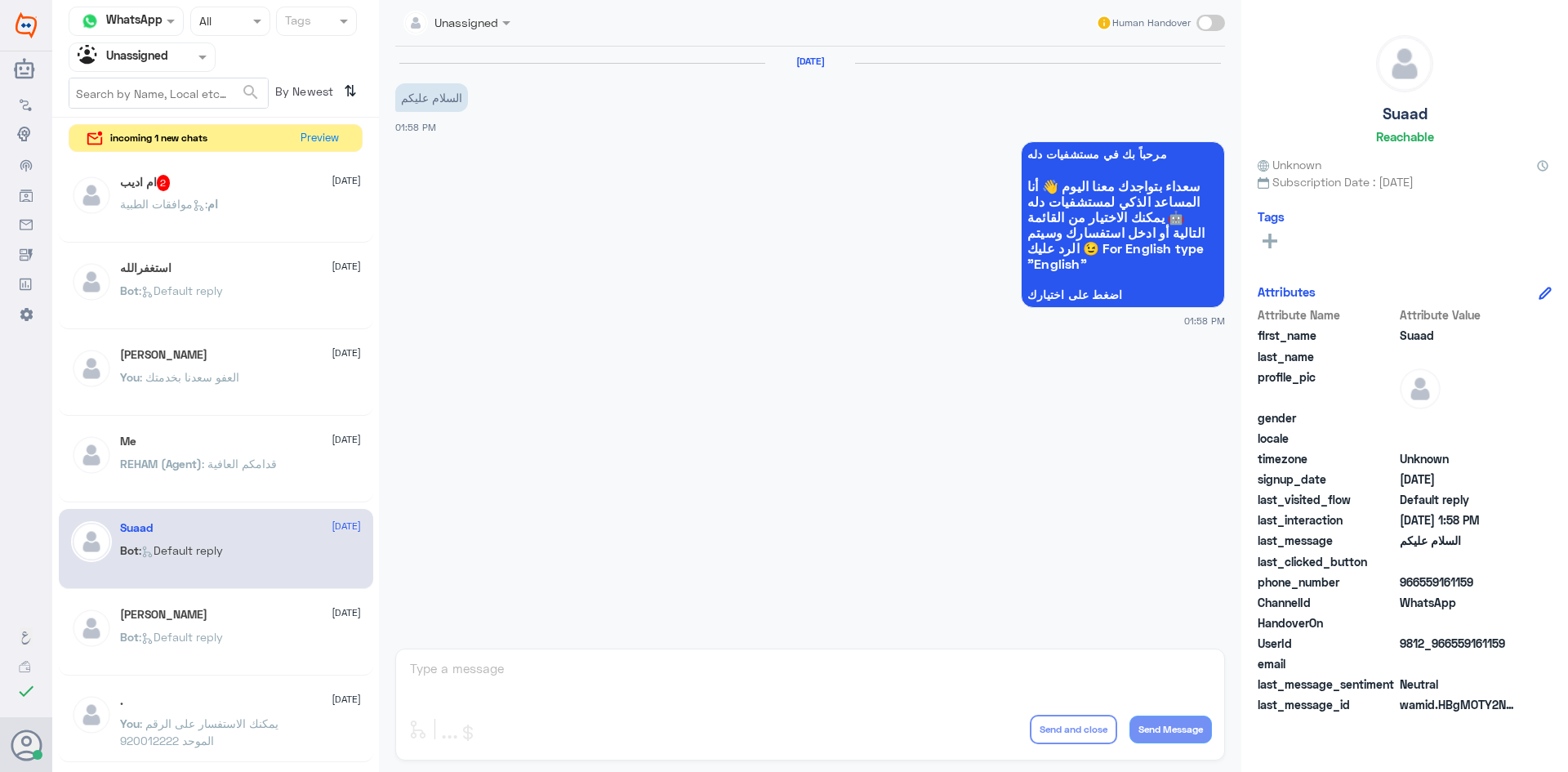
click at [269, 266] on div "استغفرالله [DATE]" at bounding box center [240, 268] width 241 height 14
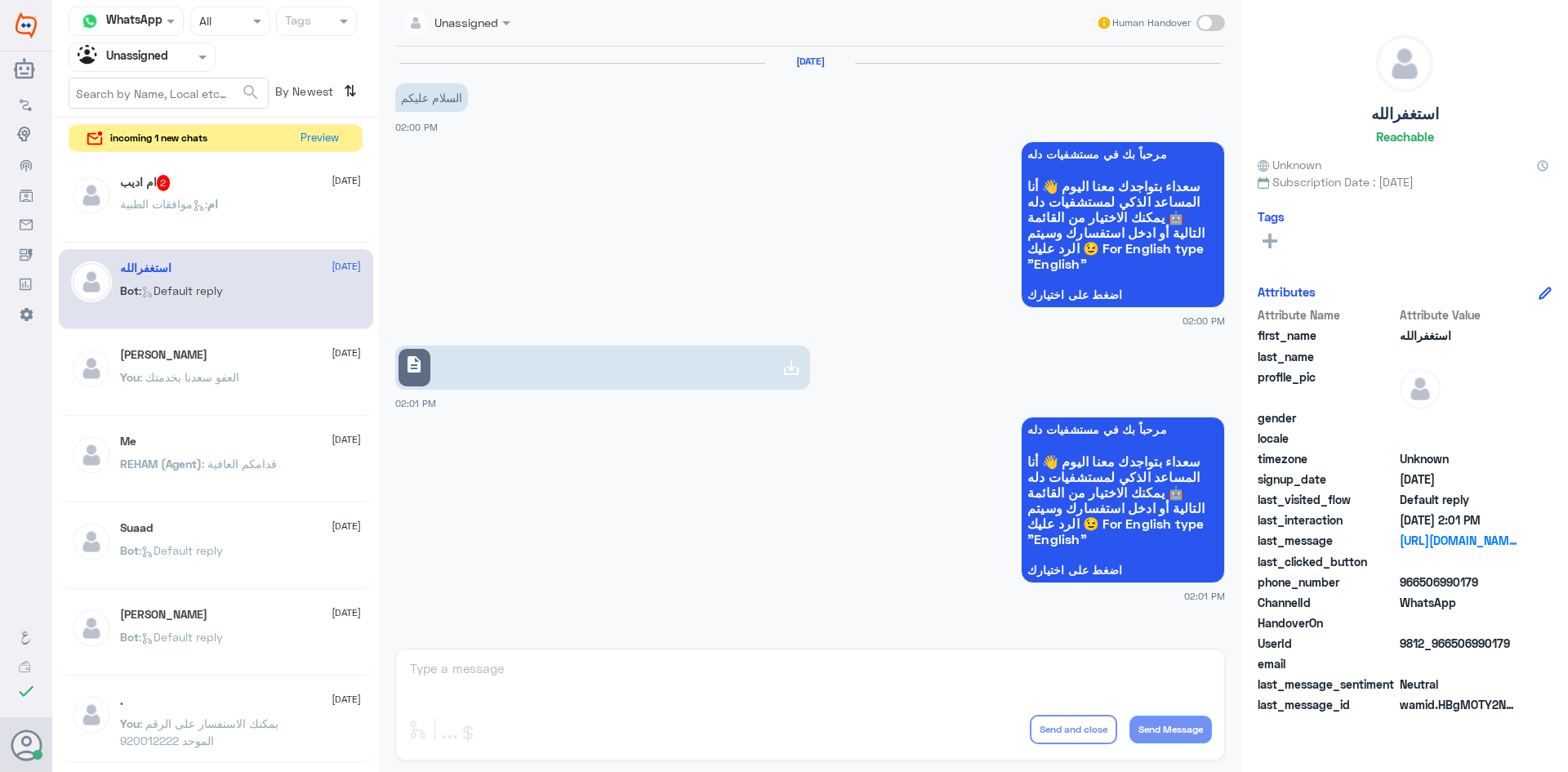
click at [270, 236] on div "ام : موافقات الطبية" at bounding box center [240, 218] width 241 height 37
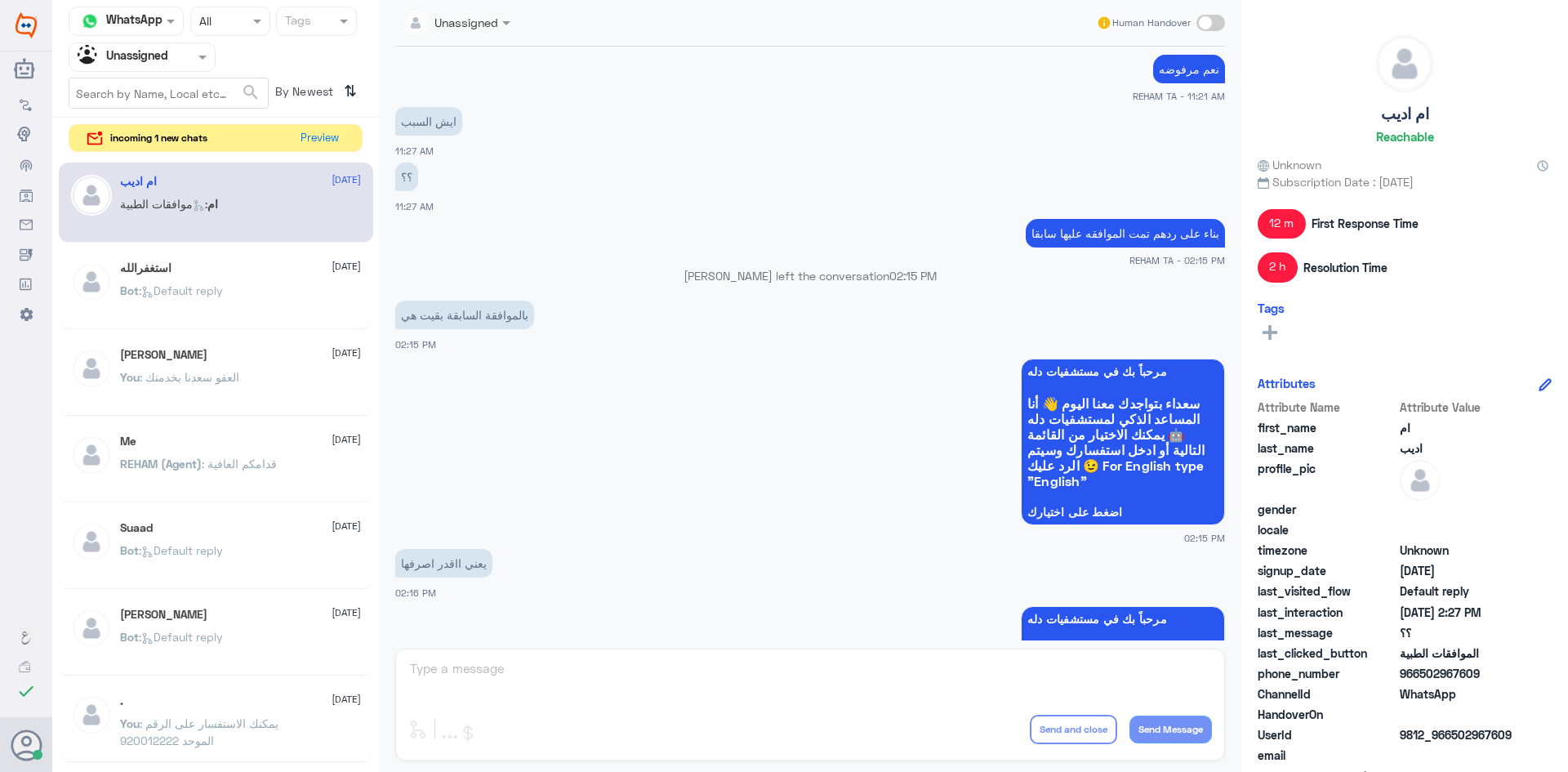
scroll to position [348, 0]
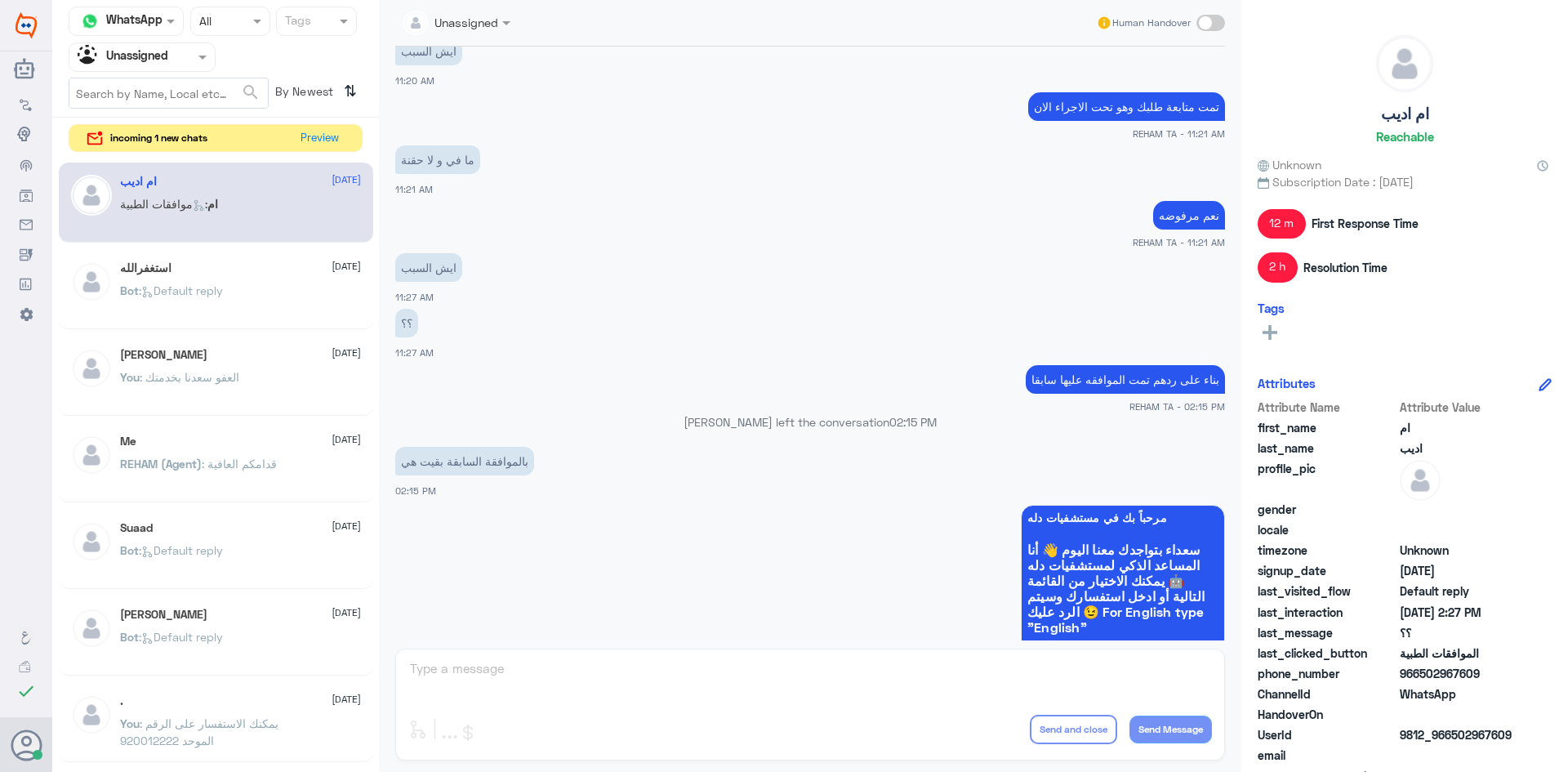
click at [361, 142] on div "incoming 1 new chats Preview" at bounding box center [216, 138] width 294 height 29
click at [315, 136] on button "Preview" at bounding box center [320, 137] width 51 height 26
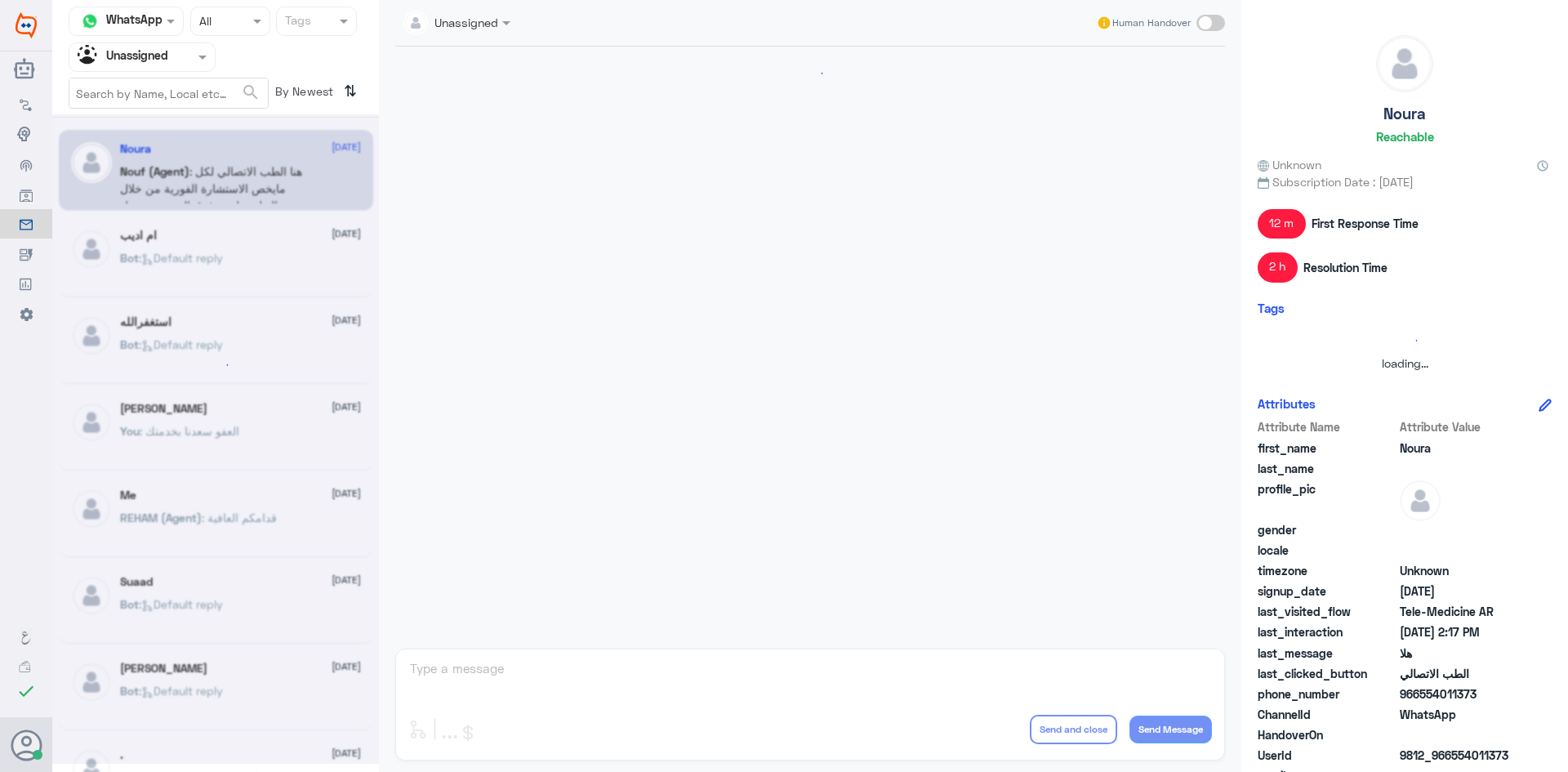
scroll to position [1403, 0]
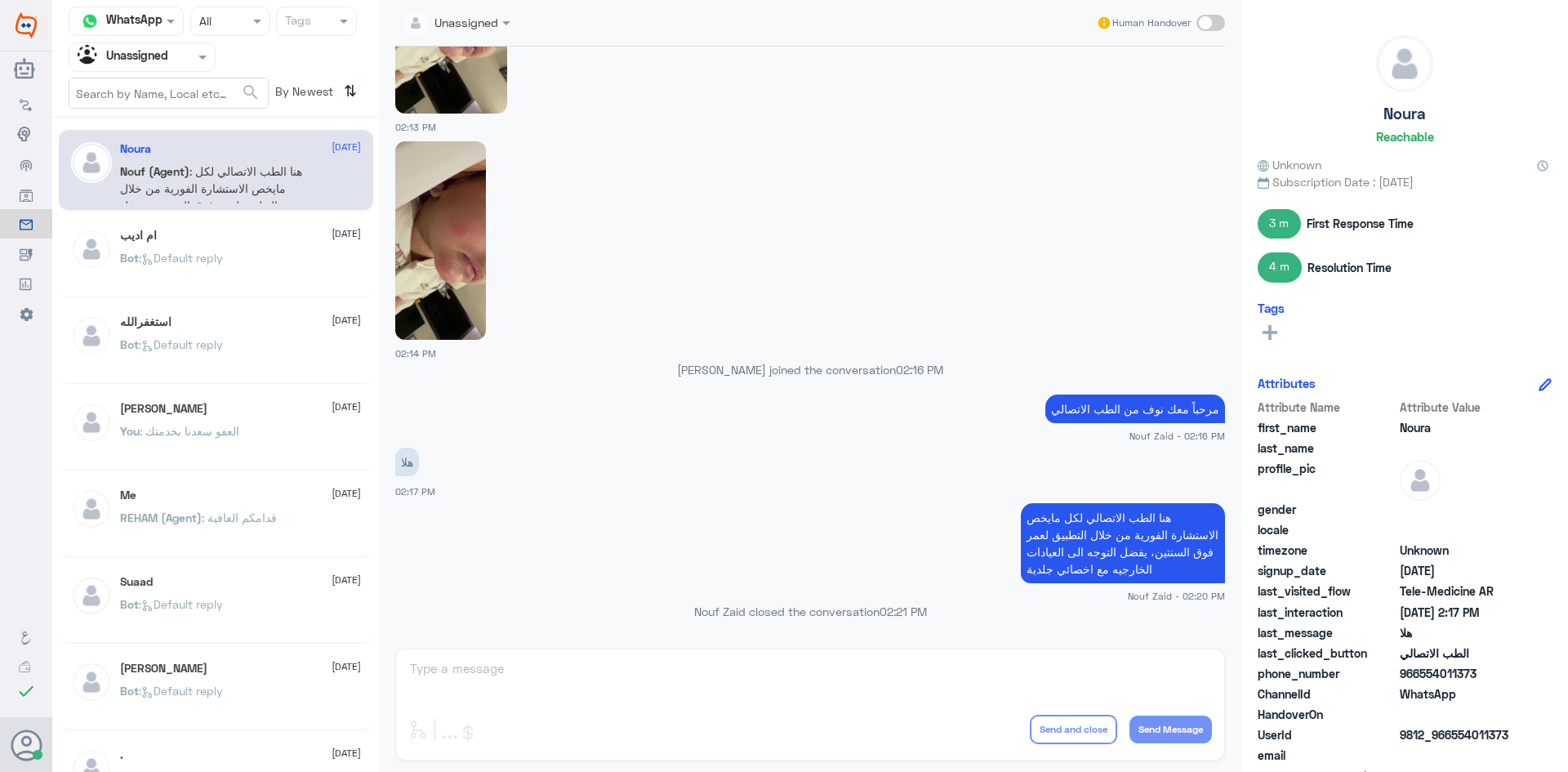
click at [181, 60] on div at bounding box center [142, 57] width 145 height 19
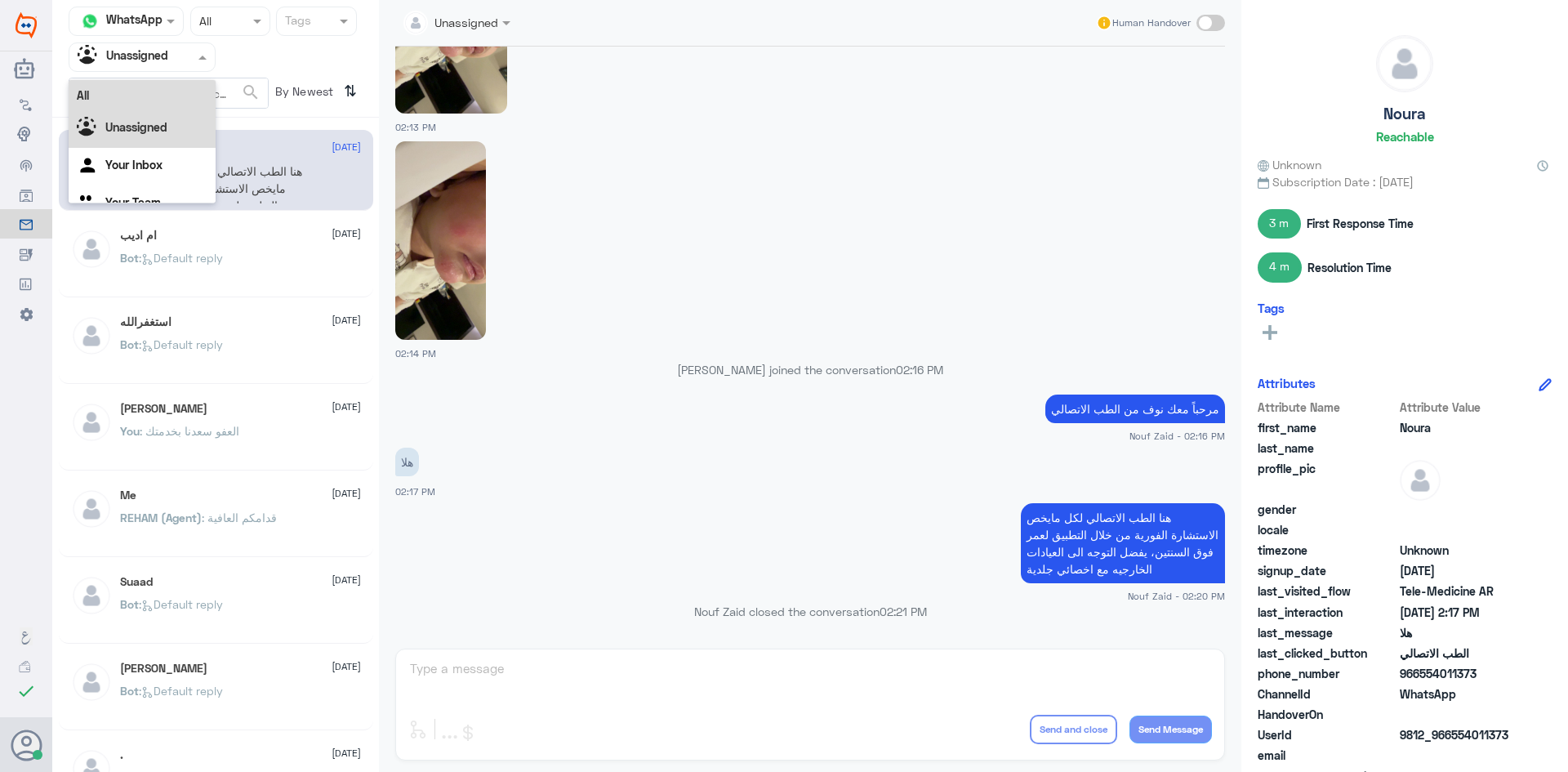
click at [170, 96] on div "All" at bounding box center [142, 95] width 147 height 31
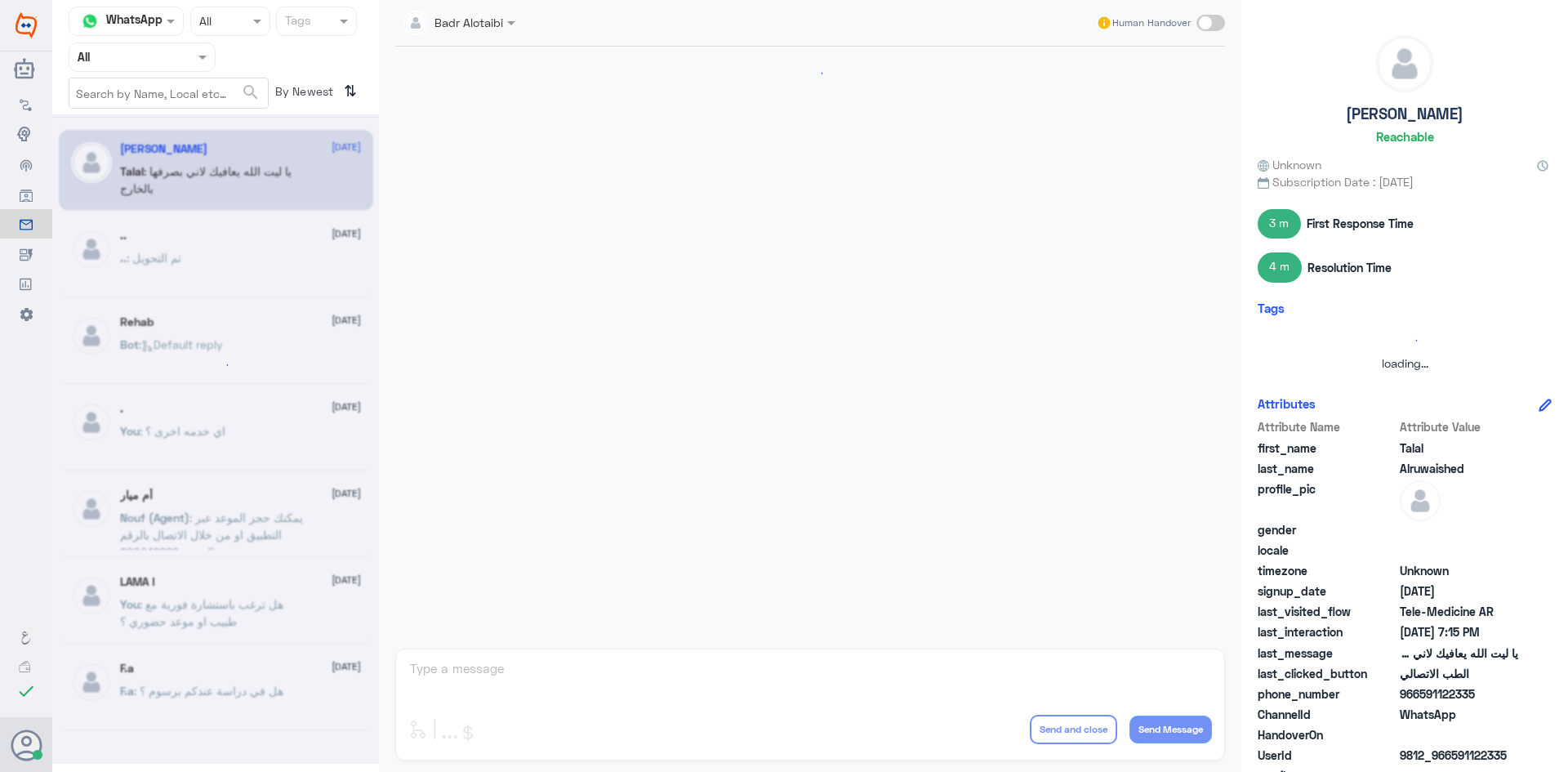
scroll to position [372, 0]
